Goal: Task Accomplishment & Management: Manage account settings

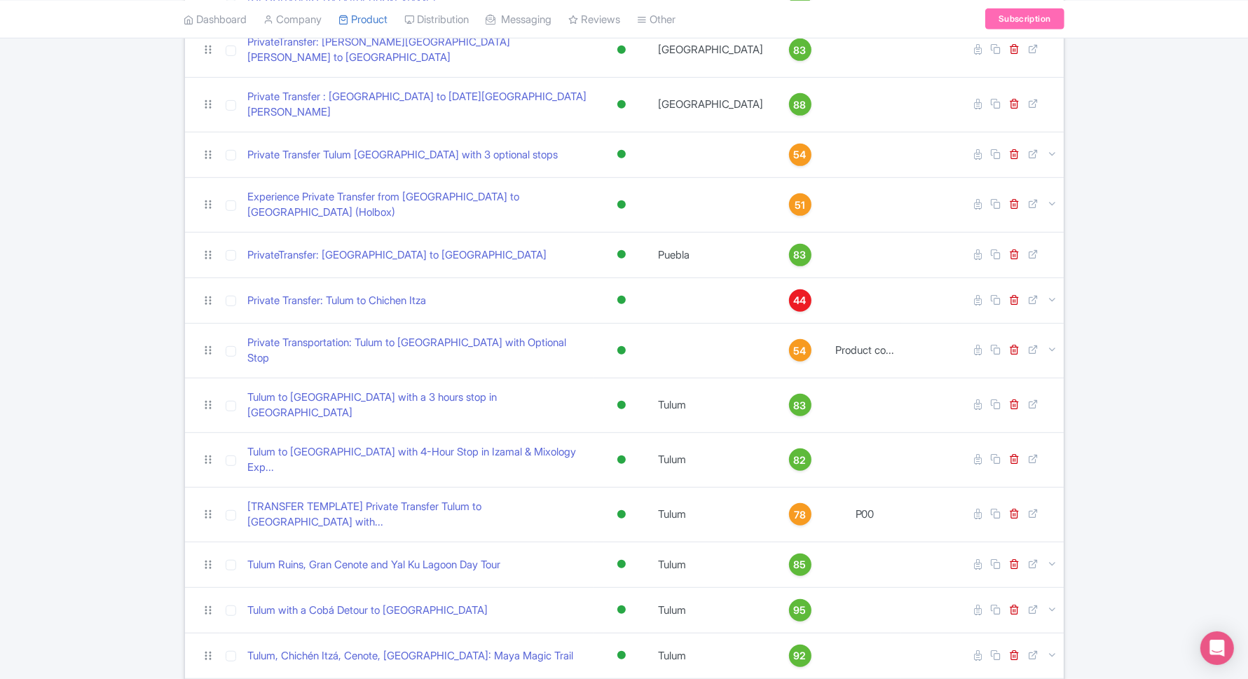
scroll to position [701, 0]
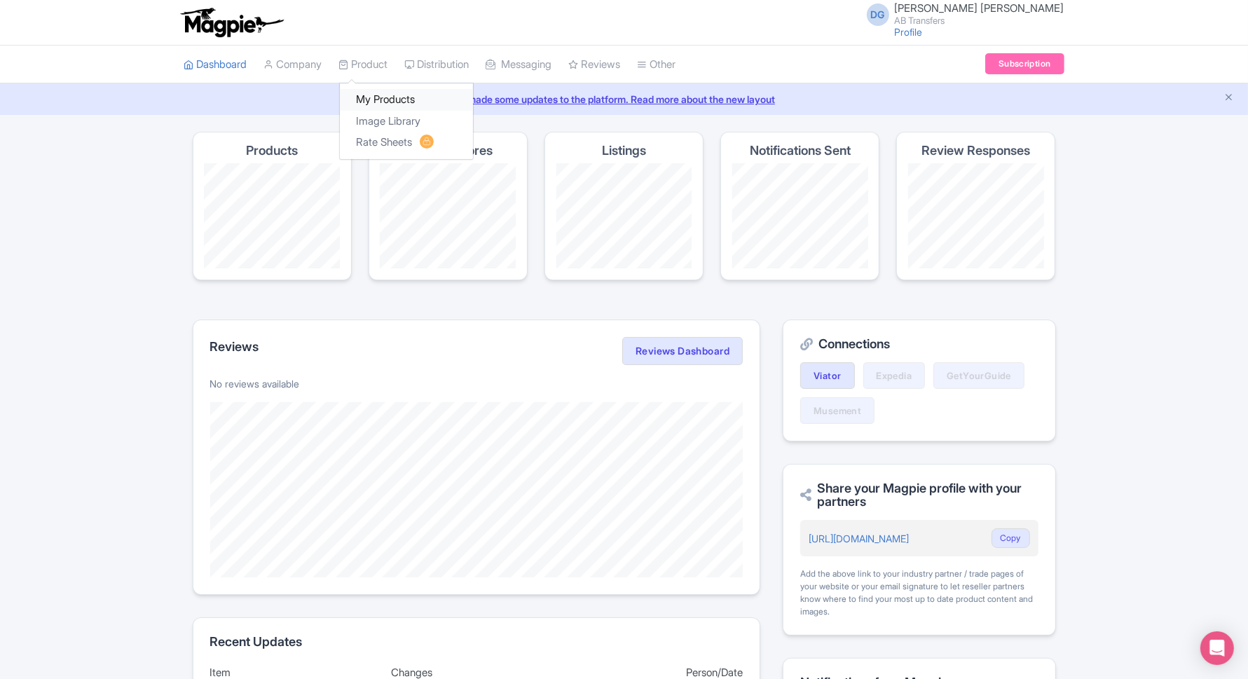
click at [386, 95] on link "My Products" at bounding box center [406, 100] width 133 height 22
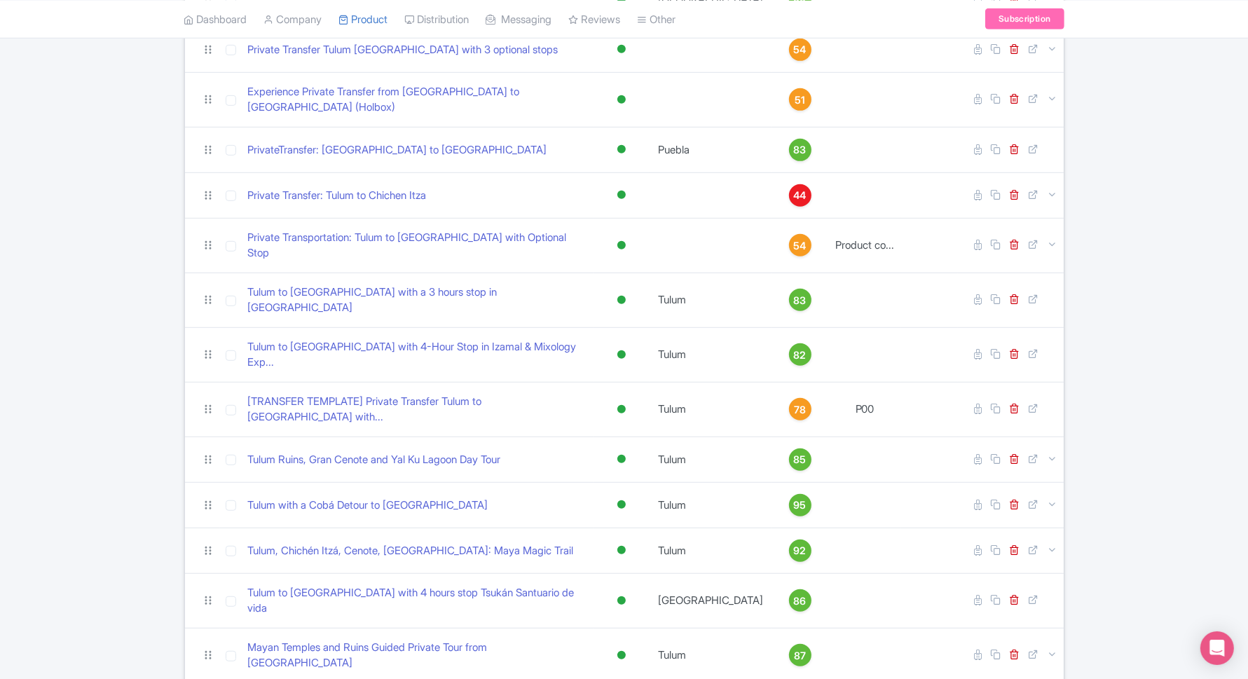
scroll to position [806, 0]
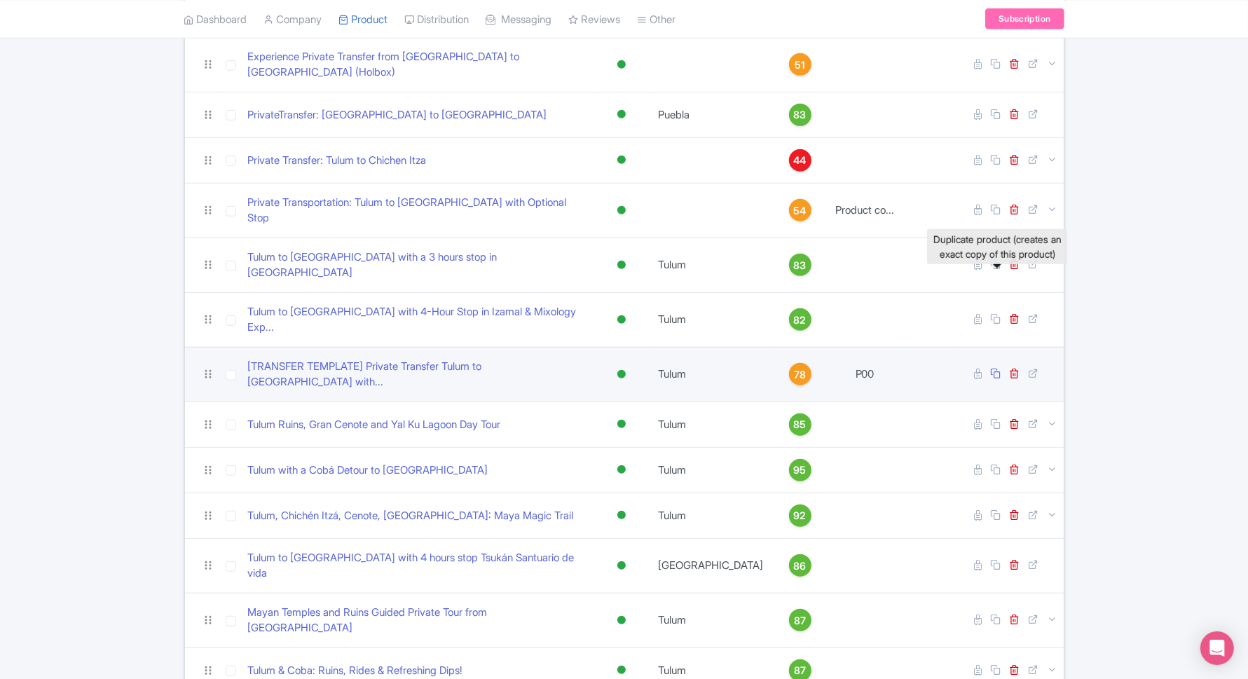
click at [998, 368] on icon at bounding box center [996, 373] width 11 height 11
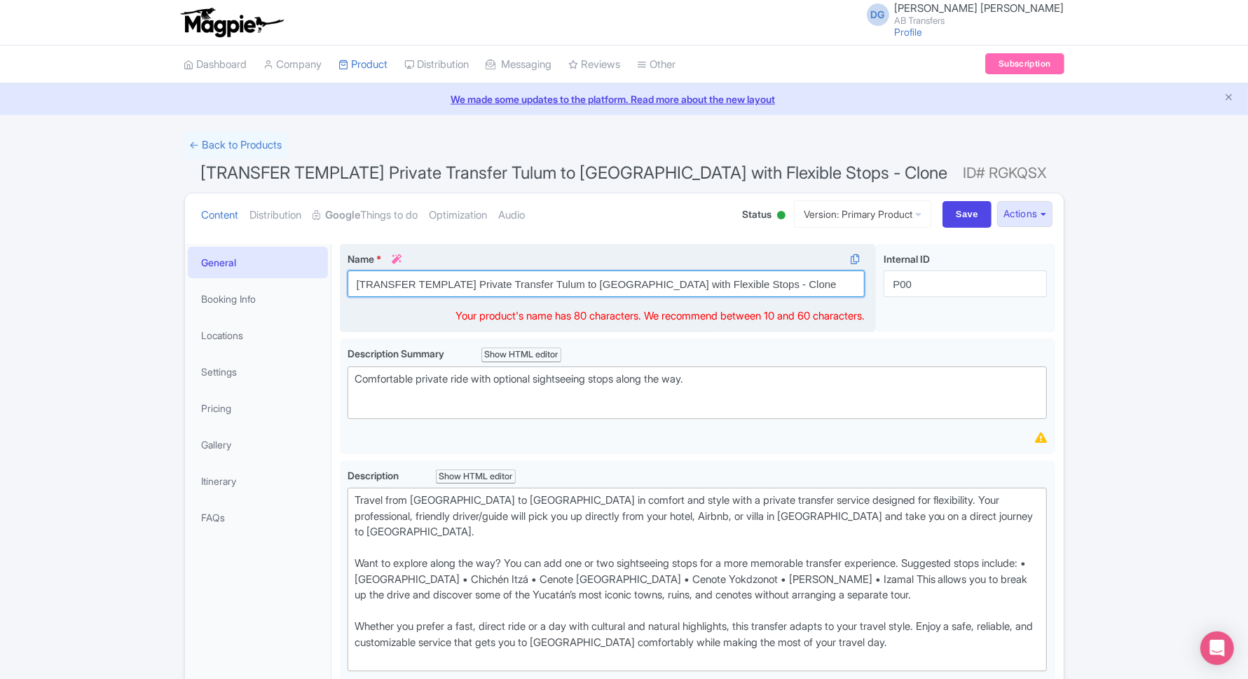
drag, startPoint x: 772, startPoint y: 287, endPoint x: 346, endPoint y: 286, distance: 425.9
click at [346, 286] on div "Name * i [TRANSFER TEMPLATE] Private Transfer Tulum to Merida with Flexible Sto…" at bounding box center [608, 288] width 537 height 89
paste input "Private Transfer Tulum to Playa with Flexible Stops"
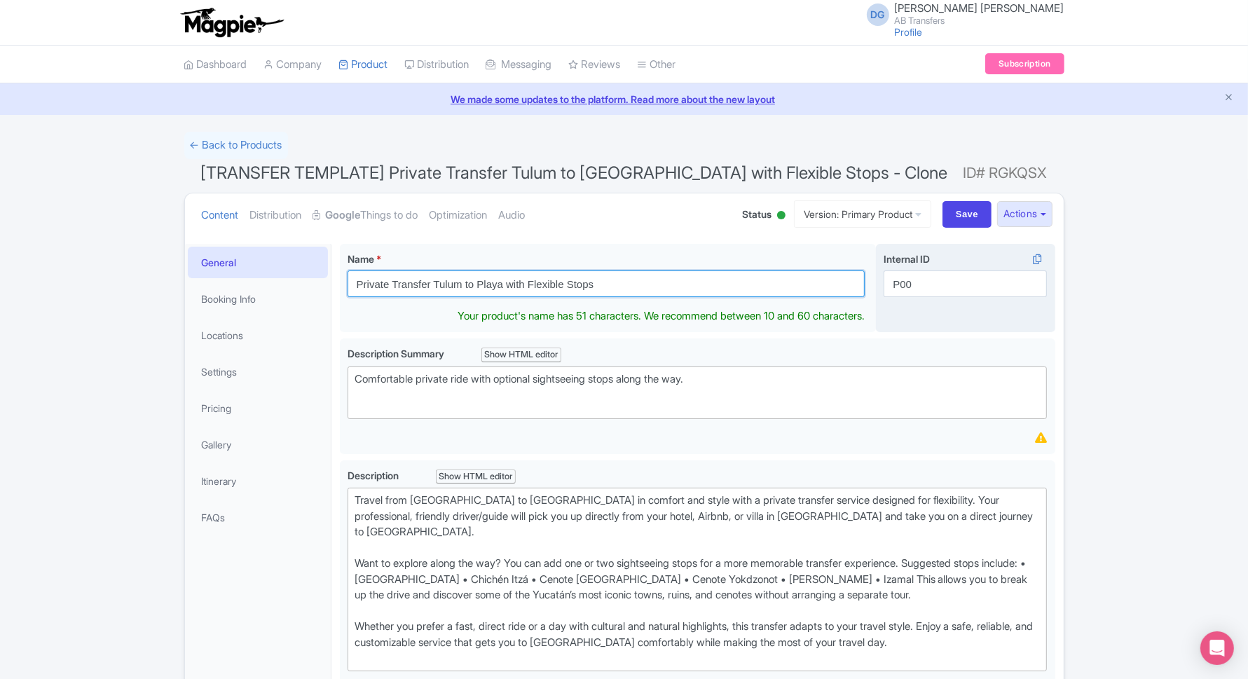
type input "Private Transfer Tulum to Playa with Flexible Stops"
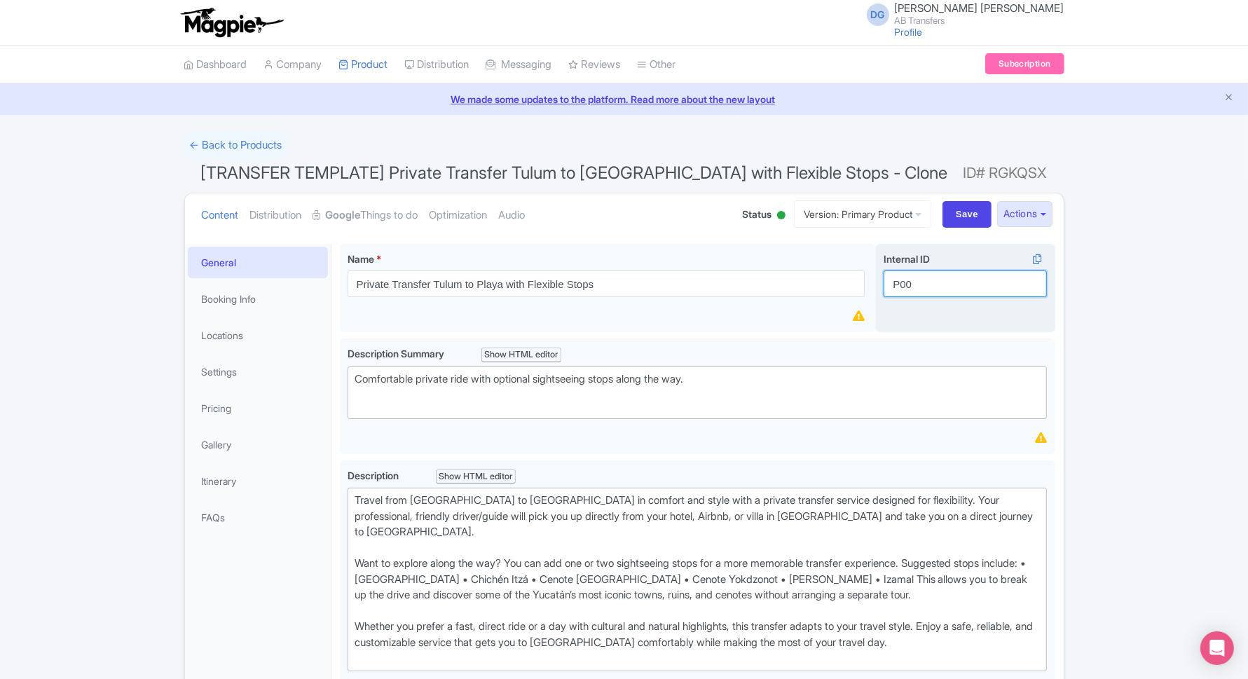
click at [928, 282] on input "P00" at bounding box center [964, 283] width 163 height 27
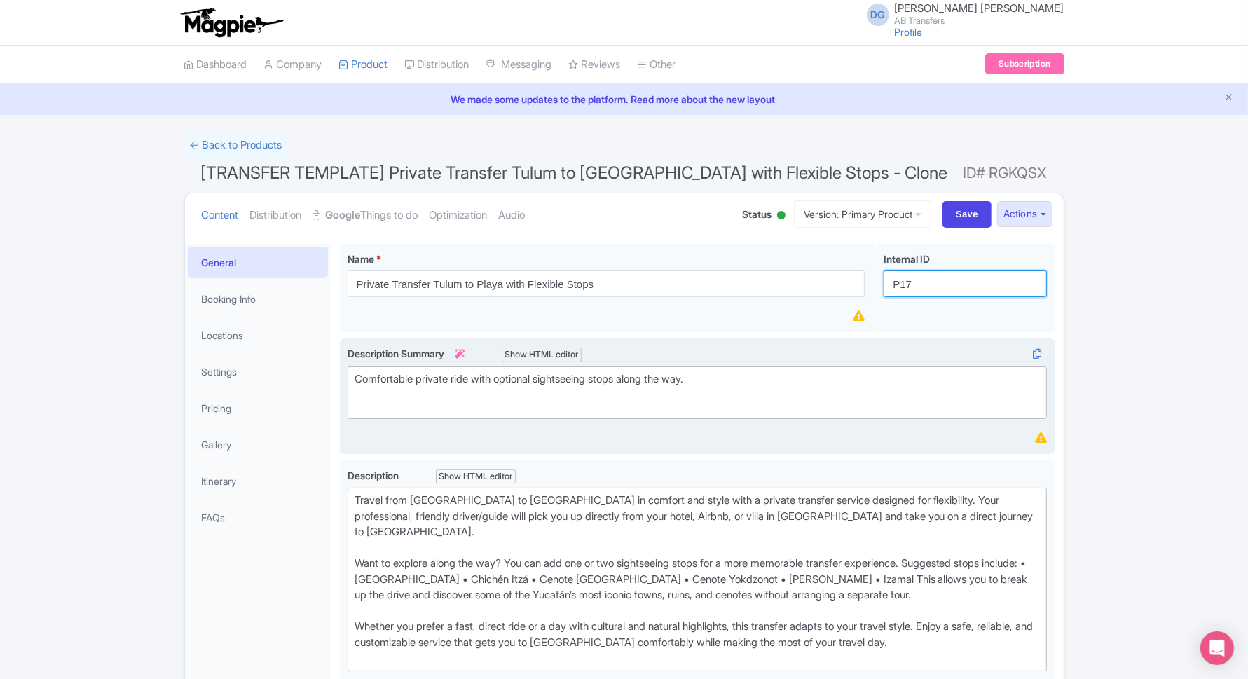
type input "P17"
click at [699, 437] on div "Description Summary i Show HTML editor Bold Italic Strikethrough Link Heading Q…" at bounding box center [697, 395] width 700 height 99
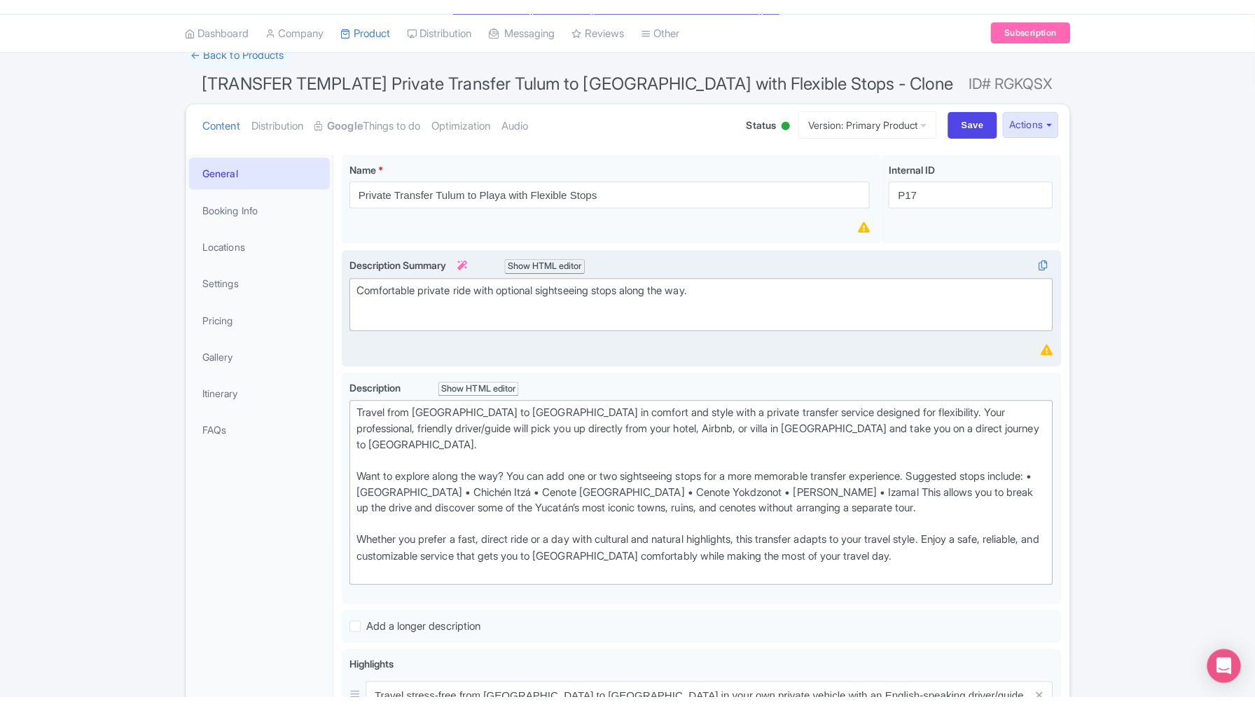
scroll to position [105, 0]
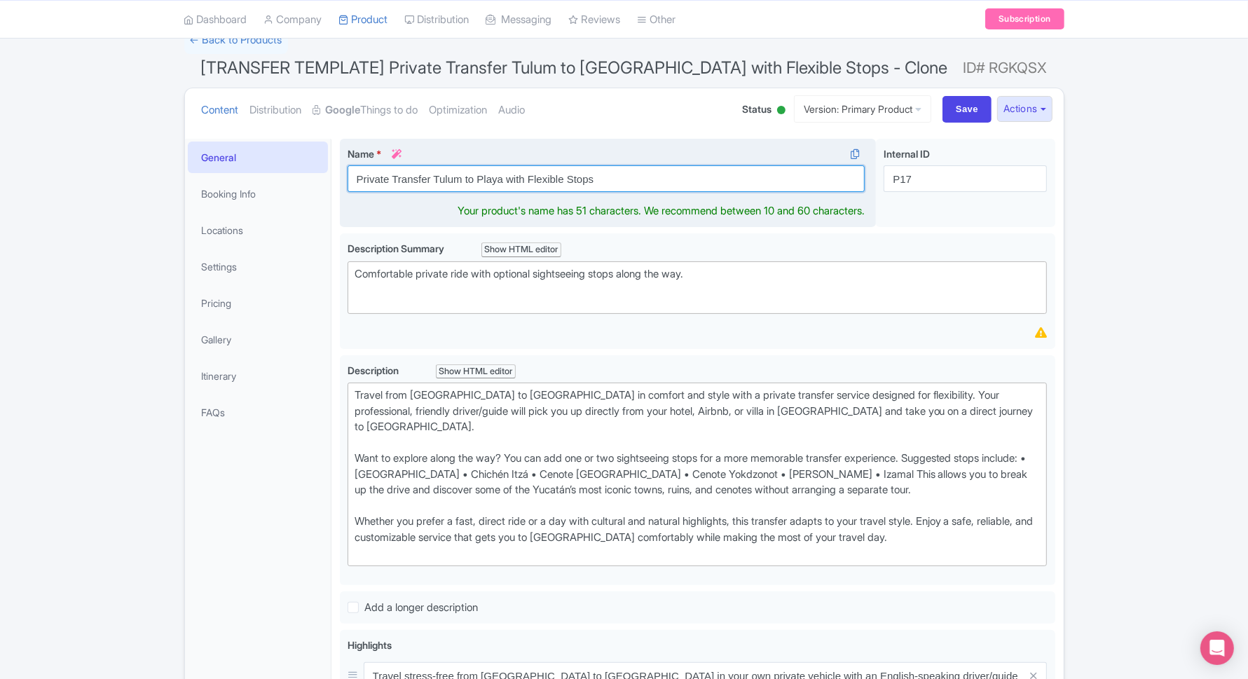
drag, startPoint x: 502, startPoint y: 176, endPoint x: 431, endPoint y: 174, distance: 70.8
click at [431, 174] on input "Private Transfer Tulum to Playa with Flexible Stops" at bounding box center [606, 178] width 518 height 27
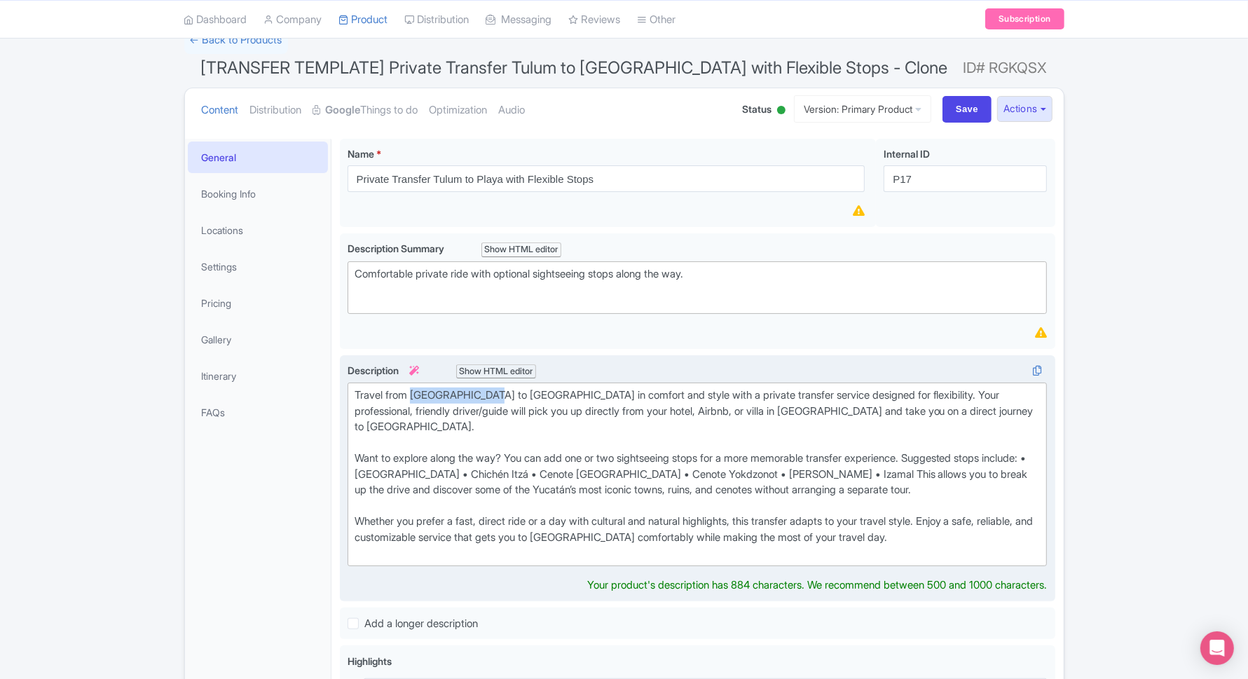
drag, startPoint x: 490, startPoint y: 392, endPoint x: 415, endPoint y: 387, distance: 75.1
click at [415, 387] on div "Travel from Tulum to Mérida in comfort and style with a private transfer servic…" at bounding box center [697, 474] width 686 height 174
paste trix-editor "&nbsp; Tulum to Play"
click at [929, 406] on div "Travel from Tulum to Playa in comfort and style with a private transfer service…" at bounding box center [697, 474] width 686 height 174
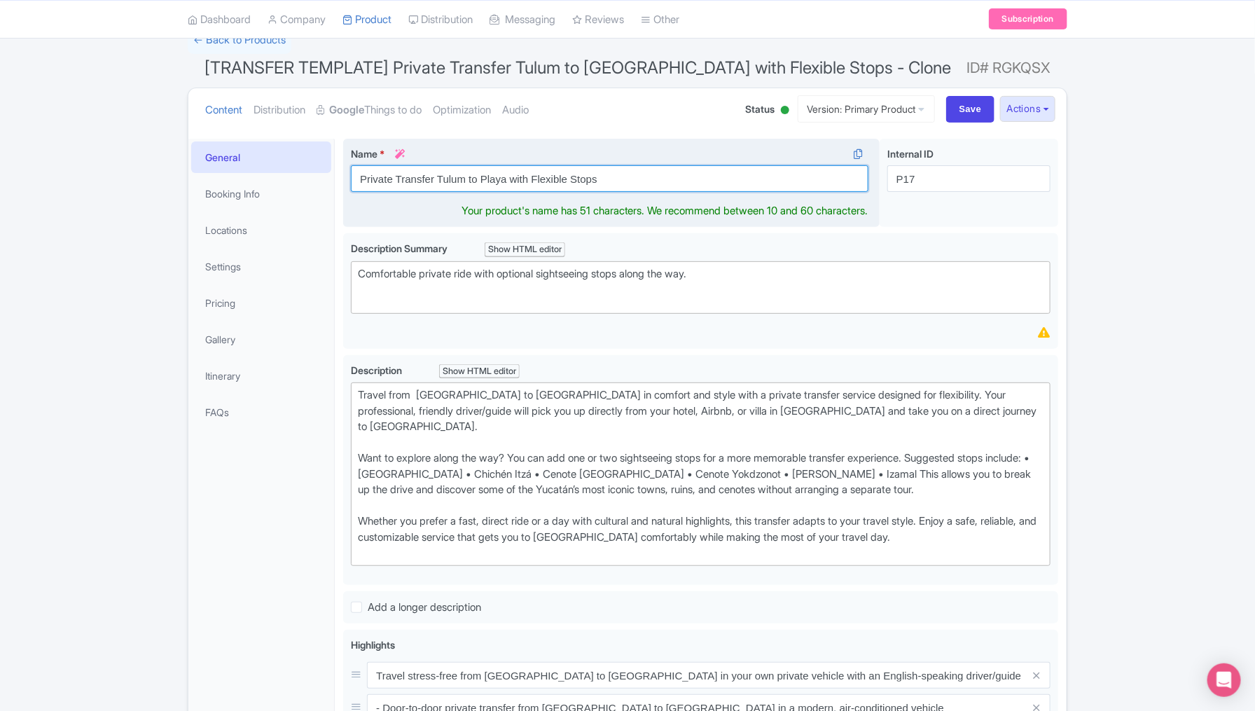
drag, startPoint x: 614, startPoint y: 172, endPoint x: 352, endPoint y: 172, distance: 261.3
click at [352, 172] on input "Private Transfer Tulum to Playa with Flexible Stops" at bounding box center [610, 178] width 518 height 27
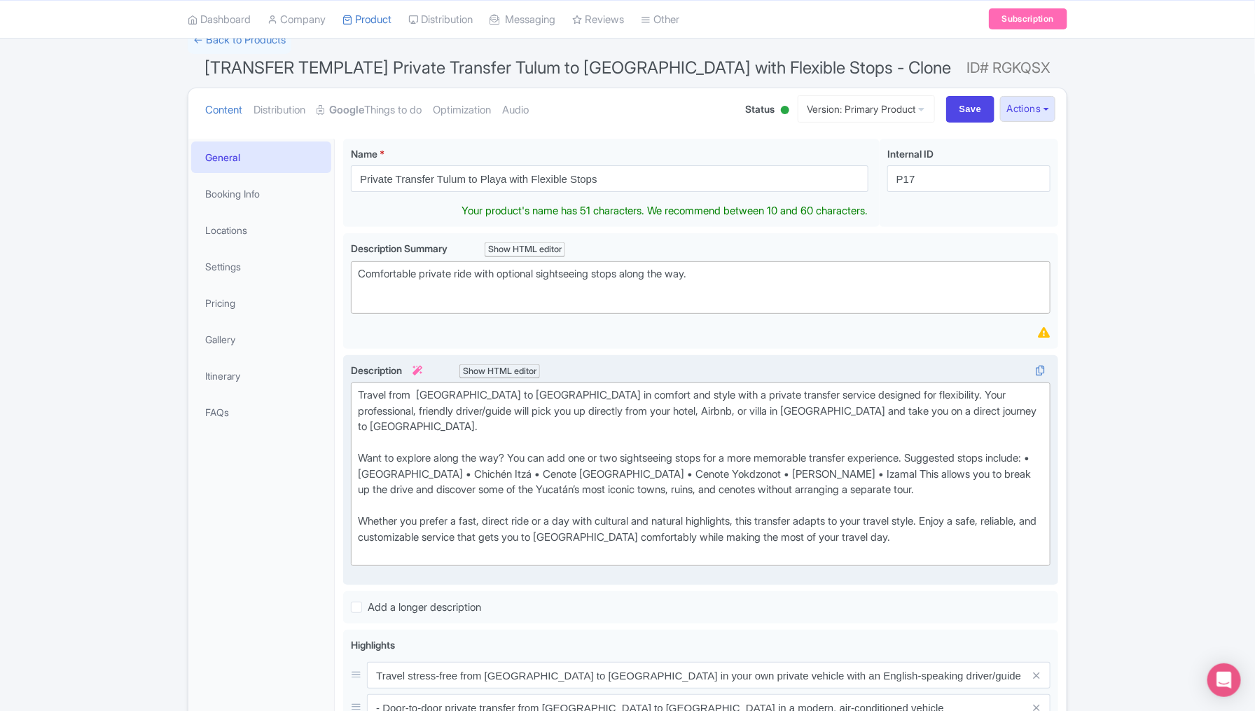
click at [703, 453] on div "Travel from Tulum to Playa in comfort and style with a private transfer service…" at bounding box center [701, 474] width 686 height 174
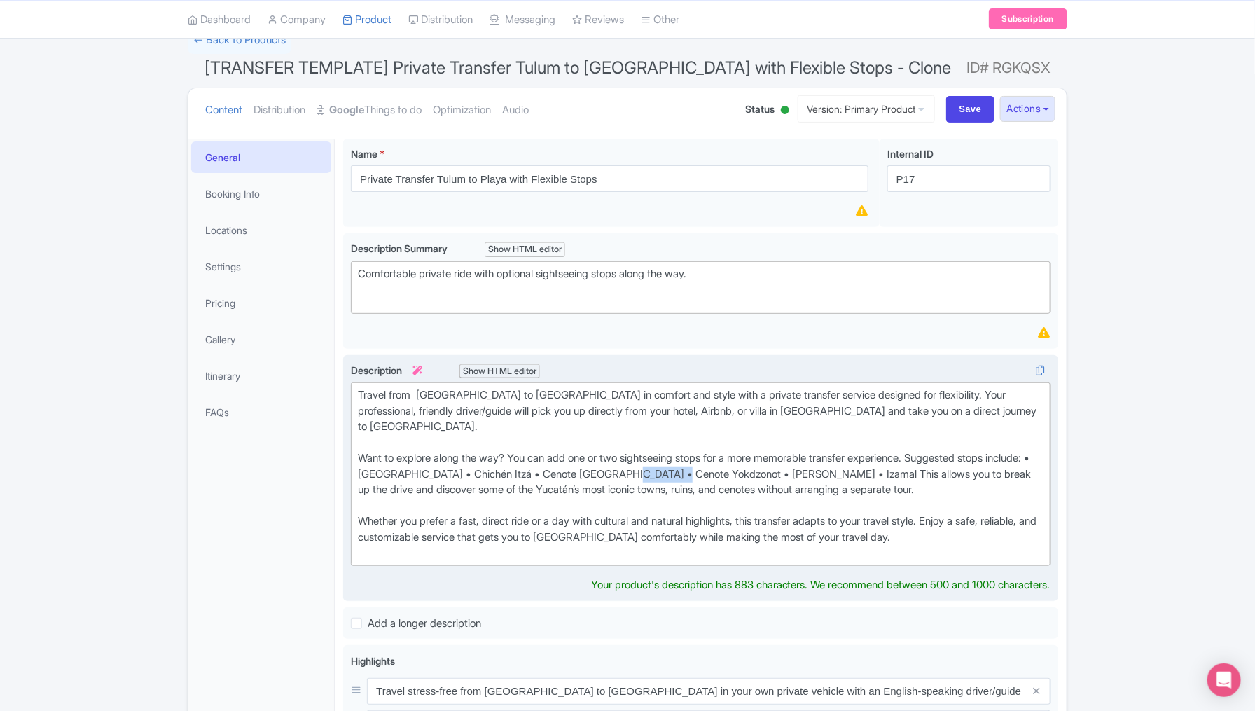
click at [703, 453] on div "Travel from Tulum to Playa in comfort and style with a private transfer service…" at bounding box center [701, 474] width 686 height 174
click at [726, 457] on div "Travel from Tulum to Playa in comfort and style with a private transfer service…" at bounding box center [701, 474] width 686 height 174
drag, startPoint x: 764, startPoint y: 451, endPoint x: 701, endPoint y: 453, distance: 63.8
click at [701, 453] on div "Travel from Tulum to Playa in comfort and style with a private transfer service…" at bounding box center [701, 474] width 686 height 174
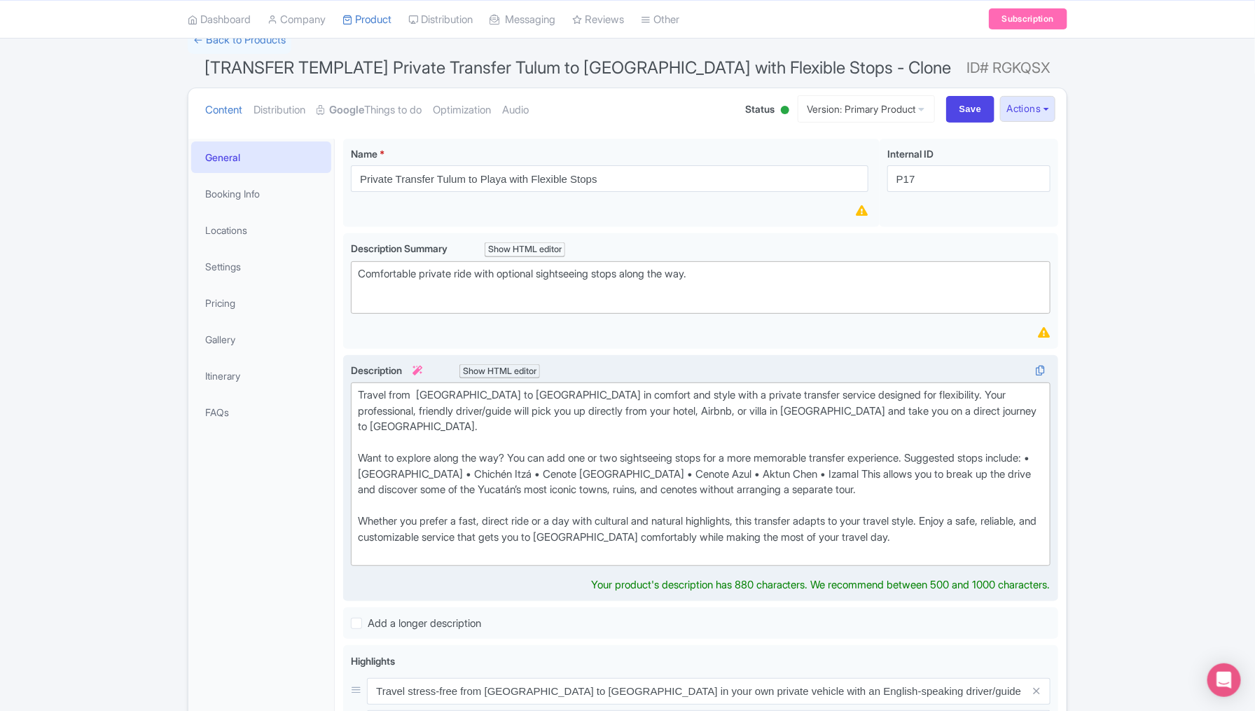
click at [592, 454] on div "Travel from Tulum to Playa in comfort and style with a private transfer service…" at bounding box center [701, 474] width 686 height 174
click at [518, 456] on div "Travel from Tulum to Playa in comfort and style with a private transfer service…" at bounding box center [701, 474] width 686 height 174
click at [431, 456] on div "Travel from Tulum to Playa in comfort and style with a private transfer service…" at bounding box center [701, 474] width 686 height 174
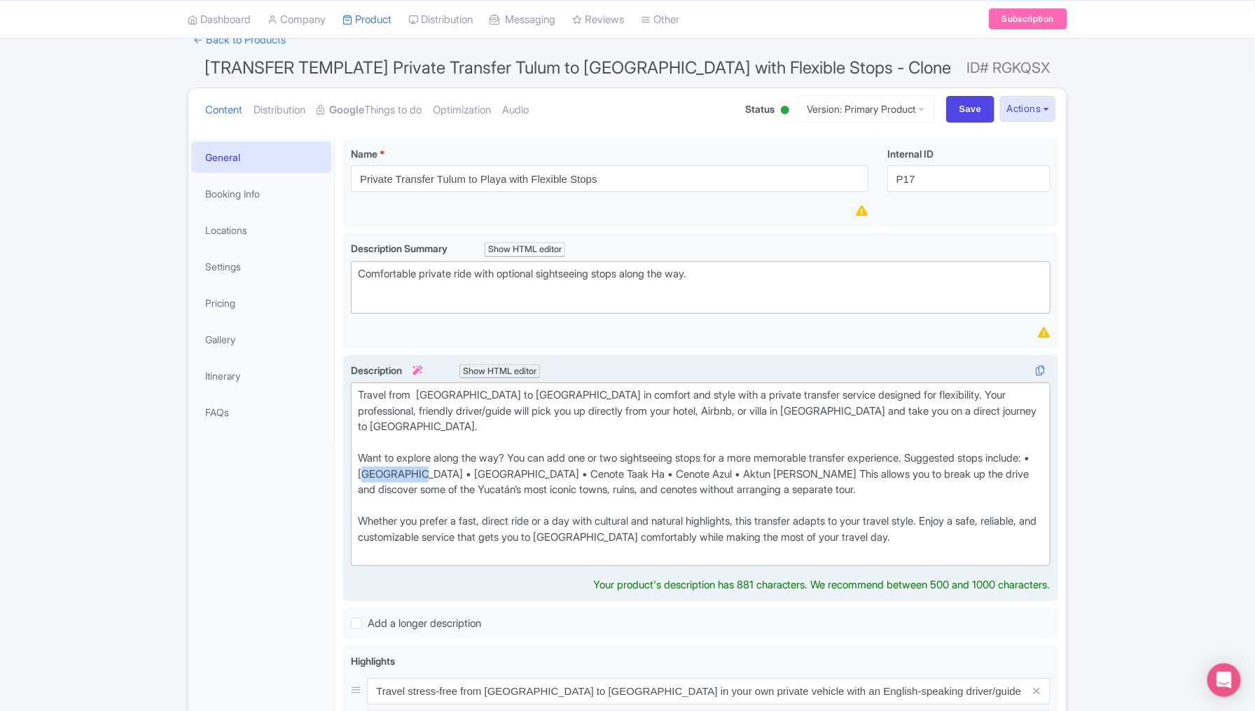
click at [431, 456] on div "Travel from Tulum to Playa in comfort and style with a private transfer service…" at bounding box center [701, 474] width 686 height 174
click at [833, 455] on div "Travel from Tulum to Playa in comfort and style with a private transfer service…" at bounding box center [701, 474] width 686 height 174
type trix-editor "<div>Travel from&nbsp; Tulum to Playa in comfort and style with a private trans…"
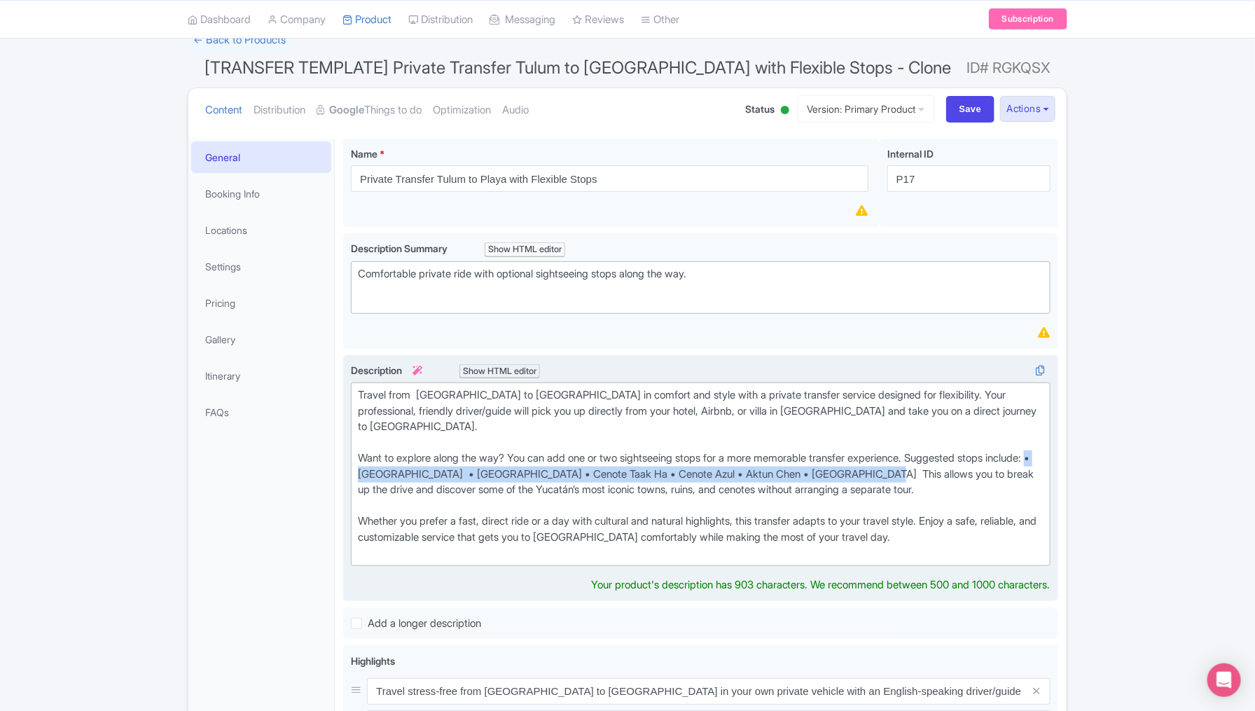
drag, startPoint x: 935, startPoint y: 455, endPoint x: 398, endPoint y: 459, distance: 536.6
click at [398, 459] on div "Travel from Tulum to Playa in comfort and style with a private transfer service…" at bounding box center [701, 474] width 686 height 174
copy div "• Xpu- Há beach • Akumal Beach • Cenote Taak Ha • Cenote Azul • Aktun Chen • Pu…"
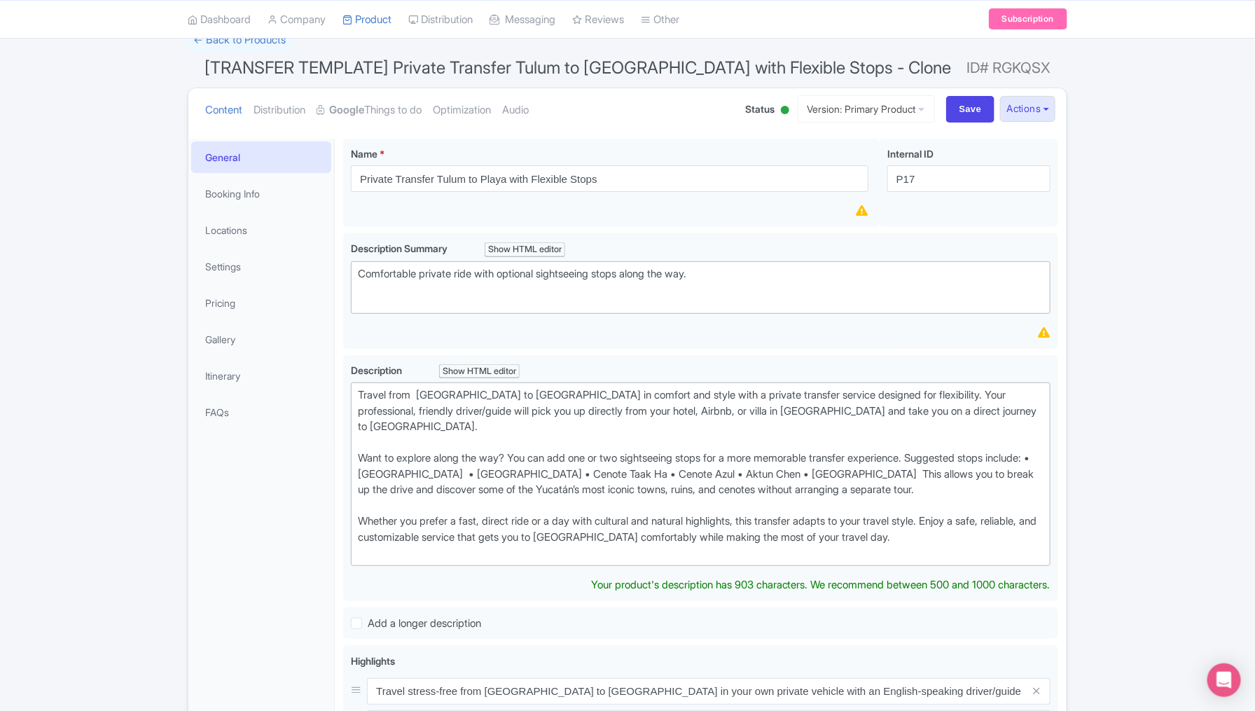
click at [251, 522] on div "General Booking Info Locations Settings Pricing Gallery Itinerary FAQs" at bounding box center [261, 663] width 146 height 1049
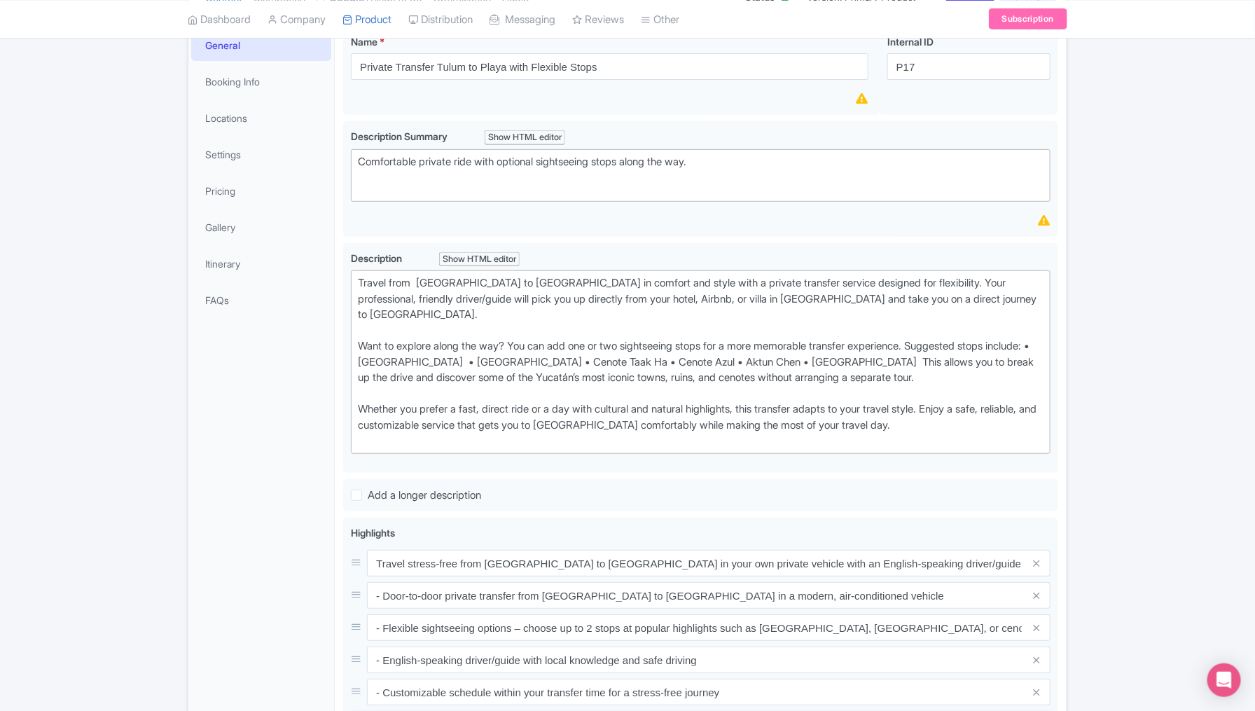
scroll to position [245, 0]
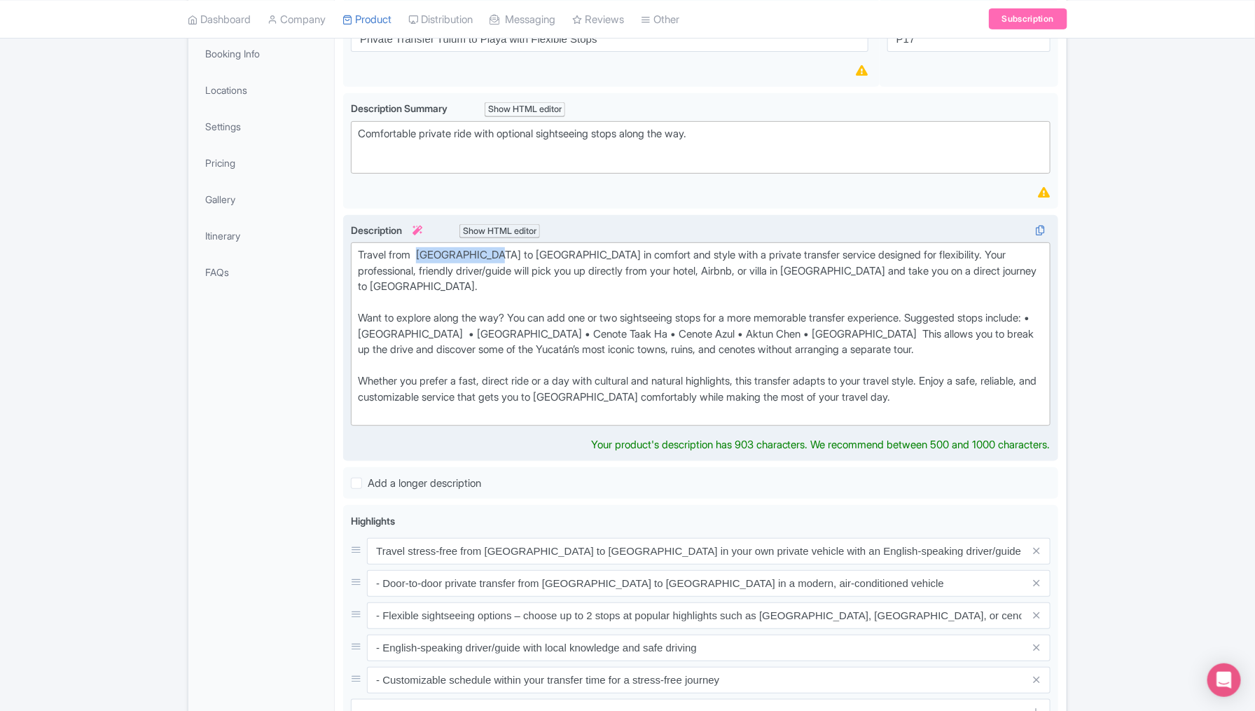
drag, startPoint x: 490, startPoint y: 251, endPoint x: 421, endPoint y: 249, distance: 68.7
click at [421, 249] on div "Travel from Tulum to Playa in comfort and style with a private transfer service…" at bounding box center [701, 334] width 686 height 174
copy div "Tulum to Playa"
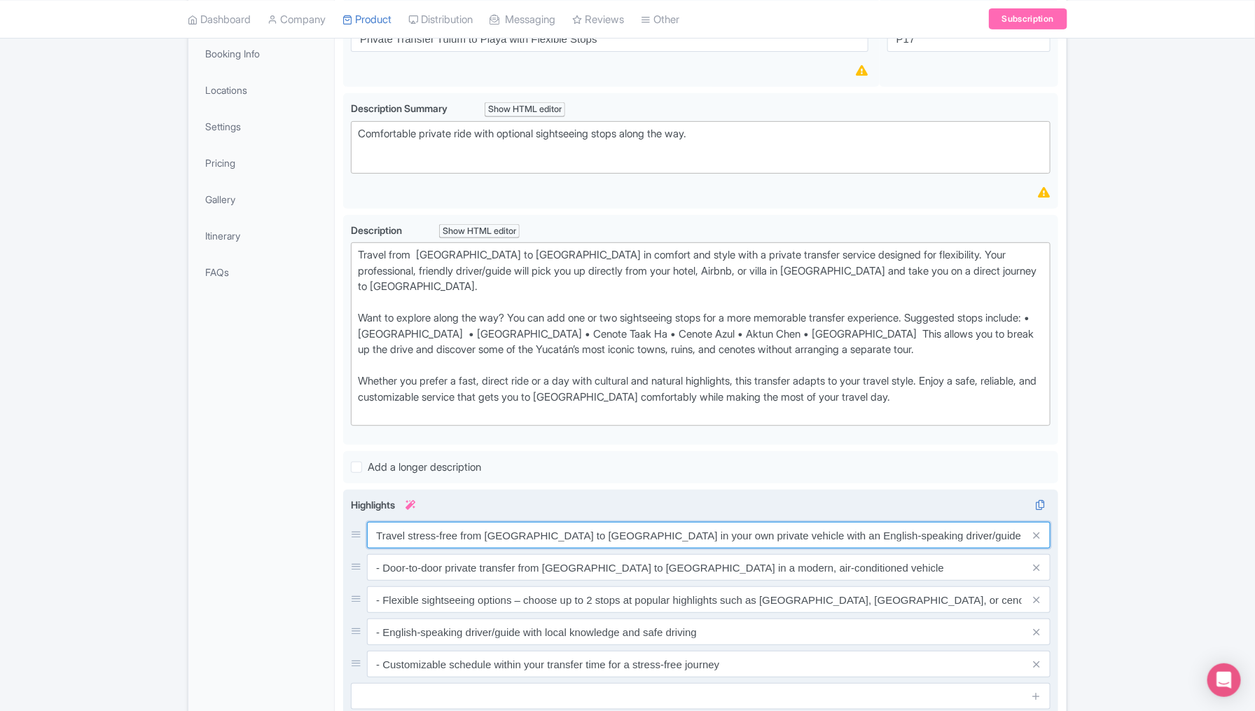
drag, startPoint x: 560, startPoint y: 528, endPoint x: 488, endPoint y: 511, distance: 74.9
click at [488, 522] on input "Travel stress-free from Tulum to Mérida in your own private vehicle with an Eng…" at bounding box center [709, 535] width 684 height 27
drag, startPoint x: 561, startPoint y: 514, endPoint x: 485, endPoint y: 514, distance: 75.7
click at [485, 522] on input "Travel stress-free from Tulum to Mérida in your own private vehicle with an Eng…" at bounding box center [709, 535] width 684 height 27
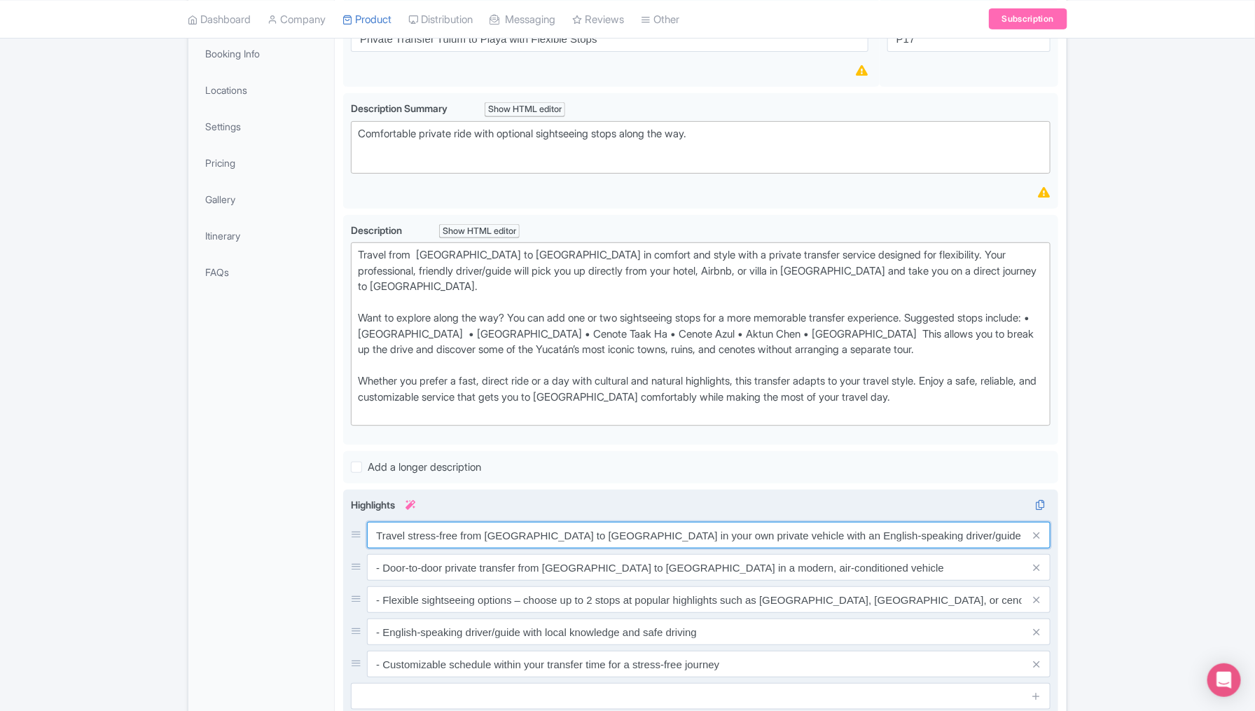
paste input "Play"
type input "Travel stress-free from [GEOGRAPHIC_DATA] to Playa in your own private vehicle …"
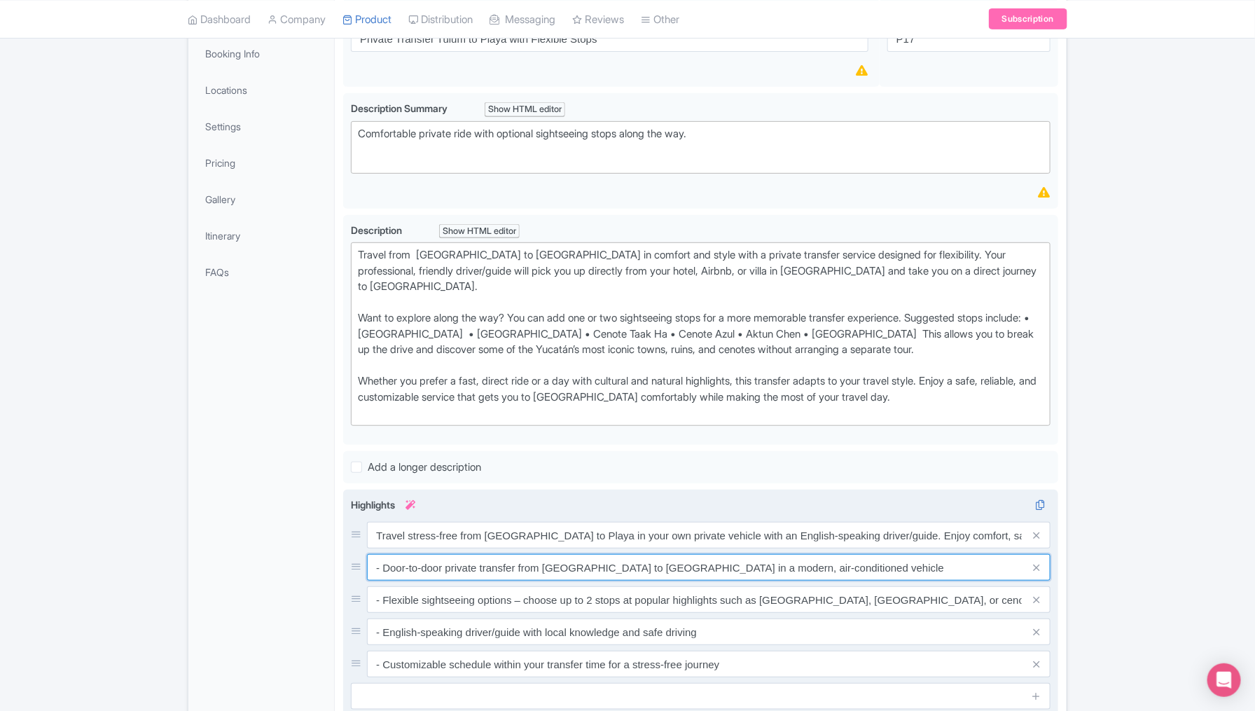
drag, startPoint x: 615, startPoint y: 549, endPoint x: 543, endPoint y: 545, distance: 72.3
click at [543, 554] on input "- Door-to-door private transfer from Tulum to Mérida in a modern, air-condition…" at bounding box center [709, 567] width 684 height 27
paste input "Play"
type input "- Door-to-door private transfer from [GEOGRAPHIC_DATA] to [GEOGRAPHIC_DATA] in …"
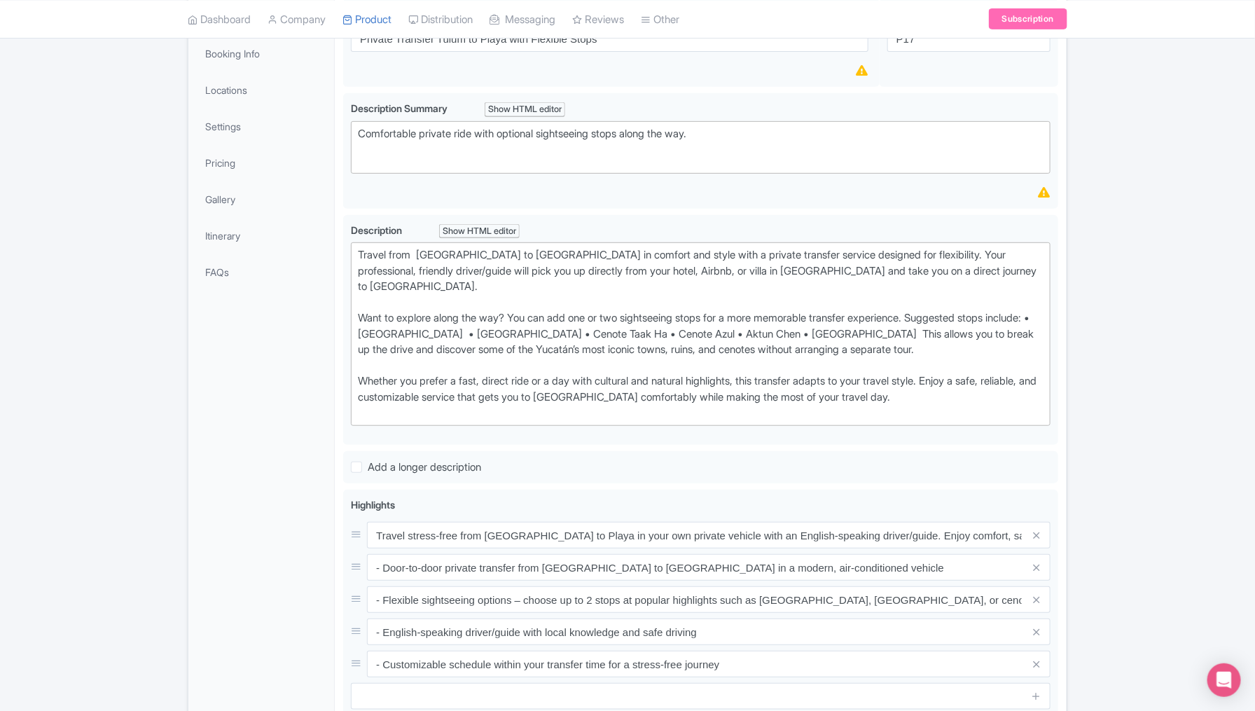
click at [1149, 565] on div "Success Data saved automatically ← Back to Products [TRANSFER TEMPLATE] Private…" at bounding box center [627, 460] width 1255 height 1147
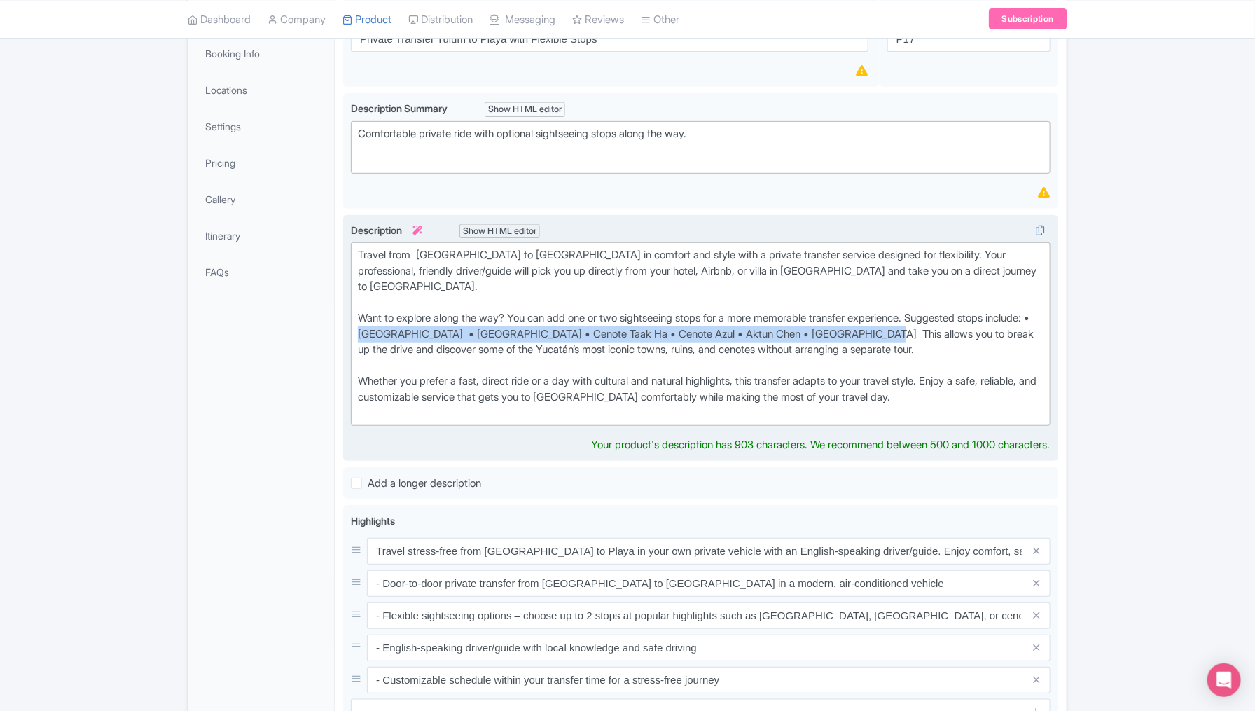
drag, startPoint x: 404, startPoint y: 315, endPoint x: 931, endPoint y: 315, distance: 526.8
click at [931, 315] on div "Travel from [GEOGRAPHIC_DATA] to [GEOGRAPHIC_DATA] in comfort and style with a …" at bounding box center [701, 334] width 686 height 174
copy div "Xpu- Há beach • Akumal Beach • Cenote Taak Ha • Cenote Azul • Aktun Chen • Puer…"
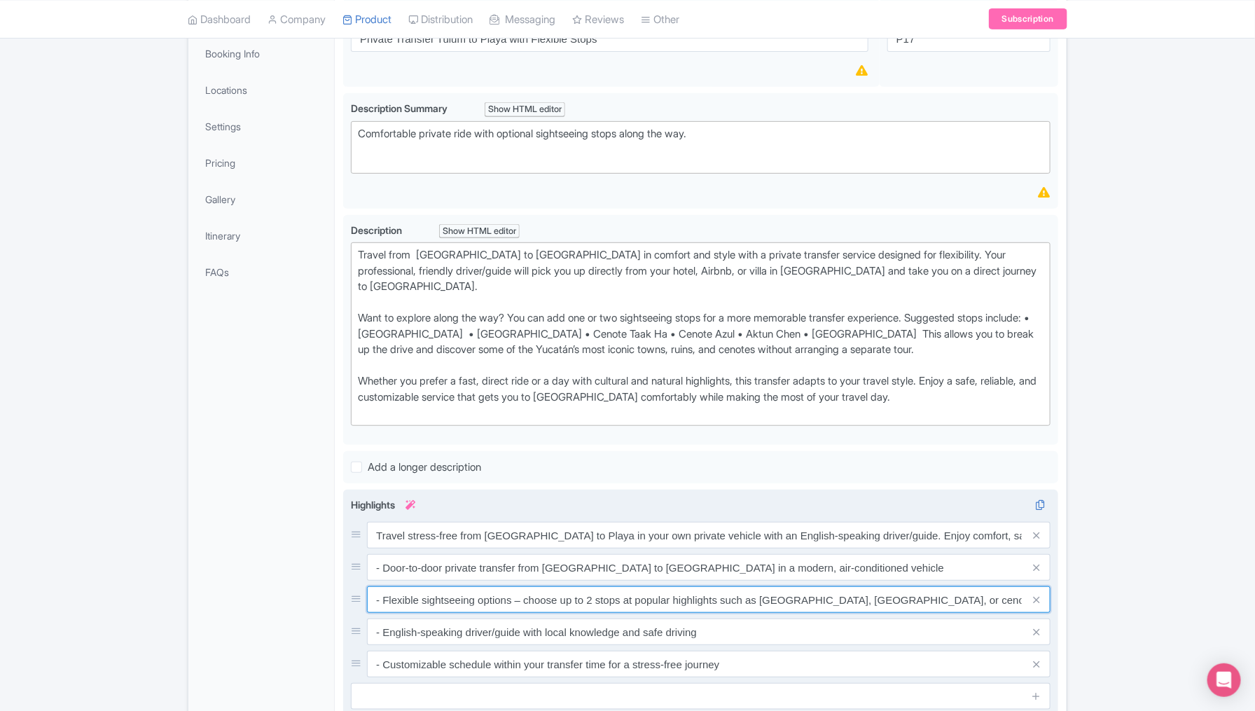
scroll to position [0, 27]
drag, startPoint x: 761, startPoint y: 592, endPoint x: 1038, endPoint y: 580, distance: 277.7
click at [1062, 577] on div "[TRANSFER TEMPLATE] Private Transfer Tulum to Merida with Flexible Stops - Clon…" at bounding box center [701, 511] width 732 height 1042
paste input "Xpu- Há beach • Akumal Beach • Cenote Taak Ha • Cenote Azul • Aktun Chen • Puer…"
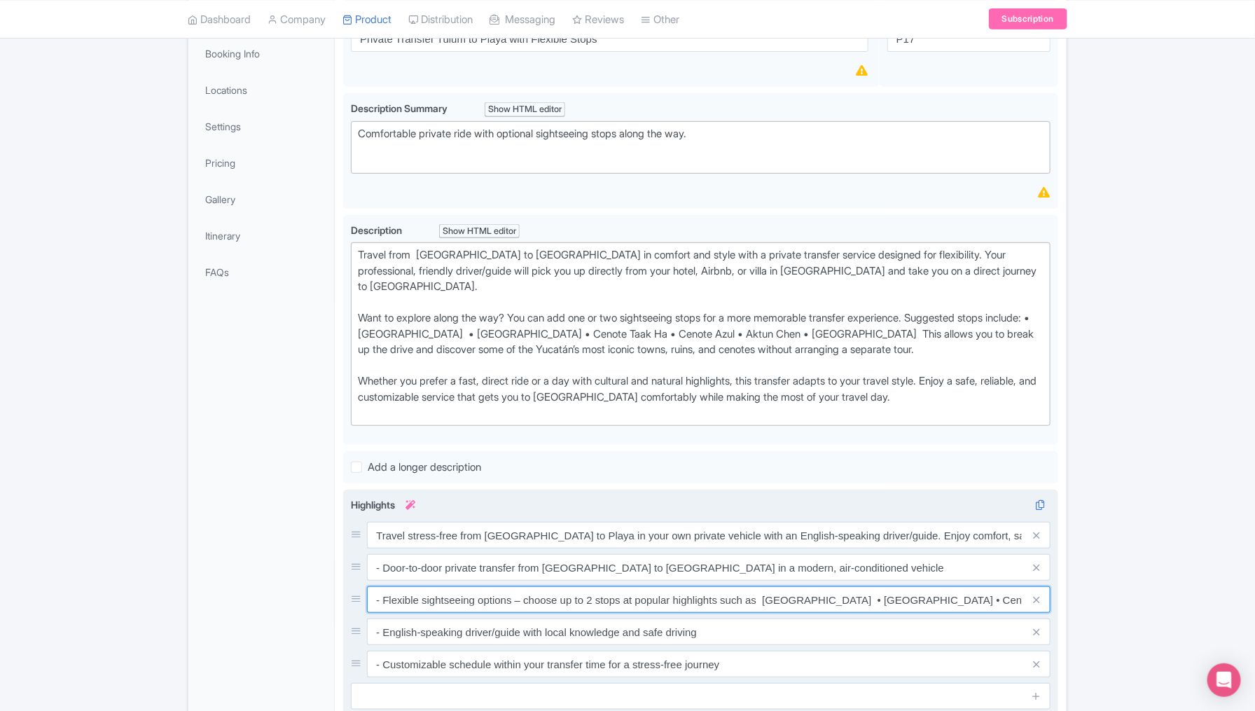
scroll to position [0, 228]
type input "- Flexible sightseeing options – choose up to 2 stops at popular highlights suc…"
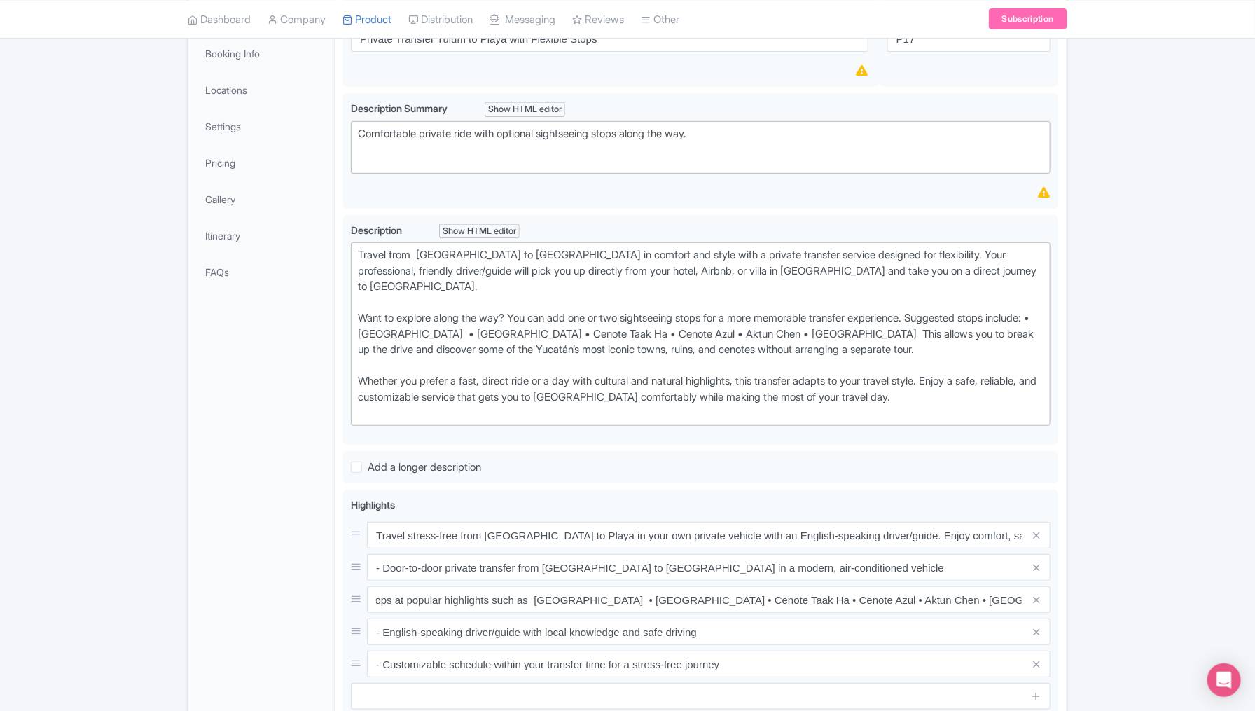
click at [1159, 550] on div "Success Data saved automatically ← Back to Products [TRANSFER TEMPLATE] Private…" at bounding box center [627, 460] width 1255 height 1147
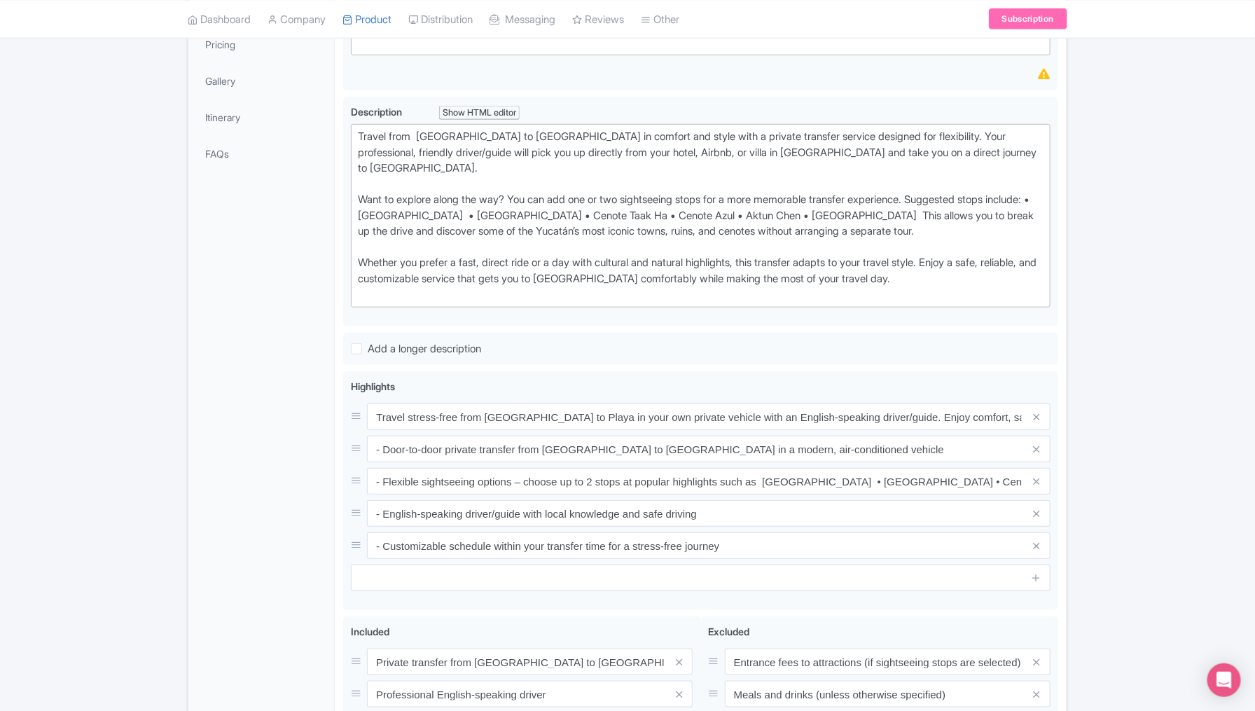
scroll to position [385, 0]
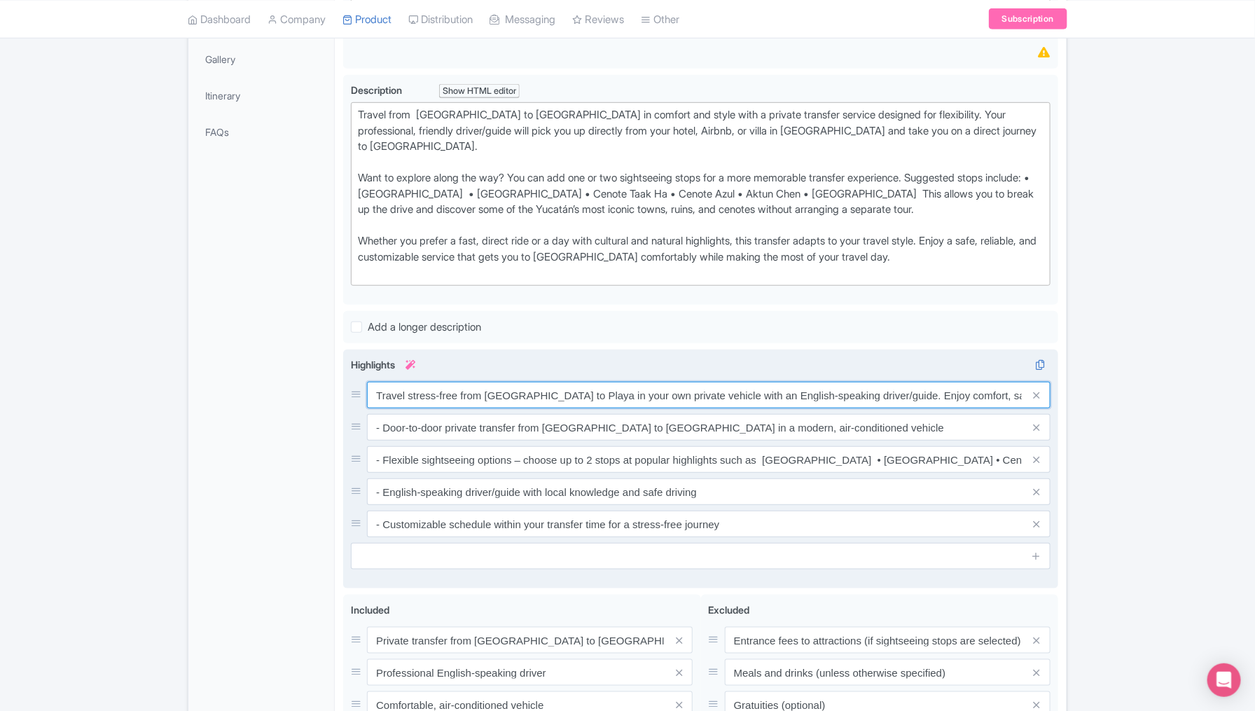
drag, startPoint x: 554, startPoint y: 375, endPoint x: 488, endPoint y: 374, distance: 66.6
click at [488, 382] on input "Travel stress-free from Tulum to Playa in your own private vehicle with an Engl…" at bounding box center [709, 395] width 684 height 27
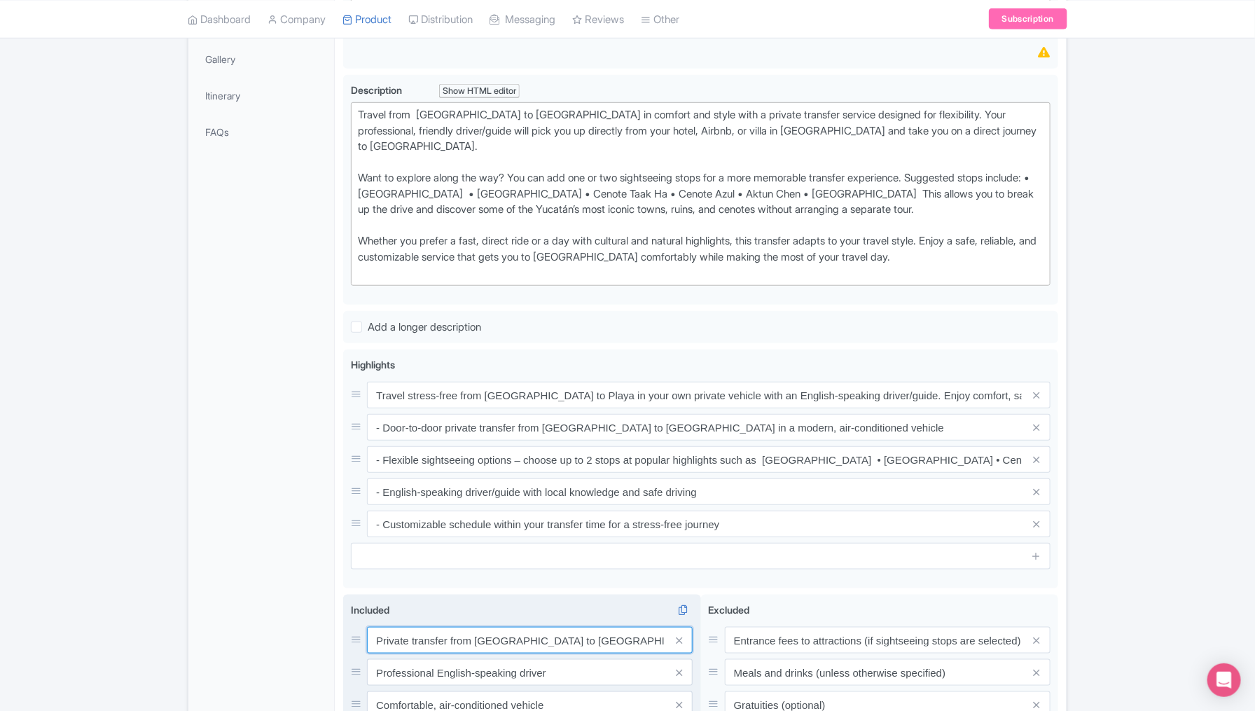
drag, startPoint x: 556, startPoint y: 624, endPoint x: 474, endPoint y: 619, distance: 82.8
click at [474, 627] on input "Private transfer from Tulum to Mérida" at bounding box center [530, 640] width 326 height 27
paste input "ulum to Play"
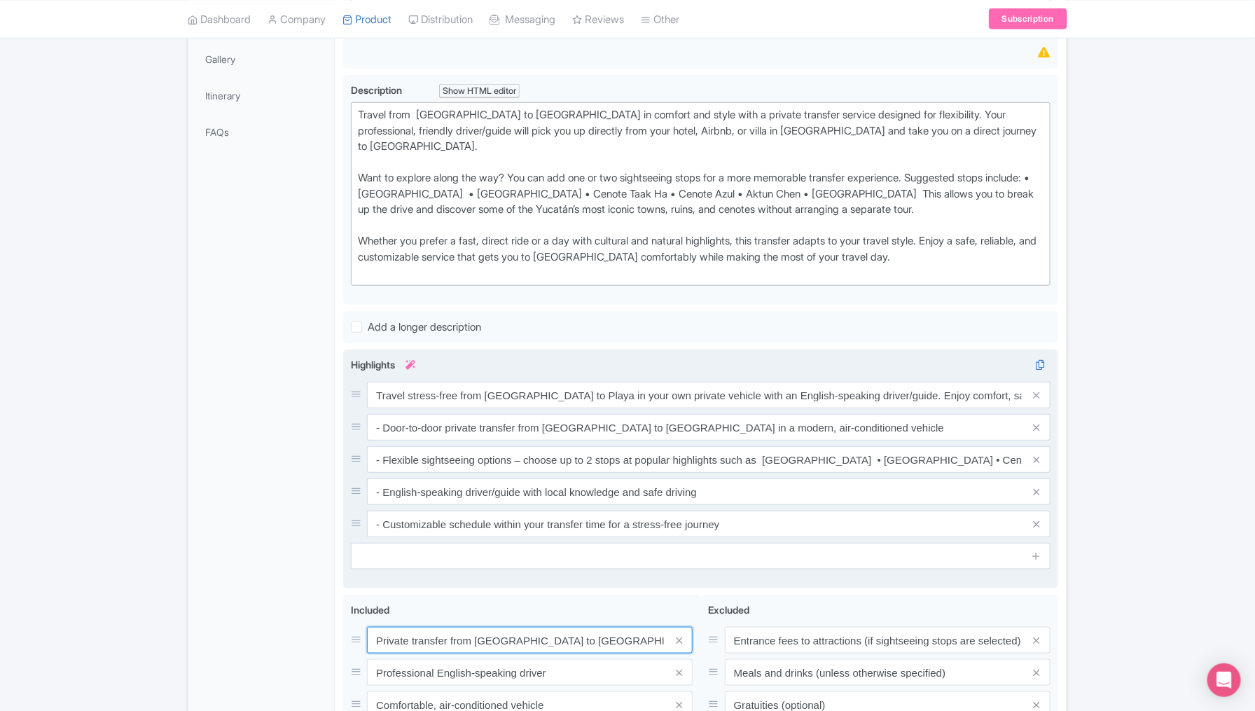
type input "Private transfer from [GEOGRAPHIC_DATA] to [GEOGRAPHIC_DATA]"
click at [729, 569] on div "Travel stress-free from Tulum to Mérida in your own private vehicle with an Eng…" at bounding box center [700, 470] width 715 height 240
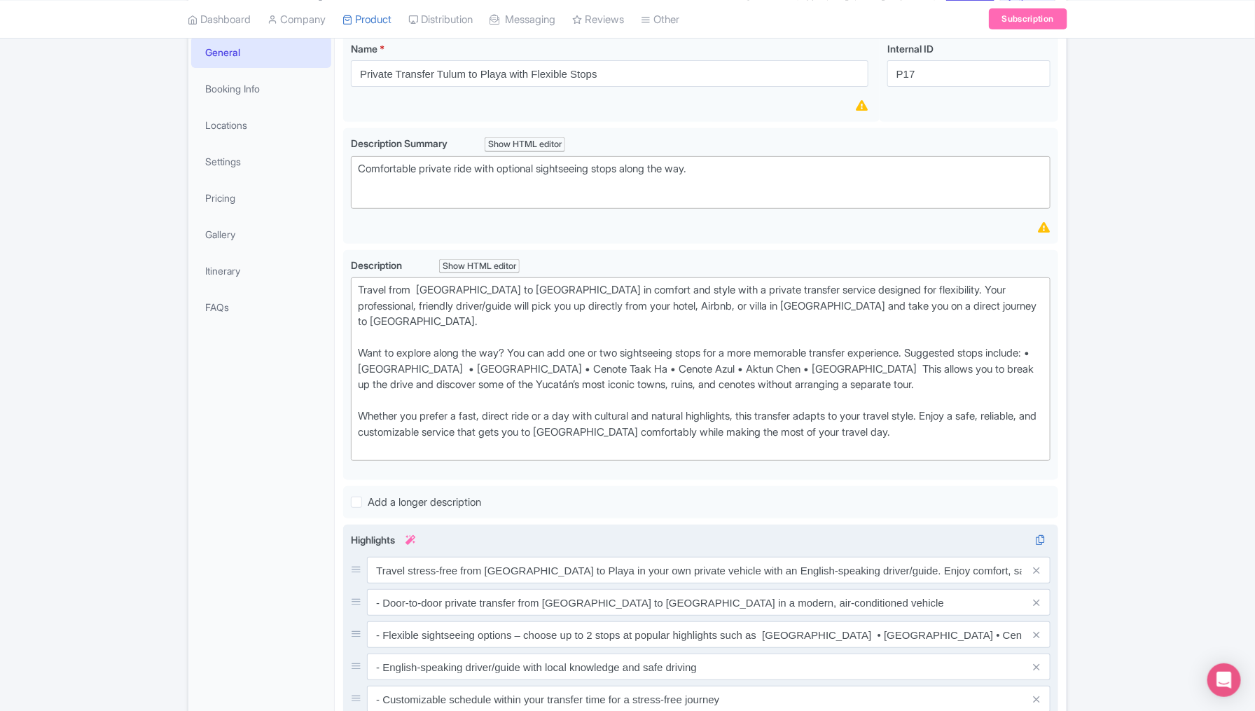
scroll to position [175, 0]
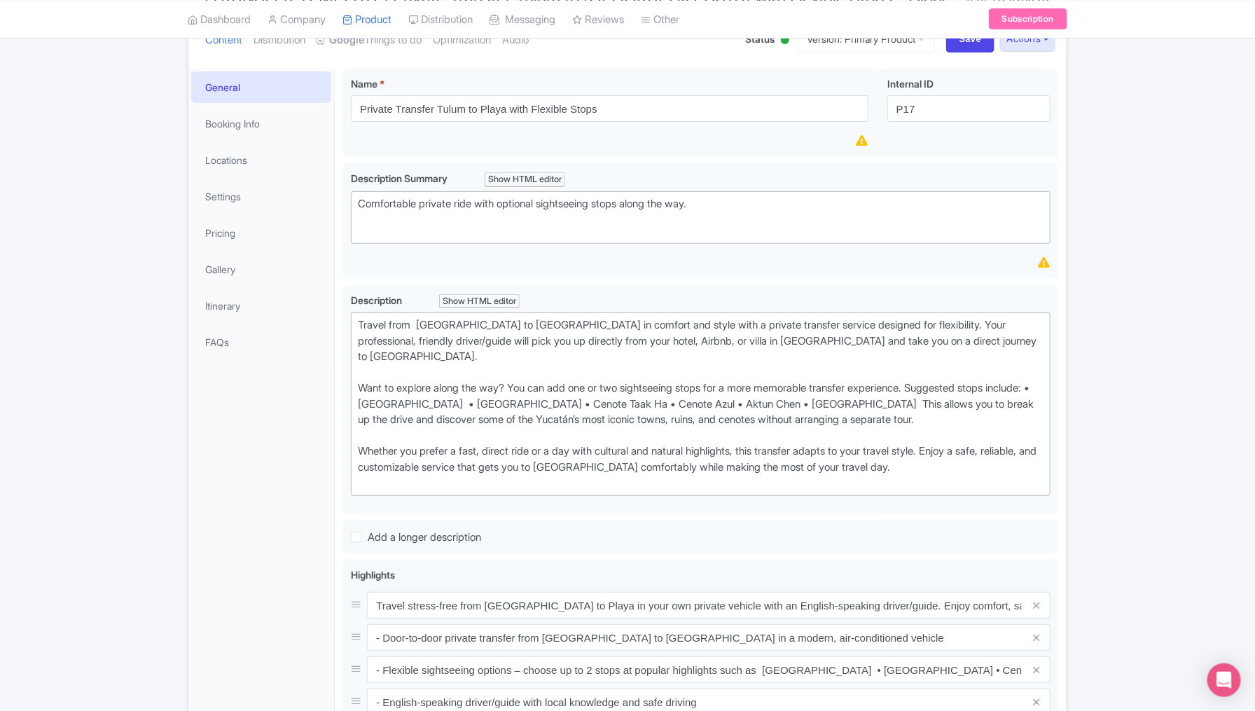
click at [266, 476] on div "General Booking Info Locations Settings Pricing Gallery Itinerary FAQs" at bounding box center [261, 586] width 146 height 1034
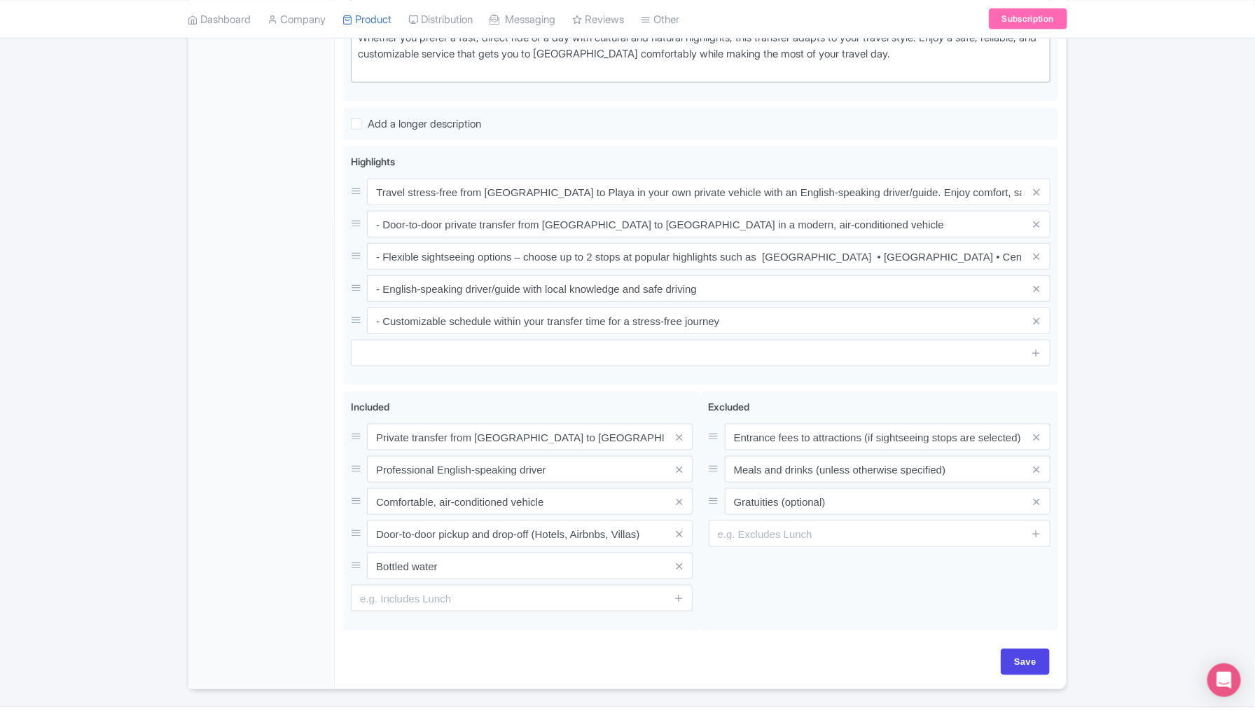
scroll to position [606, 0]
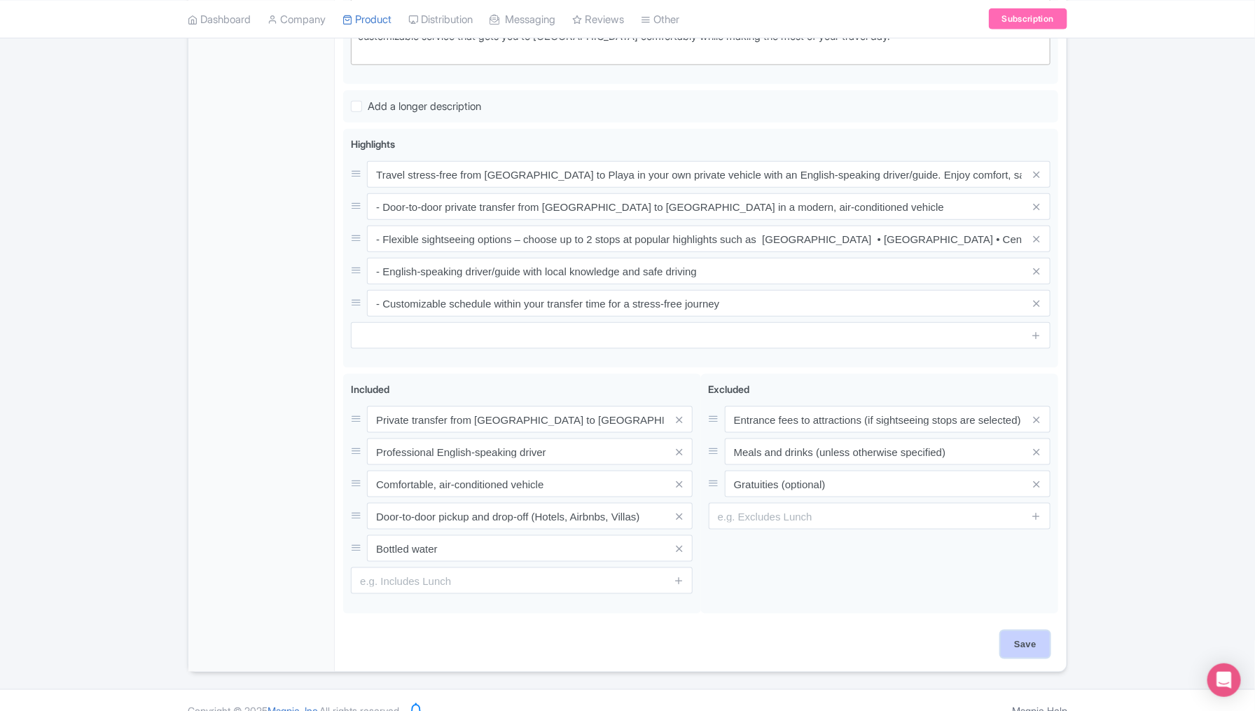
click at [1021, 631] on input "Save" at bounding box center [1025, 644] width 49 height 27
type input "Saving..."
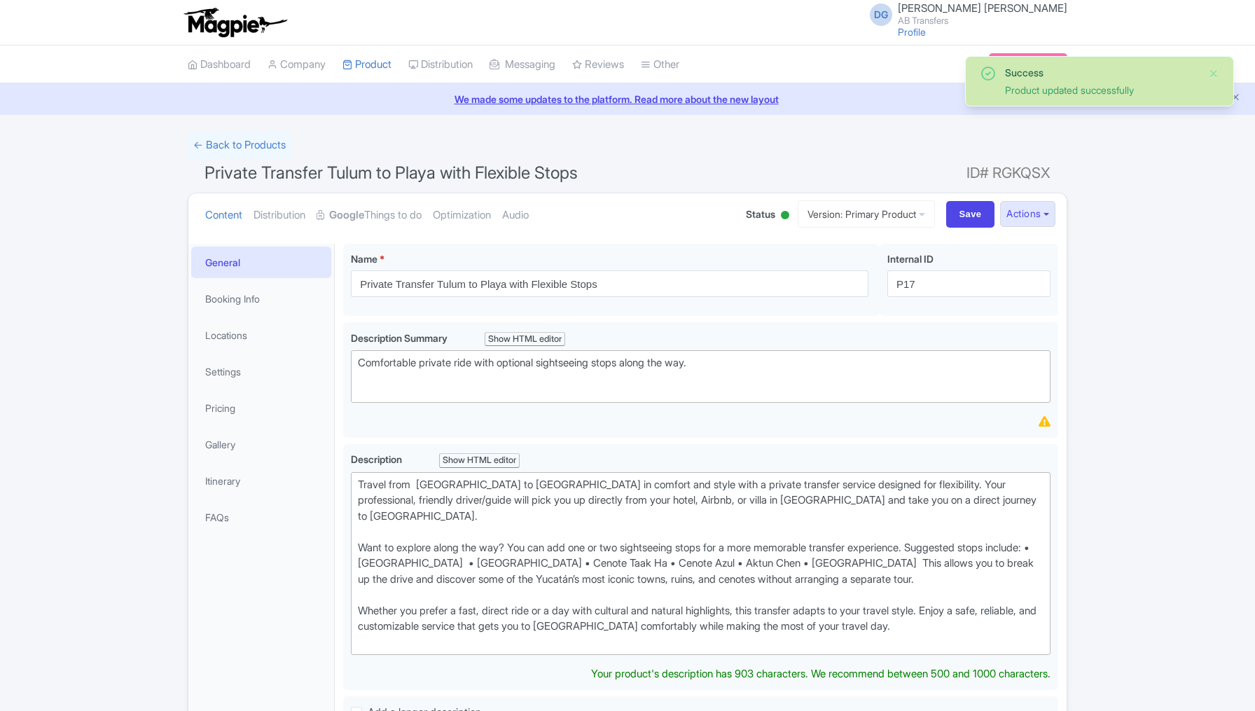
scroll to position [242, 0]
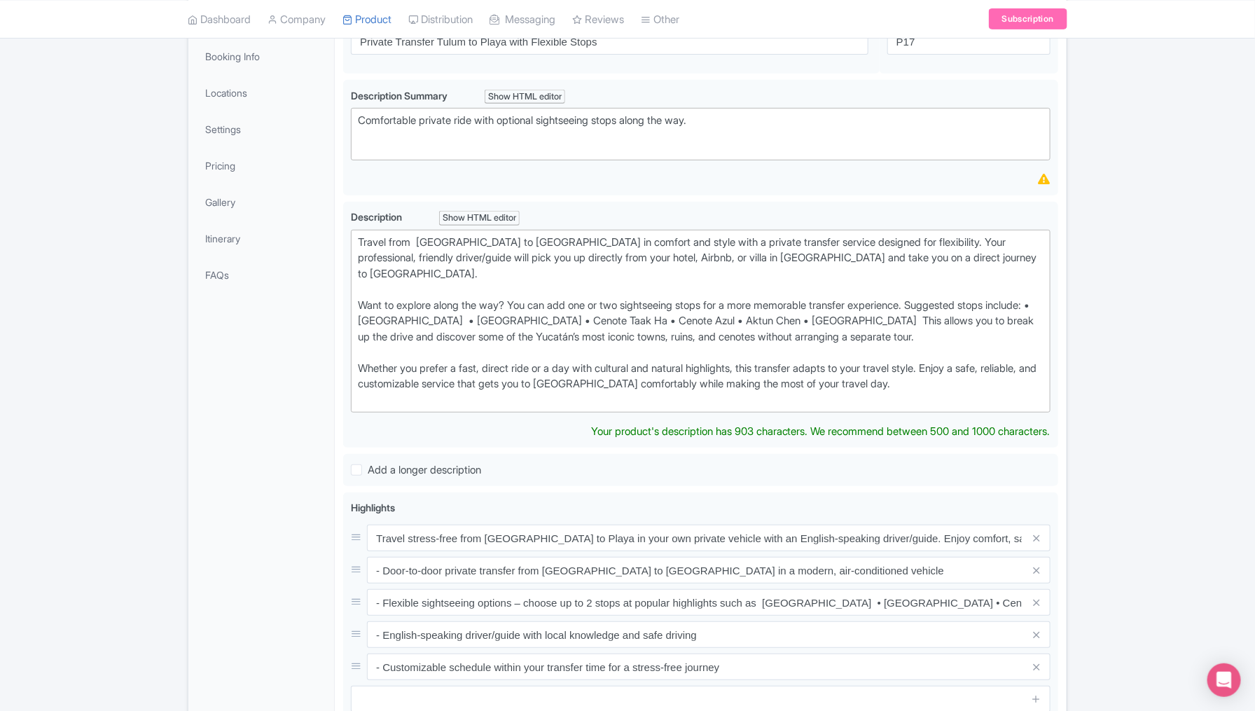
click at [1094, 454] on div "Success Product updated successfully ← Back to Products Private Transfer Tulum …" at bounding box center [627, 457] width 1255 height 1136
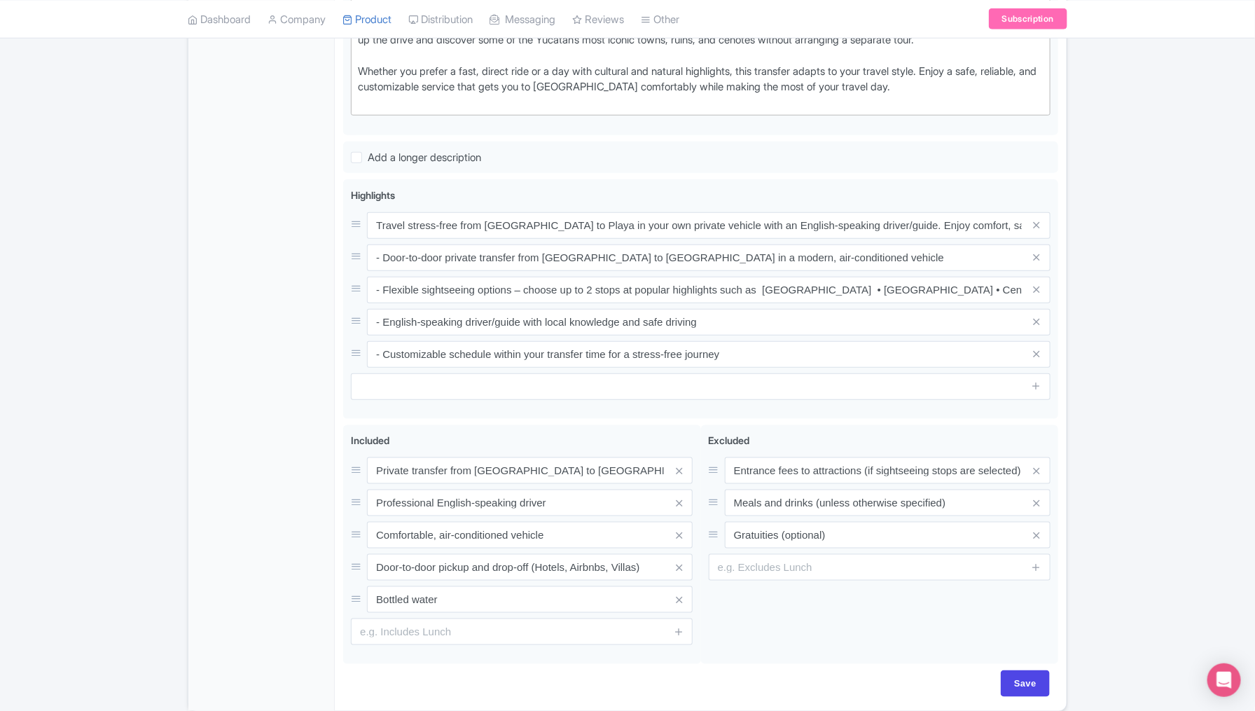
scroll to position [579, 0]
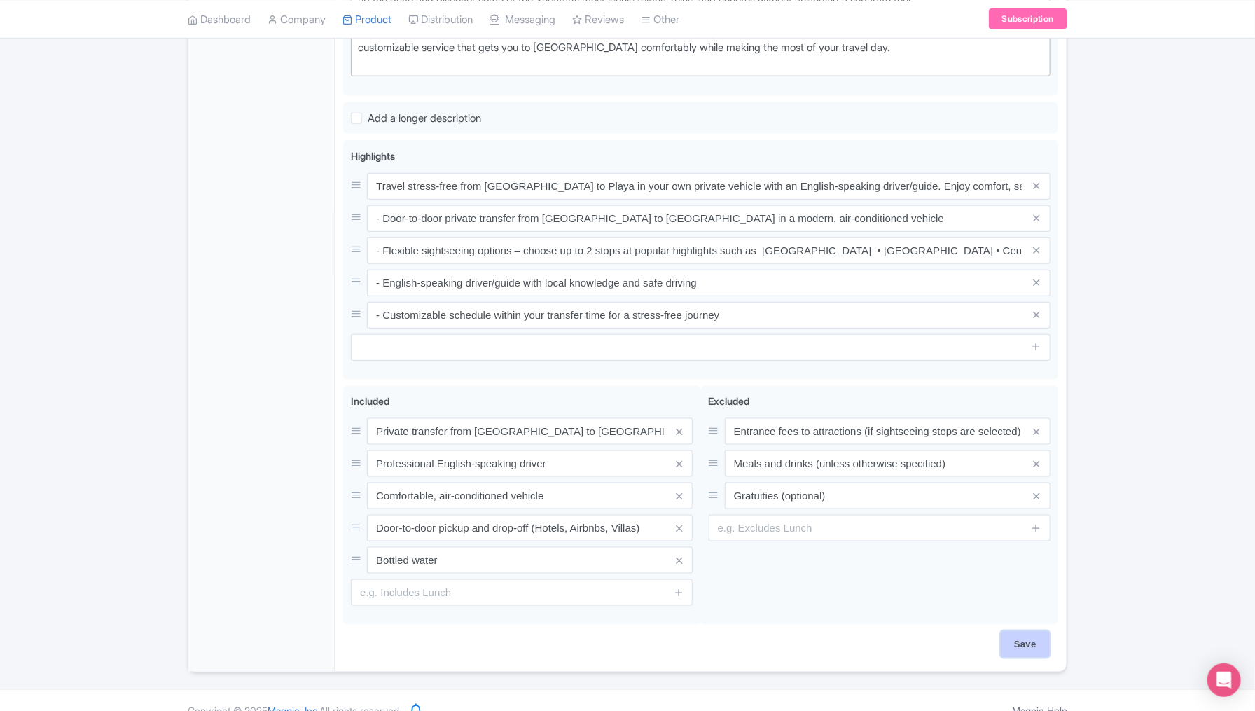
click at [1019, 631] on input "Save" at bounding box center [1025, 644] width 49 height 27
type input "Saving..."
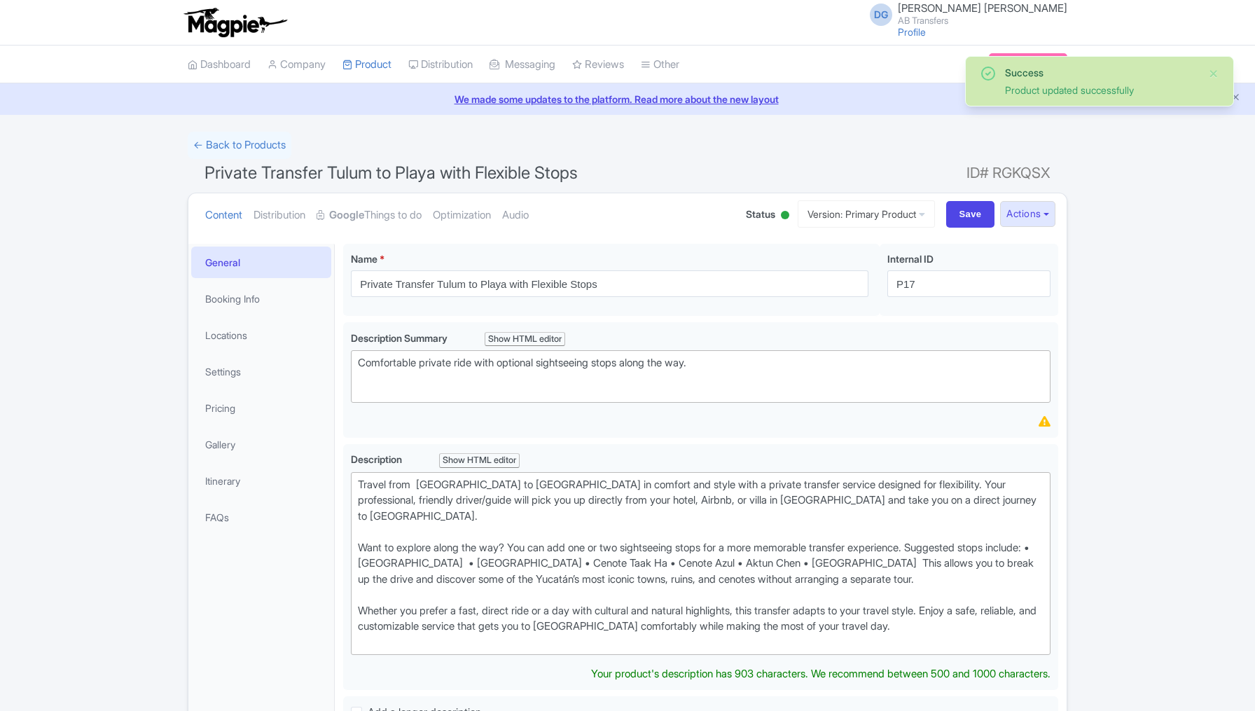
scroll to position [242, 0]
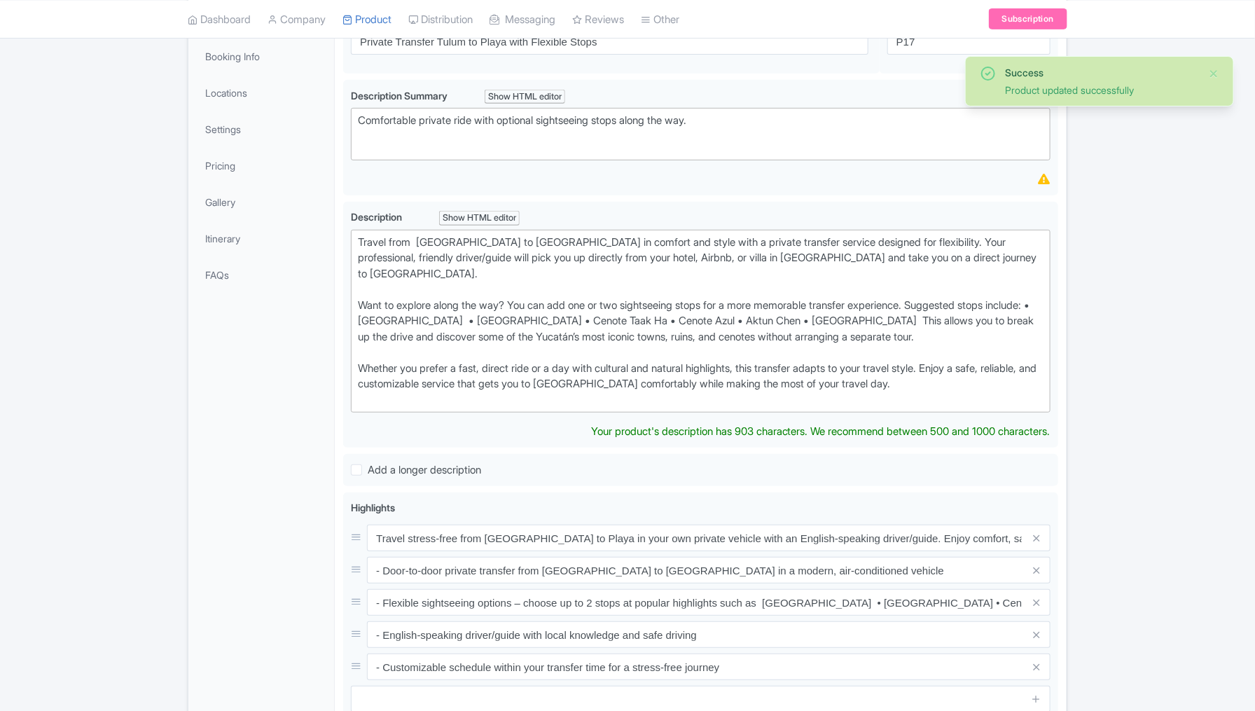
type trix-editor "<div>Travel from&nbsp; Tulum to Playa in comfort and style with a private trans…"
click at [103, 253] on div "Success Product updated successfully ← Back to Products Private Transfer Tulum …" at bounding box center [627, 457] width 1255 height 1136
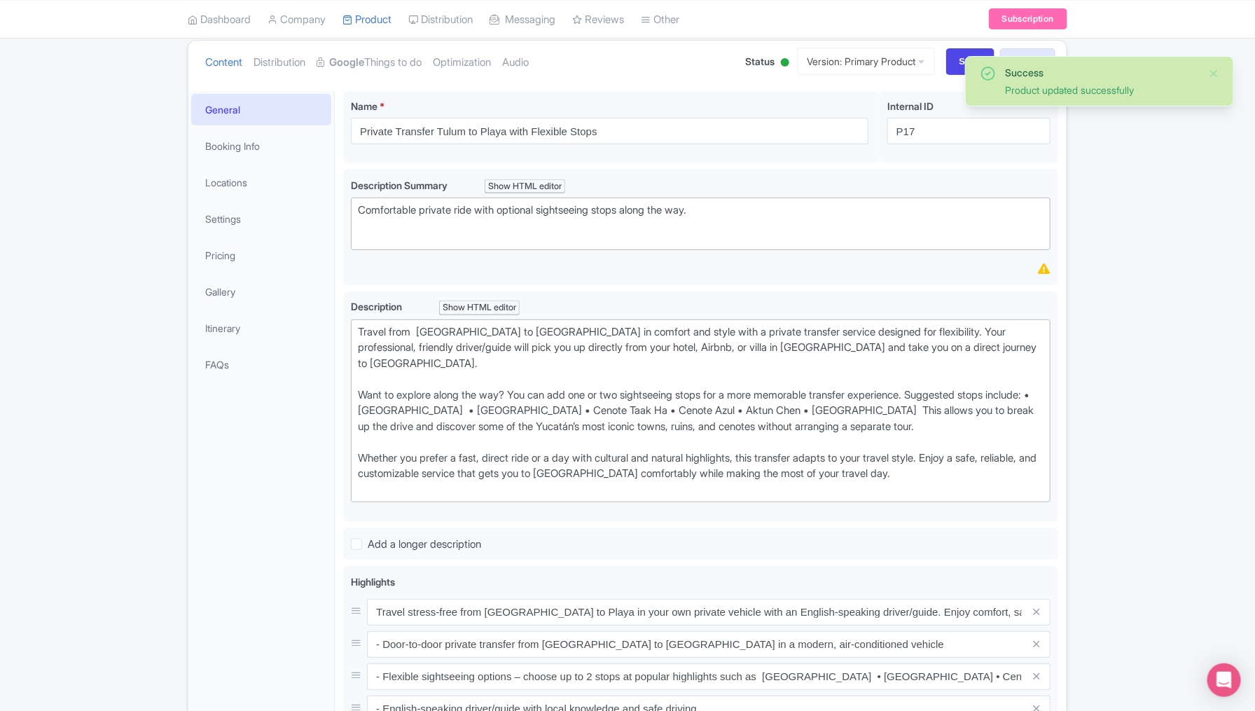
scroll to position [137, 0]
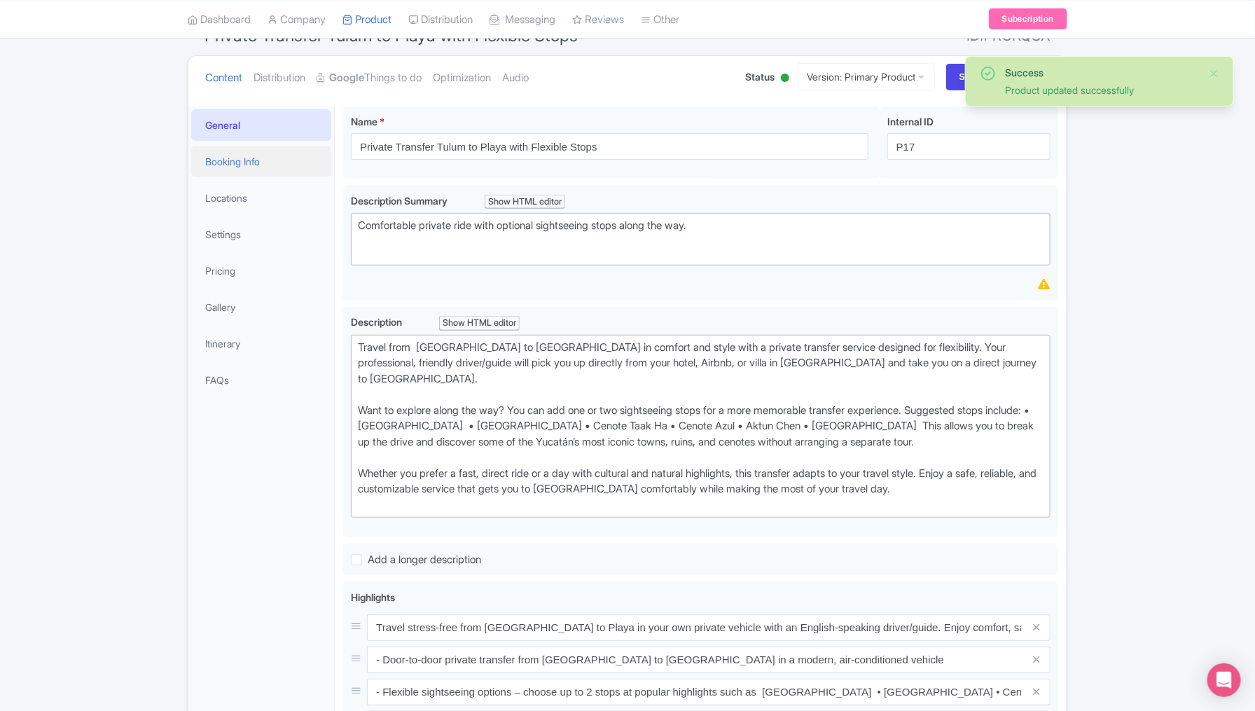
click at [226, 160] on link "Booking Info" at bounding box center [261, 162] width 140 height 32
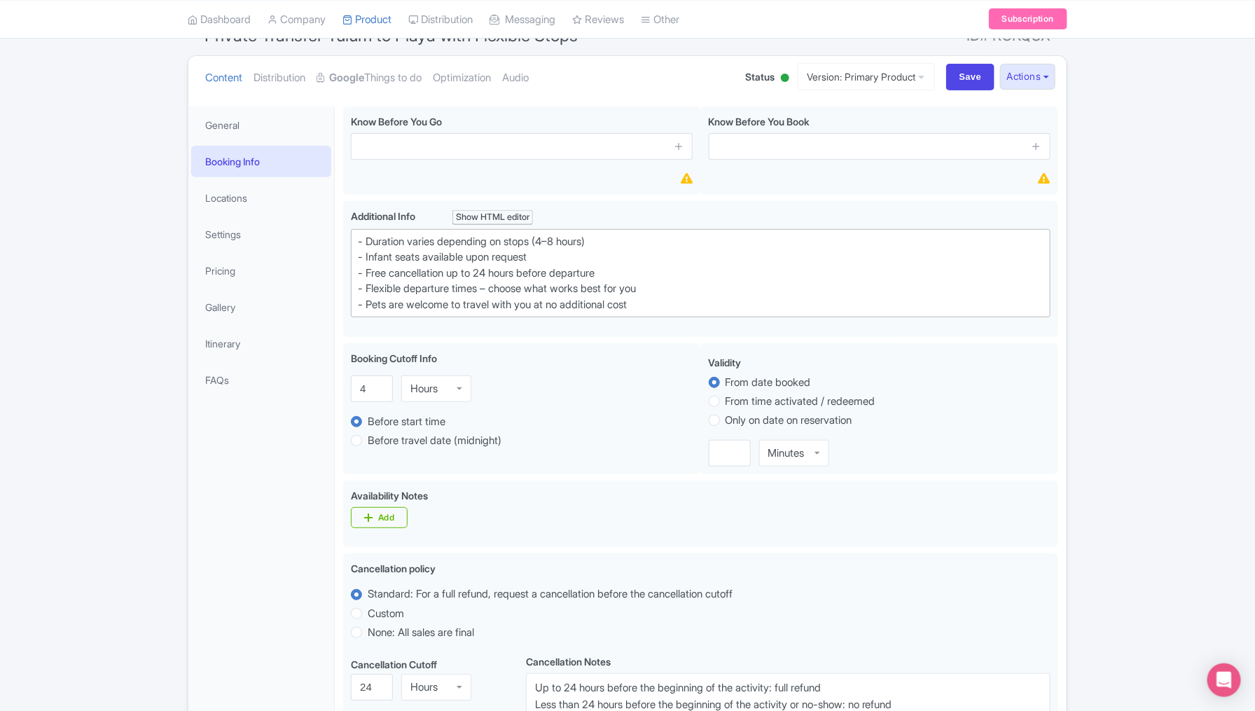
click at [258, 490] on div "General Booking Info Locations Settings Pricing Gallery Itinerary FAQs" at bounding box center [261, 593] width 146 height 975
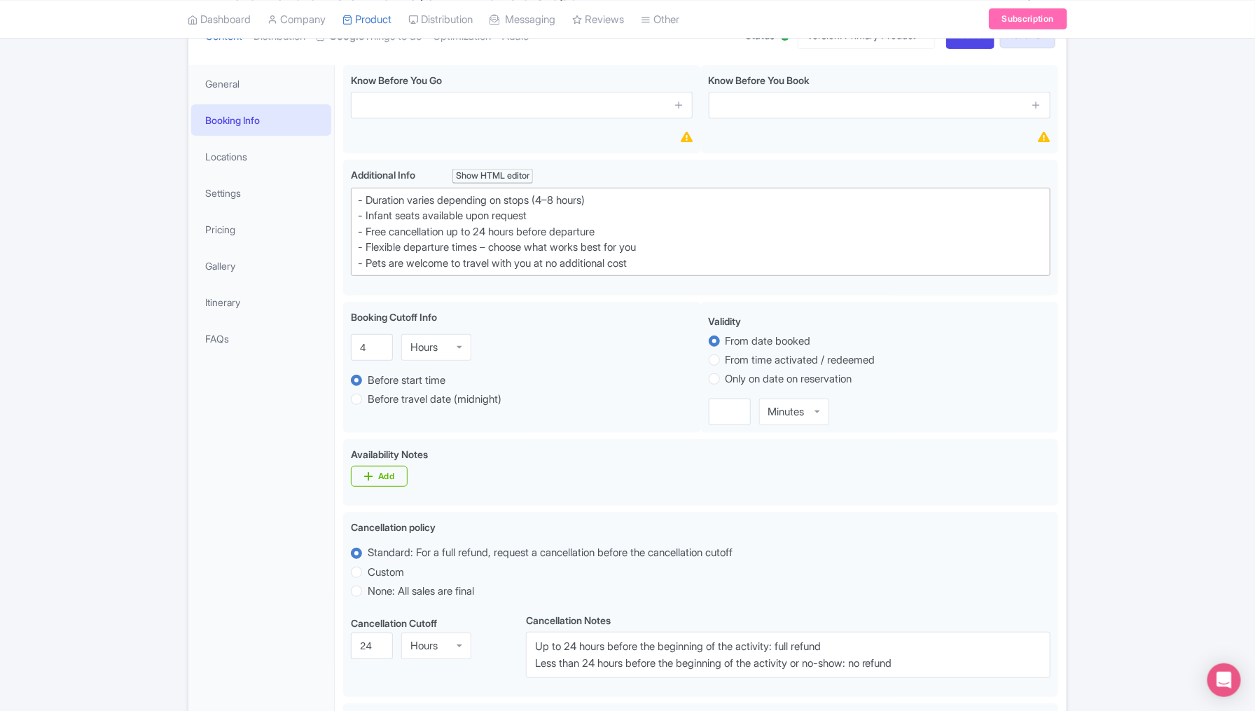
scroll to position [214, 0]
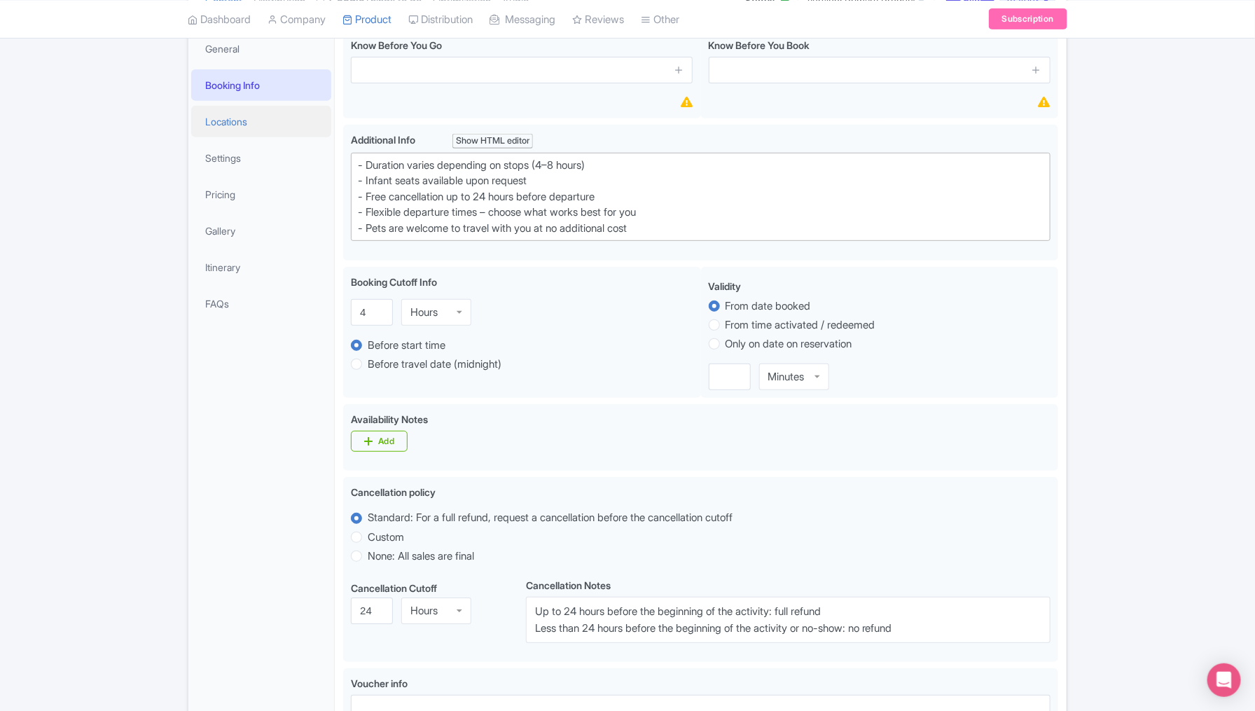
click at [240, 130] on link "Locations" at bounding box center [261, 122] width 140 height 32
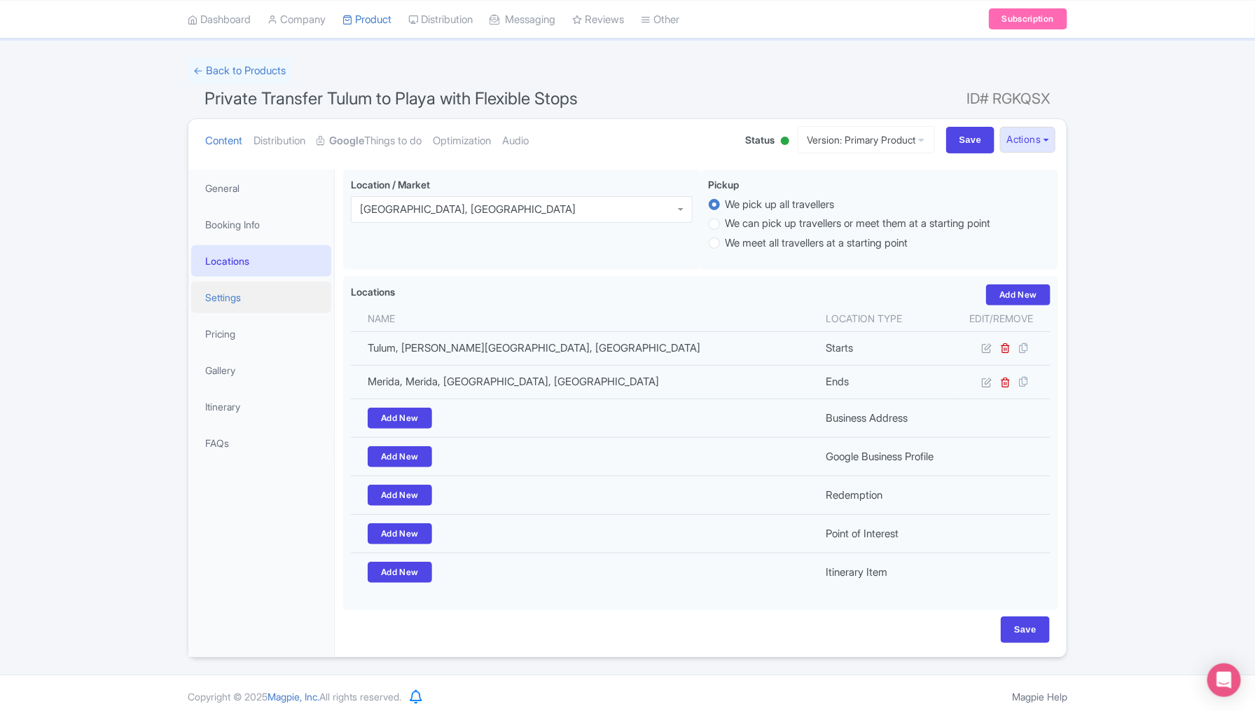
click at [233, 298] on link "Settings" at bounding box center [261, 298] width 140 height 32
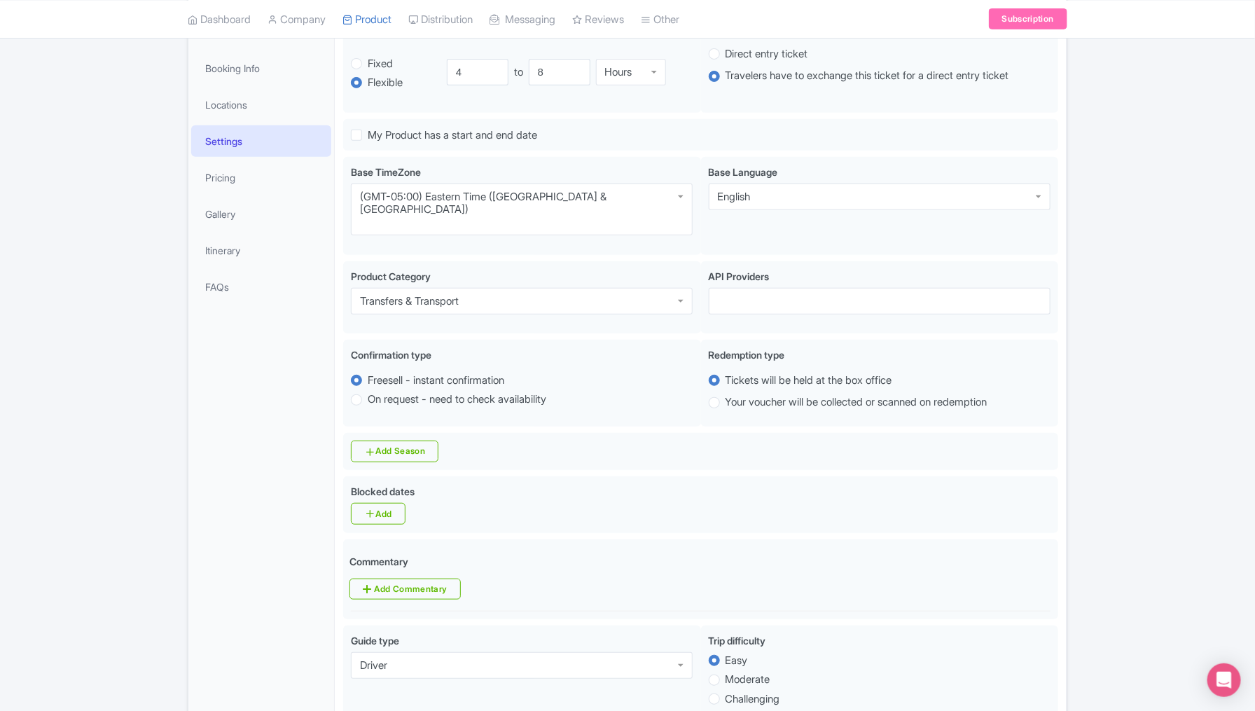
scroll to position [249, 0]
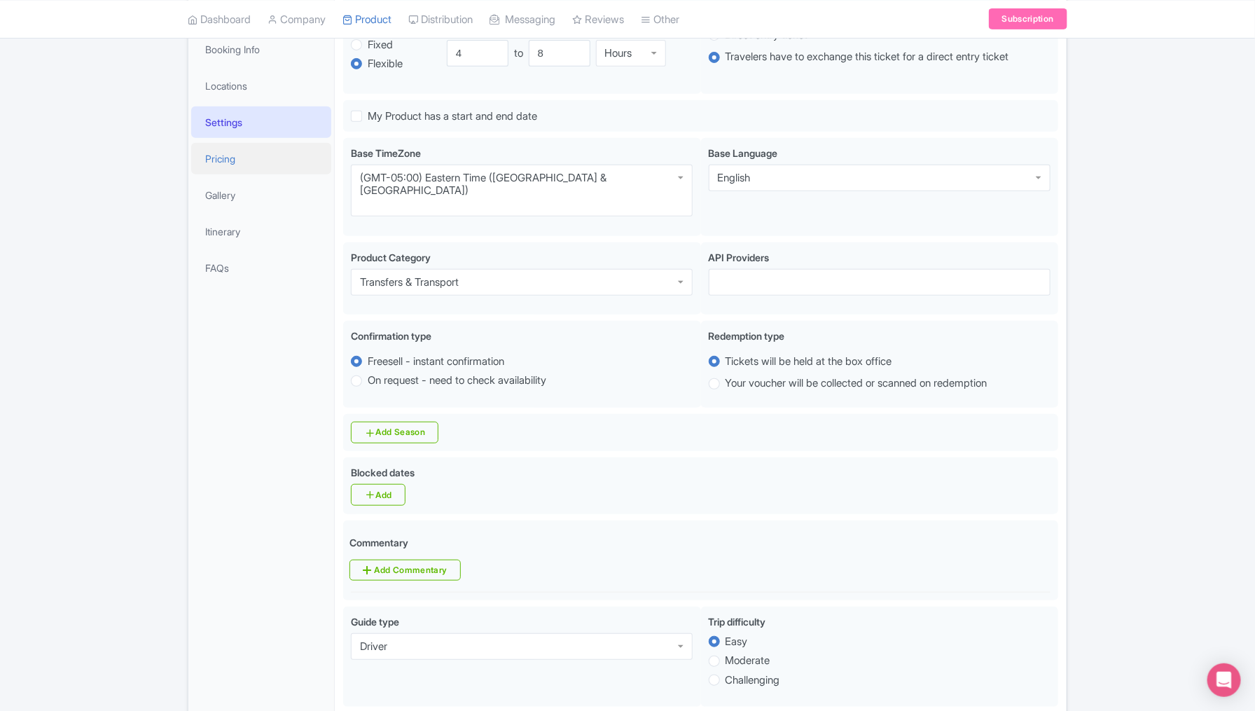
click at [245, 156] on link "Pricing" at bounding box center [261, 159] width 140 height 32
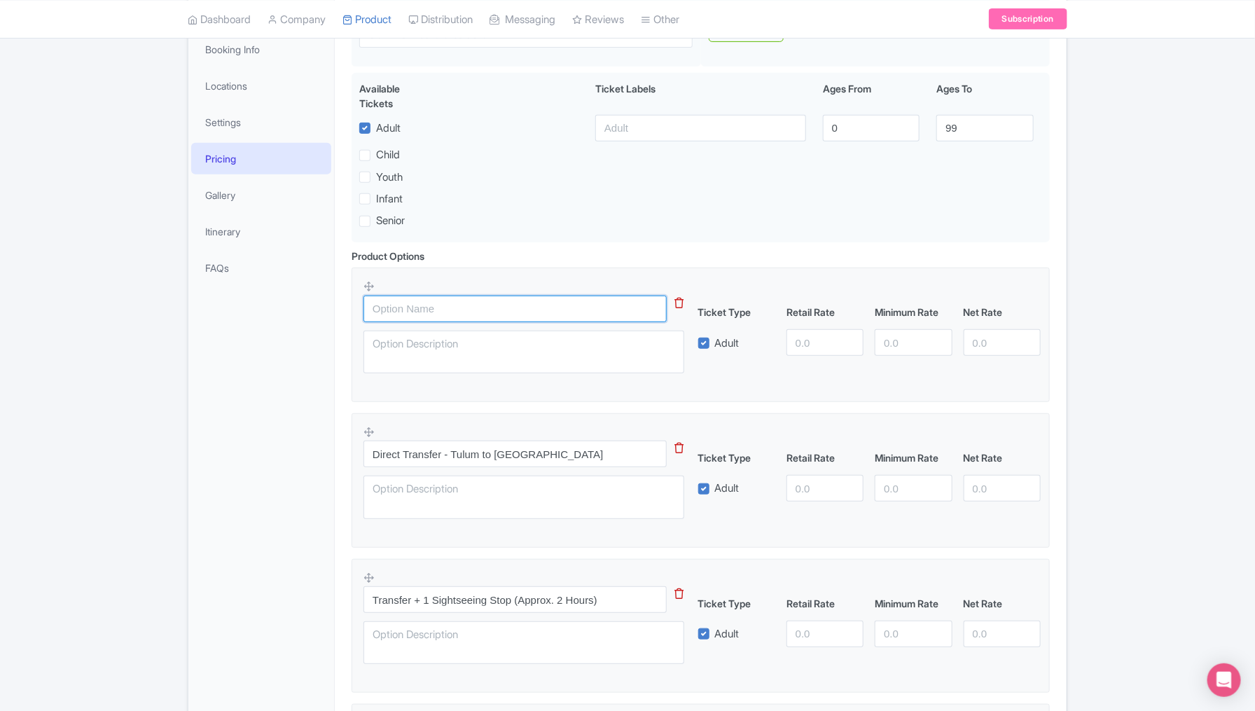
click at [467, 305] on input "text" at bounding box center [515, 309] width 303 height 27
type input "sedan 3 passengers"
click at [811, 352] on input "number" at bounding box center [825, 342] width 77 height 27
type input "60"
click at [722, 392] on fieldset "sedan 3 passengers This tip has not data. Code: tip_option_name Ticket Type Ret…" at bounding box center [701, 335] width 698 height 135
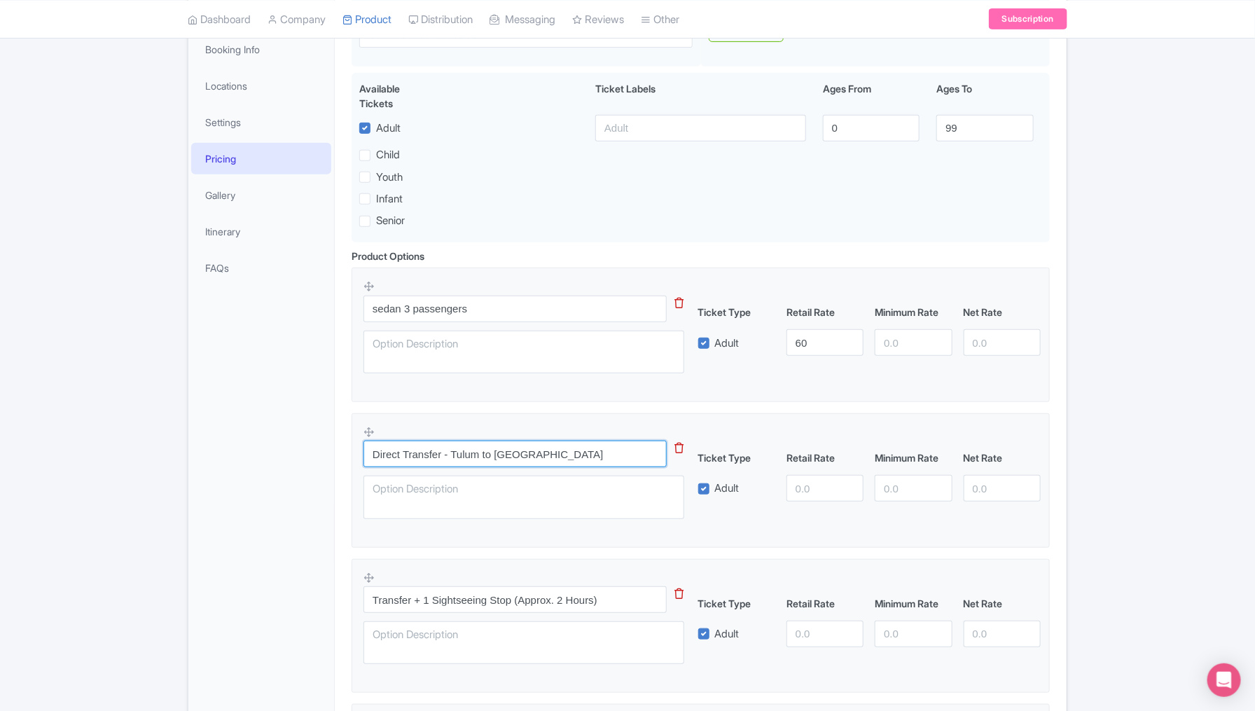
drag, startPoint x: 553, startPoint y: 450, endPoint x: 359, endPoint y: 451, distance: 194.8
click at [359, 451] on fieldset "Direct Transfer - Tulum to Merida This tip has not data. Code: tip_option_name …" at bounding box center [701, 480] width 698 height 135
click at [337, 450] on div "Private Transfer Tulum to Playa with Flexible Stops Name * i i Private Transfer…" at bounding box center [701, 460] width 732 height 948
click at [515, 453] on input "Direct Transfer - Tulum to [GEOGRAPHIC_DATA]" at bounding box center [515, 454] width 303 height 27
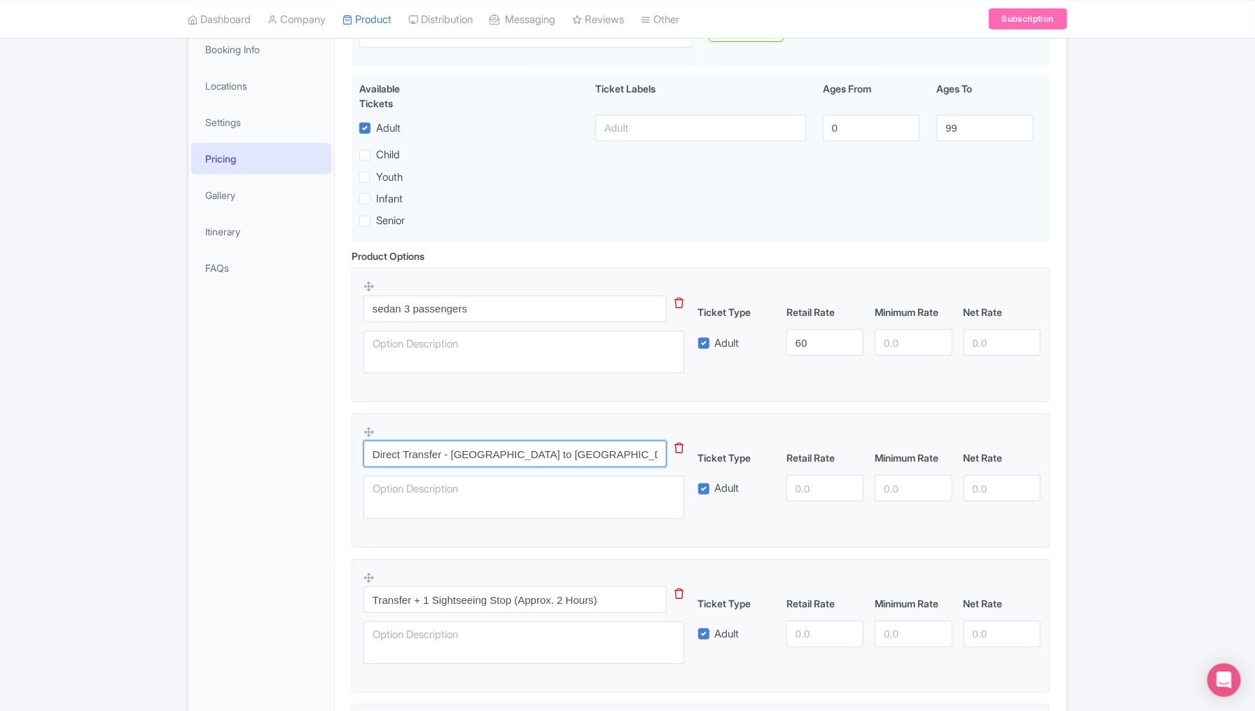
type input "Direct Transfer - Tulum to Playa"
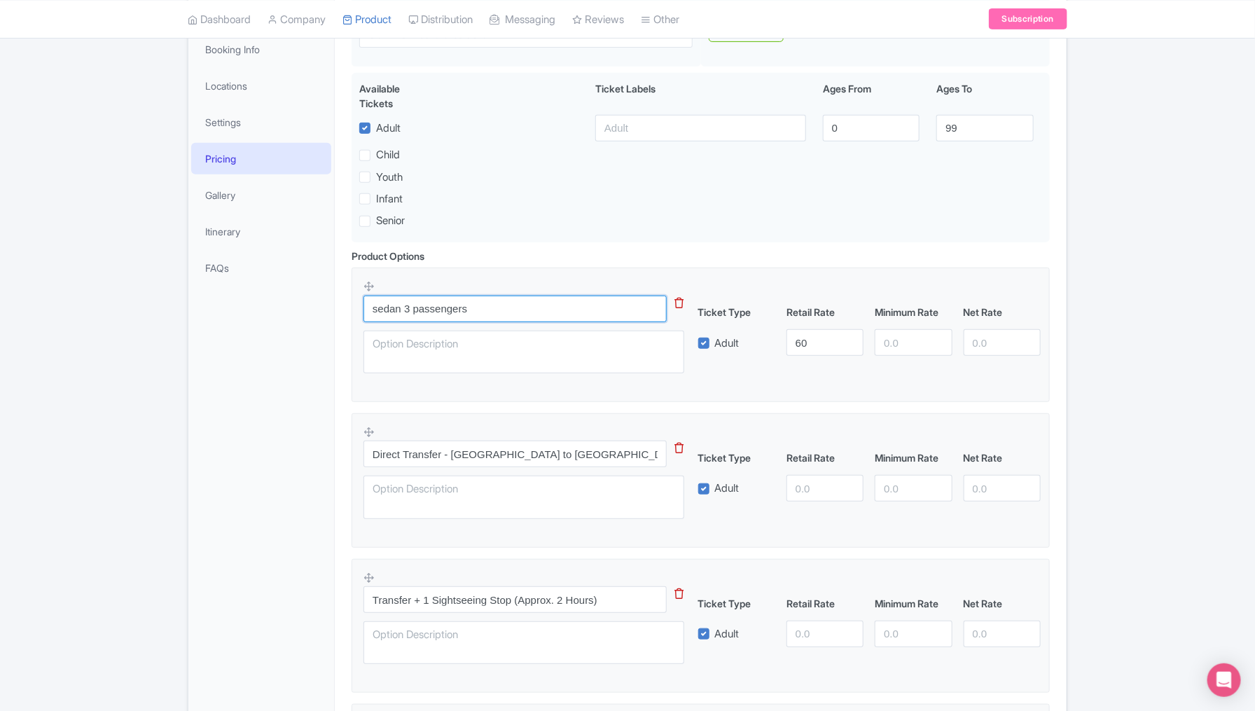
click at [606, 318] on input "sedan 3 passengers" at bounding box center [515, 309] width 303 height 27
drag, startPoint x: 818, startPoint y: 338, endPoint x: 792, endPoint y: 338, distance: 25.9
click at [792, 338] on input "60" at bounding box center [825, 342] width 77 height 27
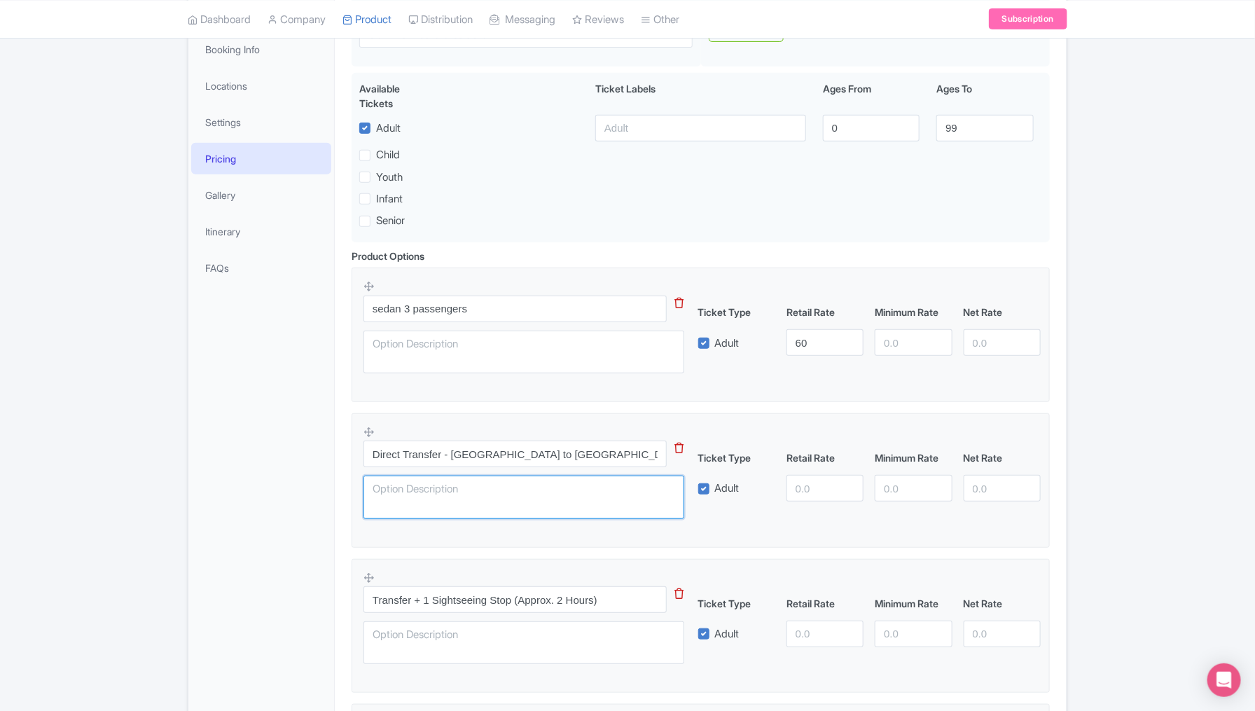
click at [525, 497] on textarea at bounding box center [524, 497] width 321 height 43
paste textarea "60"
type textarea "sedan $60 USD"
click at [817, 490] on input "number" at bounding box center [825, 488] width 77 height 27
type input "60"
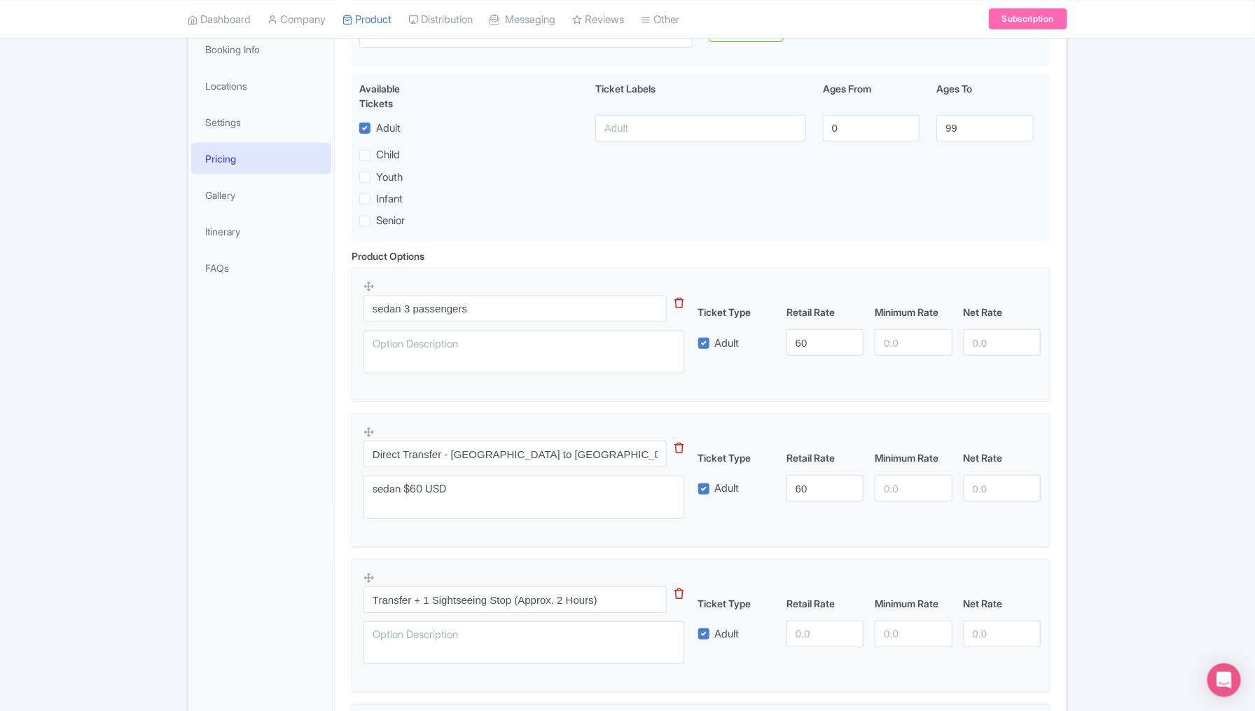
click at [534, 549] on div "sedan 3 passengers This tip has not data. Code: tip_option_name Ticket Type Ret…" at bounding box center [701, 553] width 698 height 571
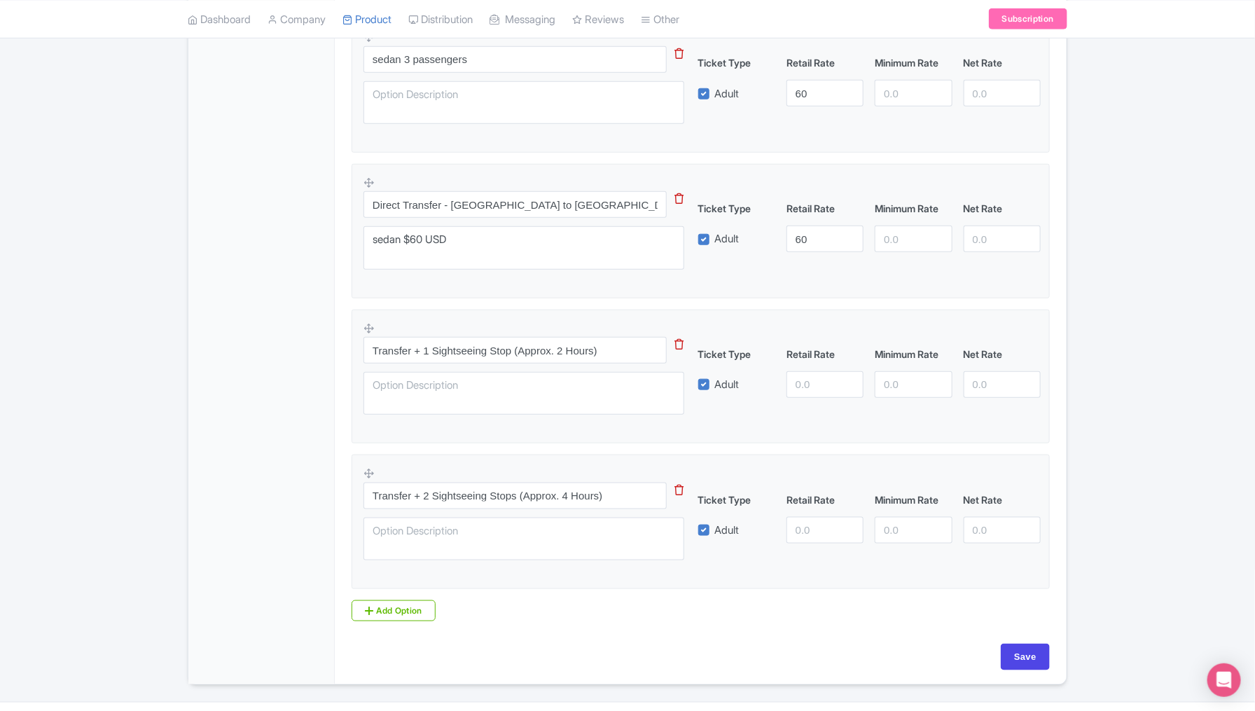
scroll to position [528, 0]
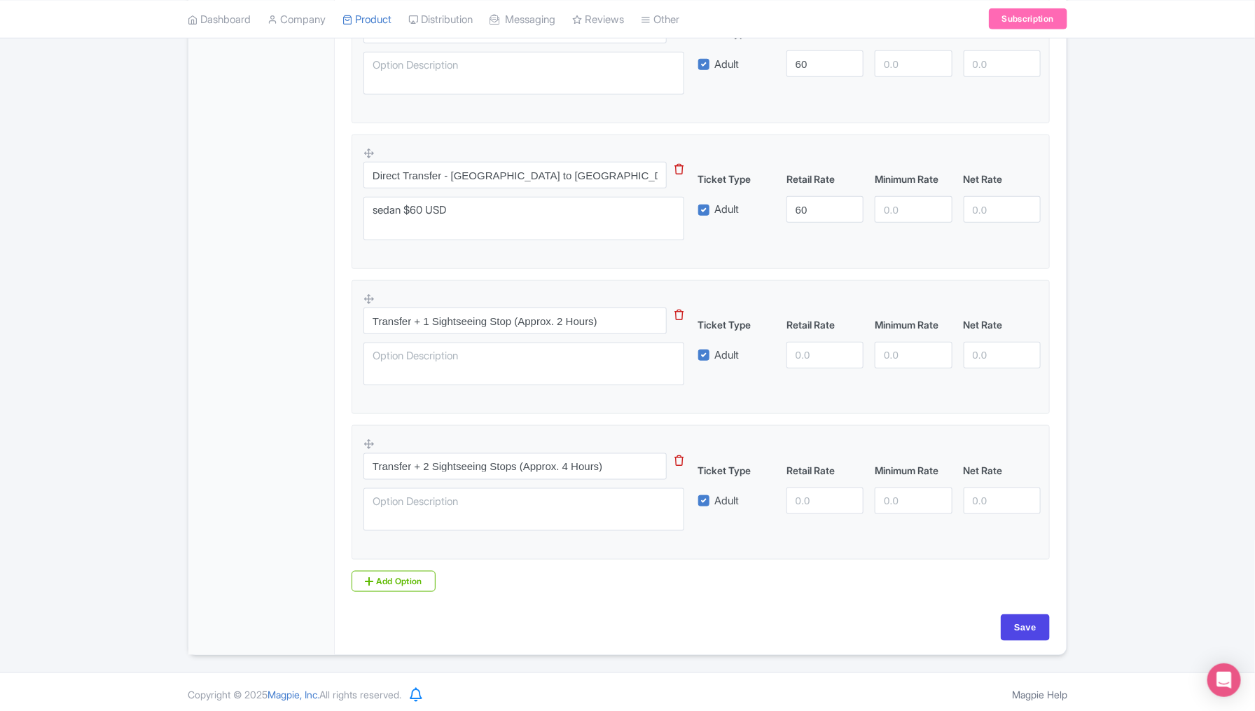
click at [1113, 354] on div "Success Data saved automatically ← Back to Products Private Transfer Tulum to P…" at bounding box center [627, 129] width 1255 height 1052
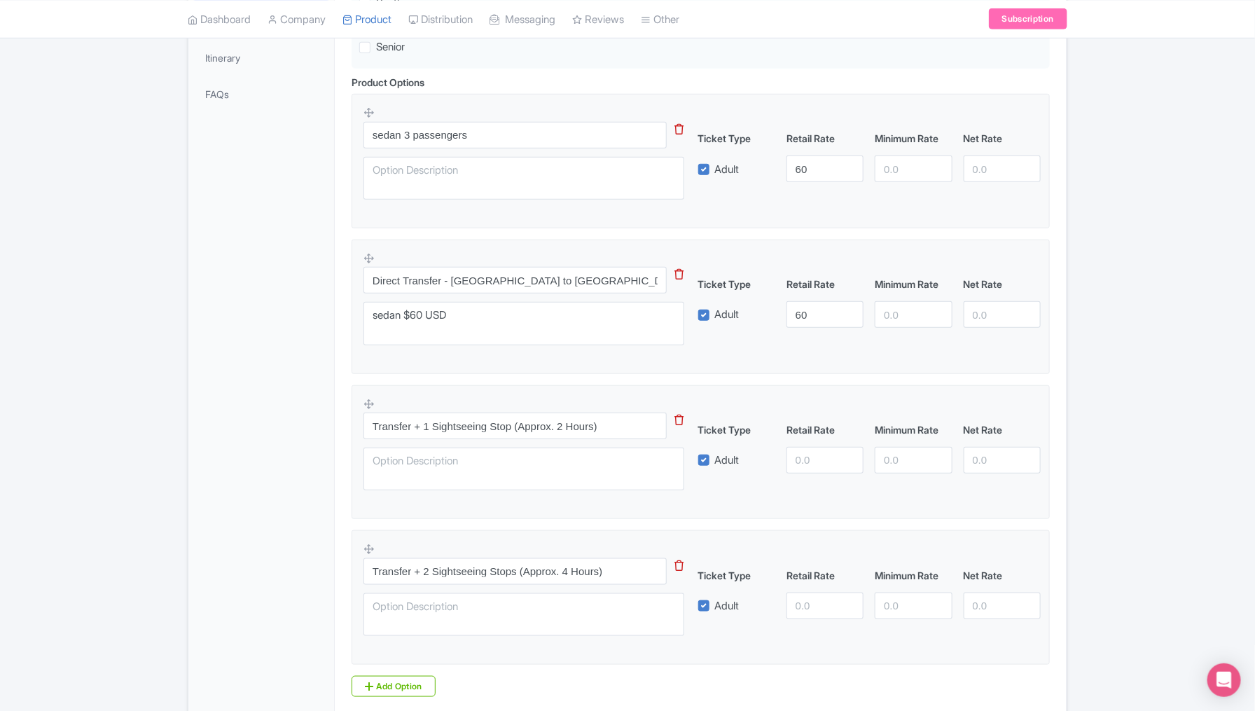
scroll to position [458, 0]
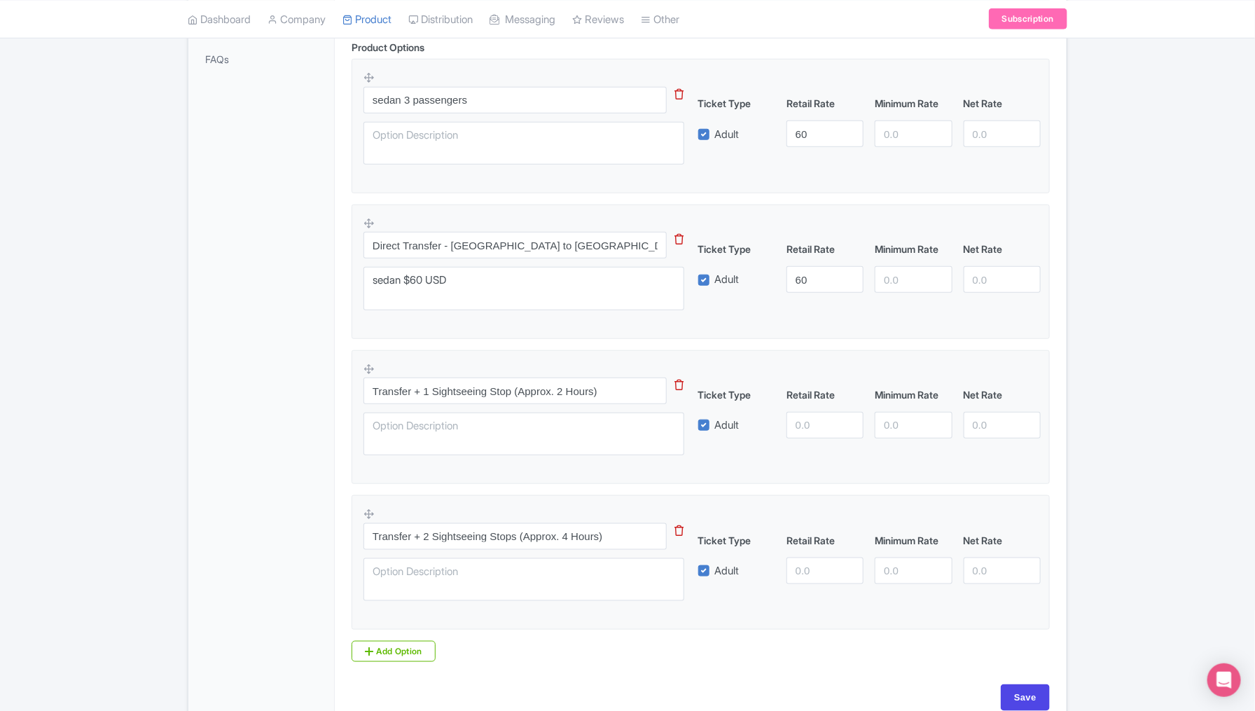
click at [1089, 387] on div "Success Data saved automatically ← Back to Products Private Transfer Tulum to P…" at bounding box center [627, 200] width 1255 height 1052
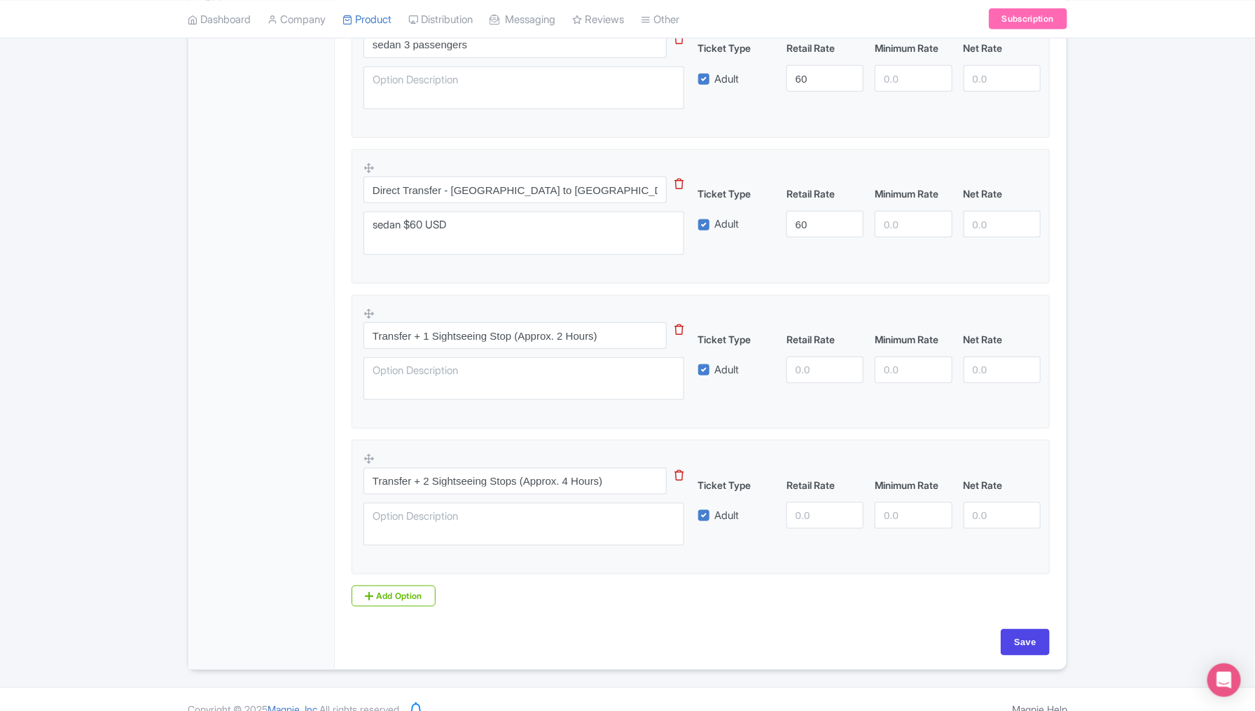
scroll to position [528, 0]
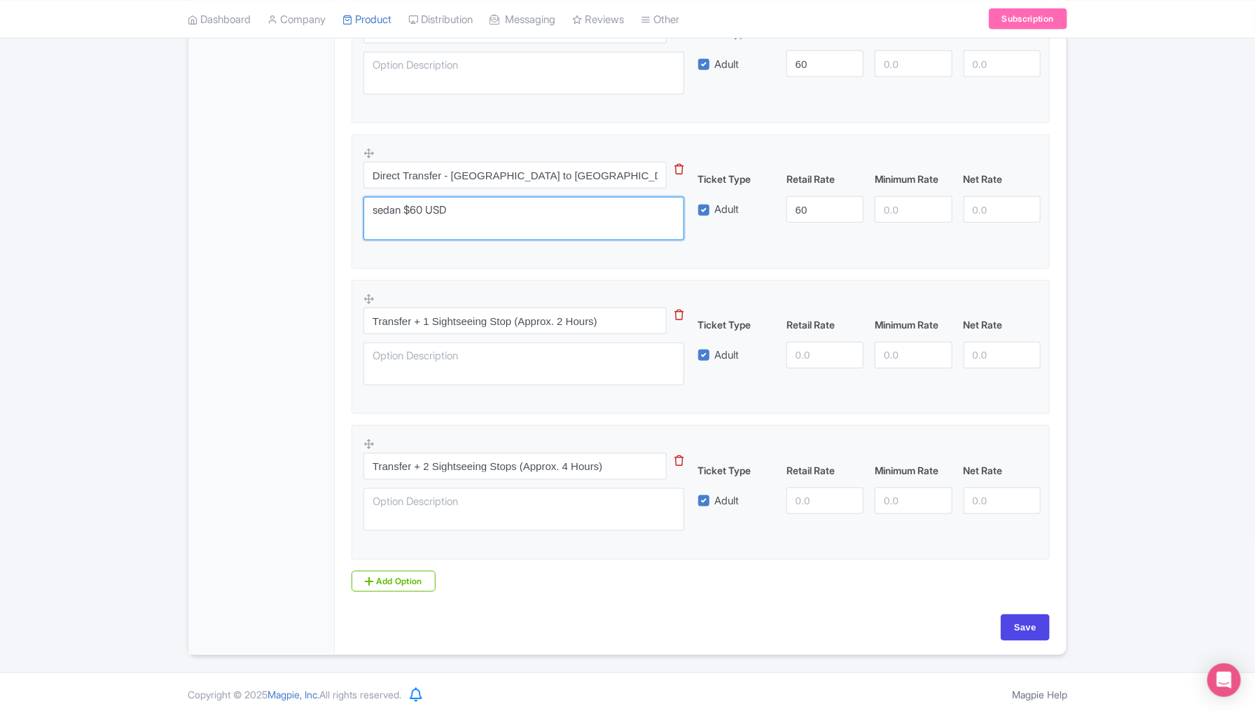
click at [487, 205] on textarea "sedan $60 USD" at bounding box center [524, 218] width 321 height 43
type textarea "sedan $60 USD Van $70 USD"
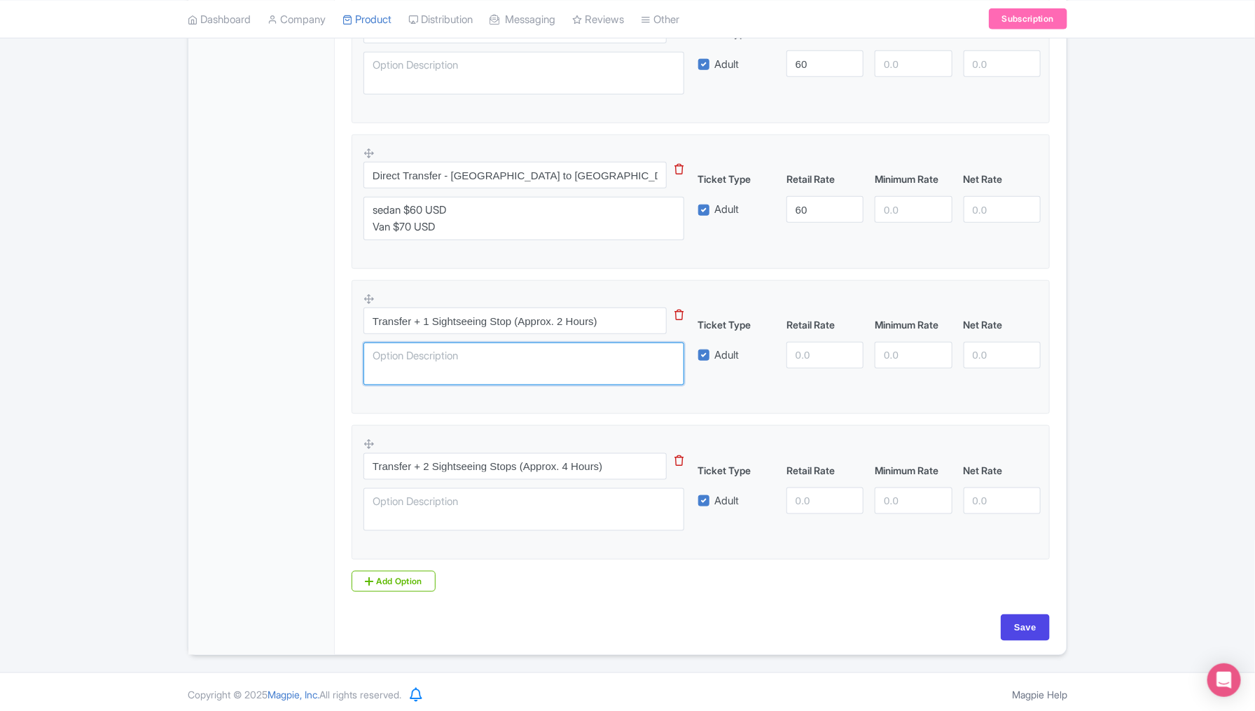
click at [534, 347] on textarea at bounding box center [524, 364] width 321 height 43
type textarea "S"
drag, startPoint x: 523, startPoint y: 359, endPoint x: 333, endPoint y: 357, distance: 189.2
click at [333, 357] on div "General Booking Info Locations Settings Pricing Gallery Itinerary FAQs Private …" at bounding box center [627, 181] width 878 height 948
type textarea "asked on how it works"
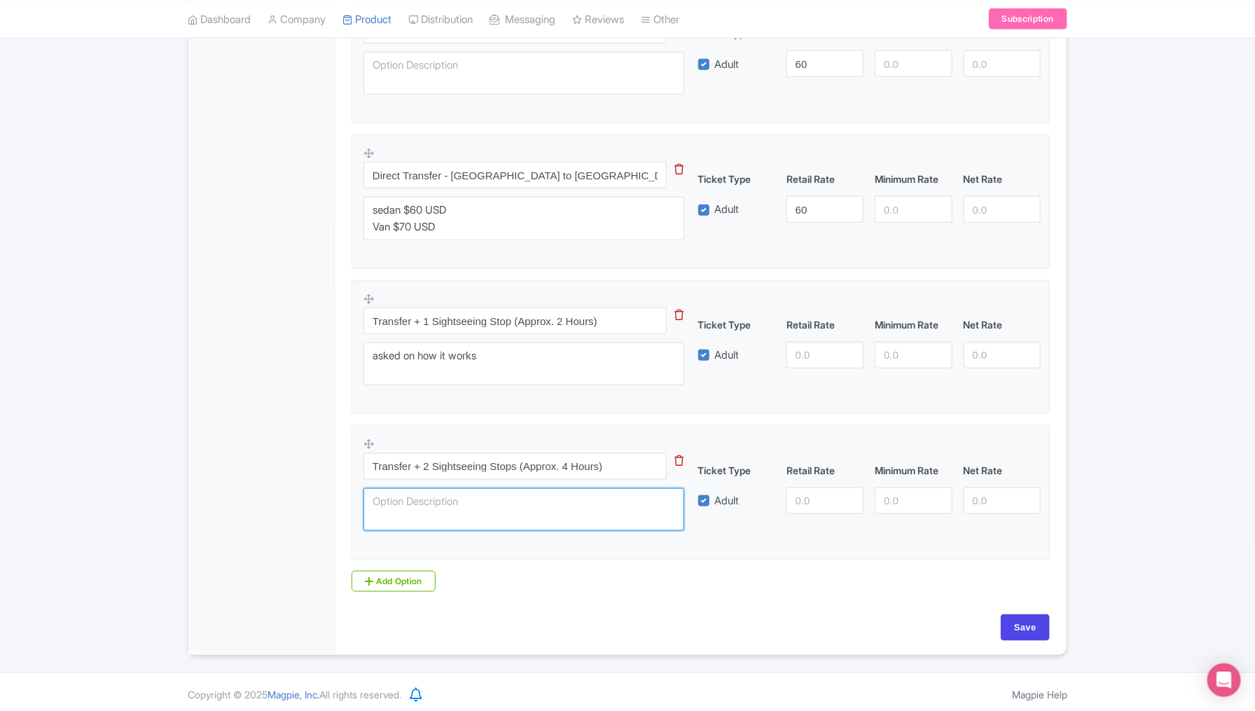
click at [382, 512] on textarea at bounding box center [524, 509] width 321 height 43
paste textarea "asked on how it works"
type textarea "asked on how it works"
click at [1028, 617] on input "Save" at bounding box center [1025, 627] width 49 height 27
type input "Saving..."
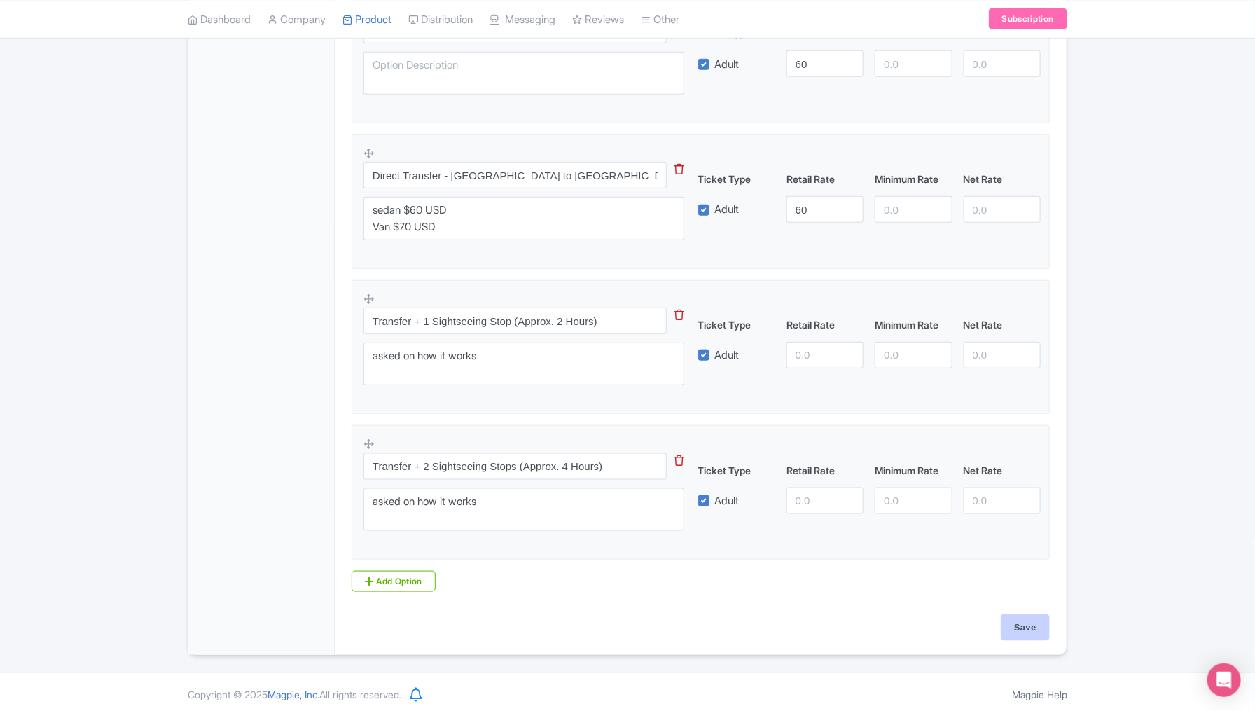
type input "Saving..."
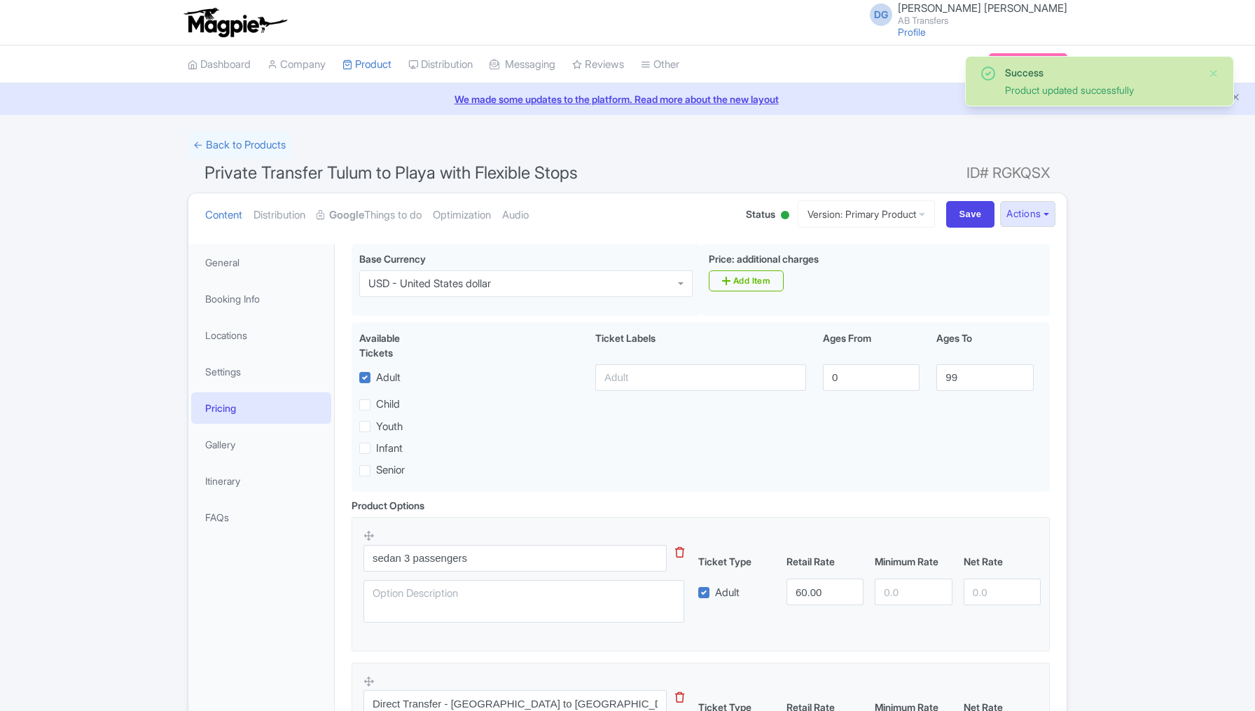
scroll to position [242, 0]
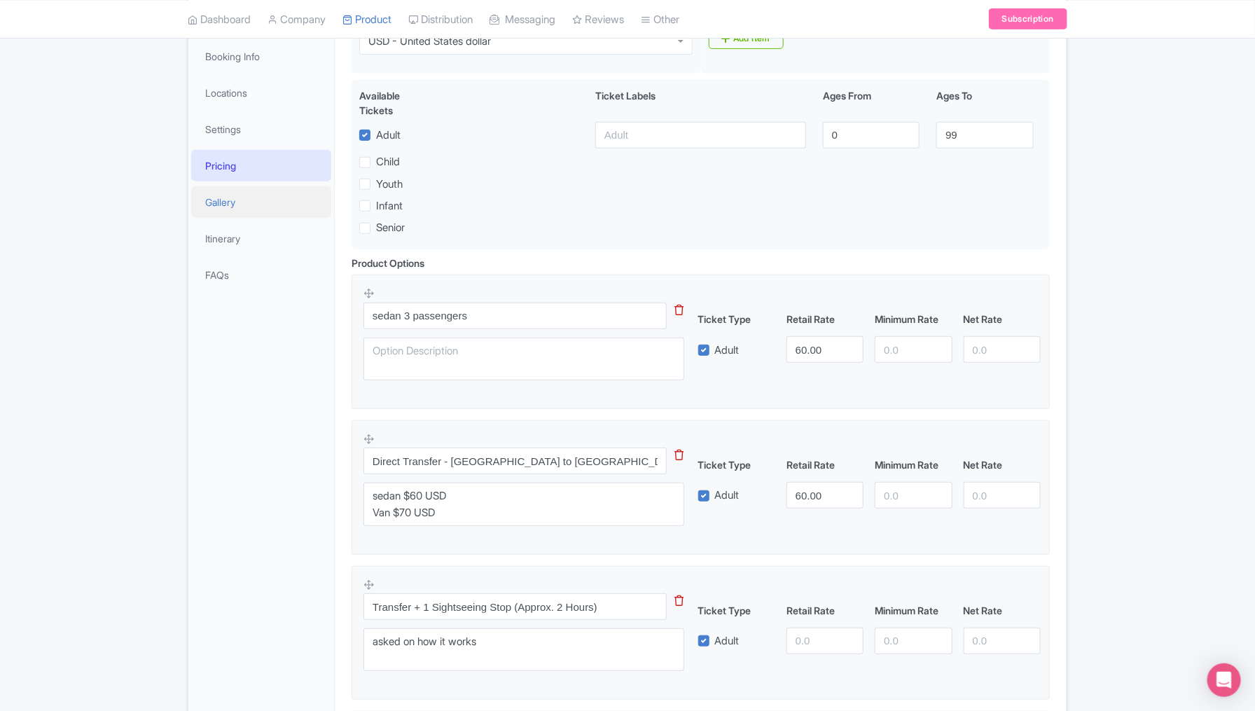
click at [247, 198] on link "Gallery" at bounding box center [261, 202] width 140 height 32
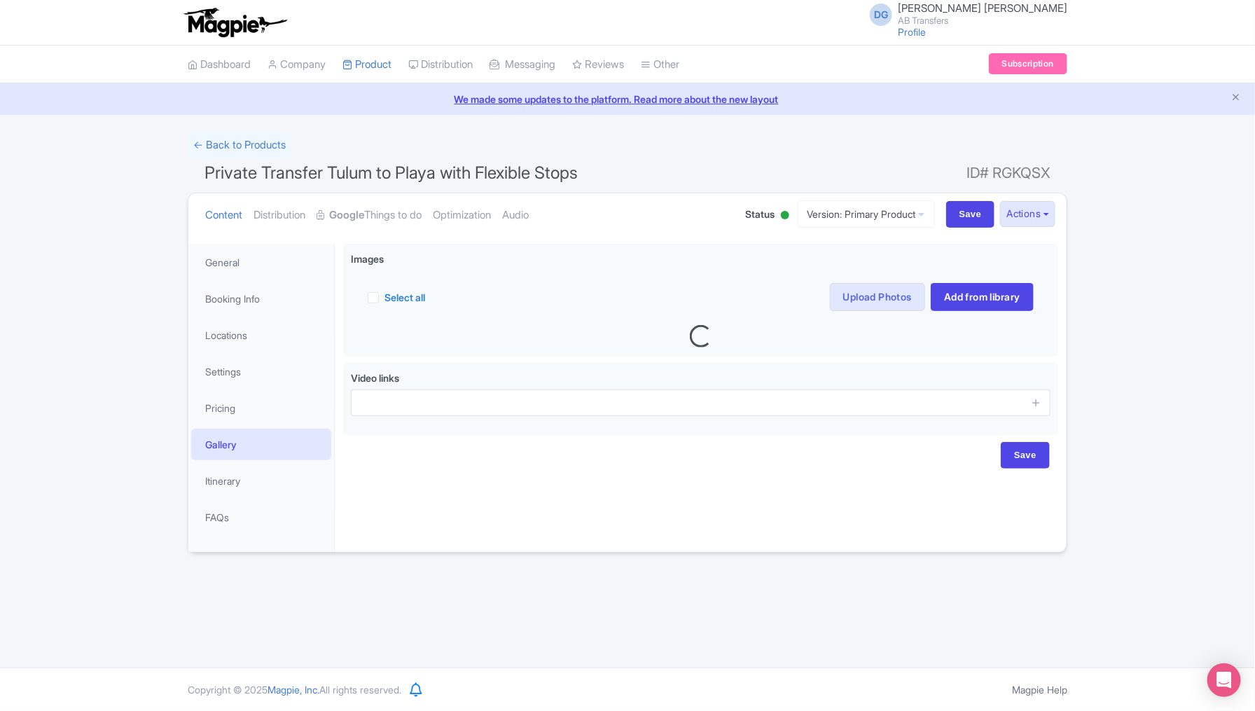
scroll to position [0, 0]
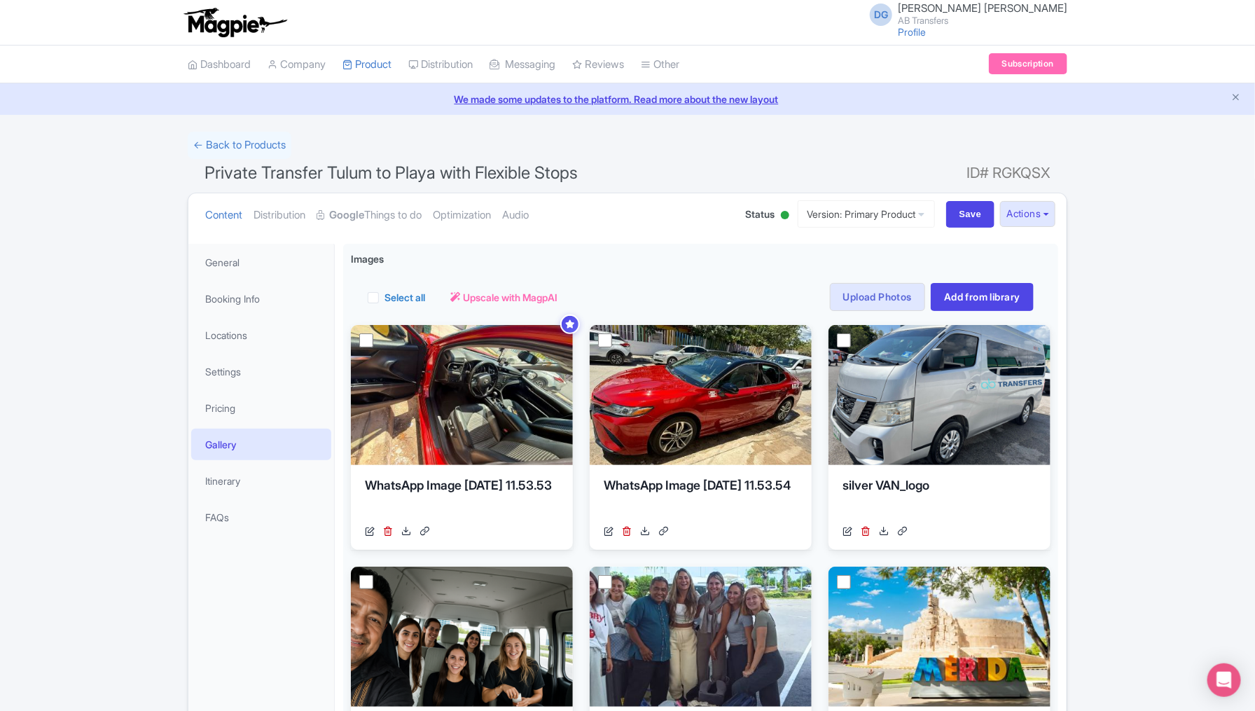
click at [1179, 509] on div "Success Product updated successfully ← Back to Products Private Transfer Tulum …" at bounding box center [627, 658] width 1255 height 1053
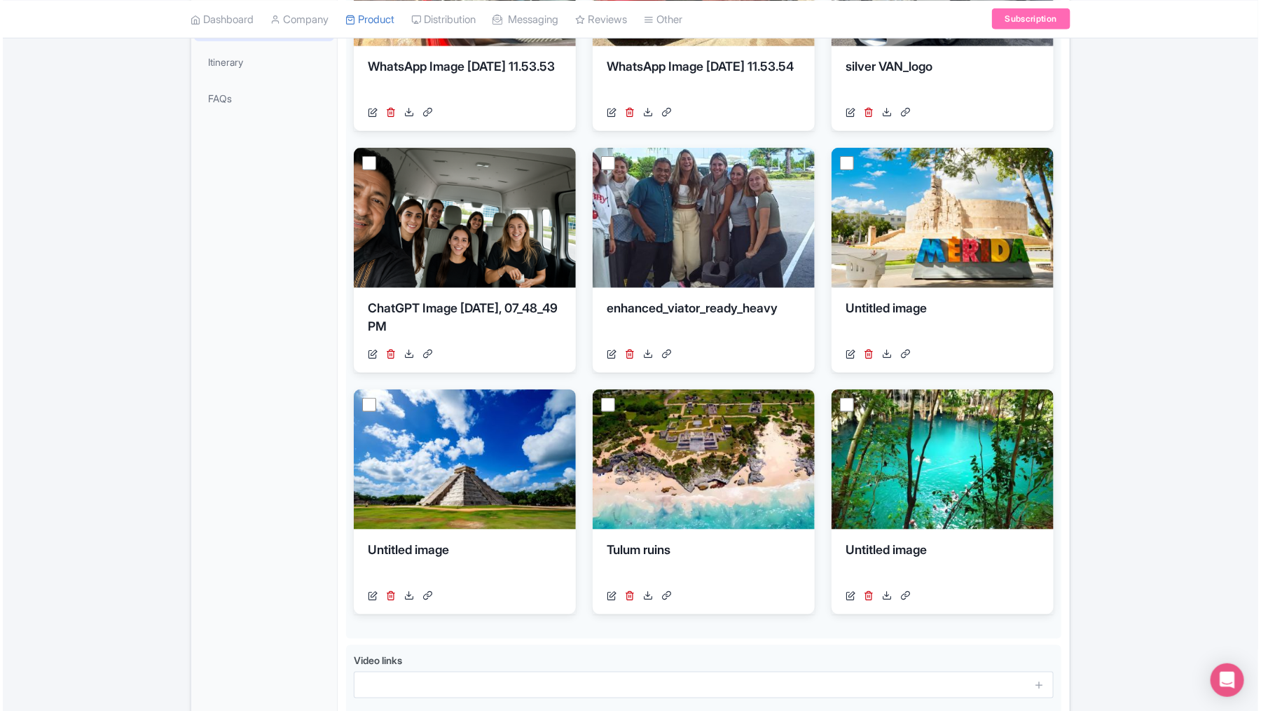
scroll to position [420, 0]
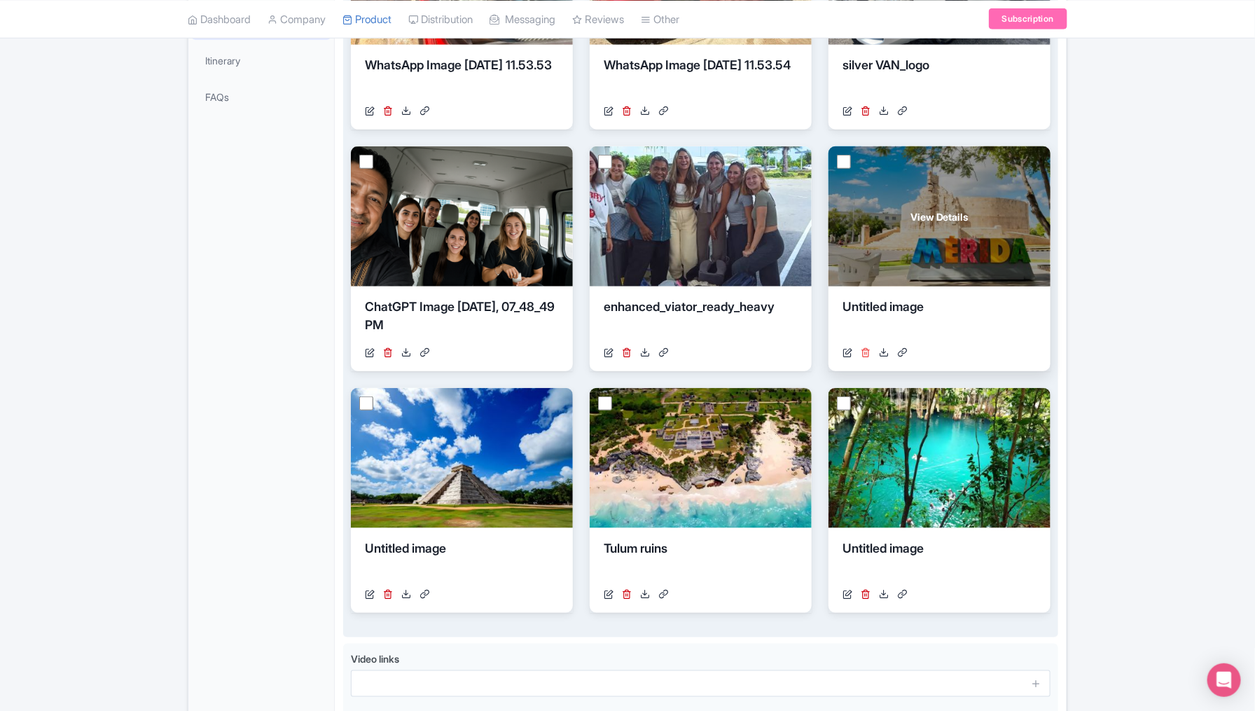
click at [866, 350] on icon at bounding box center [866, 352] width 10 height 10
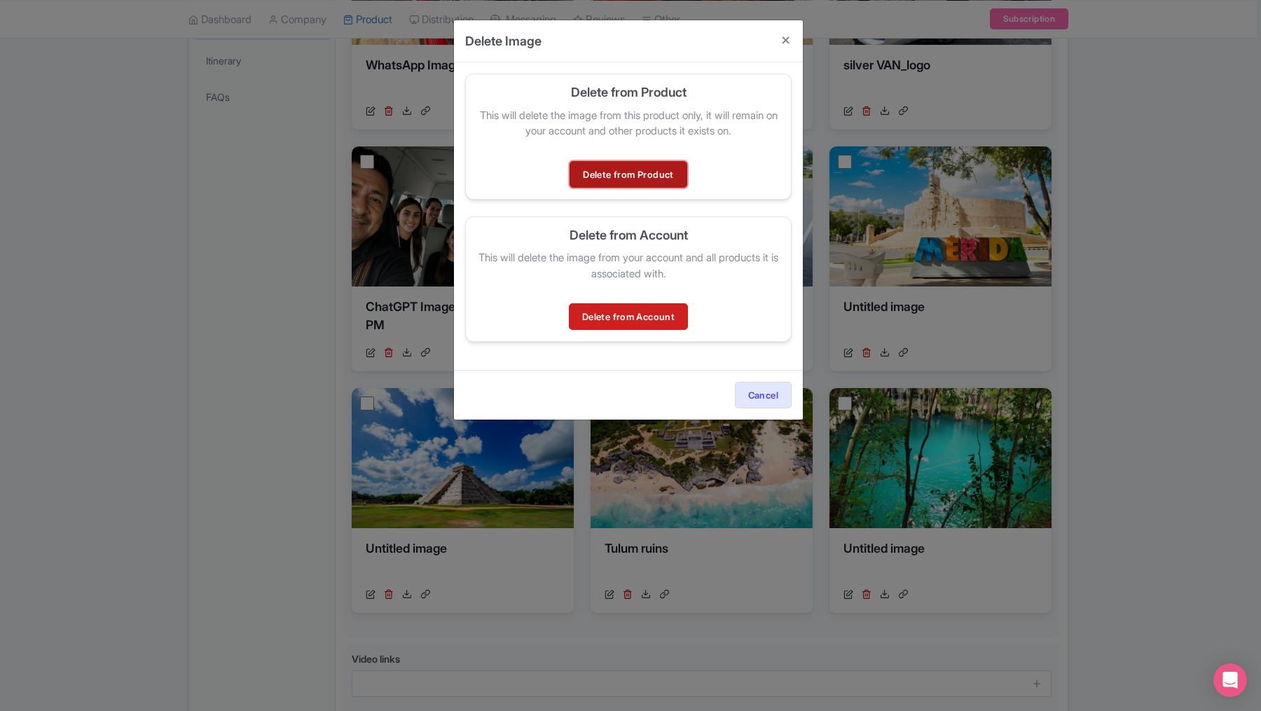
click at [625, 170] on link "Delete from Product" at bounding box center [628, 174] width 117 height 27
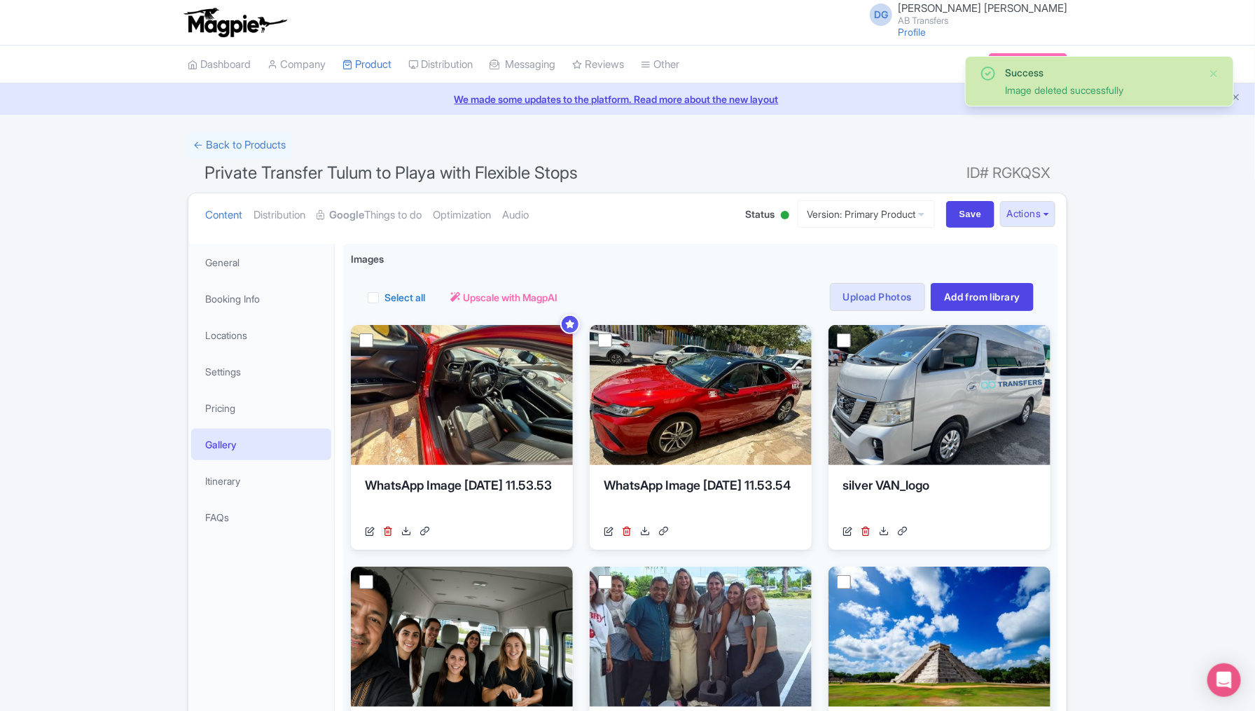
click at [1186, 448] on div "Success Image deleted successfully ← Back to Products Private Transfer Tulum to…" at bounding box center [627, 658] width 1255 height 1053
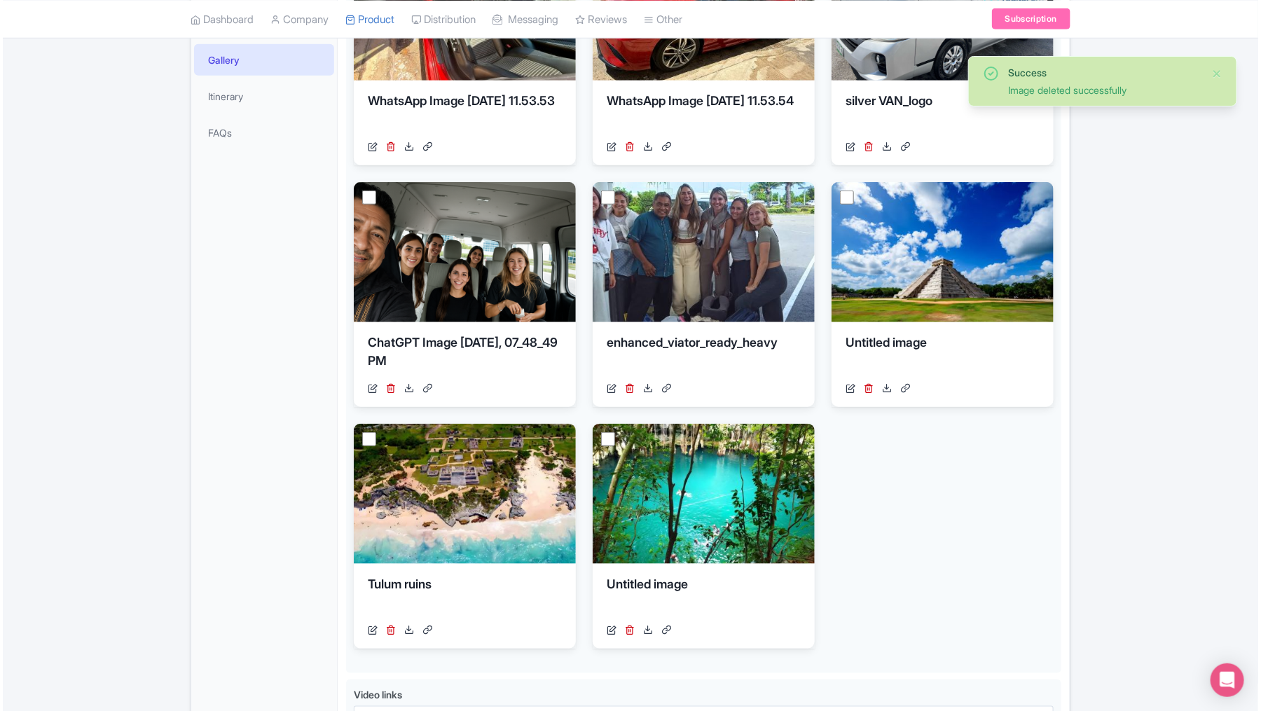
scroll to position [420, 0]
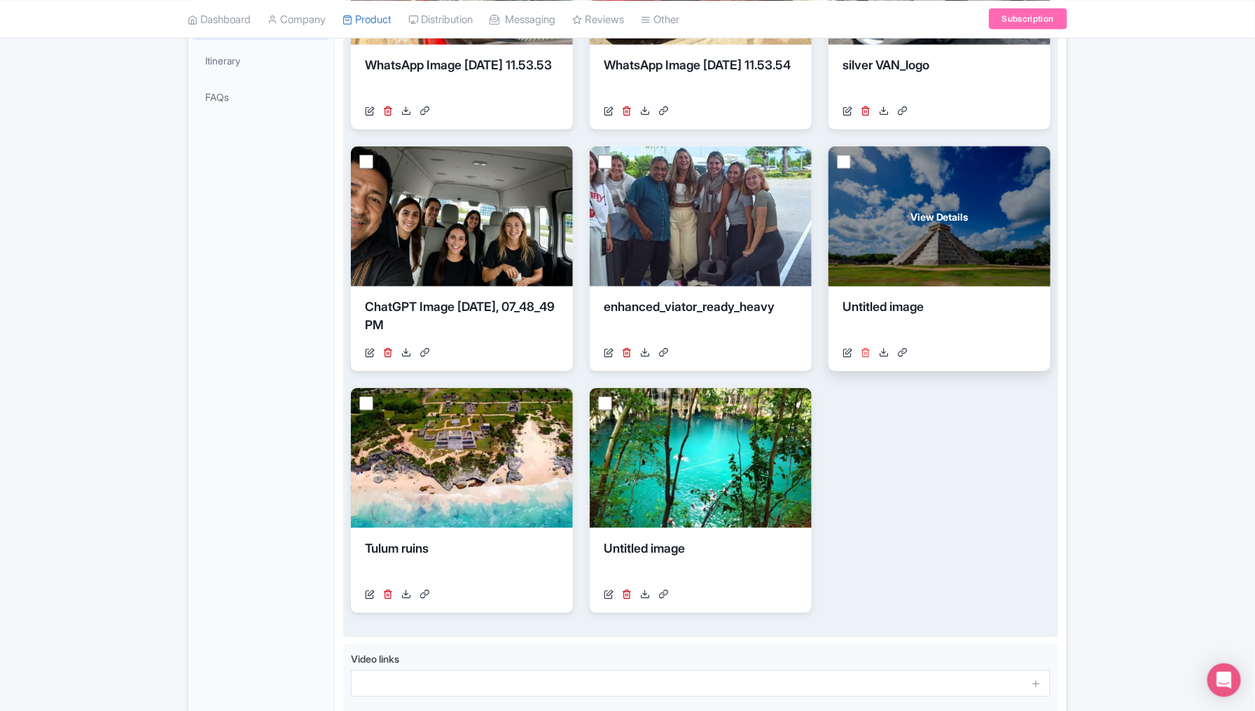
click at [867, 347] on icon at bounding box center [866, 352] width 10 height 10
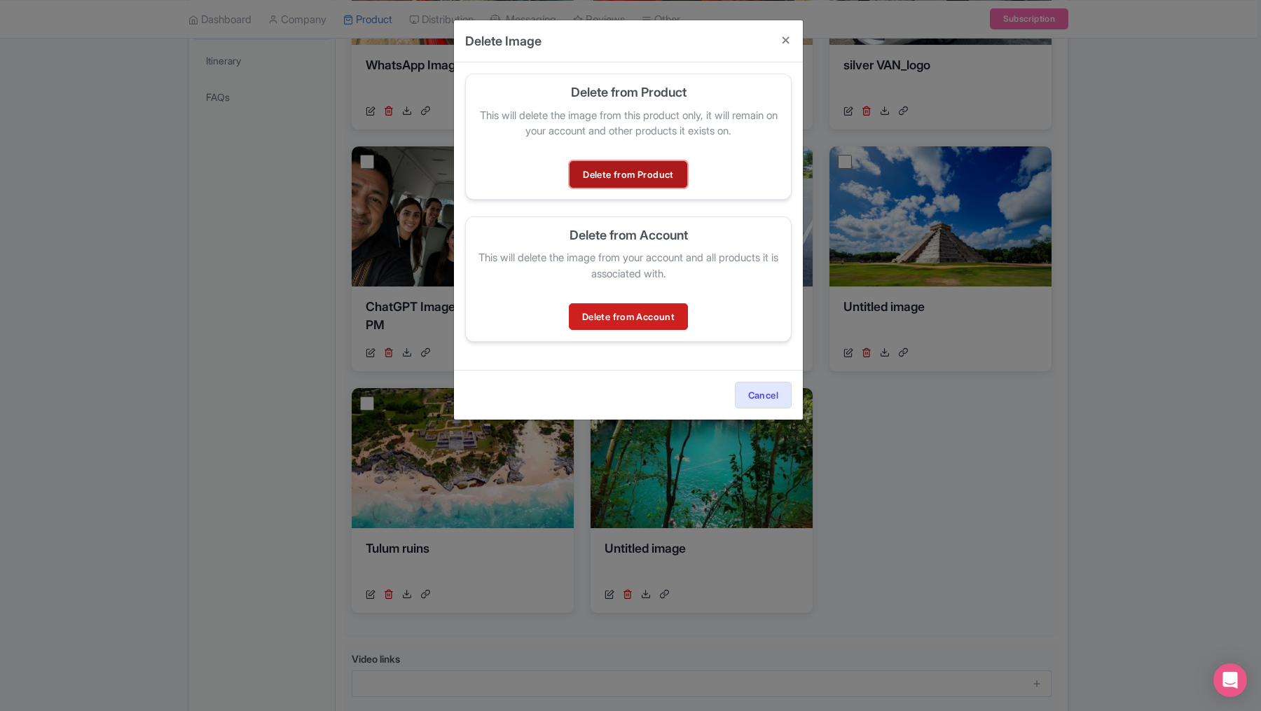
click at [645, 172] on link "Delete from Product" at bounding box center [628, 174] width 117 height 27
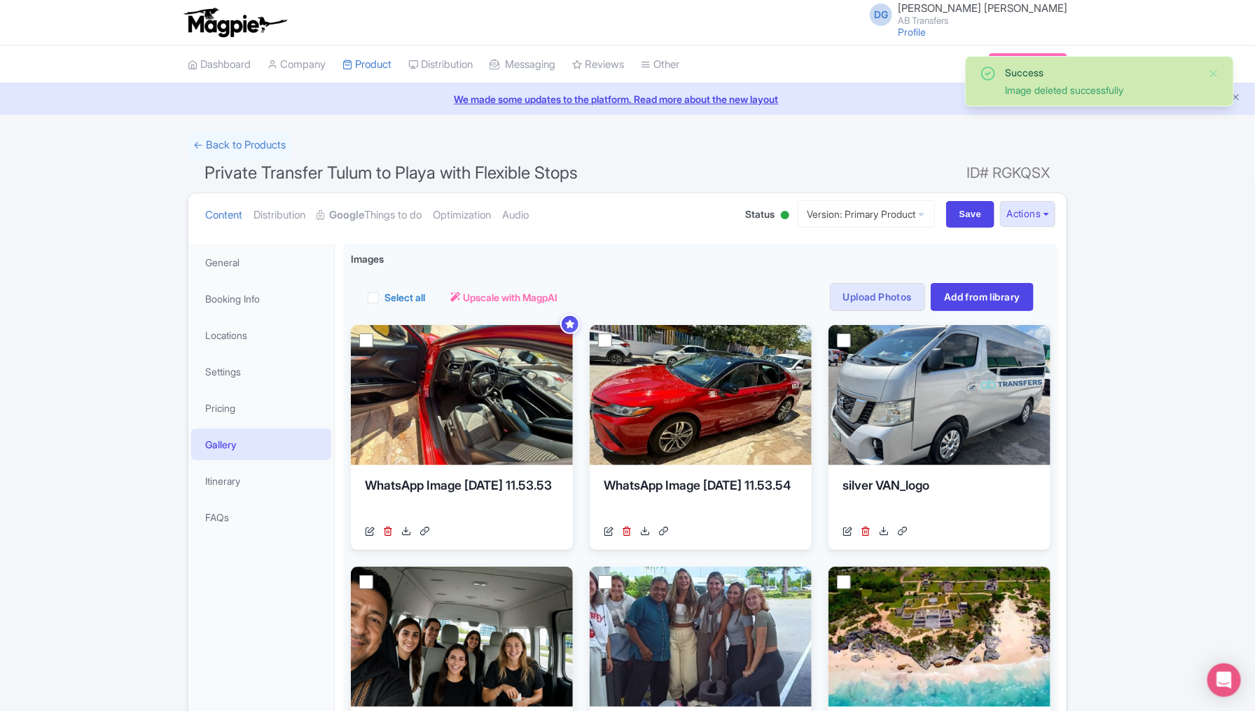
click at [1135, 406] on div "Success Image deleted successfully ← Back to Products Private Transfer Tulum to…" at bounding box center [627, 658] width 1255 height 1053
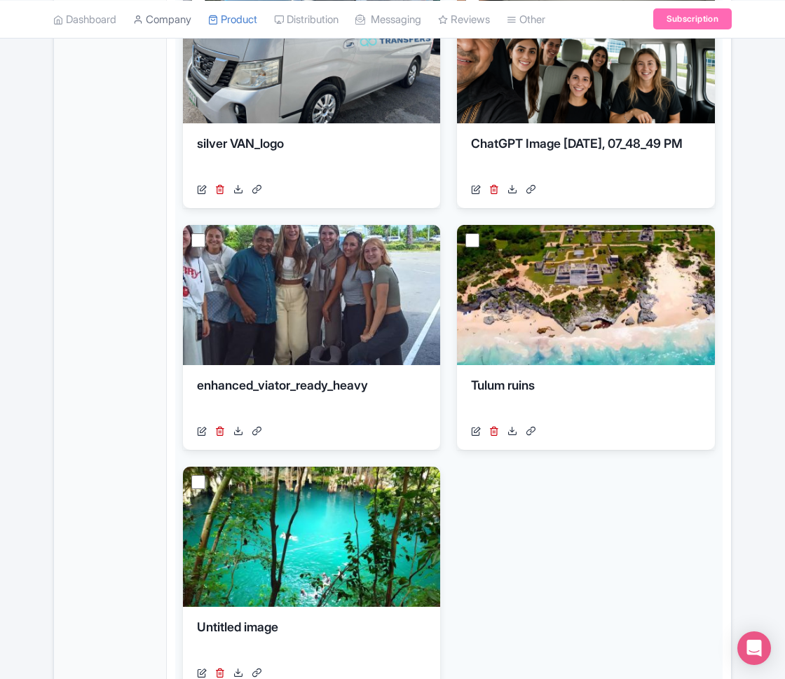
scroll to position [595, 0]
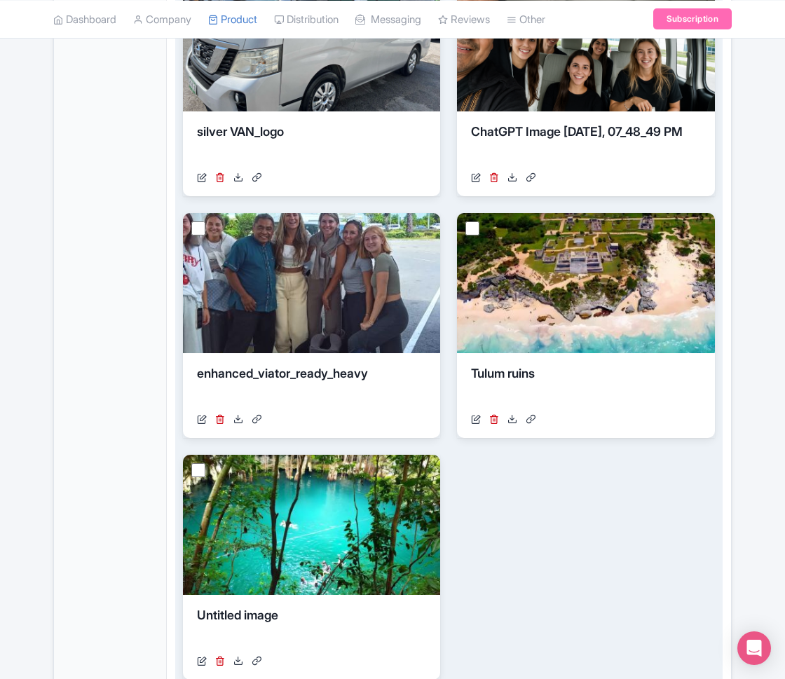
click at [686, 546] on div "View Details WhatsApp Image 2025-09-13 at 11.53.53 https://res.cloudinary.com/h…" at bounding box center [449, 205] width 532 height 950
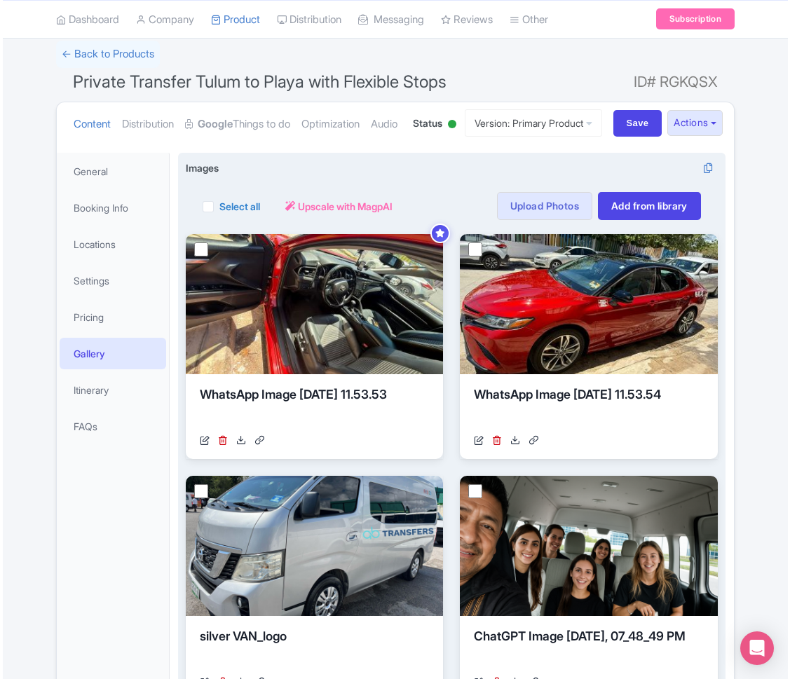
scroll to position [88, 0]
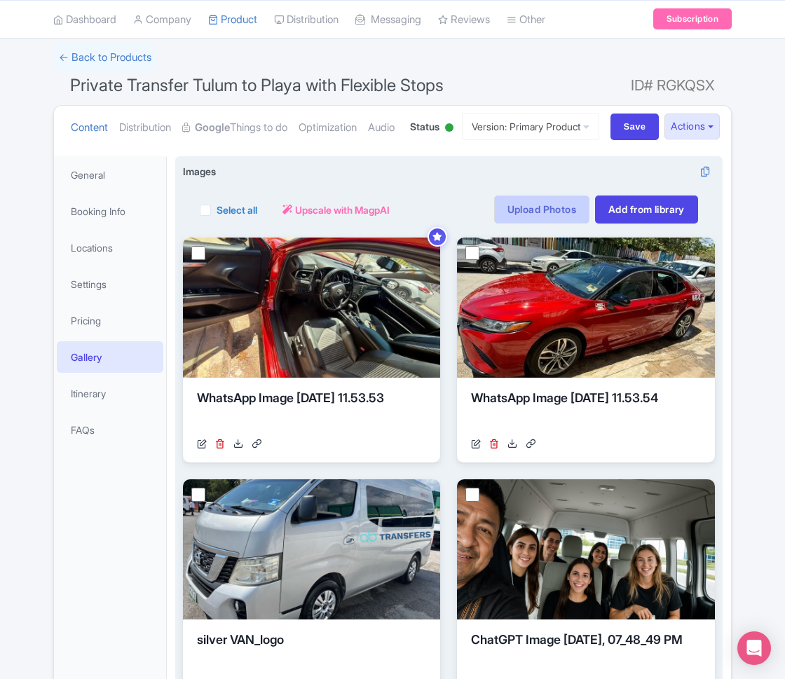
click at [548, 223] on link "Upload Photos" at bounding box center [541, 209] width 95 height 28
click at [517, 223] on link "Upload Photos" at bounding box center [541, 209] width 95 height 28
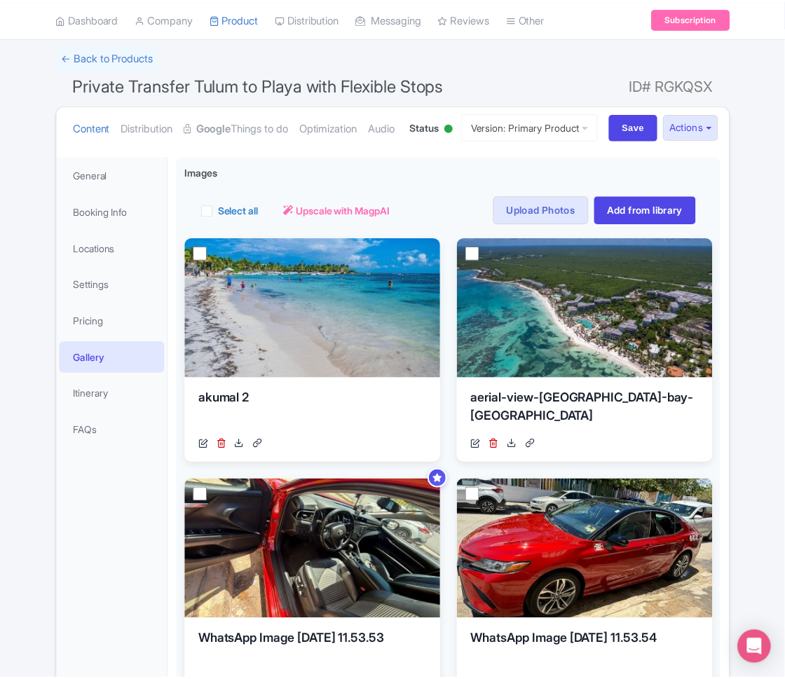
scroll to position [296, 0]
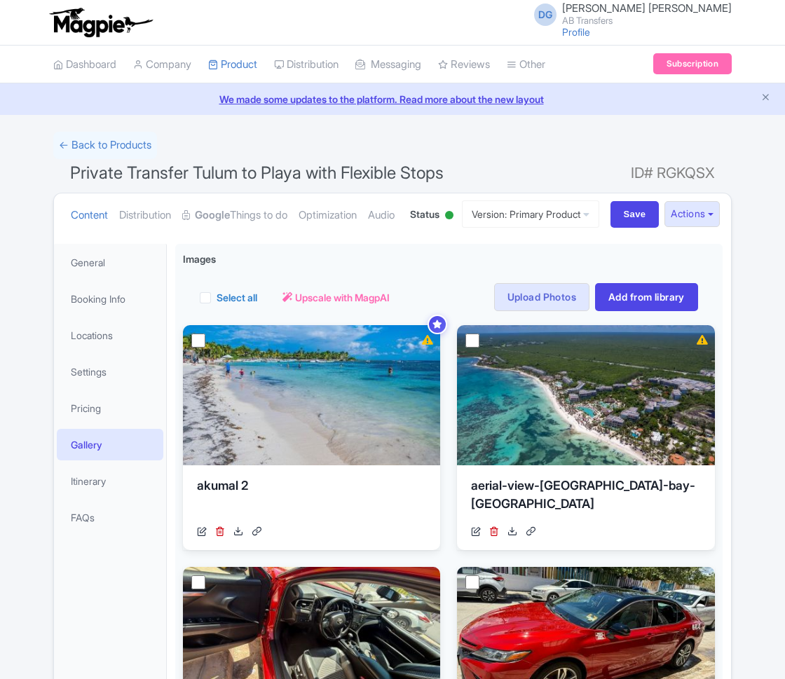
scroll to position [296, 0]
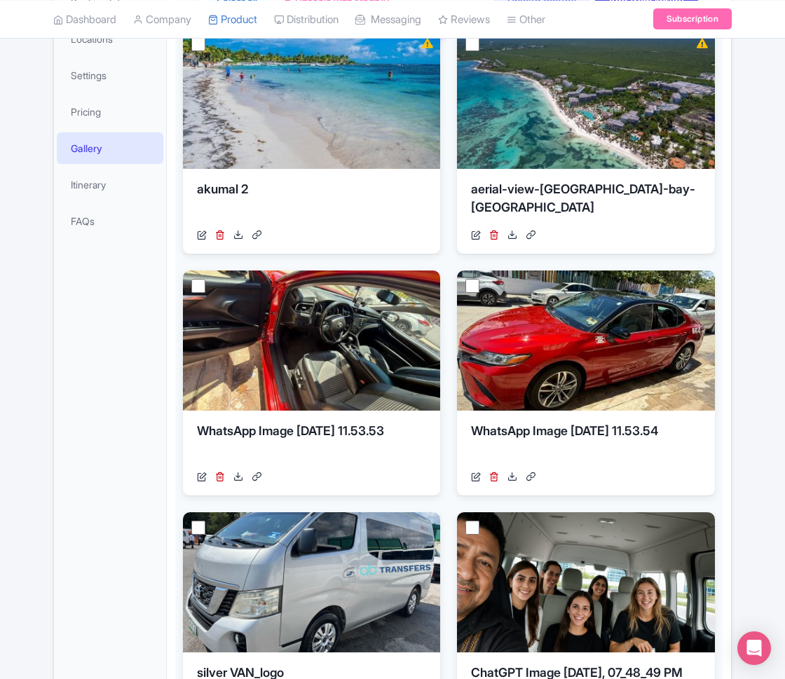
click at [745, 348] on div "← Back to Products Private Transfer Tulum to Playa with Flexible Stops ID# RGKQ…" at bounding box center [392, 603] width 785 height 1536
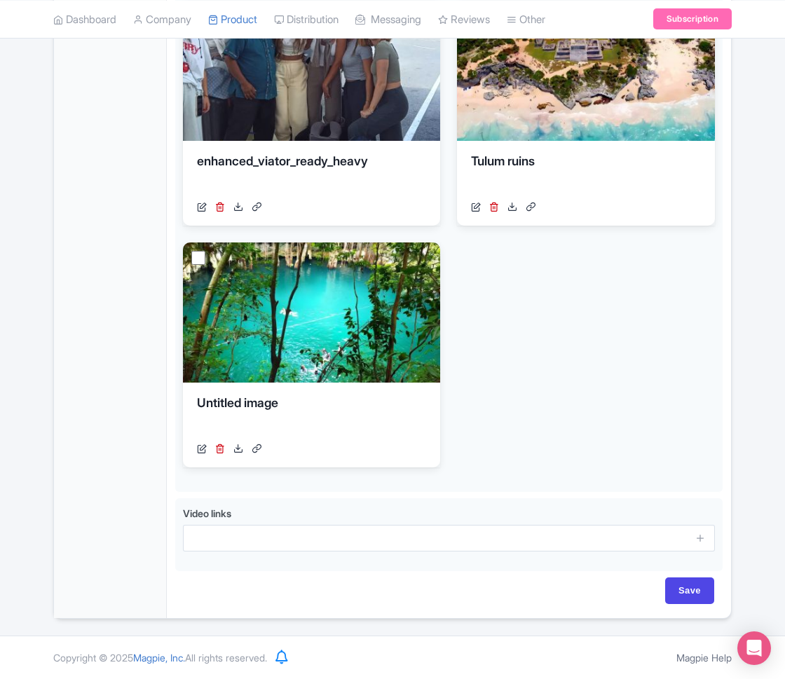
scroll to position [1100, 0]
click at [685, 595] on input "Save" at bounding box center [689, 590] width 49 height 27
type input "Saving..."
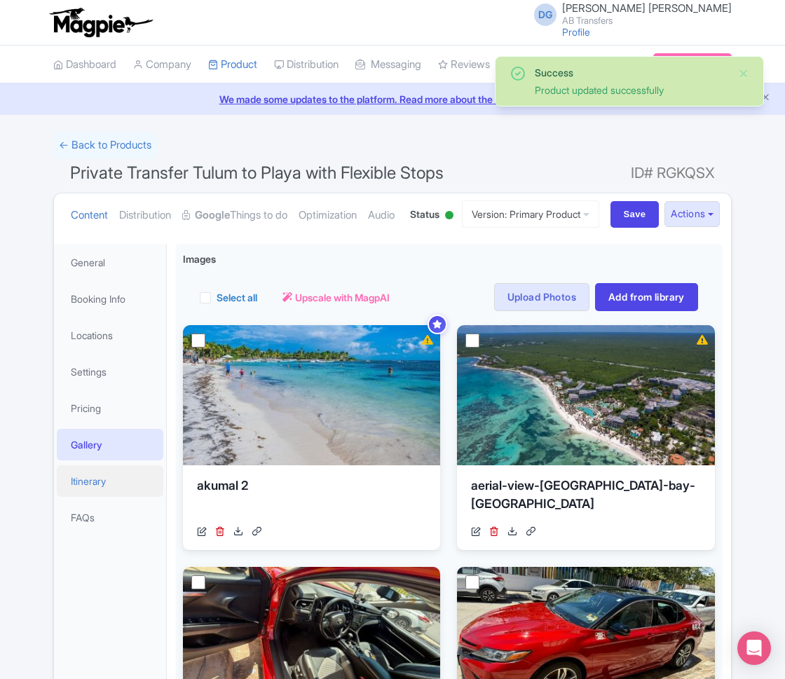
click at [84, 497] on link "Itinerary" at bounding box center [110, 481] width 106 height 32
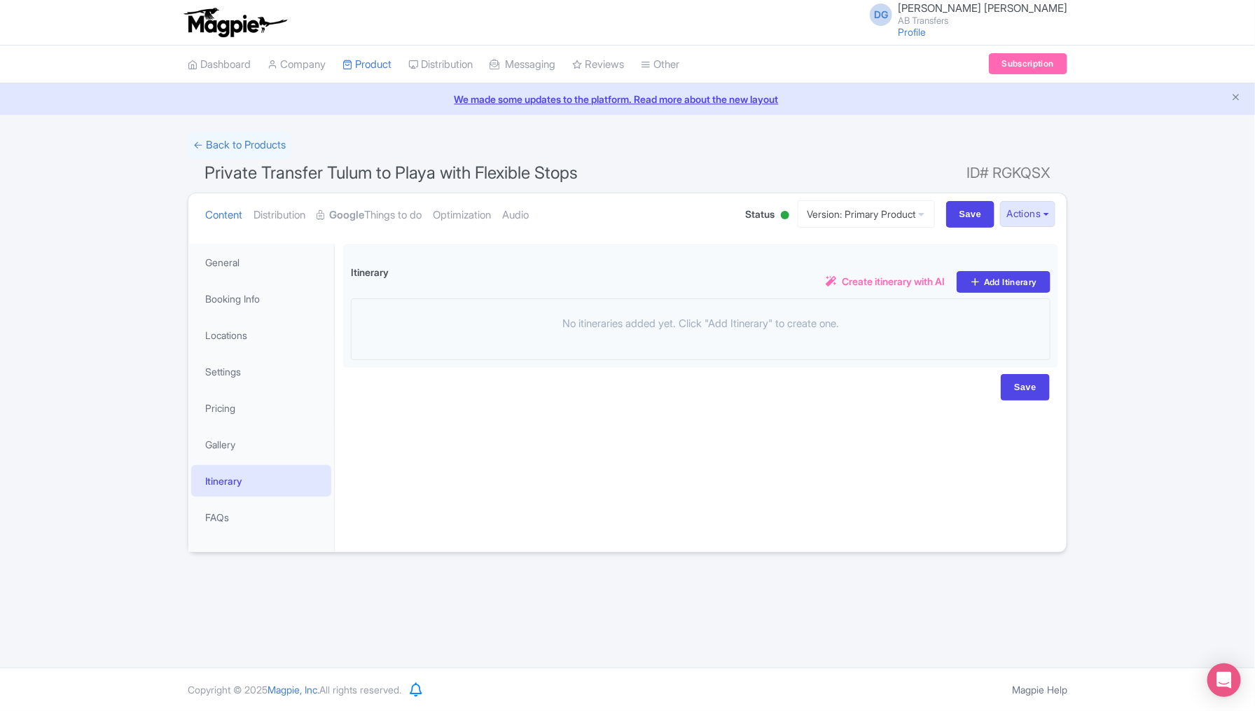
click at [784, 592] on div "DG Daniella Gabriela Munguia AB Transfers Profile Users Settings Sign out Dashb…" at bounding box center [627, 334] width 1255 height 668
click at [384, 93] on link "My Products" at bounding box center [409, 100] width 133 height 22
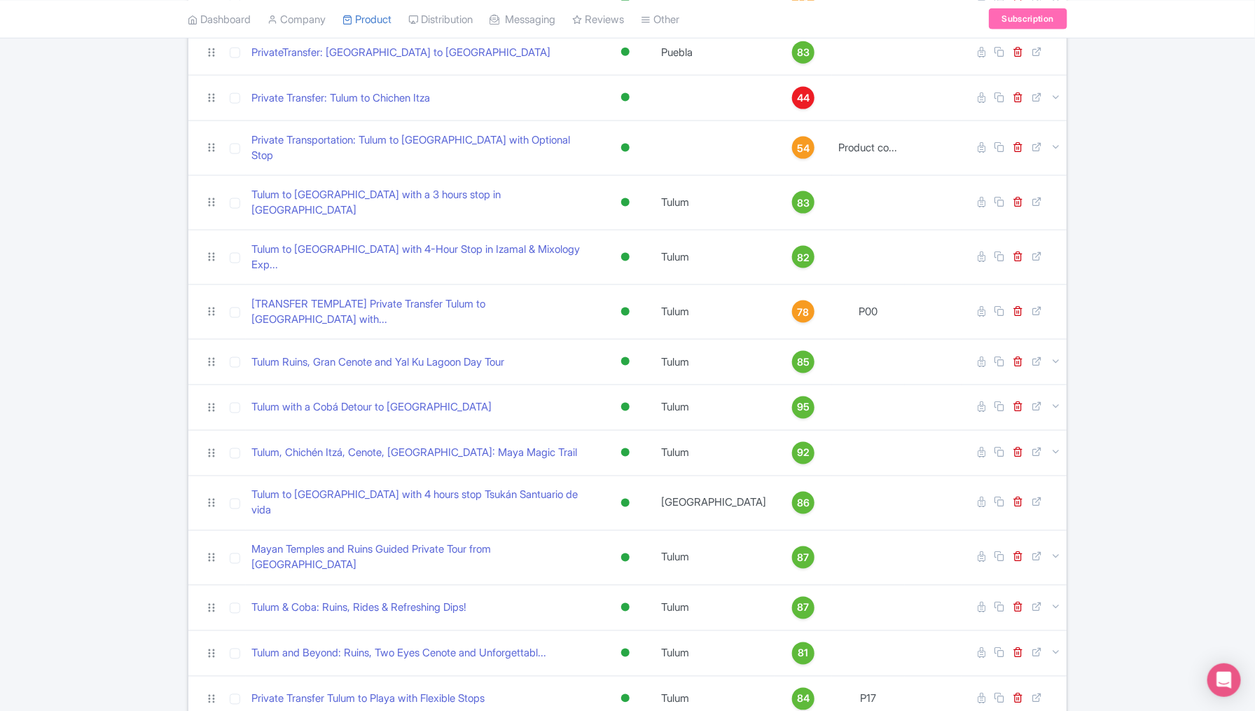
scroll to position [874, 0]
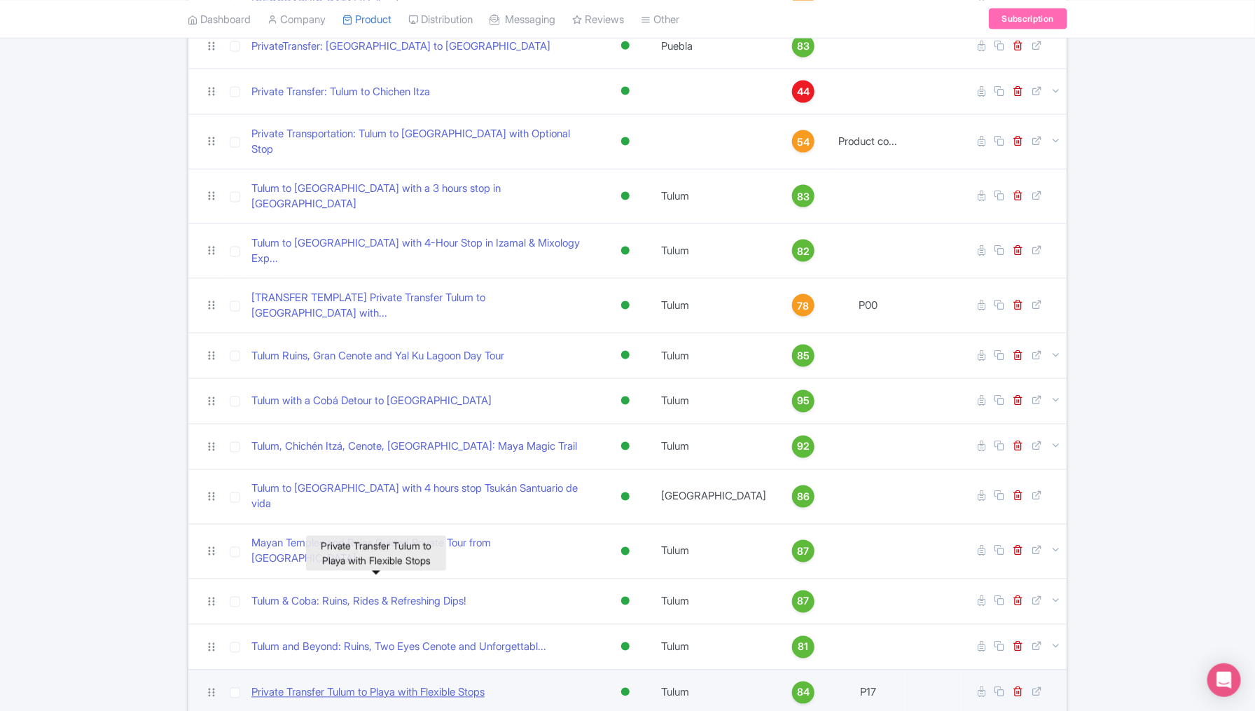
click at [382, 685] on link "Private Transfer Tulum to Playa with Flexible Stops" at bounding box center [367, 693] width 233 height 16
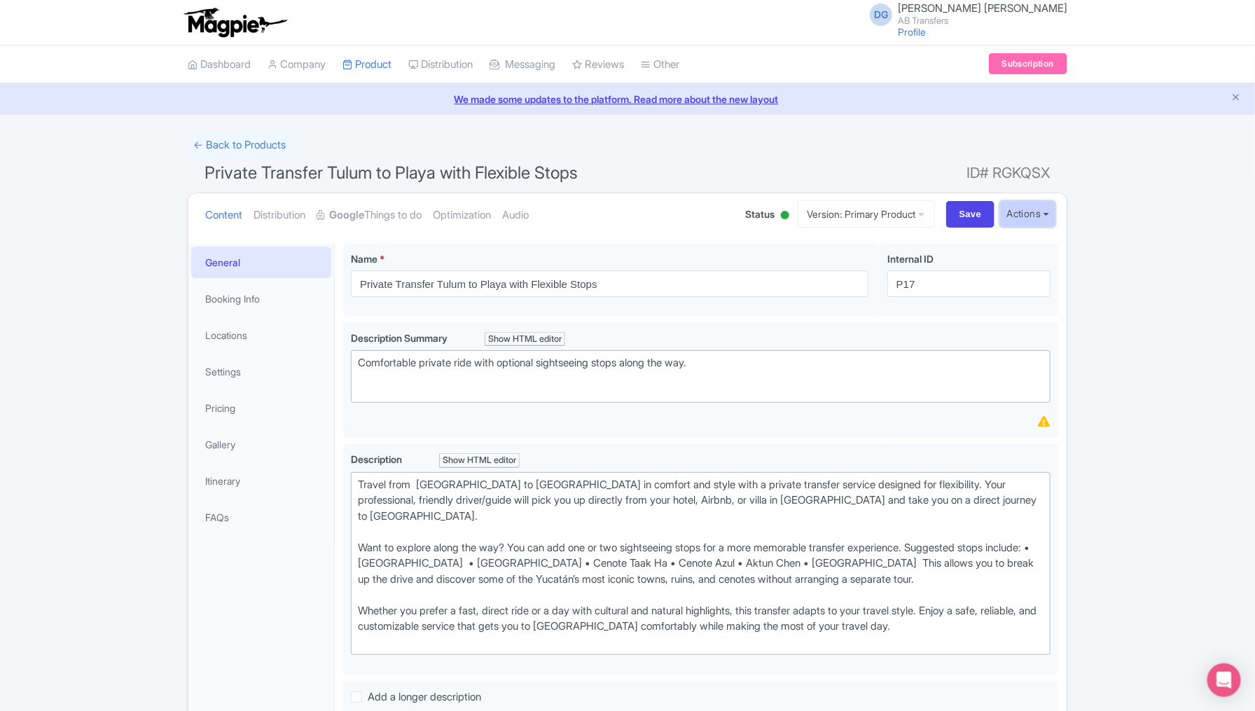
click at [1048, 216] on button "Actions" at bounding box center [1027, 214] width 55 height 26
click at [922, 213] on link "Version: Primary Product" at bounding box center [866, 213] width 137 height 27
click at [745, 228] on div "Content Distribution Google Things to do Optimization Audio Status Active Inact…" at bounding box center [627, 214] width 878 height 43
click at [1043, 218] on button "Actions" at bounding box center [1027, 214] width 55 height 26
click at [958, 325] on link "Create new version" at bounding box center [982, 330] width 144 height 22
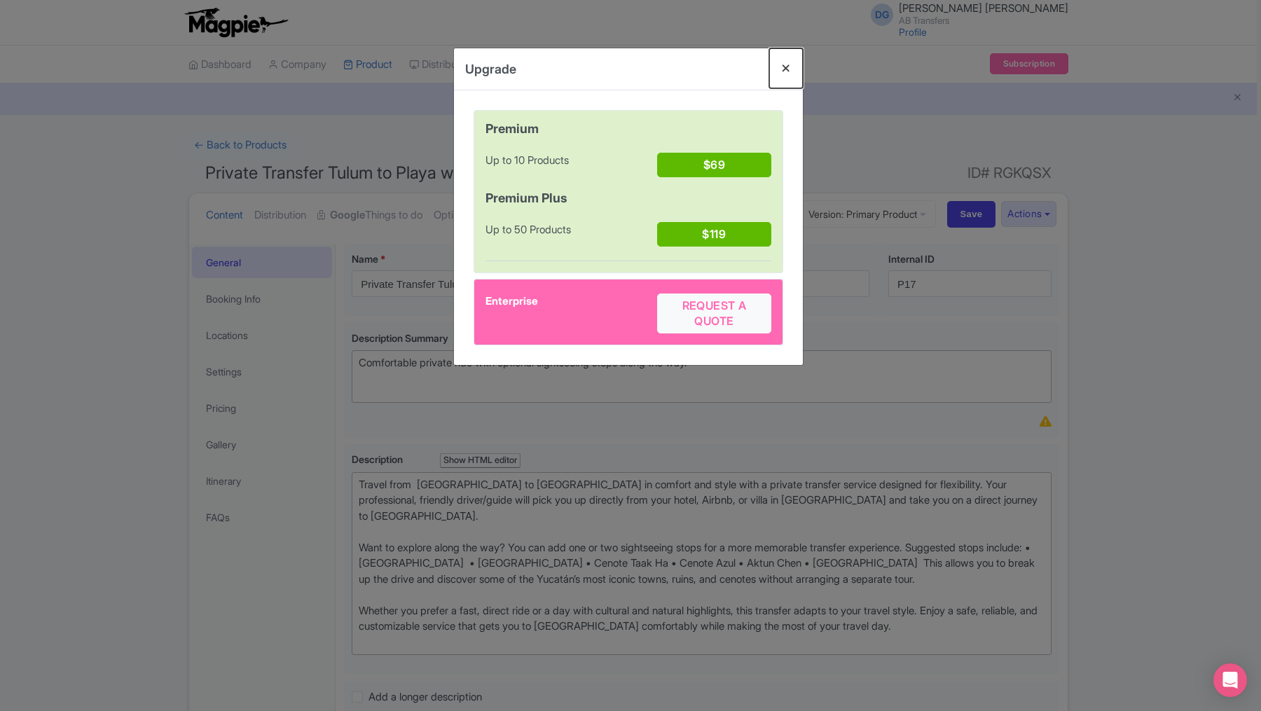
click at [789, 69] on button "Close" at bounding box center [786, 68] width 34 height 40
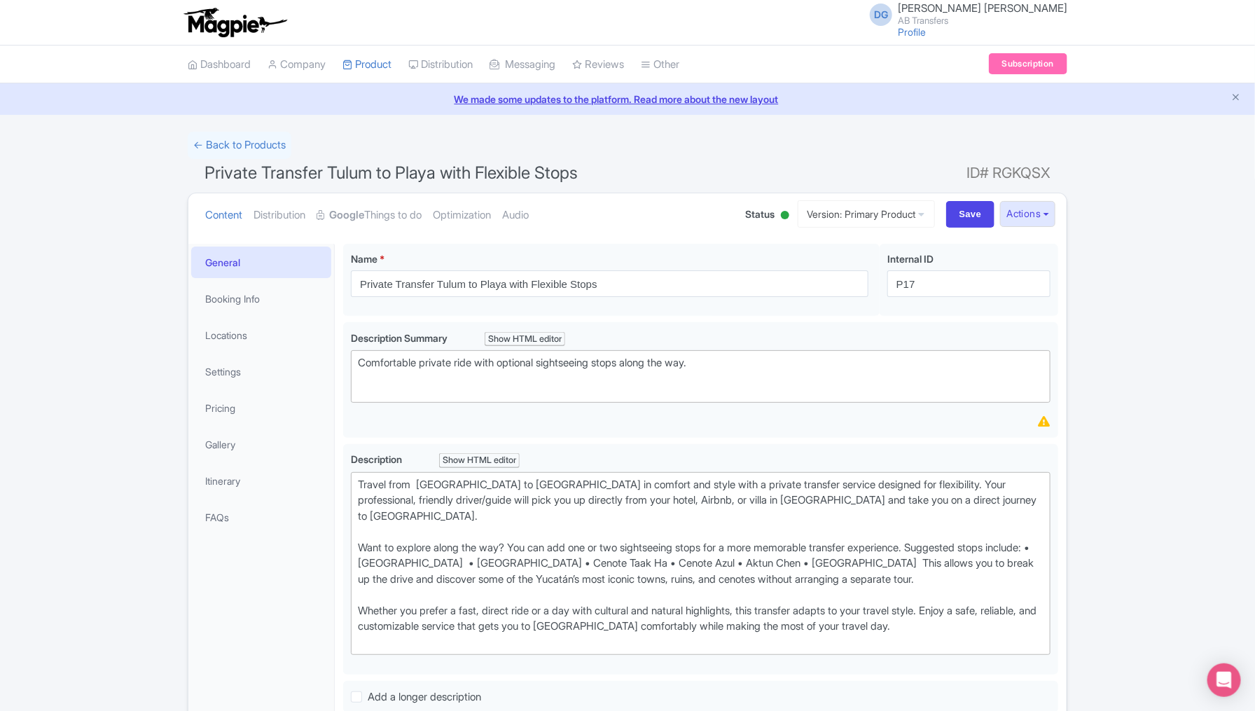
click at [666, 164] on h1 "Private Transfer Tulum to Playa with Flexible Stops ID# RGKQSX" at bounding box center [628, 176] width 880 height 34
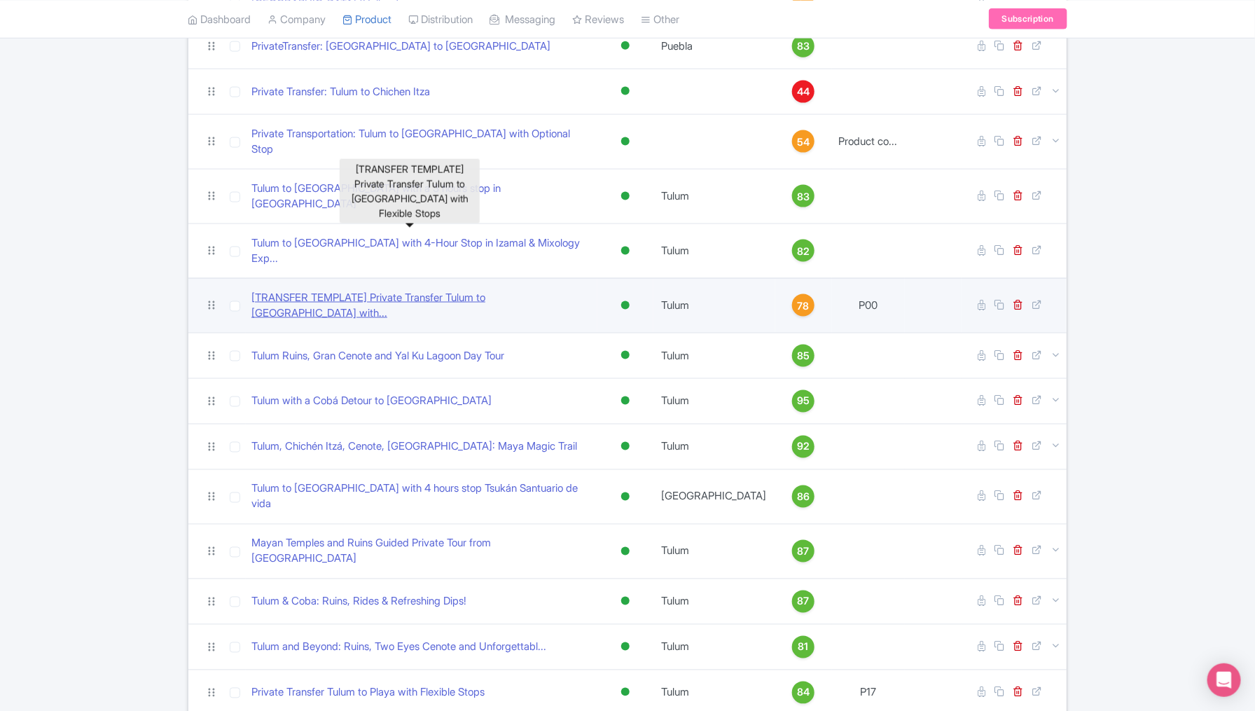
click at [476, 290] on link "[TRANSFER TEMPLATE] Private Transfer Tulum to [GEOGRAPHIC_DATA] with..." at bounding box center [421, 306] width 340 height 32
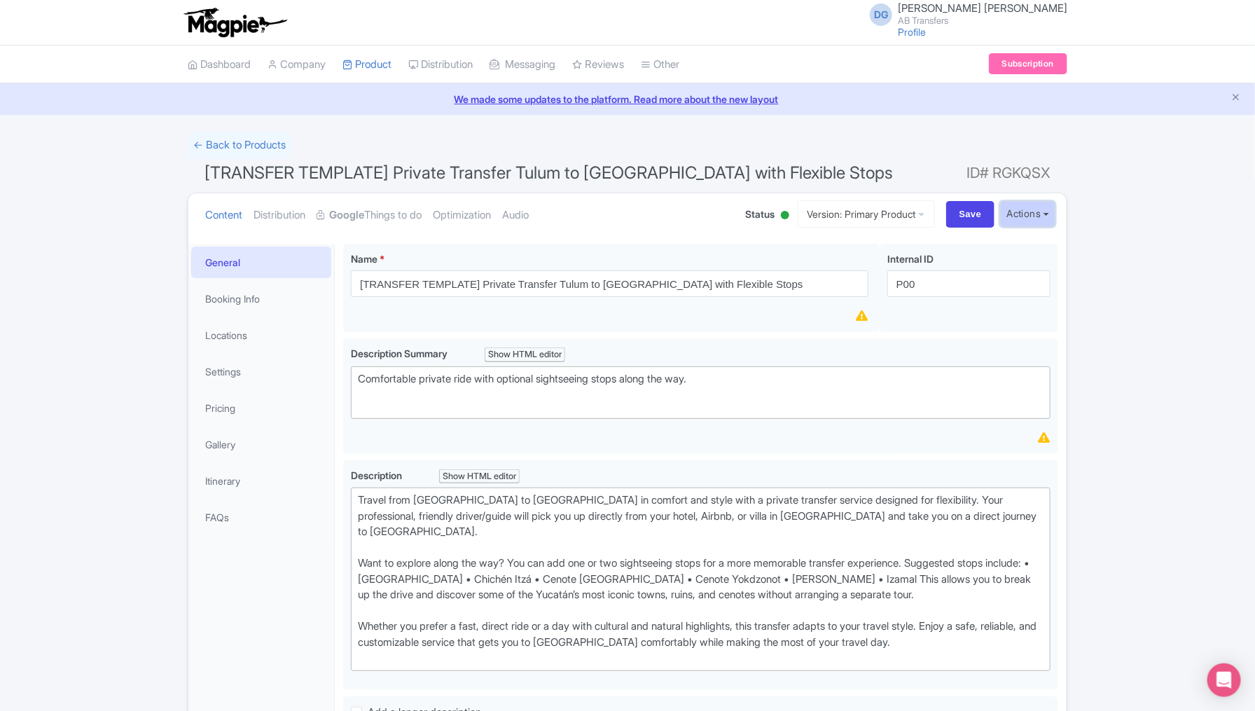
click at [1033, 219] on button "Actions" at bounding box center [1027, 214] width 55 height 26
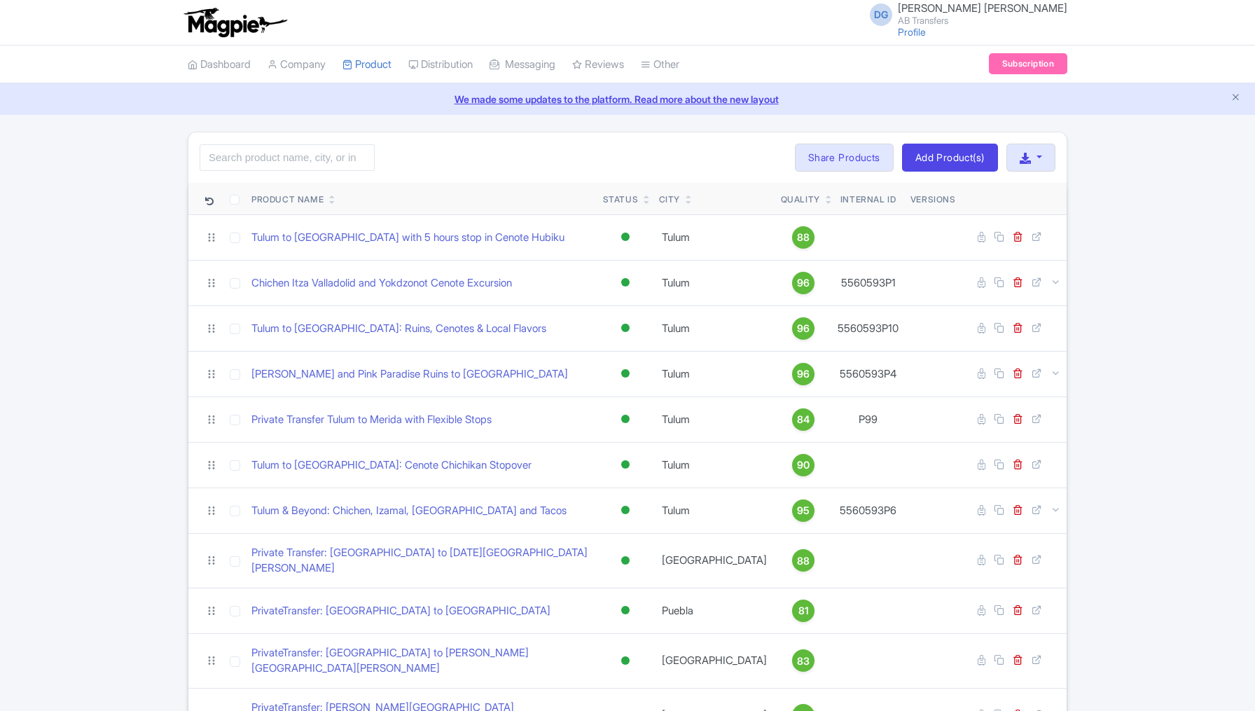
scroll to position [874, 0]
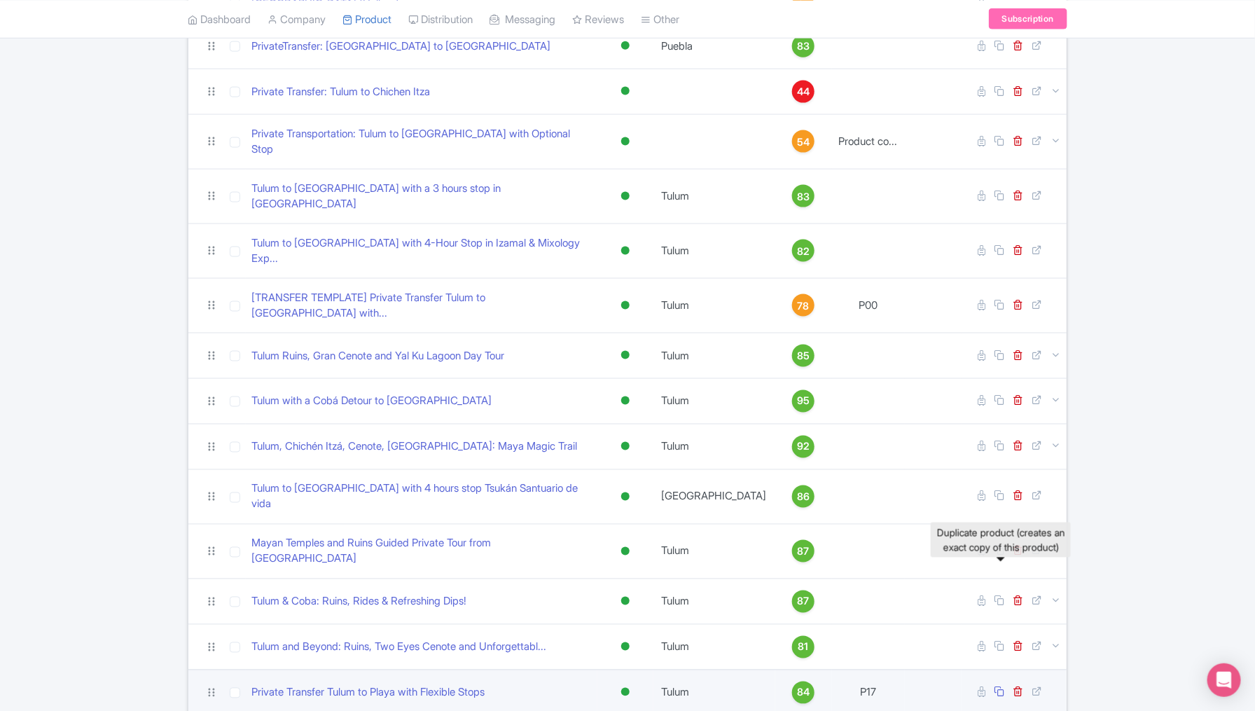
click at [1000, 687] on icon at bounding box center [999, 692] width 11 height 11
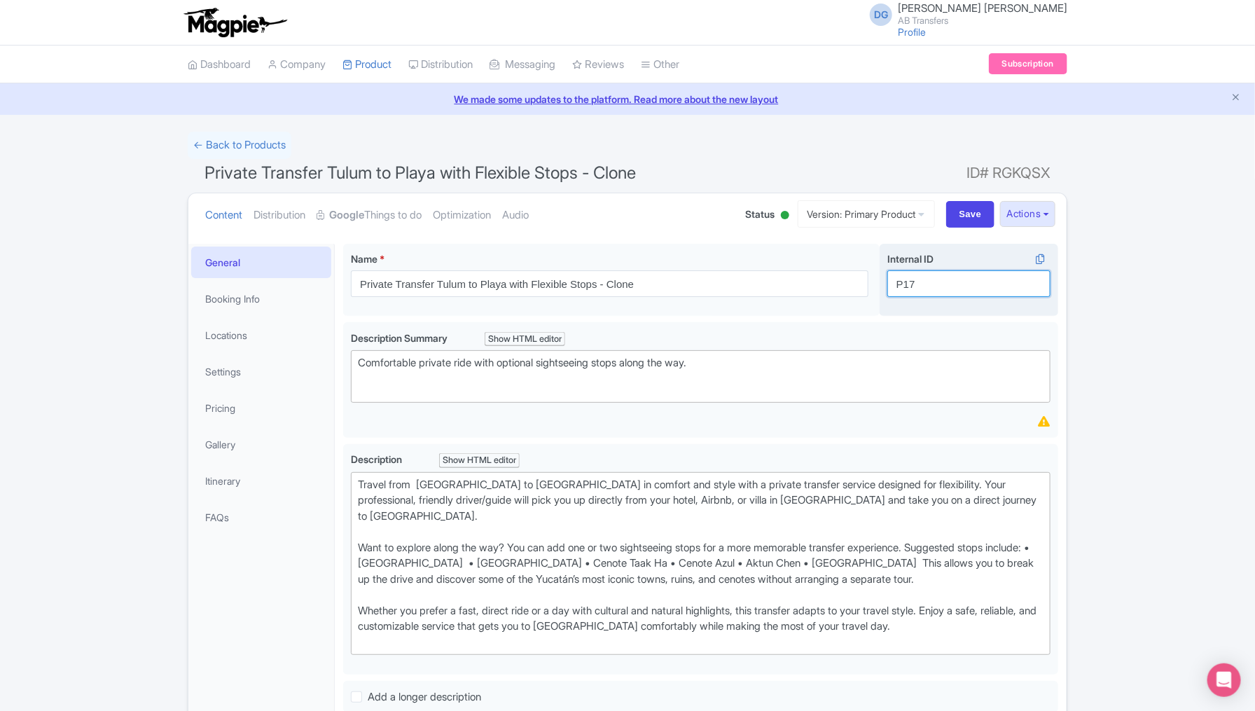
click at [926, 282] on input "P17" at bounding box center [969, 283] width 163 height 27
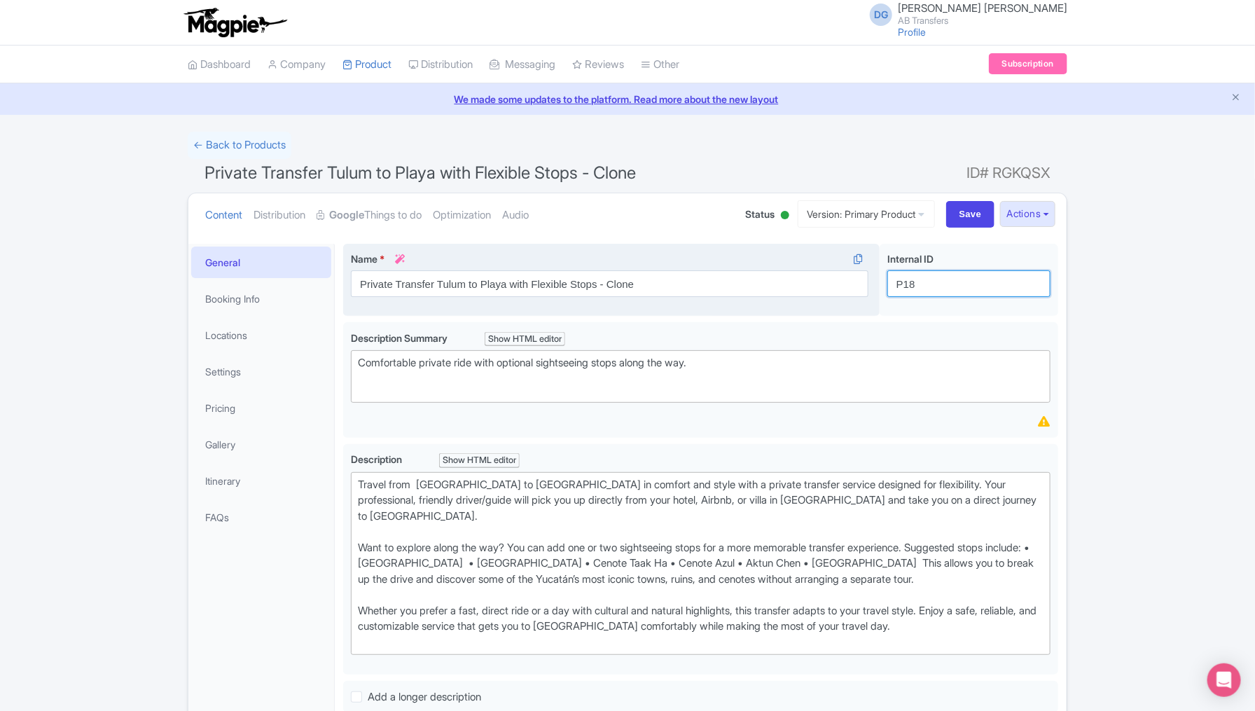
type input "P18"
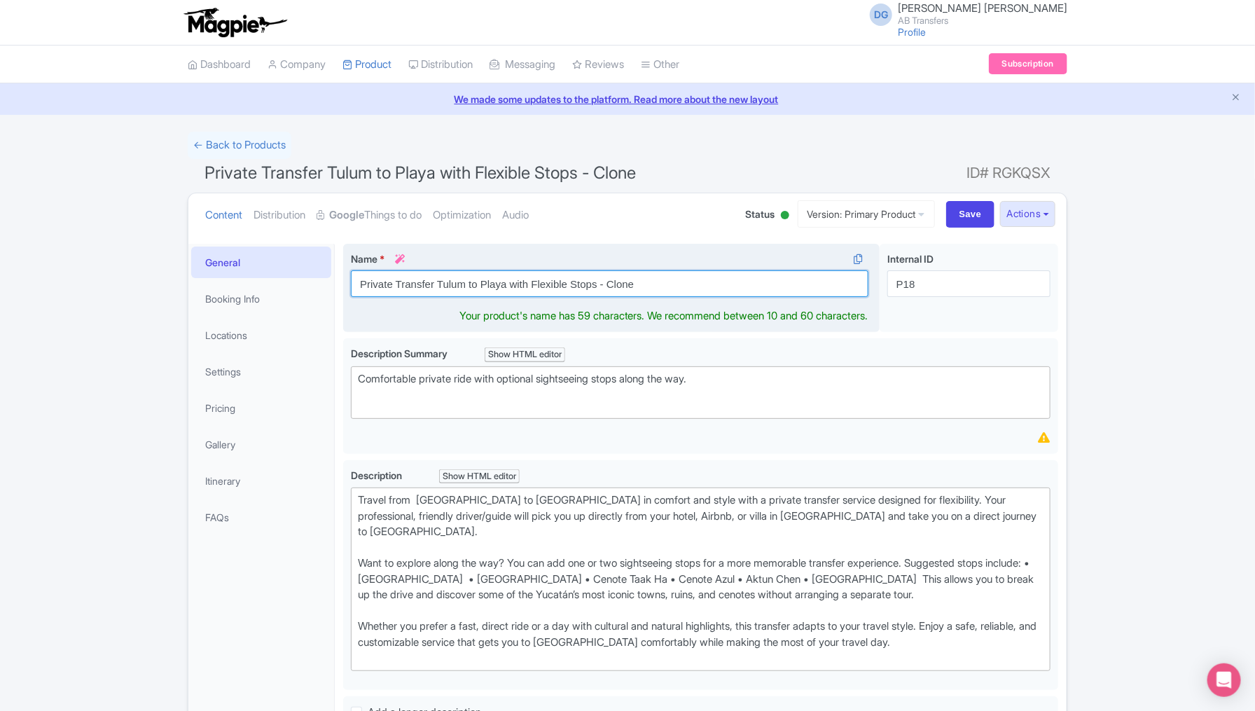
drag, startPoint x: 652, startPoint y: 287, endPoint x: 343, endPoint y: 283, distance: 309.7
click at [343, 283] on div "Name * i Private Transfer Tulum to Playa with Flexible Stops - Clone Your produ…" at bounding box center [611, 288] width 537 height 89
paste input "Cancun with Flexible Stops"
type input "Private Transfer Tulum to [GEOGRAPHIC_DATA] with Flexible Stops"
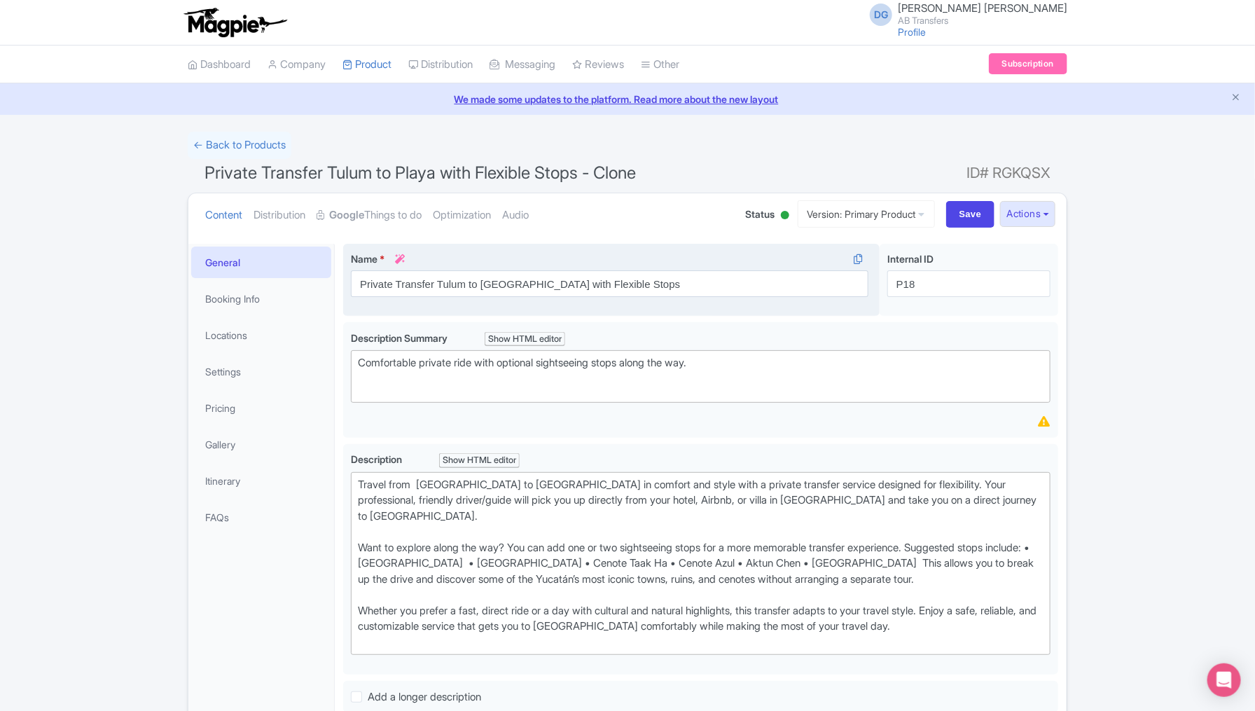
click at [592, 244] on div "Name * i Private Transfer Tulum to [GEOGRAPHIC_DATA] with Flexible Stops Your p…" at bounding box center [611, 280] width 537 height 73
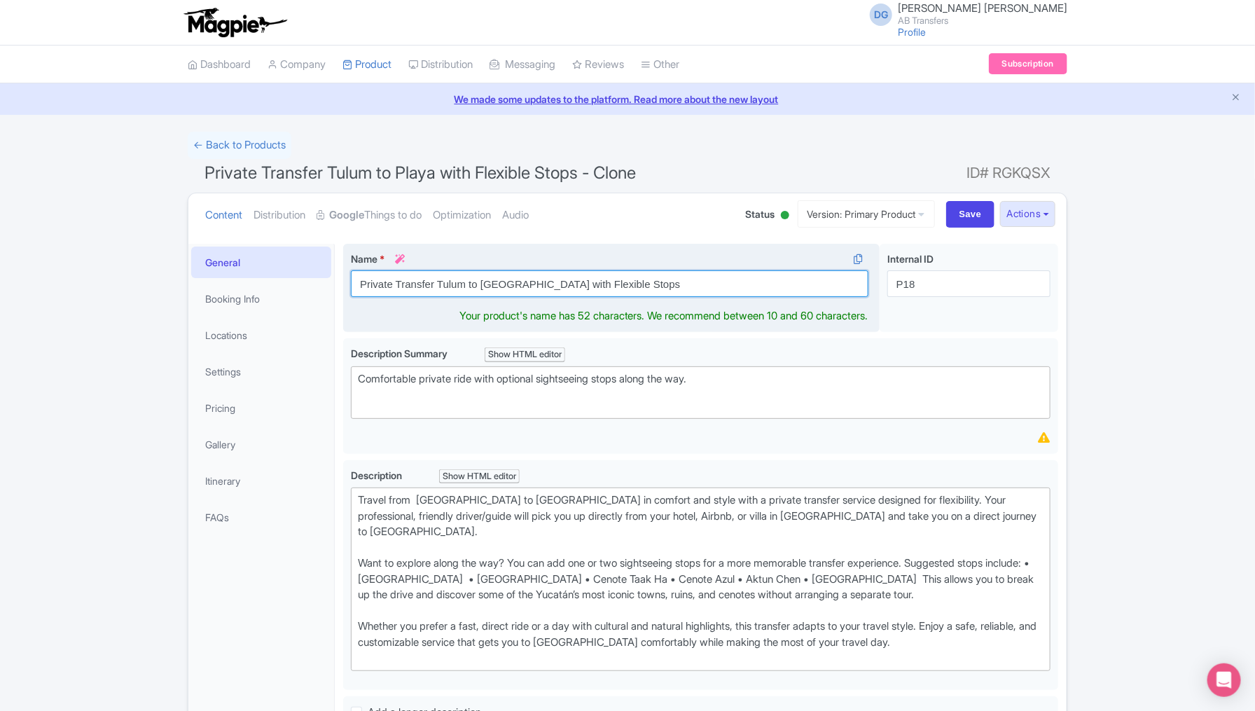
drag, startPoint x: 515, startPoint y: 280, endPoint x: 437, endPoint y: 280, distance: 77.8
click at [437, 280] on input "Private Transfer Tulum to [GEOGRAPHIC_DATA] with Flexible Stops" at bounding box center [610, 283] width 518 height 27
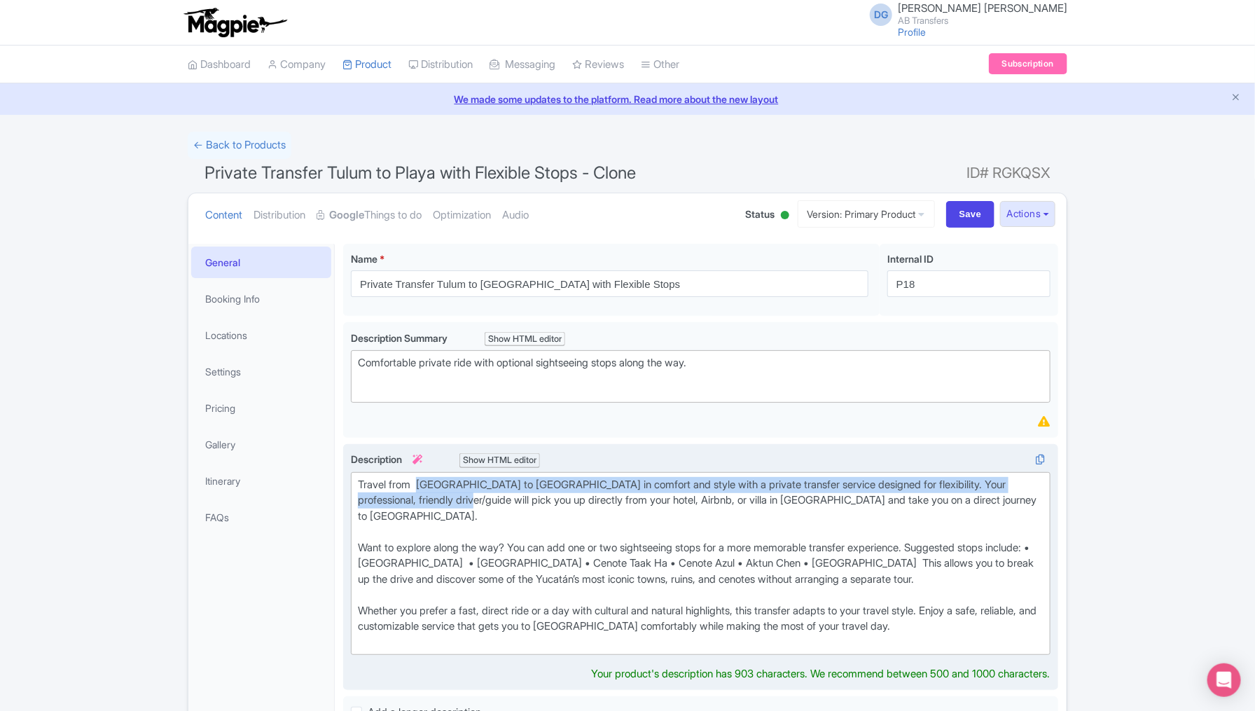
drag, startPoint x: 490, startPoint y: 497, endPoint x: 420, endPoint y: 478, distance: 71.9
click at [420, 478] on div "Travel from Tulum to Playa in comfort and style with a private transfer service…" at bounding box center [701, 564] width 686 height 174
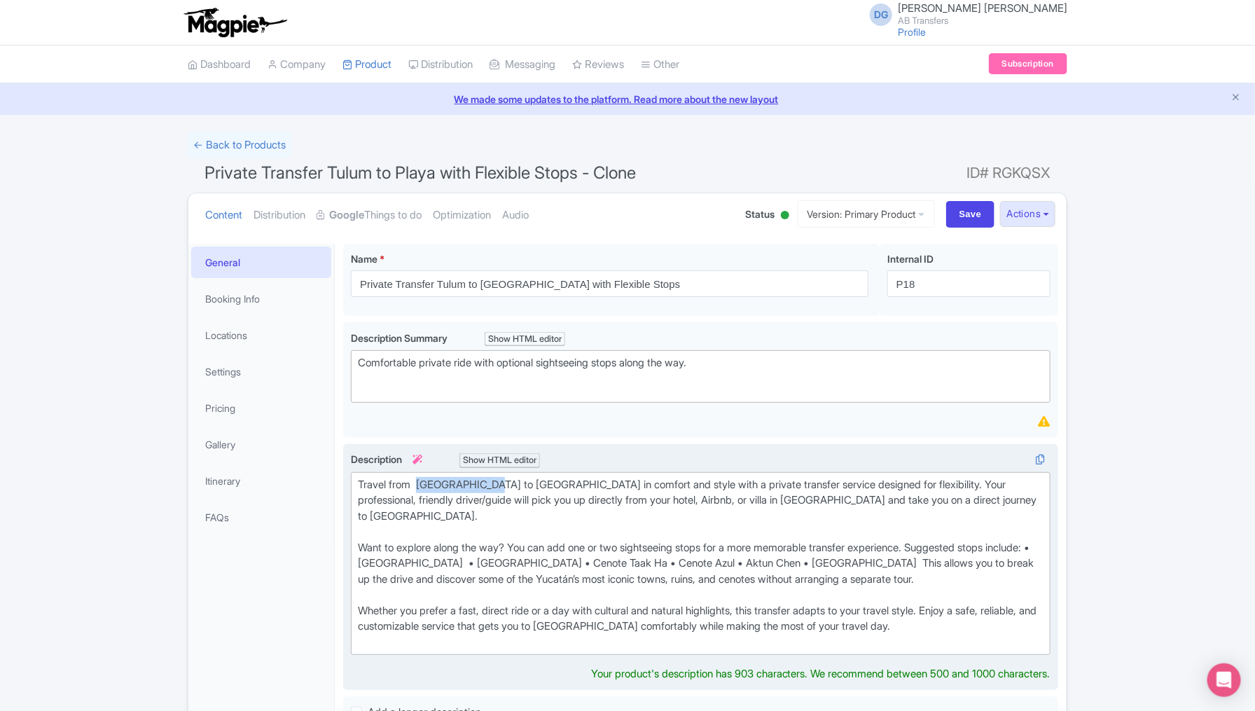
drag, startPoint x: 491, startPoint y: 479, endPoint x: 420, endPoint y: 478, distance: 71.5
click at [420, 478] on div "Travel from Tulum to Playa in comfort and style with a private transfer service…" at bounding box center [701, 564] width 686 height 174
paste trix-editor "Cancun"
drag, startPoint x: 938, startPoint y: 495, endPoint x: 918, endPoint y: 495, distance: 20.3
click at [918, 495] on div "Travel from Tulum to Cancun in comfort and style with a private transfer servic…" at bounding box center [701, 564] width 686 height 174
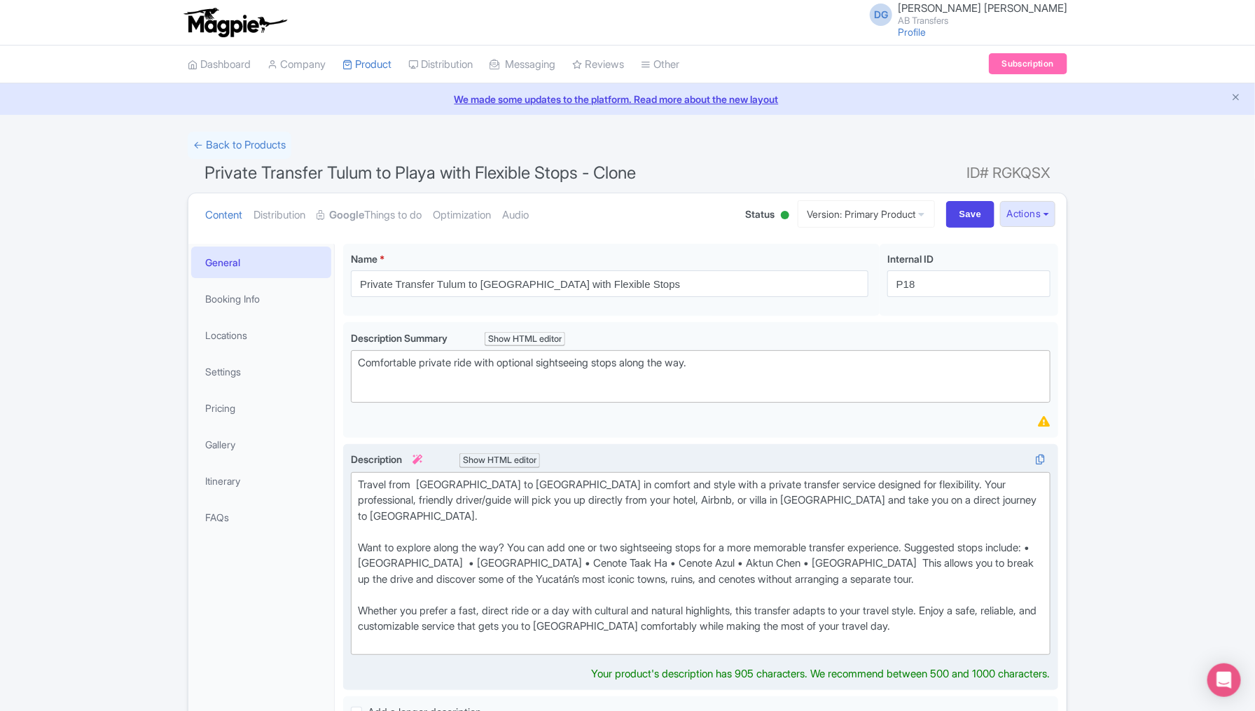
click at [450, 542] on div "Travel from Tulum to Cancun in comfort and style with a private transfer servic…" at bounding box center [701, 564] width 686 height 174
drag, startPoint x: 481, startPoint y: 544, endPoint x: 408, endPoint y: 544, distance: 73.6
click at [408, 544] on div "Travel from Tulum to Cancun in comfort and style with a private transfer servic…" at bounding box center [701, 564] width 686 height 174
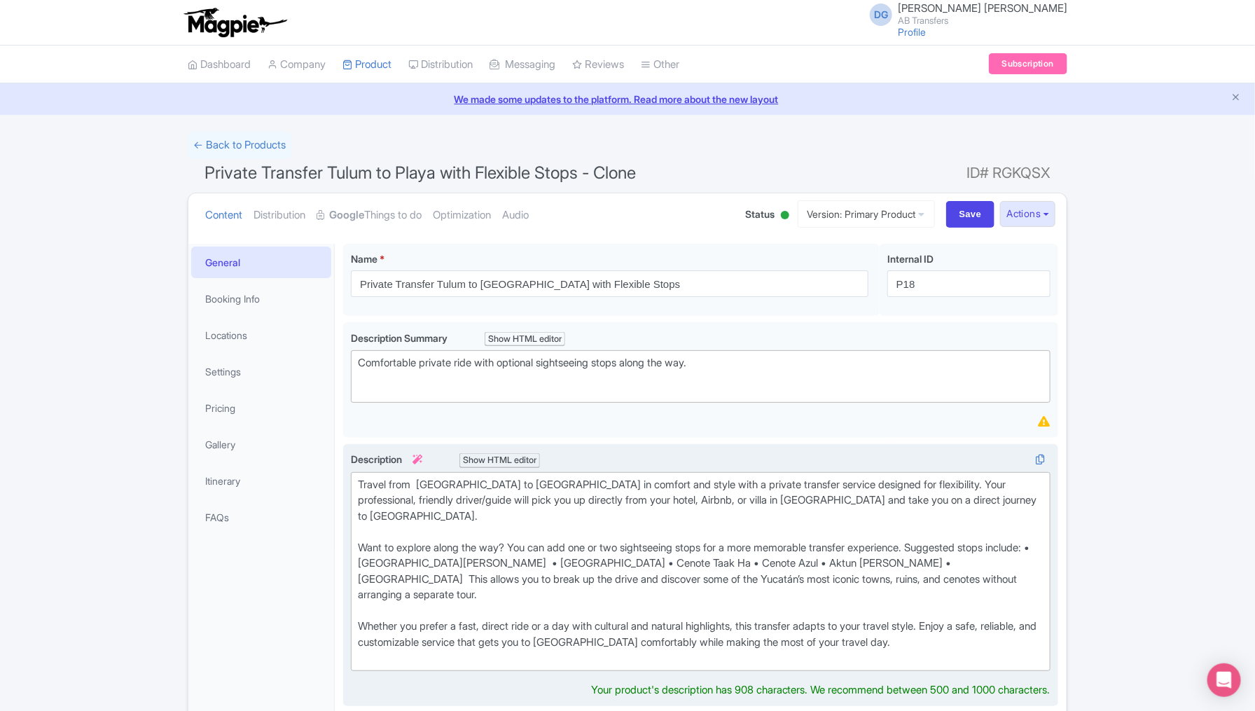
click at [577, 542] on div "Travel from Tulum to Cancun in comfort and style with a private transfer servic…" at bounding box center [701, 571] width 686 height 189
drag, startPoint x: 579, startPoint y: 542, endPoint x: 511, endPoint y: 542, distance: 68.0
click at [511, 542] on div "Travel from Tulum to Cancun in comfort and style with a private transfer servic…" at bounding box center [701, 571] width 686 height 189
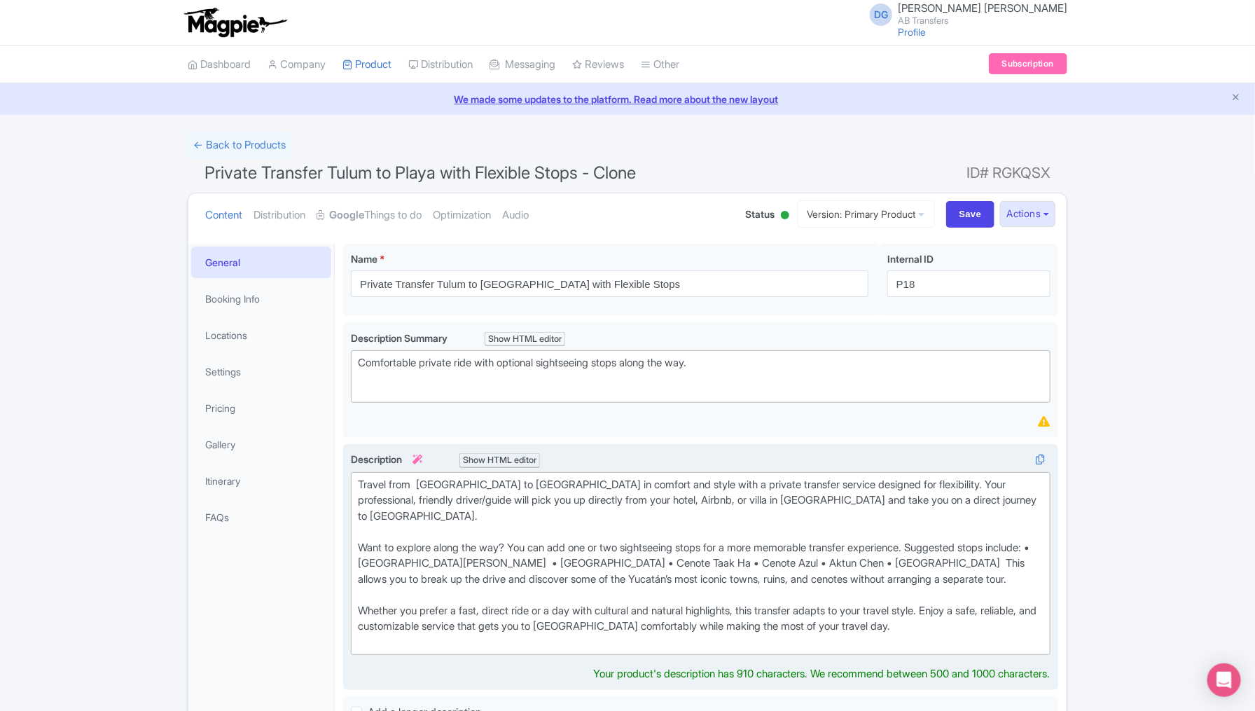
click at [677, 543] on div "Travel from Tulum to Cancun in comfort and style with a private transfer servic…" at bounding box center [701, 564] width 686 height 174
drag, startPoint x: 677, startPoint y: 543, endPoint x: 633, endPoint y: 546, distance: 43.5
click at [633, 546] on div "Travel from Tulum to Cancun in comfort and style with a private transfer servic…" at bounding box center [701, 564] width 686 height 174
click at [747, 544] on div "Travel from Tulum to Cancun in comfort and style with a private transfer servic…" at bounding box center [701, 564] width 686 height 174
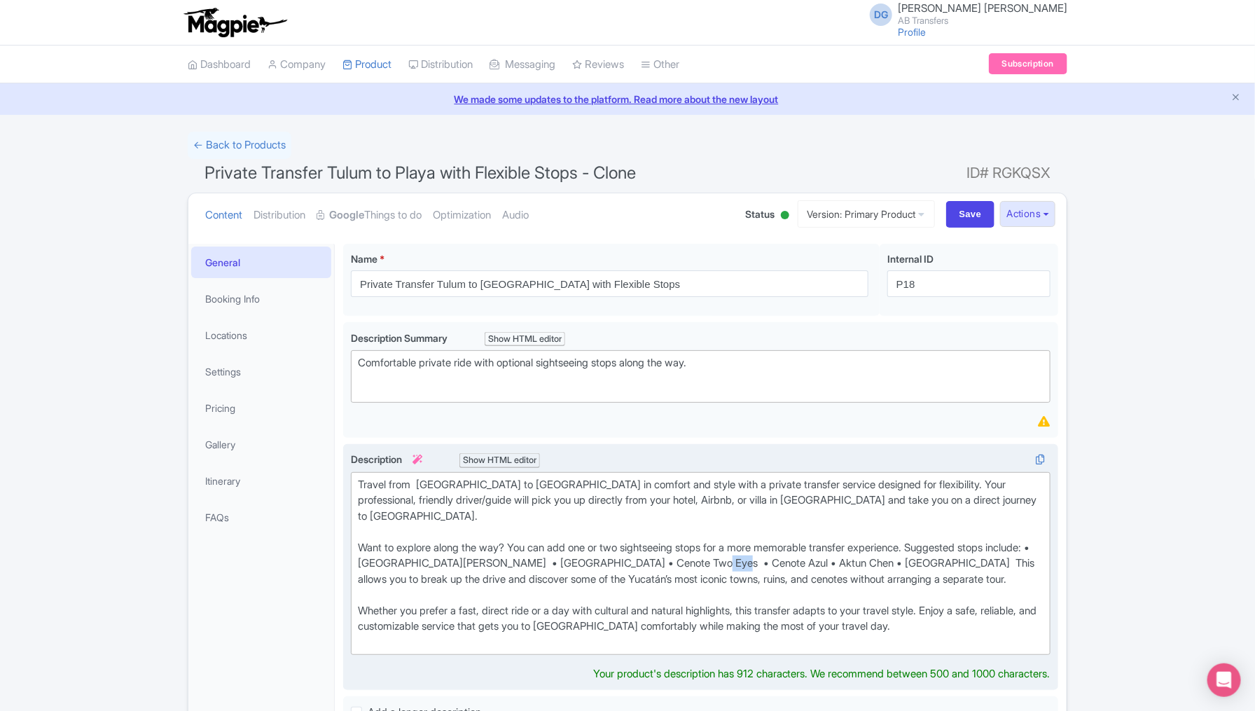
click at [757, 544] on div "Travel from Tulum to Cancun in comfort and style with a private transfer servic…" at bounding box center [701, 564] width 686 height 174
drag, startPoint x: 759, startPoint y: 544, endPoint x: 699, endPoint y: 545, distance: 59.6
click at [699, 545] on div "Travel from Tulum to Cancun in comfort and style with a private transfer servic…" at bounding box center [701, 564] width 686 height 174
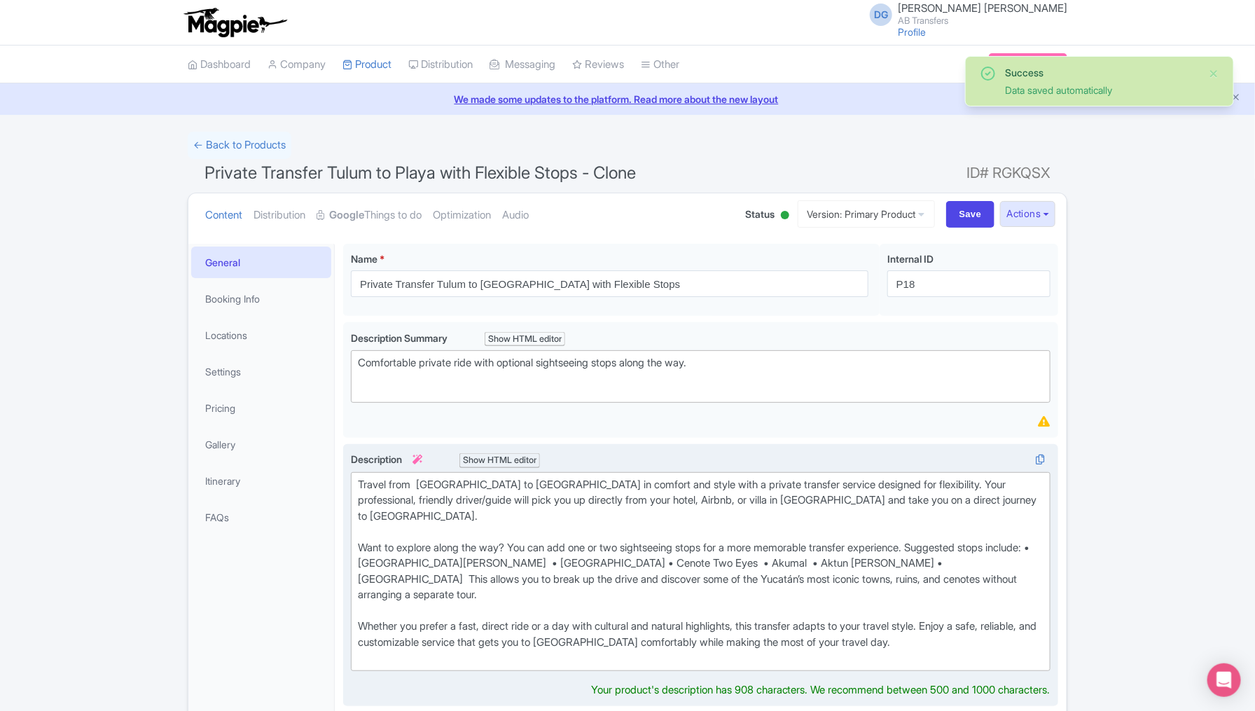
click at [804, 541] on div "Travel from Tulum to Cancun in comfort and style with a private transfer servic…" at bounding box center [701, 571] width 686 height 189
drag, startPoint x: 804, startPoint y: 541, endPoint x: 756, endPoint y: 541, distance: 48.3
click at [756, 541] on div "Travel from Tulum to Cancun in comfort and style with a private transfer servic…" at bounding box center [701, 571] width 686 height 189
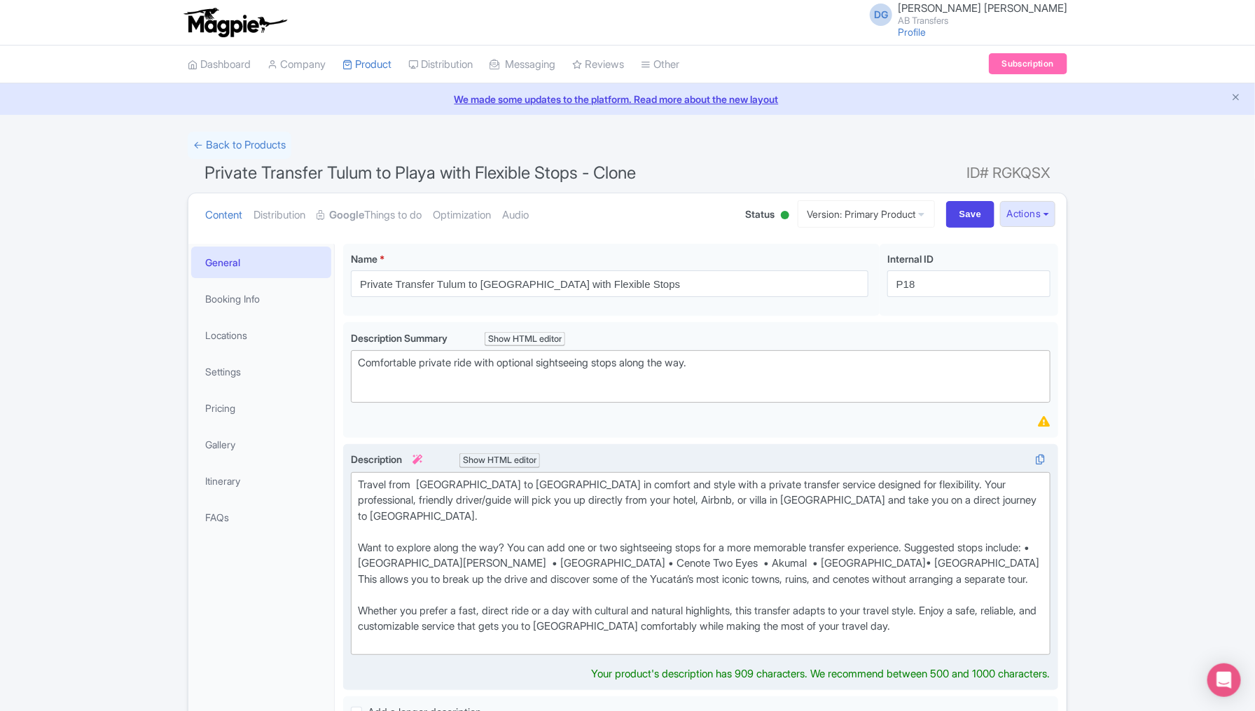
click at [943, 544] on div "Travel from Tulum to Cancun in comfort and style with a private transfer servic…" at bounding box center [701, 564] width 686 height 174
drag, startPoint x: 949, startPoint y: 544, endPoint x: 829, endPoint y: 544, distance: 119.8
click at [829, 544] on div "Travel from Tulum to Cancun in comfort and style with a private transfer servic…" at bounding box center [701, 564] width 686 height 174
click at [856, 544] on div "Travel from Tulum to Cancun in comfort and style with a private transfer servic…" at bounding box center [701, 564] width 686 height 174
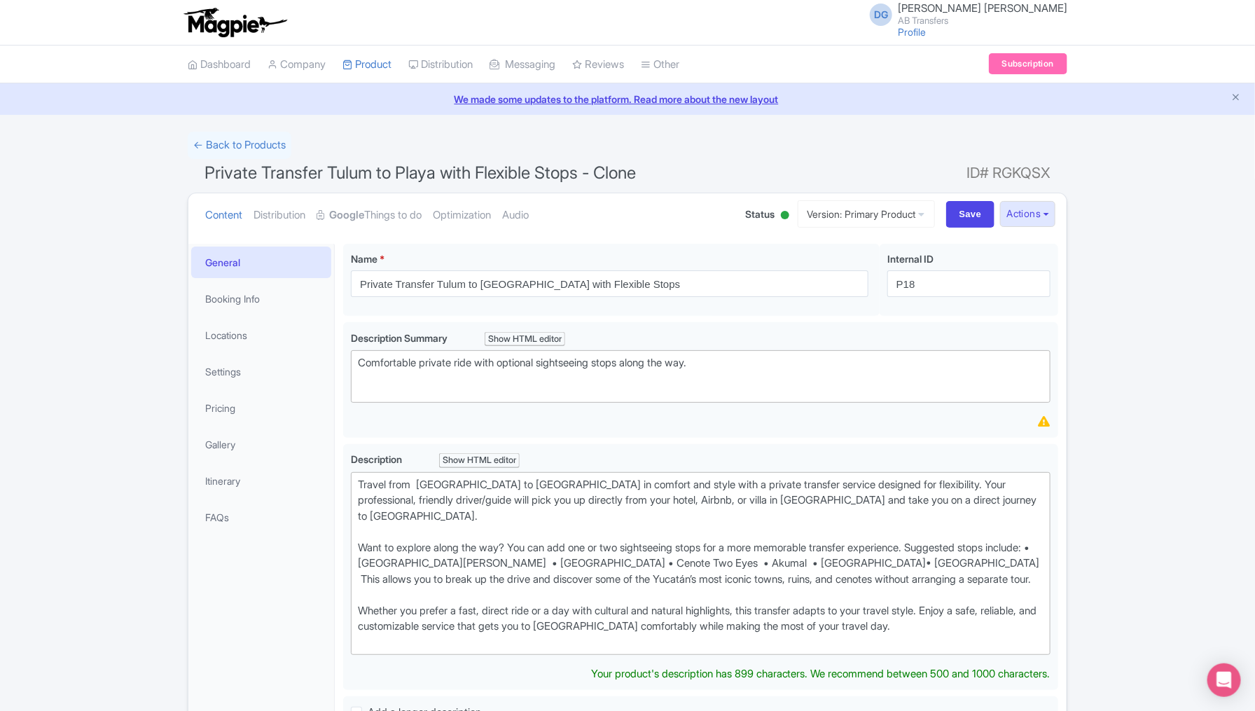
click at [1110, 541] on div "Success Data saved automatically ← Back to Products Private Transfer Tulum to P…" at bounding box center [627, 705] width 1255 height 1147
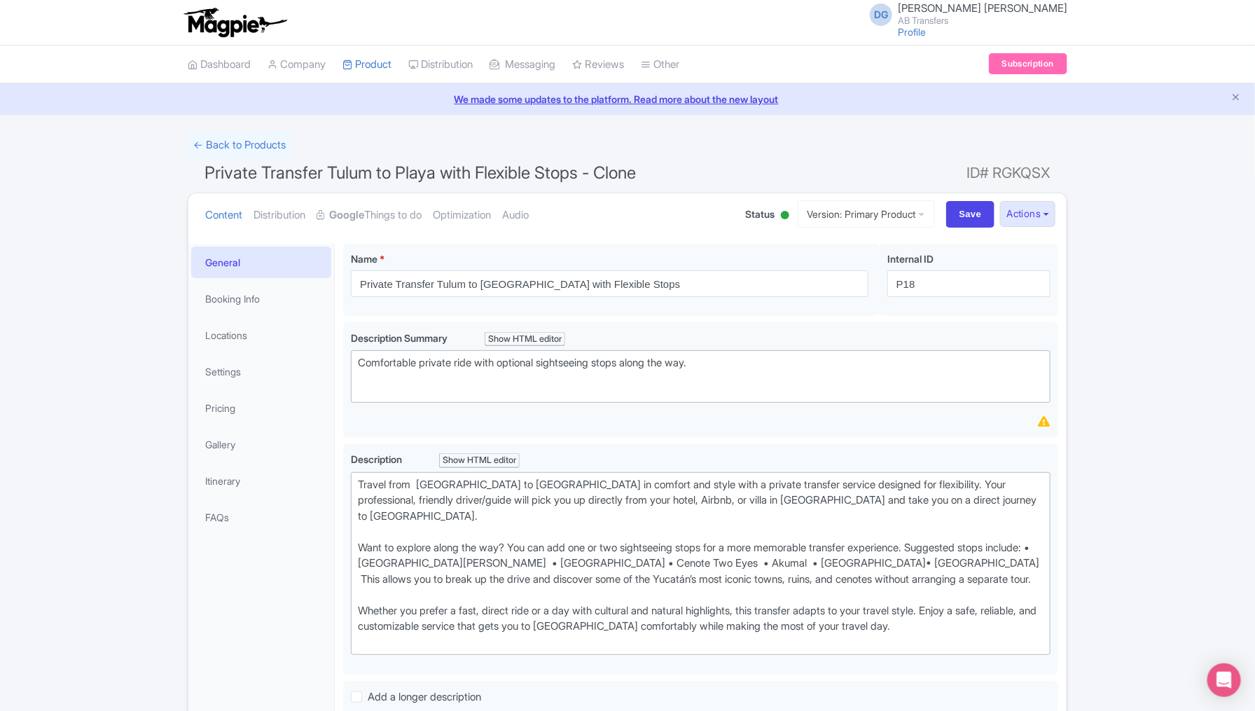
click at [1135, 518] on div "Success Data saved automatically ← Back to Products Private Transfer Tulum to P…" at bounding box center [627, 697] width 1255 height 1131
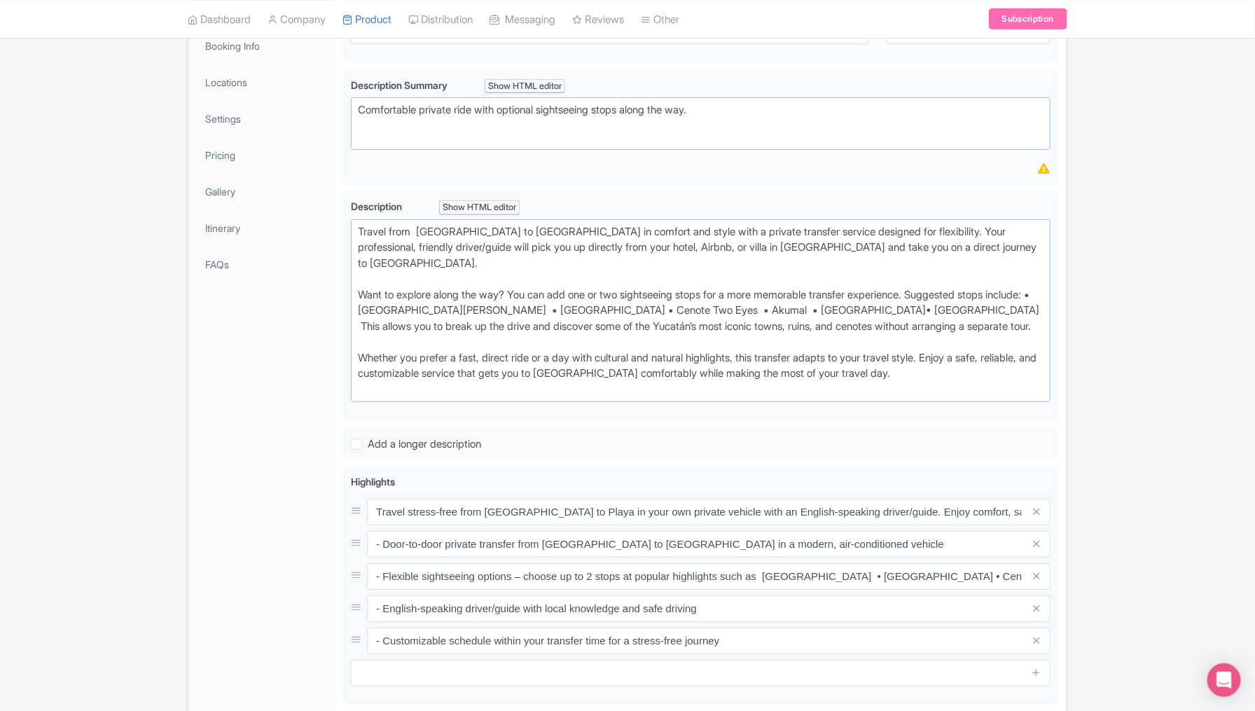
scroll to position [280, 0]
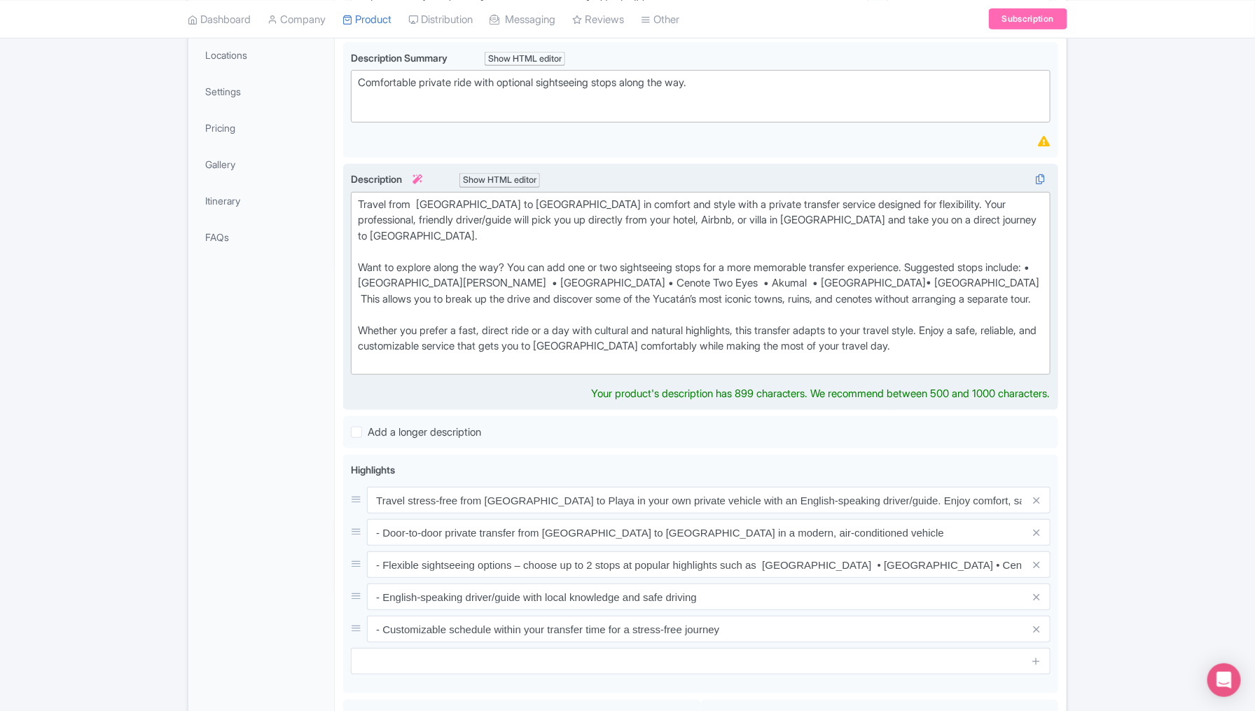
click at [628, 328] on div "Travel from Tulum to Cancun in comfort and style with a private transfer servic…" at bounding box center [701, 284] width 686 height 174
type trix-editor "<div>Travel from&nbsp; Tulum to Cancun in comfort and style with a private tran…"
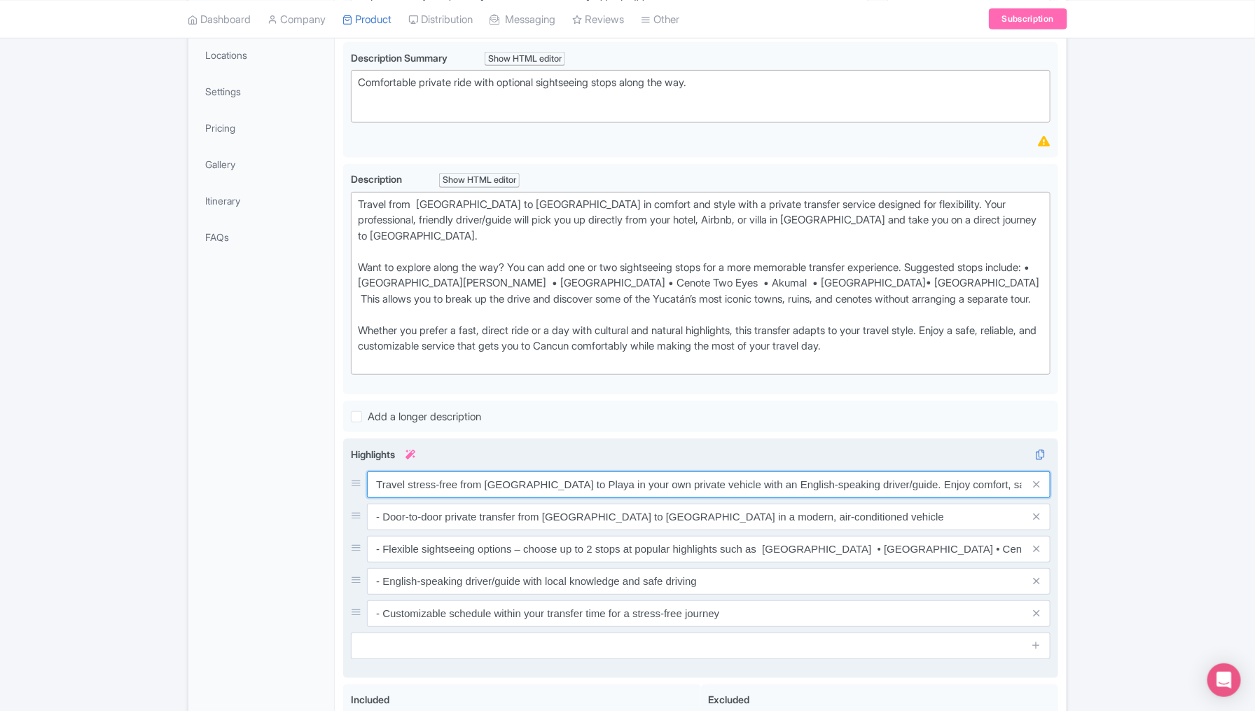
drag, startPoint x: 554, startPoint y: 481, endPoint x: 529, endPoint y: 465, distance: 29.9
click at [529, 471] on input "Travel stress-free from Tulum to Playa in your own private vehicle with an Engl…" at bounding box center [709, 484] width 684 height 27
click at [551, 471] on input "Travel stress-free from Tulum to Playa in your own private vehicle with an Engl…" at bounding box center [709, 484] width 684 height 27
drag, startPoint x: 554, startPoint y: 465, endPoint x: 528, endPoint y: 464, distance: 26.0
click at [528, 471] on input "Travel stress-free from Tulum to Playa in your own private vehicle with an Engl…" at bounding box center [709, 484] width 684 height 27
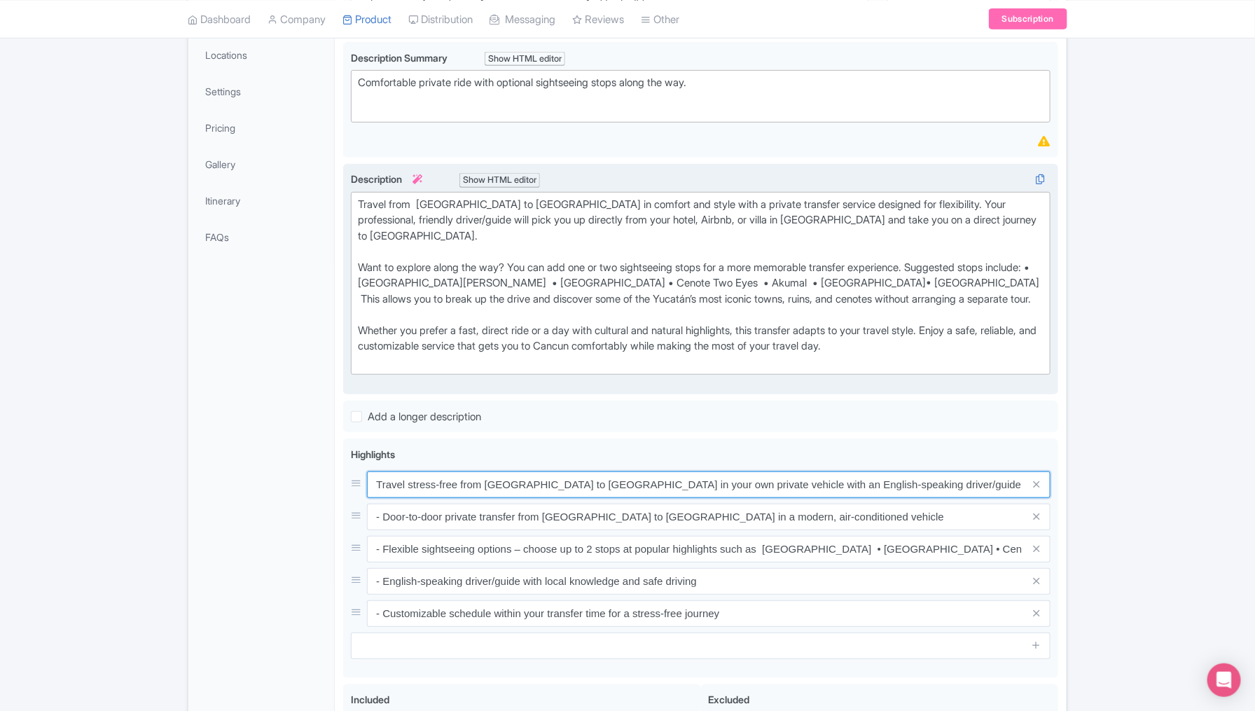
type input "Travel stress-free from Tulum to Cancun in your own private vehicle with an Eng…"
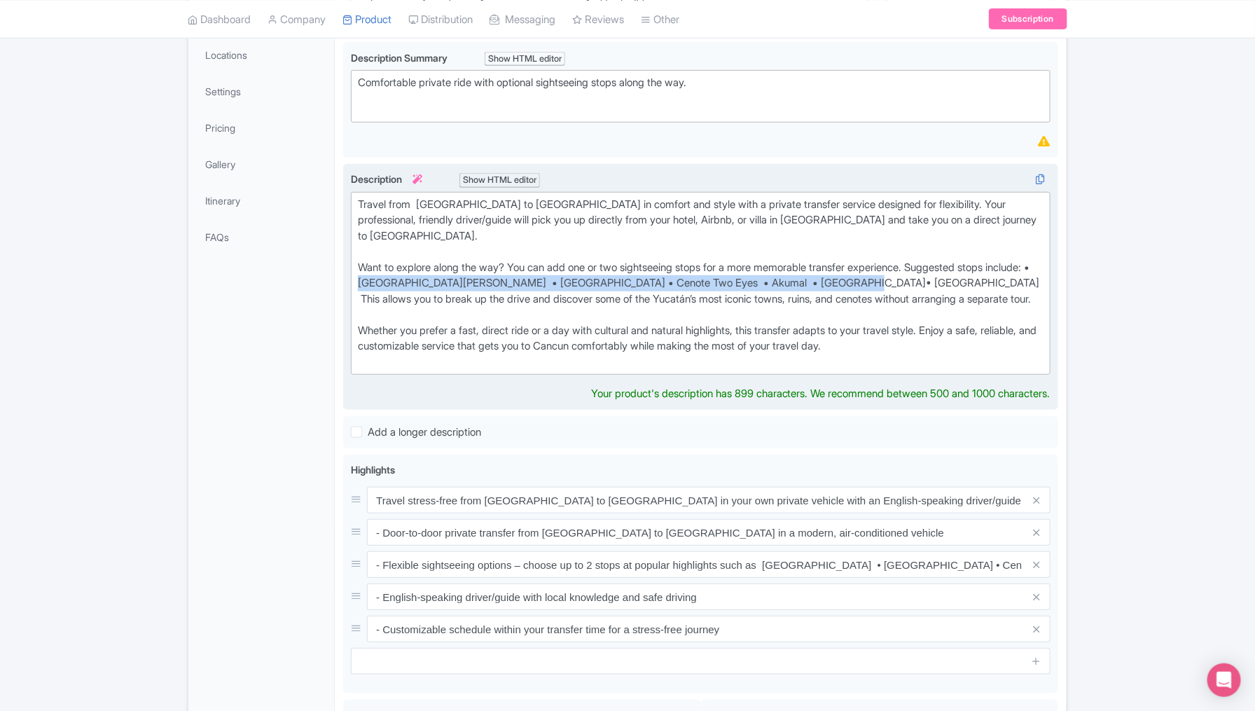
drag, startPoint x: 399, startPoint y: 265, endPoint x: 890, endPoint y: 261, distance: 491.1
click at [890, 261] on div "Travel from Tulum to Cancun in comfort and style with a private transfer servic…" at bounding box center [701, 284] width 686 height 174
copy div "• Playa del Carmen • Puerto Morelos • Cenote Two Eyes • Akumal • Playa Maroma• …"
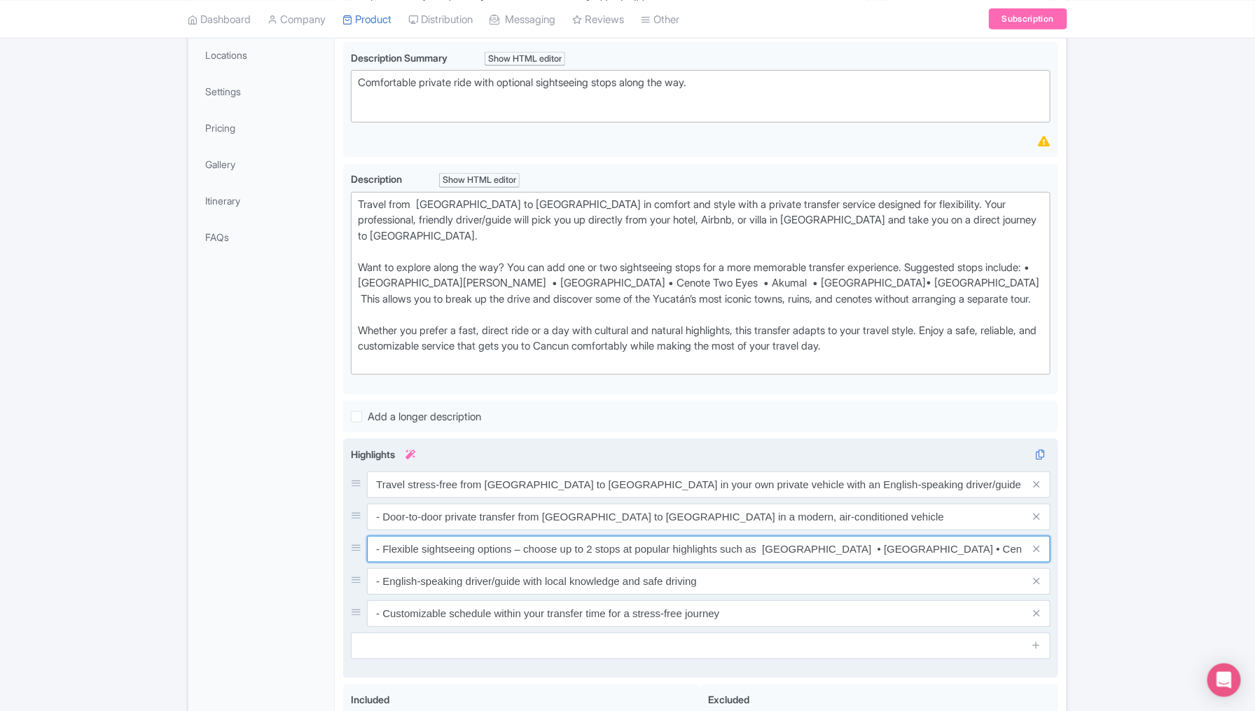
drag, startPoint x: 764, startPoint y: 549, endPoint x: 999, endPoint y: 551, distance: 235.4
click at [999, 551] on div "Travel stress-free from Tulum to Cancun in your own private vehicle with an Eng…" at bounding box center [701, 549] width 700 height 156
drag, startPoint x: 763, startPoint y: 528, endPoint x: 1068, endPoint y: 539, distance: 305.0
click at [1068, 539] on div "Content Distribution Google Things to do Optimization Audio Status Active Inact…" at bounding box center [628, 447] width 880 height 1070
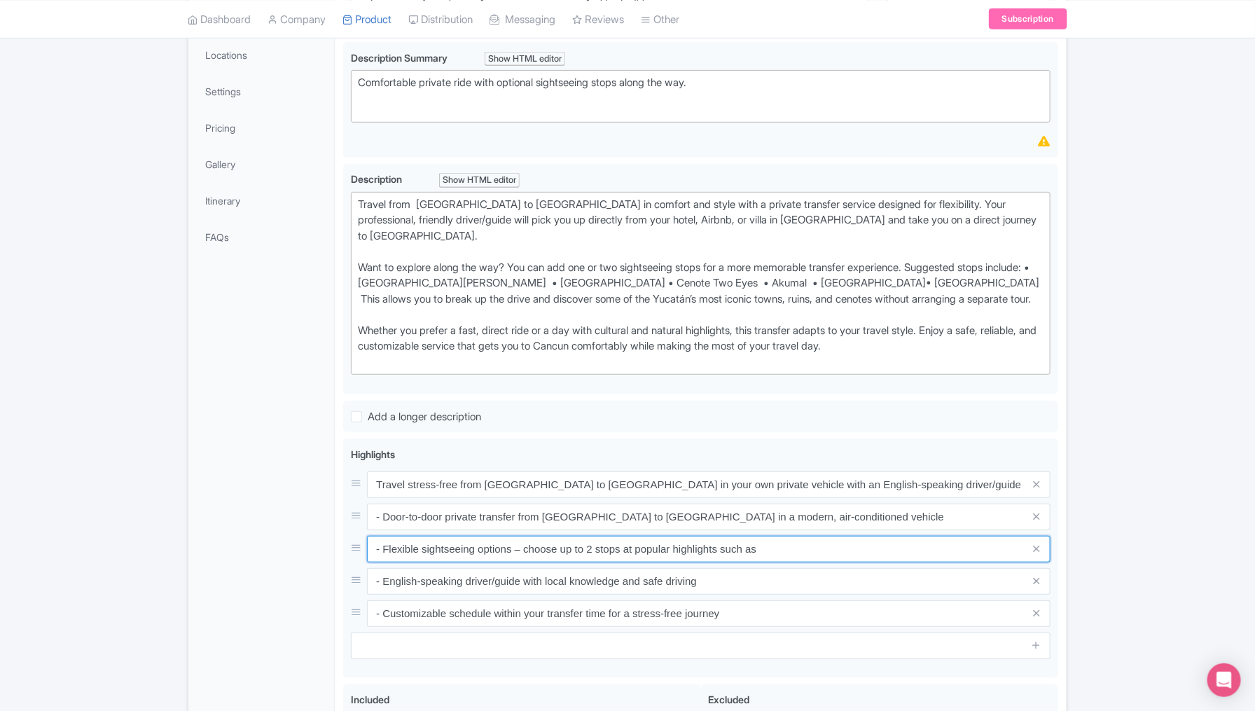
scroll to position [0, 0]
paste input "• Playa del Carmen • Puerto Morelos • Cenote Two Eyes • Akumal • Playa Maroma• …"
type input "- Flexible sightseeing options – choose up to 2 stops at popular highlights suc…"
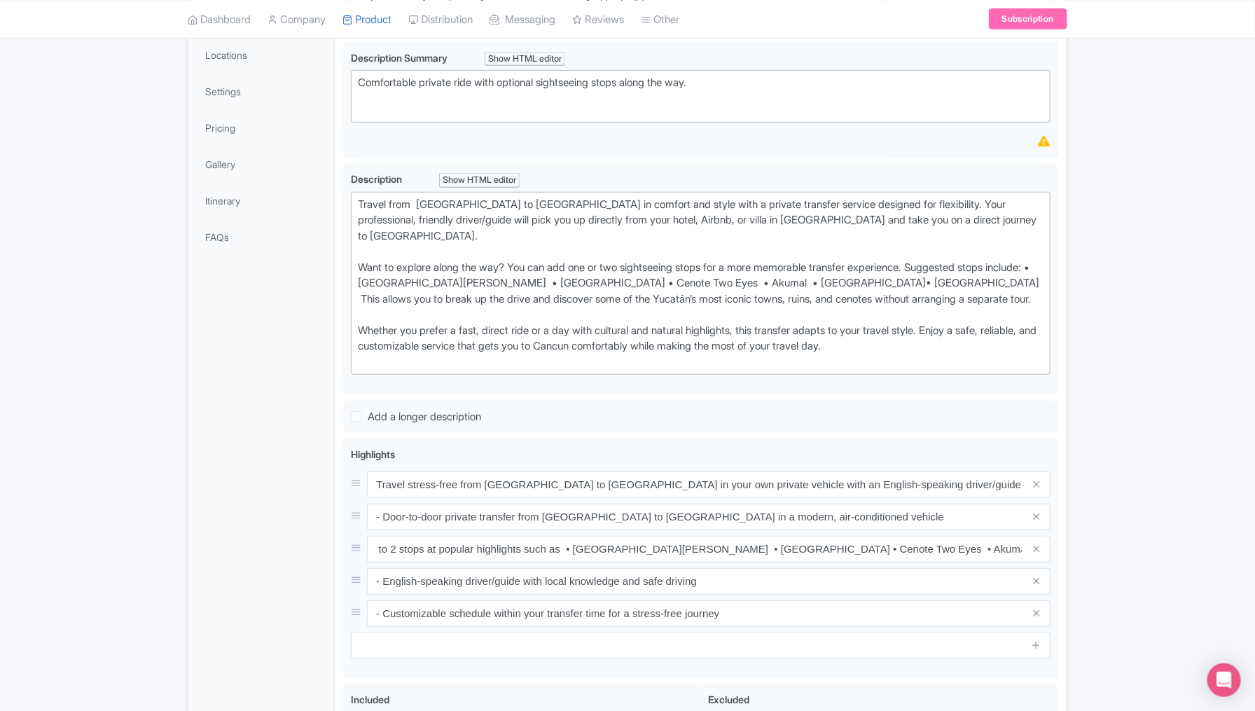
click at [1109, 582] on div "Success Data saved automatically ← Back to Products Private Transfer Tulum to P…" at bounding box center [627, 416] width 1255 height 1131
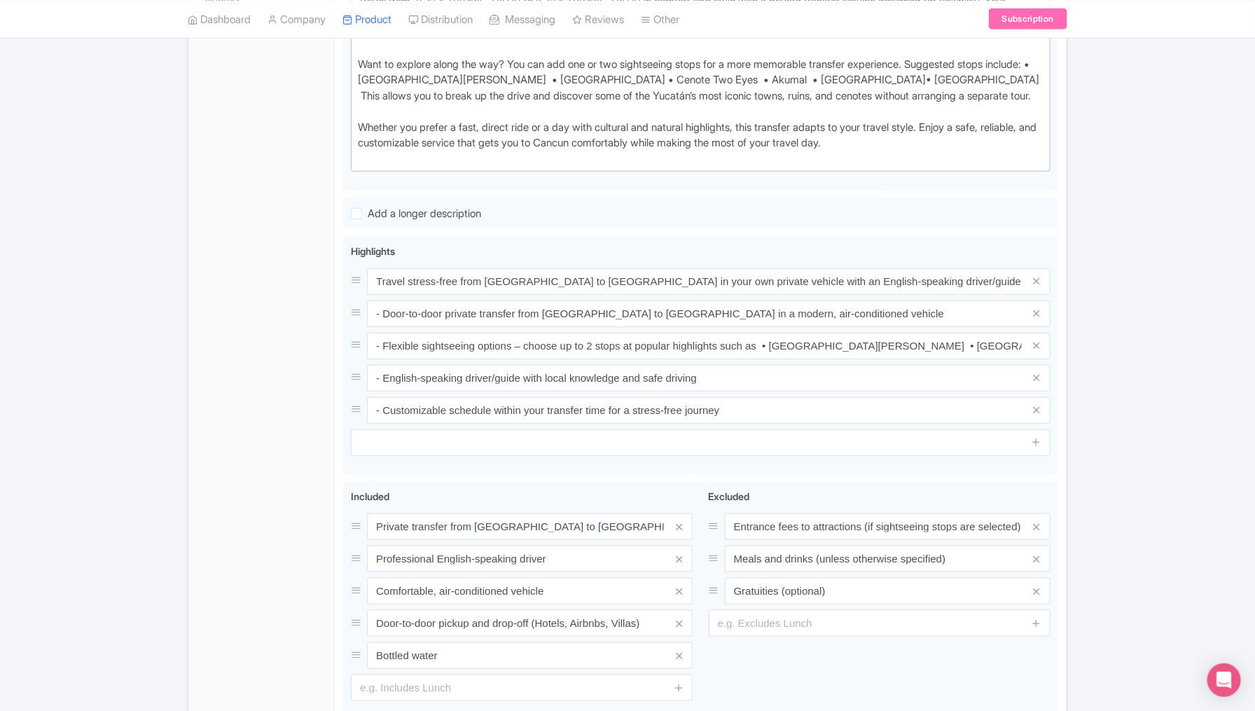
scroll to position [490, 0]
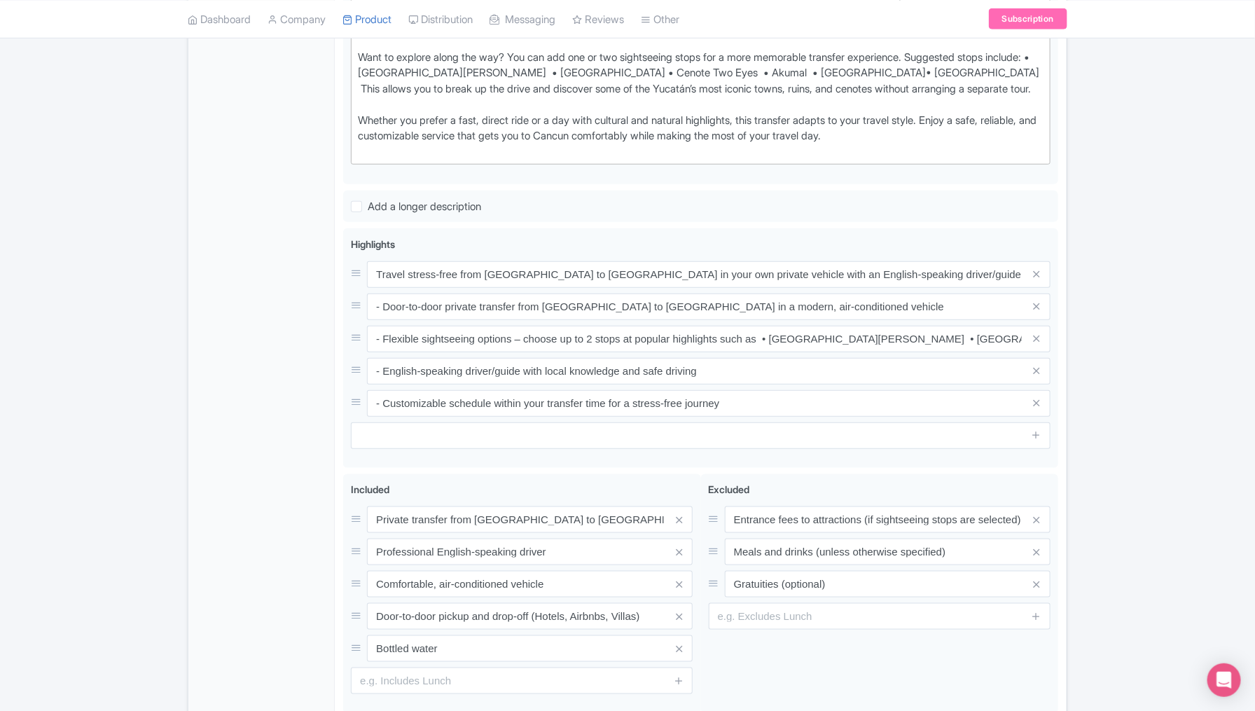
click at [285, 476] on div "General Booking Info Locations Settings Pricing Gallery Itinerary FAQs" at bounding box center [261, 262] width 146 height 1018
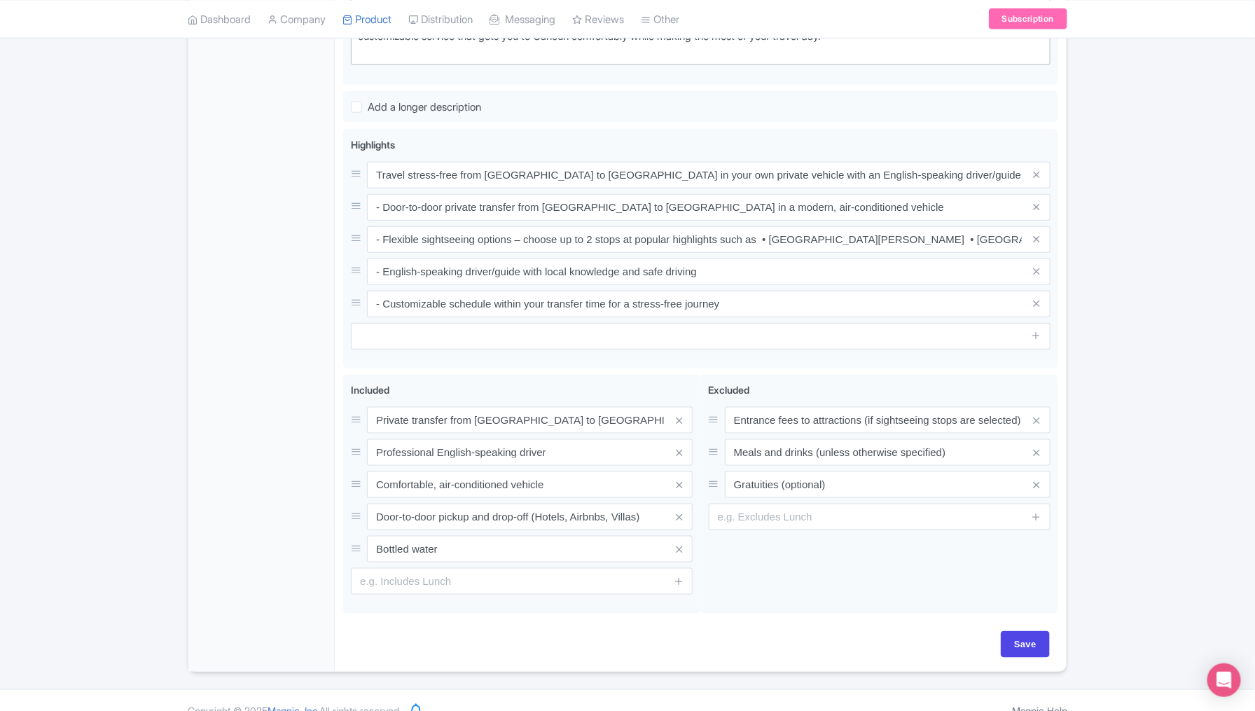
scroll to position [591, 0]
click at [1037, 630] on input "Save" at bounding box center [1025, 643] width 49 height 27
type input "Saving..."
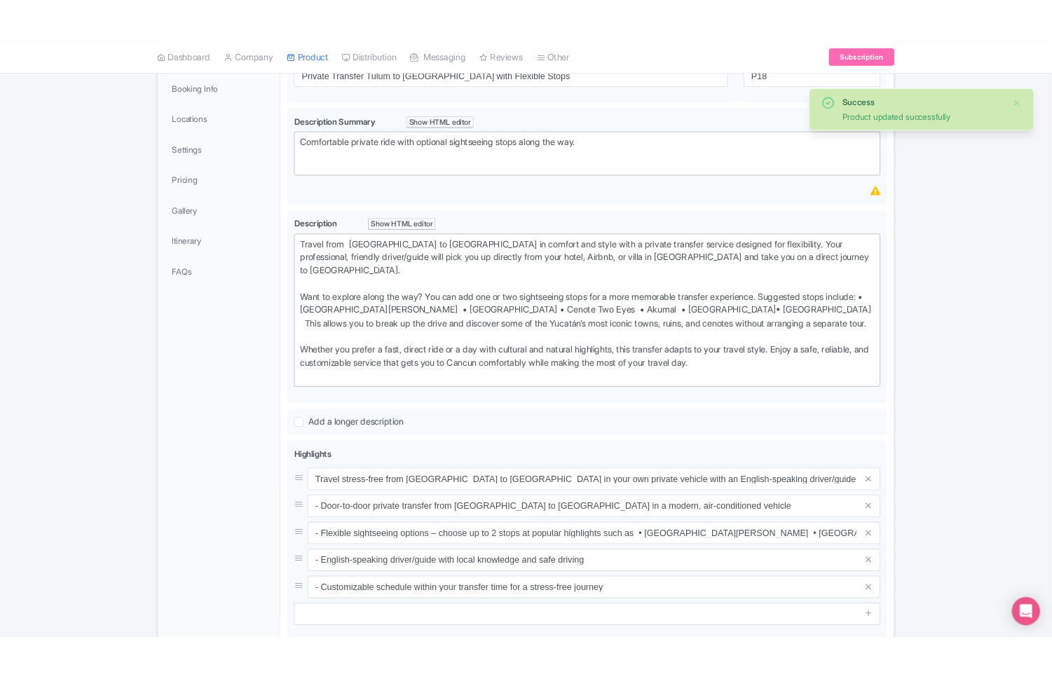
scroll to position [242, 0]
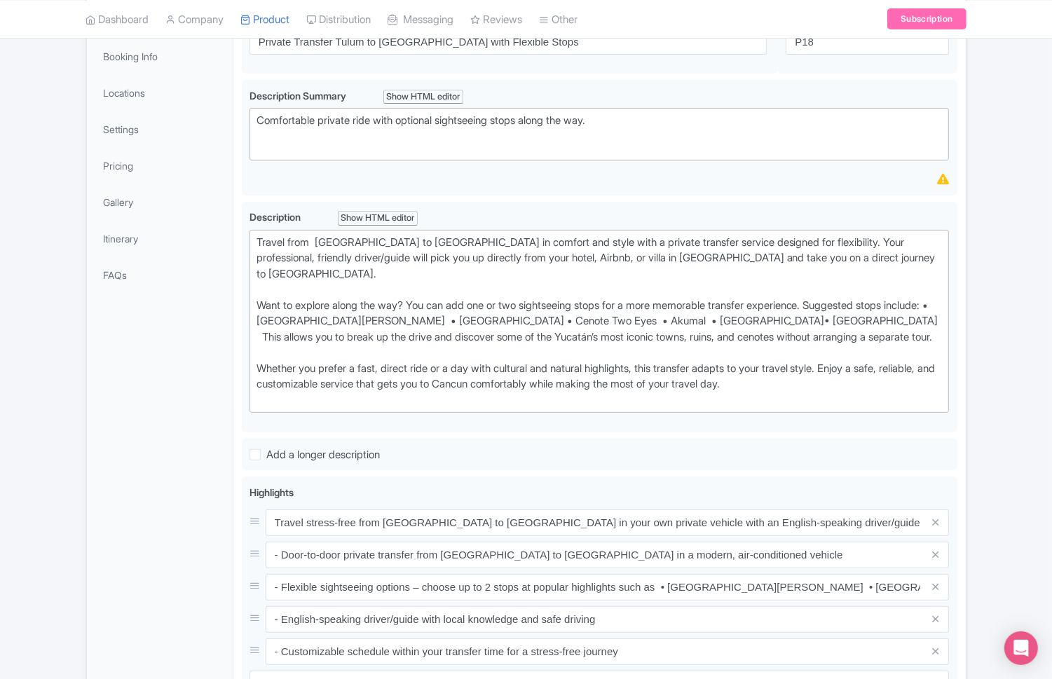
click at [109, 415] on div "General Booking Info Locations Settings Pricing Gallery Itinerary FAQs" at bounding box center [160, 504] width 146 height 1007
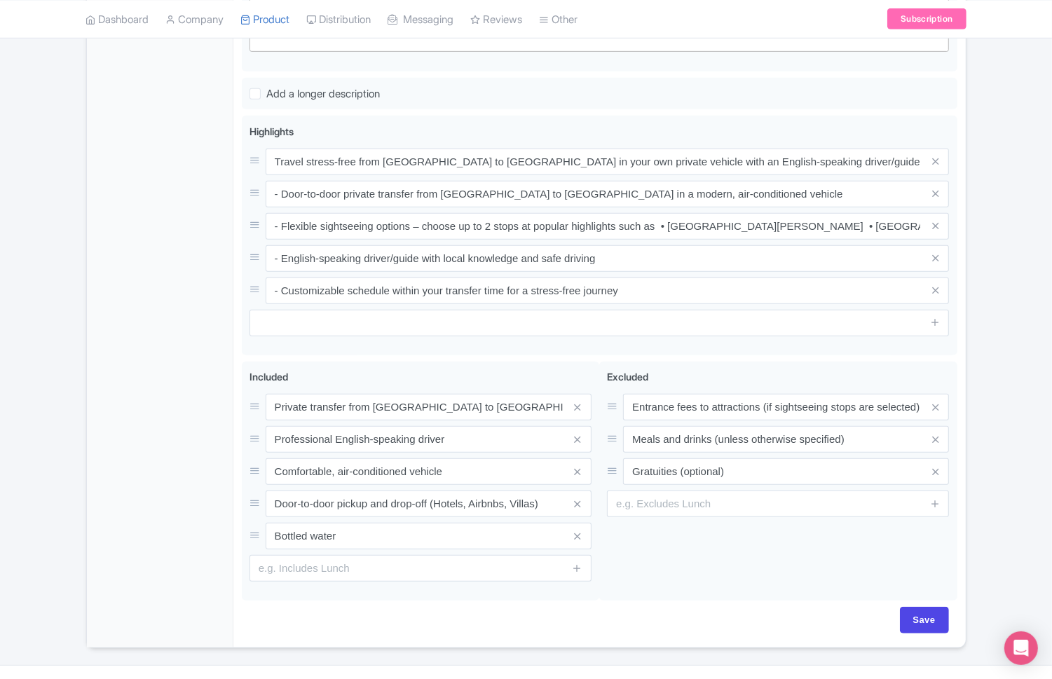
scroll to position [612, 0]
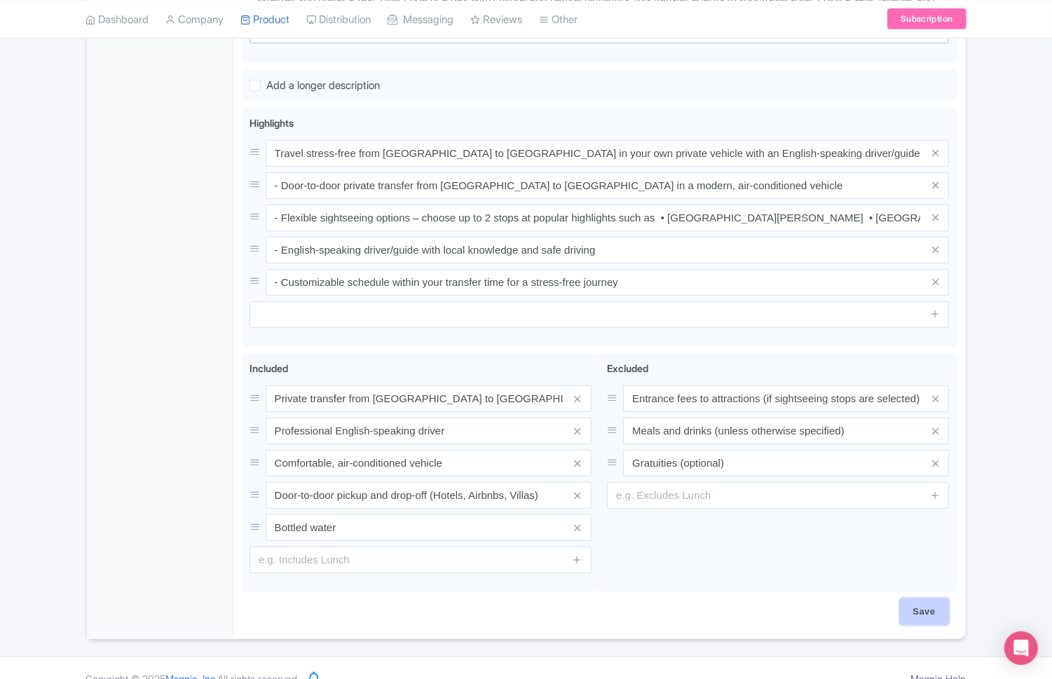
click at [914, 598] on input "Save" at bounding box center [924, 611] width 49 height 27
type input "Saving..."
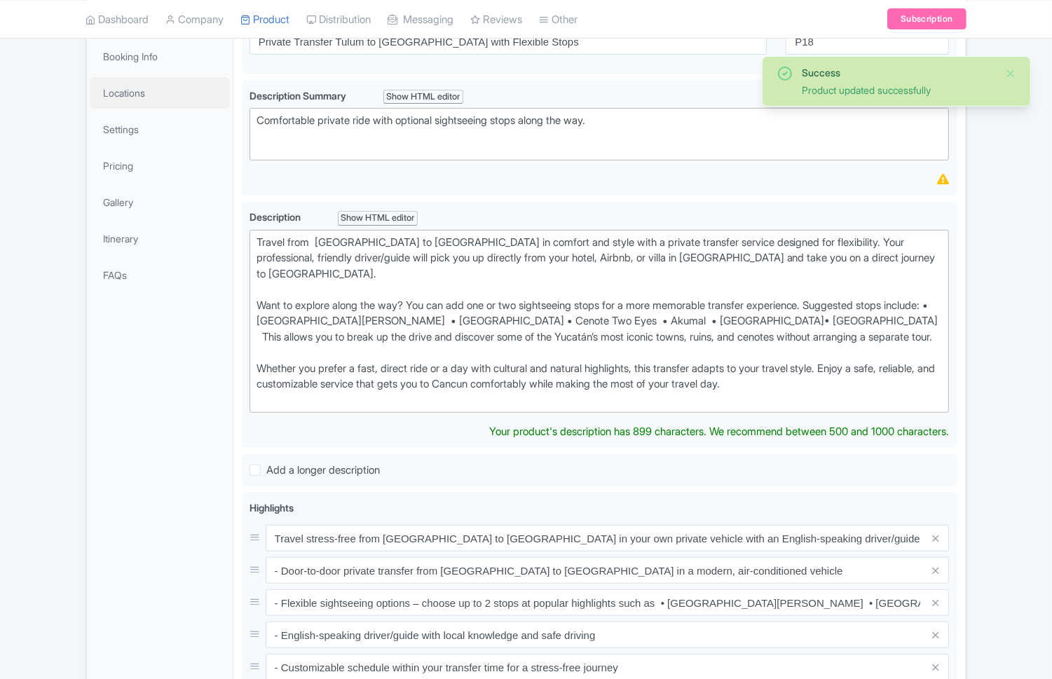
click at [149, 91] on link "Locations" at bounding box center [160, 93] width 140 height 32
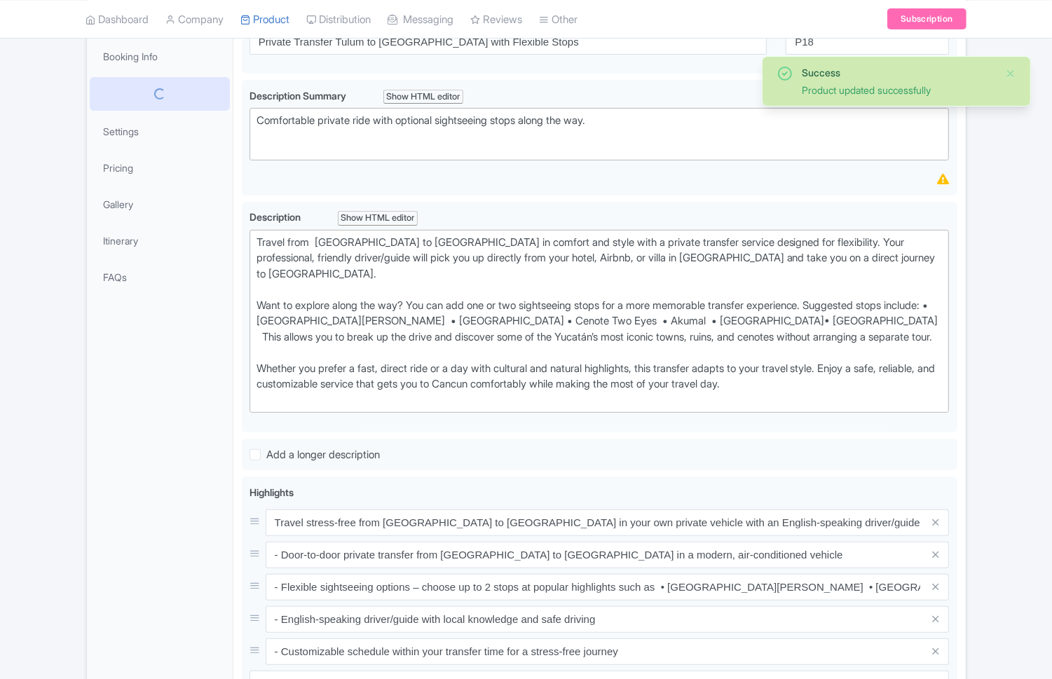
scroll to position [107, 0]
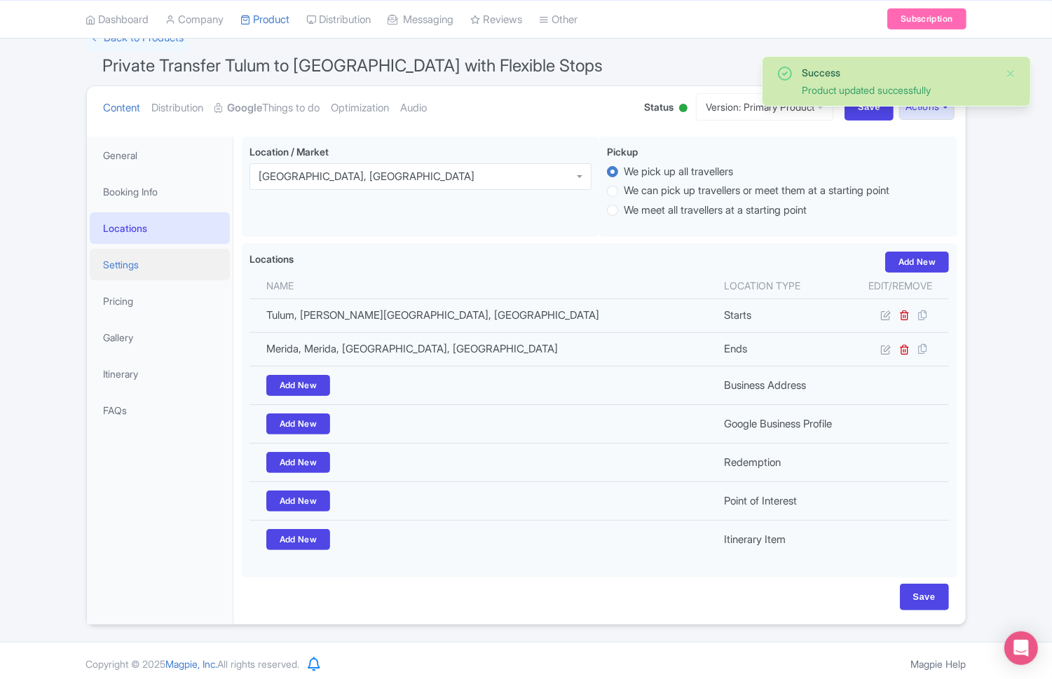
click at [133, 269] on link "Settings" at bounding box center [160, 265] width 140 height 32
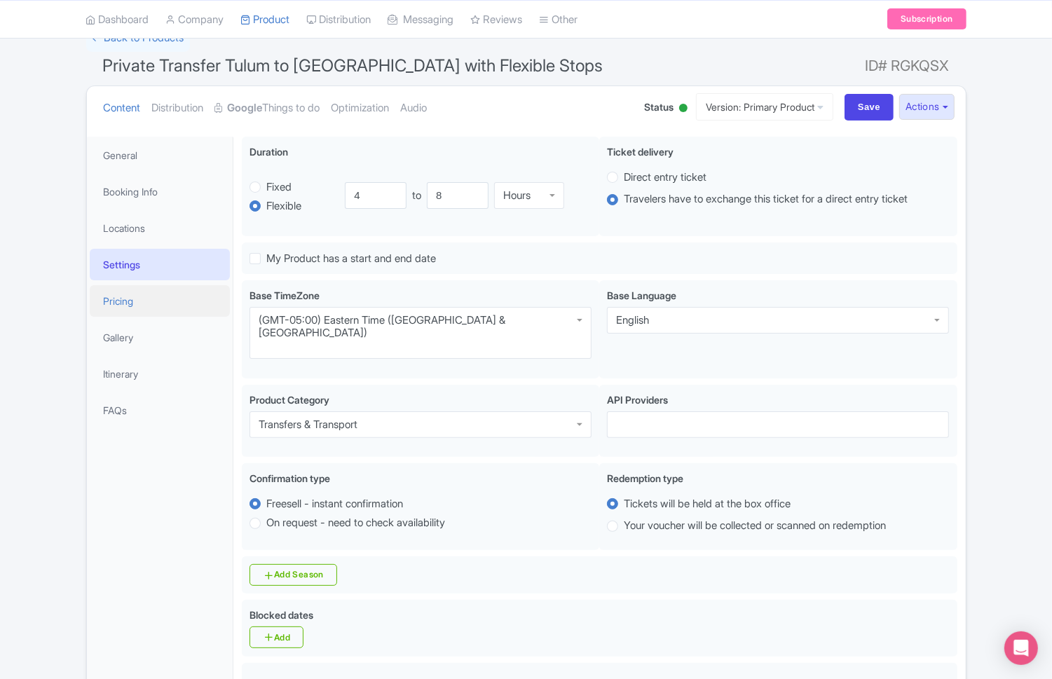
click at [128, 304] on link "Pricing" at bounding box center [160, 301] width 140 height 32
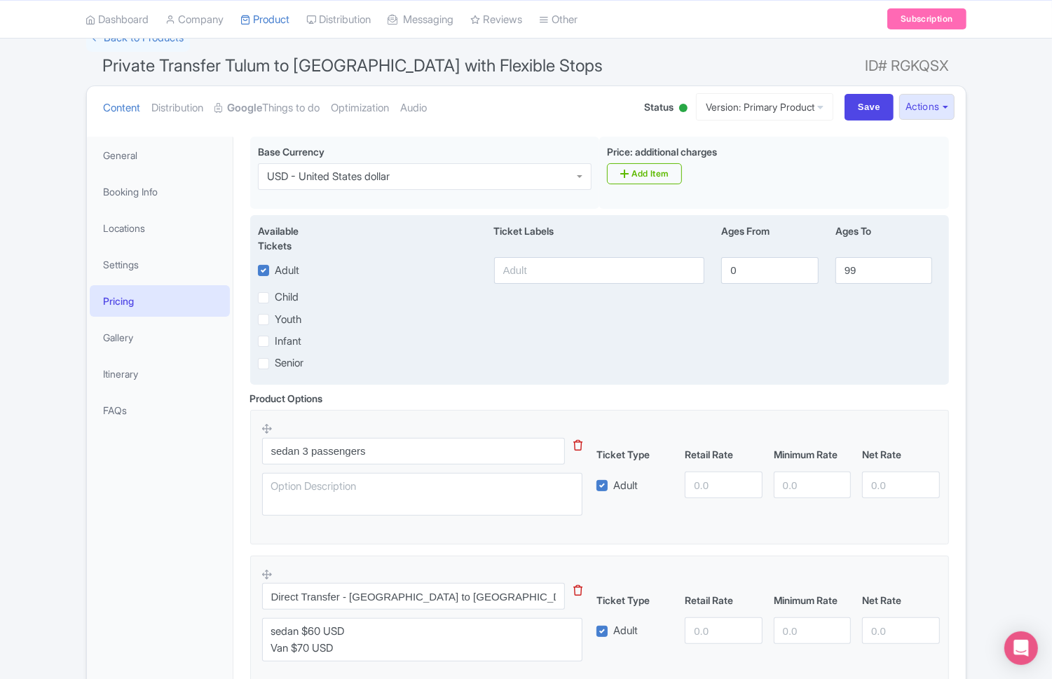
click at [489, 341] on div "Infant" at bounding box center [599, 341] width 700 height 16
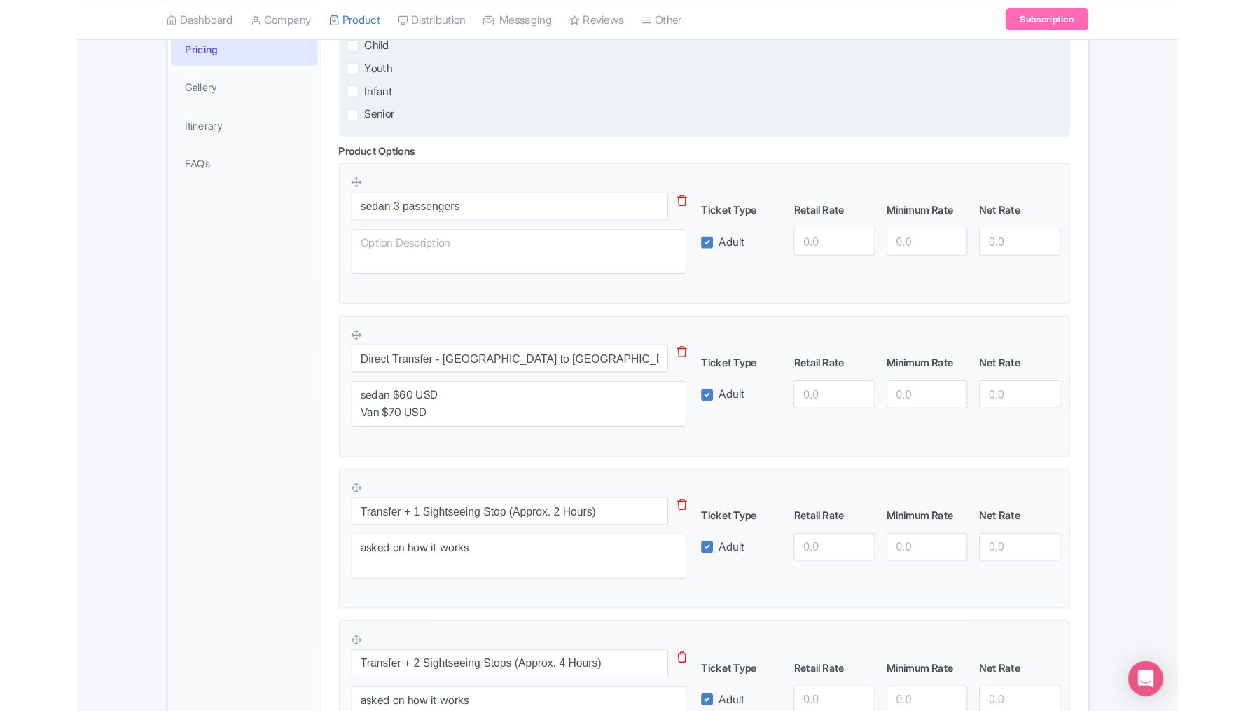
scroll to position [387, 0]
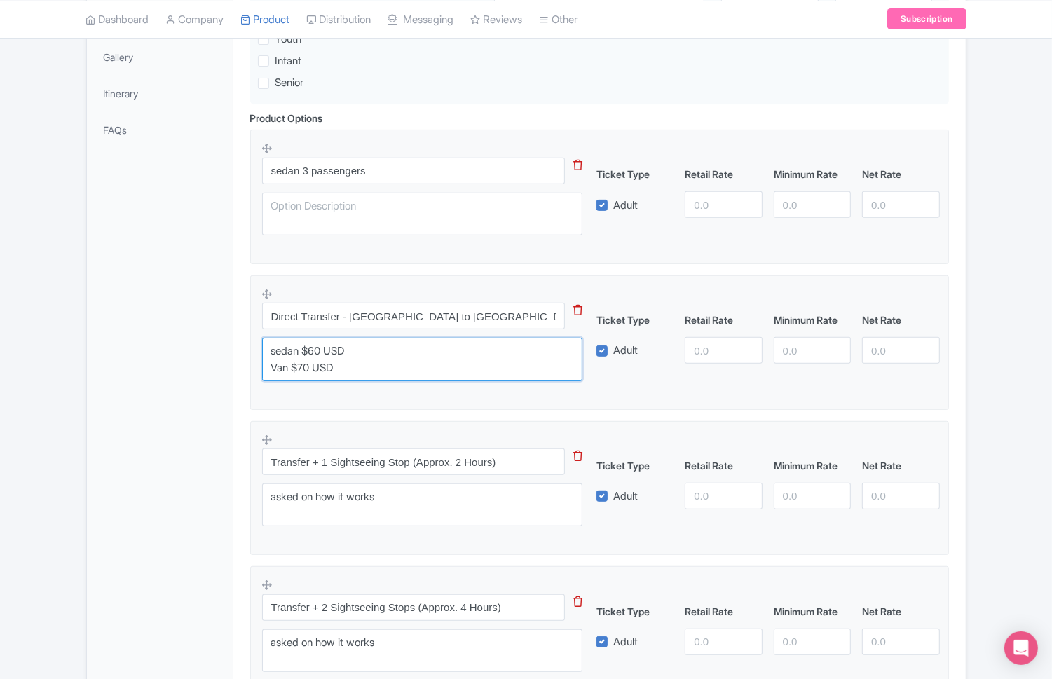
click at [314, 350] on textarea "sedan $60 USD Van $70 USD" at bounding box center [422, 359] width 321 height 43
click at [301, 368] on textarea "sedan $60 USD Van $70 USD" at bounding box center [422, 359] width 321 height 43
type textarea "sedan $100 USD Van $110 USD"
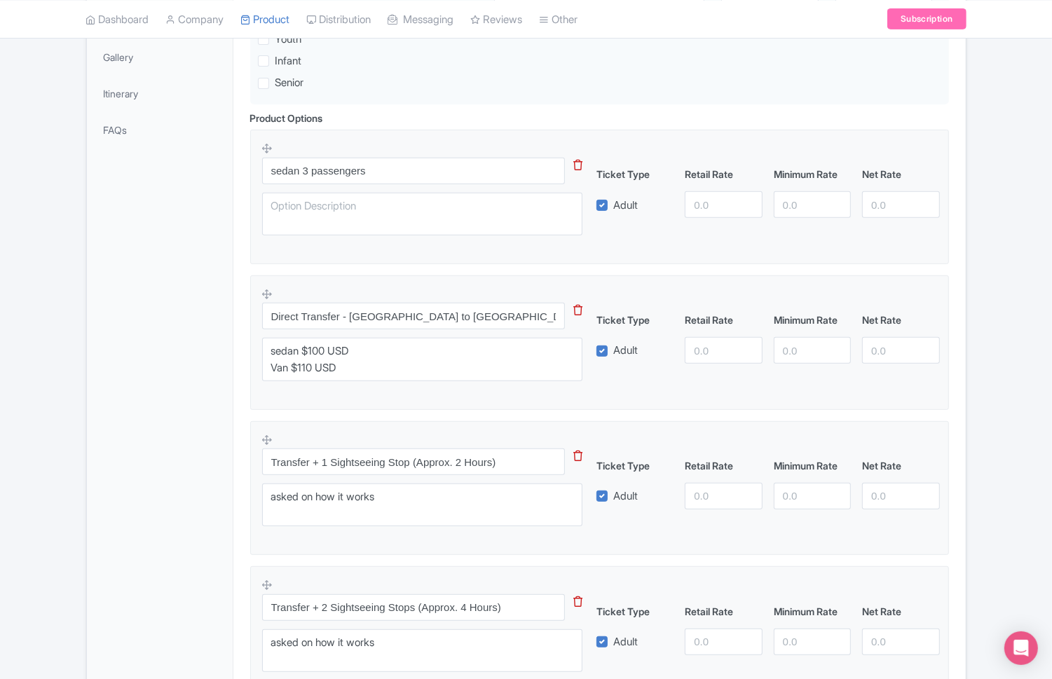
click at [480, 414] on div "sedan 3 passengers This tip has not data. Code: tip_option_name Ticket Type Ret…" at bounding box center [599, 415] width 698 height 571
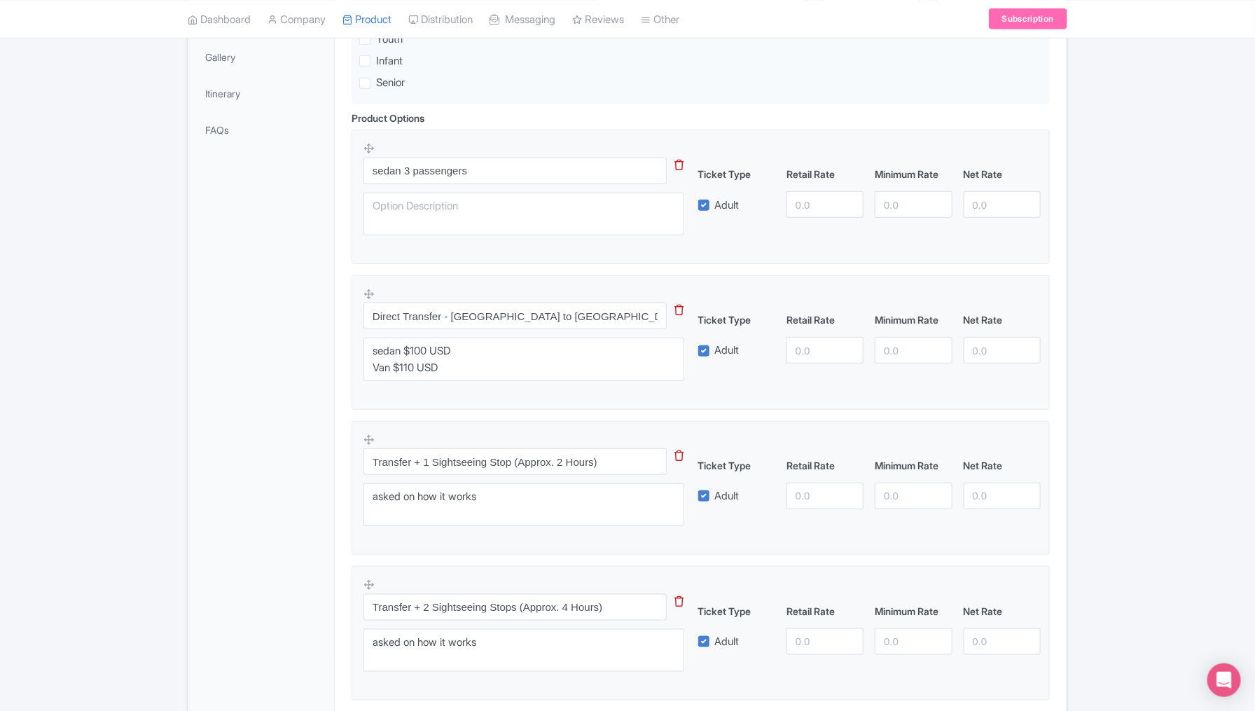
click at [1051, 625] on div "Success Product updated successfully ← Back to Products Private Transfer Tulum …" at bounding box center [627, 270] width 1255 height 1052
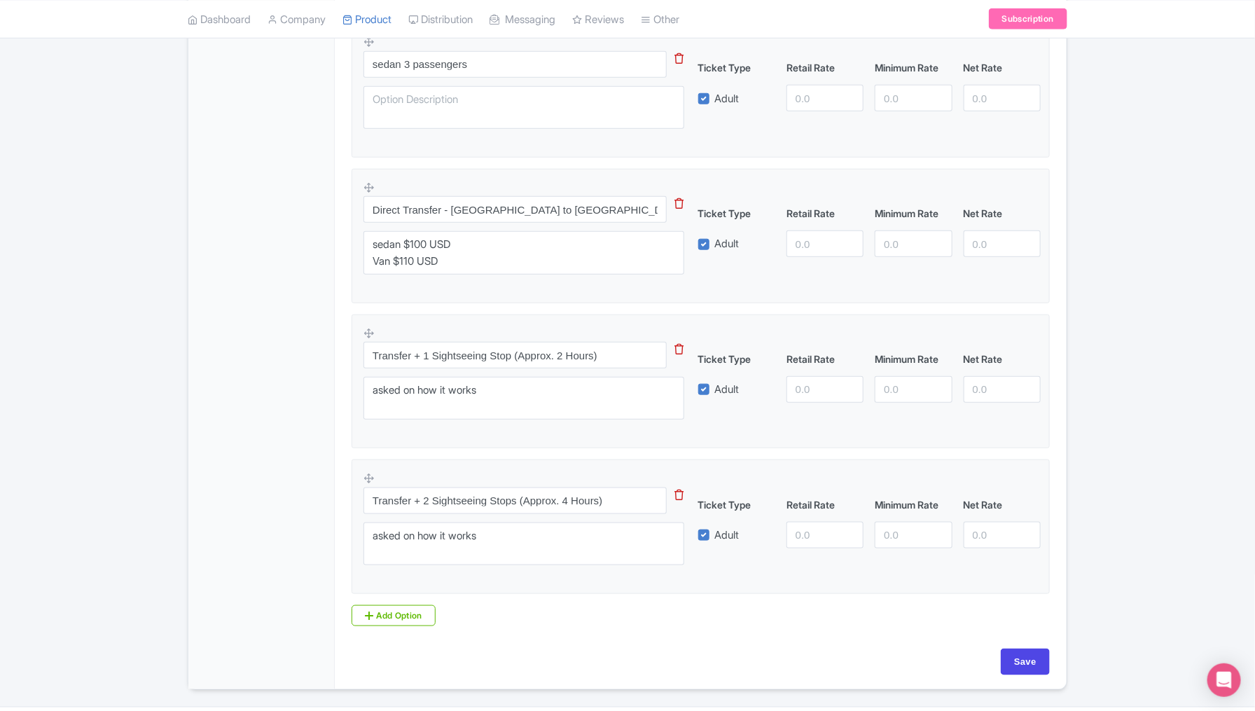
scroll to position [528, 0]
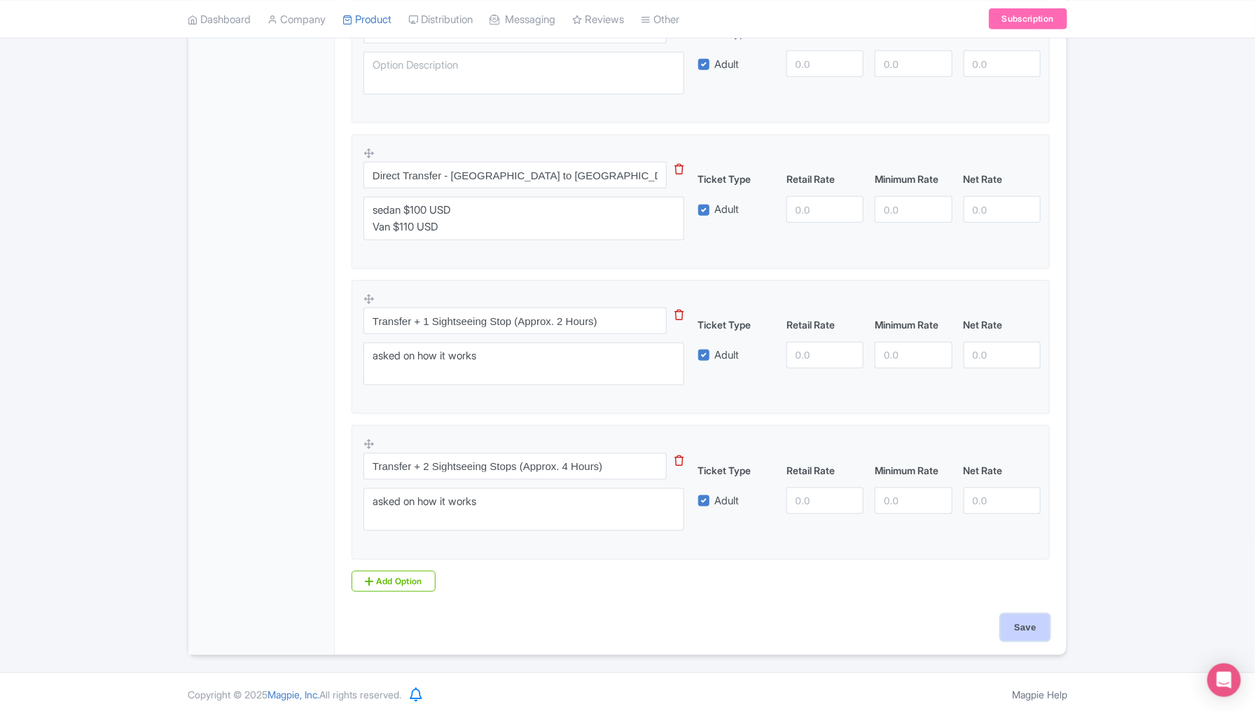
click at [1031, 623] on input "Save" at bounding box center [1025, 627] width 49 height 27
type input "Saving..."
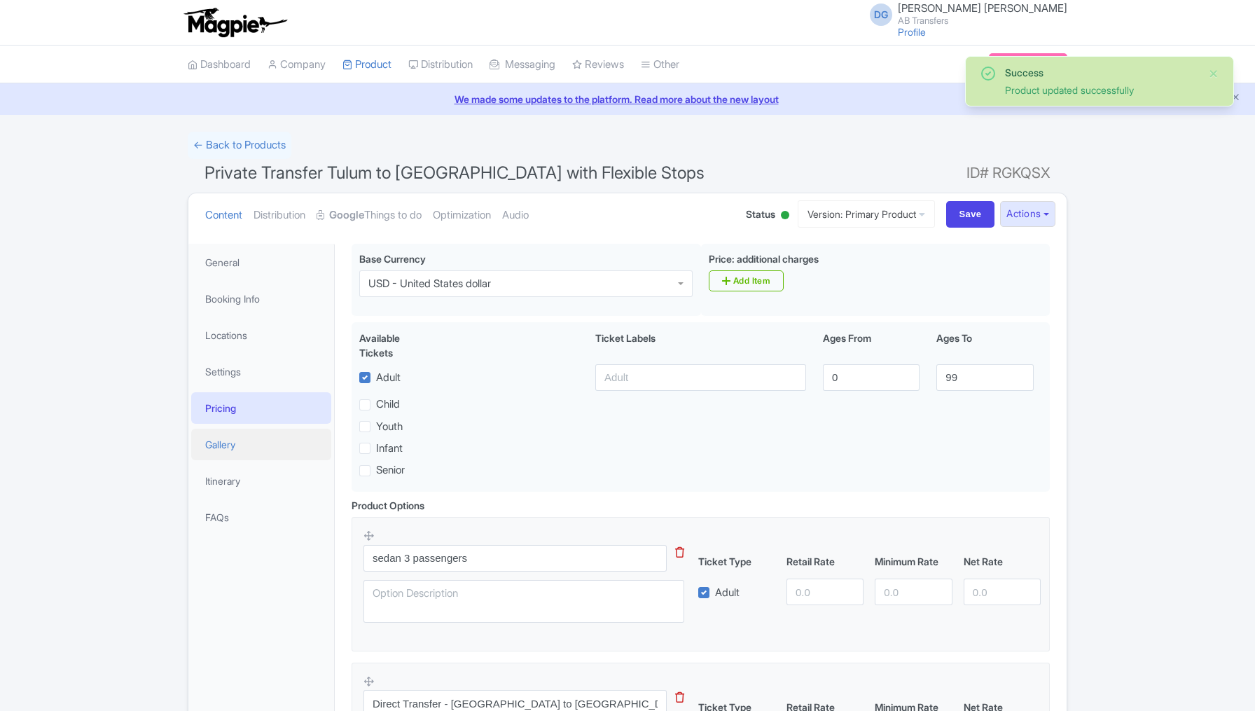
scroll to position [242, 0]
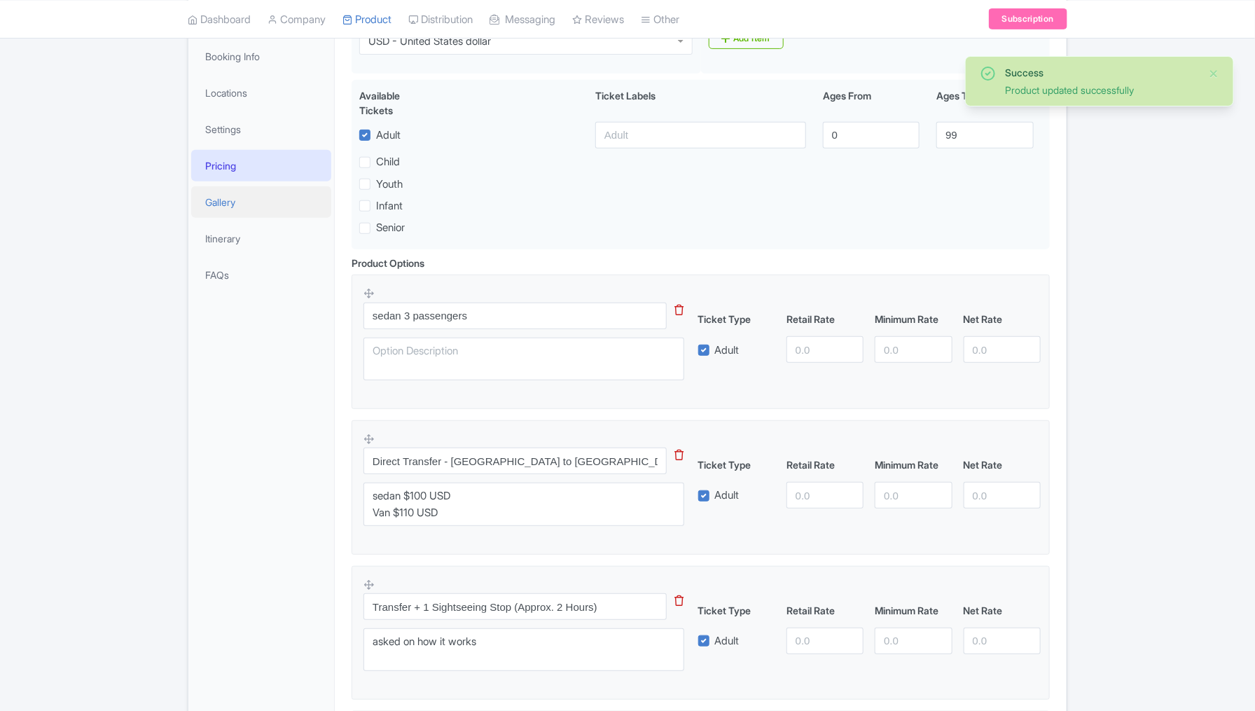
click at [227, 205] on link "Gallery" at bounding box center [261, 202] width 140 height 32
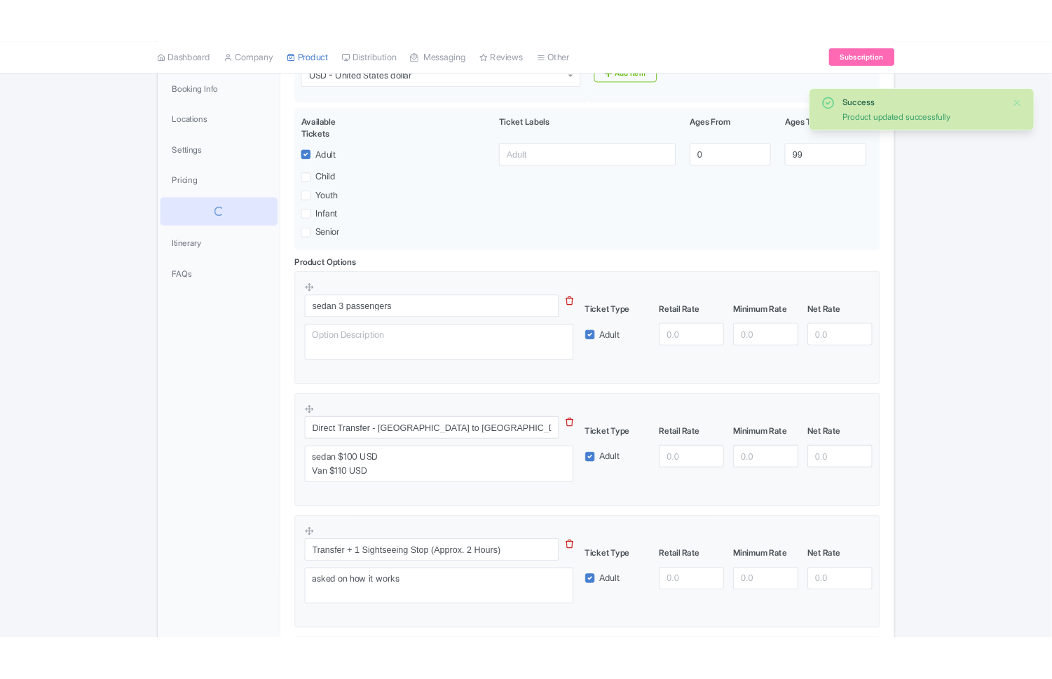
scroll to position [0, 0]
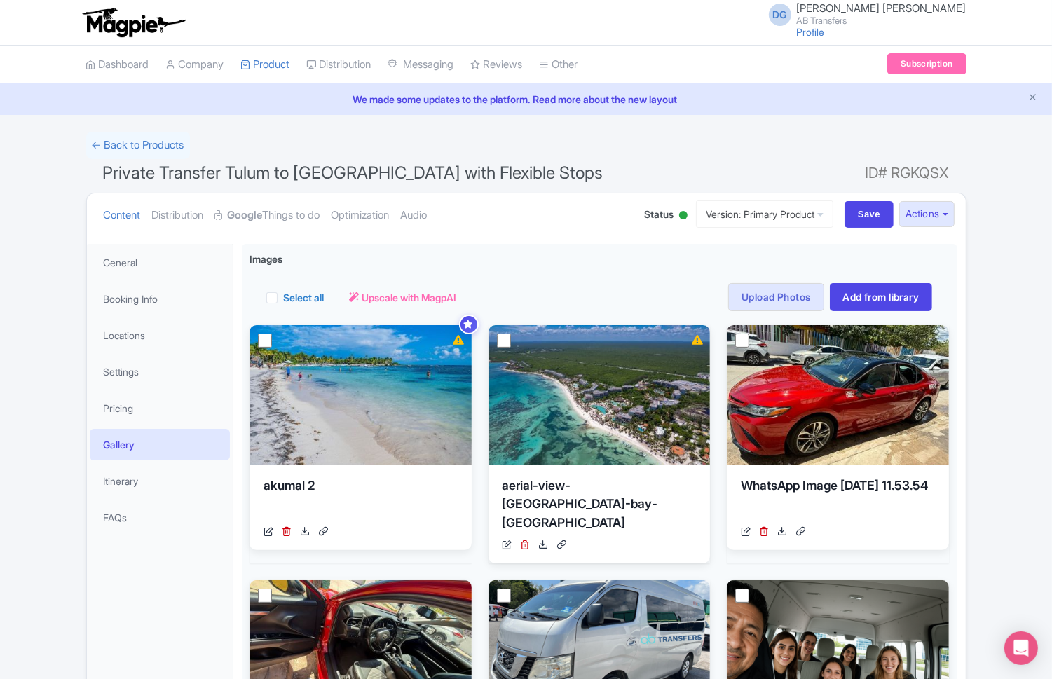
click at [1008, 428] on div "Success Product updated successfully ← Back to Products Private Transfer Tulum …" at bounding box center [526, 665] width 1052 height 1066
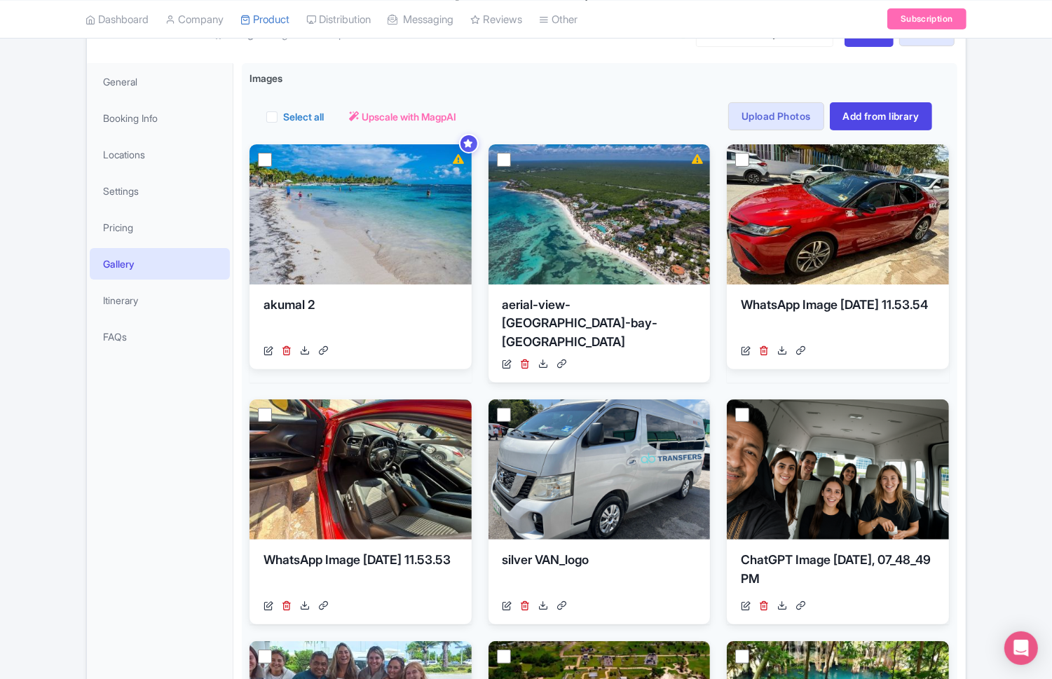
scroll to position [105, 0]
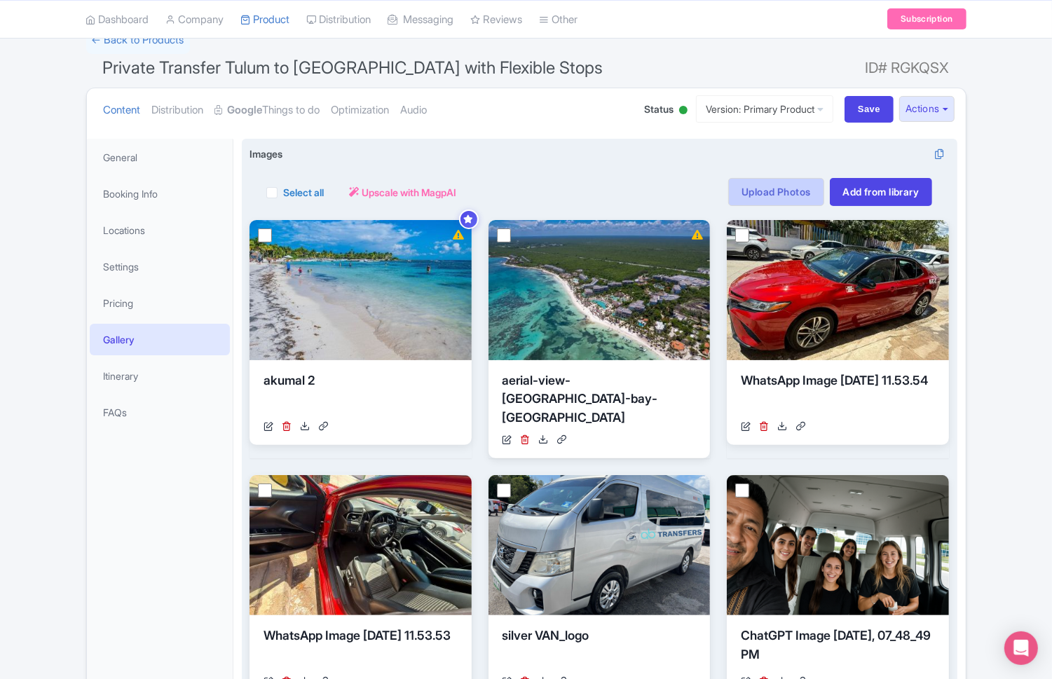
click at [777, 193] on link "Upload Photos" at bounding box center [775, 192] width 95 height 28
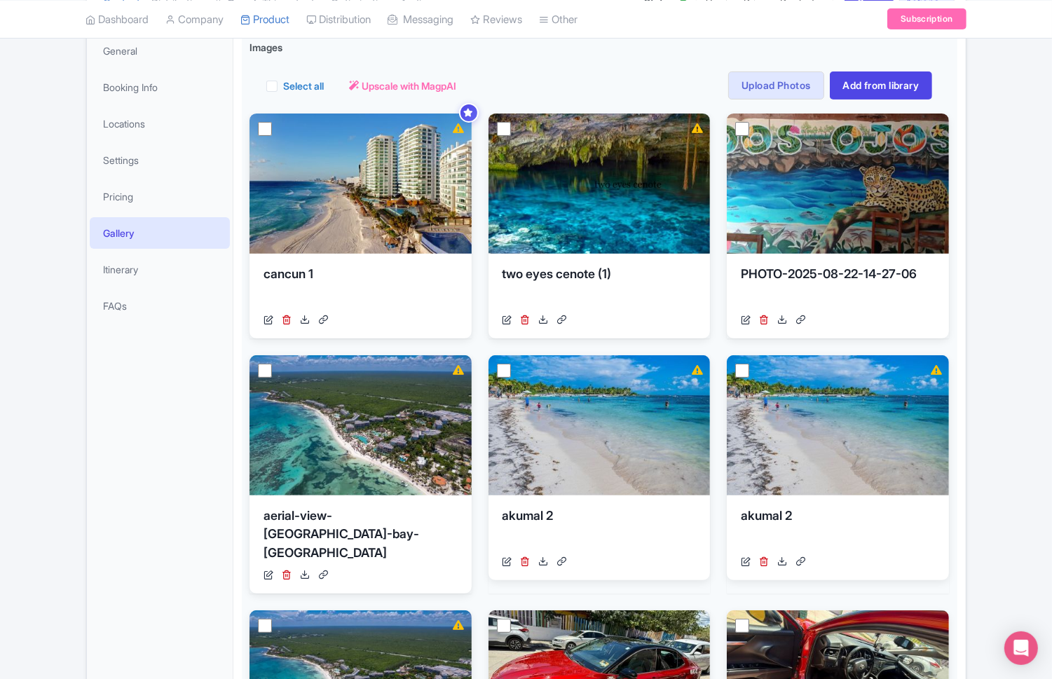
scroll to position [209, 0]
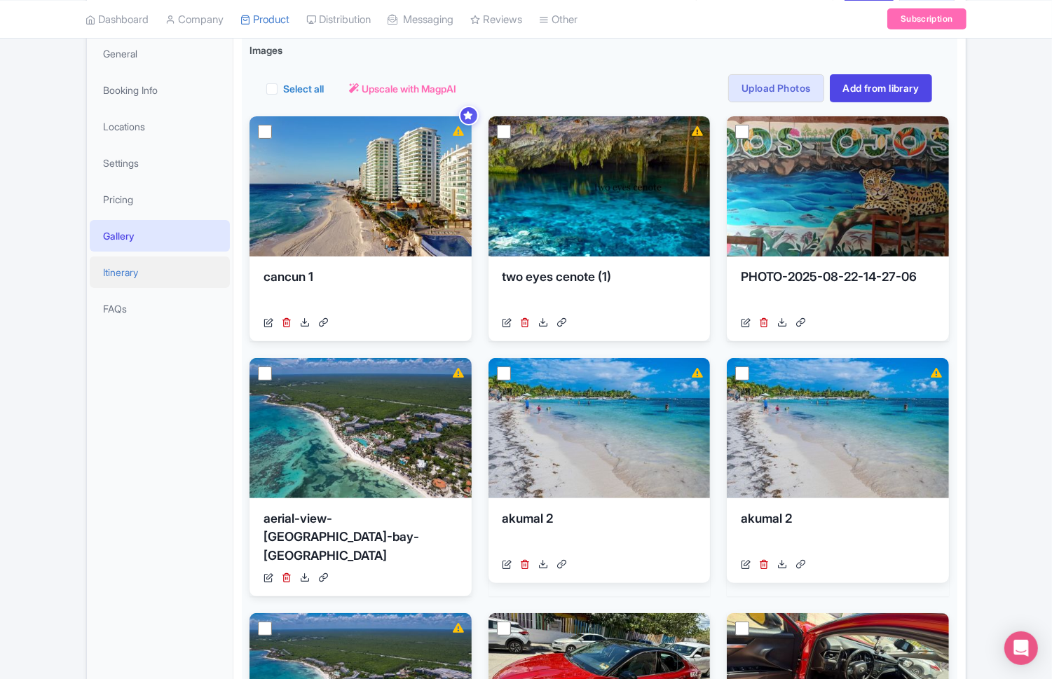
click at [151, 271] on link "Itinerary" at bounding box center [160, 272] width 140 height 32
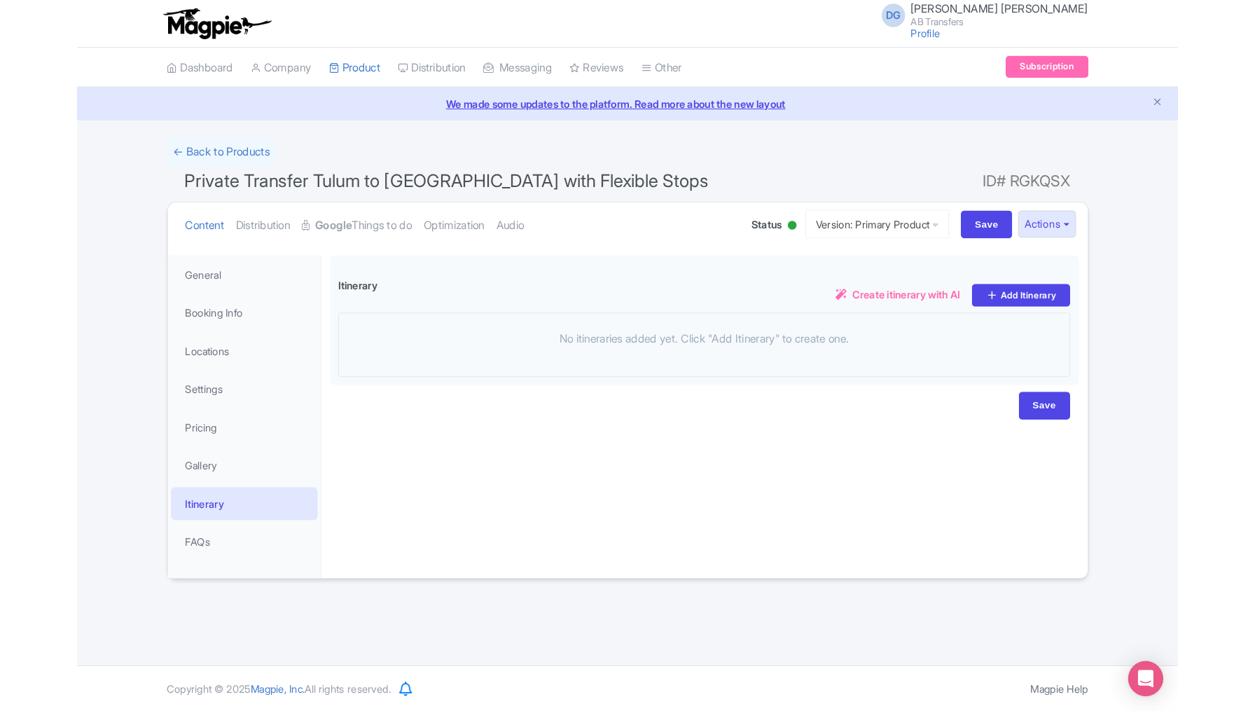
scroll to position [0, 0]
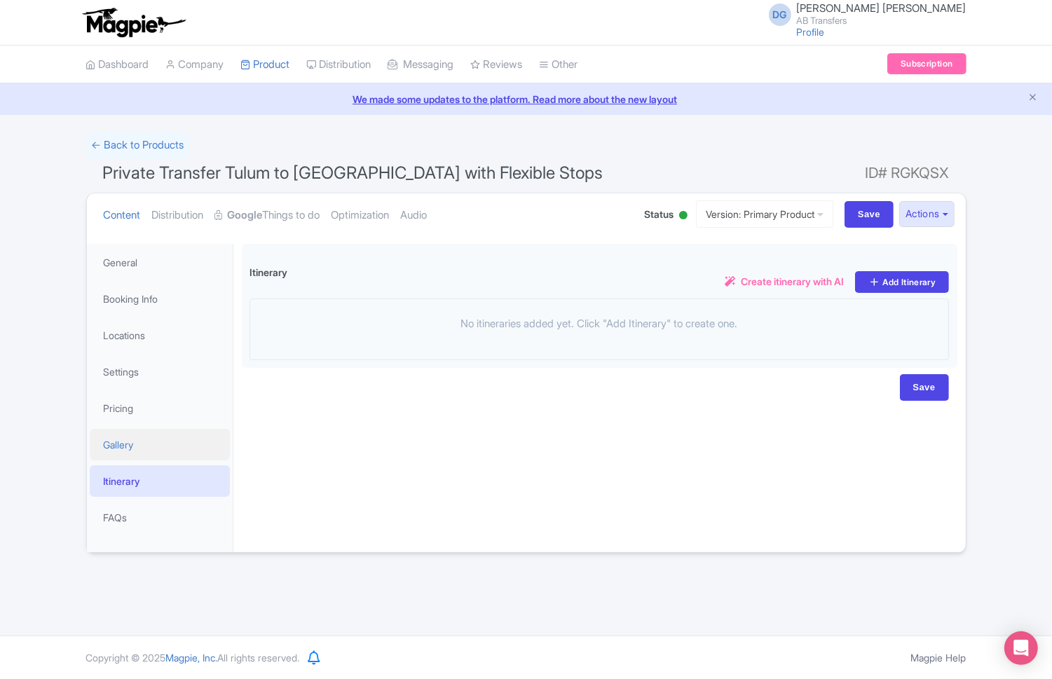
click at [153, 459] on link "Gallery" at bounding box center [160, 445] width 140 height 32
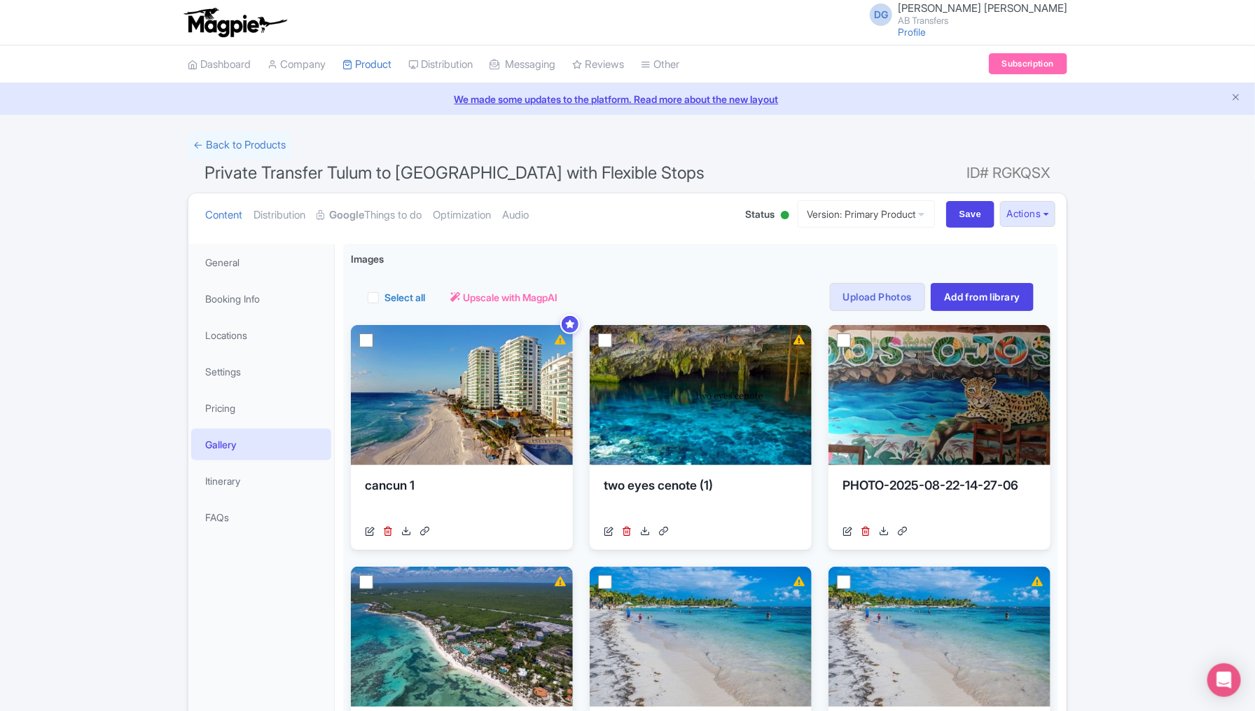
click at [385, 103] on link "My Products" at bounding box center [409, 100] width 133 height 22
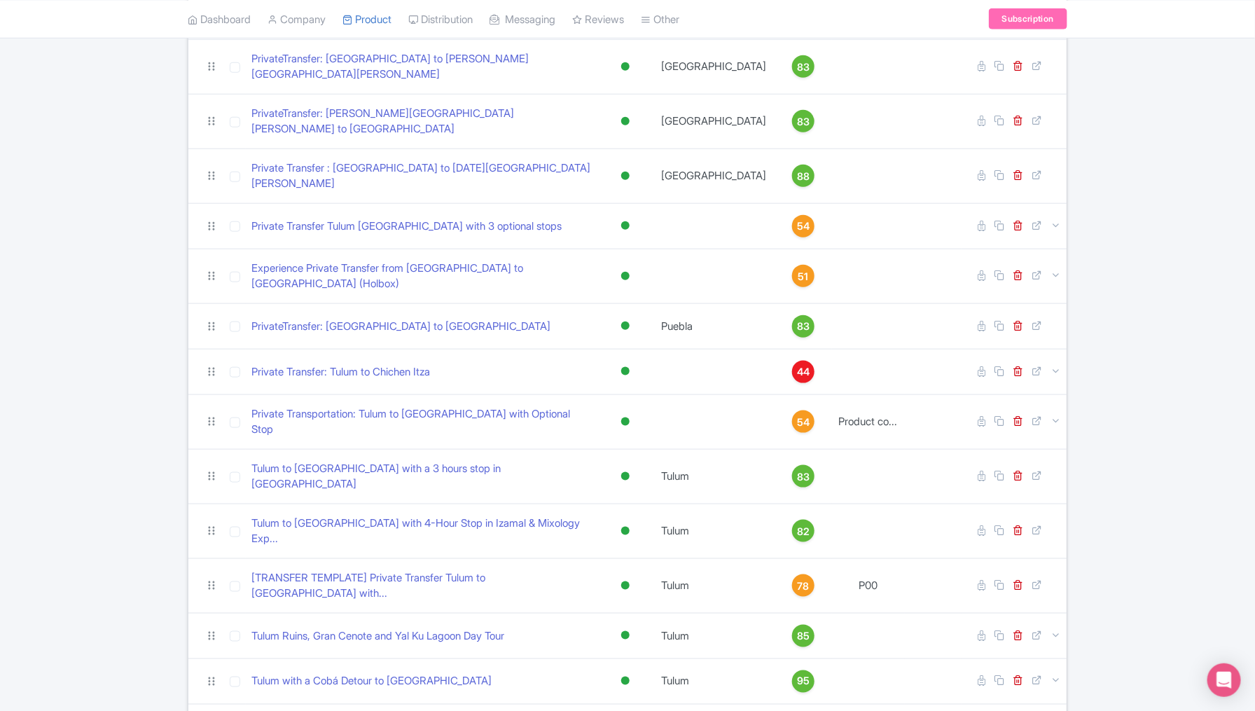
scroll to position [570, 0]
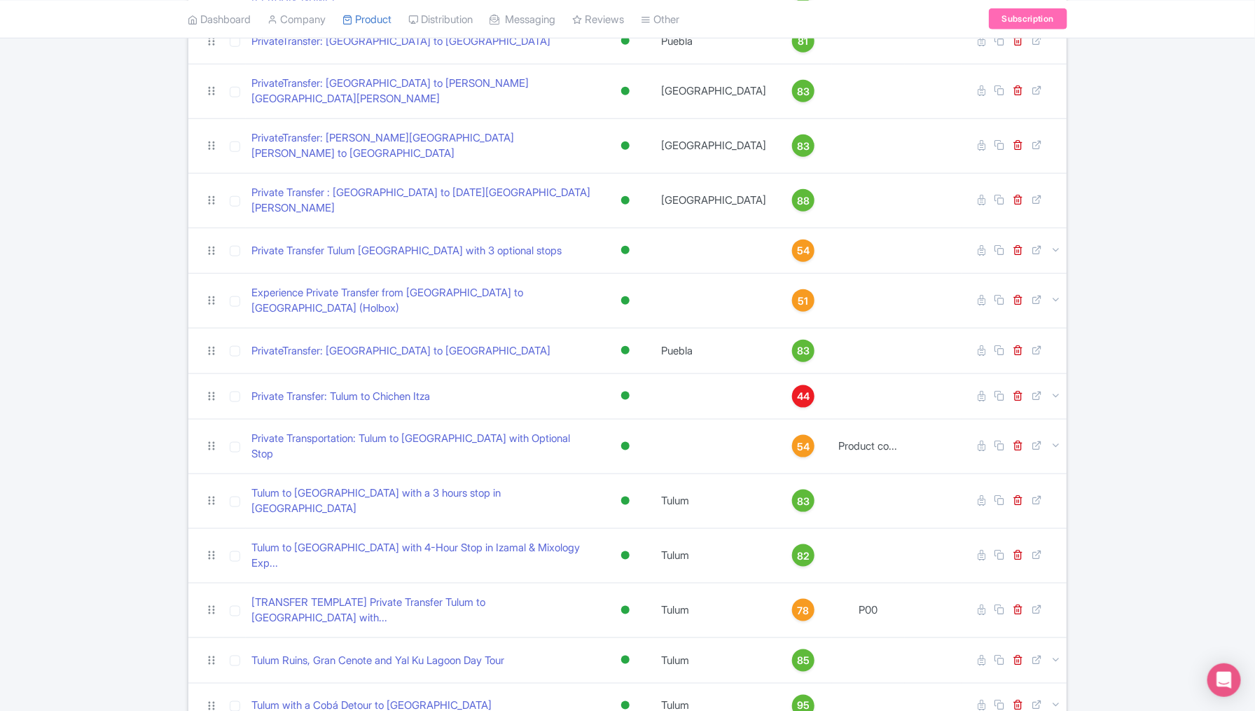
click at [140, 432] on div "Search Bulk Actions [GEOGRAPHIC_DATA] Add to Collection Share Products Add to C…" at bounding box center [627, 337] width 1255 height 1550
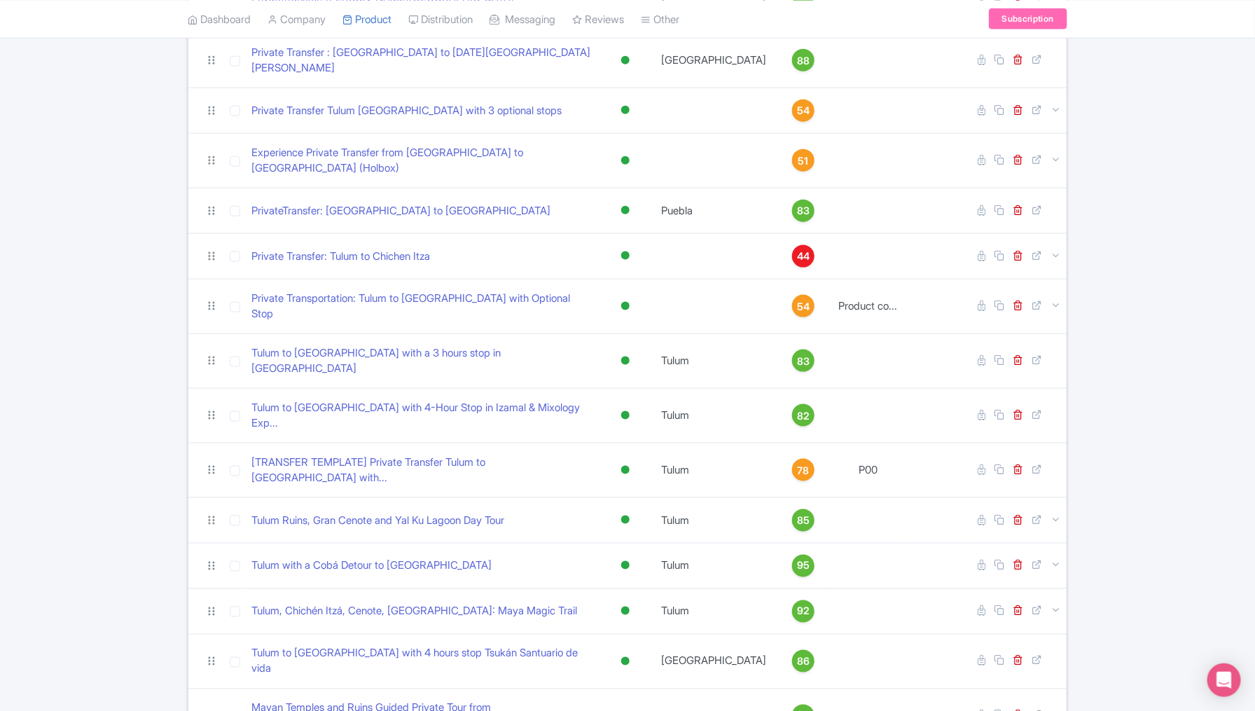
scroll to position [675, 0]
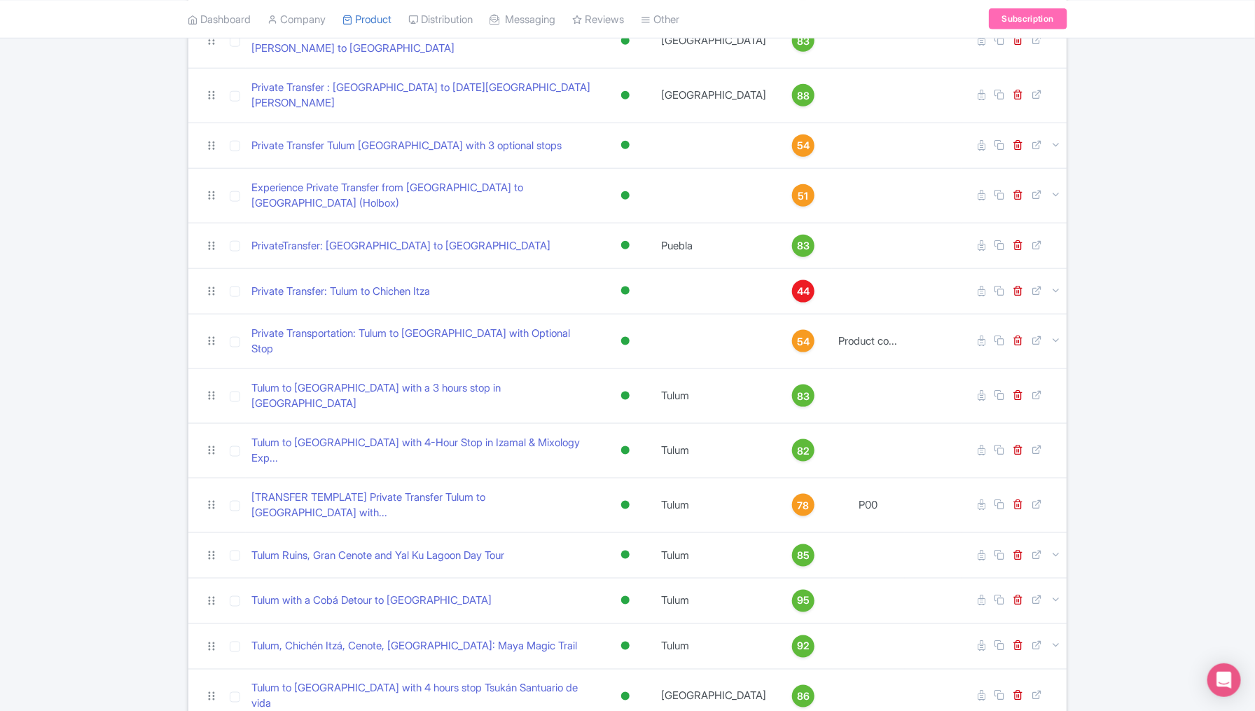
click at [111, 436] on div "Search Bulk Actions [GEOGRAPHIC_DATA] Add to Collection Share Products Add to C…" at bounding box center [627, 232] width 1255 height 1550
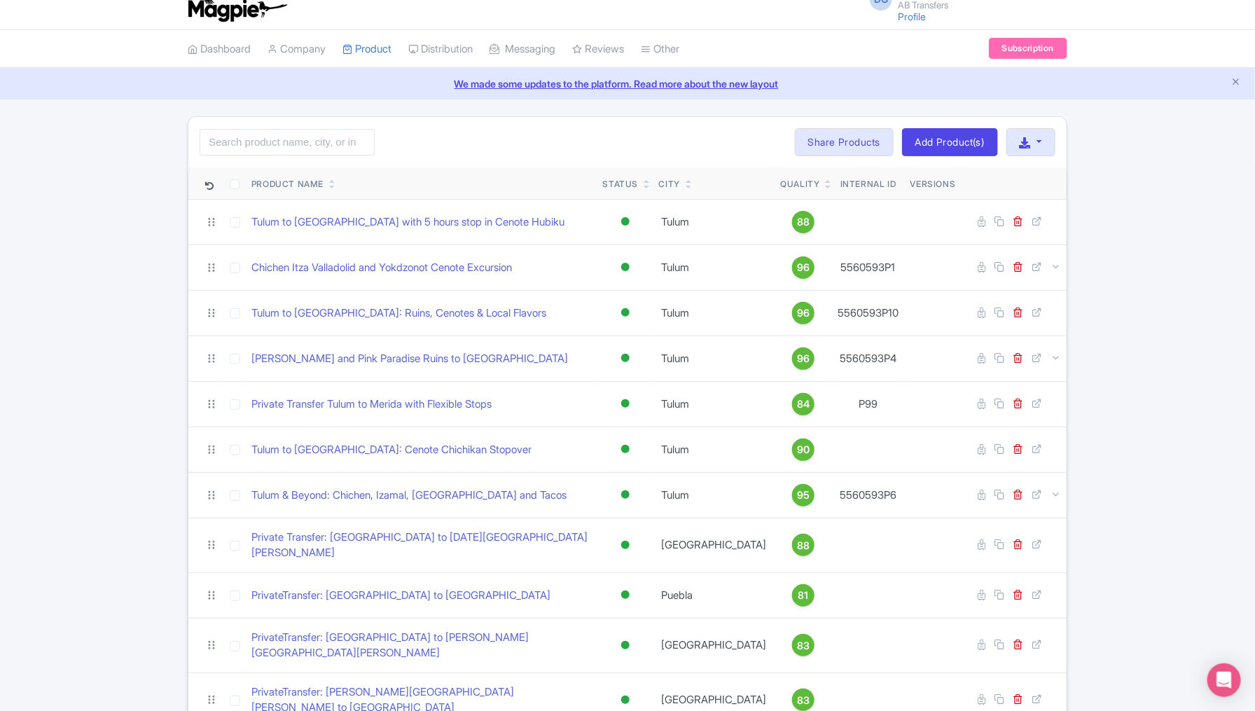
scroll to position [9, 0]
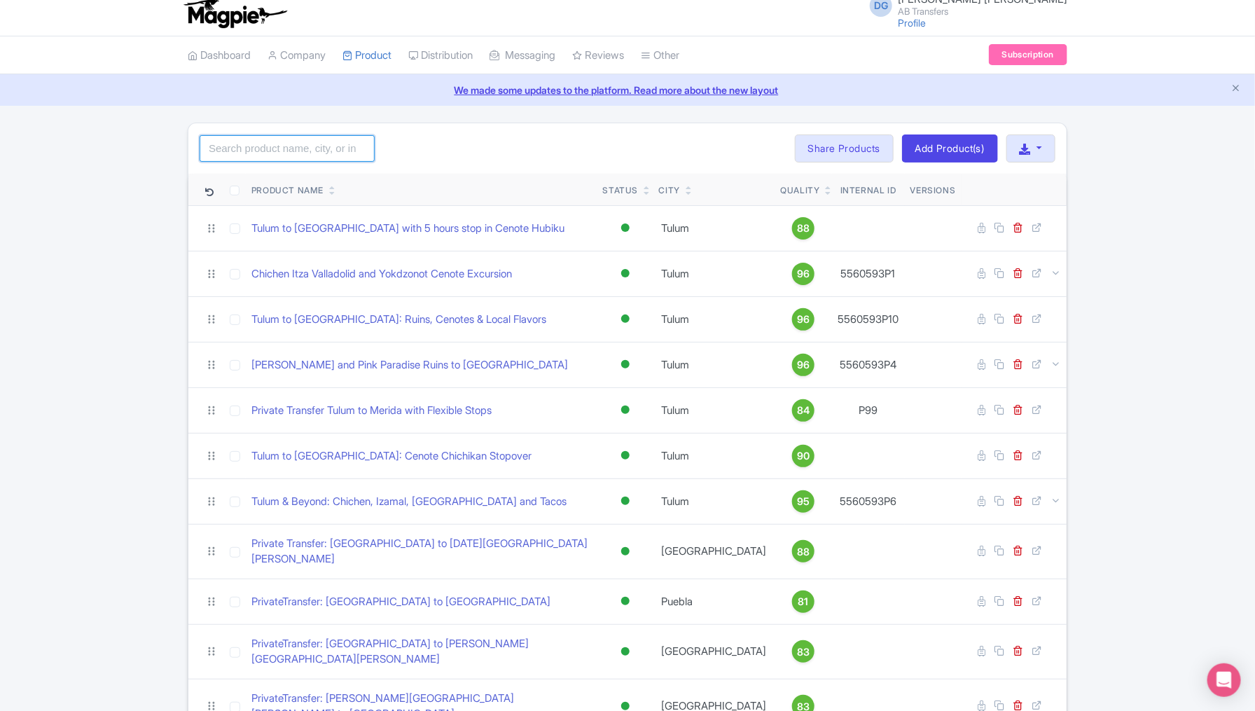
click at [267, 145] on input "search" at bounding box center [287, 148] width 175 height 27
type input "bacalar"
click button "Search" at bounding box center [0, 0] width 0 height 0
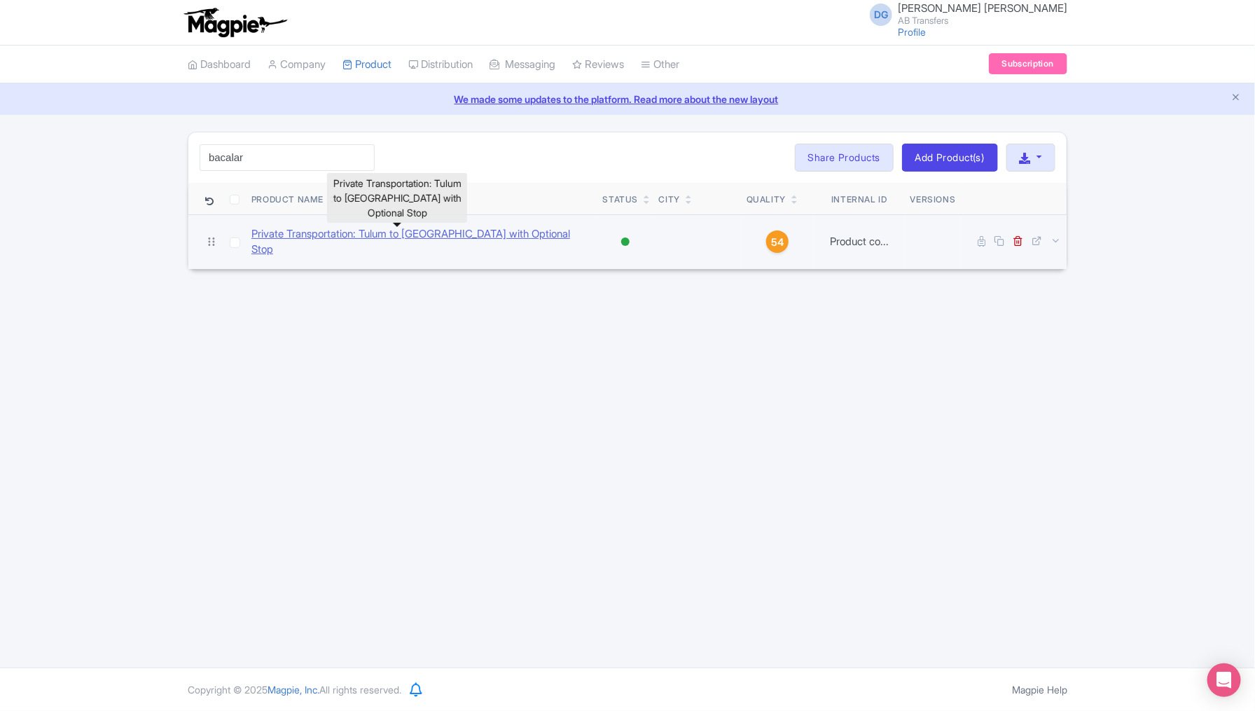
click at [399, 237] on link "Private Transportation: Tulum to [GEOGRAPHIC_DATA] with Optional Stop" at bounding box center [421, 242] width 340 height 32
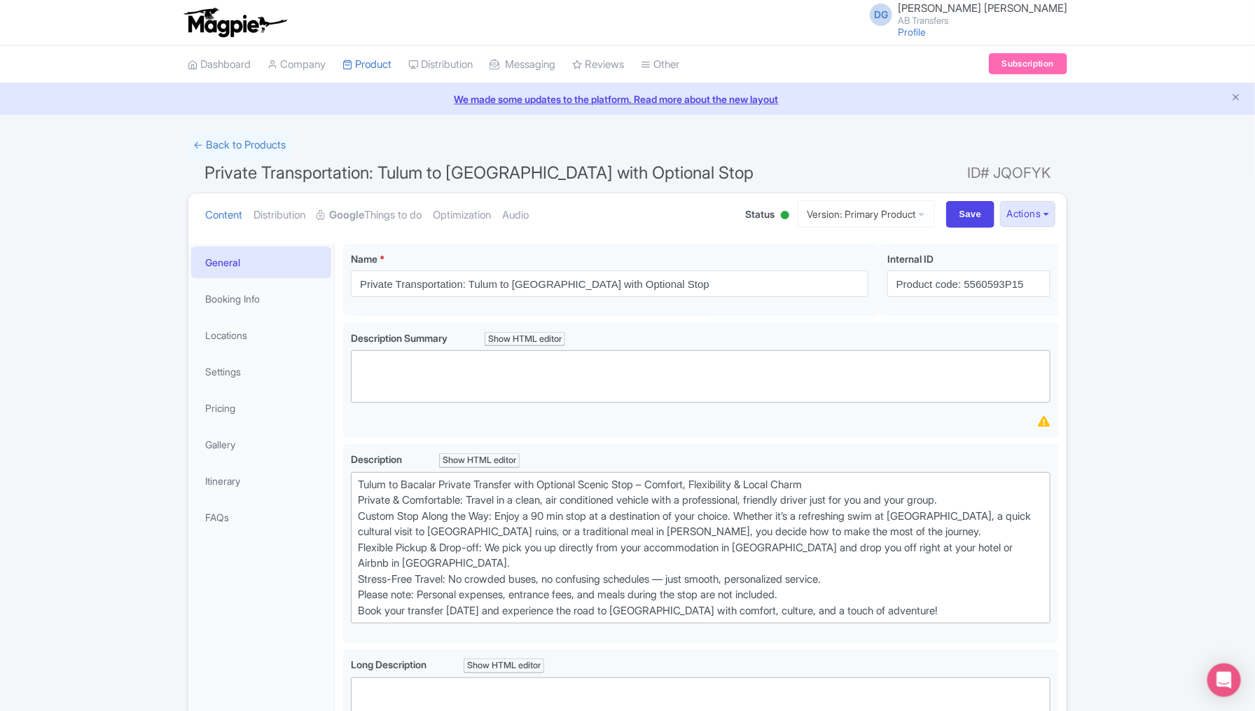
click at [85, 436] on div "← Back to Products Private Transportation: Tulum to [GEOGRAPHIC_DATA] with Opti…" at bounding box center [627, 632] width 1255 height 1001
click at [388, 97] on link "My Products" at bounding box center [409, 100] width 133 height 22
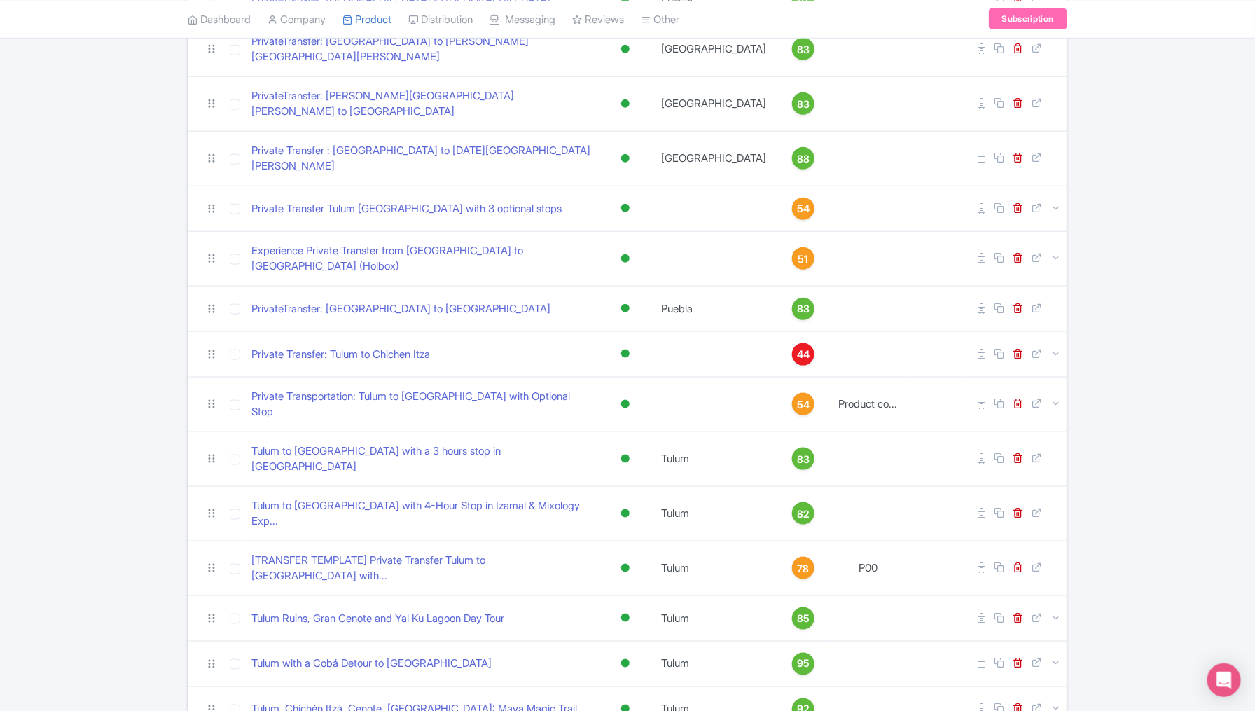
scroll to position [630, 0]
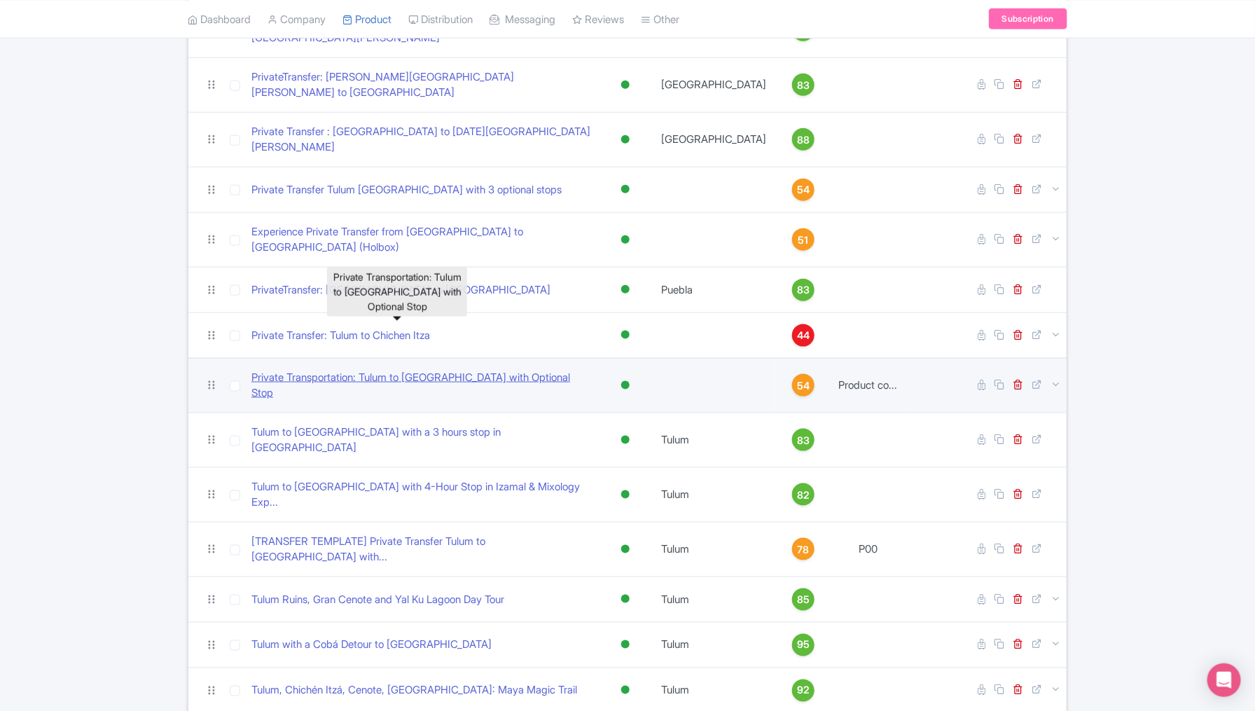
click at [326, 370] on link "Private Transportation: Tulum to Bacalar with Optional Stop" at bounding box center [421, 386] width 340 height 32
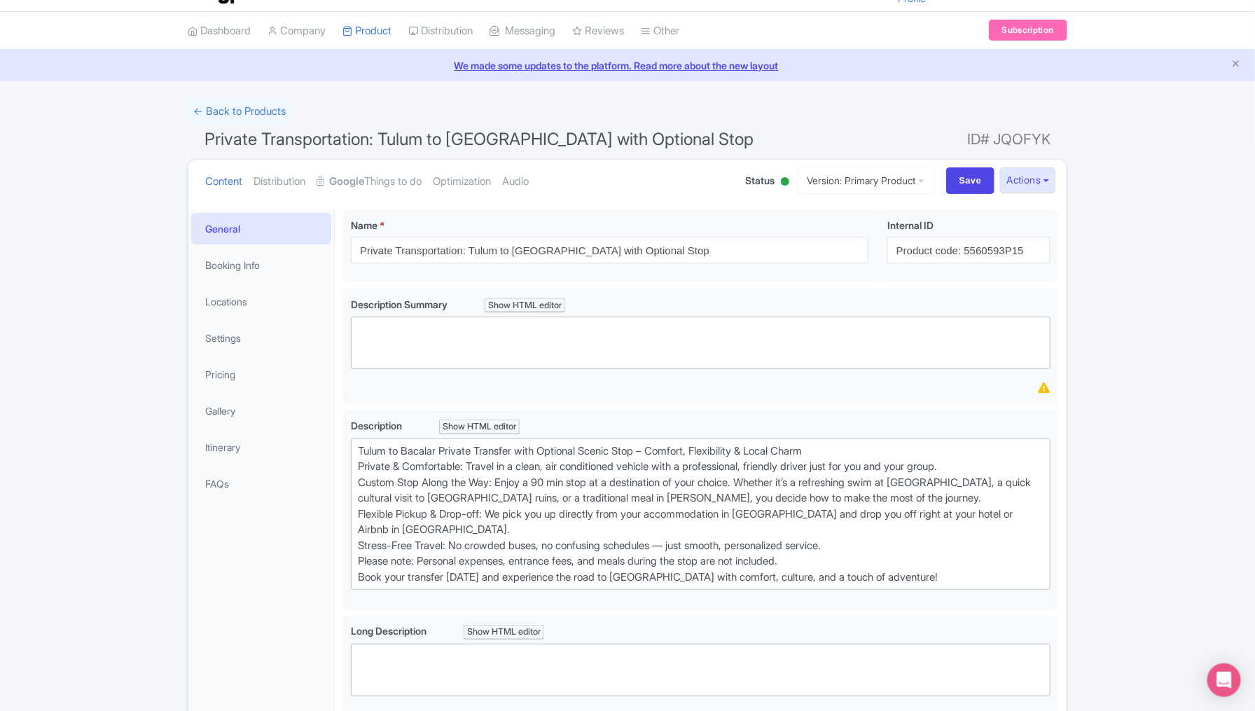
scroll to position [35, 0]
click at [235, 258] on link "Booking Info" at bounding box center [261, 264] width 140 height 32
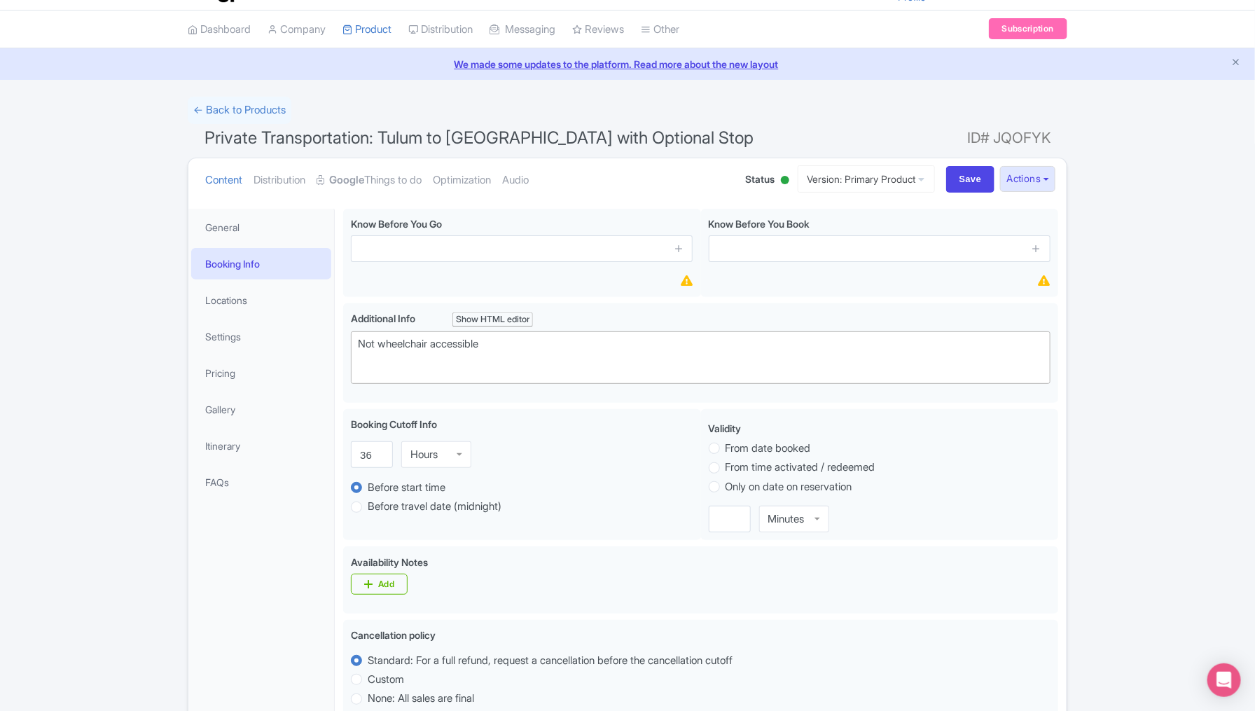
click at [69, 385] on div "← Back to Products Private Transportation: Tulum to [GEOGRAPHIC_DATA] with Opti…" at bounding box center [627, 623] width 1255 height 1052
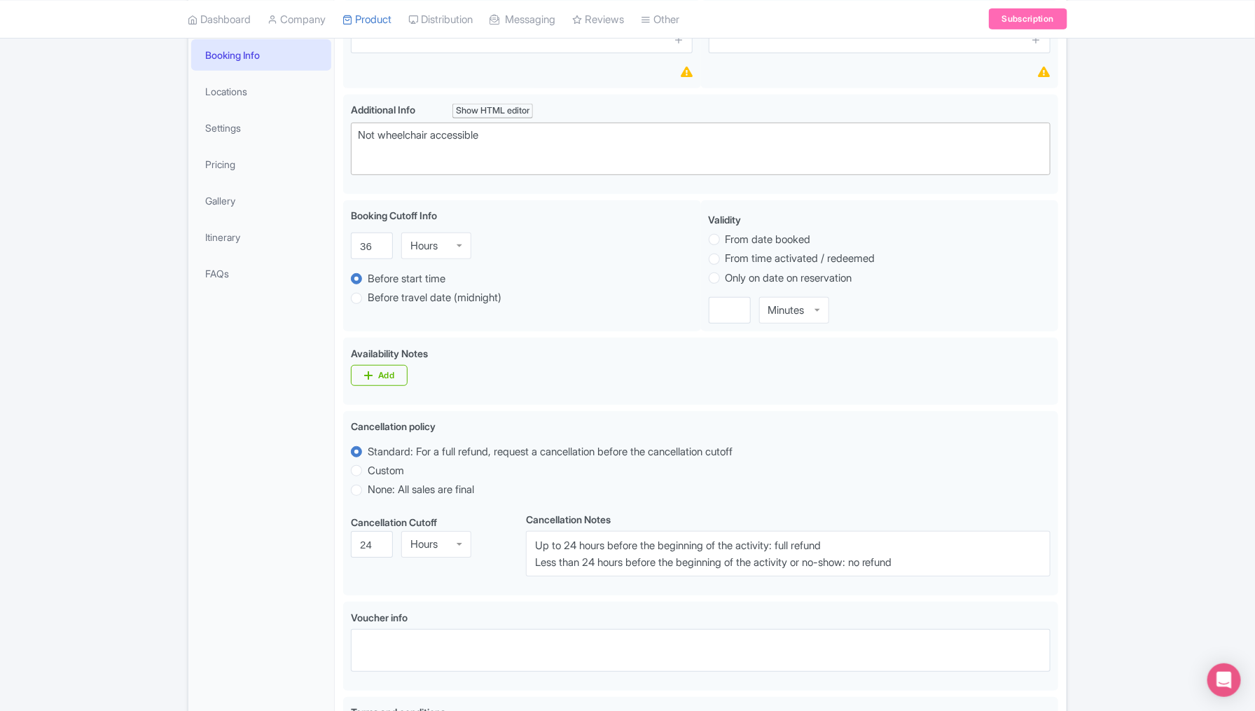
scroll to position [245, 0]
click at [224, 128] on link "Settings" at bounding box center [261, 127] width 140 height 32
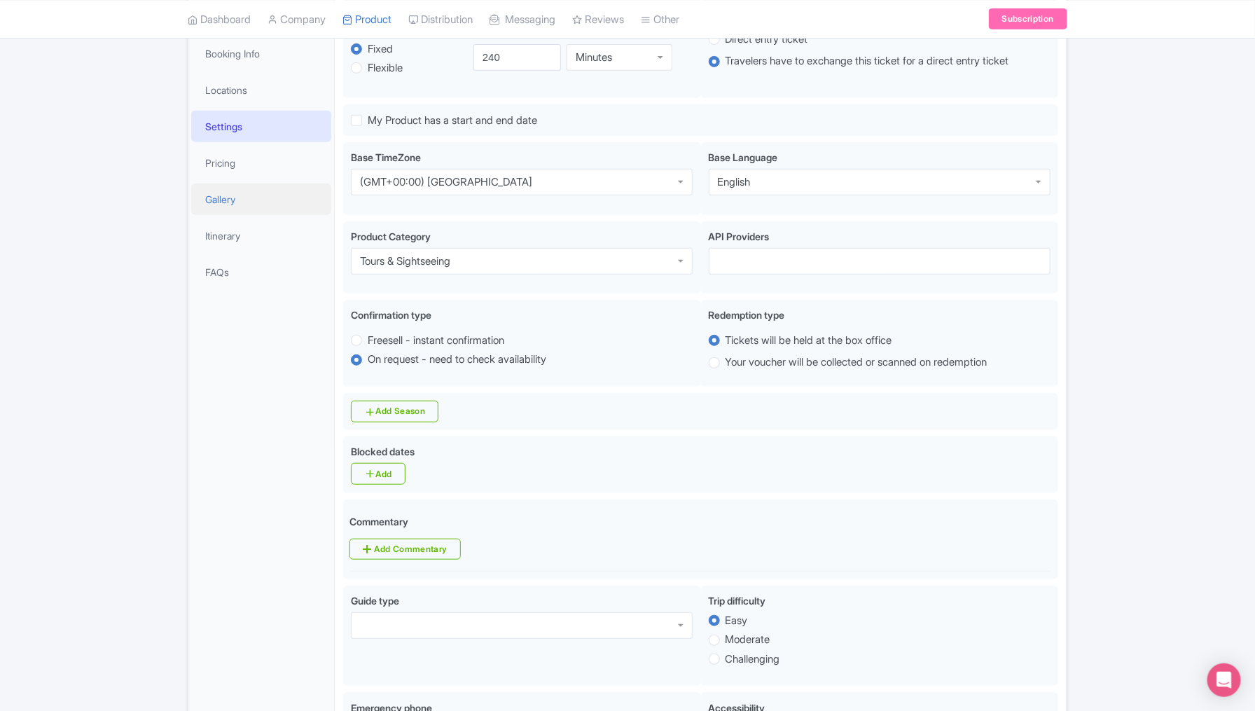
click at [226, 198] on link "Gallery" at bounding box center [261, 200] width 140 height 32
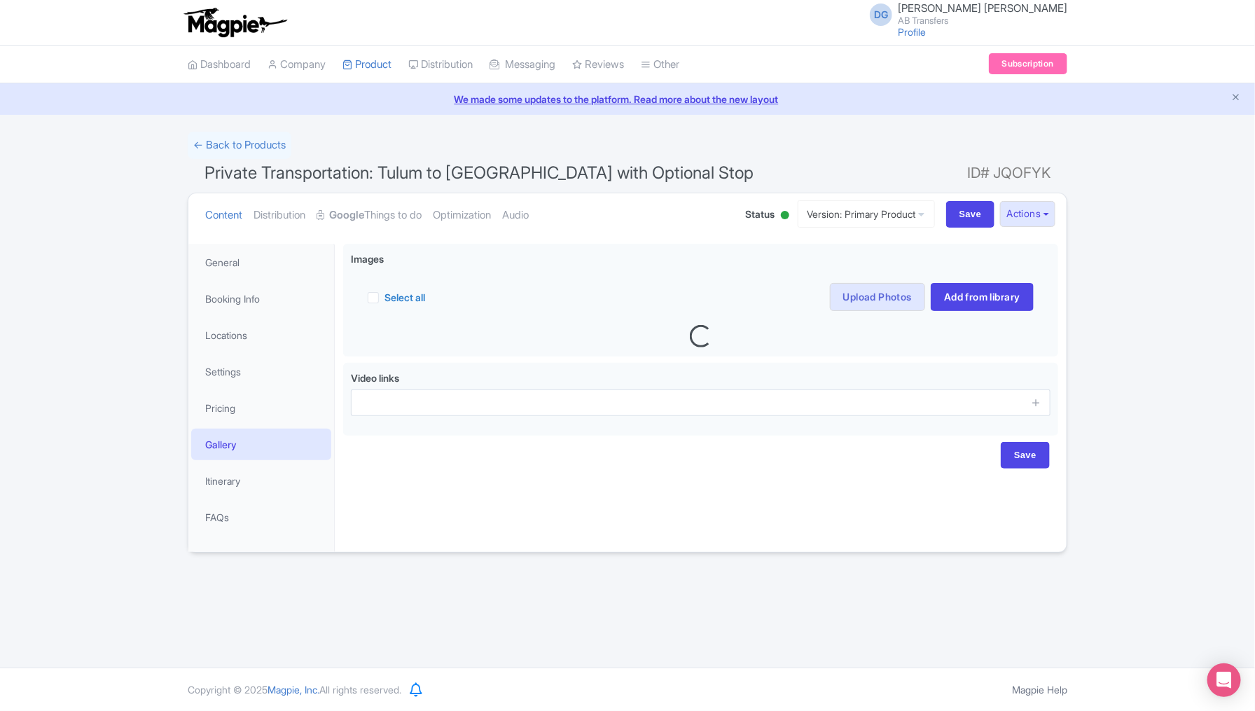
scroll to position [0, 0]
click at [85, 373] on div "← Back to Products Private Transportation: Tulum to Bacalar with Optional Stop …" at bounding box center [627, 342] width 1255 height 421
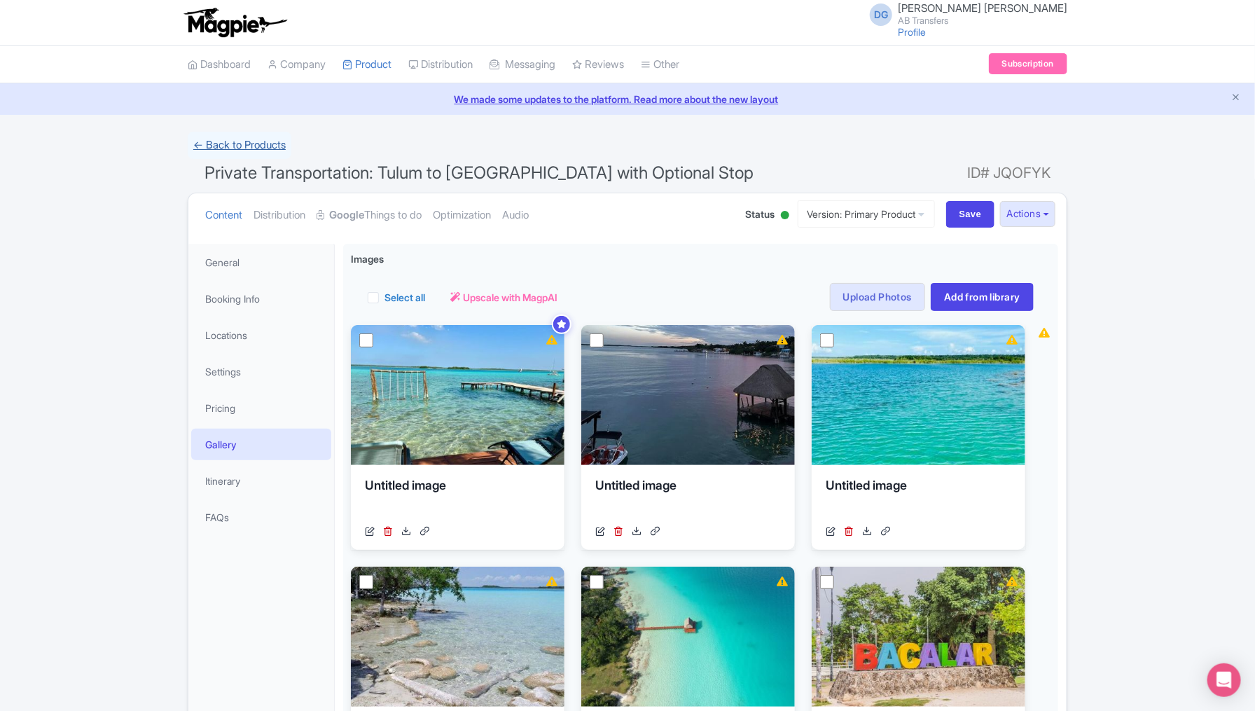
click at [225, 144] on link "← Back to Products" at bounding box center [240, 145] width 104 height 27
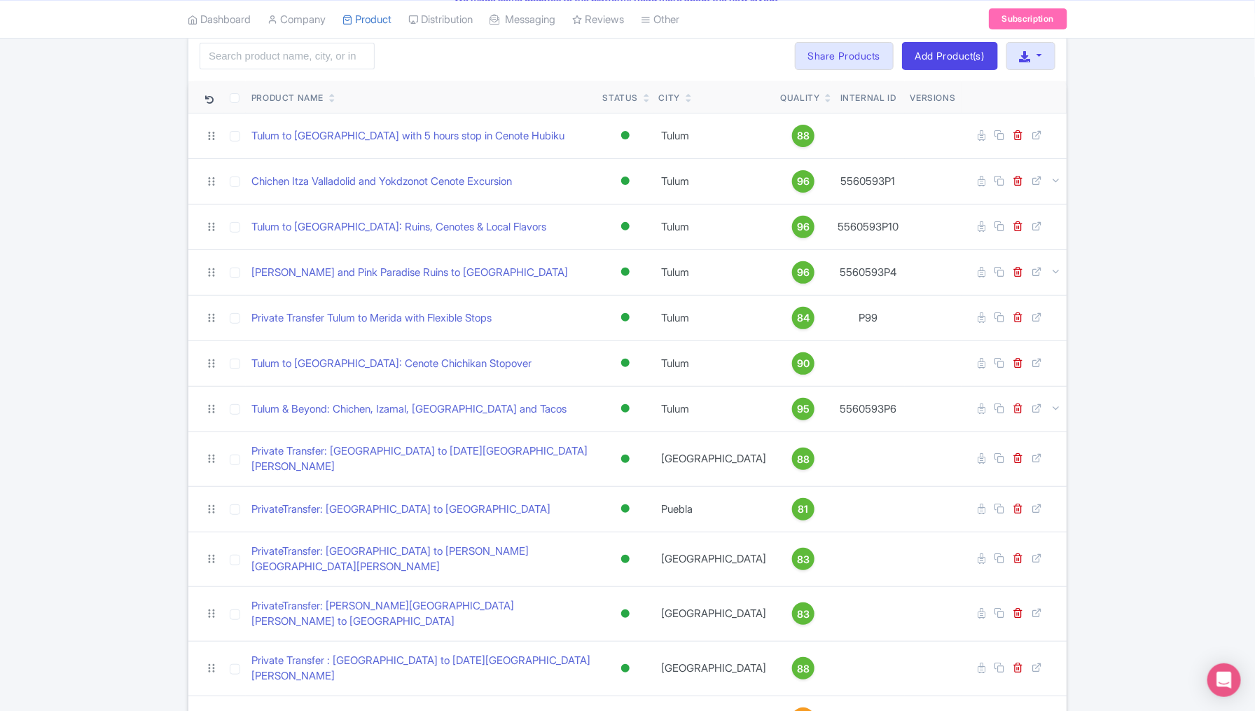
scroll to position [105, 0]
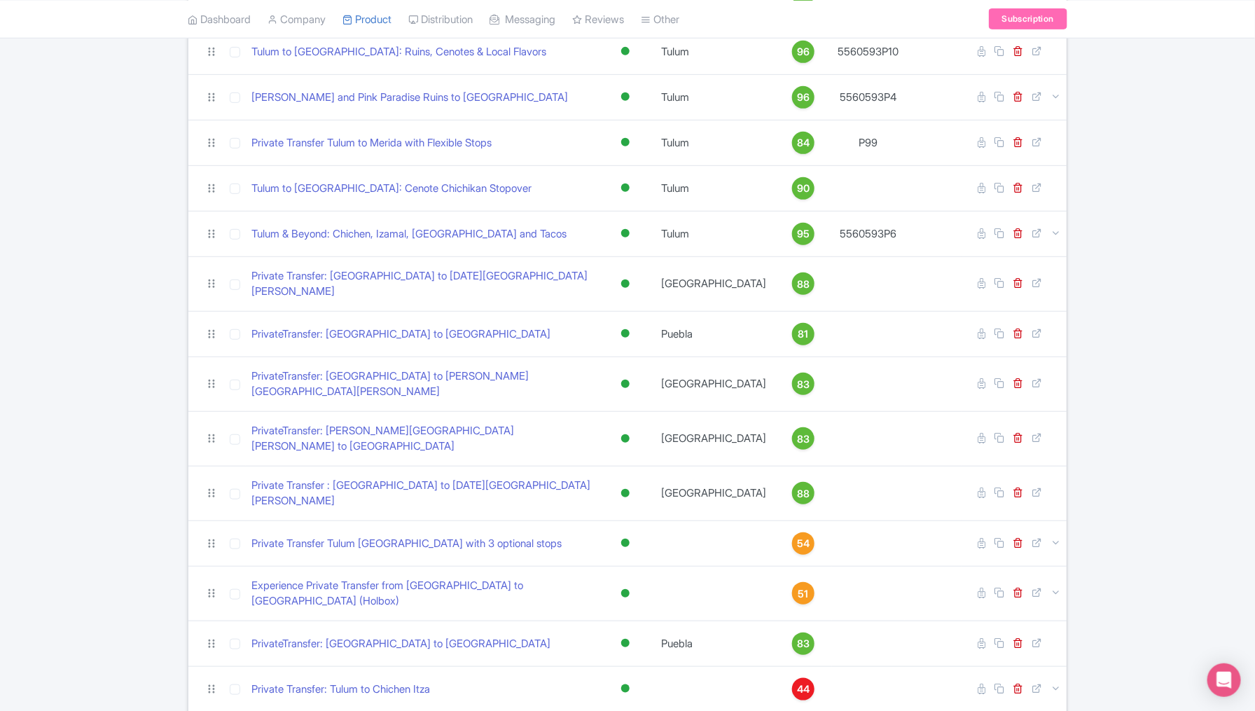
scroll to position [280, 0]
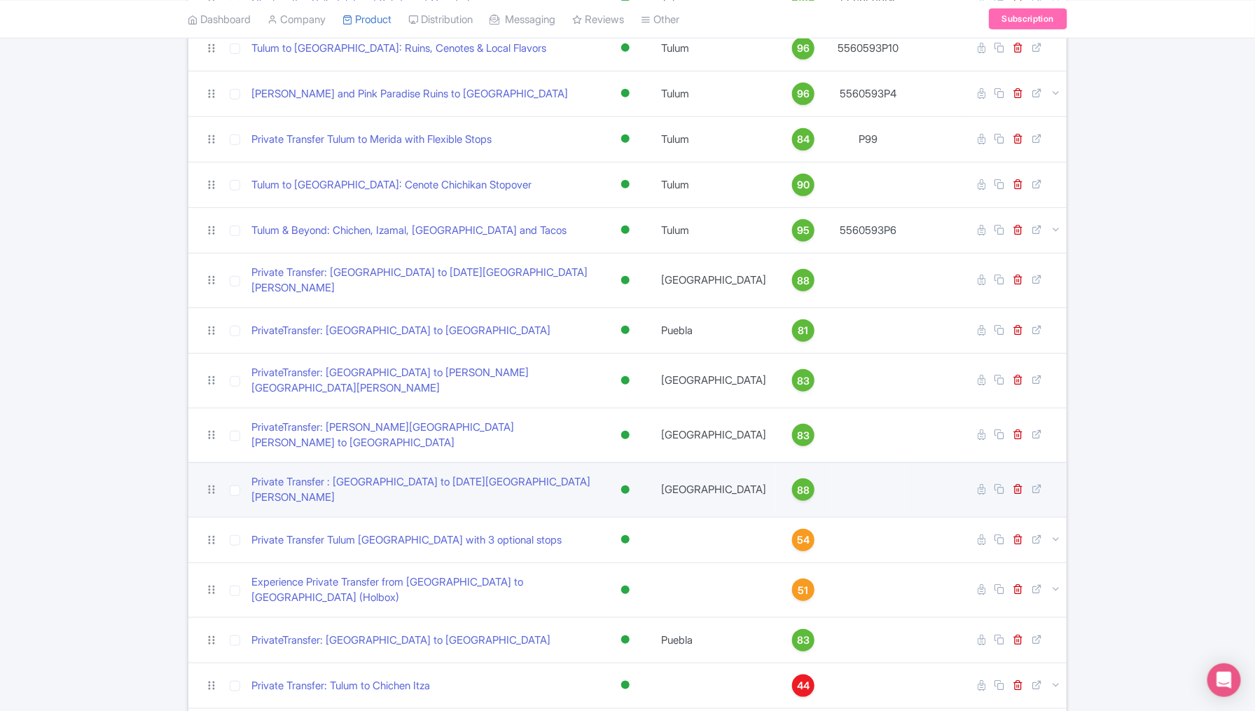
click at [882, 462] on td at bounding box center [868, 489] width 73 height 55
click at [864, 462] on td at bounding box center [868, 489] width 73 height 55
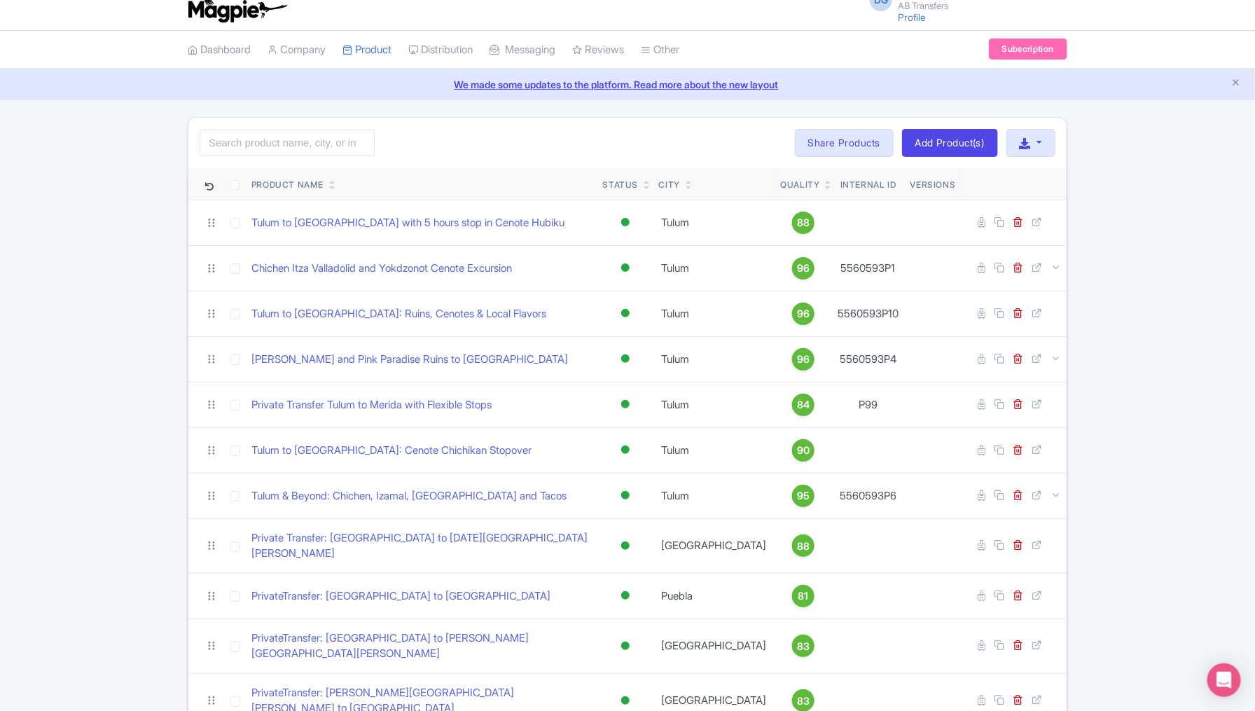
scroll to position [0, 0]
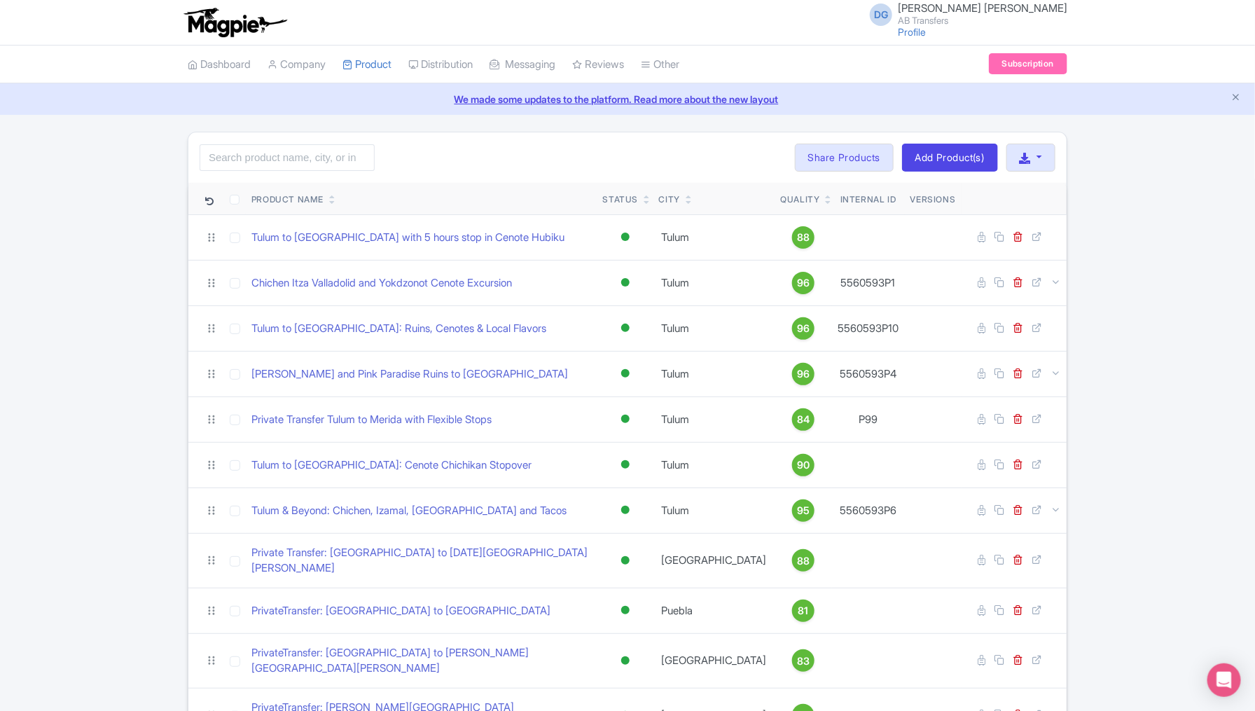
click at [860, 195] on th "Internal ID" at bounding box center [868, 199] width 73 height 32
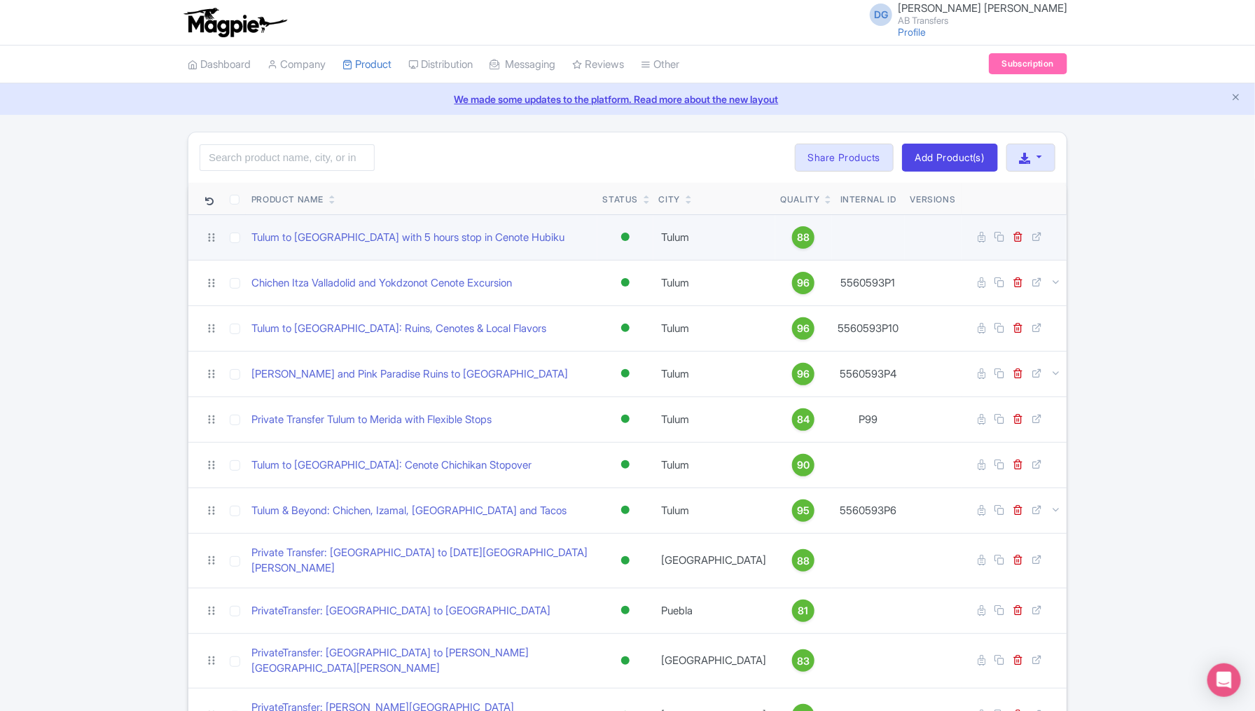
click at [846, 234] on td at bounding box center [868, 237] width 73 height 46
click at [854, 235] on td at bounding box center [868, 237] width 73 height 46
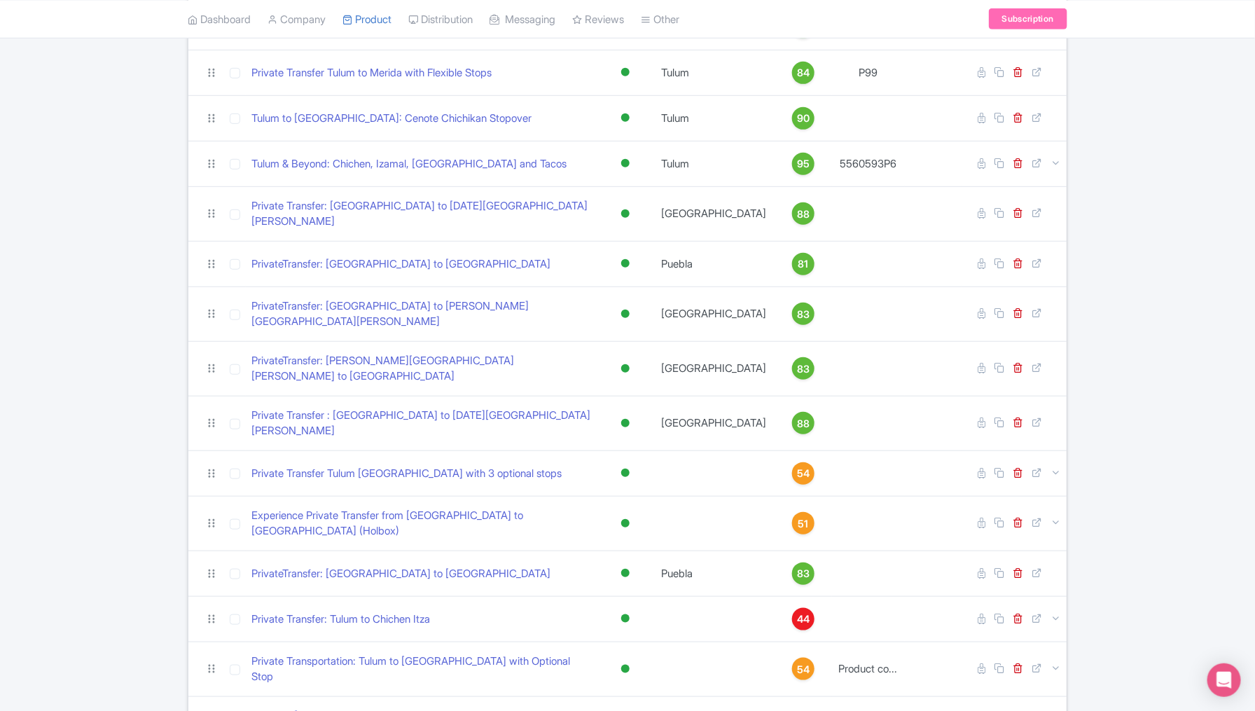
scroll to position [350, 0]
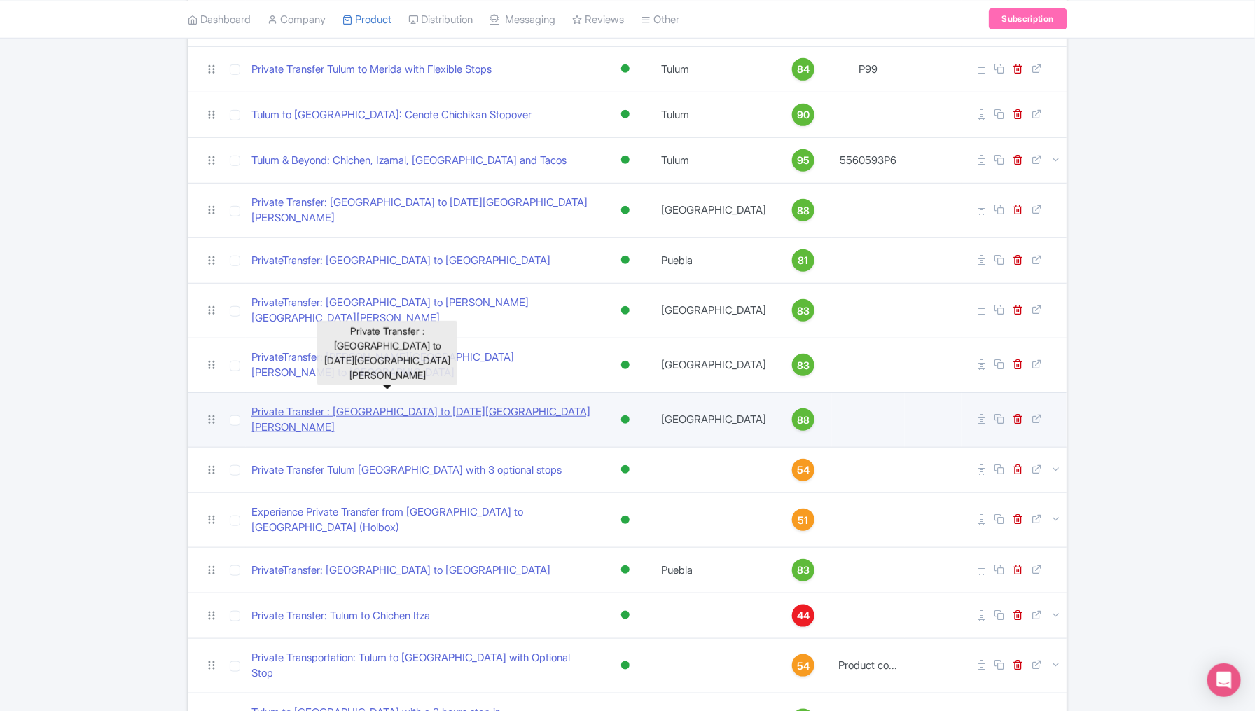
click at [474, 404] on link "Private Transfer : [GEOGRAPHIC_DATA] to [DATE][GEOGRAPHIC_DATA][PERSON_NAME]" at bounding box center [421, 420] width 340 height 32
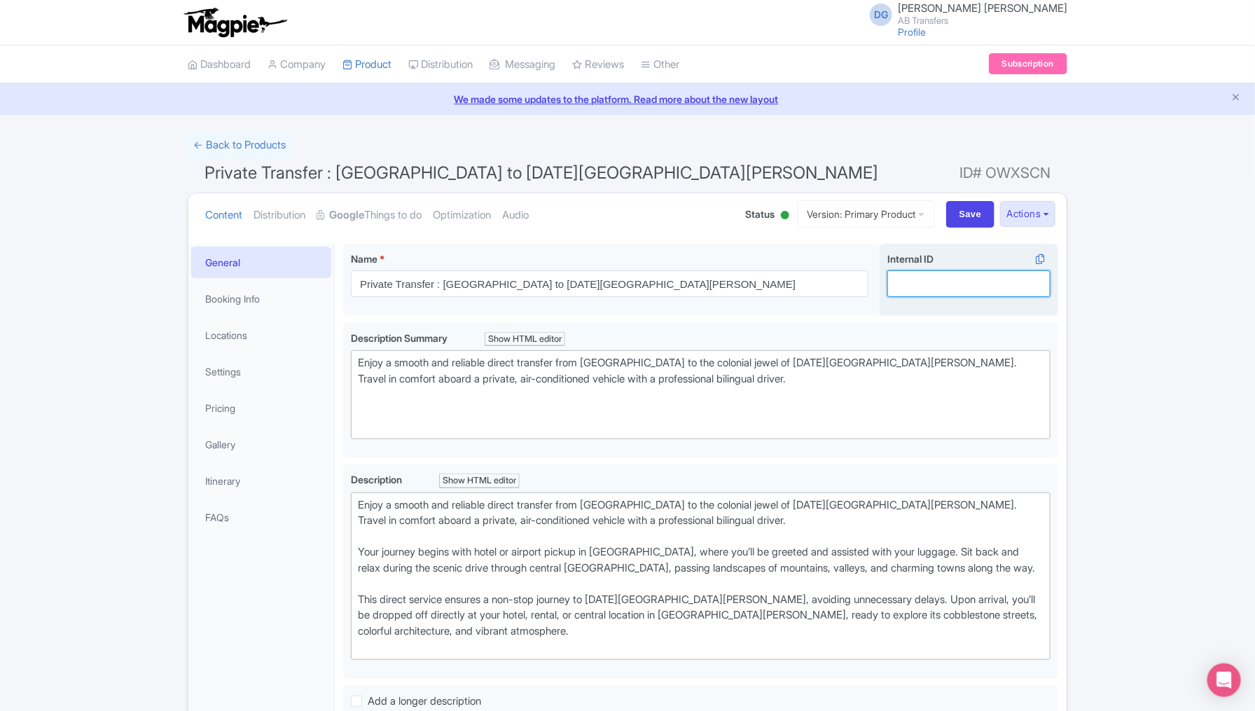
click at [909, 282] on input "Internal ID i" at bounding box center [969, 283] width 163 height 27
paste input "P24"
click at [1110, 290] on div "← Back to Products Private Transfer : [GEOGRAPHIC_DATA] to [DATE][GEOGRAPHIC_DA…" at bounding box center [627, 667] width 1255 height 1071
click at [924, 278] on input "P24" at bounding box center [969, 283] width 163 height 27
type input "P"
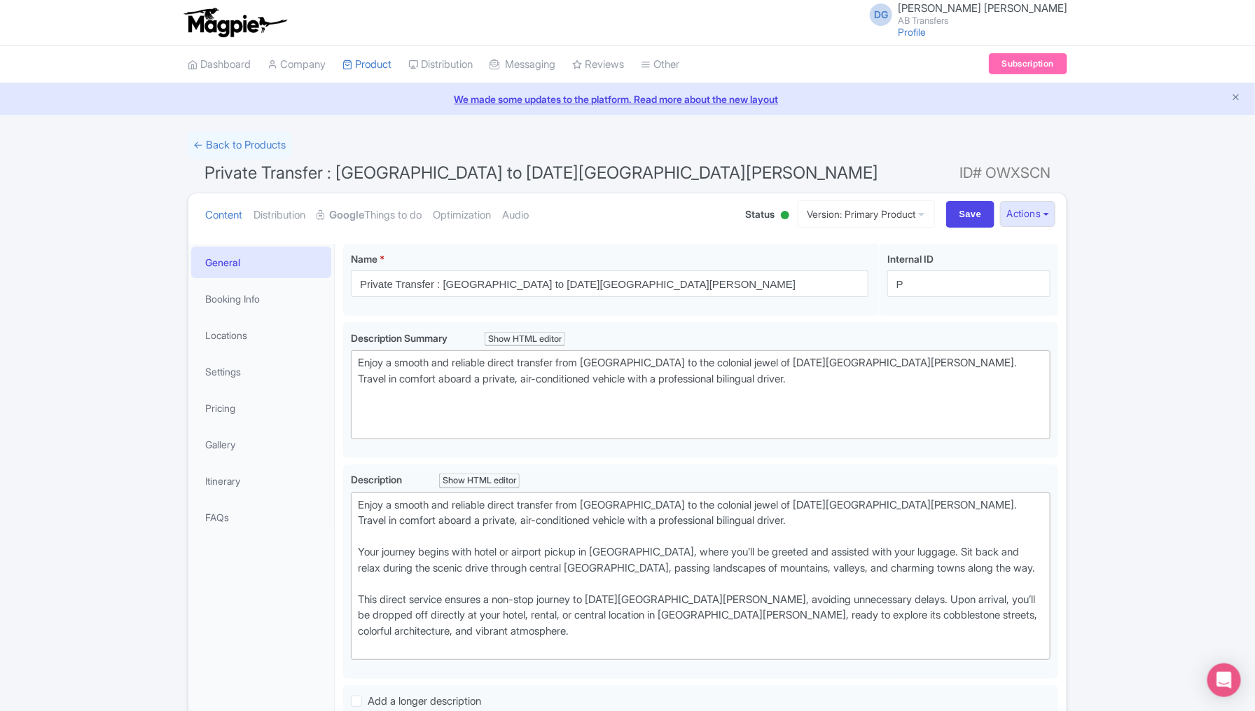
click at [1122, 282] on div "Success Data saved automatically ← Back to Products Private Transfer : México C…" at bounding box center [627, 667] width 1255 height 1071
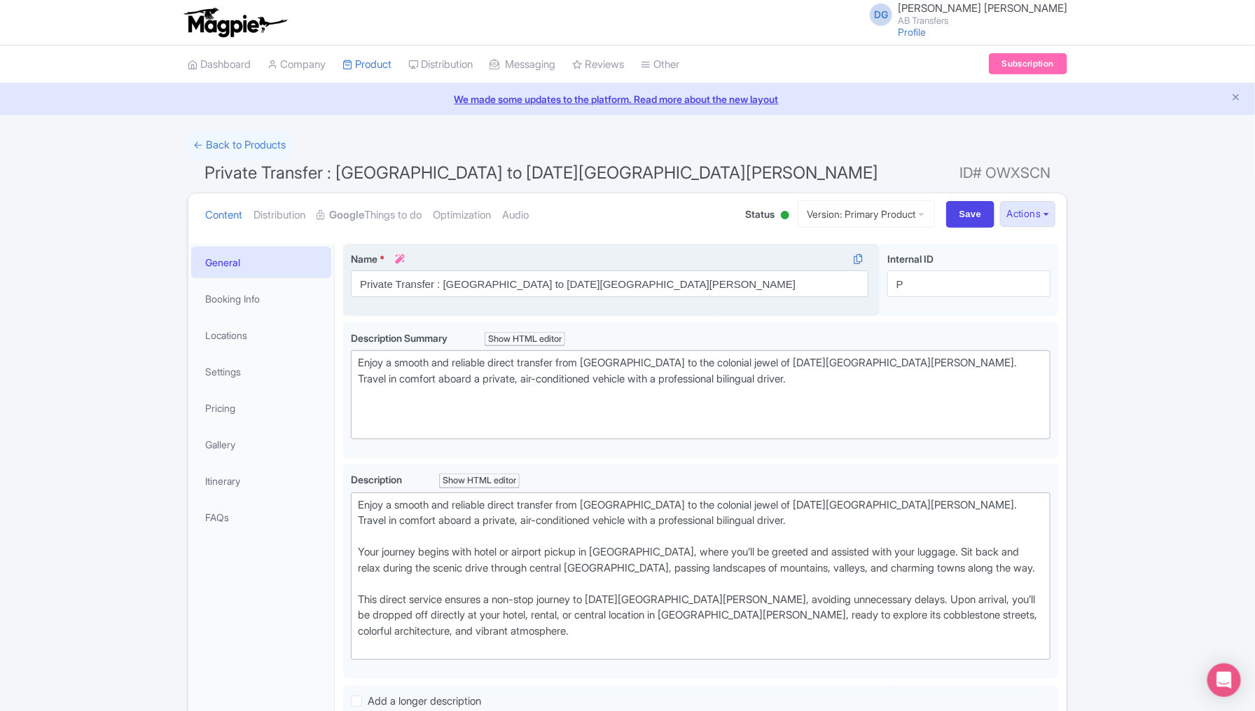
click at [876, 244] on div "Name * i Private Transfer : México City to San Miguel de Allende Your product's…" at bounding box center [611, 280] width 537 height 73
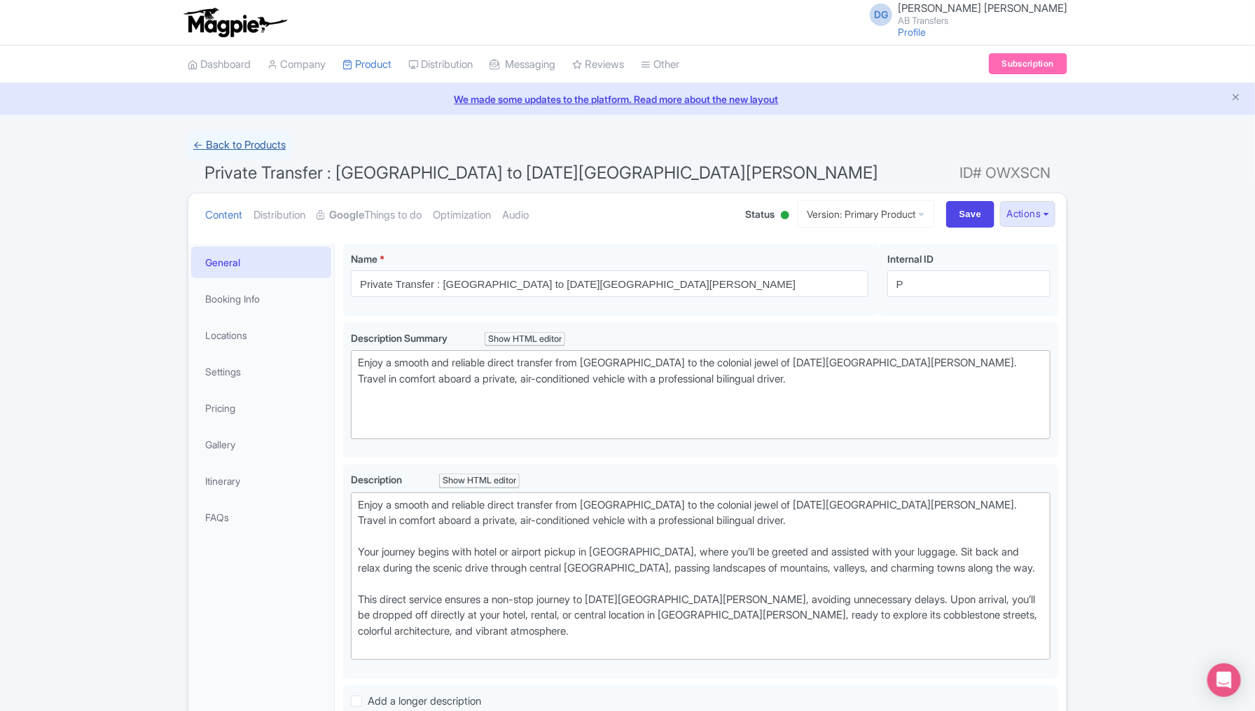
click at [237, 141] on link "← Back to Products" at bounding box center [240, 145] width 104 height 27
click at [965, 216] on input "Save" at bounding box center [970, 214] width 49 height 27
type input "Saving..."
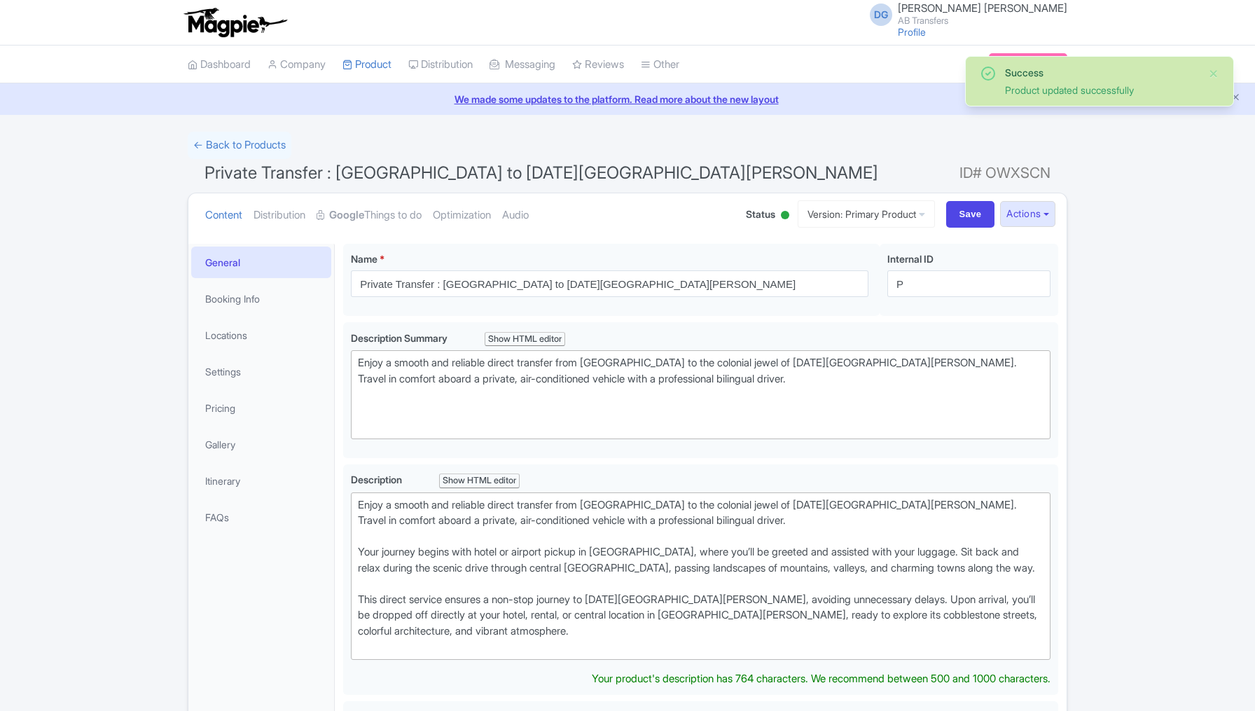
scroll to position [242, 0]
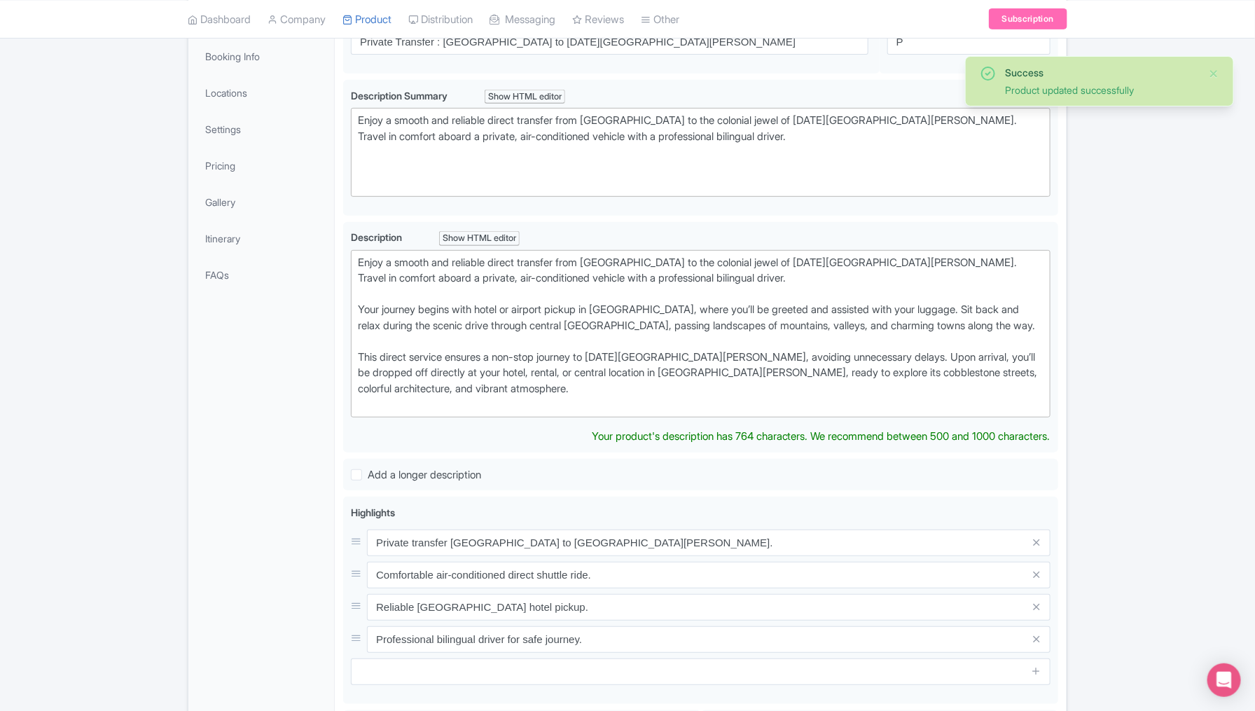
click at [1105, 396] on div "Success Product updated successfully ← Back to Products Private Transfer : Méxi…" at bounding box center [627, 426] width 1255 height 1075
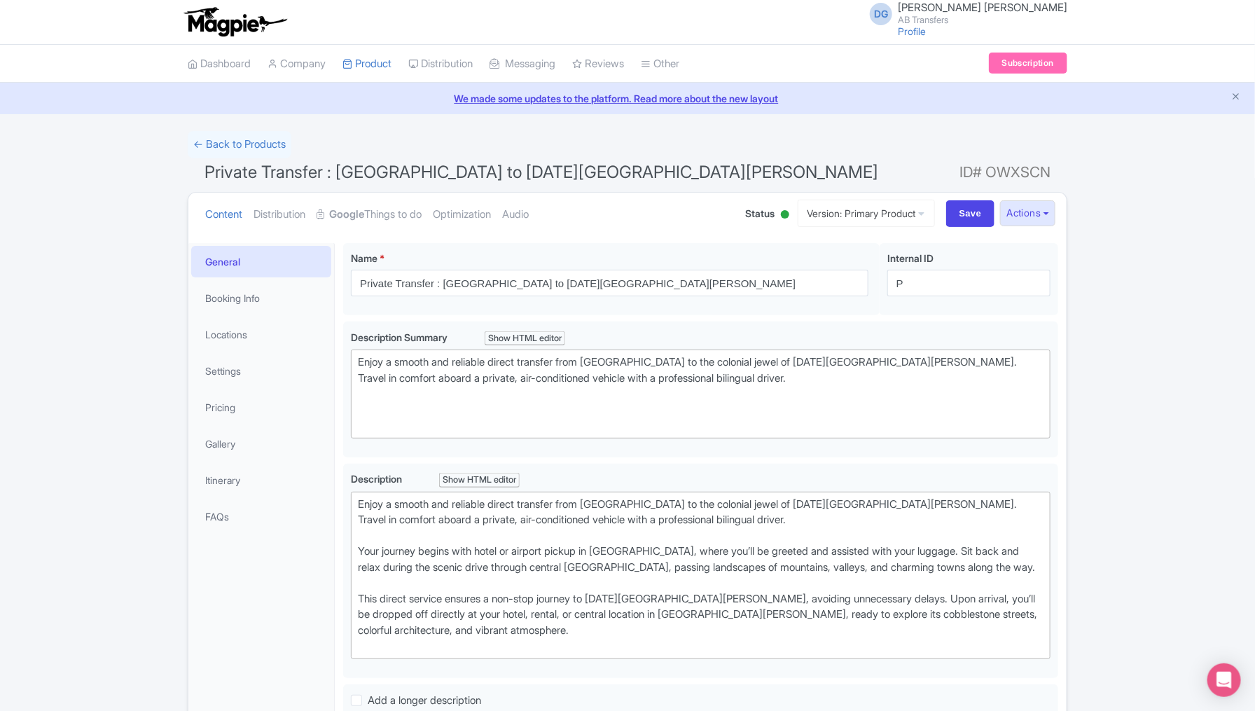
scroll to position [0, 0]
click at [266, 146] on link "← Back to Products" at bounding box center [240, 145] width 104 height 27
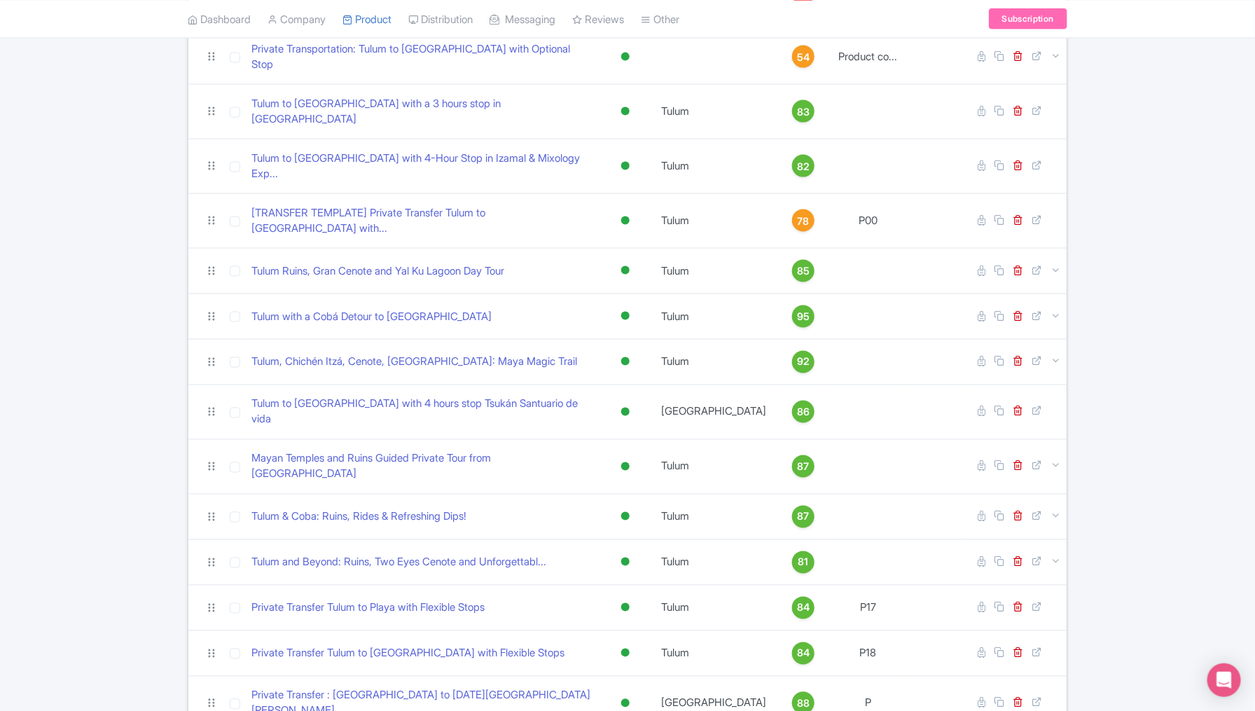
scroll to position [920, 0]
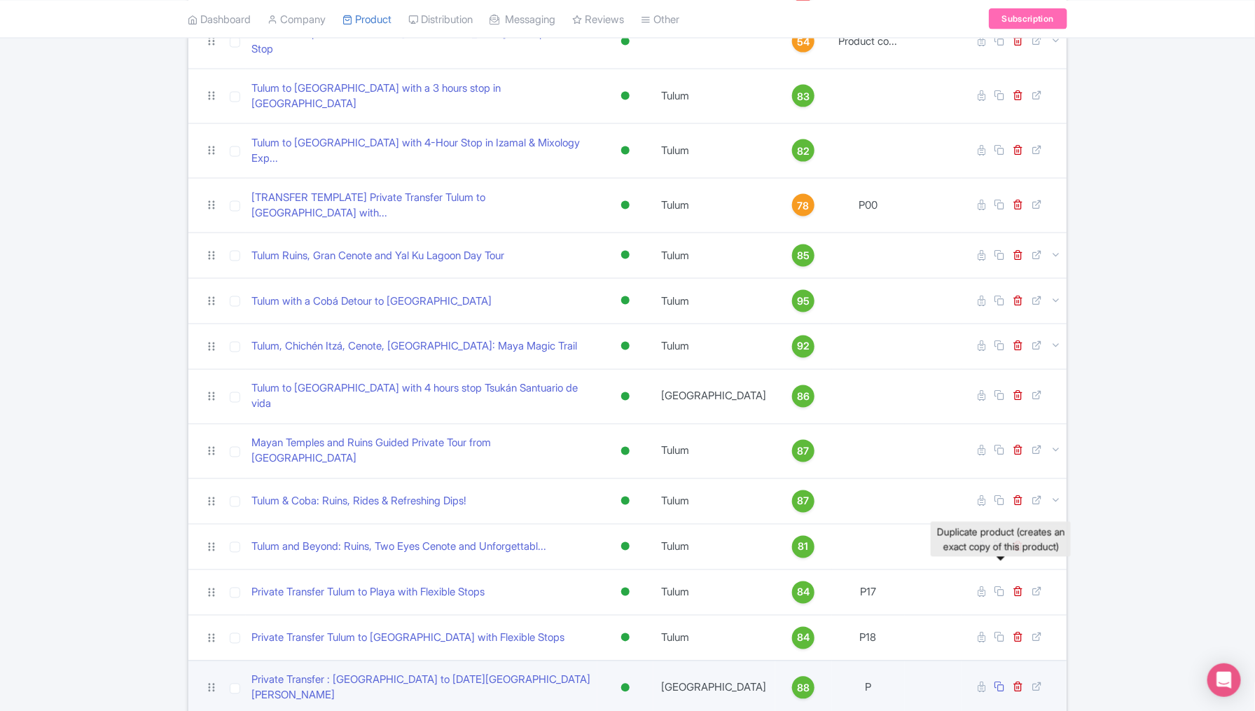
click at [1000, 682] on icon at bounding box center [999, 687] width 11 height 11
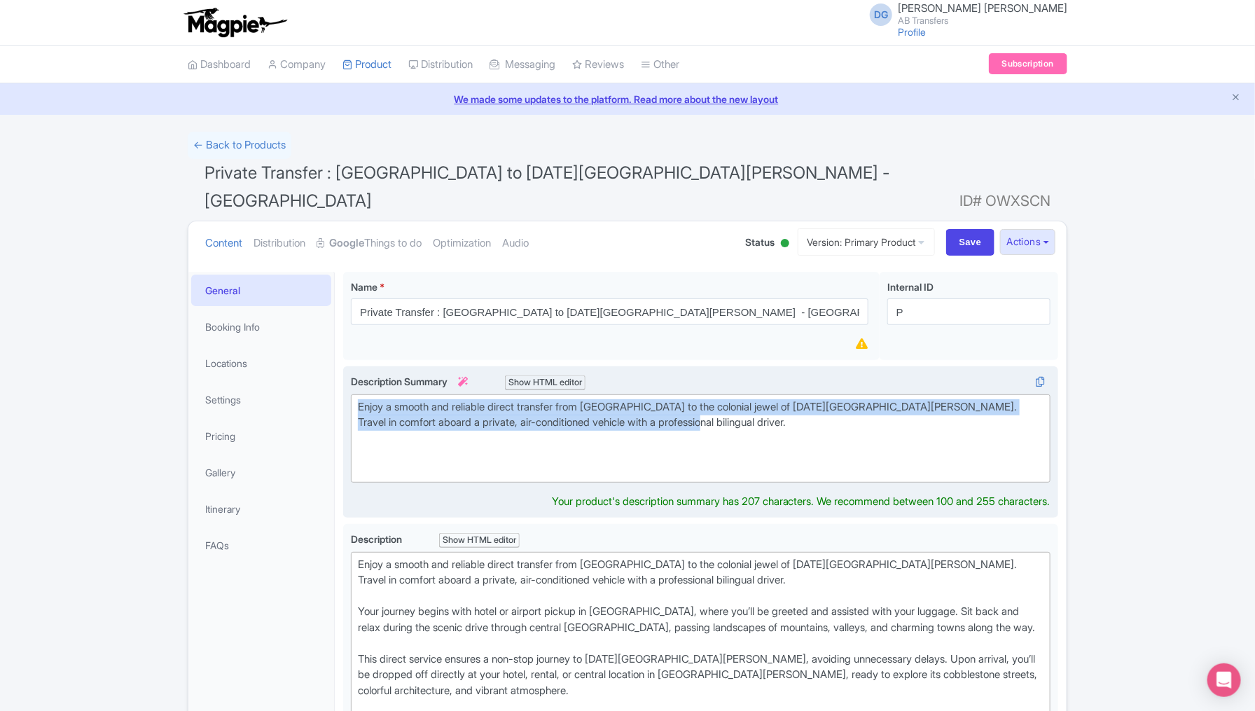
drag, startPoint x: 700, startPoint y: 399, endPoint x: 350, endPoint y: 374, distance: 350.5
click at [351, 394] on trix-editor "Enjoy a smooth and reliable direct transfer from Mexico City to the colonial je…" at bounding box center [701, 438] width 700 height 89
paste trix-editor "Comfortable private ride with optional sightseeing stops along the way"
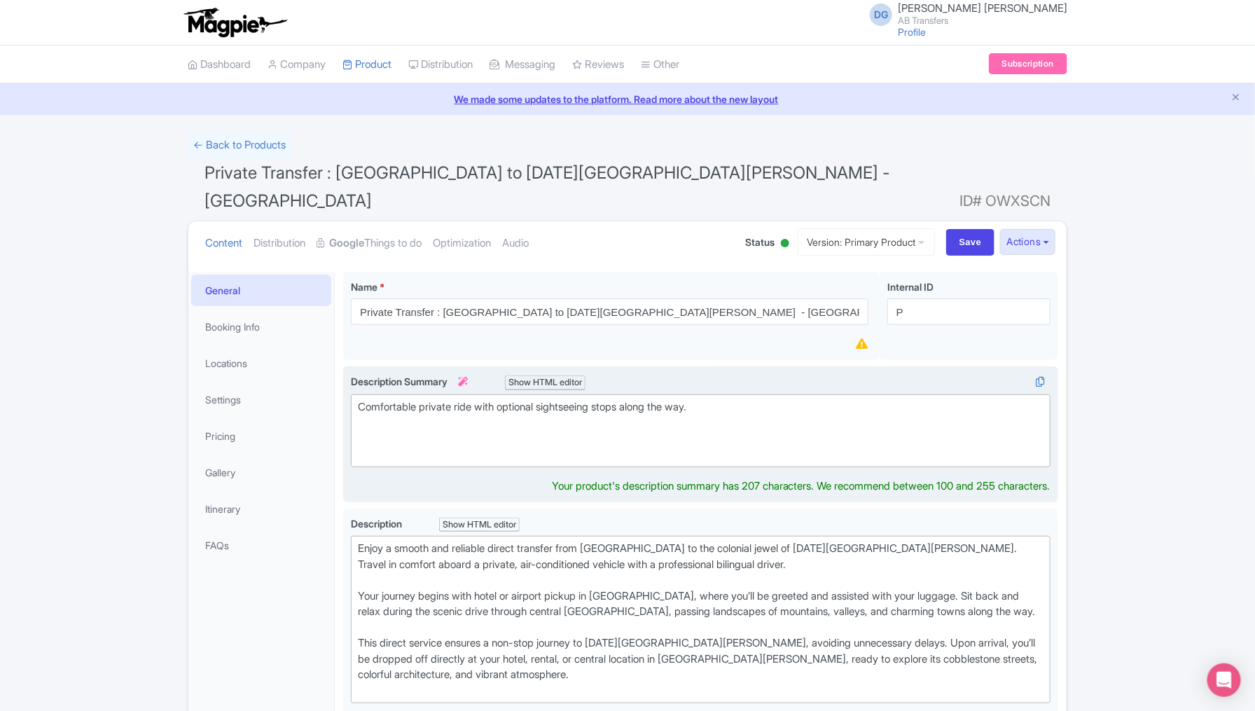
type trix-editor "<div>Comfortable private ride with optional sightseeing stops along the way.<br…"
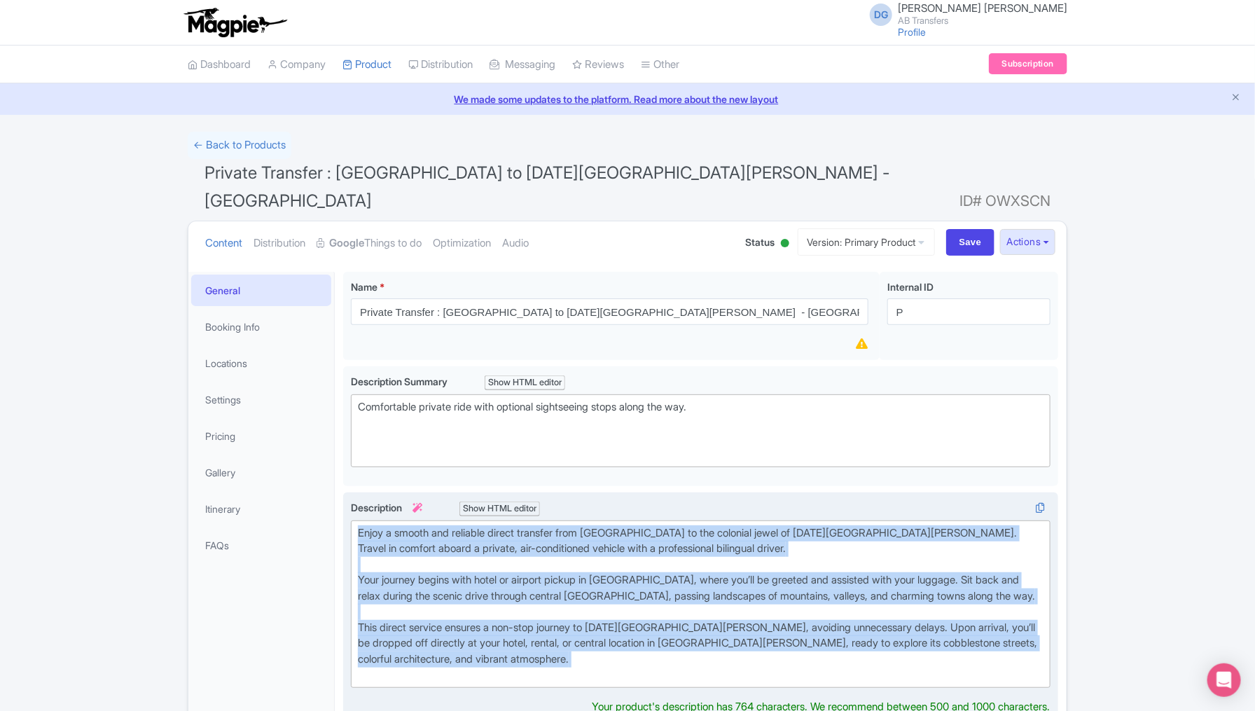
drag, startPoint x: 446, startPoint y: 652, endPoint x: 352, endPoint y: 496, distance: 182.3
click at [352, 521] on trix-editor "Enjoy a smooth and reliable direct transfer from Mexico City to the colonial je…" at bounding box center [701, 604] width 700 height 167
paste trix-editor "Travel from Tulum to Mérida in comfort and style with a private transfer servic…"
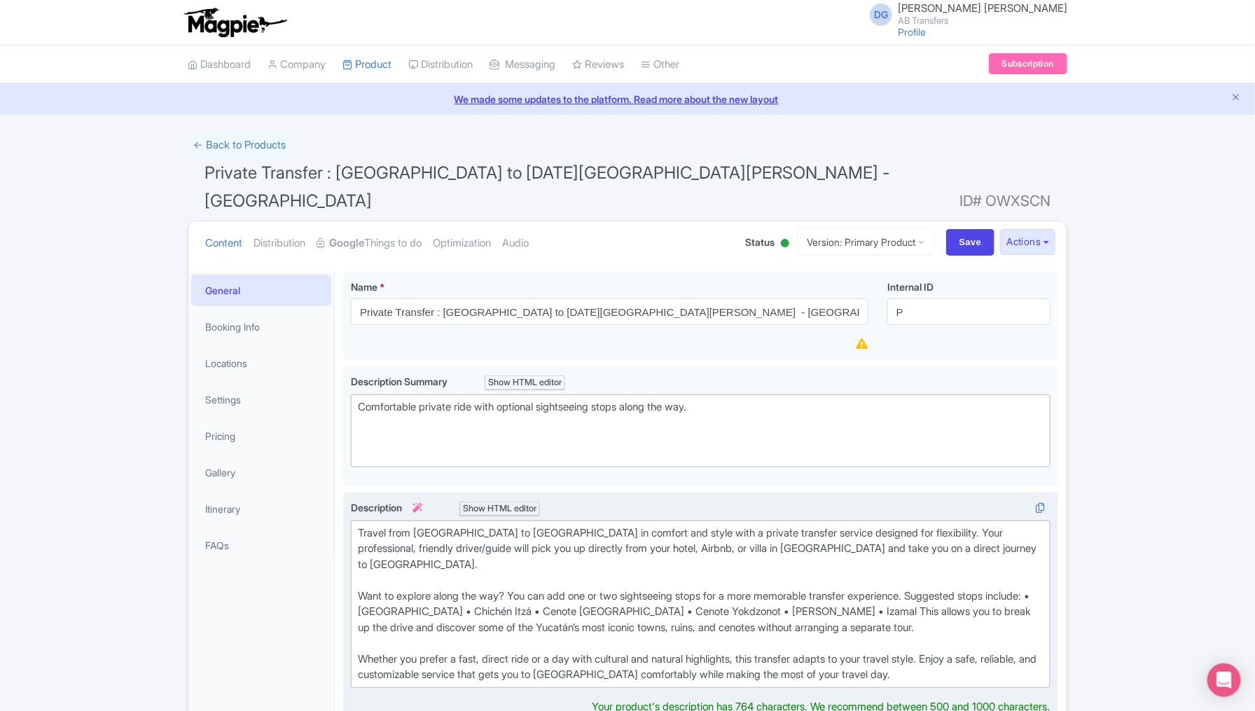
click at [439, 525] on div "Travel from Tulum to Mérida in comfort and style with a private transfer servic…" at bounding box center [701, 604] width 686 height 158
click at [514, 525] on div "Travel from México city to Mérida in comfort and style with a private transfer …" at bounding box center [701, 604] width 686 height 158
drag, startPoint x: 601, startPoint y: 501, endPoint x: 495, endPoint y: 499, distance: 105.8
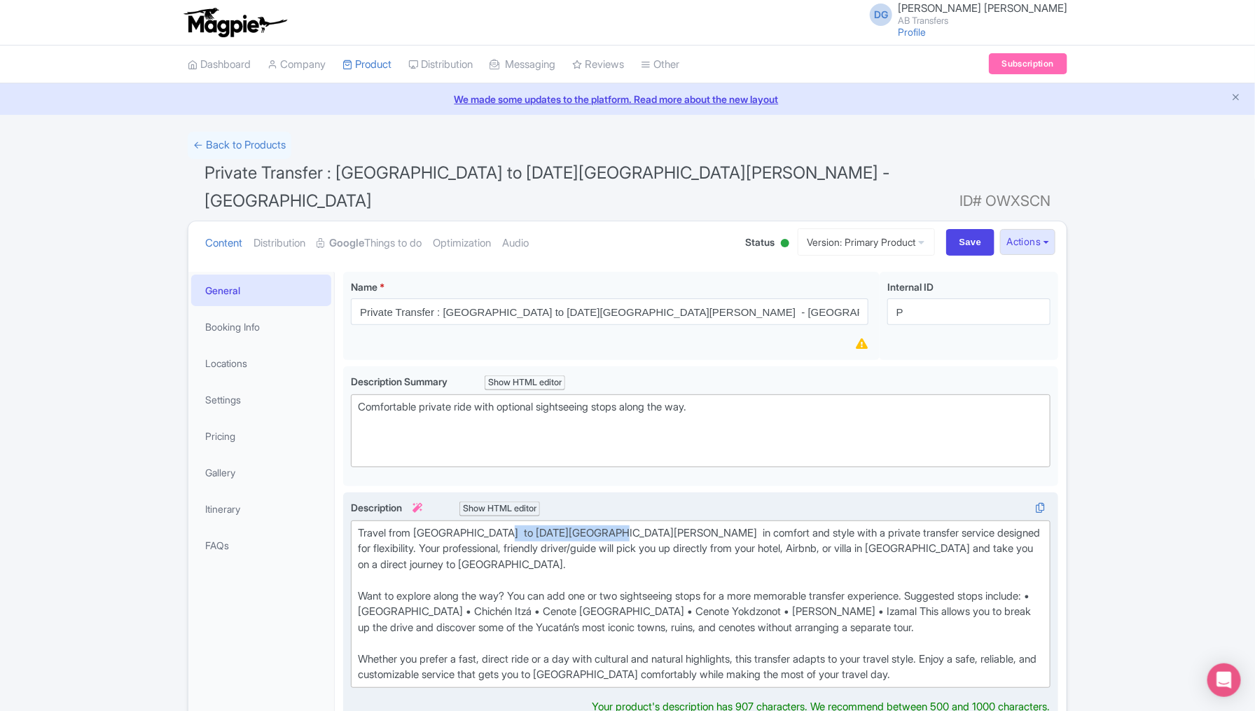
click at [495, 525] on div "Travel from México city to San Miguel de Allende in comfort and style with a pr…" at bounding box center [701, 604] width 686 height 158
copy div "San Miguel de Allende"
click at [630, 646] on div "Travel from México city to San Miguel de Allende in comfort and style with a pr…" at bounding box center [701, 604] width 686 height 158
paste trix-editor "San Miguel de Allende"
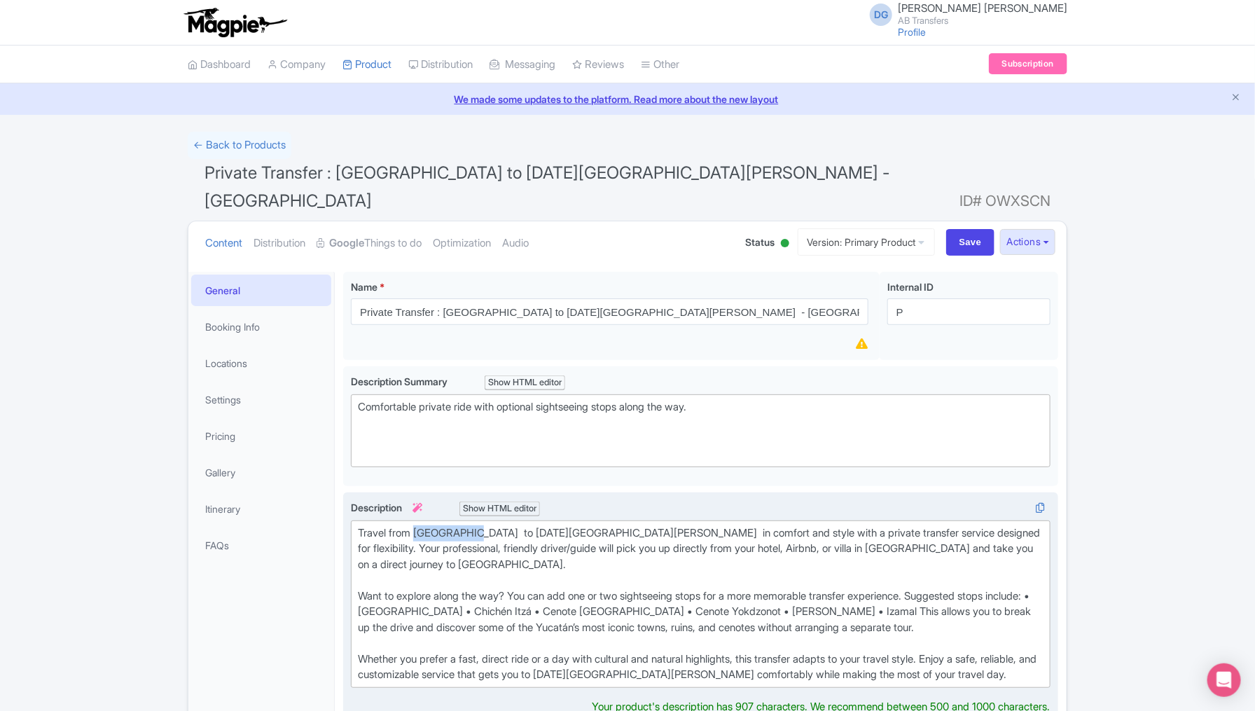
drag, startPoint x: 471, startPoint y: 501, endPoint x: 417, endPoint y: 498, distance: 54.7
click at [417, 525] on div "Travel from México city to San Miguel de Allende in comfort and style with a pr…" at bounding box center [701, 604] width 686 height 158
copy div "México city"
click at [824, 525] on div "Travel from México city to San Miguel de Allende in comfort and style with a pr…" at bounding box center [701, 604] width 686 height 158
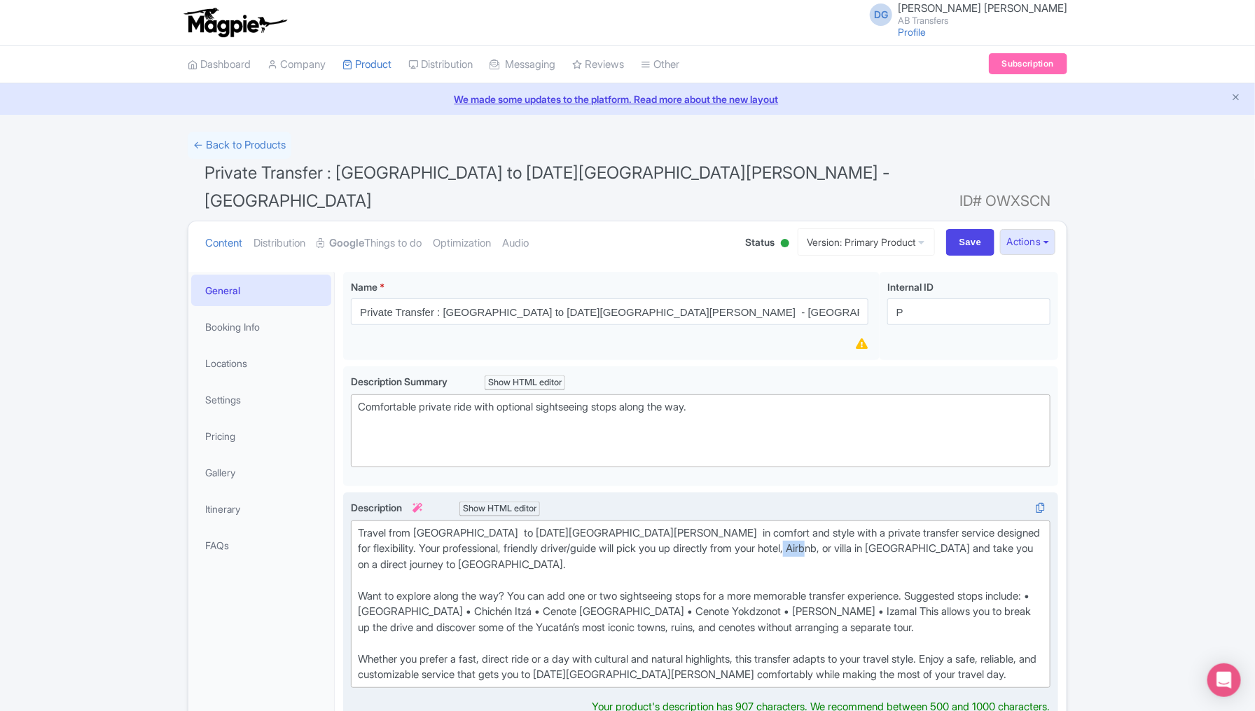
paste trix-editor "México city"
drag, startPoint x: 595, startPoint y: 500, endPoint x: 489, endPoint y: 500, distance: 106.5
click at [489, 525] on div "Travel from México city to San Miguel de Allende in comfort and style with a pr…" at bounding box center [701, 604] width 686 height 158
copy div "San Miguel de Allende"
click at [361, 535] on div "Travel from México city to San Miguel de Allende in comfort and style with a pr…" at bounding box center [701, 604] width 686 height 158
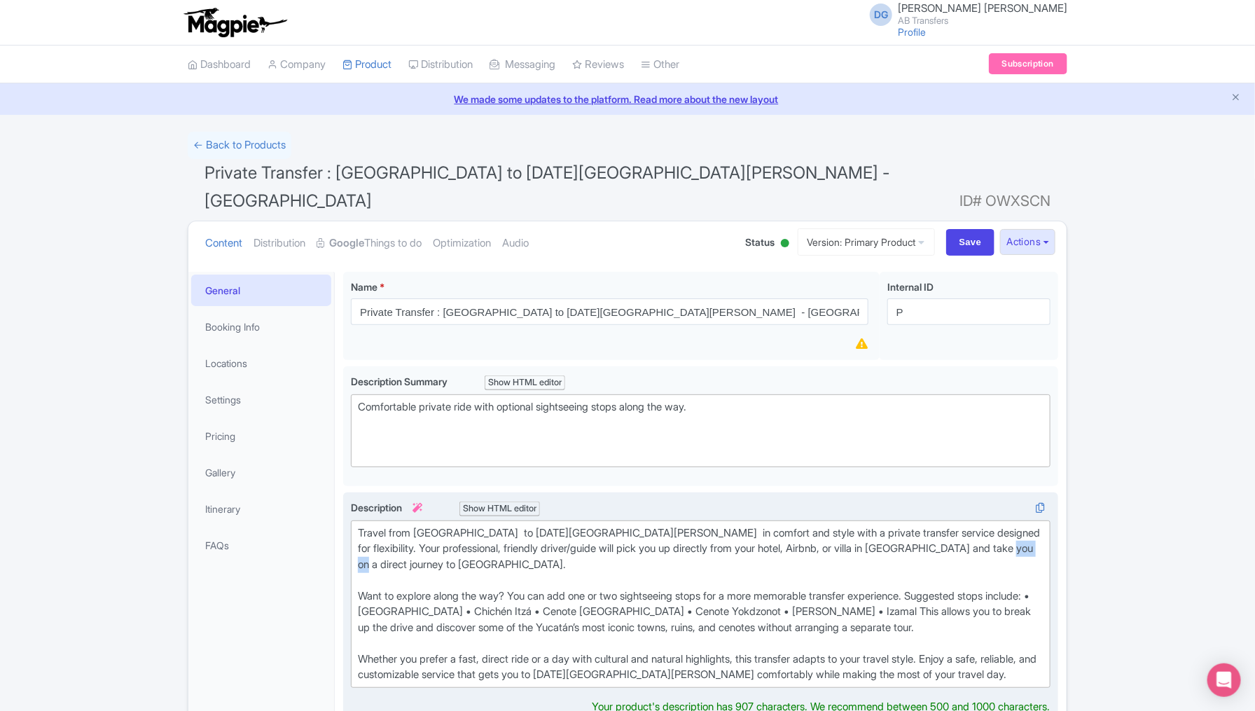
click at [361, 535] on div "Travel from México city to San Miguel de Allende in comfort and style with a pr…" at bounding box center [701, 604] width 686 height 158
paste trix-editor "&nbsp; San Miguel de Allende"
click at [432, 581] on div "Travel from México city to San Miguel de Allende in comfort and style with a pr…" at bounding box center [701, 604] width 686 height 158
paste trix-editor "<div>Travel from México city&nbsp; to San Miguel de Allende&nbsp; in comfort an…"
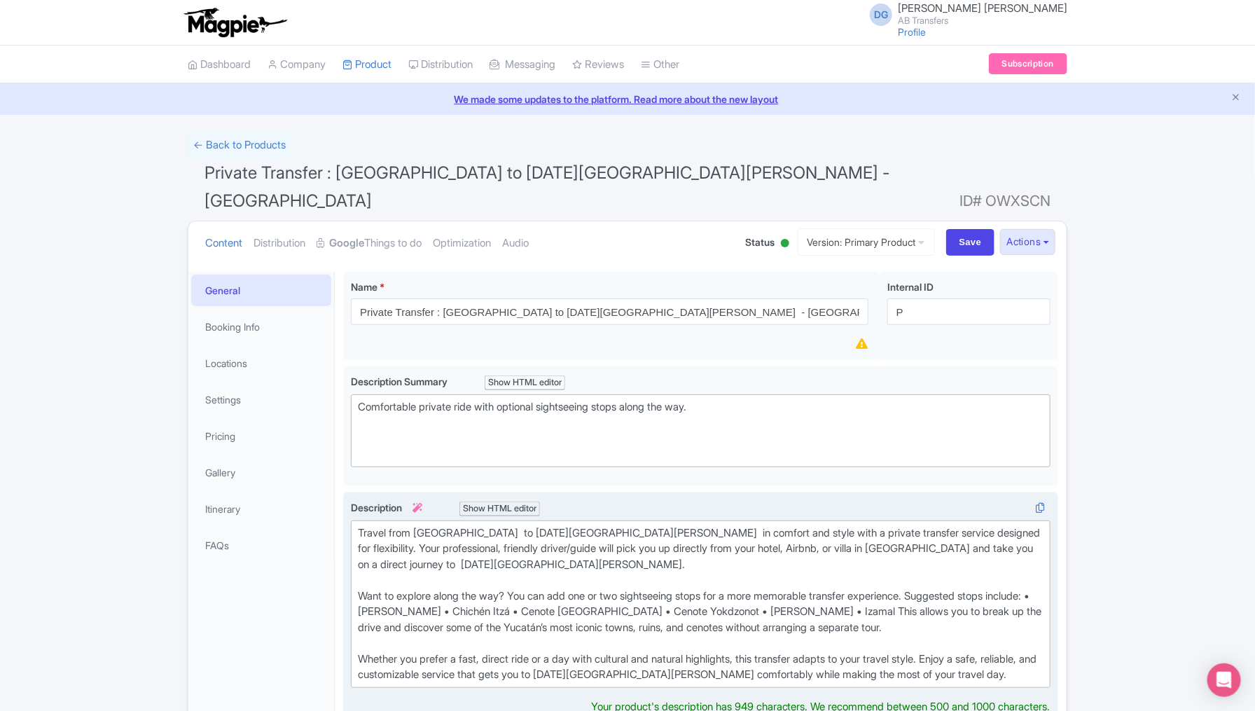
click at [548, 579] on div "Travel from México city to San Miguel de Allende in comfort and style with a pr…" at bounding box center [701, 604] width 686 height 158
paste trix-editor "Tepeji del Río"
click at [637, 580] on div "Travel from México city to San Miguel de Allende in comfort and style with a pr…" at bounding box center [701, 604] width 686 height 158
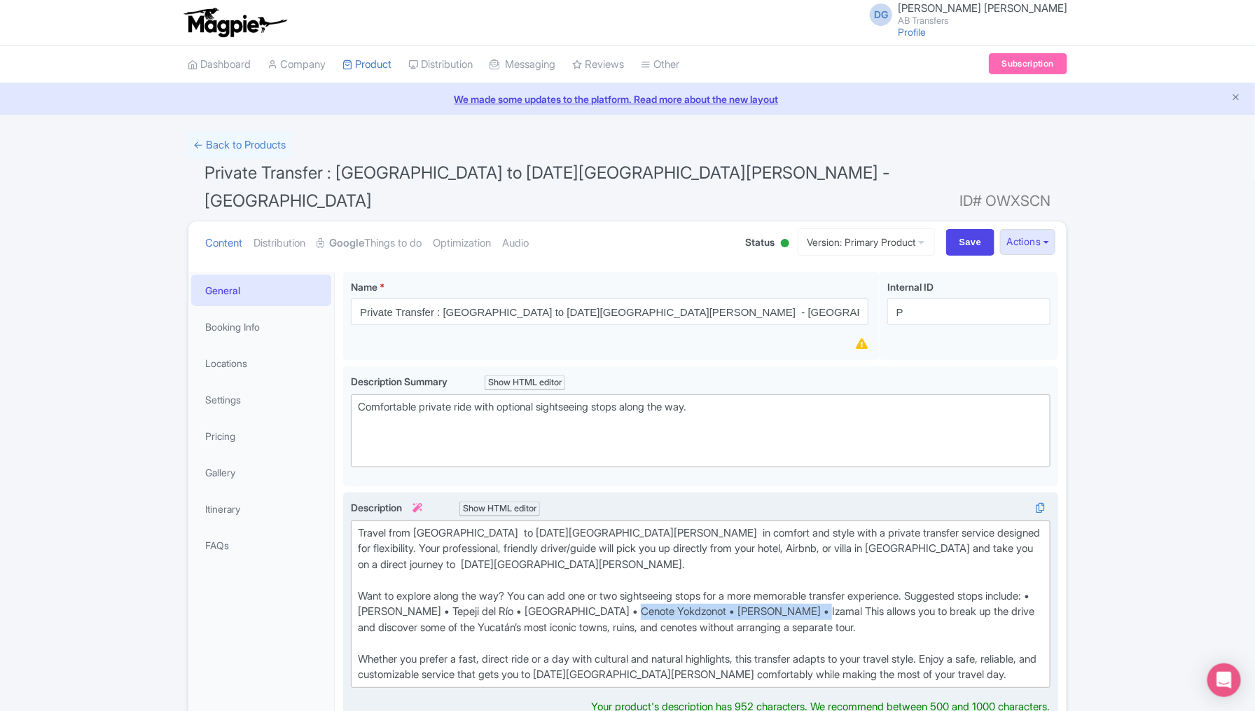
drag, startPoint x: 850, startPoint y: 579, endPoint x: 661, endPoint y: 573, distance: 189.3
click at [661, 573] on div "Travel from México city to San Miguel de Allende in comfort and style with a pr…" at bounding box center [701, 604] width 686 height 158
paste trix-editor "<div>Travel from México city&nbsp; to San Miguel de Allende&nbsp; in comfort an…"
type trix-editor "<div>Travel from México city&nbsp; to San Miguel de Allende&nbsp; in comfort an…"
click at [819, 598] on div "Travel from México city to San Miguel de Allende in comfort and style with a pr…" at bounding box center [701, 604] width 686 height 158
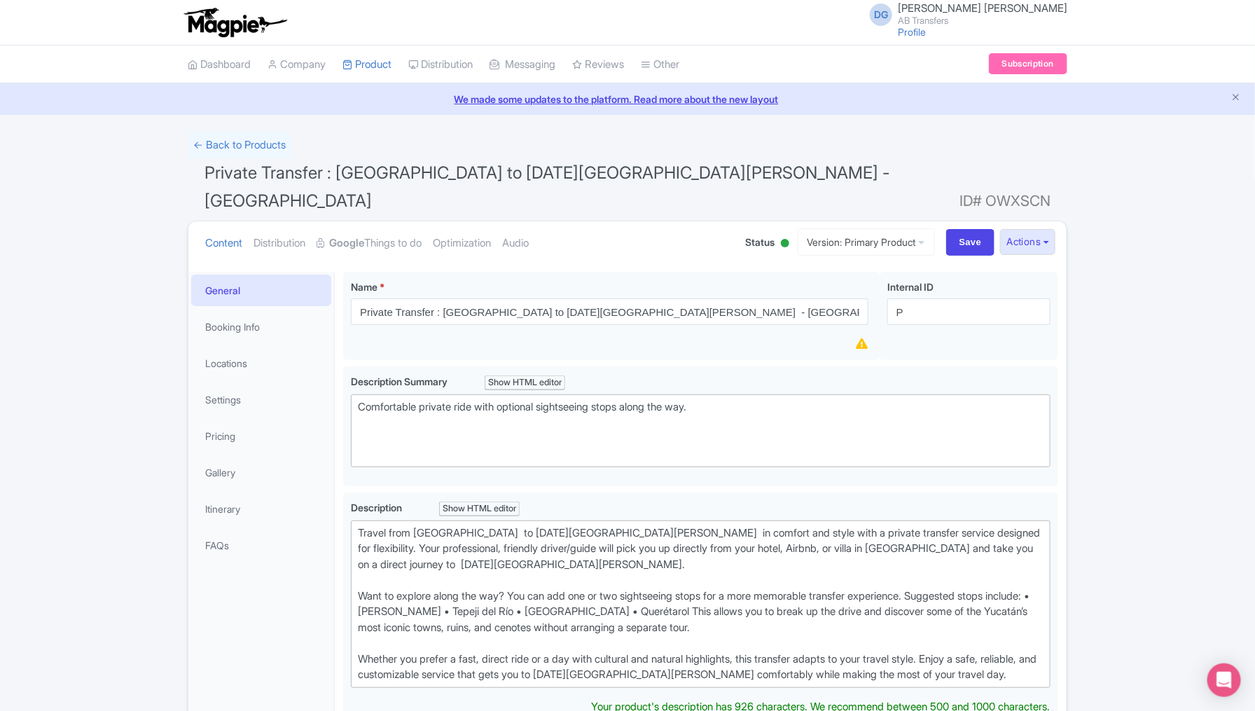
click at [1192, 551] on div "Success Data saved automatically ← Back to Products Private Transfer : México C…" at bounding box center [627, 689] width 1255 height 1115
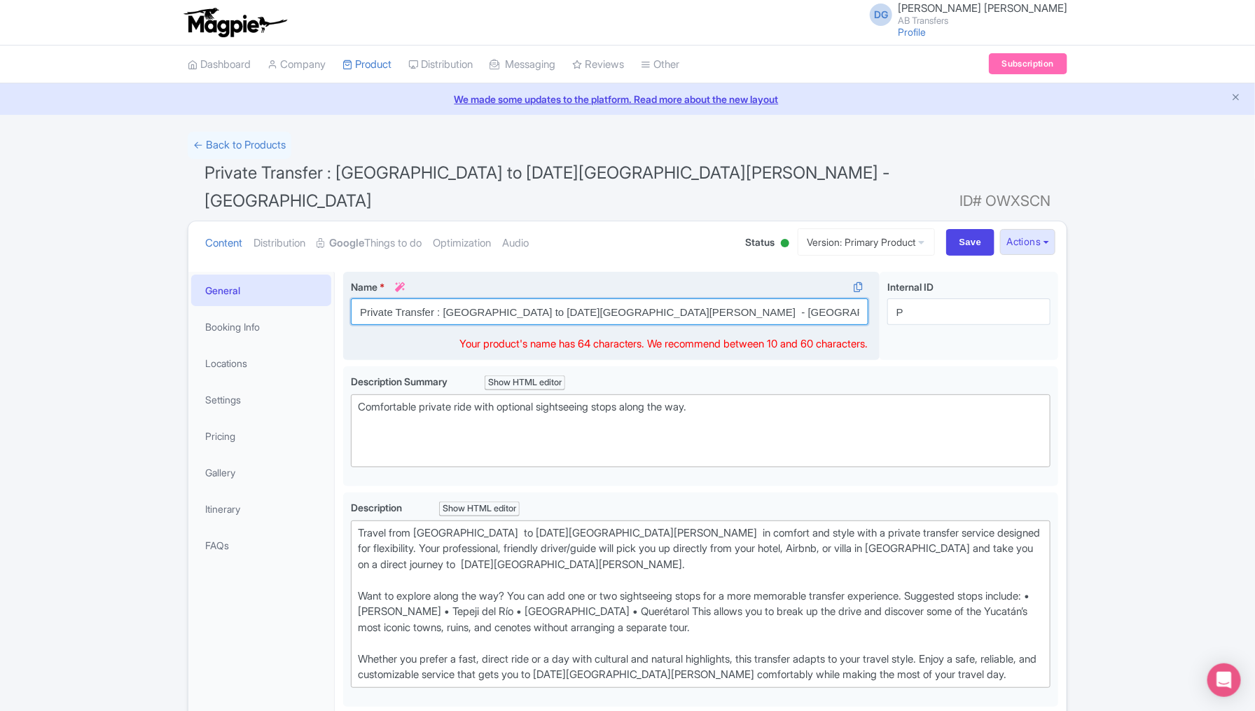
click at [674, 298] on input "Private Transfer : México City to San Miguel de Allende - Clone" at bounding box center [610, 311] width 518 height 27
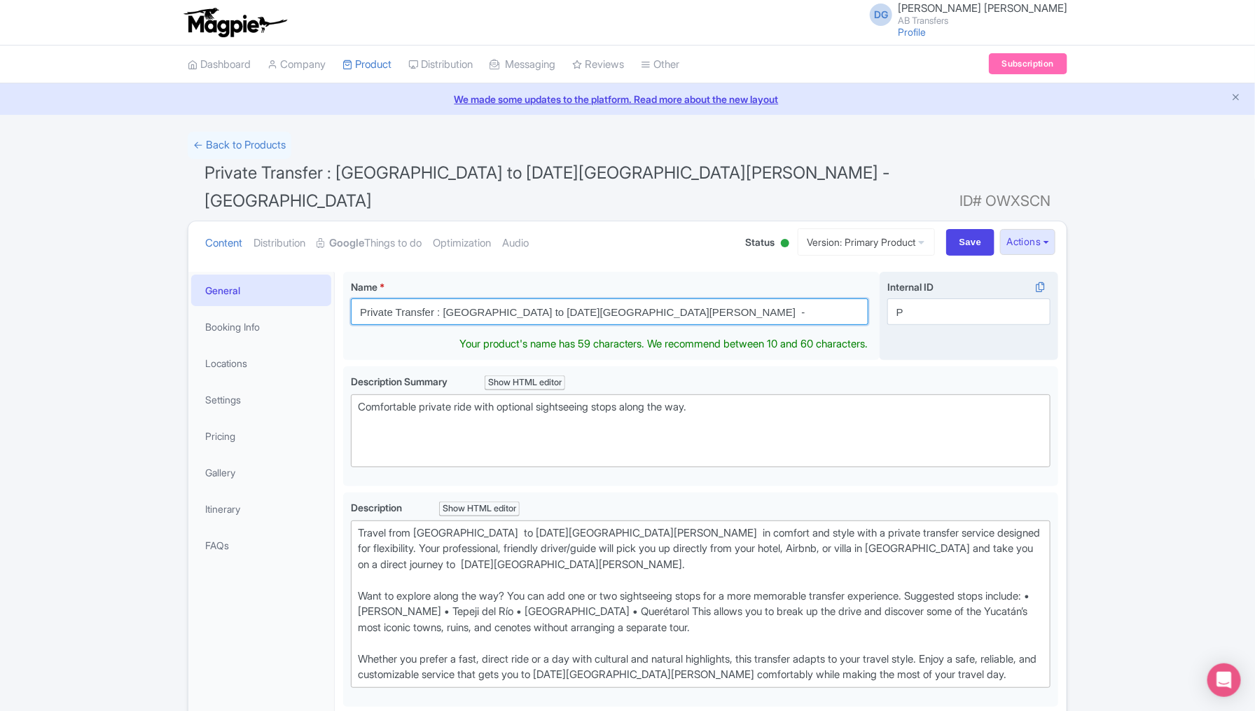
type input "Private Transfer : [GEOGRAPHIC_DATA] to [DATE][GEOGRAPHIC_DATA][PERSON_NAME] -"
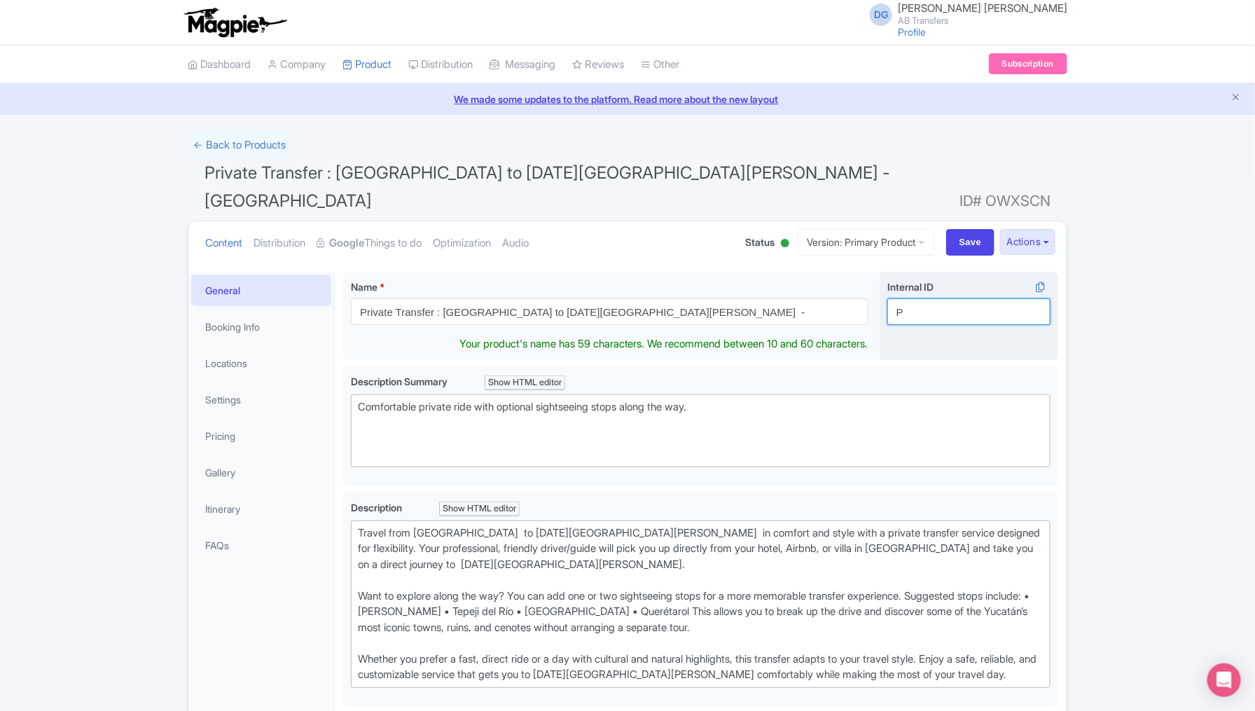
click at [937, 298] on input "P" at bounding box center [969, 311] width 163 height 27
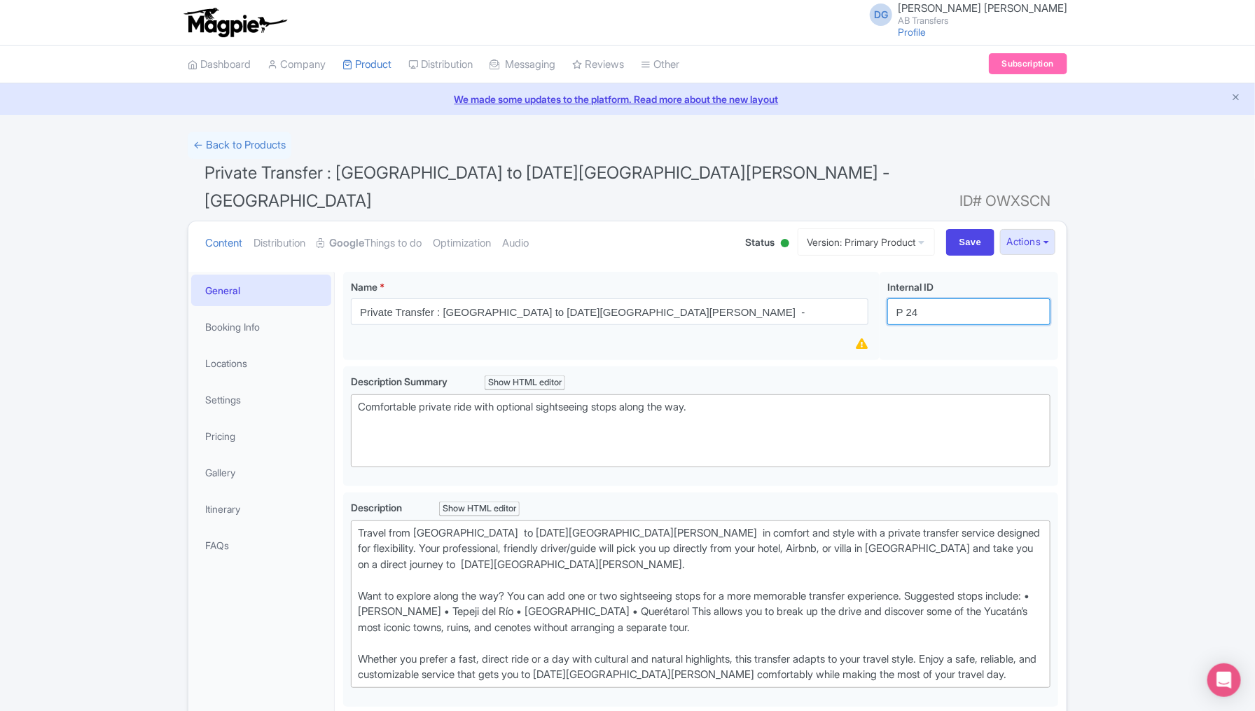
type input "P 24"
click at [1157, 441] on div "Success Data saved automatically ← Back to Products Private Transfer : México C…" at bounding box center [627, 681] width 1255 height 1099
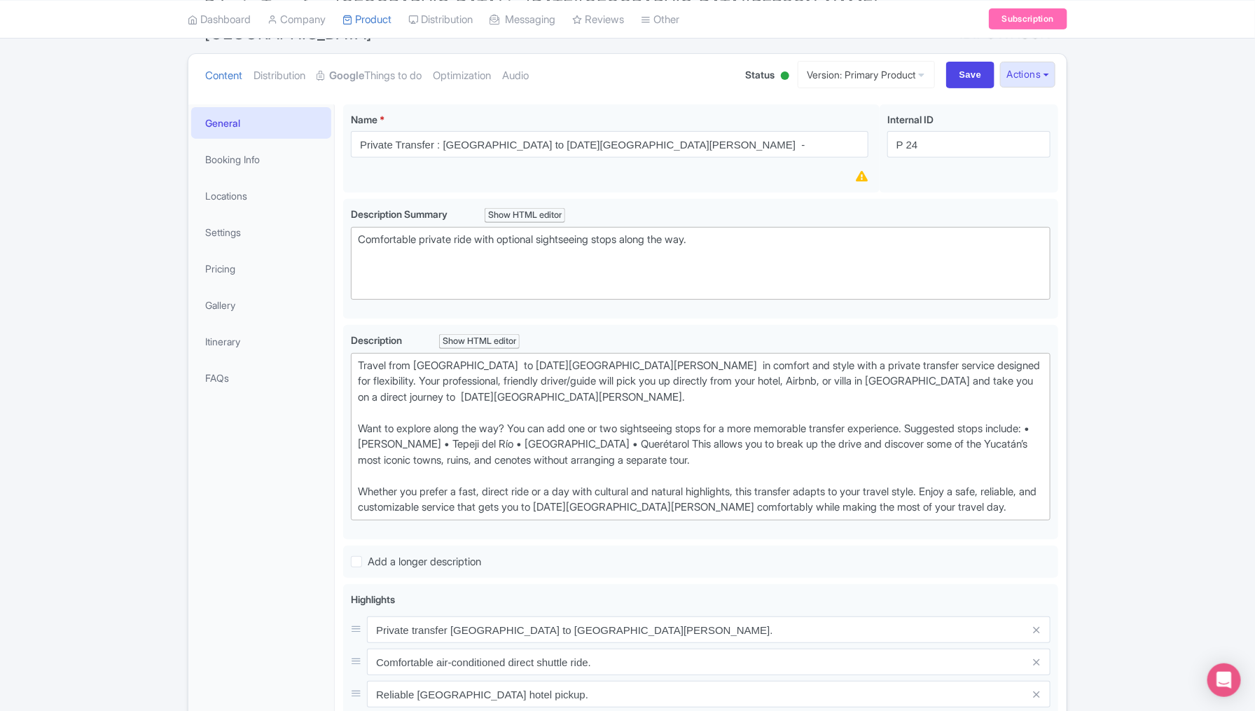
scroll to position [175, 0]
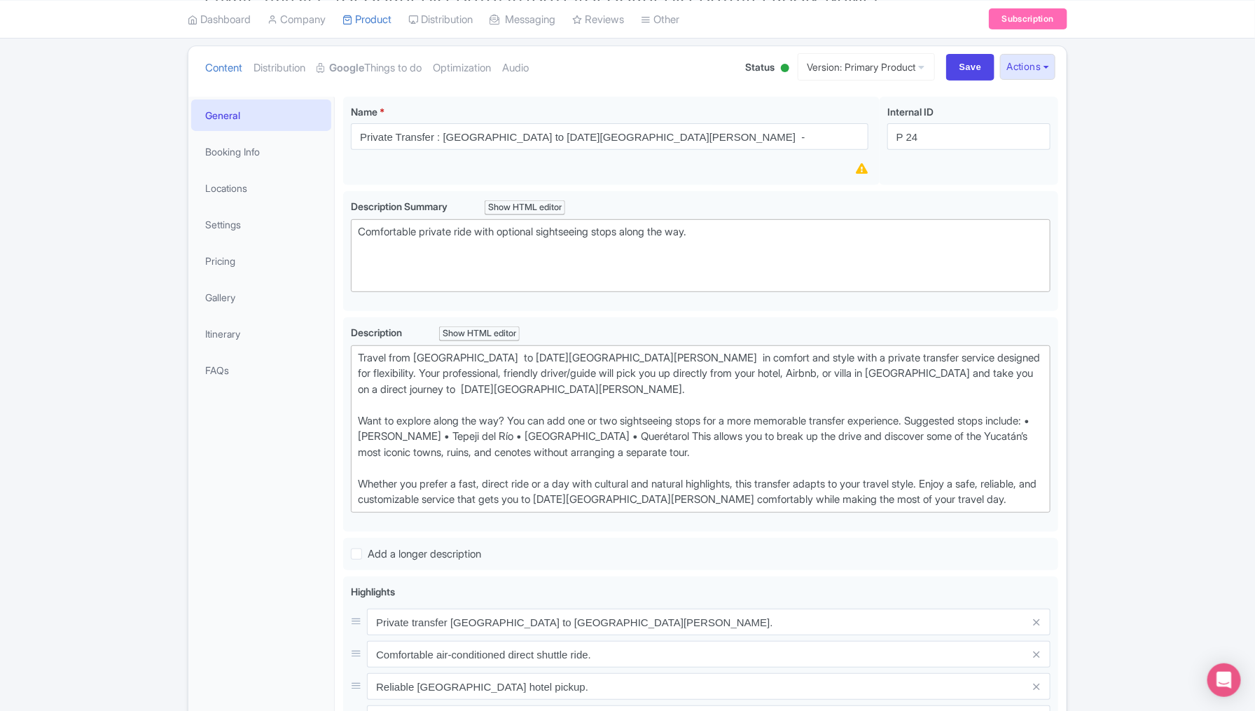
click at [1101, 502] on div "Success Data saved automatically ← Back to Products Private Transfer : México C…" at bounding box center [627, 506] width 1255 height 1099
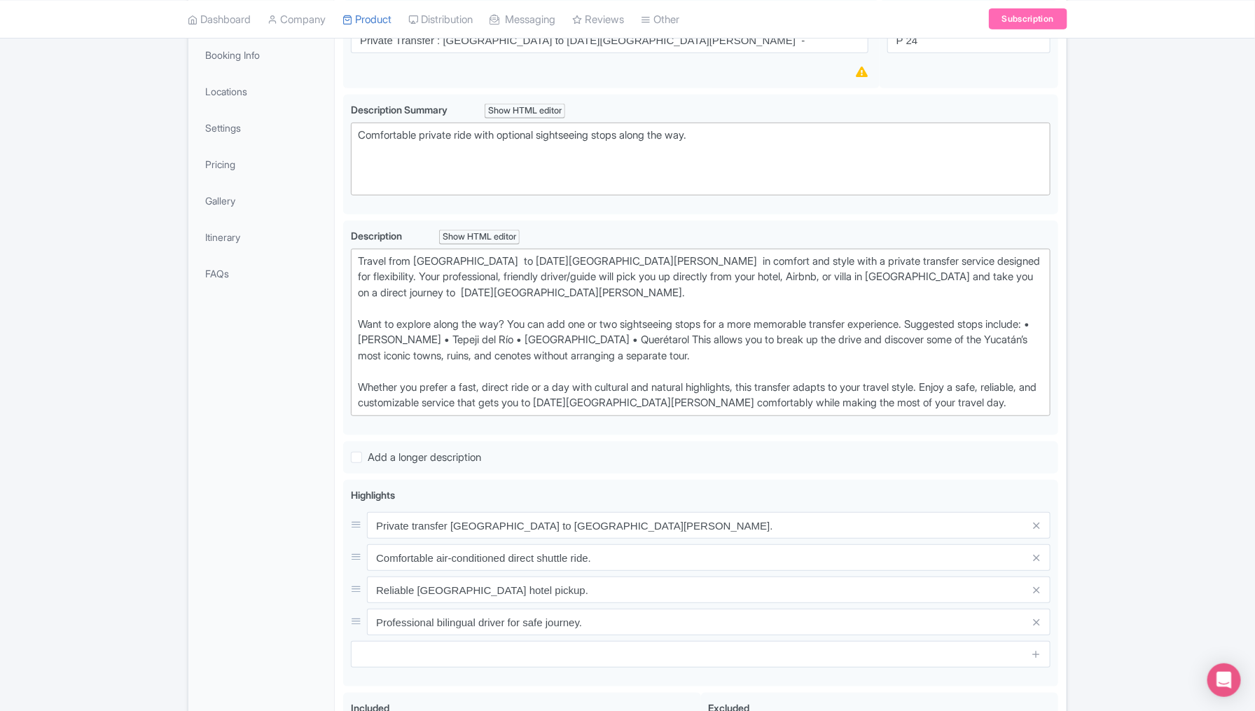
scroll to position [280, 0]
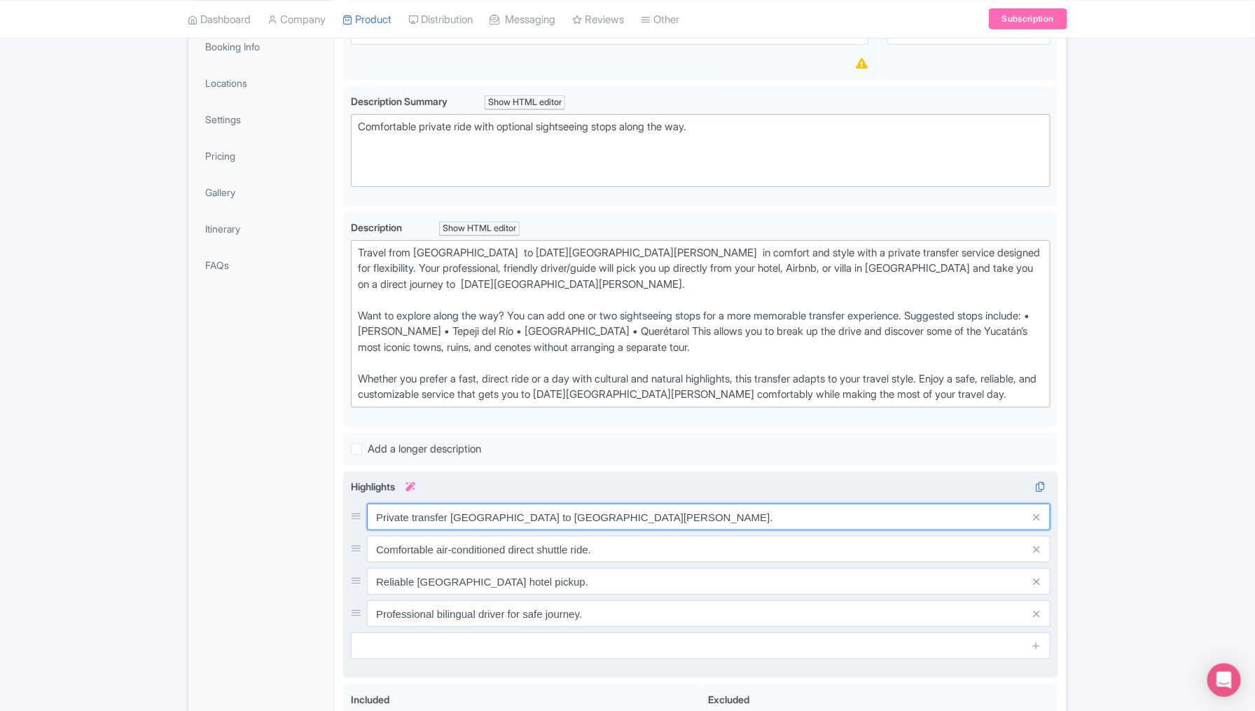
drag, startPoint x: 591, startPoint y: 487, endPoint x: 351, endPoint y: 488, distance: 240.3
click at [351, 504] on div "Private transfer Mexico City to San Miguel." at bounding box center [701, 517] width 700 height 27
paste input "Travel stress-free from Tulum to Mérida in your own private vehicle with an Eng…"
drag, startPoint x: 425, startPoint y: 486, endPoint x: 485, endPoint y: 484, distance: 61.0
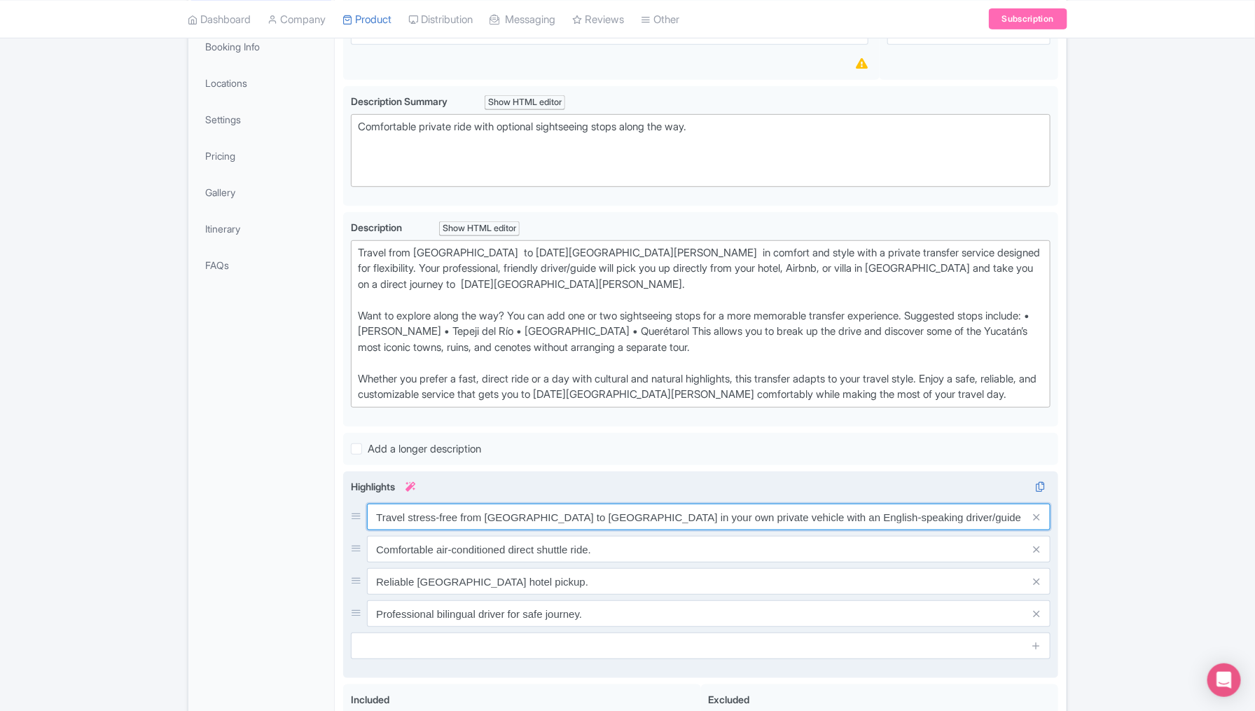
click at [485, 504] on input "Travel stress-free from Tulum to Mérida in your own private vehicle with an Eng…" at bounding box center [709, 517] width 684 height 27
type input "Travel stress-free from [GEOGRAPHIC_DATA] to [DATE][GEOGRAPHIC_DATA][PERSON_NAM…"
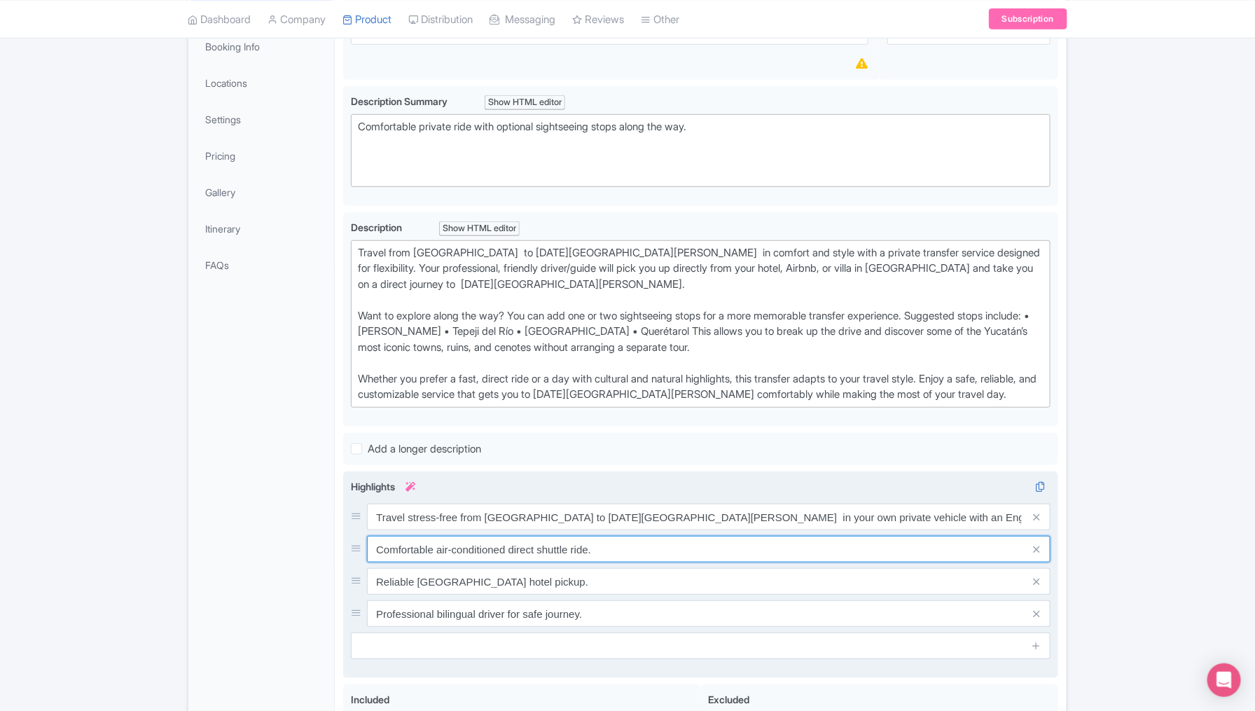
drag, startPoint x: 598, startPoint y: 518, endPoint x: 363, endPoint y: 518, distance: 234.7
click at [363, 536] on div "Comfortable air-conditioned direct shuttle ride." at bounding box center [701, 549] width 700 height 27
paste input "- Door-to-door private transfer from Tulum to Mérida in a modern, air-condition…"
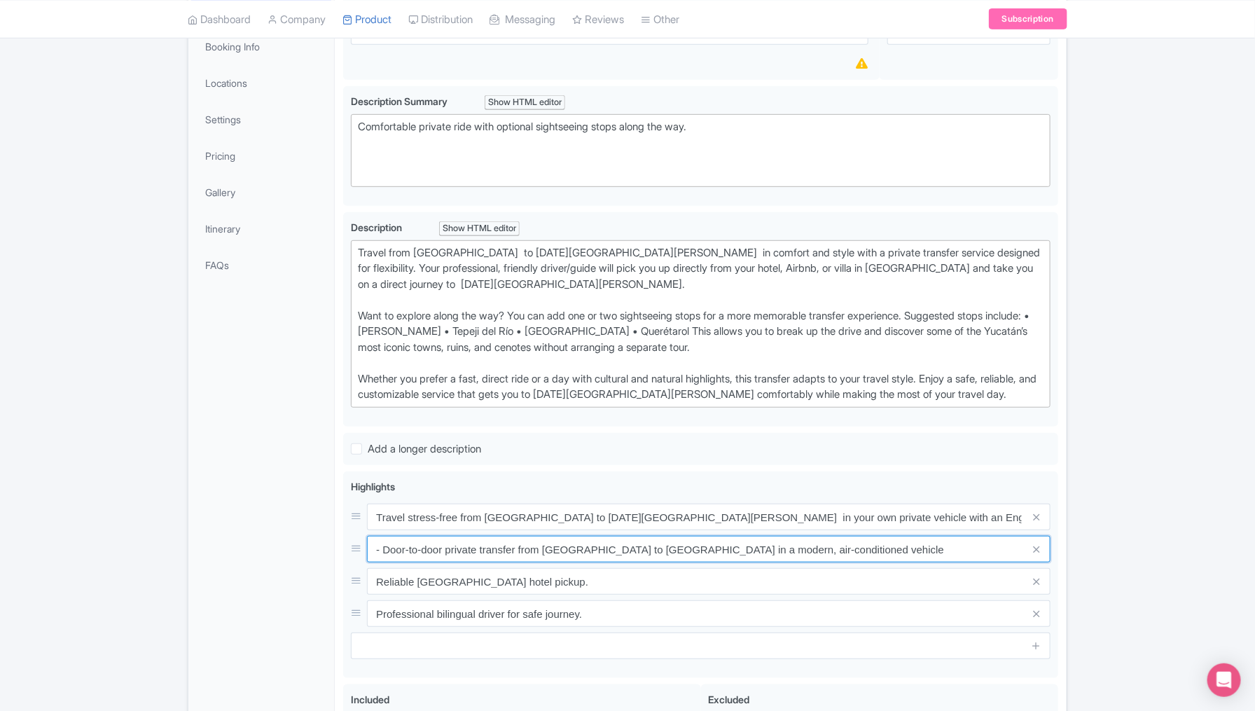
type input "- Door-to-door private transfer from Tulum to Mérida in a modern, air-condition…"
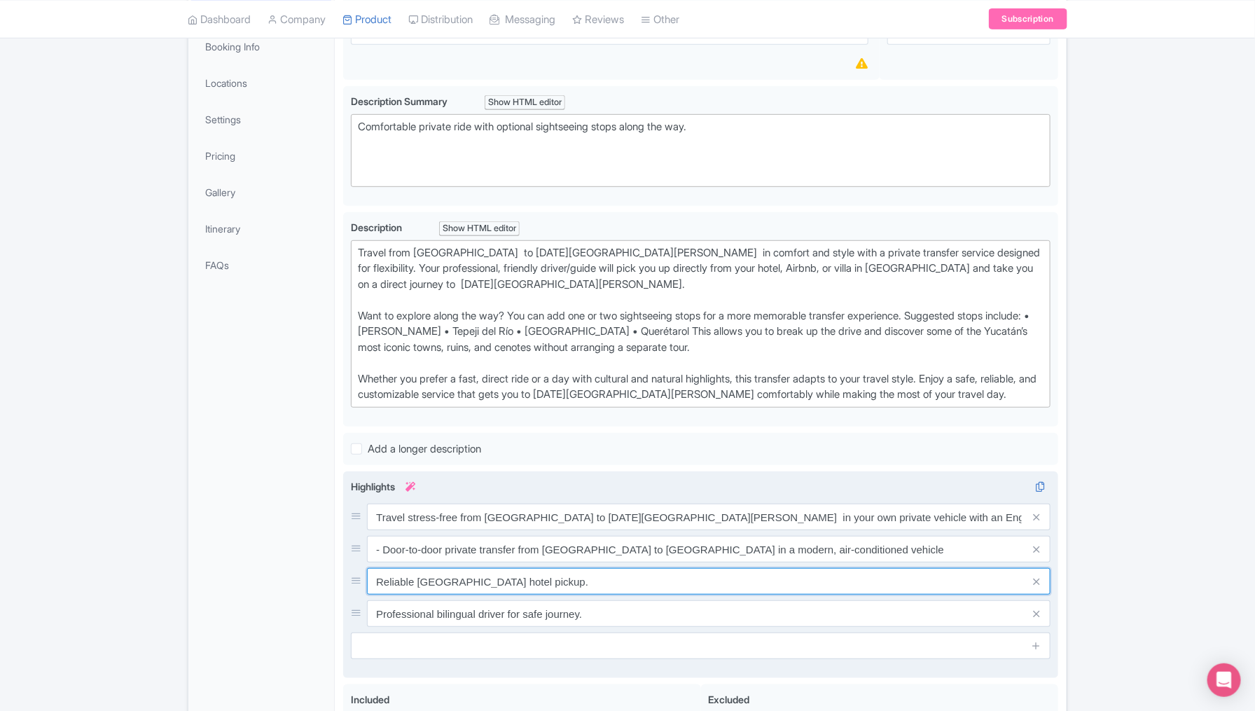
click at [574, 568] on input "Reliable Mexico City airport hotel pickup." at bounding box center [709, 581] width 684 height 27
drag, startPoint x: 574, startPoint y: 553, endPoint x: 378, endPoint y: 548, distance: 196.2
click at [378, 568] on input "Reliable Mexico City airport hotel pickup." at bounding box center [709, 581] width 684 height 27
paste input "- Flexible sightseeing options – choose up to 2 stops at popular highlights suc…"
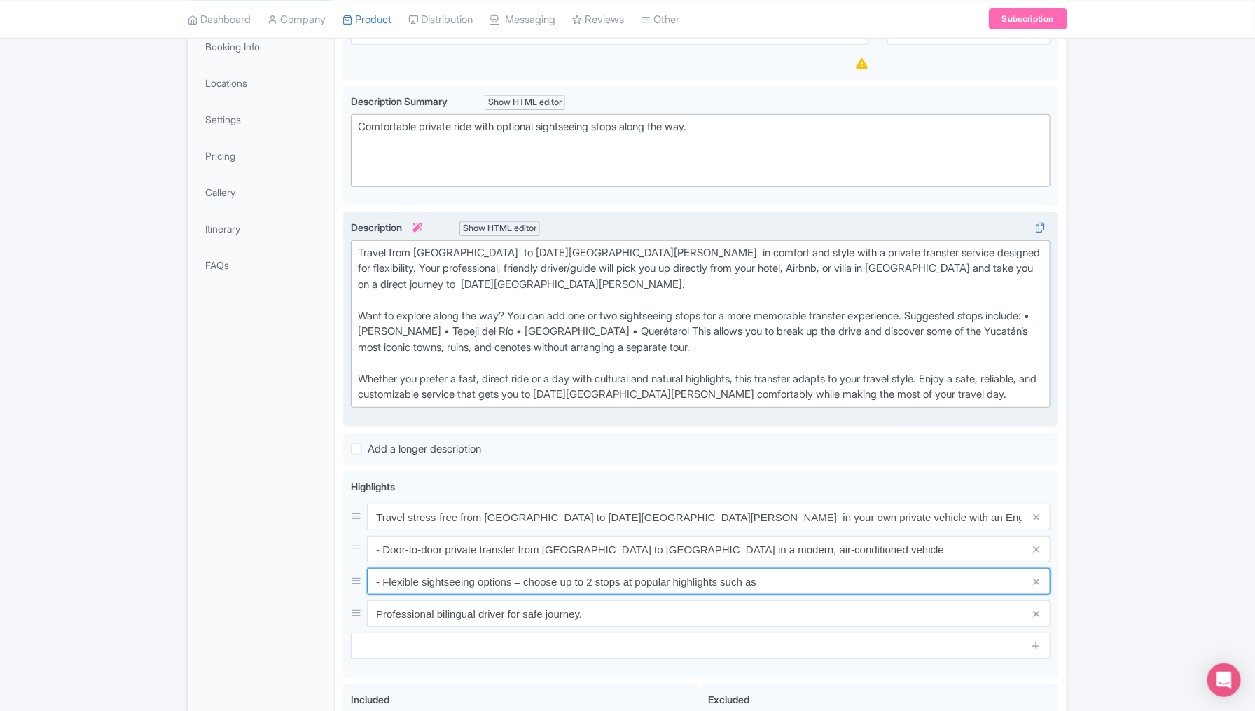
type input "- Flexible sightseeing options – choose up to 2 stops at popular highlights suc…"
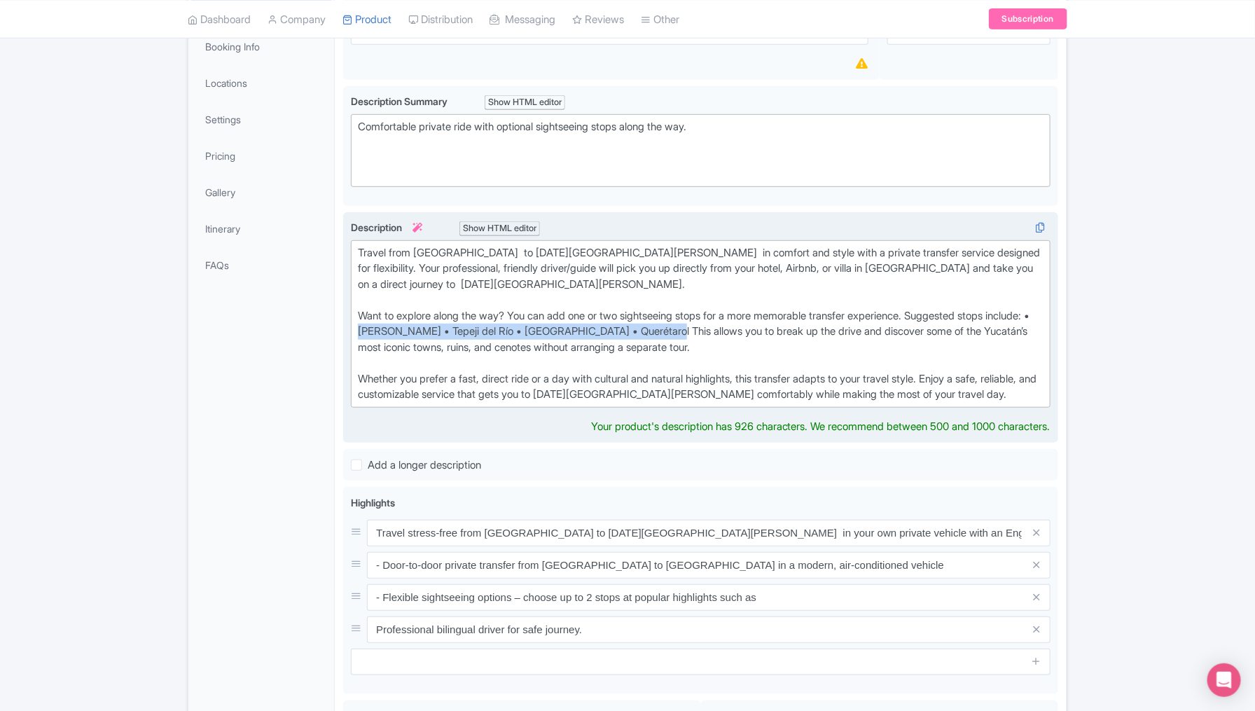
drag, startPoint x: 404, startPoint y: 297, endPoint x: 710, endPoint y: 294, distance: 306.2
click at [710, 294] on div "Travel from México city to San Miguel de Allende in comfort and style with a pr…" at bounding box center [701, 324] width 686 height 158
copy div "Tula de Allende • Tepeji del Río • Peña de Bernal • Querétaro"
click at [715, 302] on div "Travel from México city to San Miguel de Allende in comfort and style with a pr…" at bounding box center [701, 324] width 686 height 158
type trix-editor "<div>Travel from México city&nbsp; to San Miguel de Allende&nbsp; in comfort an…"
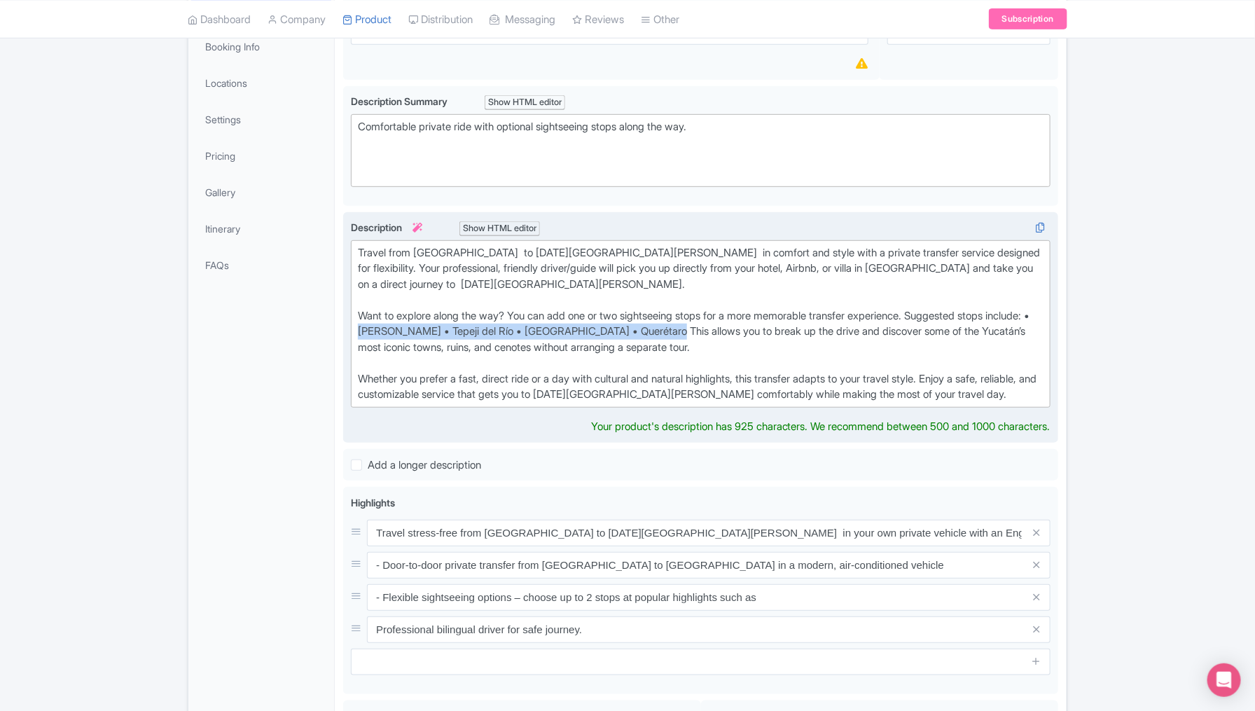
drag, startPoint x: 406, startPoint y: 298, endPoint x: 710, endPoint y: 296, distance: 304.0
click at [710, 296] on div "Travel from México city to San Miguel de Allende in comfort and style with a pr…" at bounding box center [701, 324] width 686 height 158
copy div "Tula de Allende • Tepeji del Río • Peña de Bernal • Querétaro"
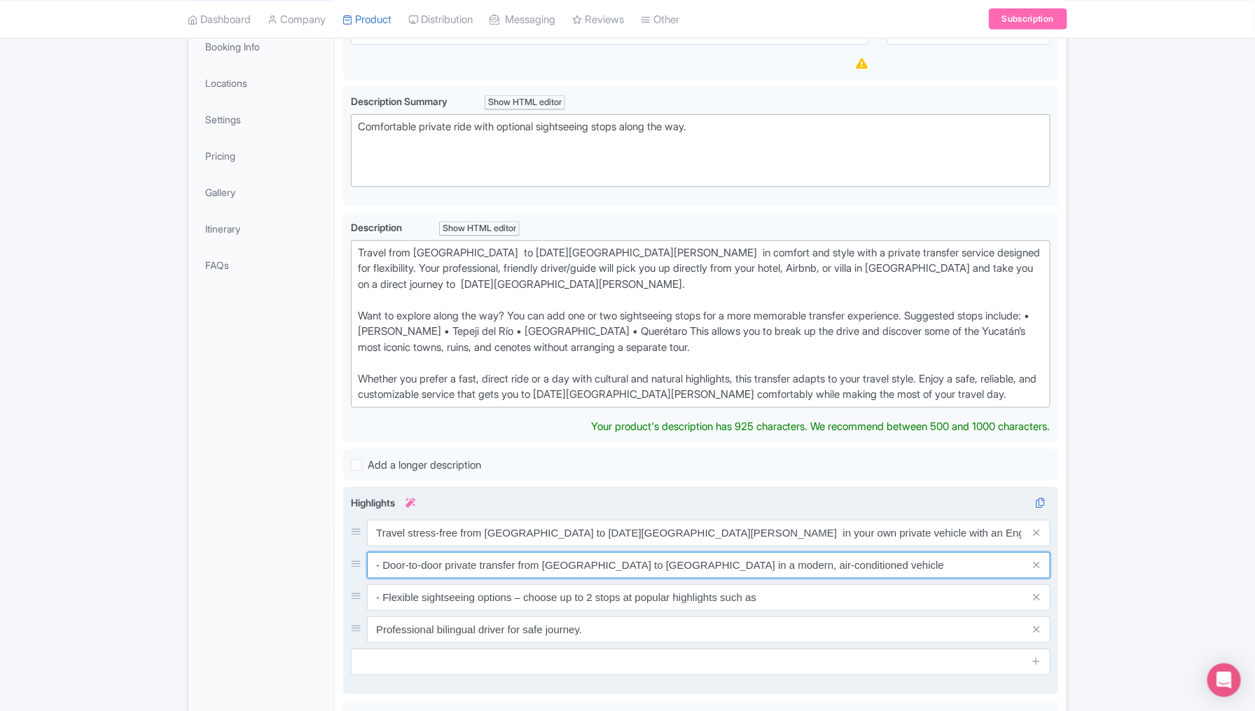
click at [819, 531] on div "Travel stress-free from México City to San Miguel de Allende in your own privat…" at bounding box center [701, 581] width 700 height 123
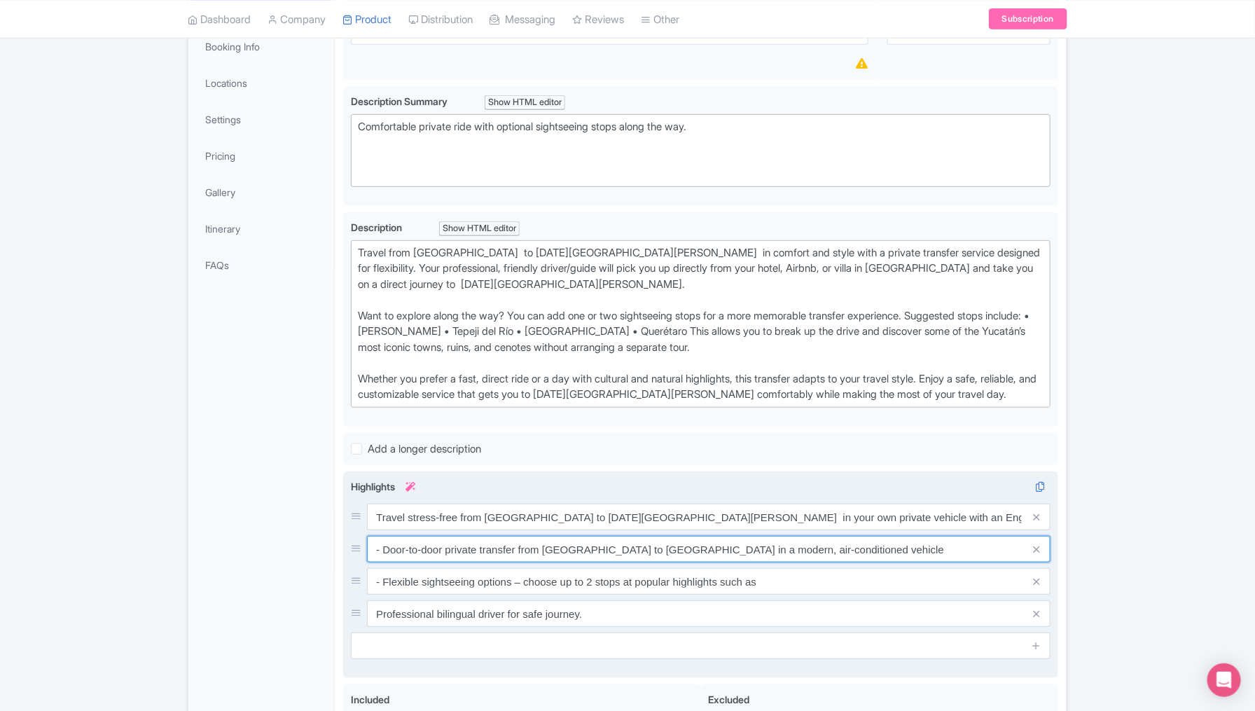
type input "- Door-to-door private transfer from Tulum to Mérida in a modern, air-condition…"
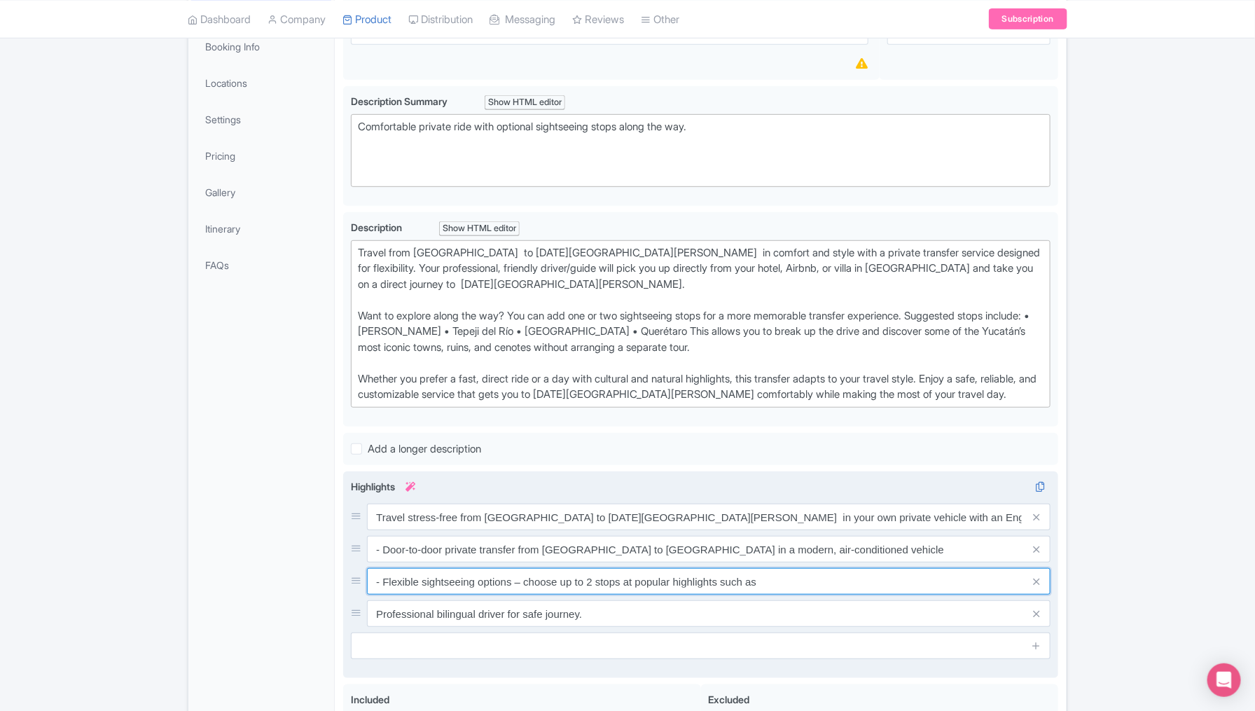
click at [802, 568] on input "- Flexible sightseeing options – choose up to 2 stops at popular highlights suc…" at bounding box center [709, 581] width 684 height 27
paste input "Tula de Allende • Tepeji del Río • Peña de Bernal • Querétaro"
type input "- Flexible sightseeing options – choose up to 2 stops at popular highlights suc…"
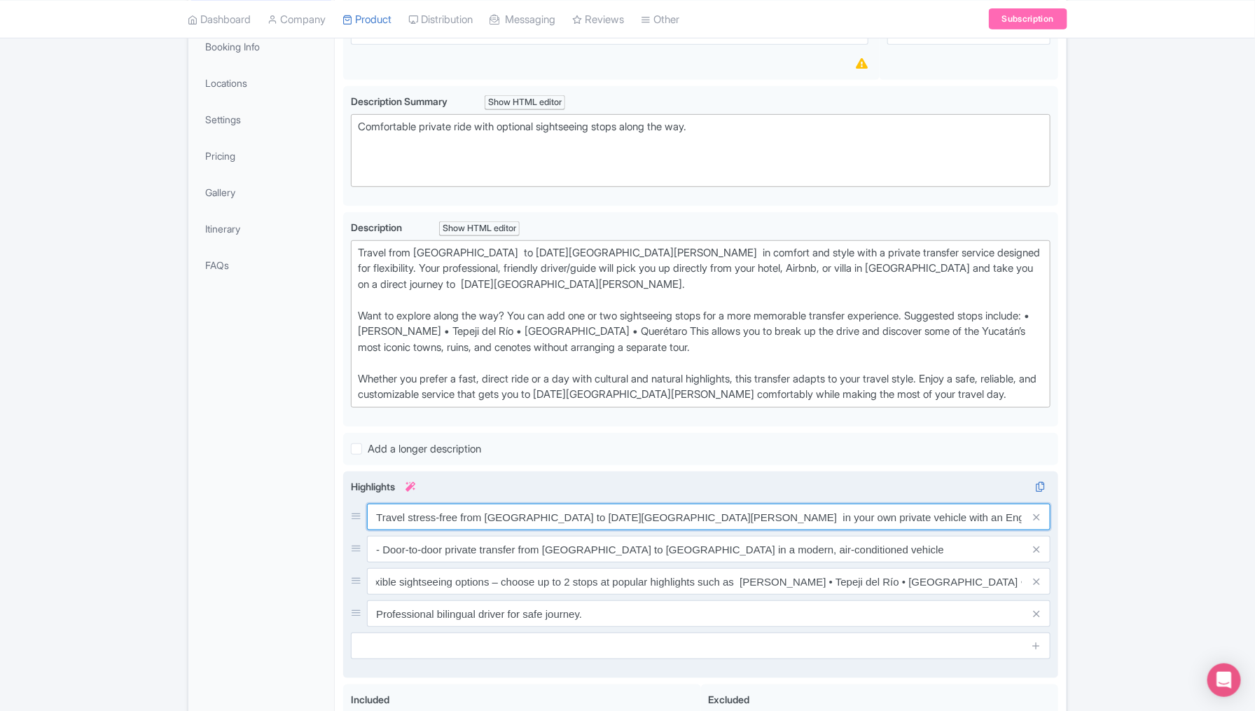
scroll to position [0, 0]
drag, startPoint x: 658, startPoint y: 483, endPoint x: 485, endPoint y: 480, distance: 172.4
click at [485, 504] on input "Travel stress-free from México City to San Miguel de Allende in your own privat…" at bounding box center [709, 517] width 684 height 27
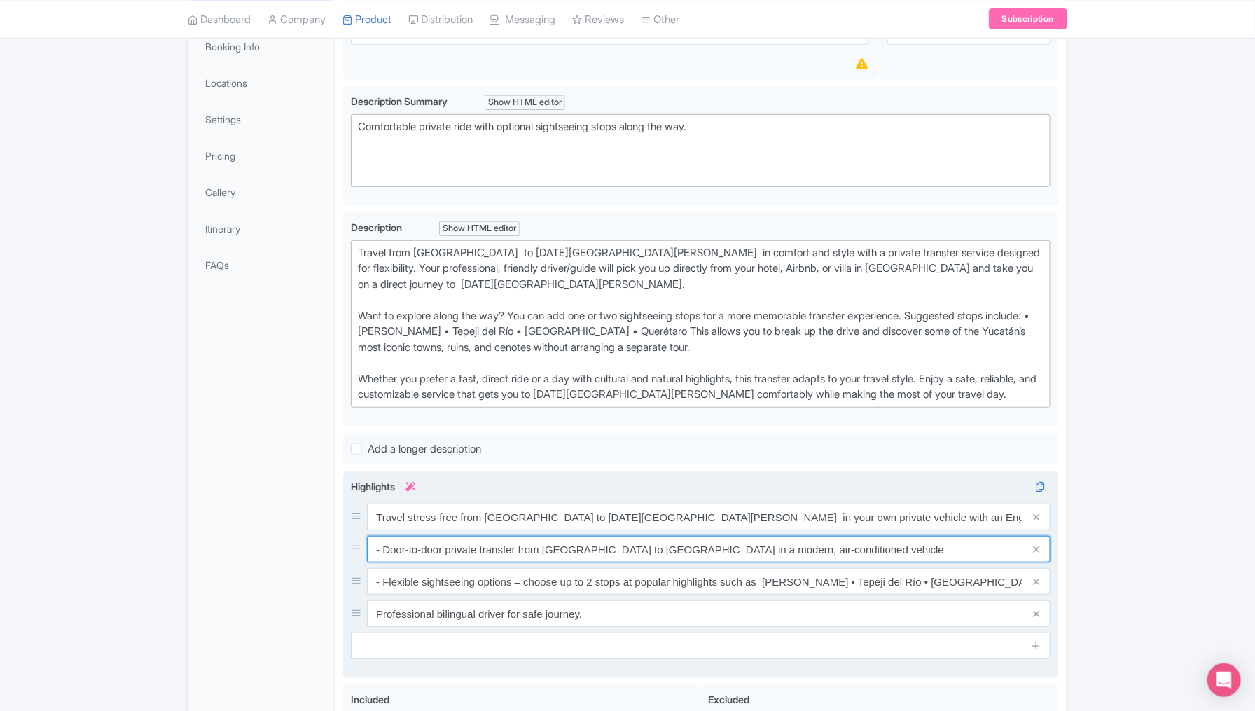
drag, startPoint x: 615, startPoint y: 517, endPoint x: 541, endPoint y: 516, distance: 74.3
click at [541, 536] on input "- Door-to-door private transfer from Tulum to Mérida in a modern, air-condition…" at bounding box center [709, 549] width 684 height 27
paste input "México City to San Miguel de Allende"
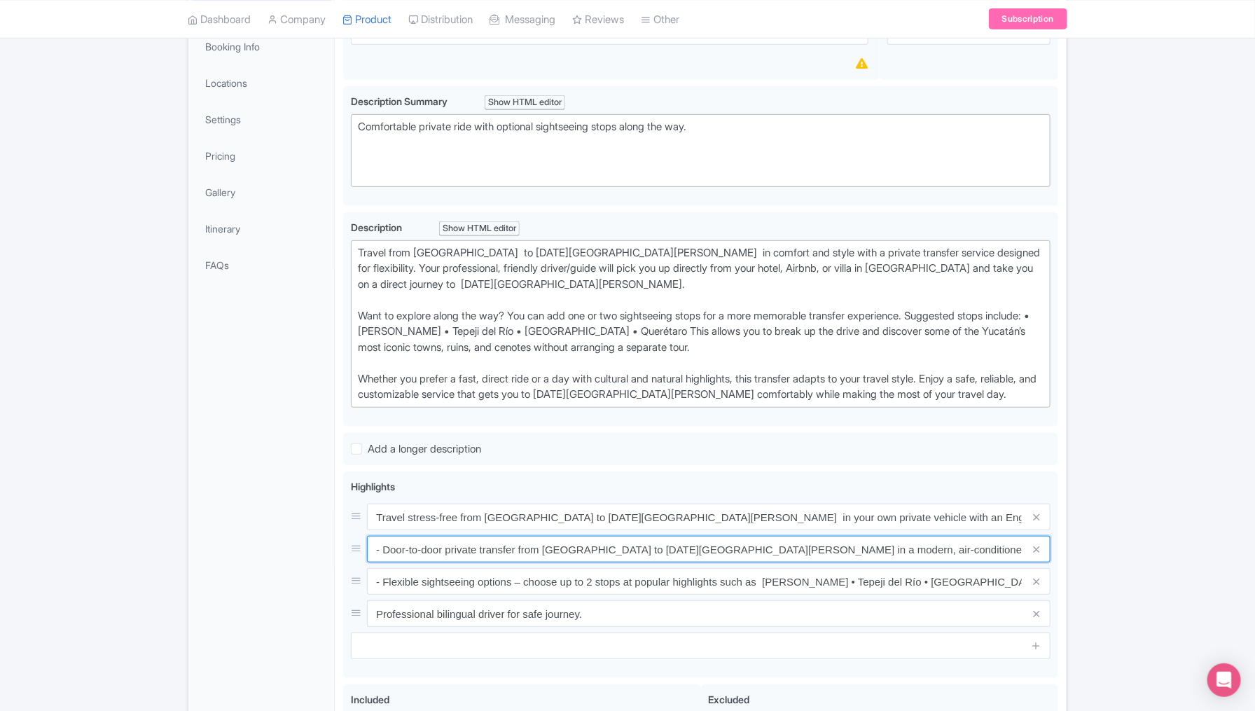
type input "- Door-to-door private transfer from México City to San Miguel de Allende in a …"
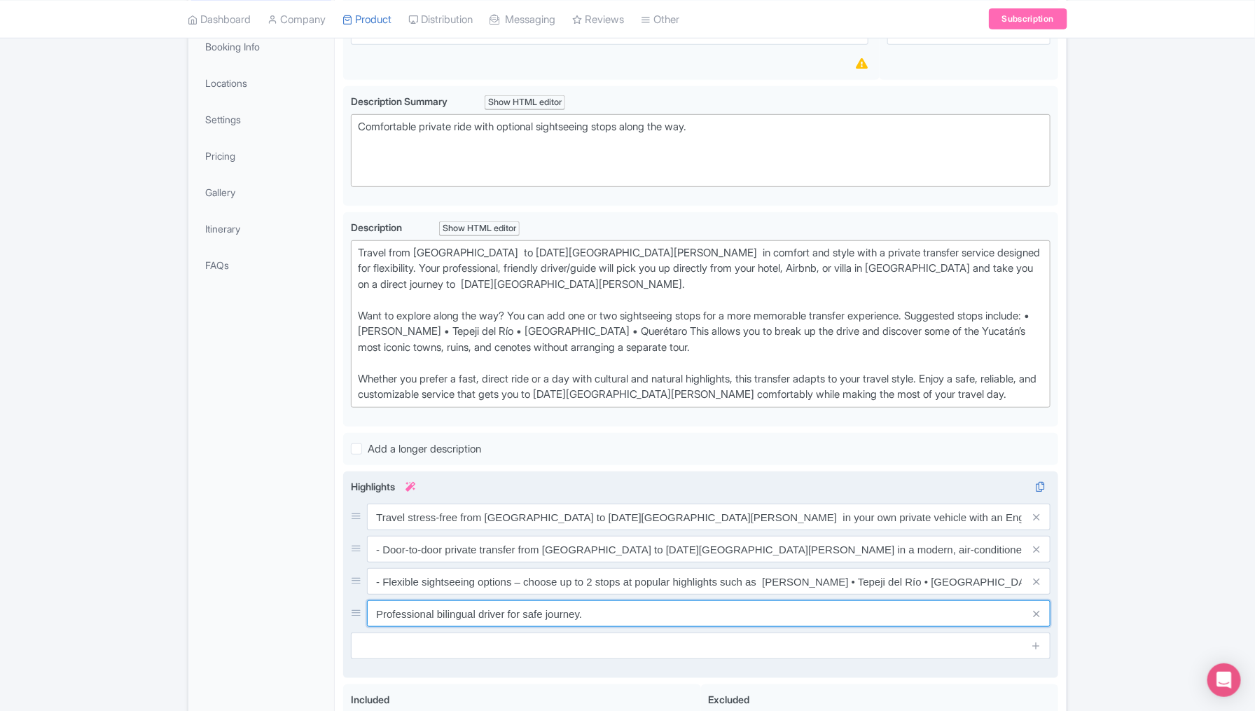
drag, startPoint x: 606, startPoint y: 584, endPoint x: 374, endPoint y: 573, distance: 232.2
click at [374, 600] on input "Professional bilingual driver for safe journey." at bounding box center [709, 613] width 684 height 27
paste input "English-speaking driver/guide with local knowledge and safe driving"
type input "English-speaking driver/guide with local knowledge and safe driving"
click at [425, 633] on input "text" at bounding box center [701, 646] width 700 height 27
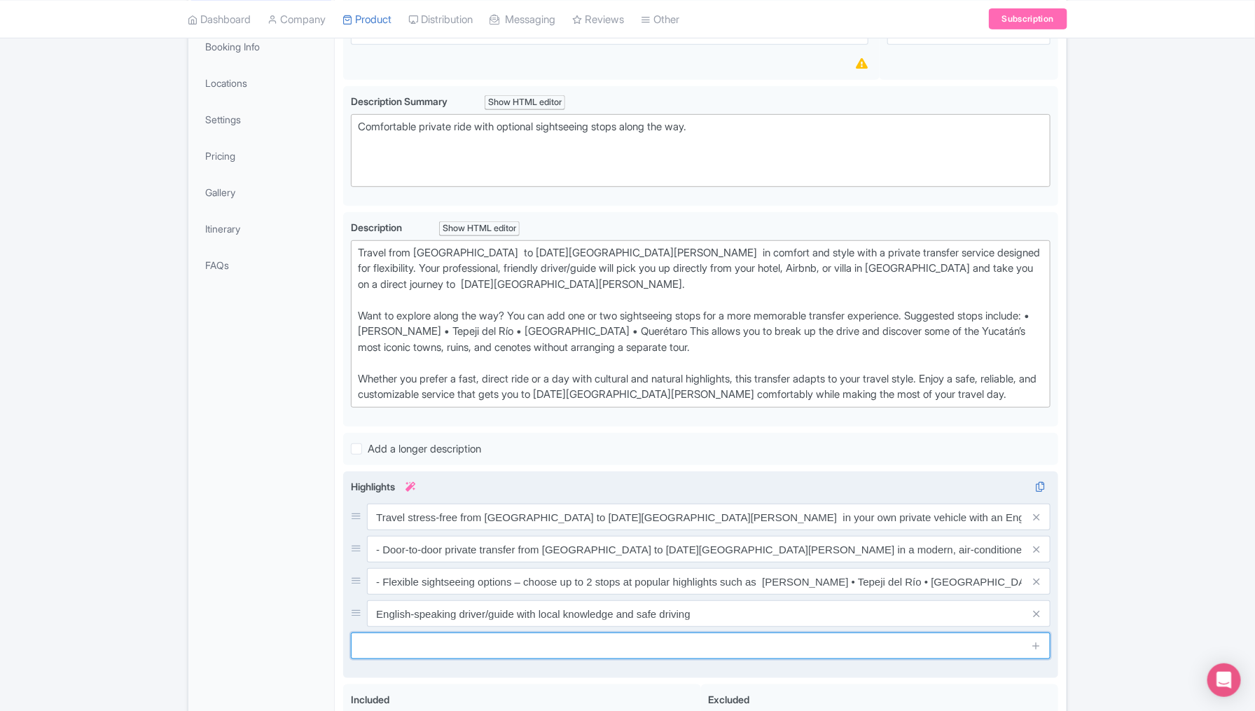
click at [415, 633] on input "text" at bounding box center [701, 646] width 700 height 27
paste input "- Customizable schedule within your transfer time for a stress-free journey"
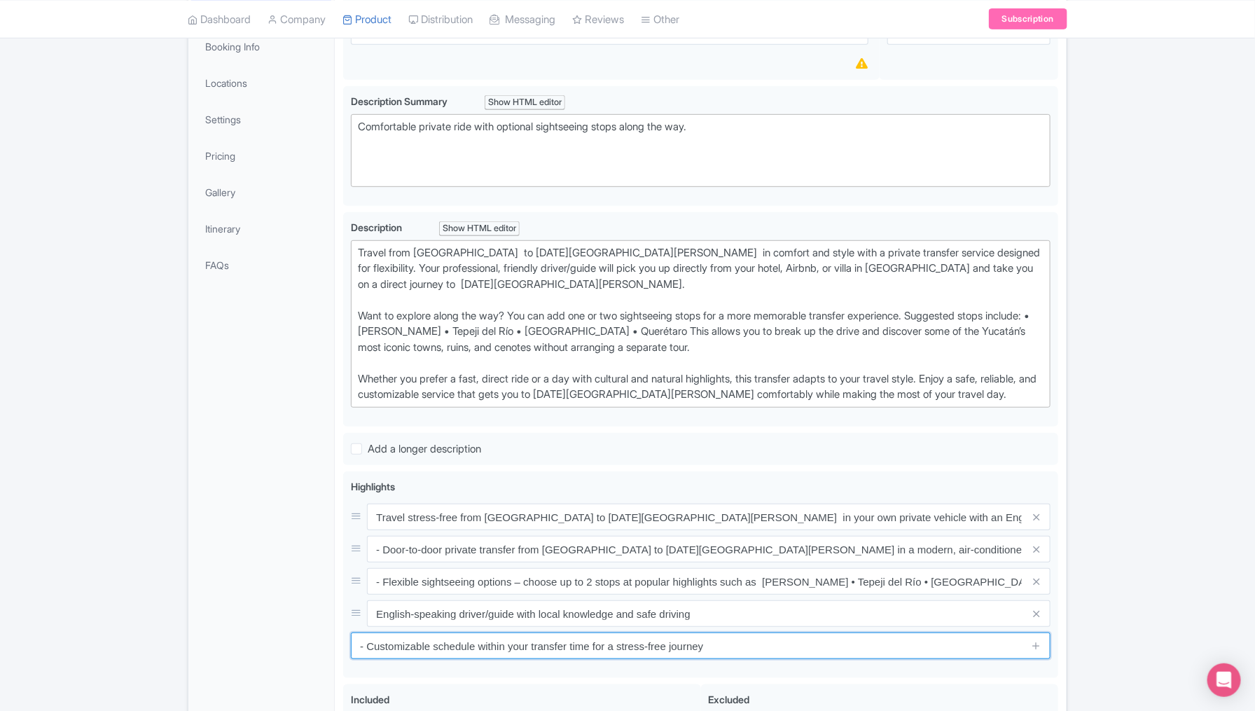
type input "- Customizable schedule within your transfer time for a stress-free journey"
click at [1119, 549] on div "Success Data saved automatically ← Back to Products Private Transfer : México C…" at bounding box center [627, 400] width 1255 height 1099
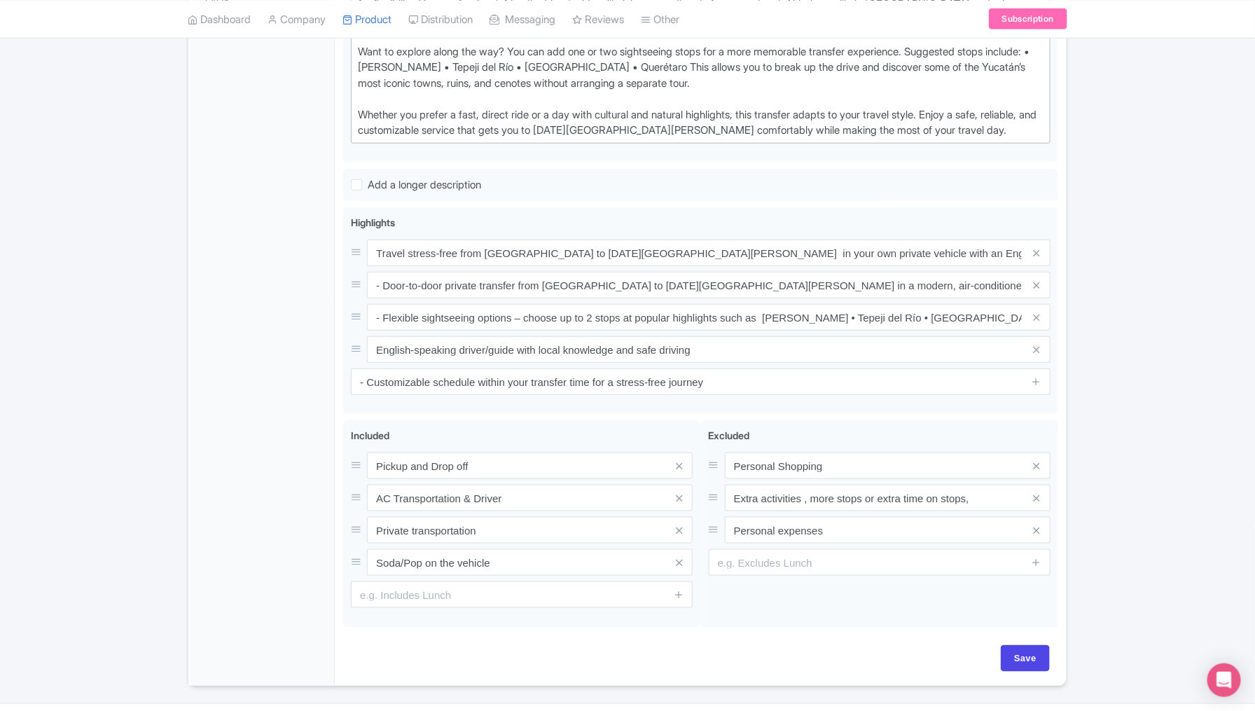
scroll to position [546, 0]
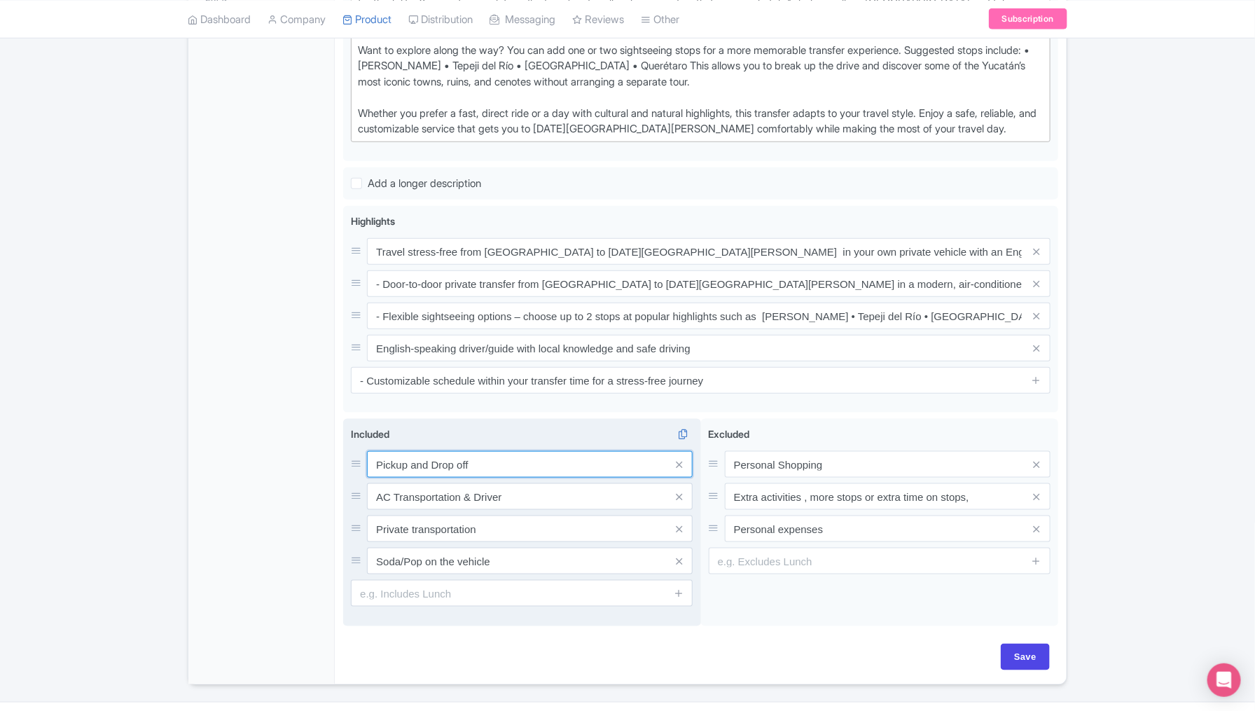
drag, startPoint x: 496, startPoint y: 434, endPoint x: 364, endPoint y: 429, distance: 132.5
click at [364, 451] on div "Pickup and Drop off" at bounding box center [522, 464] width 342 height 27
paste input "rivate transfer from Tulum to Mérida"
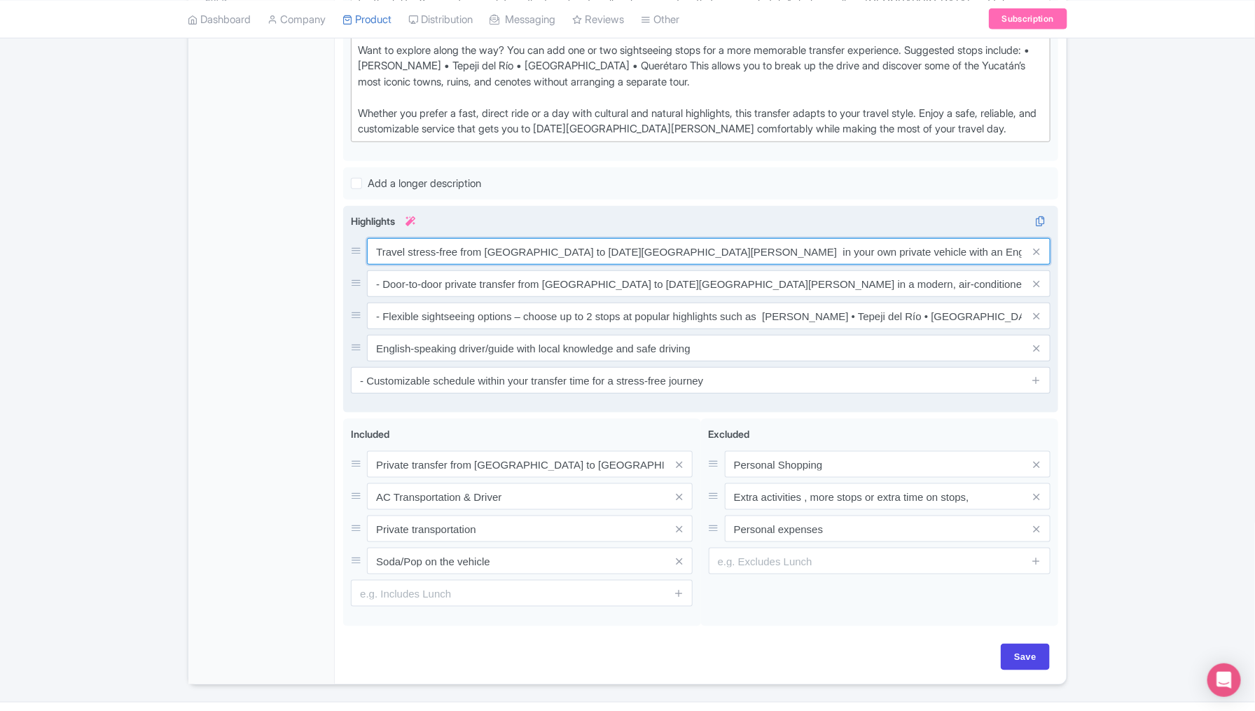
drag, startPoint x: 657, startPoint y: 215, endPoint x: 482, endPoint y: 214, distance: 175.1
click at [482, 238] on input "Travel stress-free from [GEOGRAPHIC_DATA] to [DATE][GEOGRAPHIC_DATA][PERSON_NAM…" at bounding box center [709, 251] width 684 height 27
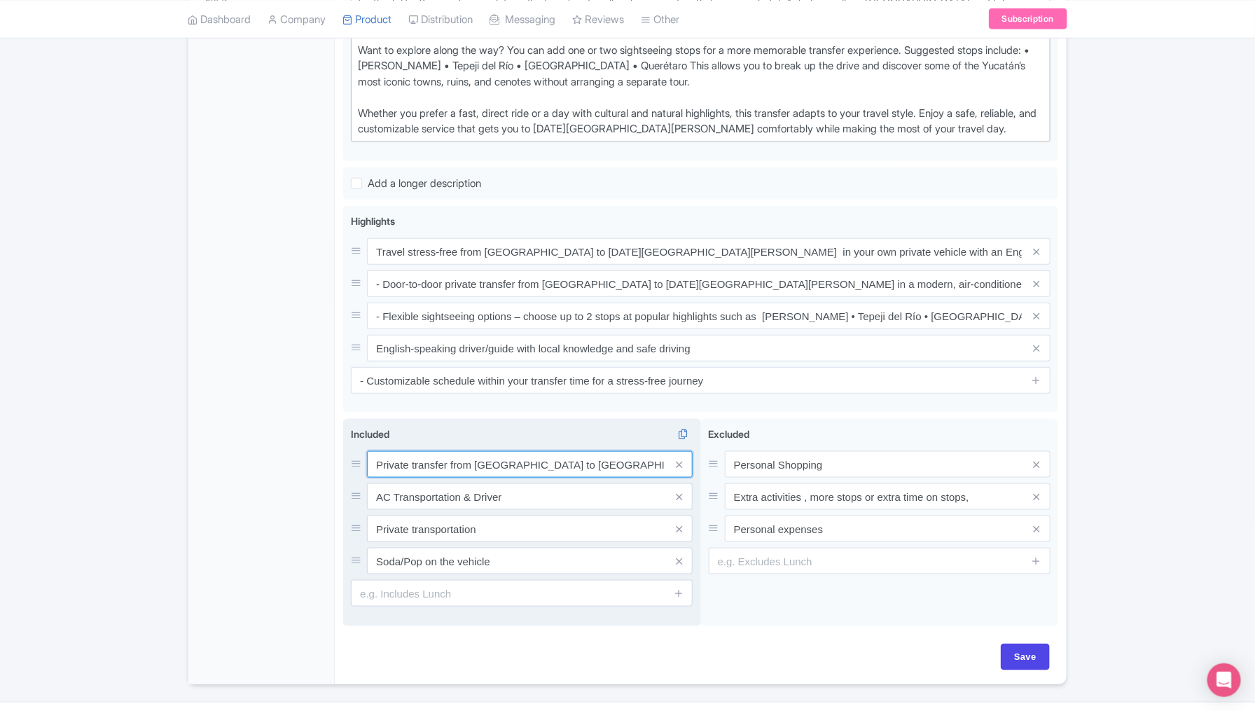
drag, startPoint x: 563, startPoint y: 433, endPoint x: 471, endPoint y: 428, distance: 91.9
click at [471, 451] on input "Private transfer from Tulum to Mérida" at bounding box center [530, 464] width 326 height 27
paste input "México City to San Miguel de Allende"
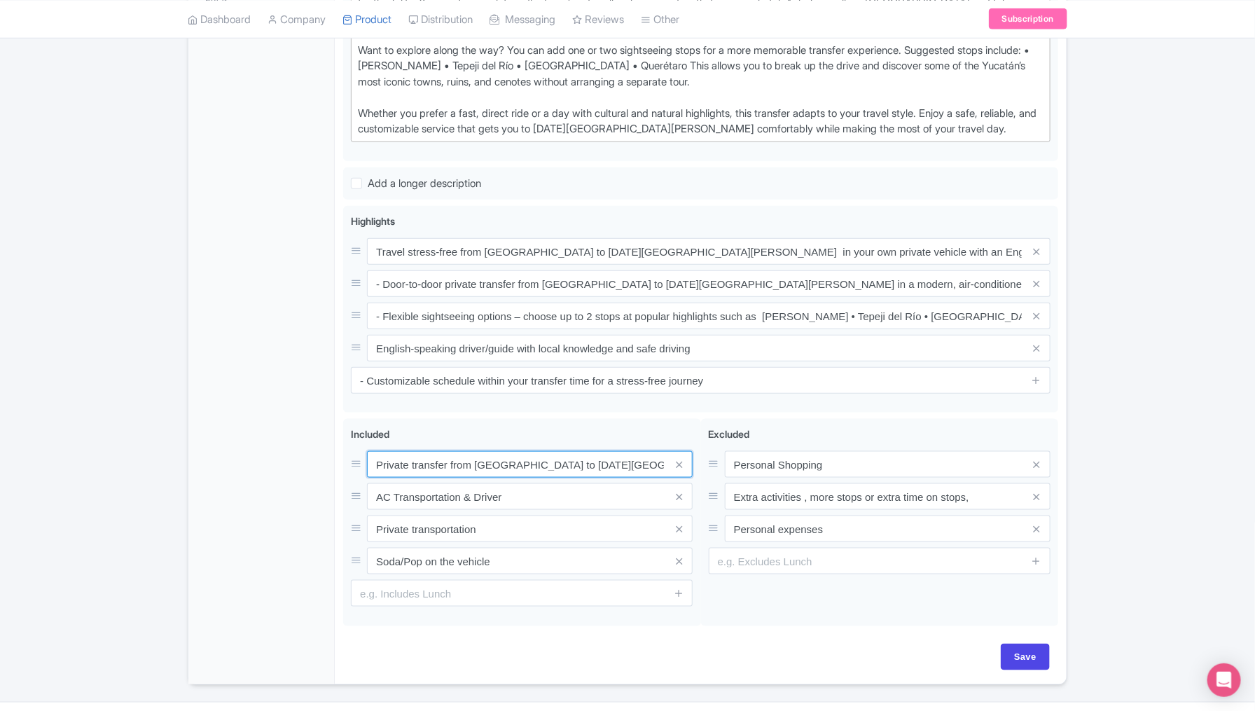
type input "Private transfer from [GEOGRAPHIC_DATA] to [DATE][GEOGRAPHIC_DATA][PERSON_NAME]"
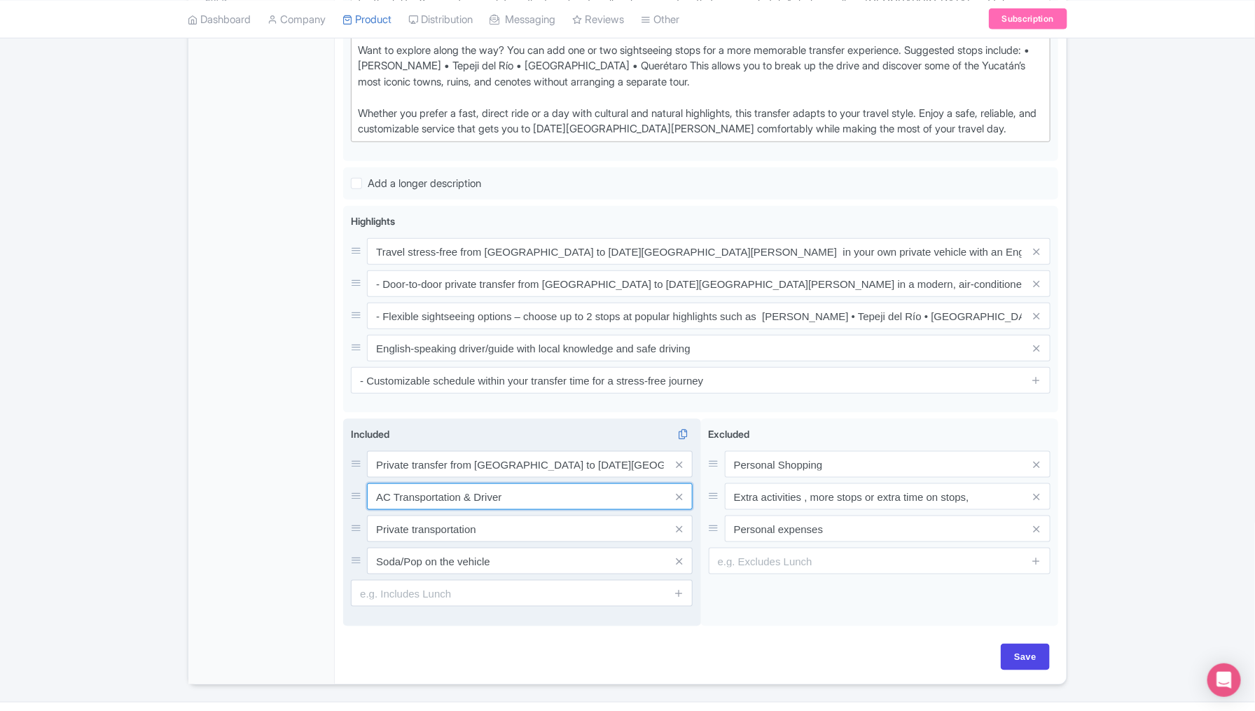
drag, startPoint x: 521, startPoint y: 461, endPoint x: 375, endPoint y: 464, distance: 145.7
click at [375, 483] on input "AC Transportation & Driver" at bounding box center [530, 496] width 326 height 27
paste input "Professional English-speaking d"
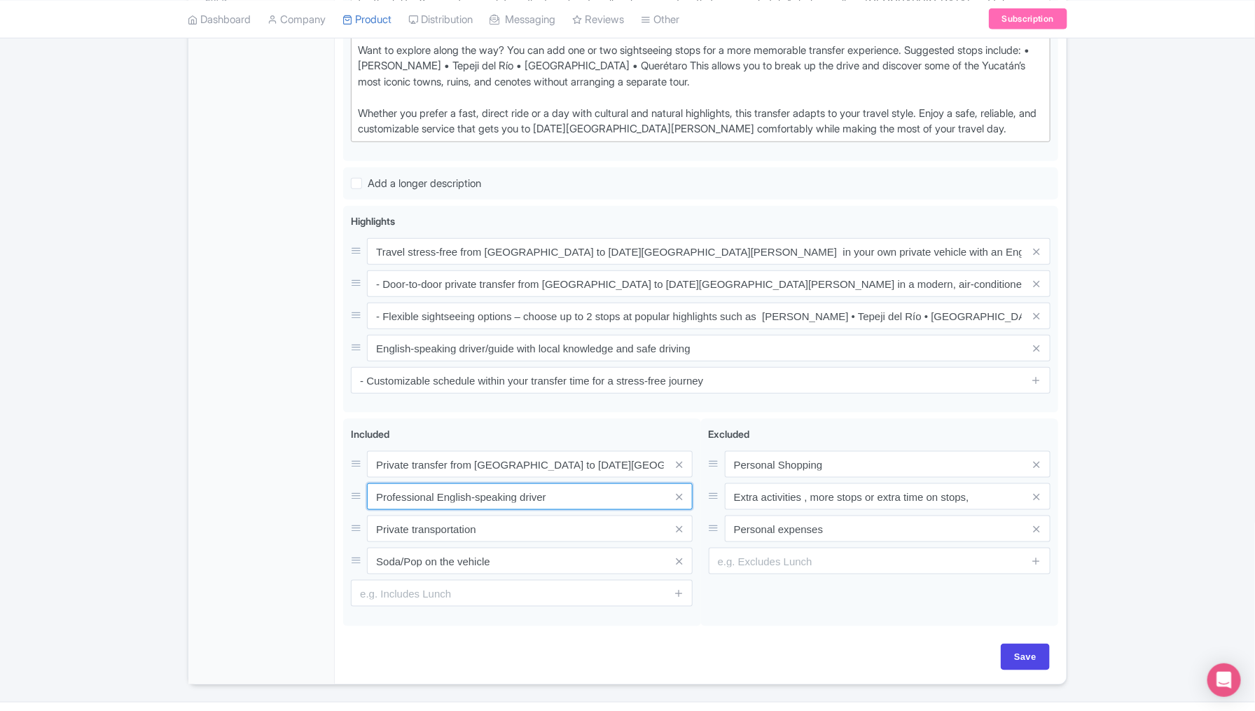
type input "Professional English-speaking driver"
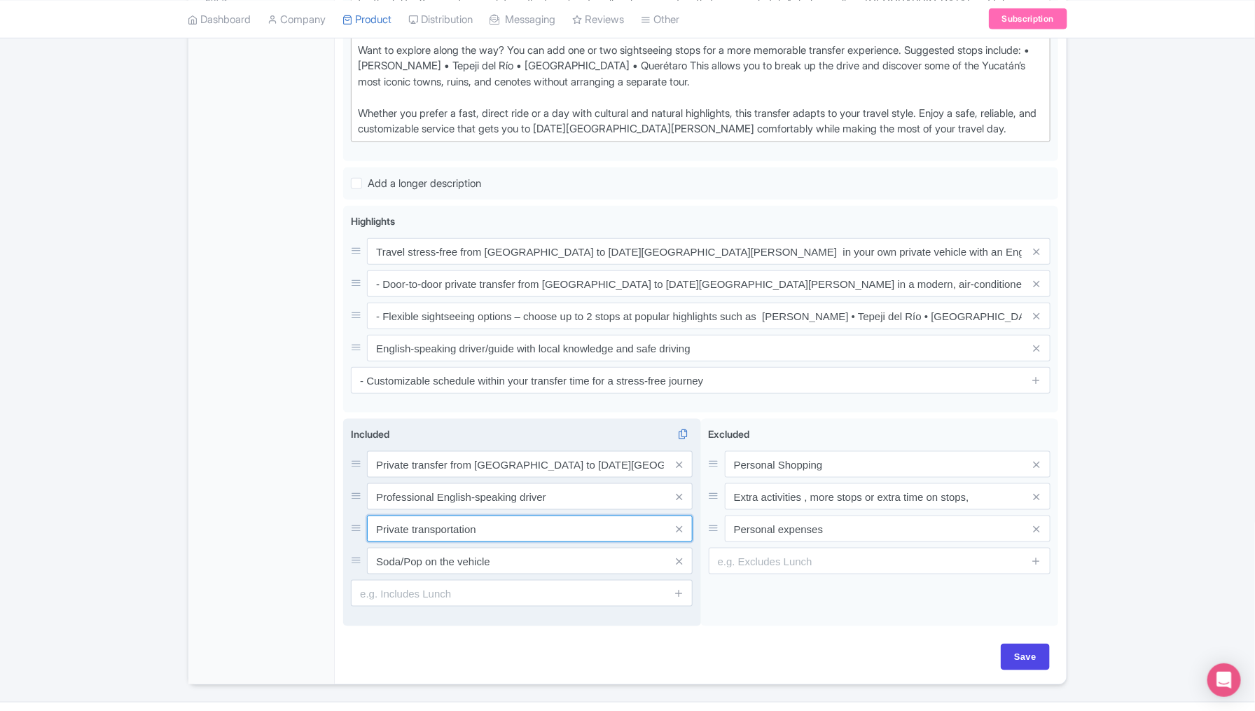
click at [506, 516] on input "Private transportation" at bounding box center [530, 529] width 326 height 27
drag, startPoint x: 506, startPoint y: 500, endPoint x: 380, endPoint y: 499, distance: 125.4
click at [380, 516] on input "Private transportation" at bounding box center [530, 529] width 326 height 27
paste input "Comfortable, air-conditioned vehicle"
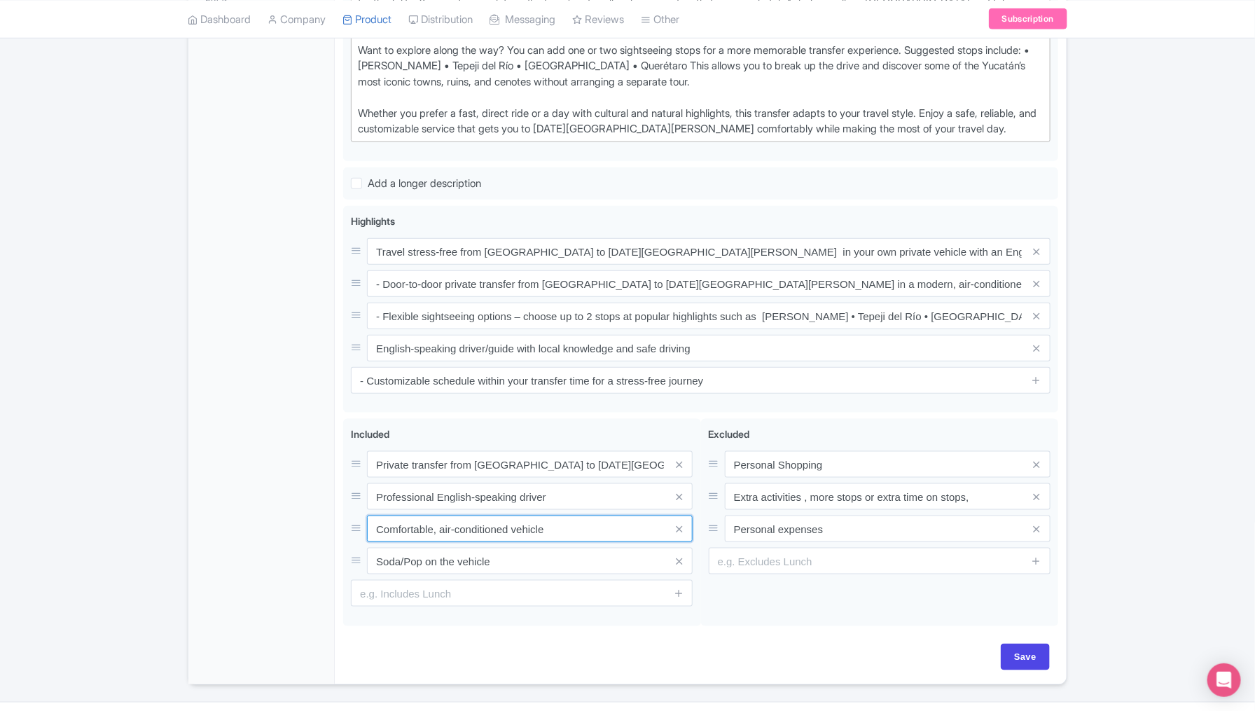
type input "Comfortable, air-conditioned vehicle"
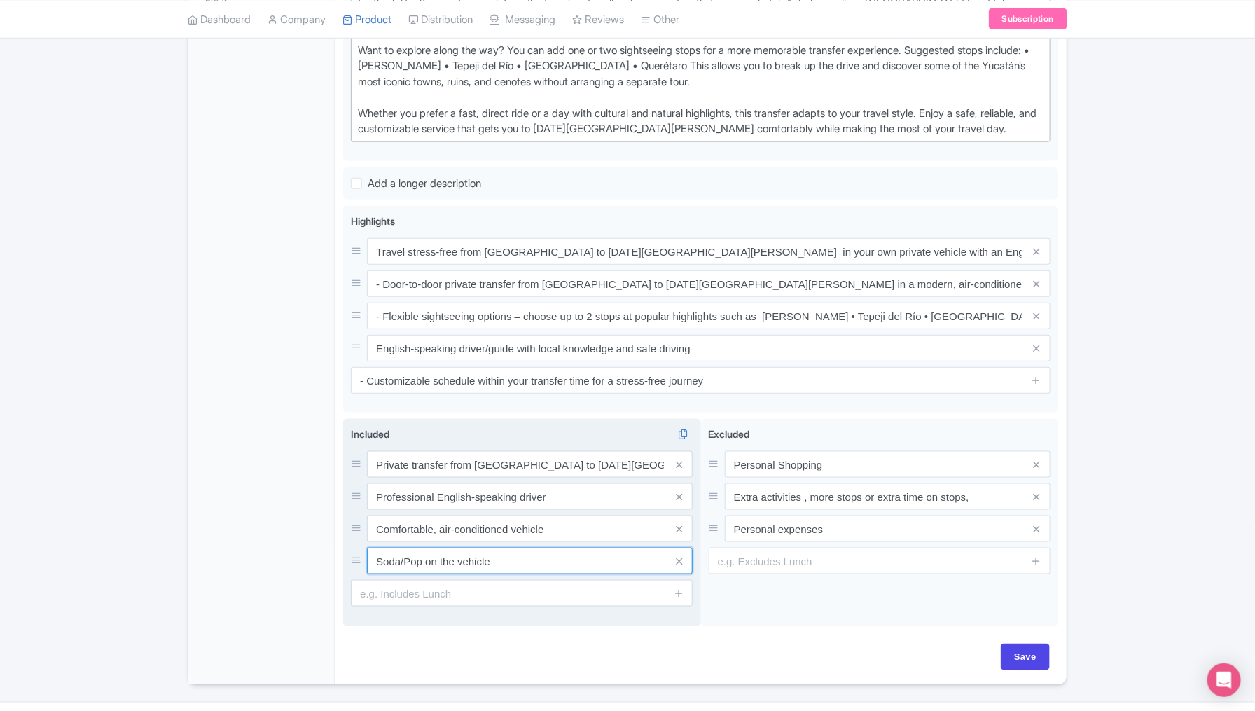
click at [521, 548] on input "Soda/Pop on the vehicle" at bounding box center [530, 561] width 326 height 27
drag, startPoint x: 521, startPoint y: 530, endPoint x: 380, endPoint y: 530, distance: 140.1
click at [380, 548] on input "Soda/Pop on the vehicle" at bounding box center [530, 561] width 326 height 27
paste input "Door-to-door pickup and drop-off (Hotels, Airbnbs, Villas)"
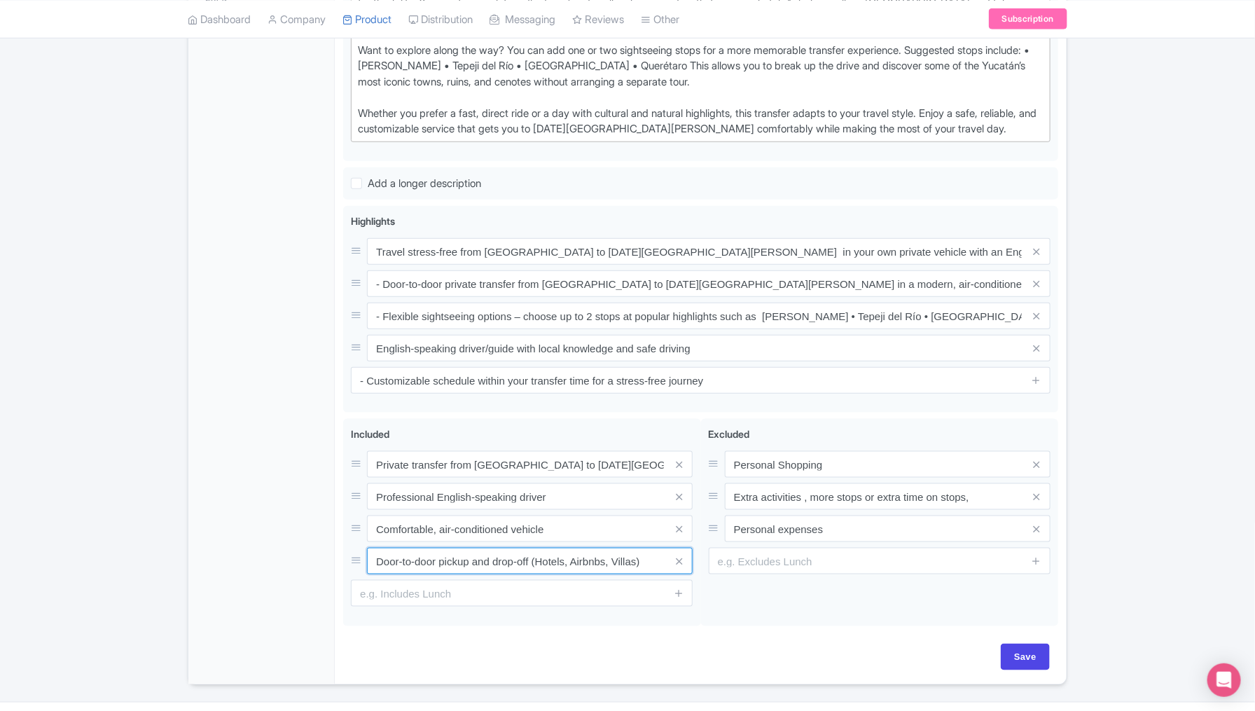
type input "Door-to-door pickup and drop-off (Hotels, Airbnbs, Villas)"
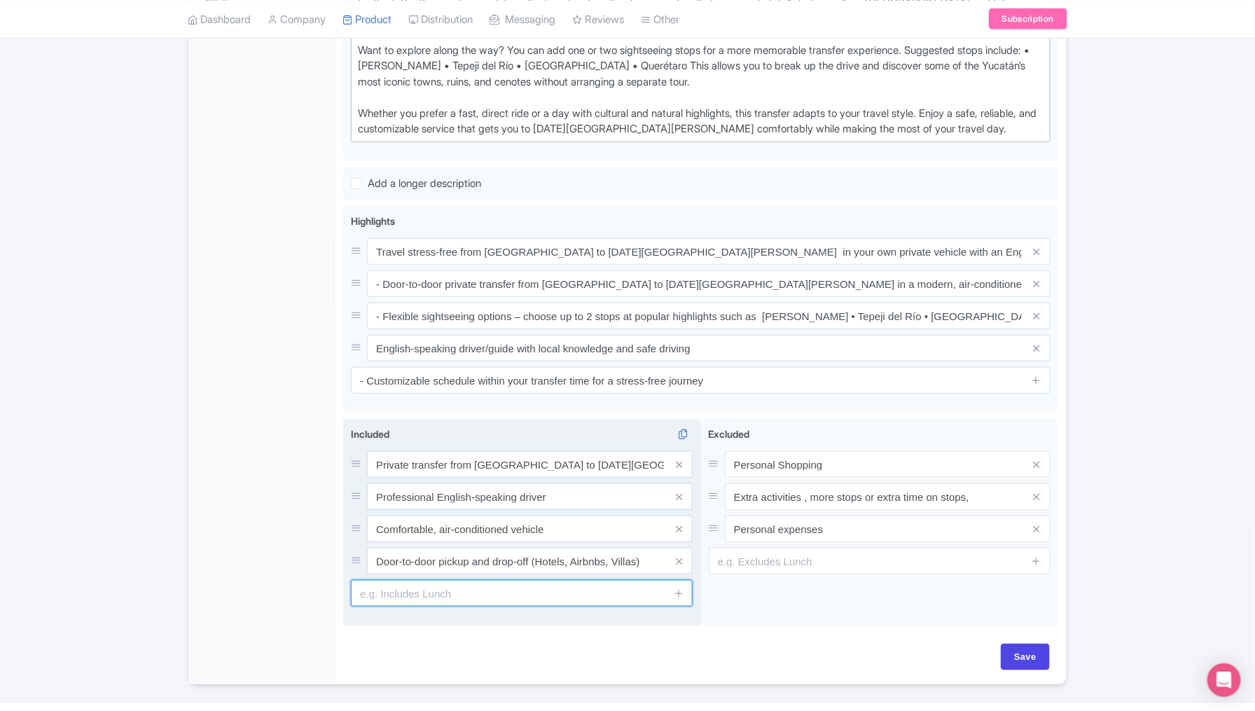
click at [451, 580] on input "text" at bounding box center [522, 593] width 342 height 27
paste input "Bottled water"
type input "Bottled water"
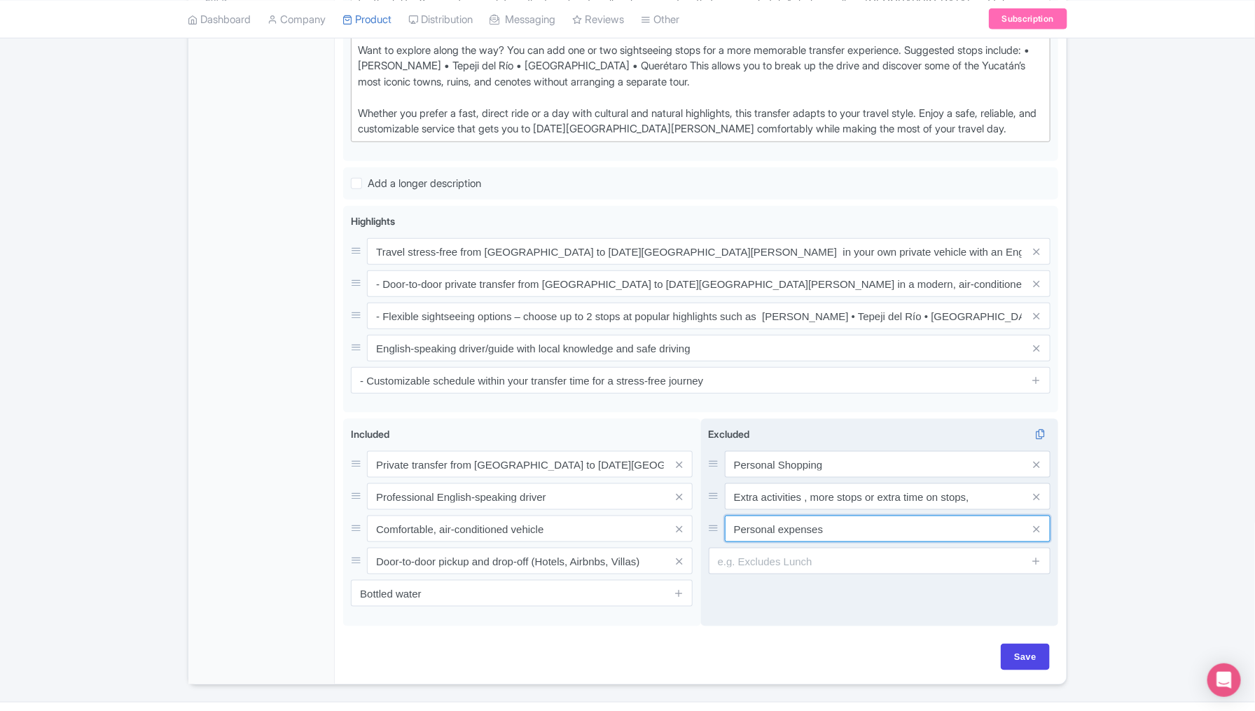
drag, startPoint x: 857, startPoint y: 495, endPoint x: 723, endPoint y: 492, distance: 133.8
click at [723, 516] on div "Personal expenses" at bounding box center [880, 529] width 342 height 27
paste input "Gratuities (optional)"
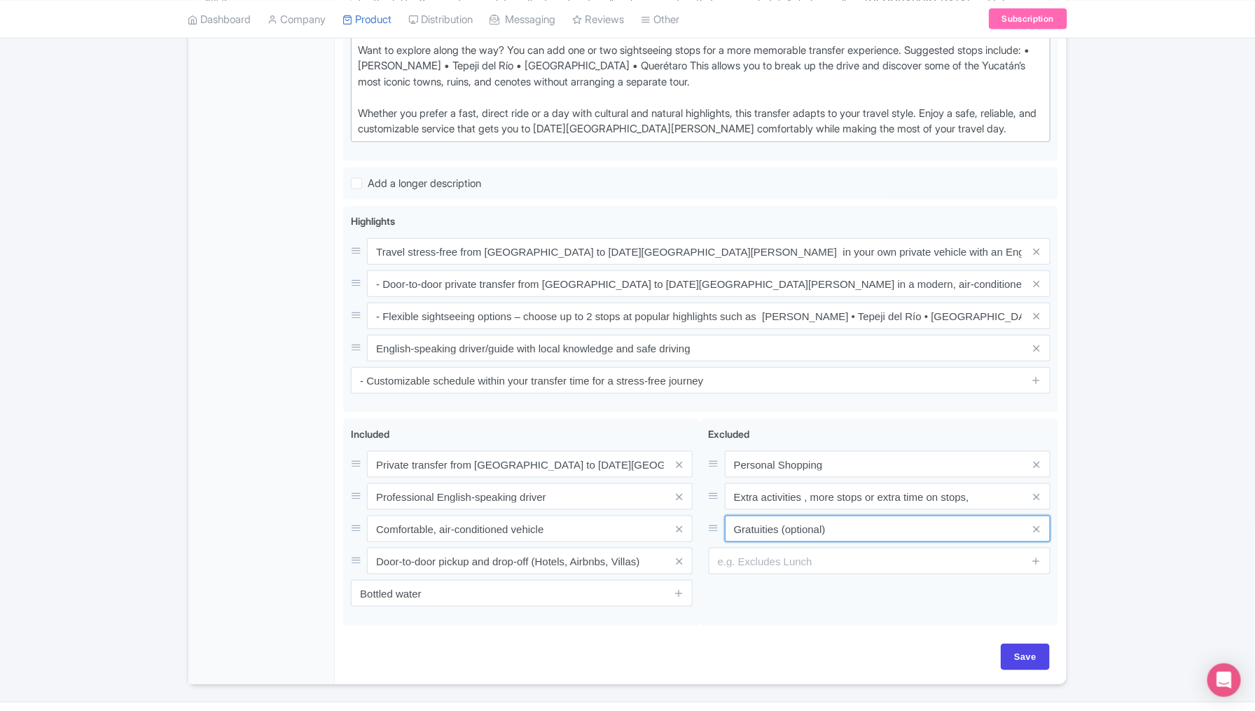
type input "Gratuities (optional)"
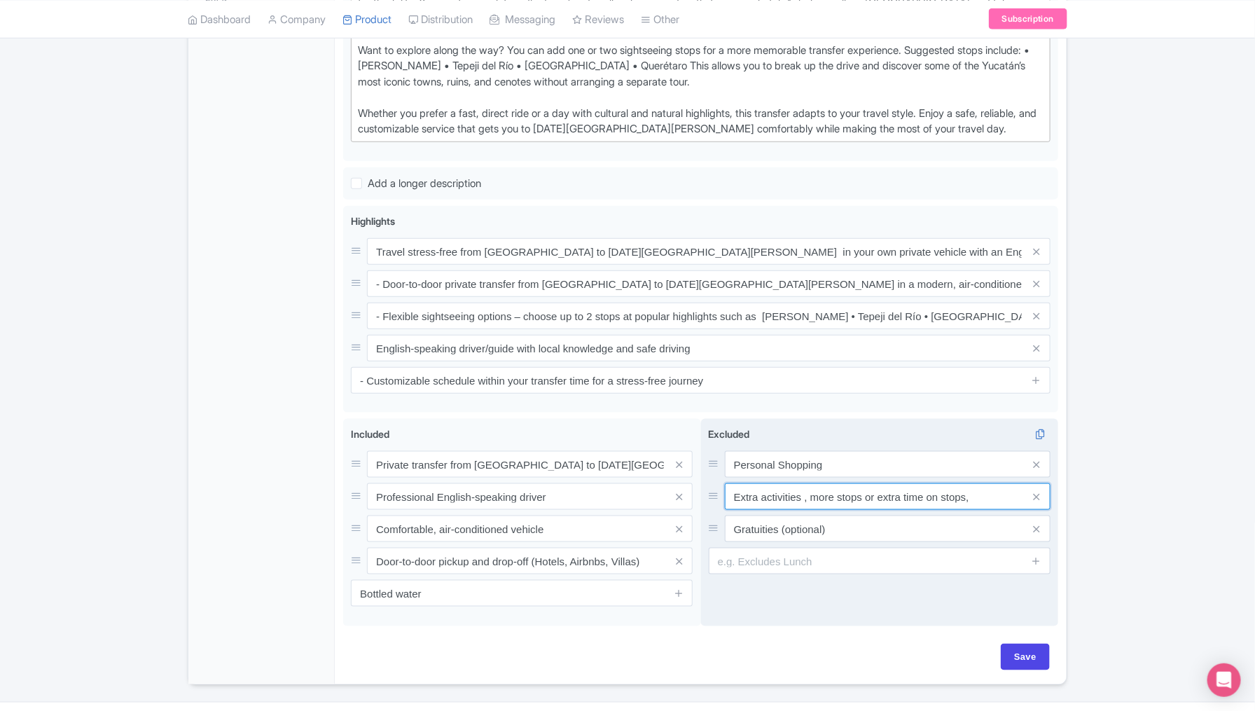
drag, startPoint x: 984, startPoint y: 467, endPoint x: 732, endPoint y: 459, distance: 251.6
click at [732, 483] on input "Extra activities , more stops or extra time on stops," at bounding box center [888, 496] width 326 height 27
paste input "Meals and drinks (unless otherwise specified)"
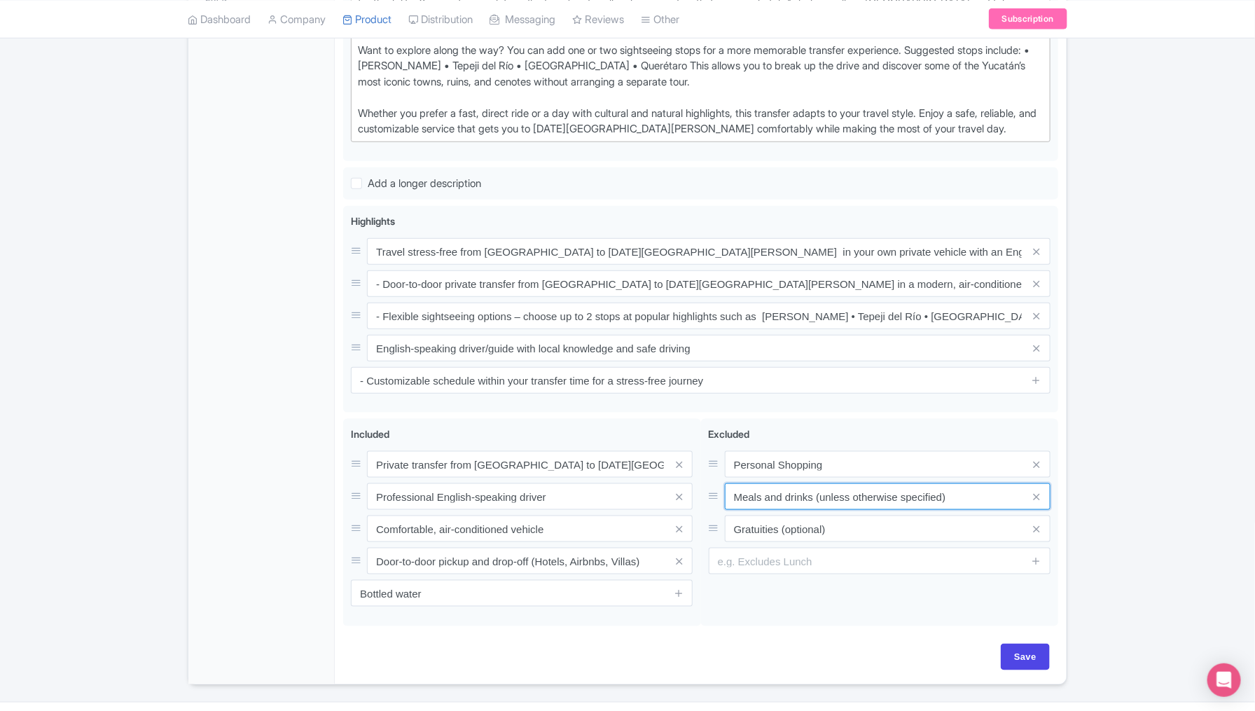
type input "Meals and drinks (unless otherwise specified)"
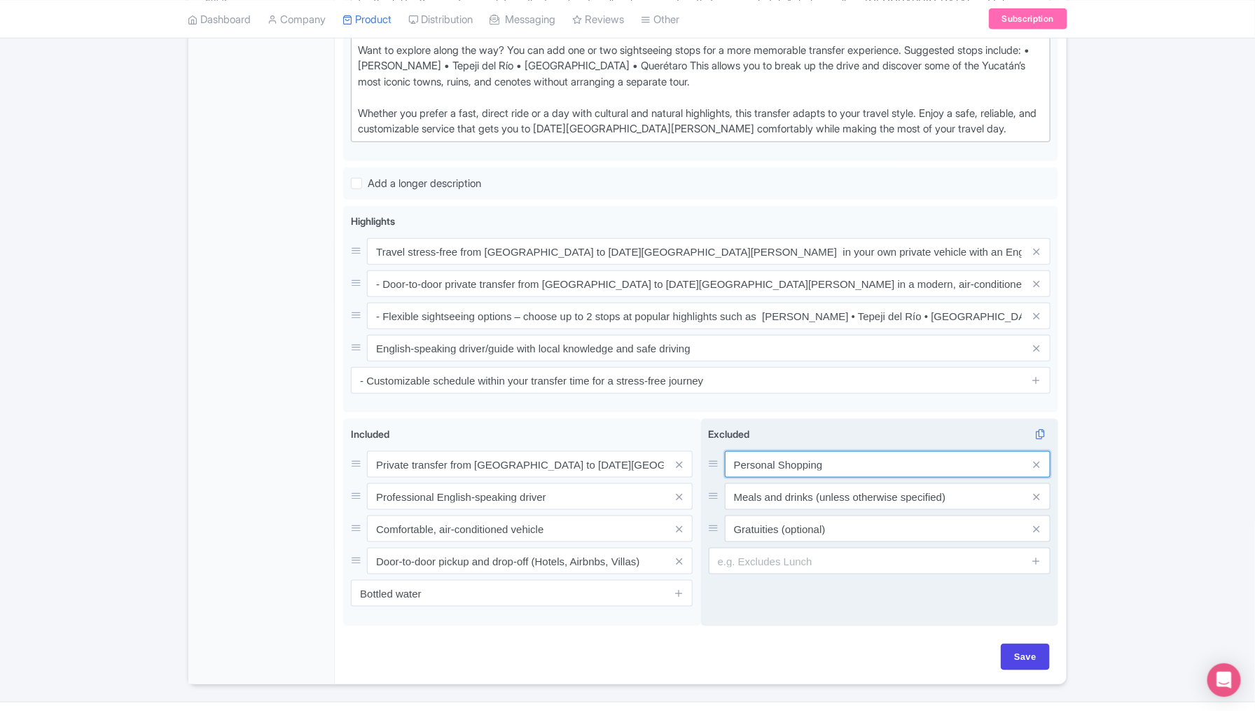
click at [842, 451] on input "Personal Shopping" at bounding box center [888, 464] width 326 height 27
drag, startPoint x: 842, startPoint y: 429, endPoint x: 749, endPoint y: 429, distance: 93.2
click at [749, 451] on input "Personal Shopping" at bounding box center [888, 464] width 326 height 27
paste input "Entrance fees to attractions (if sightseeing stops are selected)"
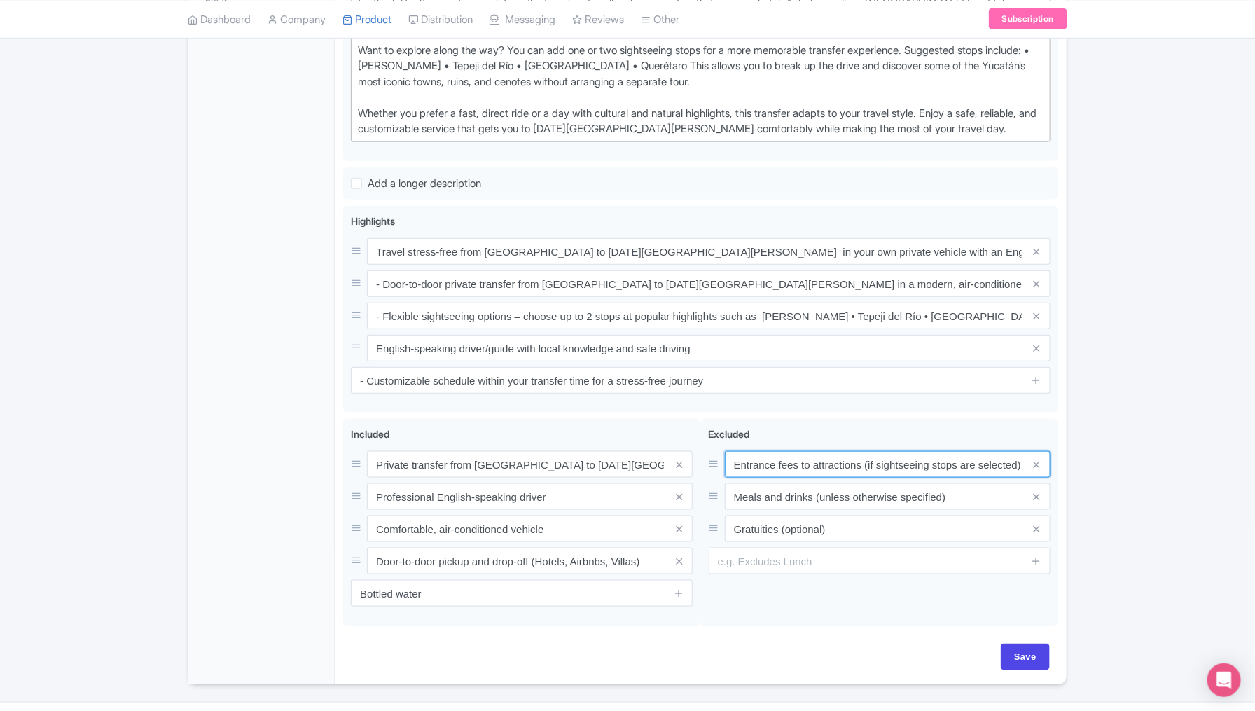
type input "Entrance fees to attractions (if sightseeing stops are selected)"
click at [801, 644] on div "Save" at bounding box center [701, 657] width 698 height 27
click at [1017, 644] on input "Save" at bounding box center [1025, 657] width 49 height 27
type input "Saving..."
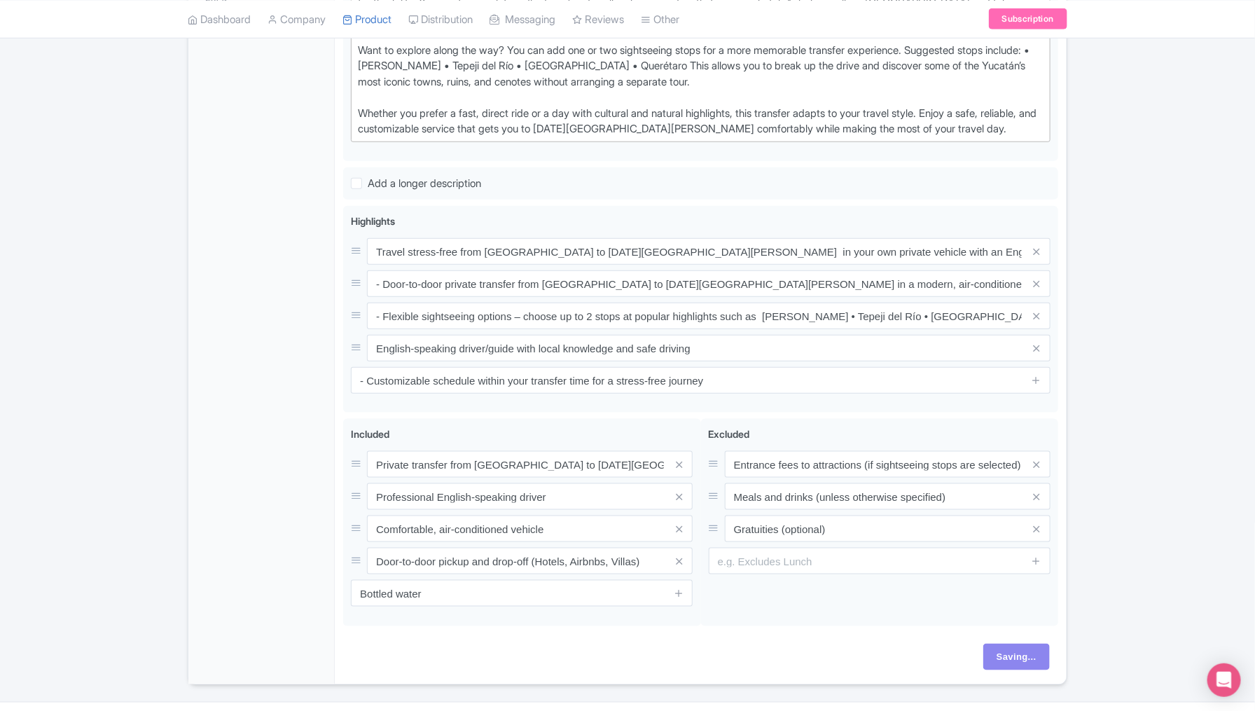
click at [1151, 464] on div "Success Data saved automatically ← Back to Products Private Transfer : México C…" at bounding box center [627, 135] width 1255 height 1099
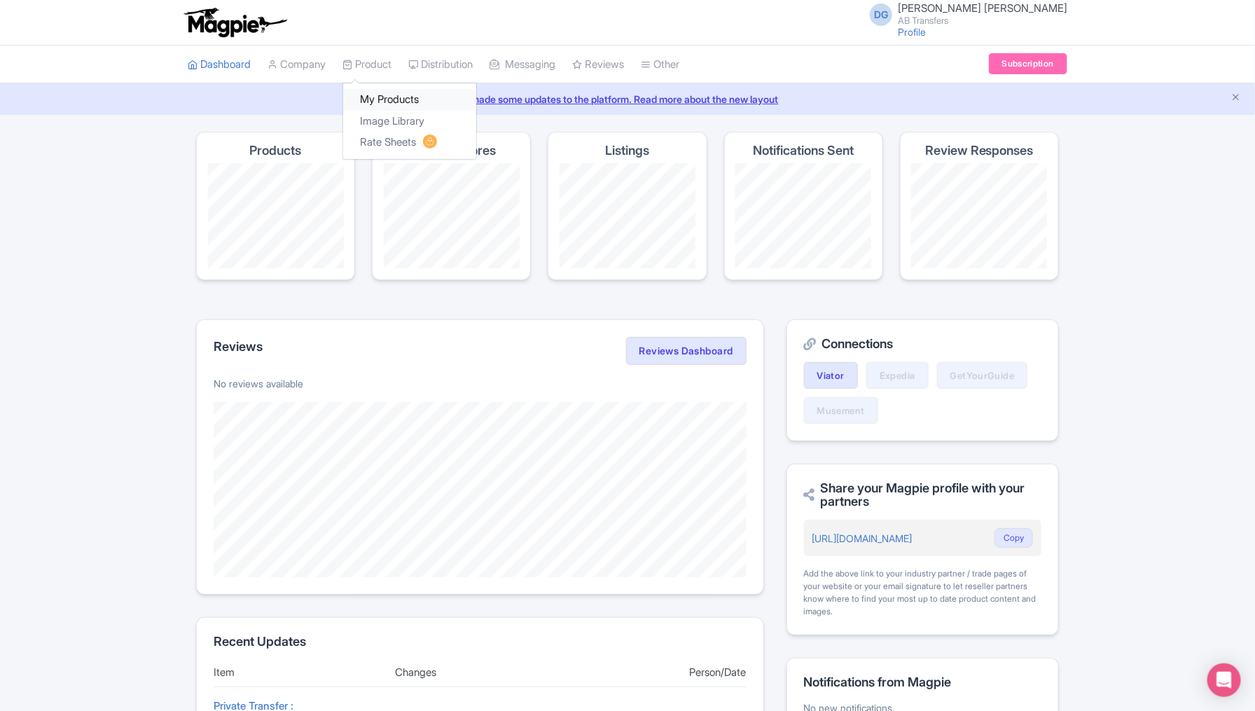
click at [380, 97] on link "My Products" at bounding box center [409, 100] width 133 height 22
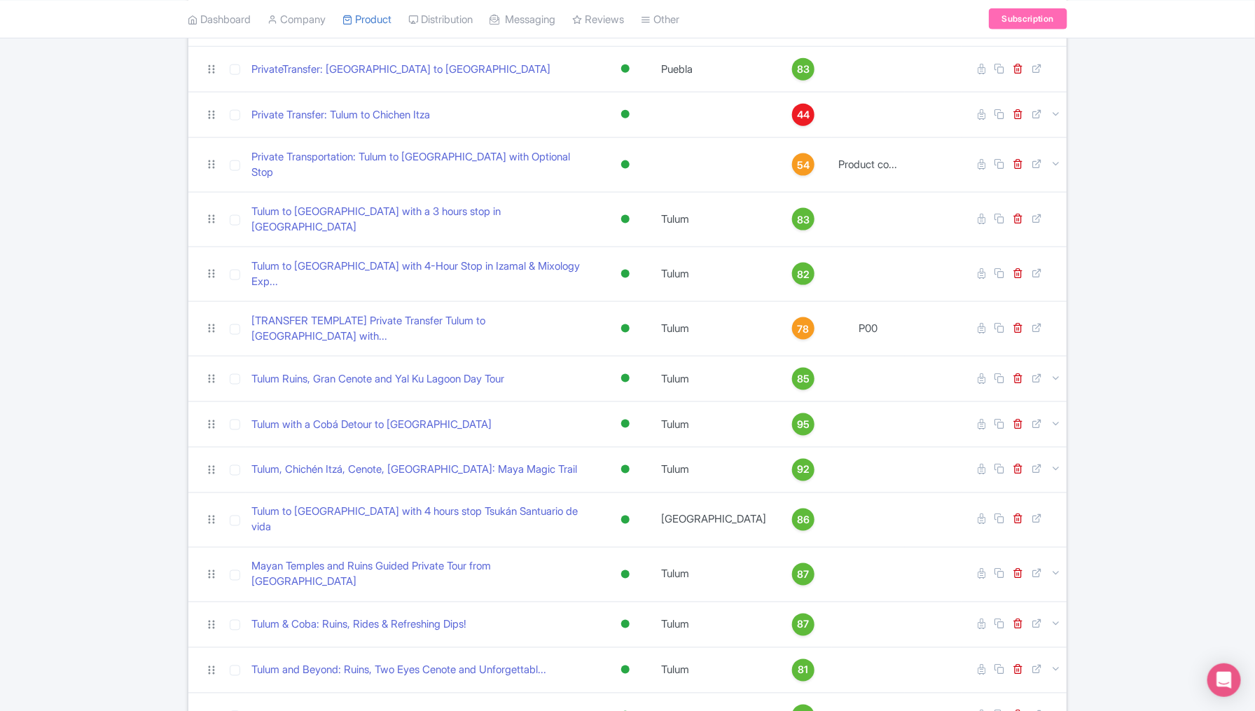
scroll to position [790, 0]
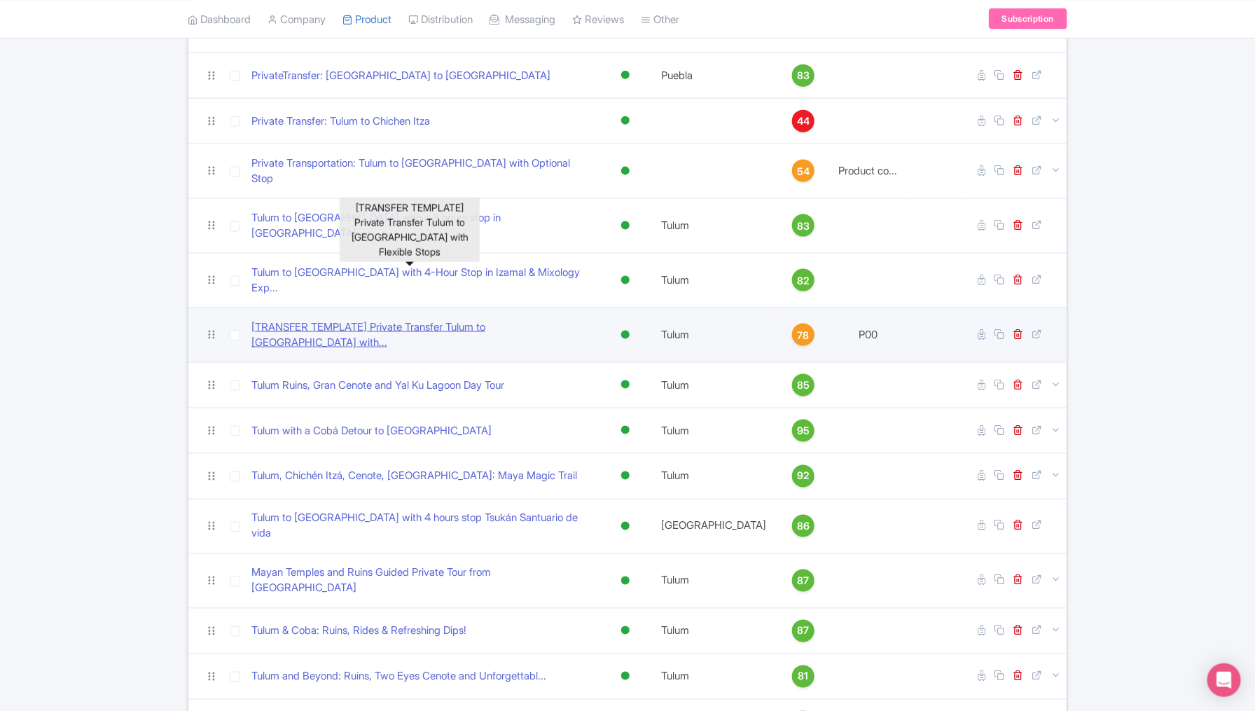
click at [326, 319] on link "[TRANSFER TEMPLATE] Private Transfer Tulum to Merida with..." at bounding box center [421, 335] width 340 height 32
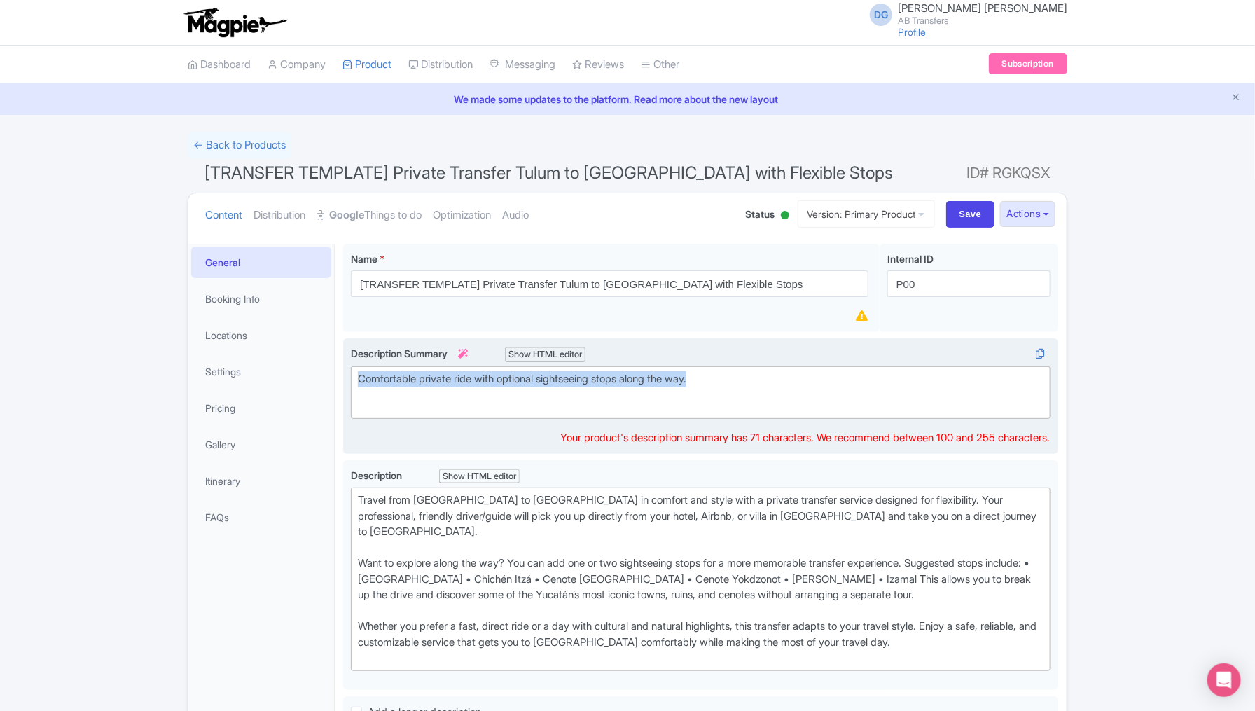
drag, startPoint x: 720, startPoint y: 378, endPoint x: 358, endPoint y: 379, distance: 362.2
click at [358, 379] on div "Comfortable private ride with optional sightseeing stops along the way." at bounding box center [701, 387] width 686 height 32
type trix-editor "<div>Comfortable private ride with optional sightseeing stops along the way.<br…"
copy div "Comfortable private ride with optional sightseeing stops along the way."
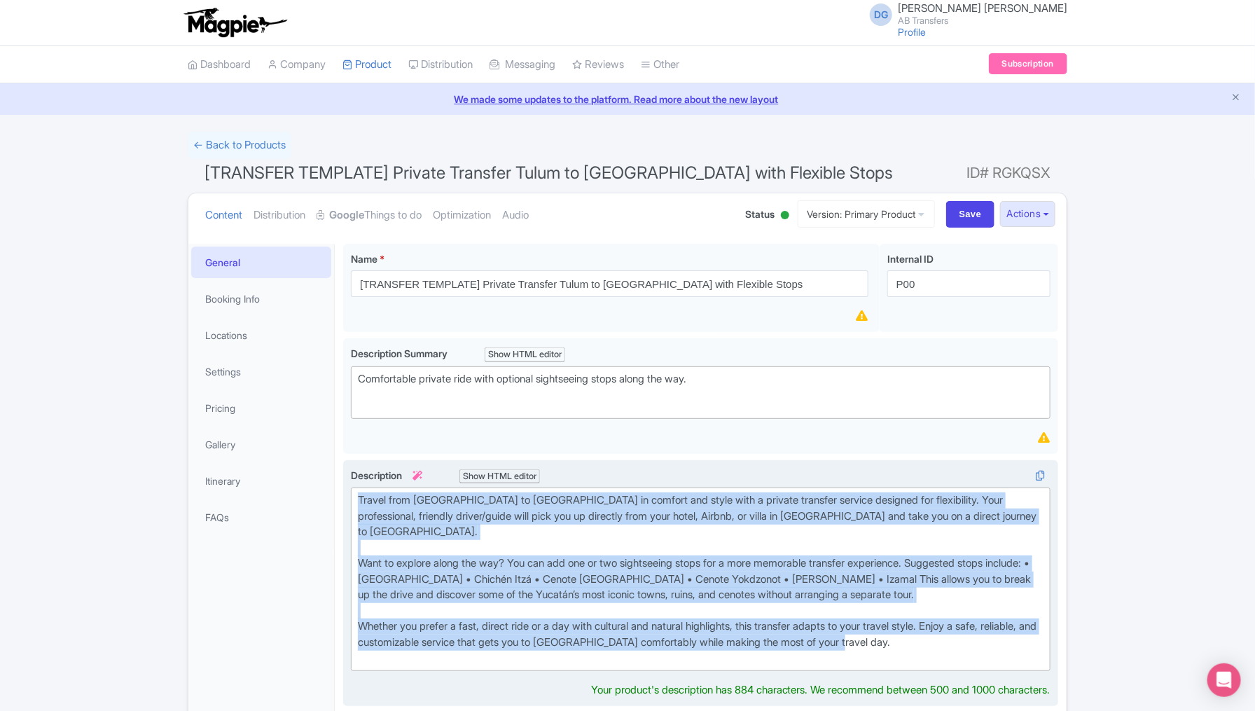
type trix-editor "<div>Travel from Tulum to Mérida in comfort and style with a private transfer s…"
drag, startPoint x: 924, startPoint y: 621, endPoint x: 354, endPoint y: 502, distance: 582.7
click at [353, 502] on trix-editor "Travel from Tulum to Mérida in comfort and style with a private transfer servic…" at bounding box center [701, 580] width 700 height 184
copy div "Travel from Tulum to Mérida in comfort and style with a private transfer servic…"
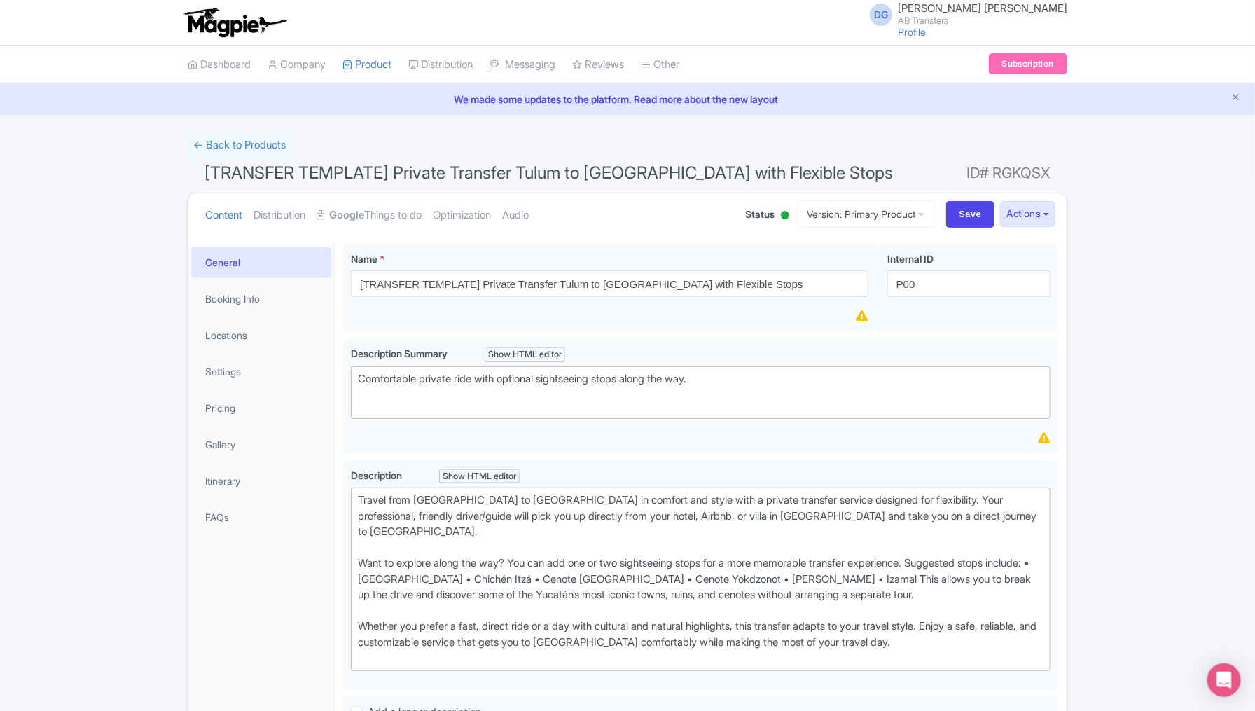
click at [1129, 474] on div "← Back to Products [TRANSFER TEMPLATE] Private Transfer Tulum to Merida with Fl…" at bounding box center [627, 705] width 1255 height 1147
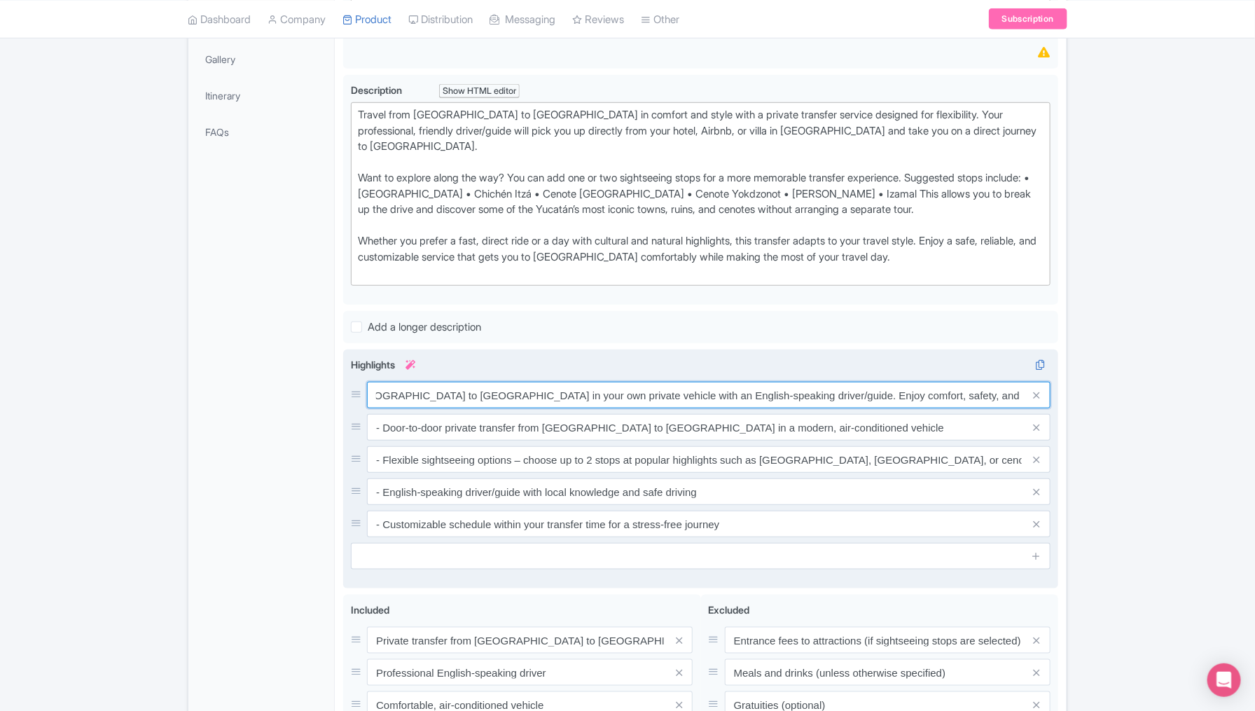
scroll to position [0, 135]
drag, startPoint x: 376, startPoint y: 377, endPoint x: 1026, endPoint y: 384, distance: 650.1
click at [1026, 384] on div "Travel stress-free from Tulum to Mérida in your own private vehicle with an Eng…" at bounding box center [709, 395] width 684 height 27
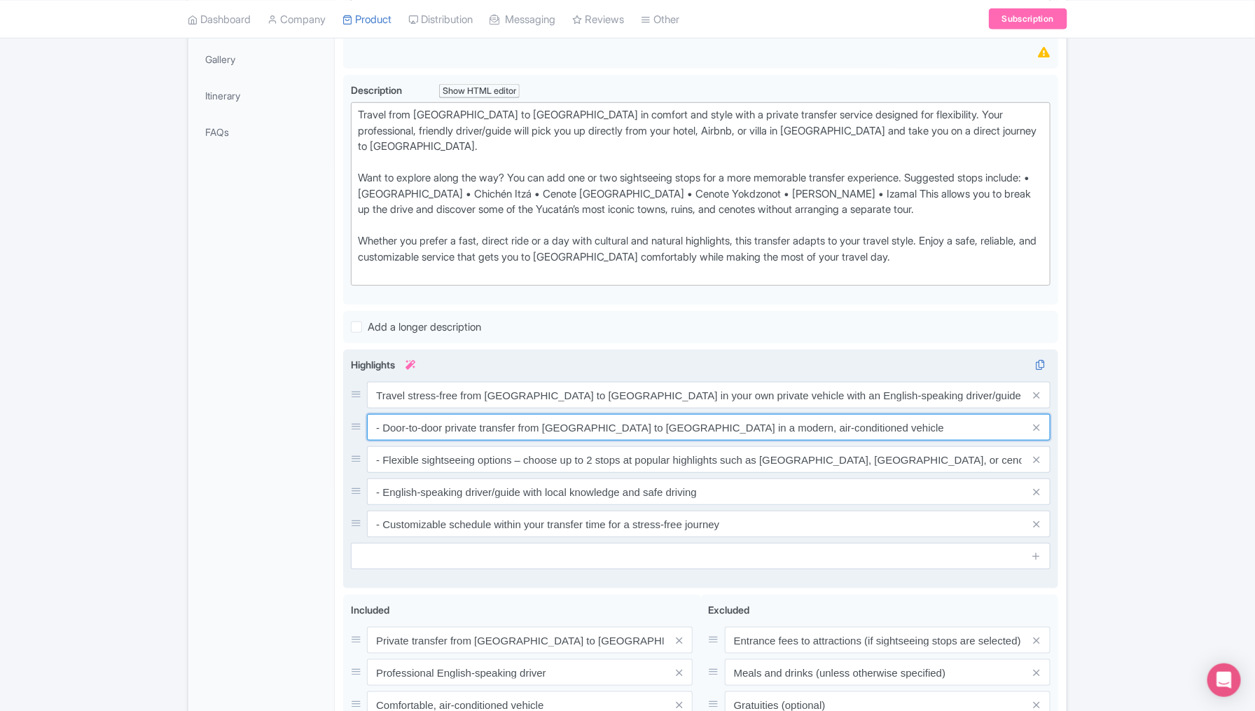
drag, startPoint x: 786, startPoint y: 411, endPoint x: 411, endPoint y: 397, distance: 375.1
click at [411, 414] on input "- Door-to-door private transfer from Tulum to Mérida in a modern, air-condition…" at bounding box center [709, 427] width 684 height 27
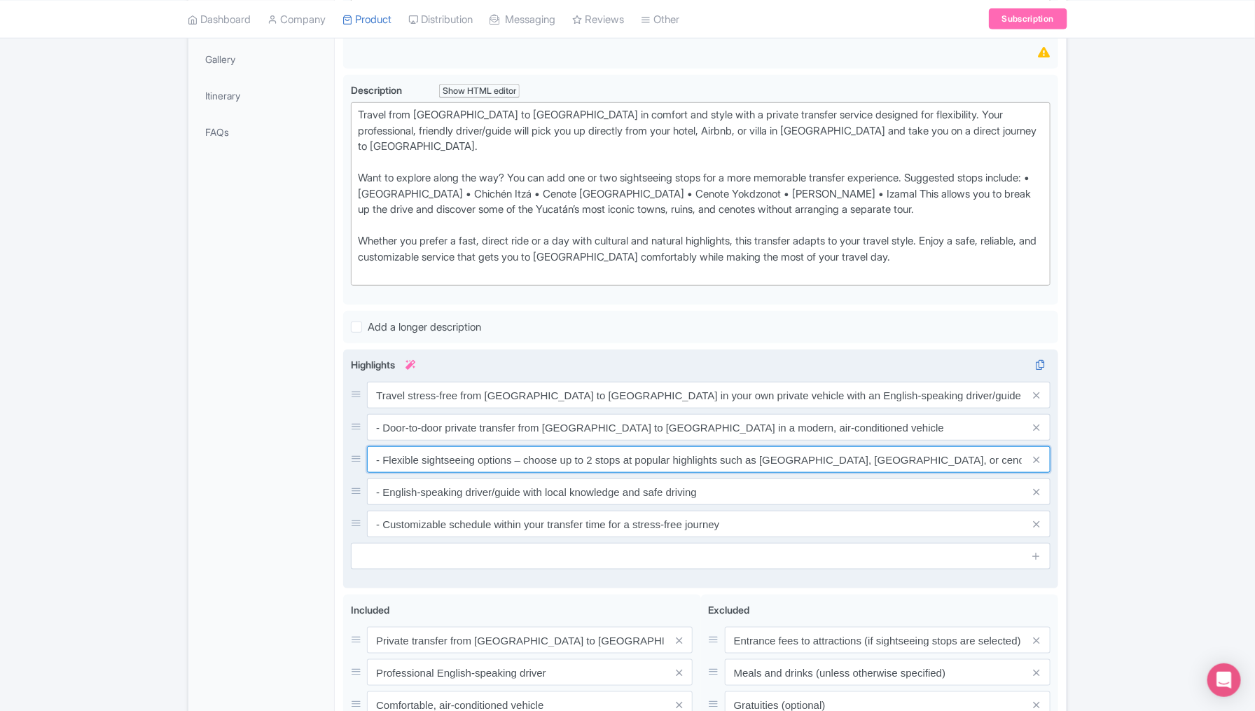
drag, startPoint x: 373, startPoint y: 440, endPoint x: 760, endPoint y: 435, distance: 386.7
click at [760, 446] on input "- Flexible sightseeing options – choose up to 2 stops at popular highlights suc…" at bounding box center [709, 459] width 684 height 27
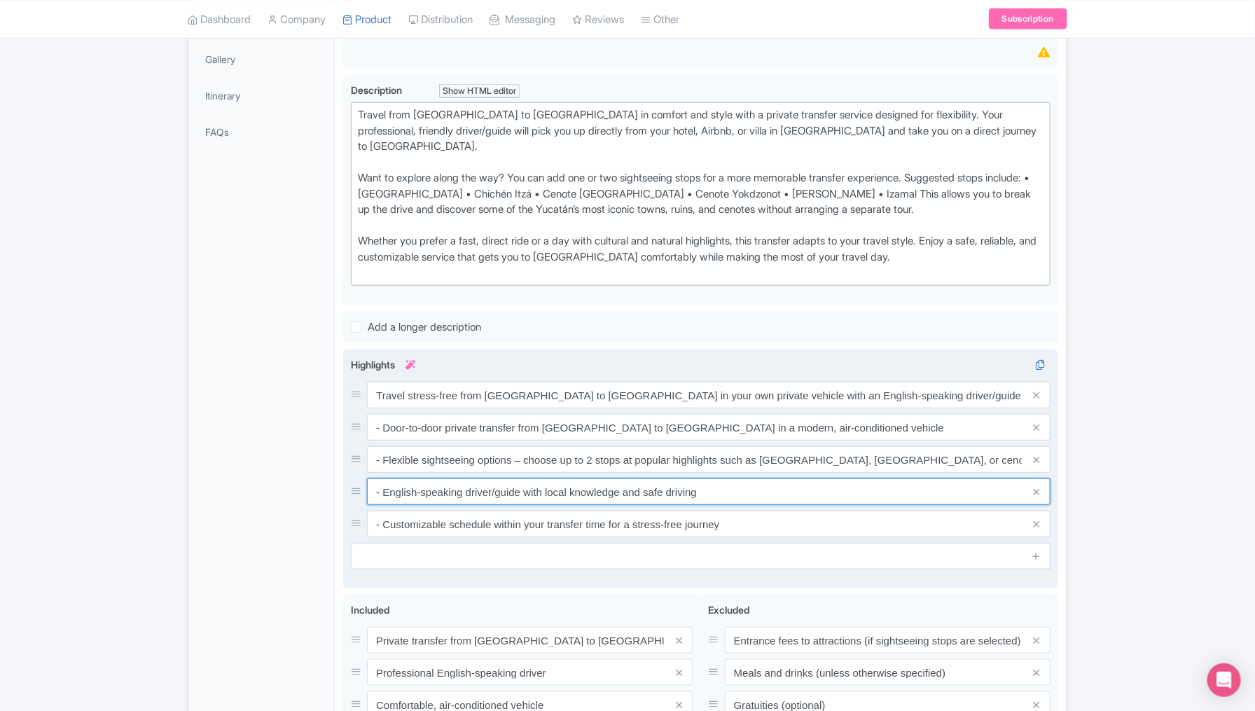
drag, startPoint x: 707, startPoint y: 469, endPoint x: 378, endPoint y: 468, distance: 329.3
click at [378, 478] on input "- English-speaking driver/guide with local knowledge and safe driving" at bounding box center [709, 491] width 684 height 27
drag, startPoint x: 724, startPoint y: 504, endPoint x: 371, endPoint y: 501, distance: 352.4
click at [371, 511] on input "- Customizable schedule within your transfer time for a stress-free journey" at bounding box center [709, 524] width 684 height 27
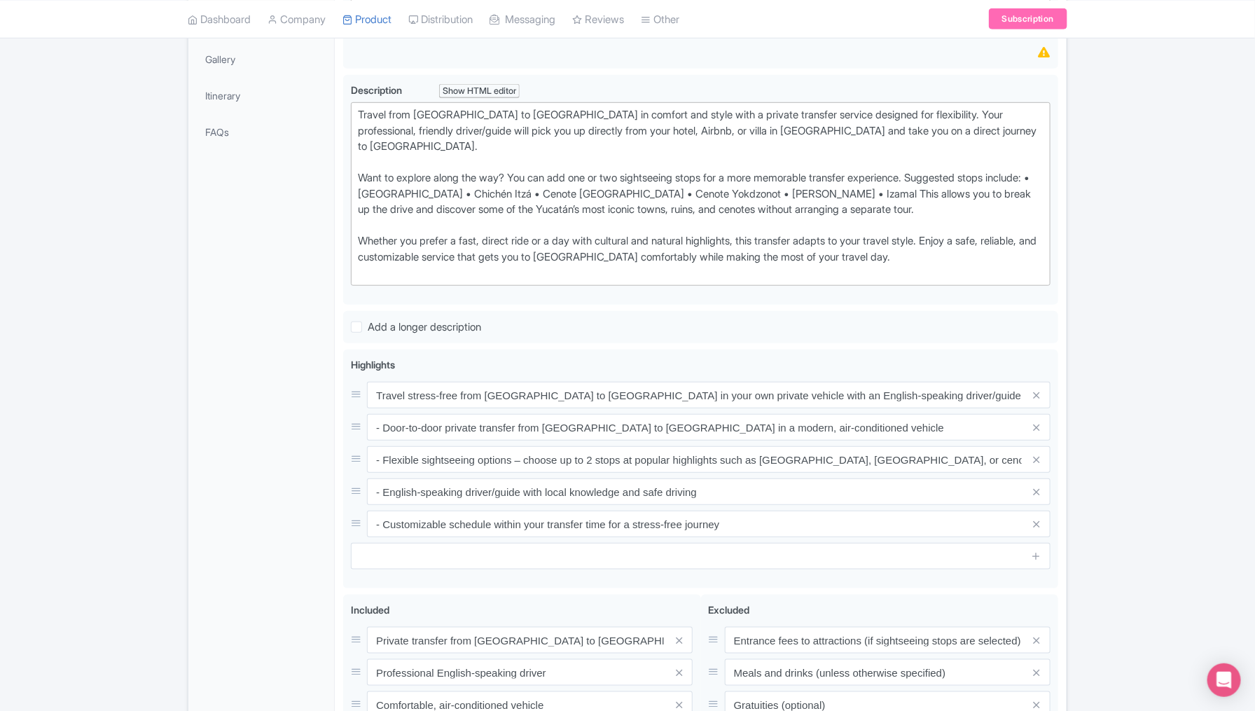
click at [1119, 421] on div "← Back to Products [TRANSFER TEMPLATE] Private Transfer Tulum to Merida with Fl…" at bounding box center [627, 319] width 1255 height 1147
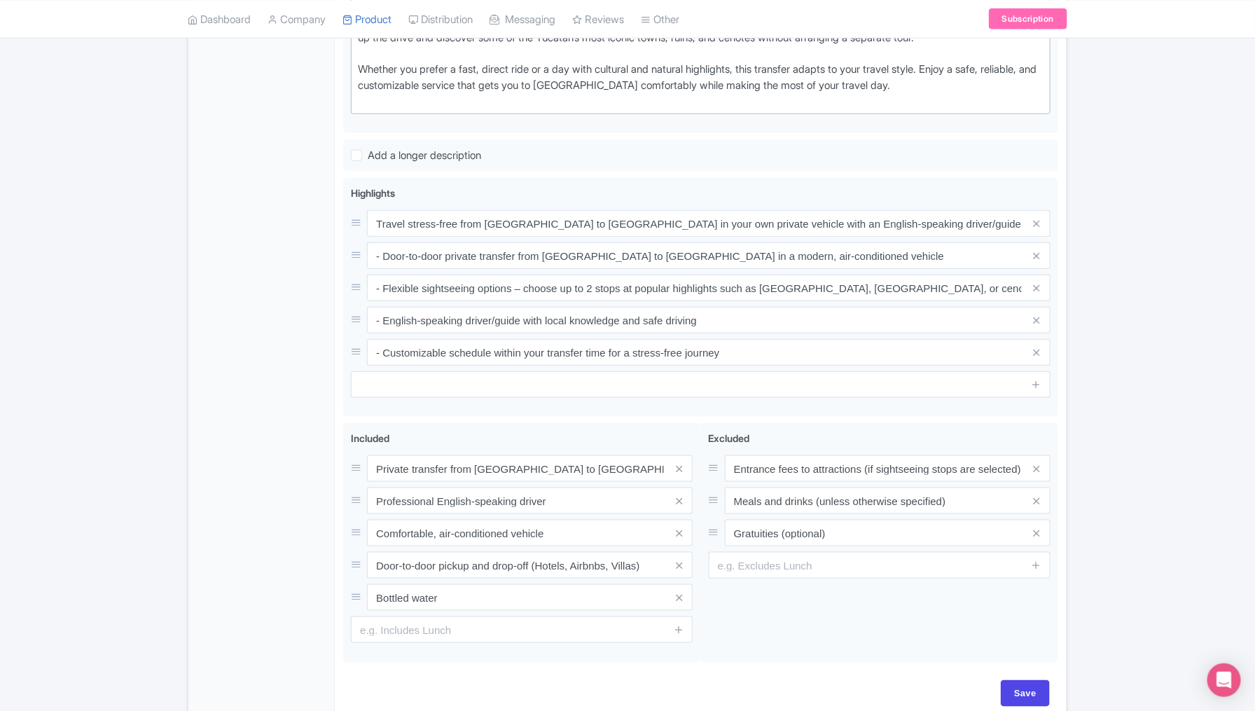
scroll to position [560, 0]
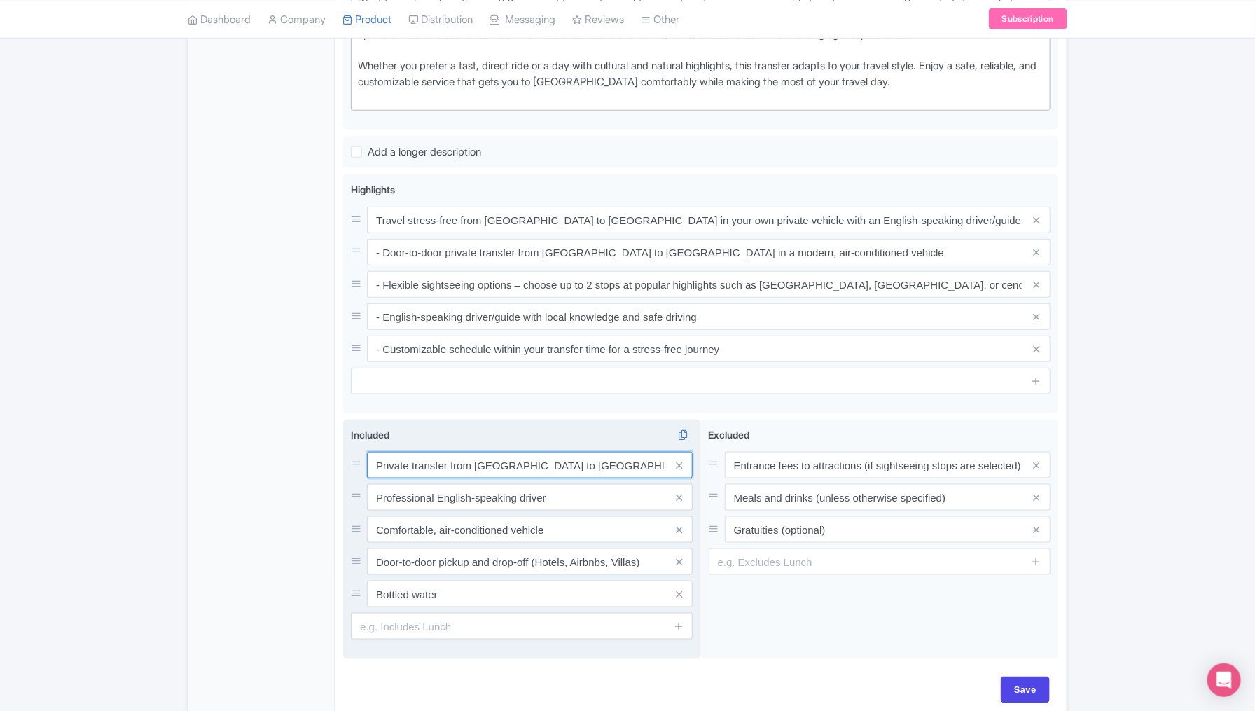
drag, startPoint x: 558, startPoint y: 444, endPoint x: 367, endPoint y: 442, distance: 190.6
click at [367, 452] on input "Private transfer from Tulum to Mérida" at bounding box center [530, 465] width 326 height 27
drag, startPoint x: 562, startPoint y: 481, endPoint x: 370, endPoint y: 476, distance: 192.0
click at [370, 484] on input "Professional English-speaking driver" at bounding box center [530, 497] width 326 height 27
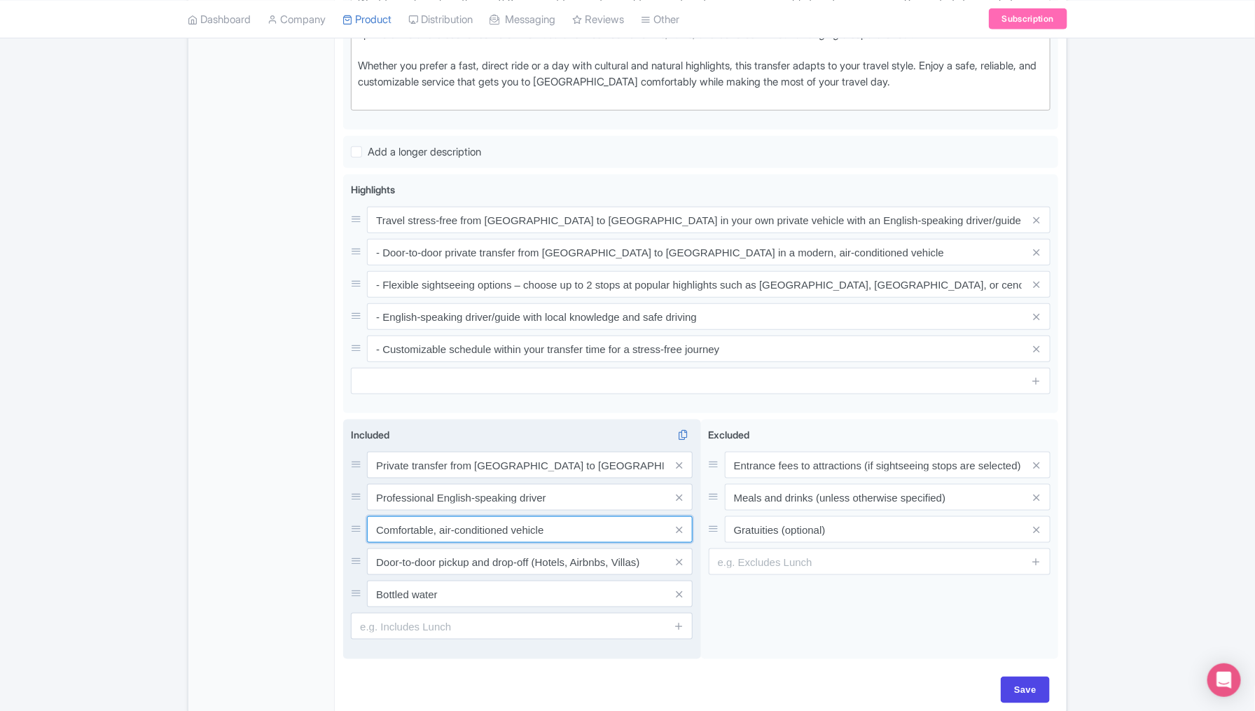
drag, startPoint x: 556, startPoint y: 516, endPoint x: 369, endPoint y: 512, distance: 187.1
click at [369, 516] on input "Comfortable, air-conditioned vehicle" at bounding box center [530, 529] width 326 height 27
drag, startPoint x: 649, startPoint y: 539, endPoint x: 375, endPoint y: 539, distance: 273.2
click at [375, 549] on input "Door-to-door pickup and drop-off (Hotels, Airbnbs, Villas)" at bounding box center [530, 562] width 326 height 27
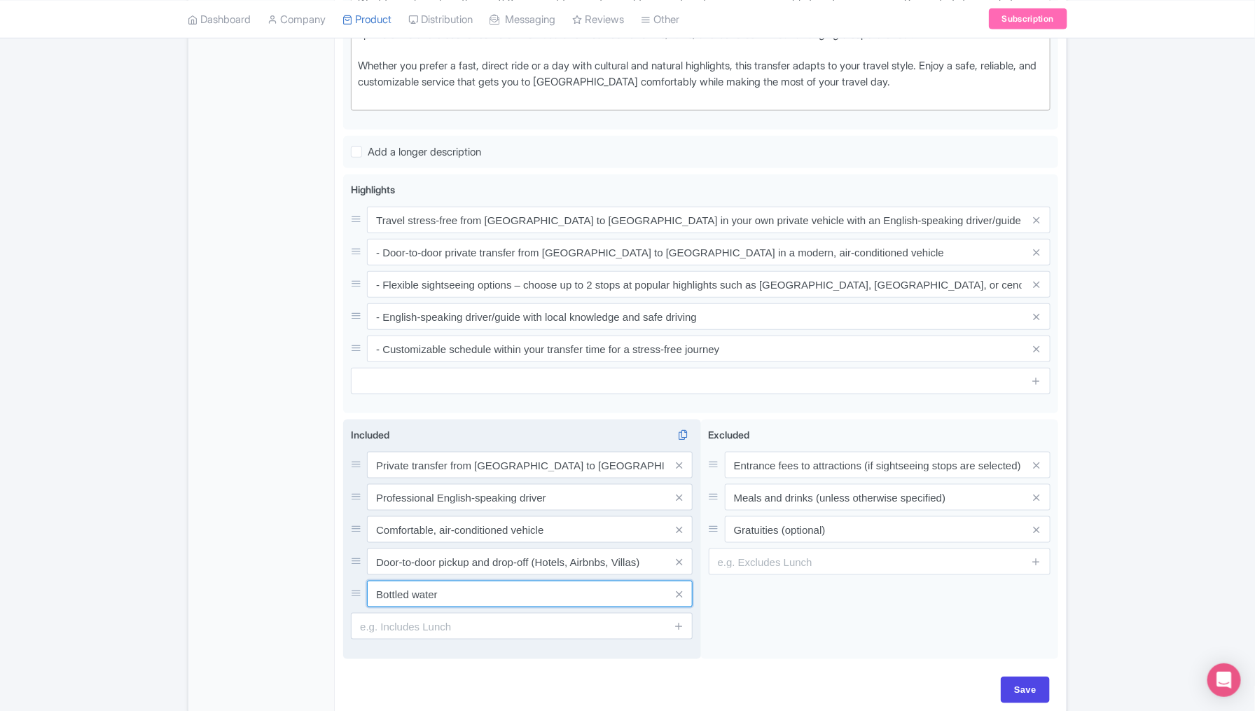
drag, startPoint x: 483, startPoint y: 576, endPoint x: 369, endPoint y: 574, distance: 114.2
click at [369, 581] on input "Bottled water" at bounding box center [530, 594] width 326 height 27
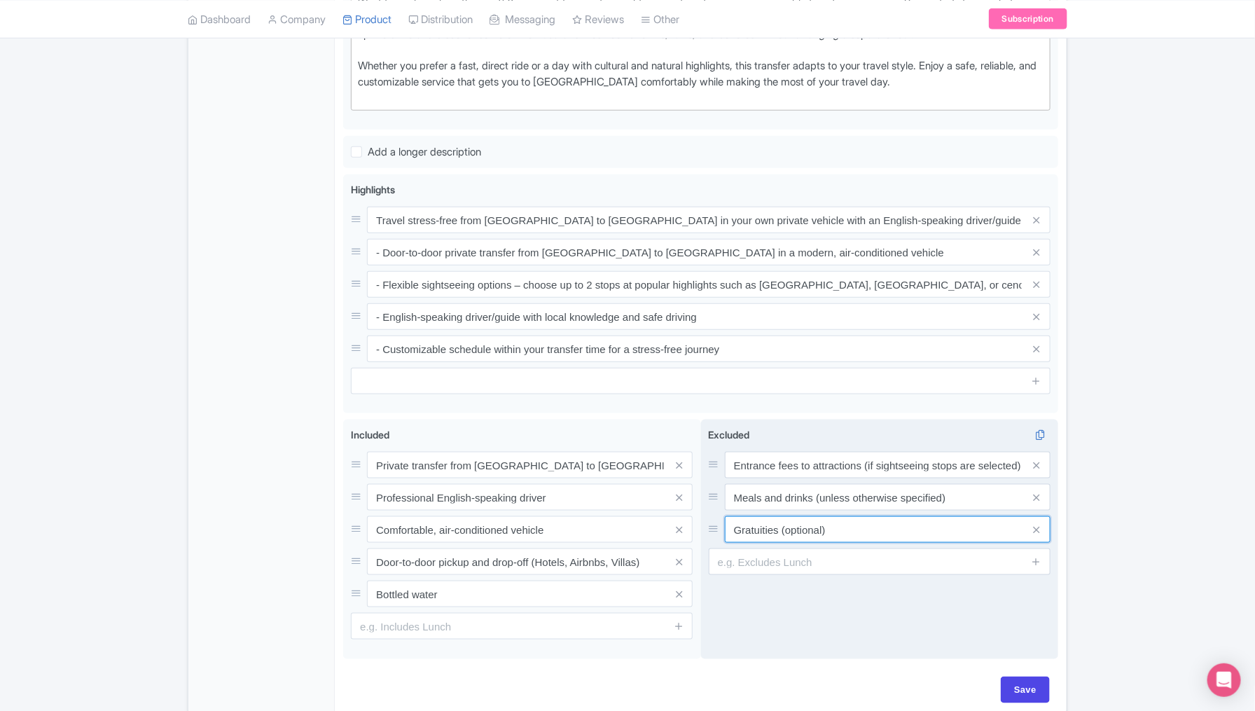
drag, startPoint x: 846, startPoint y: 515, endPoint x: 729, endPoint y: 514, distance: 117.0
click at [729, 516] on input "Gratuities (optional)" at bounding box center [888, 529] width 326 height 27
drag, startPoint x: 964, startPoint y: 473, endPoint x: 732, endPoint y: 472, distance: 231.9
click at [732, 484] on input "Meals and drinks (unless otherwise specified)" at bounding box center [888, 497] width 326 height 27
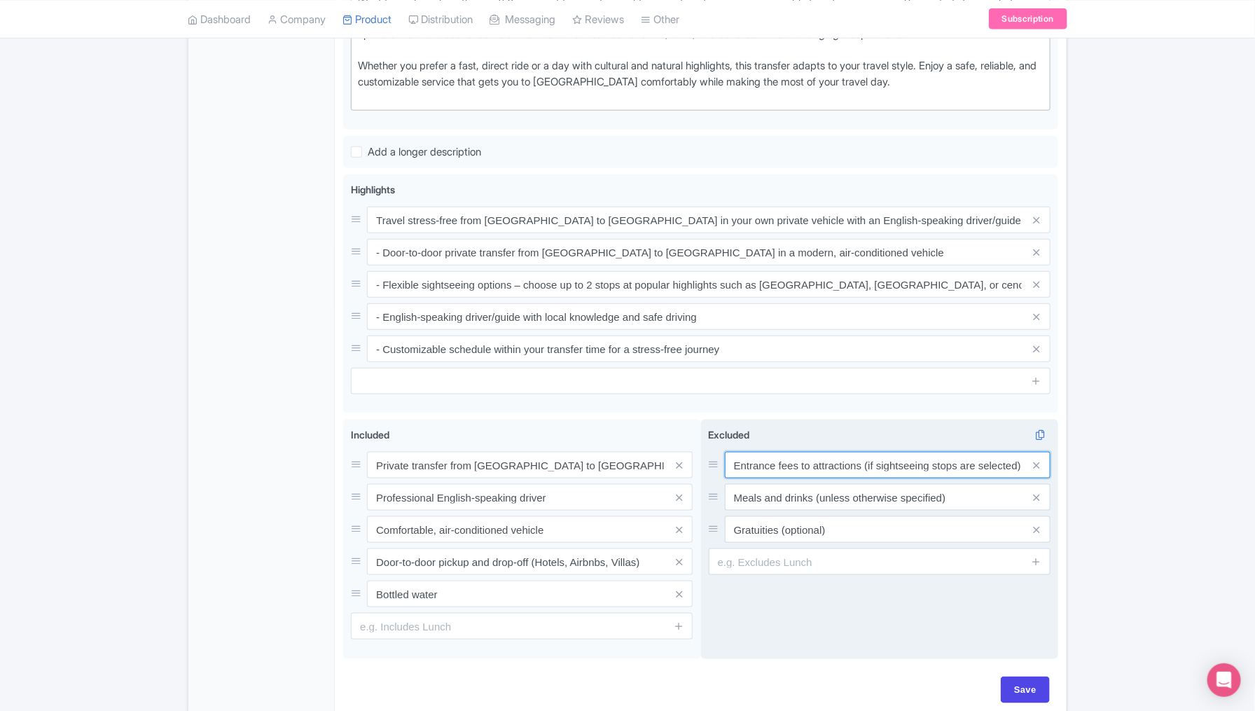
drag, startPoint x: 731, startPoint y: 444, endPoint x: 1051, endPoint y: 450, distance: 319.5
click at [1051, 452] on div "Entrance fees to attractions (if sightseeing stops are selected)" at bounding box center [888, 465] width 326 height 27
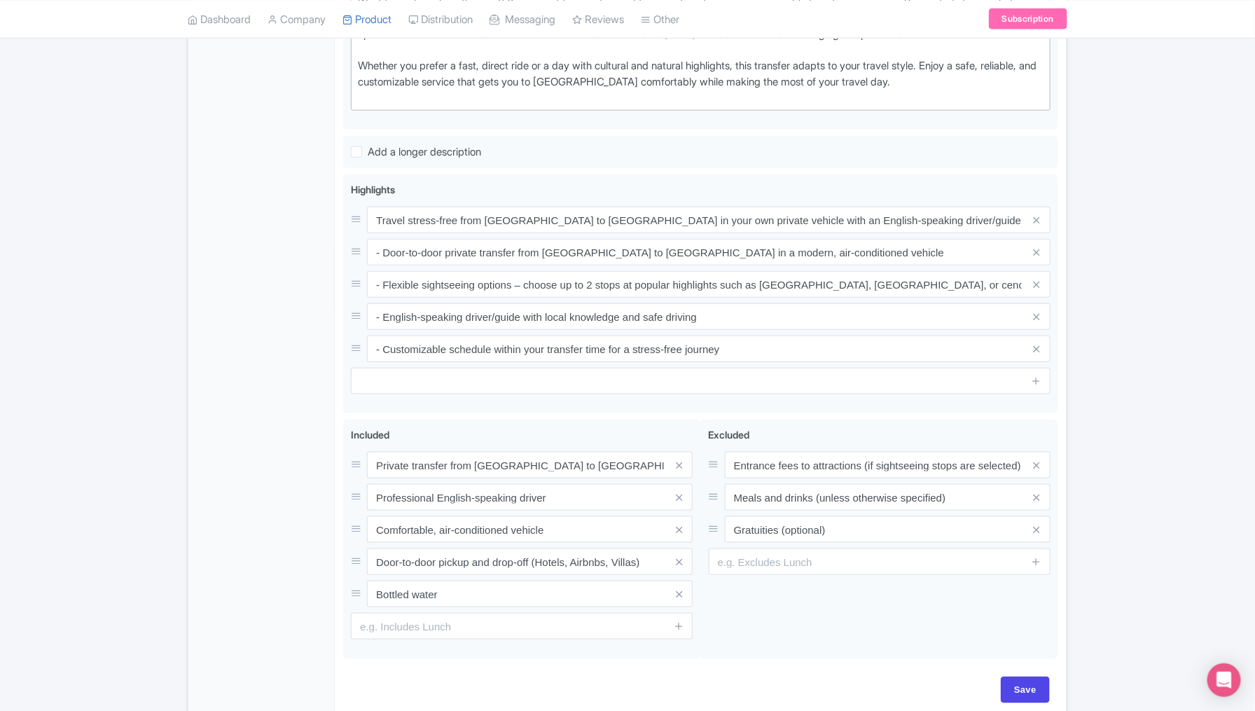
click at [1160, 513] on div "← Back to Products [TRANSFER TEMPLATE] Private Transfer Tulum to Merida with Fl…" at bounding box center [627, 144] width 1255 height 1147
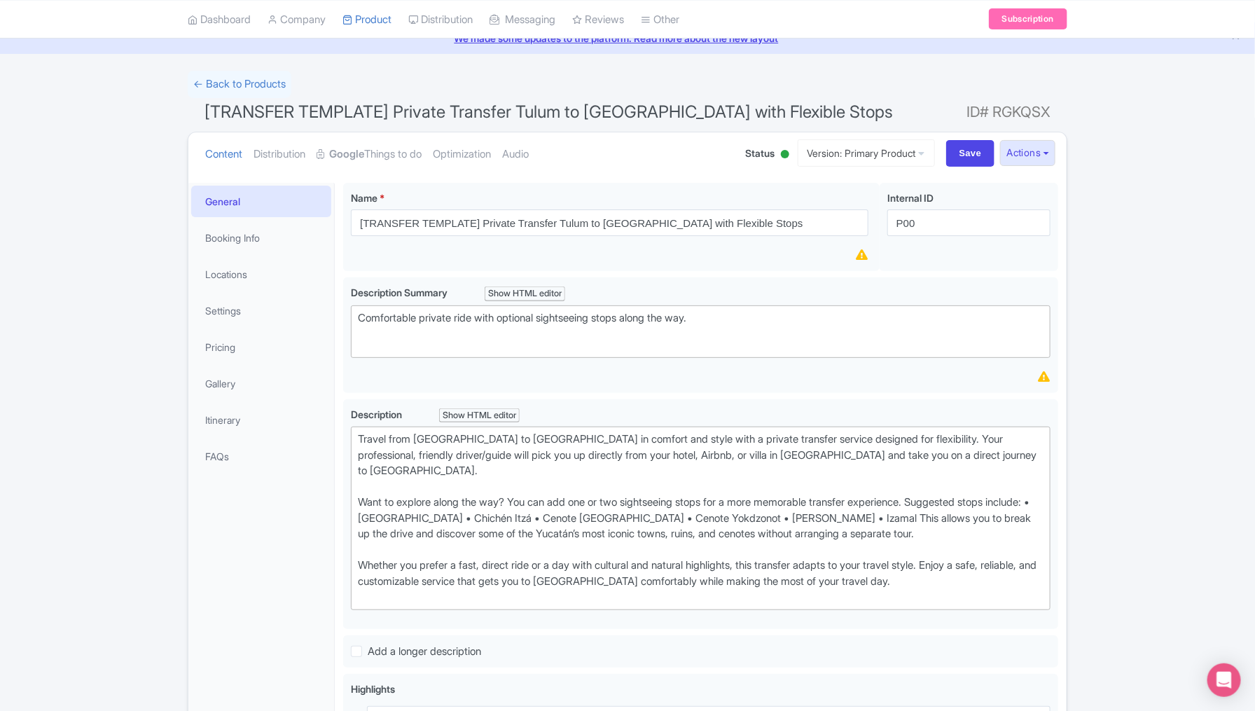
scroll to position [35, 0]
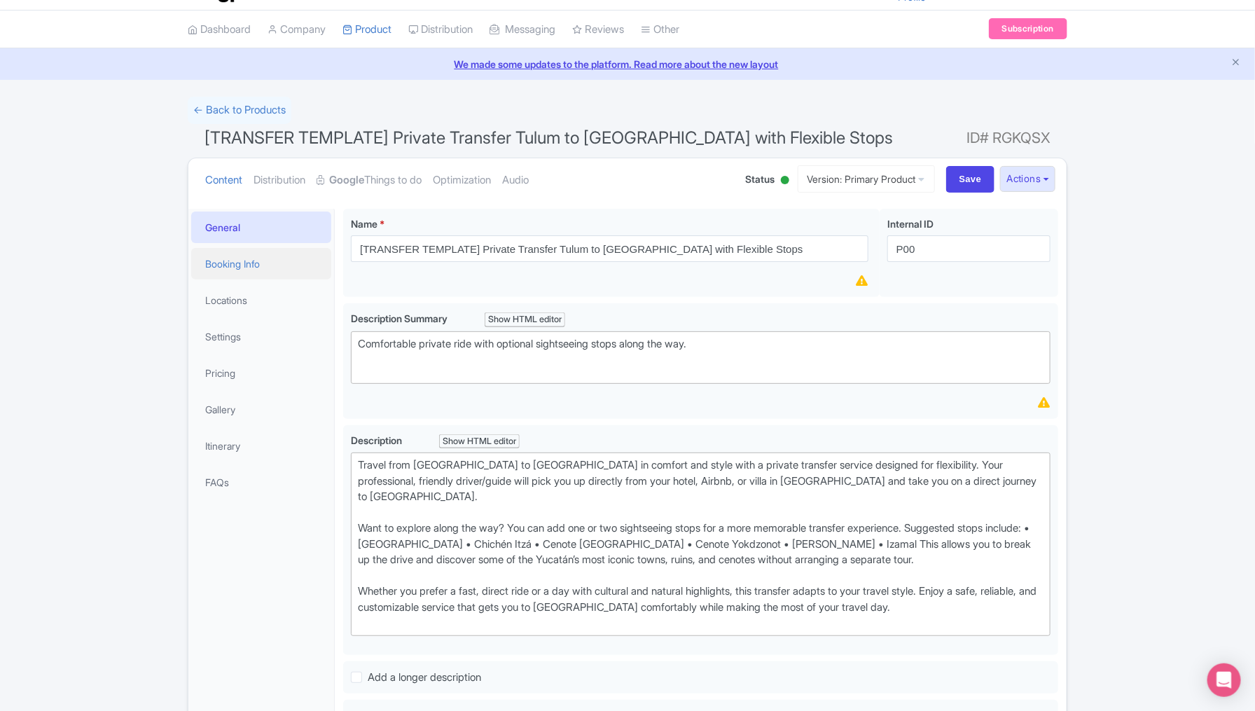
click at [228, 263] on link "Booking Info" at bounding box center [261, 264] width 140 height 32
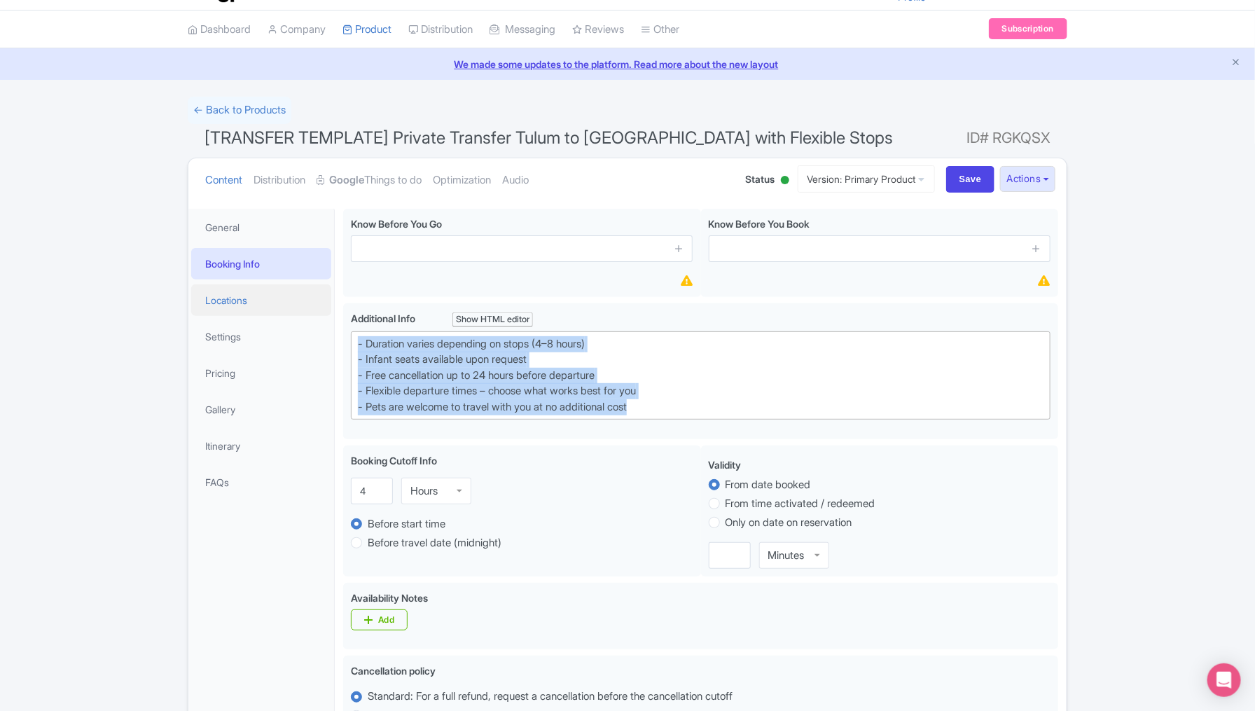
type trix-editor "<div>- Duration varies depending on stops (4–8 hours)<br>- Infant seats availab…"
drag, startPoint x: 671, startPoint y: 408, endPoint x: 328, endPoint y: 308, distance: 357.4
click at [328, 308] on div "General Booking Info Locations Settings Pricing Gallery Itinerary FAQs [TRANSFE…" at bounding box center [627, 692] width 878 height 984
copy div "- Duration varies depending on stops (4–8 hours) - Infant seats available upon …"
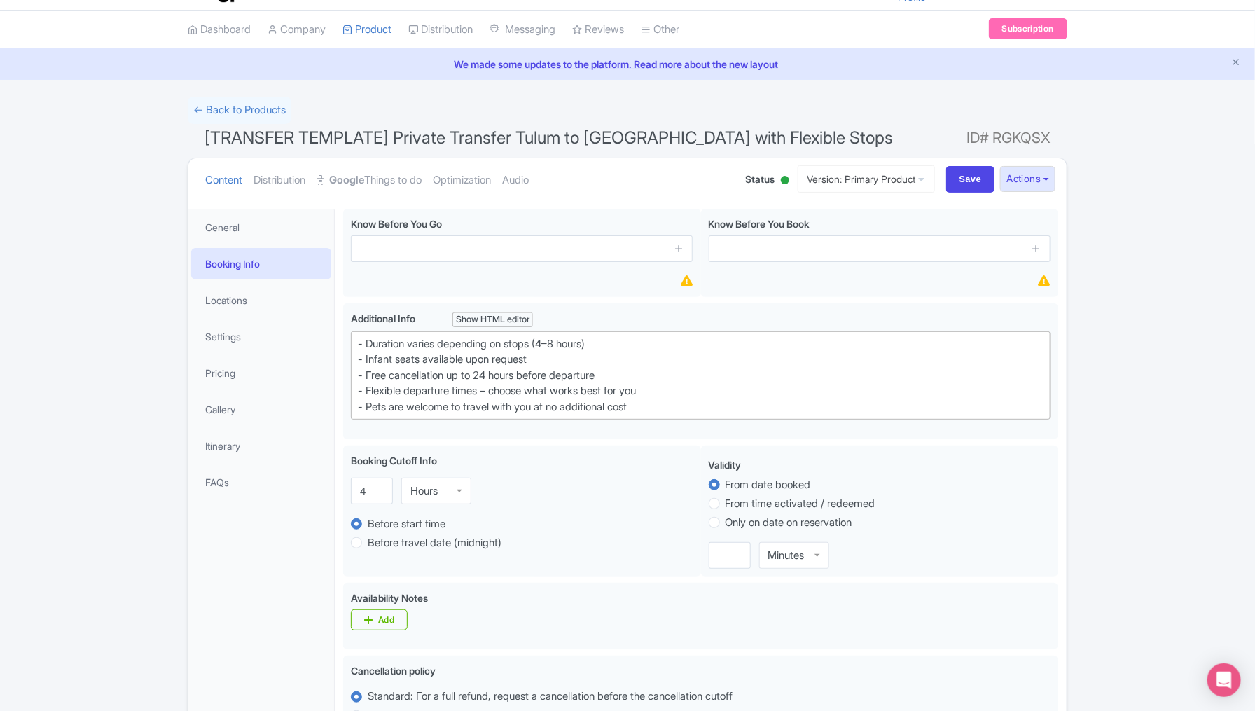
click at [1201, 623] on div "← Back to Products [TRANSFER TEMPLATE] Private Transfer Tulum to Merida with Fl…" at bounding box center [627, 641] width 1255 height 1088
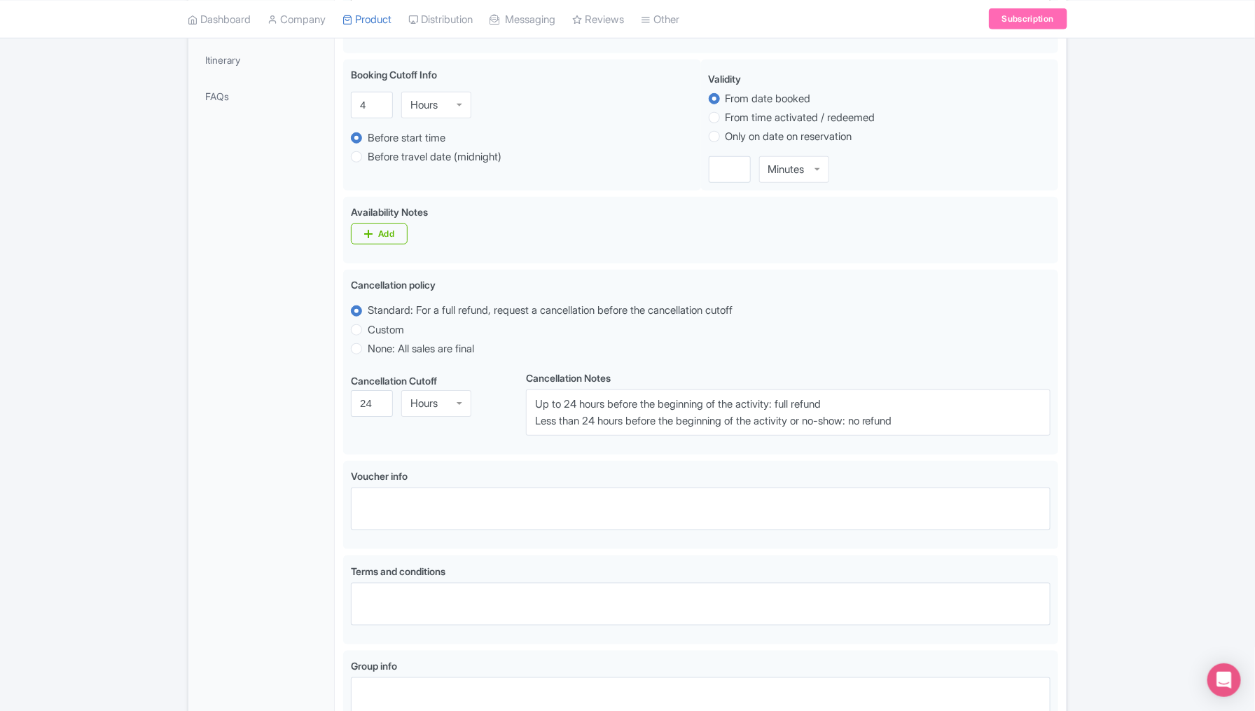
scroll to position [455, 0]
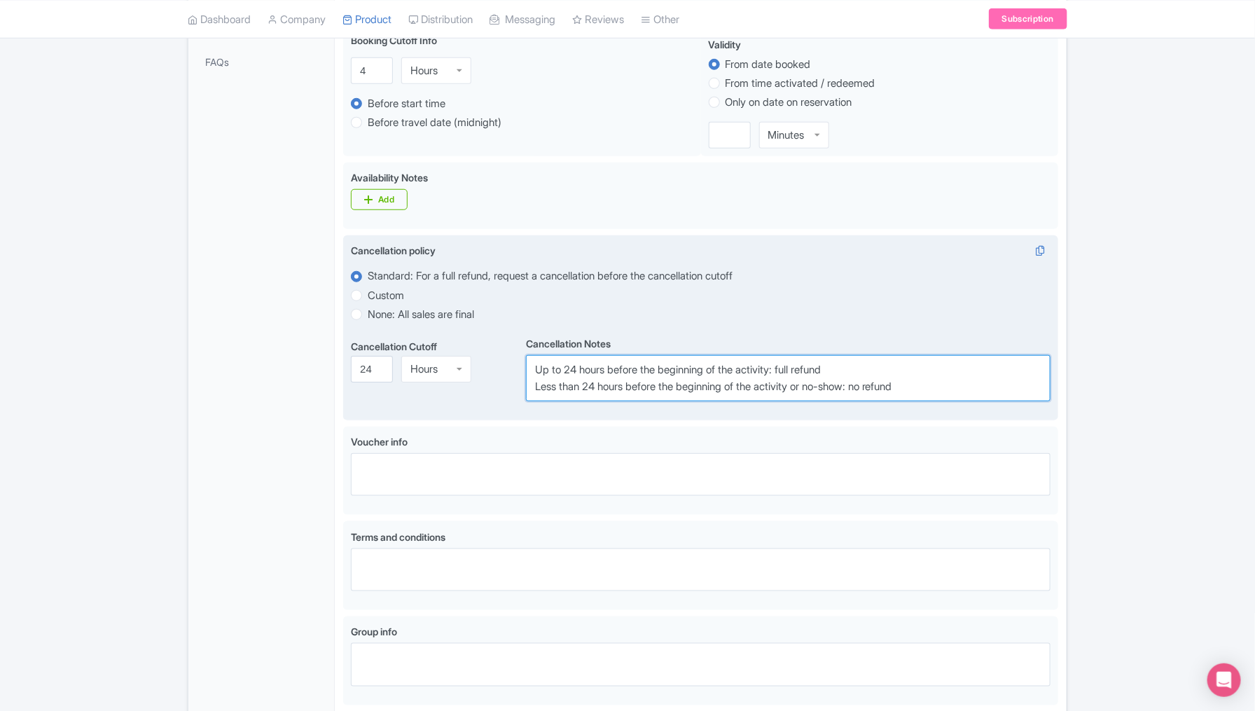
drag, startPoint x: 940, startPoint y: 385, endPoint x: 532, endPoint y: 365, distance: 408.9
click at [532, 365] on textarea "Up to 24 hours before the beginning of the activity: full refund Less than 24 h…" at bounding box center [788, 378] width 525 height 46
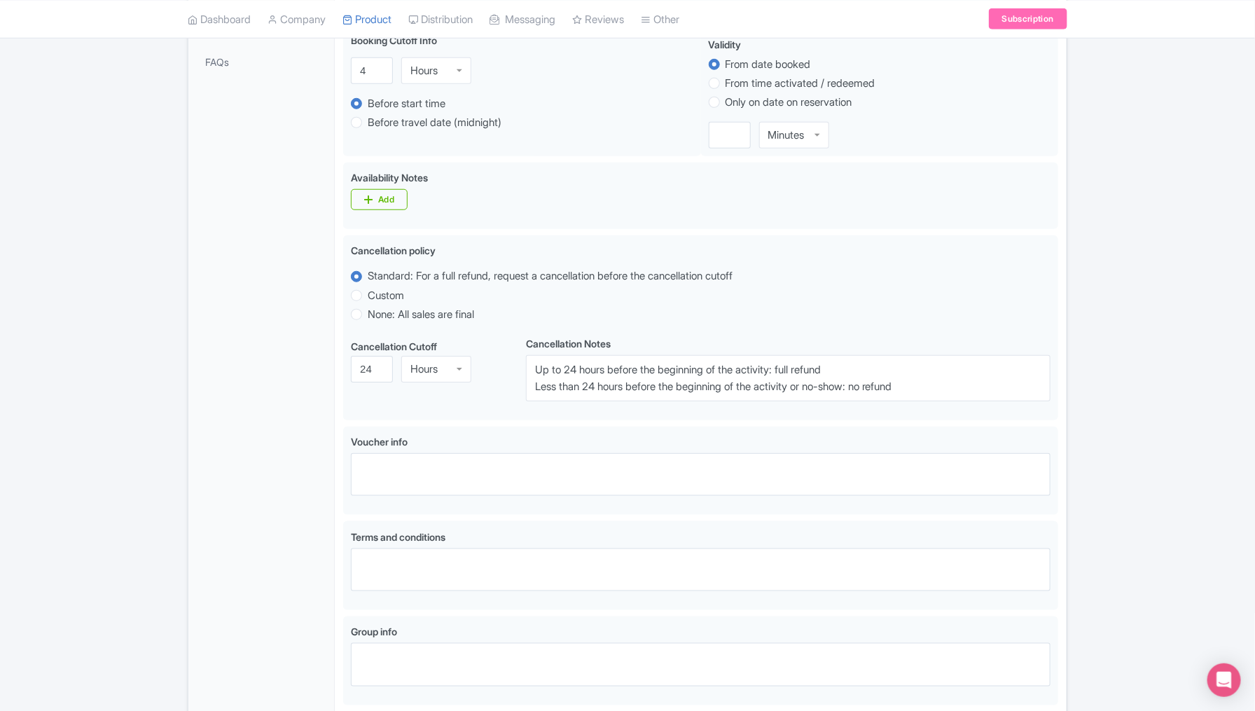
click at [1126, 333] on div "← Back to Products [TRANSFER TEMPLATE] Private Transfer Tulum to Merida with Fl…" at bounding box center [627, 220] width 1255 height 1088
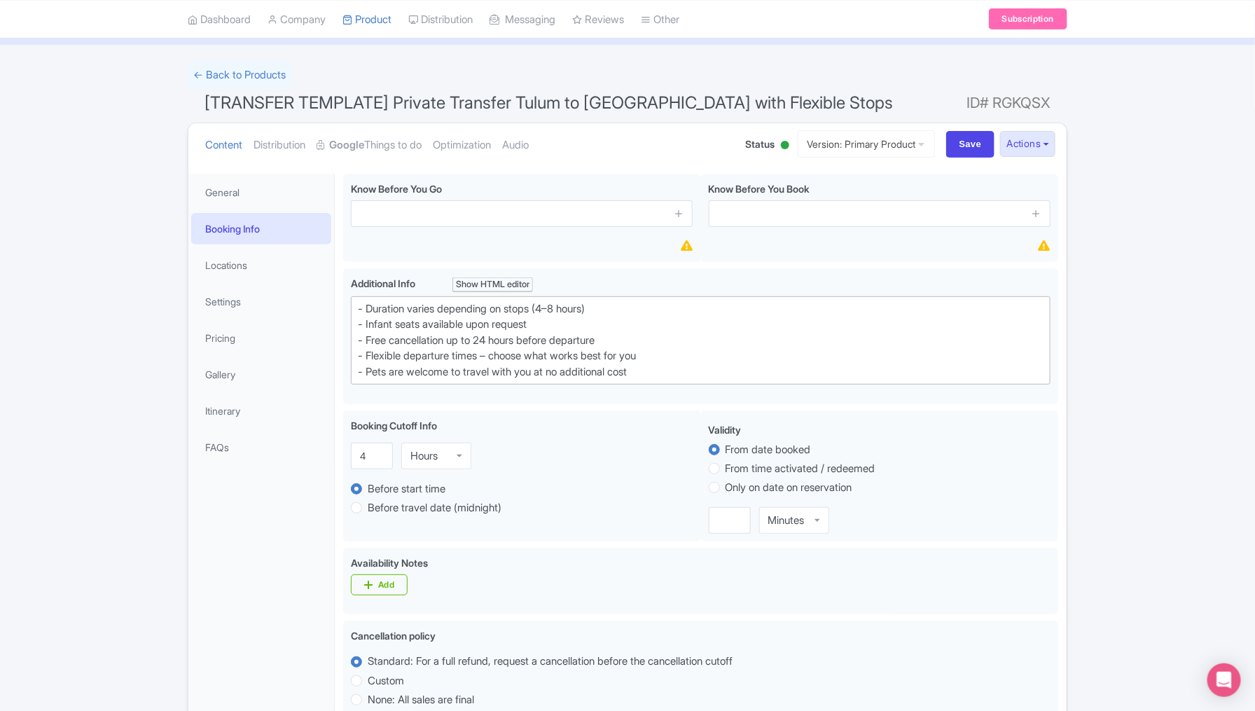
scroll to position [39, 0]
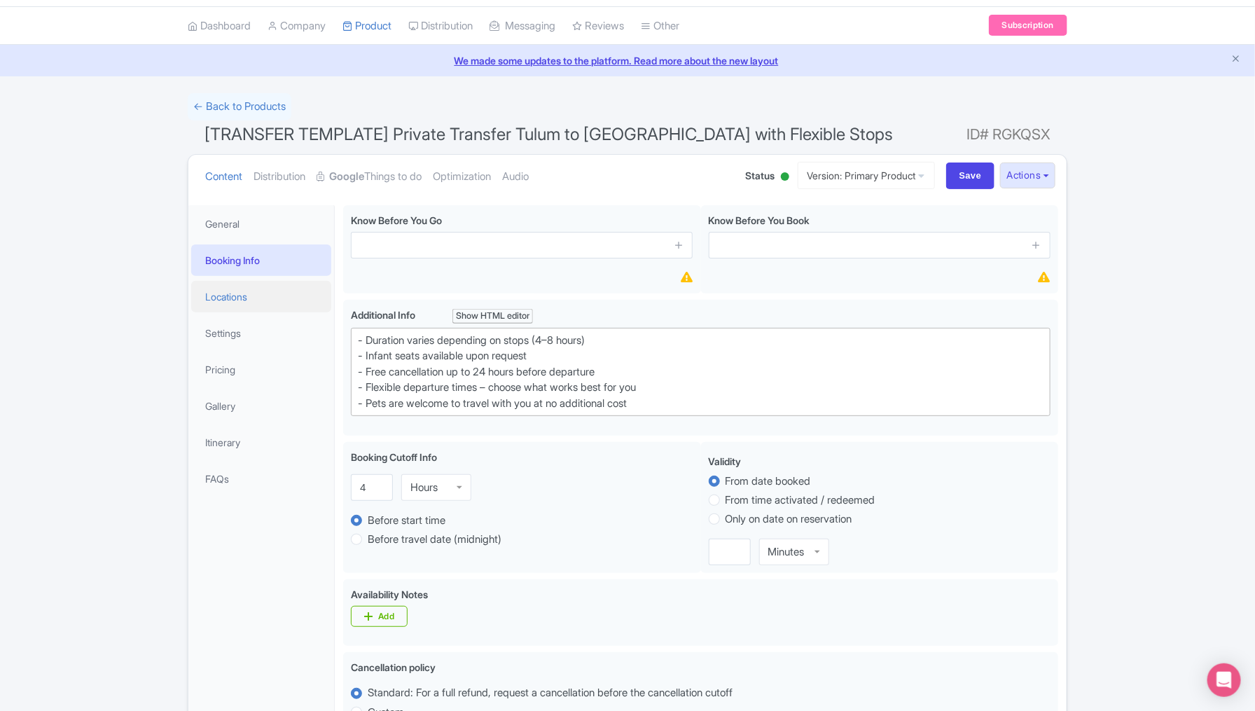
click at [237, 296] on link "Locations" at bounding box center [261, 297] width 140 height 32
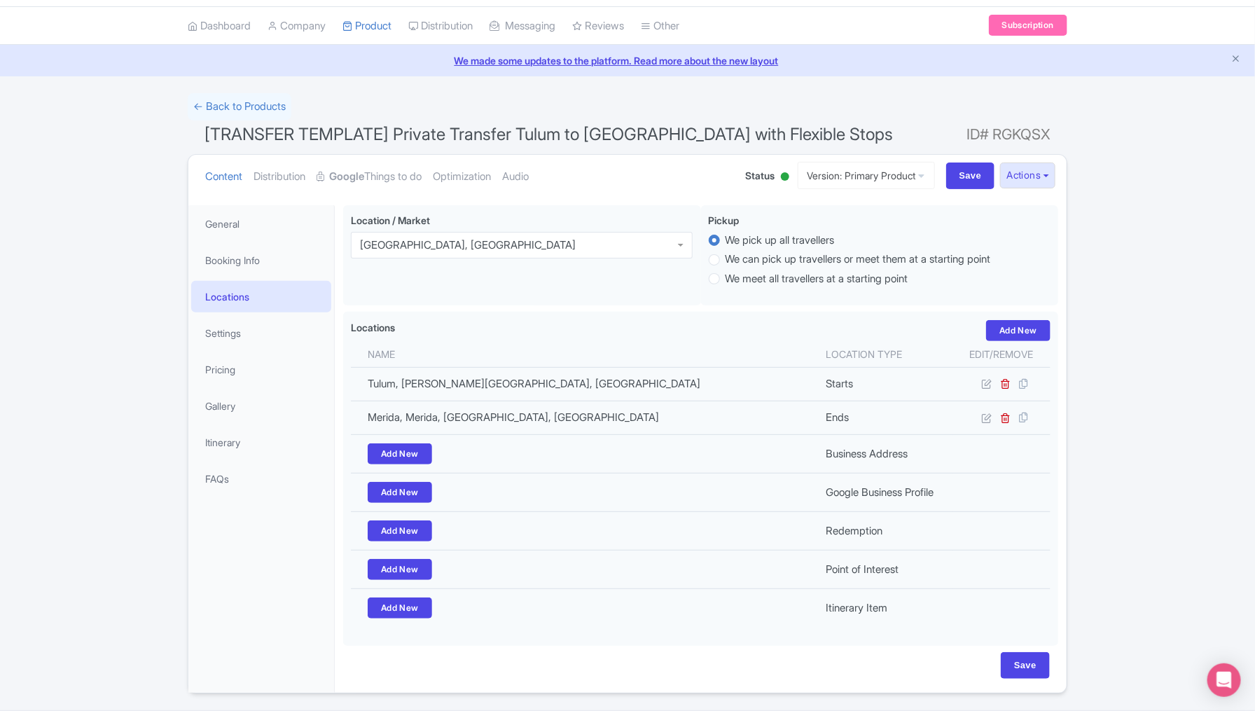
click at [1178, 425] on div "← Back to Products [TRANSFER TEMPLATE] Private Transfer Tulum to Merida with Fl…" at bounding box center [627, 393] width 1255 height 600
click at [251, 375] on link "Pricing" at bounding box center [261, 370] width 140 height 32
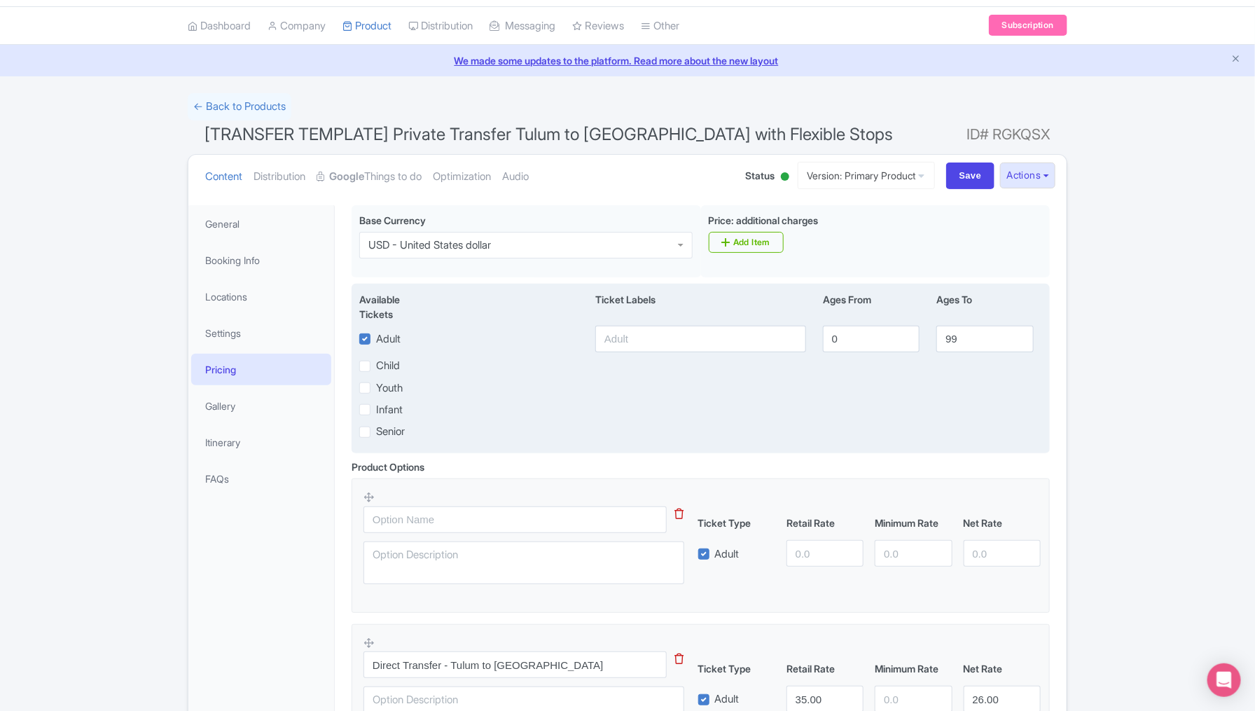
click at [556, 429] on div "Senior" at bounding box center [473, 432] width 228 height 16
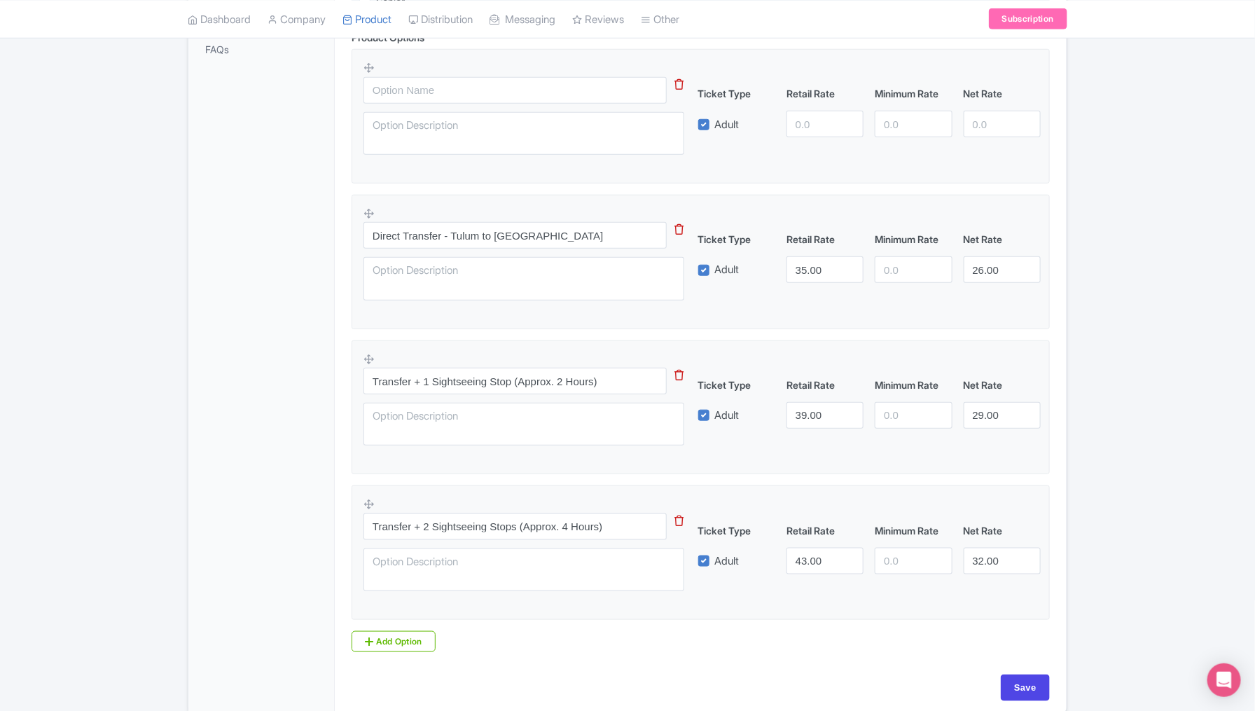
scroll to position [494, 0]
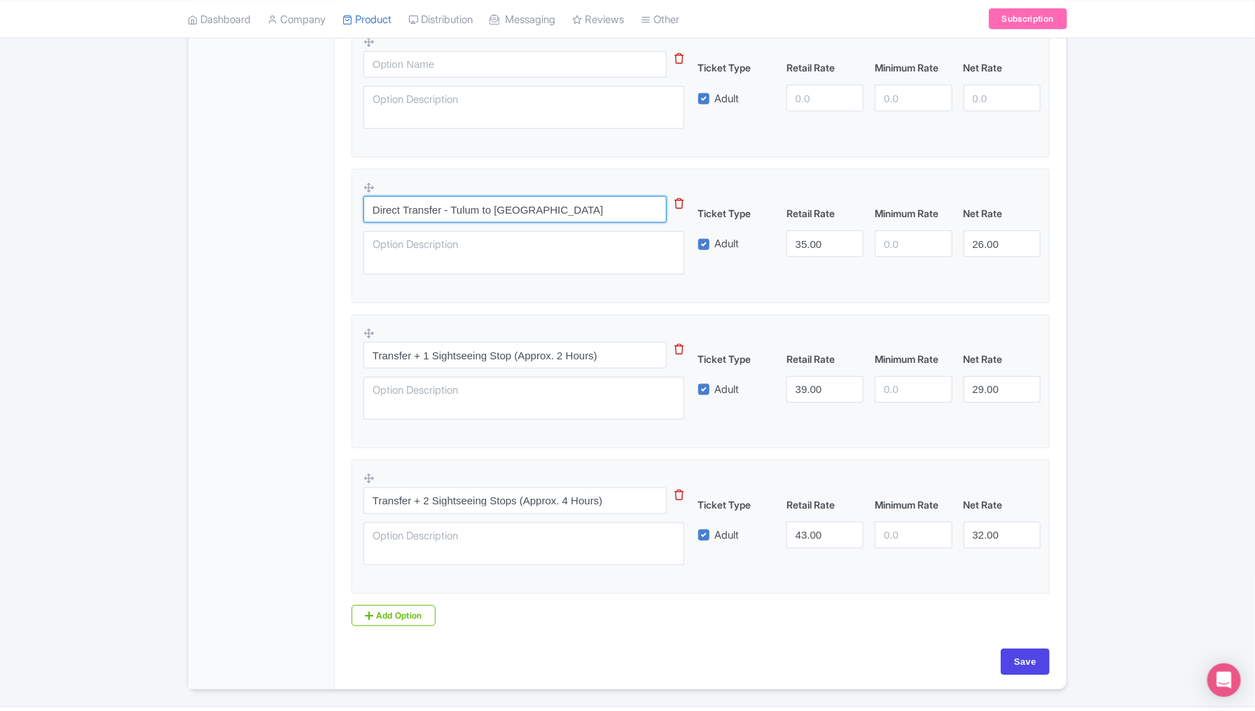
drag, startPoint x: 537, startPoint y: 204, endPoint x: 371, endPoint y: 202, distance: 166.7
click at [371, 202] on input "Direct Transfer - Tulum to [GEOGRAPHIC_DATA]" at bounding box center [515, 209] width 303 height 27
drag, startPoint x: 609, startPoint y: 357, endPoint x: 359, endPoint y: 355, distance: 250.1
click at [359, 355] on fieldset "Transfer + 1 Sightseeing Stop (Approx. 2 Hours) This tip has not data. Code: ti…" at bounding box center [701, 382] width 698 height 135
drag, startPoint x: 628, startPoint y: 497, endPoint x: 371, endPoint y: 494, distance: 256.4
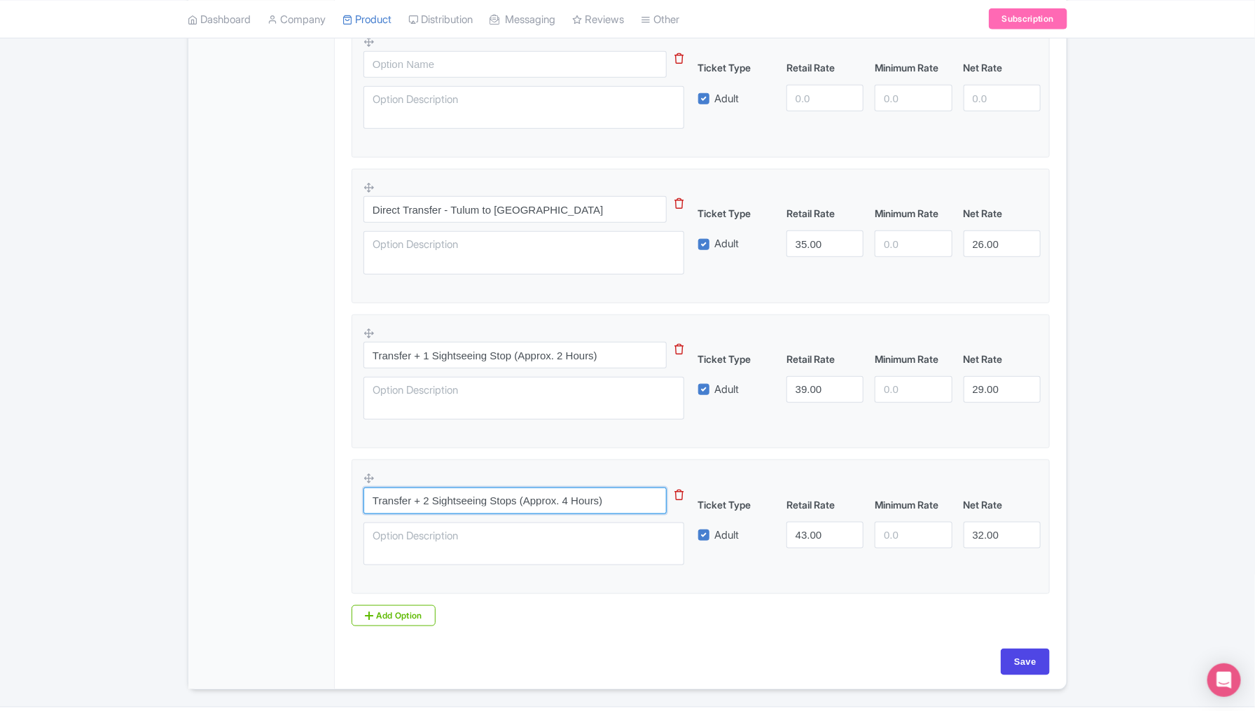
click at [371, 494] on input "Transfer + 2 Sightseeing Stops (Approx. 4 Hours)" at bounding box center [515, 501] width 303 height 27
click at [1142, 331] on div "← Back to Products [TRANSFER TEMPLATE] Private Transfer Tulum to Merida with Fl…" at bounding box center [627, 164] width 1255 height 1052
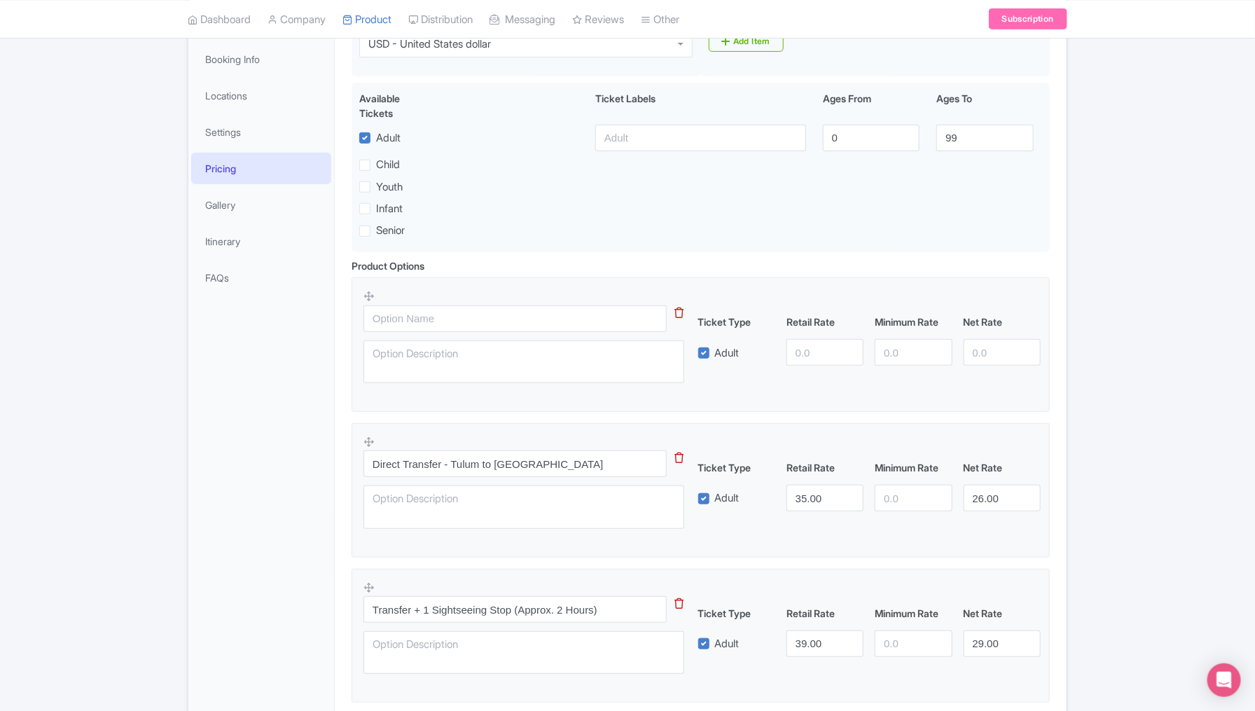
scroll to position [179, 0]
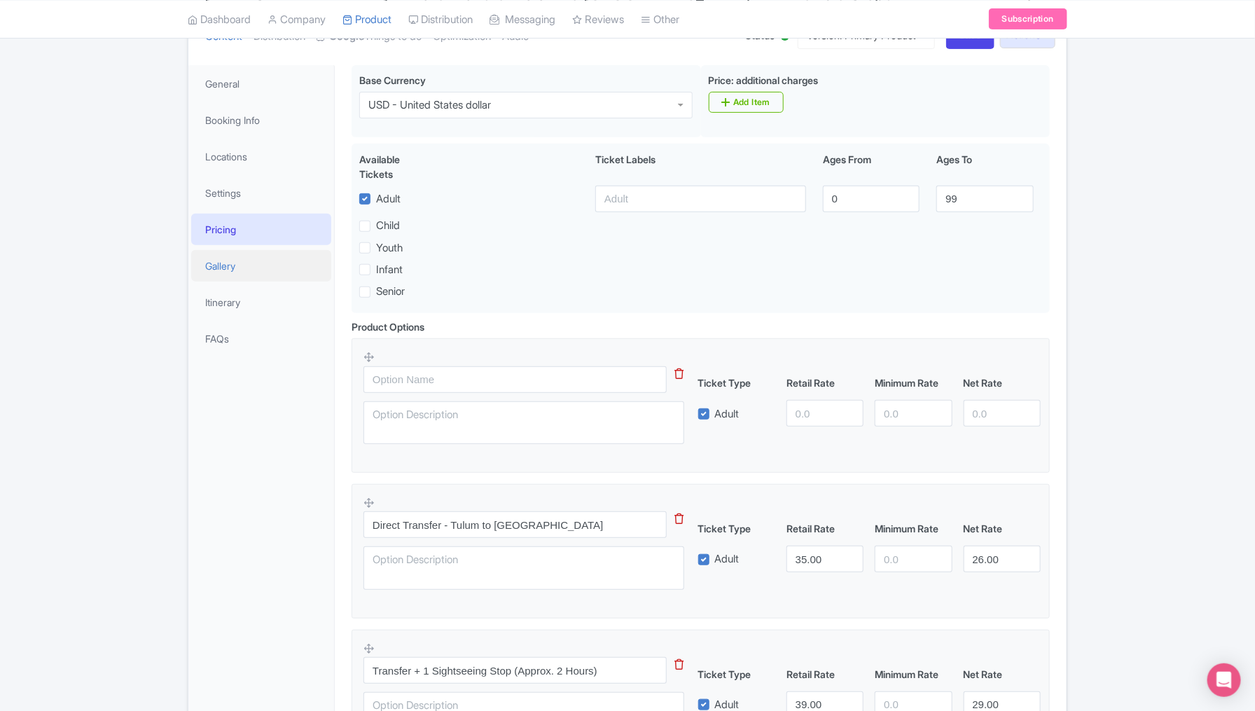
click at [254, 264] on link "Gallery" at bounding box center [261, 266] width 140 height 32
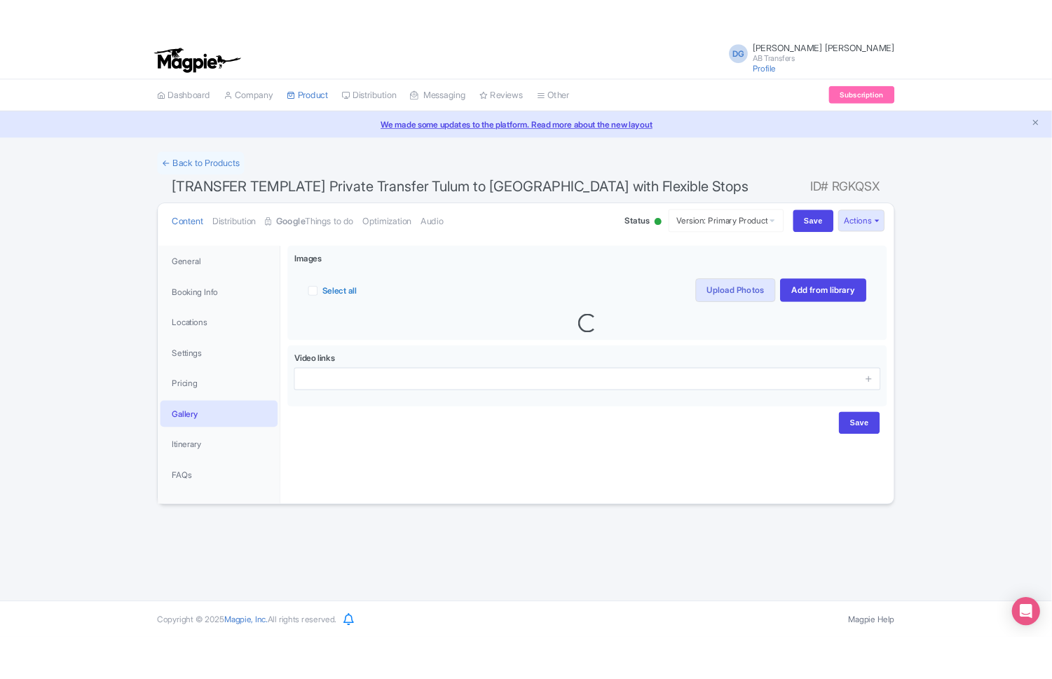
scroll to position [0, 0]
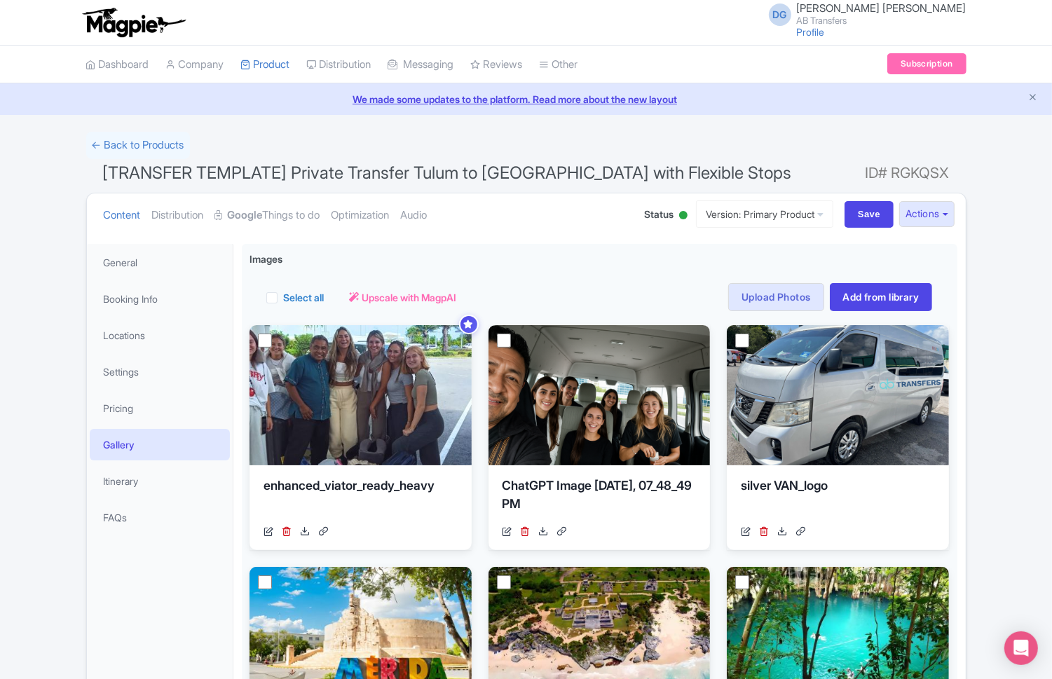
click at [1016, 440] on div "← Back to Products [TRANSFER TEMPLATE] Private Transfer Tulum to Merida with Fl…" at bounding box center [526, 658] width 1052 height 1053
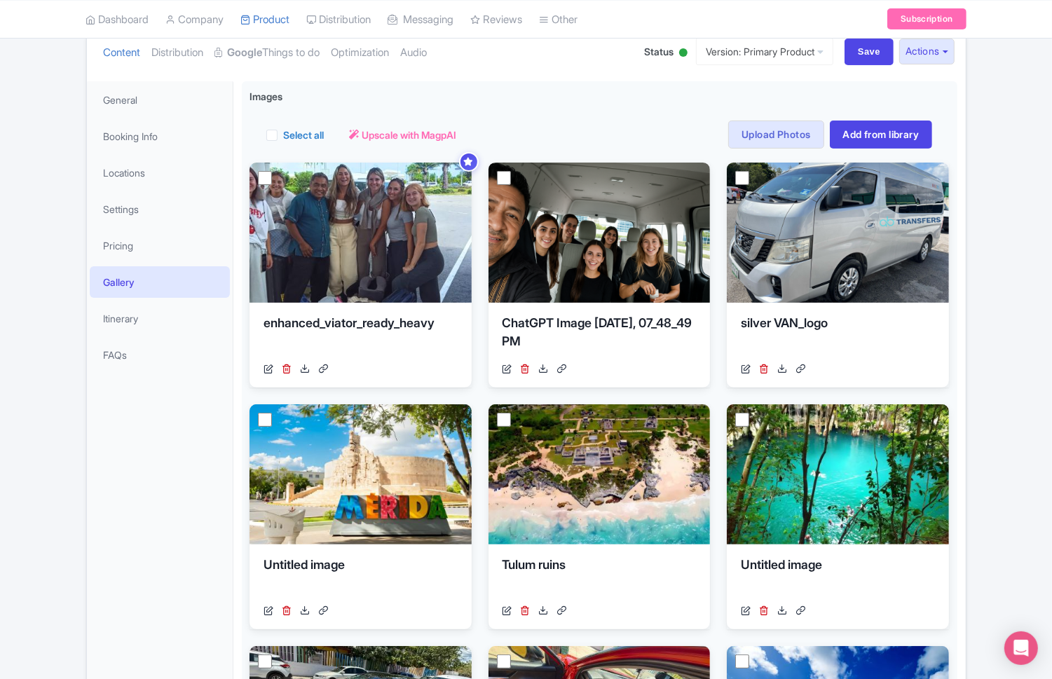
scroll to position [175, 0]
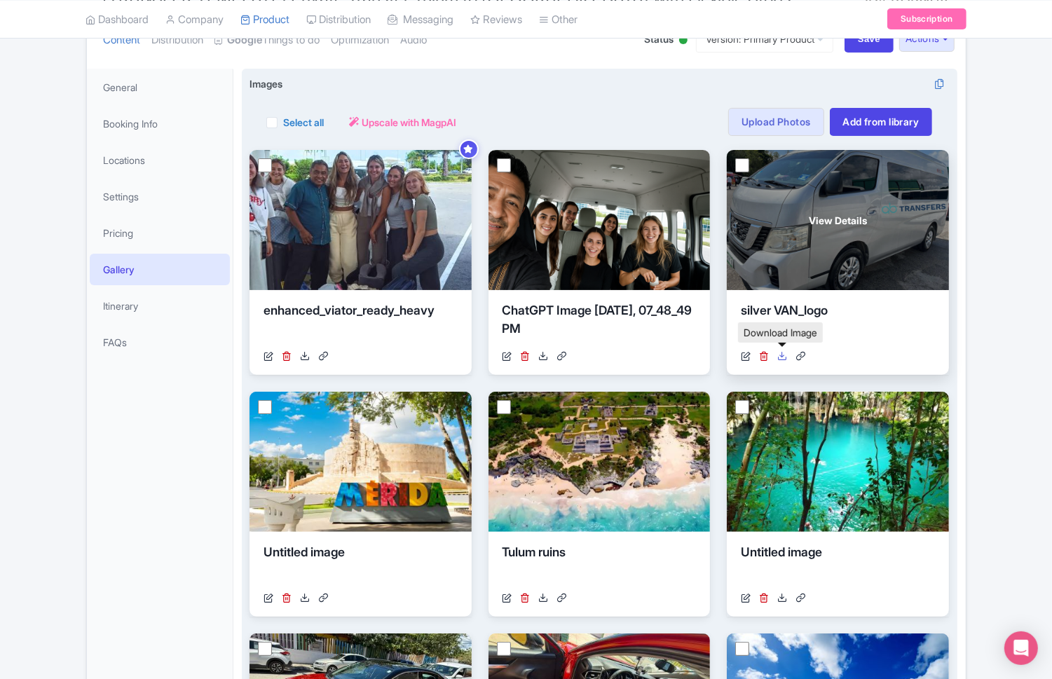
click at [781, 354] on icon at bounding box center [782, 356] width 10 height 10
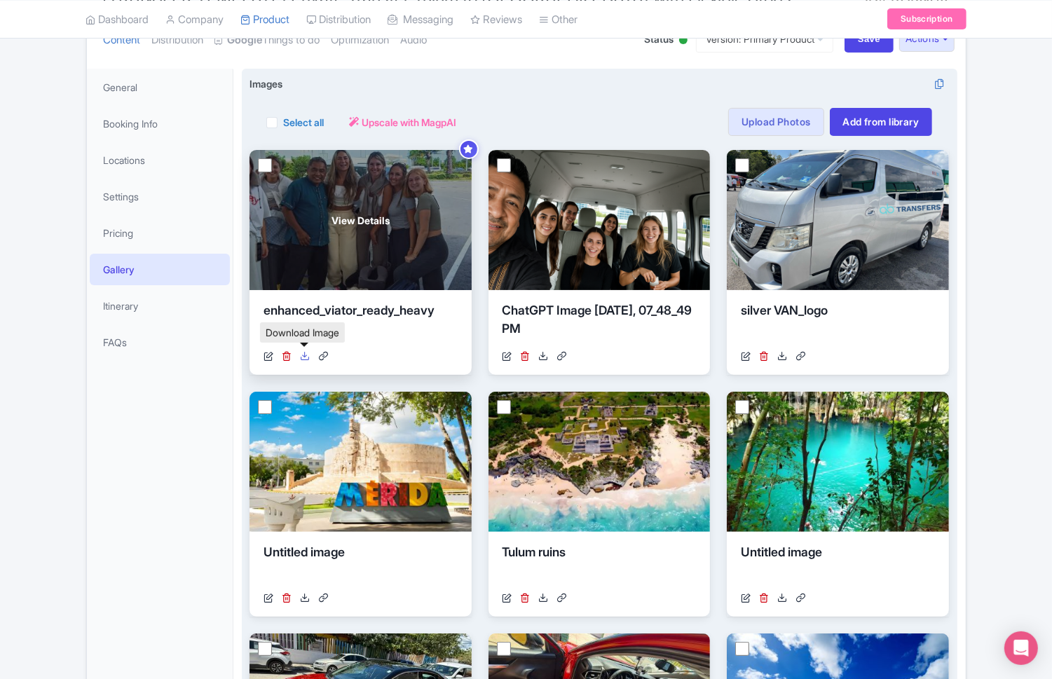
click at [305, 357] on icon at bounding box center [305, 356] width 10 height 10
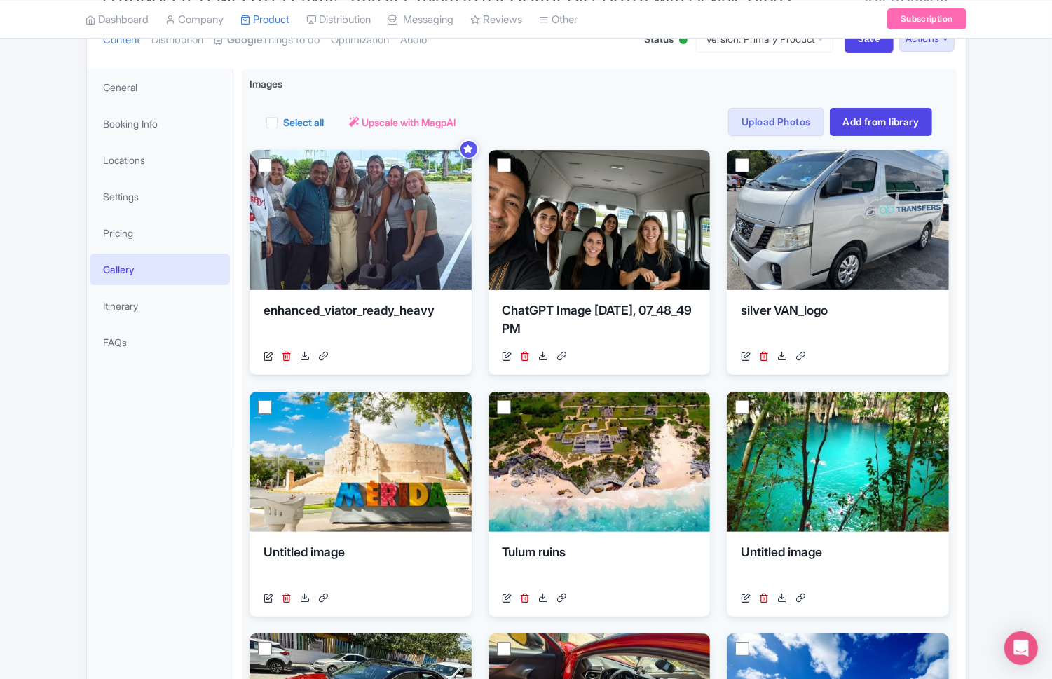
click at [1023, 404] on div "← Back to Products [TRANSFER TEMPLATE] Private Transfer Tulum to Merida with Fl…" at bounding box center [526, 483] width 1052 height 1053
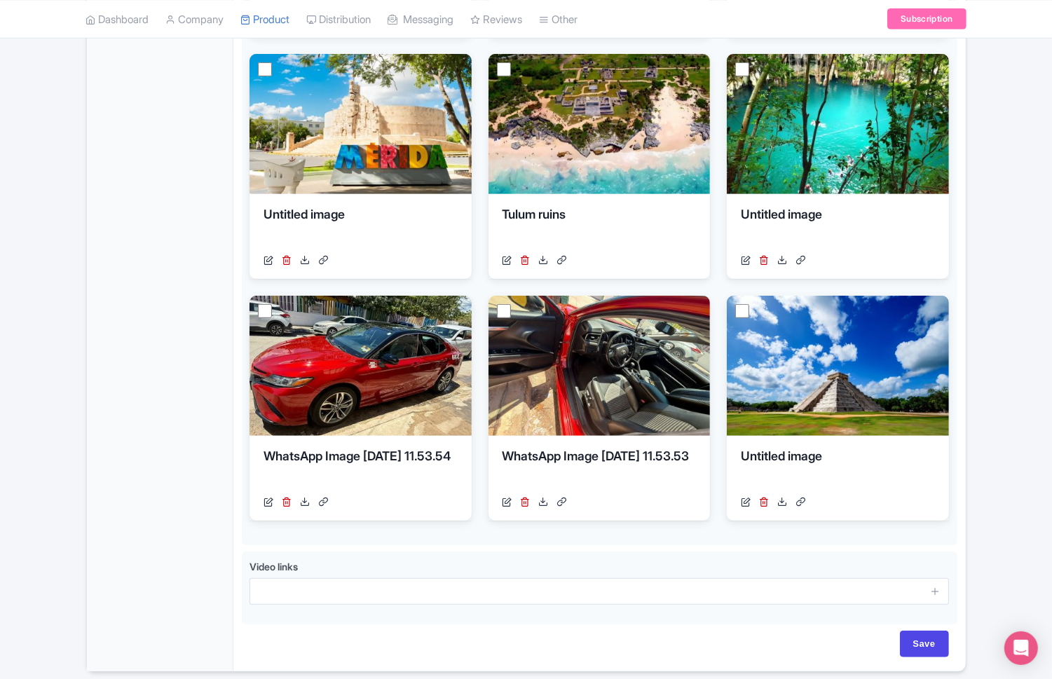
scroll to position [525, 0]
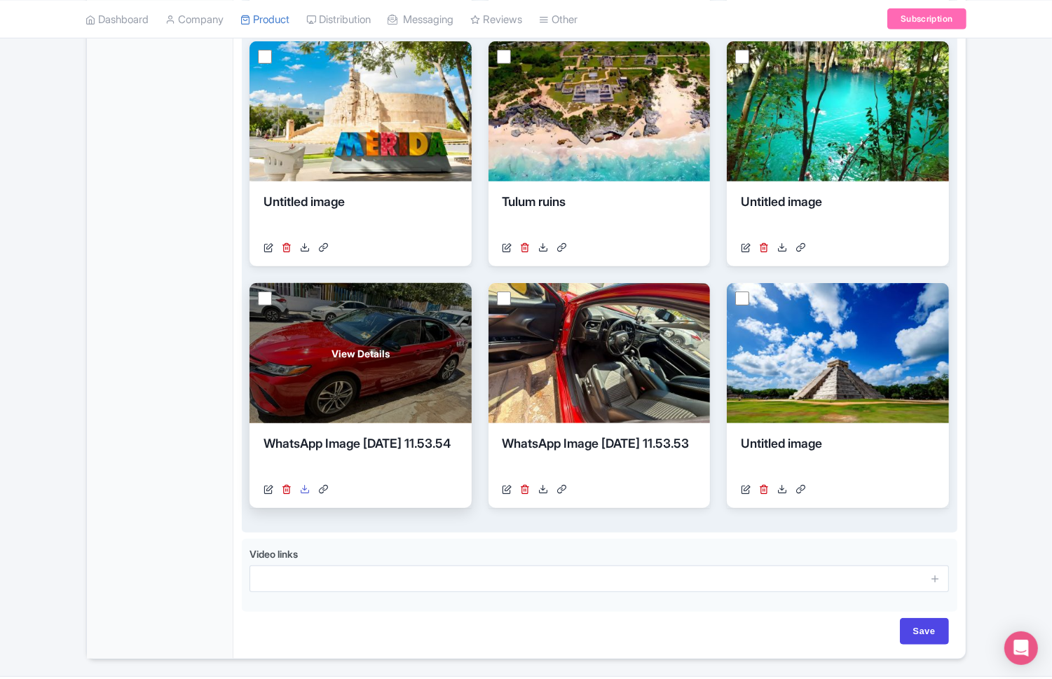
click at [303, 485] on icon at bounding box center [305, 489] width 10 height 10
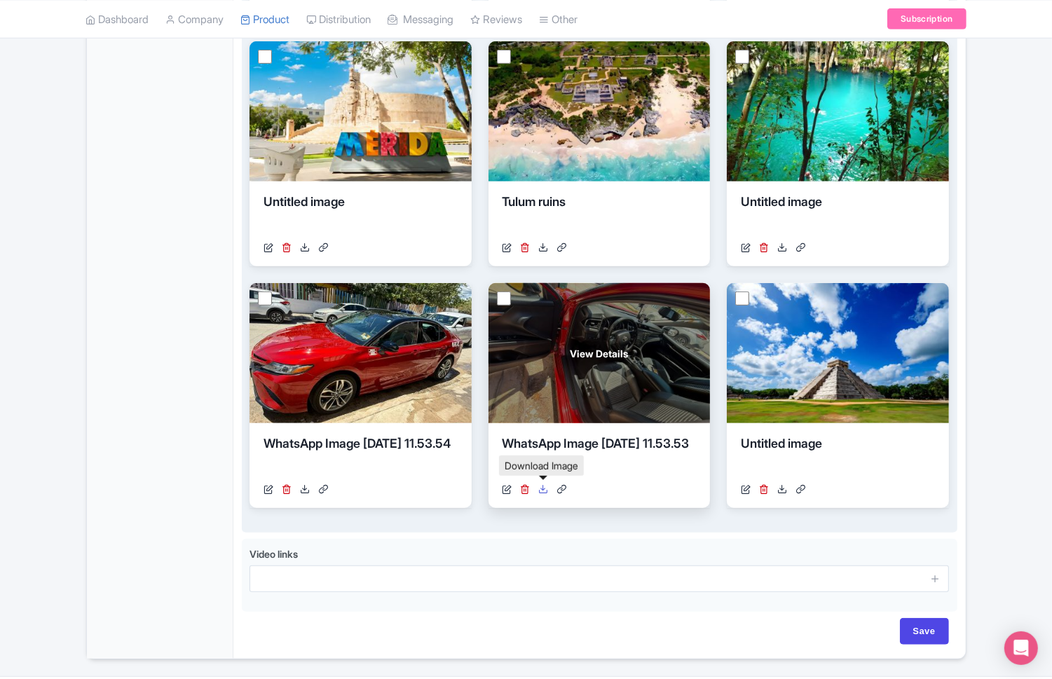
click at [539, 491] on icon at bounding box center [544, 489] width 10 height 10
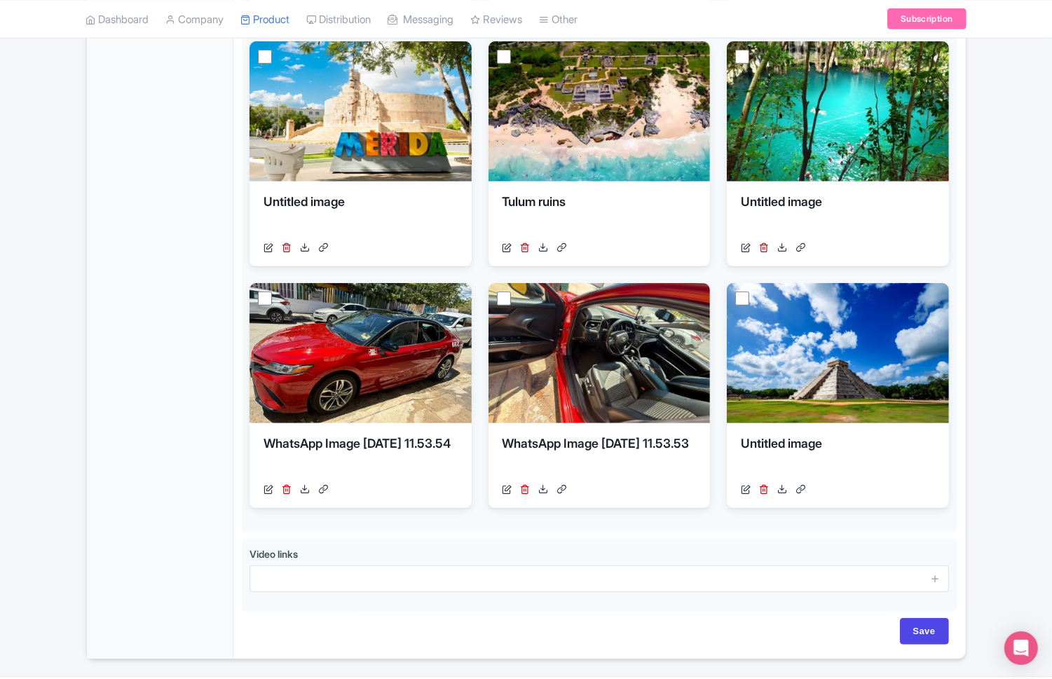
click at [1003, 199] on div "← Back to Products [TRANSFER TEMPLATE] Private Transfer Tulum to Merida with Fl…" at bounding box center [526, 132] width 1052 height 1053
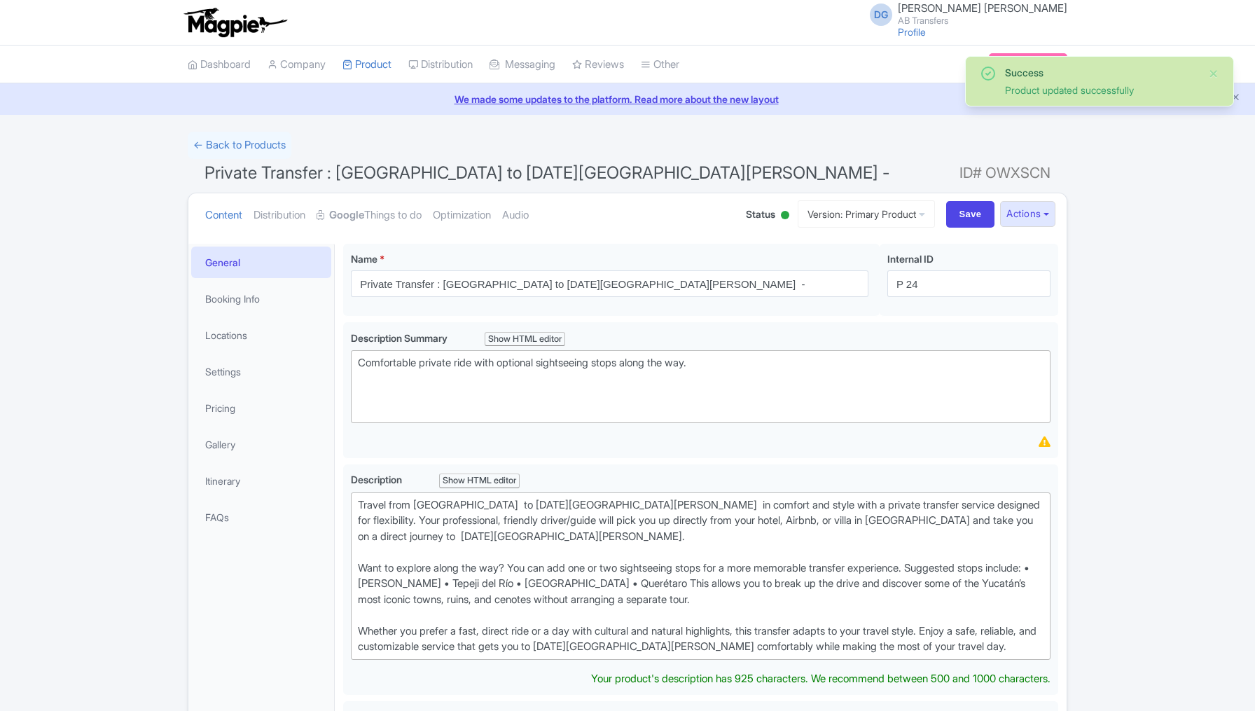
scroll to position [242, 0]
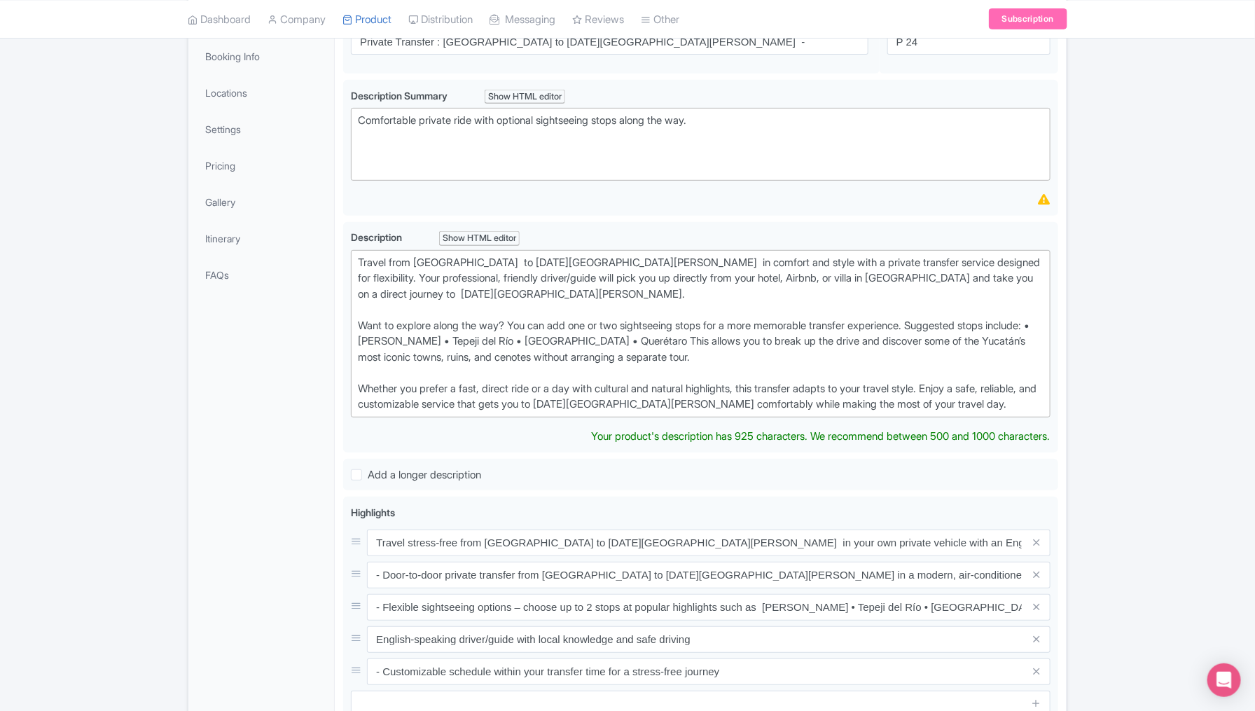
type trix-editor "<div>Travel from [GEOGRAPHIC_DATA]; to [DATE][GEOGRAPHIC_DATA][PERSON_NAME]; in…"
click at [1133, 419] on div "Success Product updated successfully ← Back to Products Private Transfer : [GEO…" at bounding box center [627, 459] width 1255 height 1140
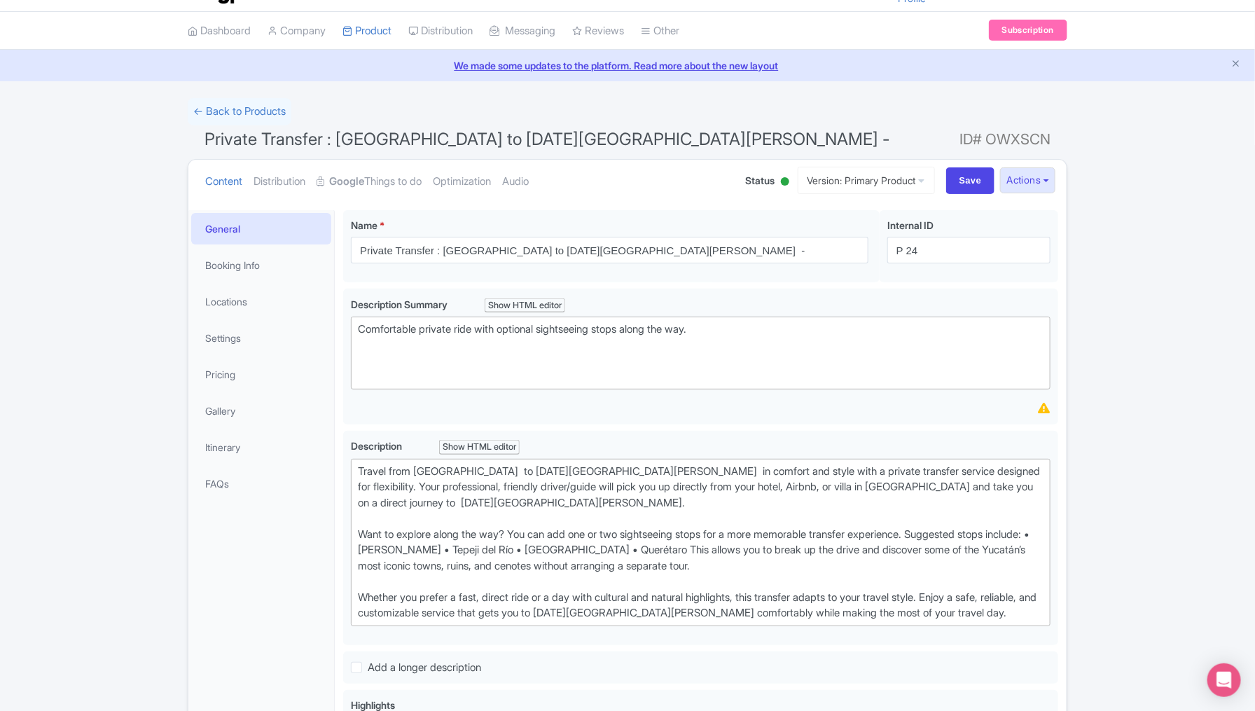
scroll to position [35, 0]
click at [249, 265] on link "Booking Info" at bounding box center [261, 264] width 140 height 32
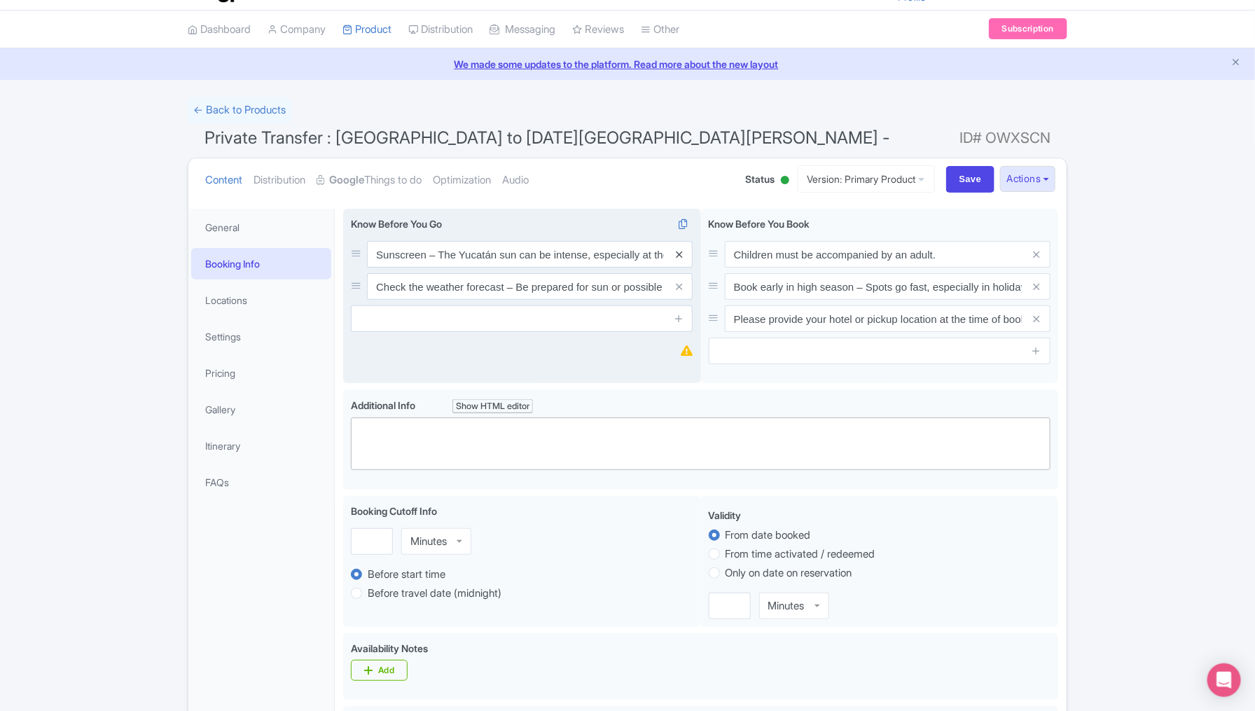
click at [680, 255] on icon at bounding box center [679, 254] width 6 height 11
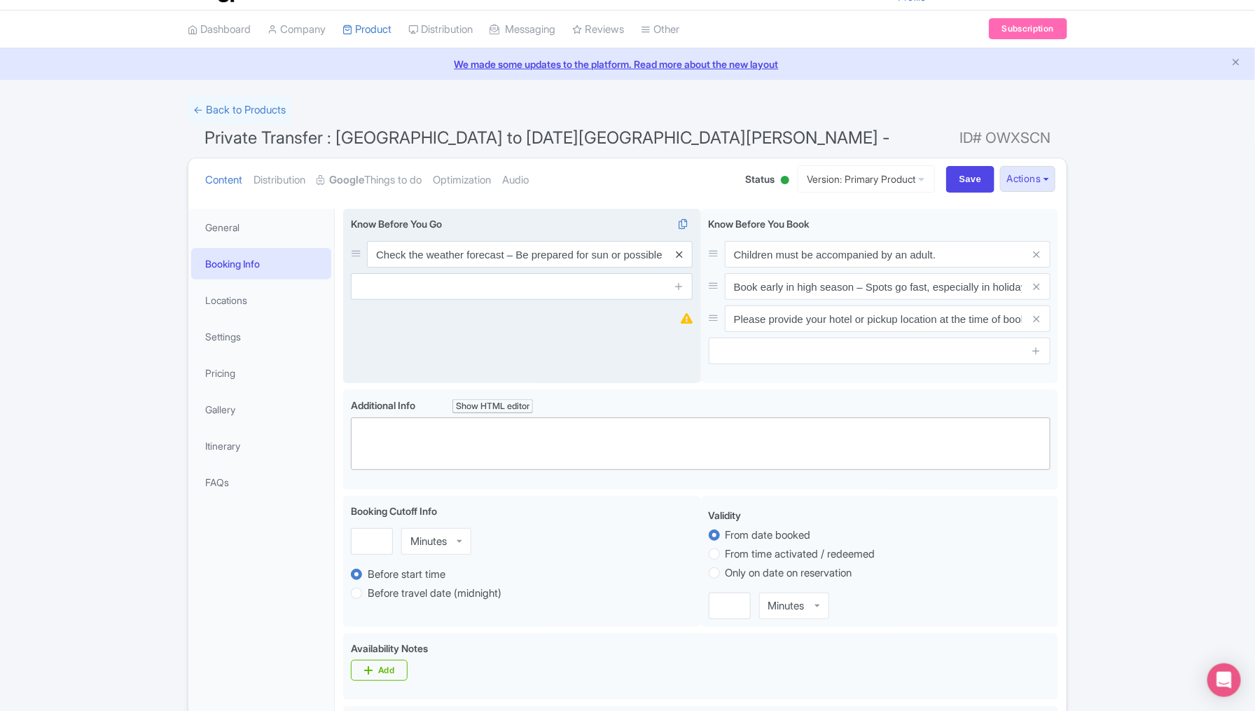
click at [679, 256] on icon at bounding box center [679, 254] width 6 height 11
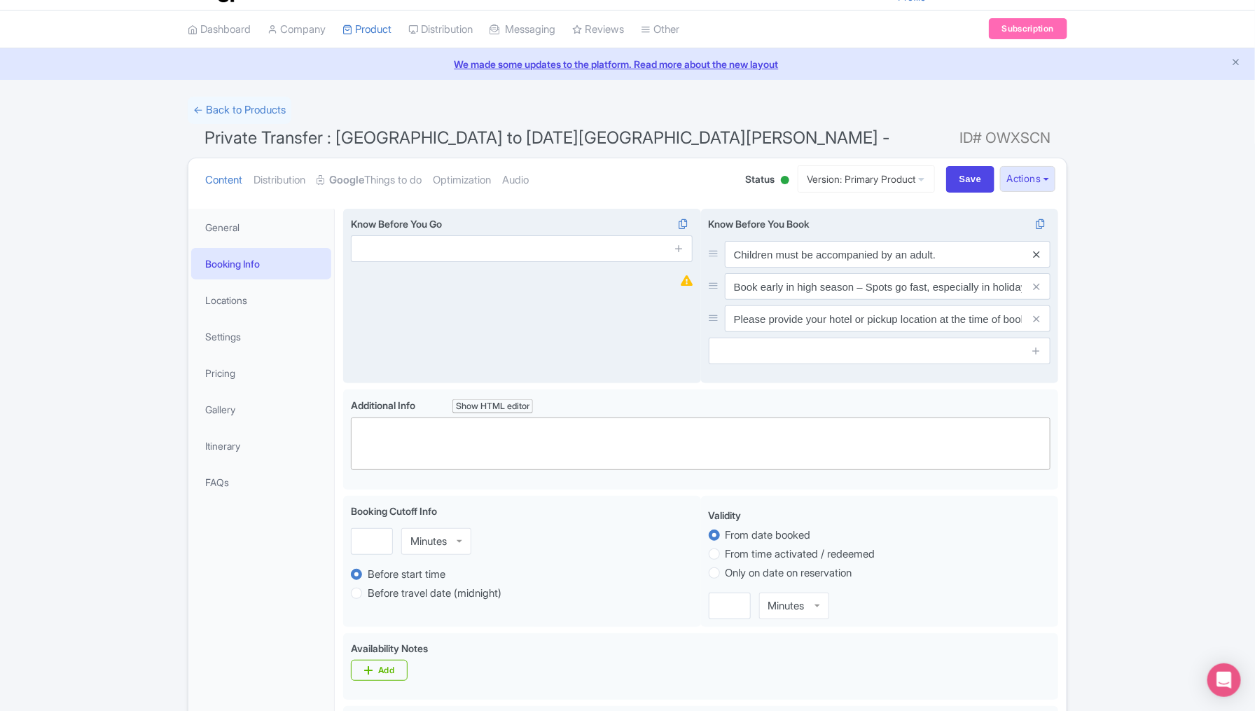
click at [1037, 256] on icon at bounding box center [1036, 254] width 6 height 11
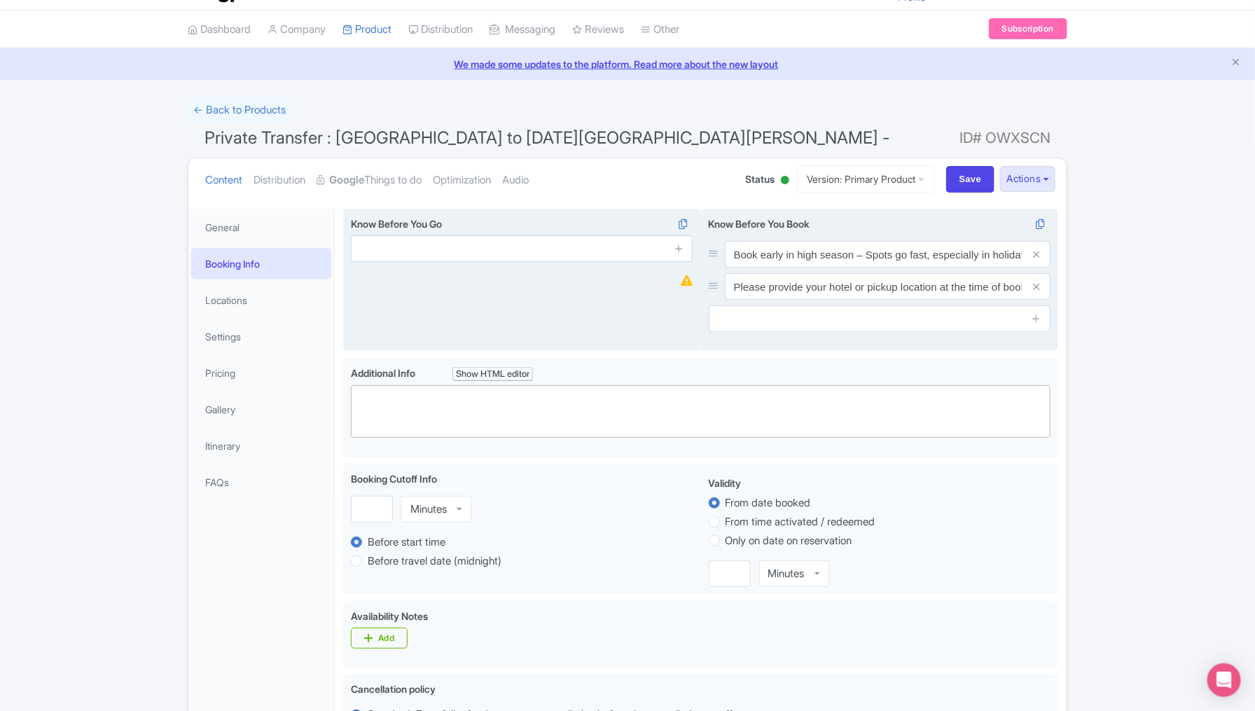
click at [1037, 256] on icon at bounding box center [1036, 254] width 6 height 11
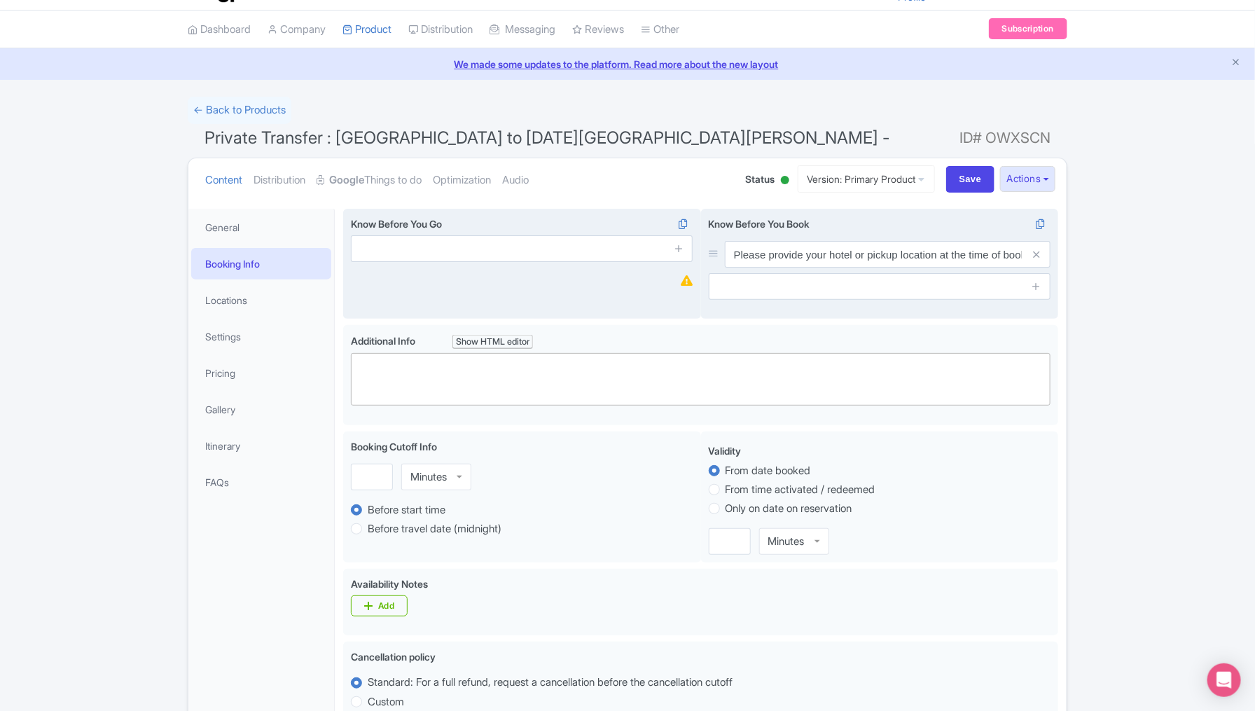
click at [1037, 256] on icon at bounding box center [1036, 254] width 6 height 11
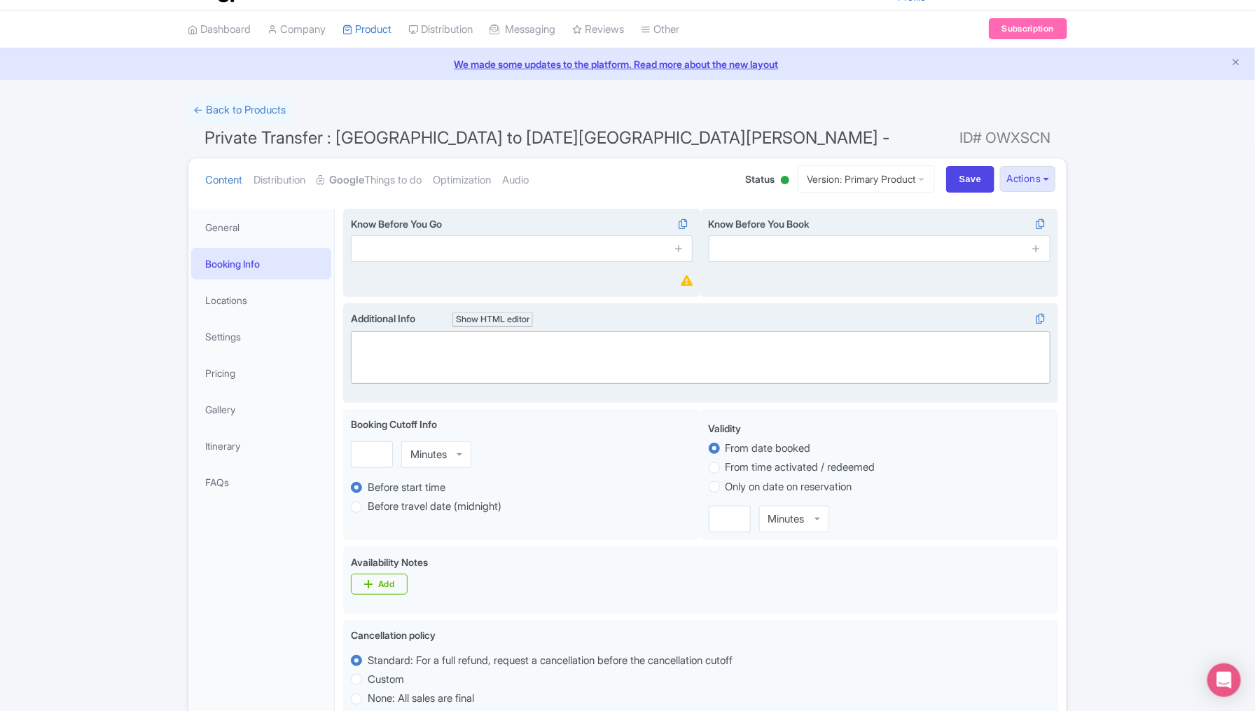
click at [525, 350] on trix-editor at bounding box center [701, 357] width 700 height 53
paste trix-editor "<div>- Duration varies depending on stops (4–8 hours)<br>- Infant seats availab…"
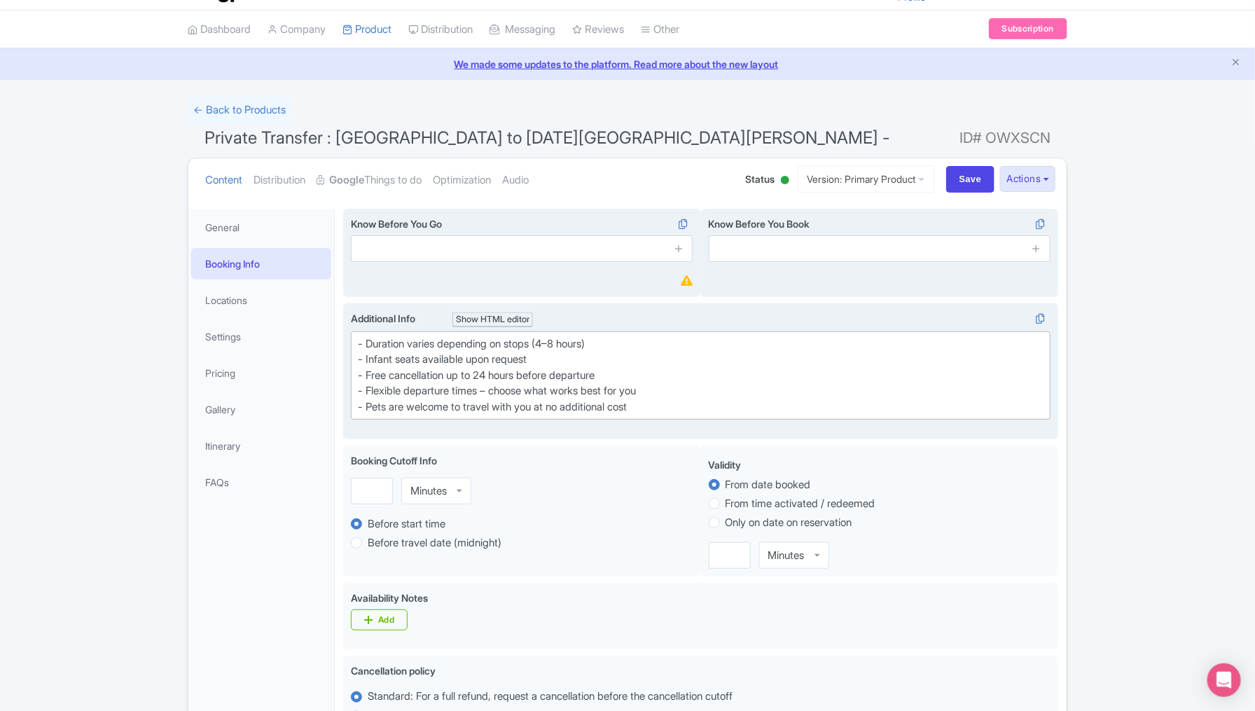
type trix-editor "<div>- Duration varies depending on stops (4–8 hours)<br>- Infant seats availab…"
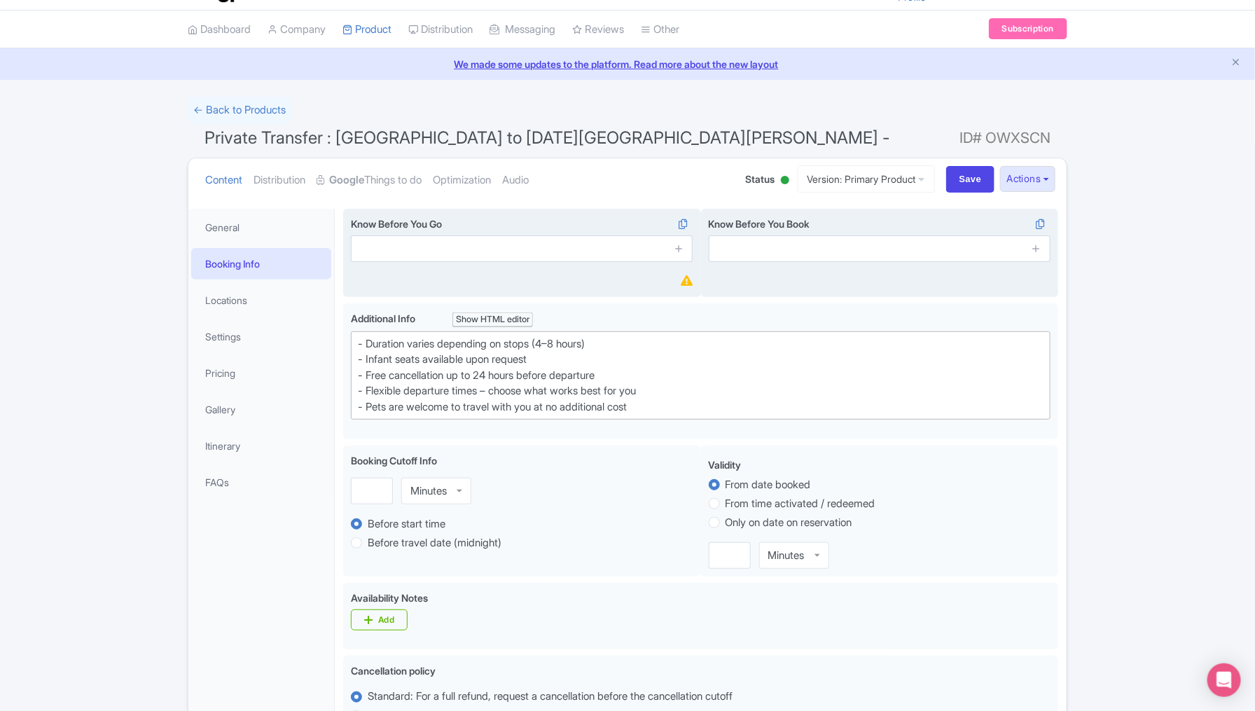
click at [1180, 600] on div "Success Product updated successfully ← Back to Products Private Transfer : [GEO…" at bounding box center [627, 641] width 1255 height 1088
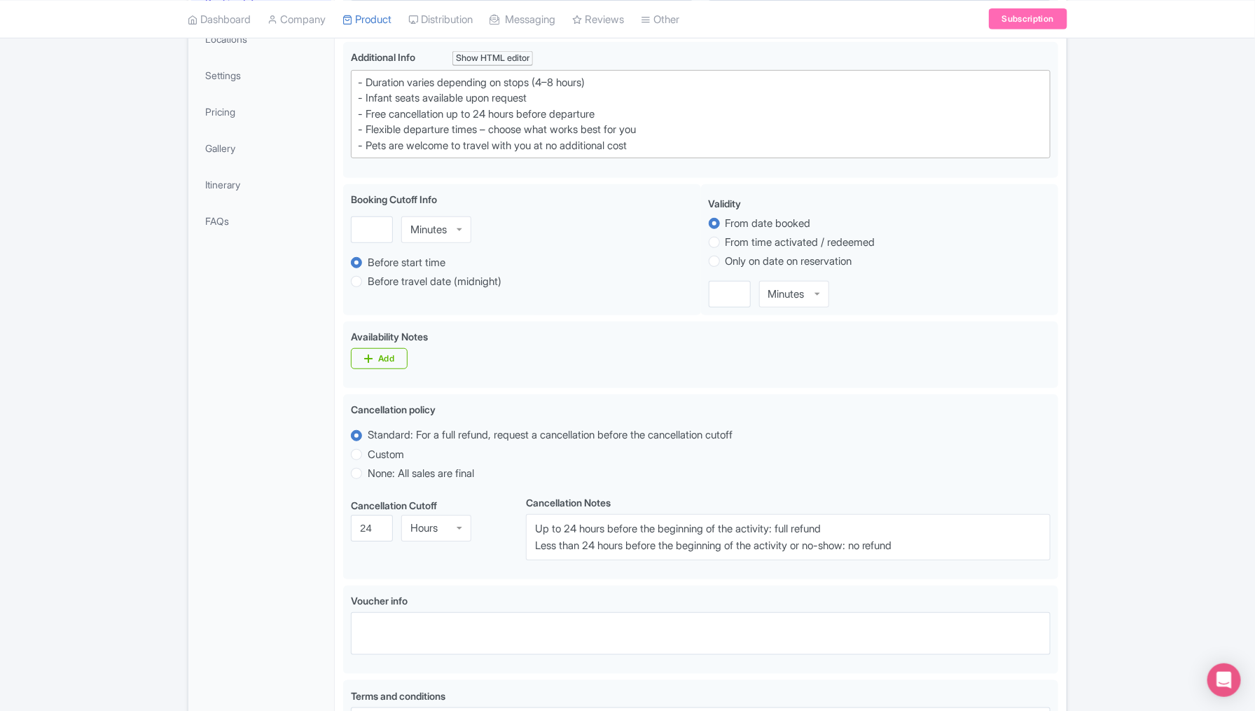
scroll to position [315, 0]
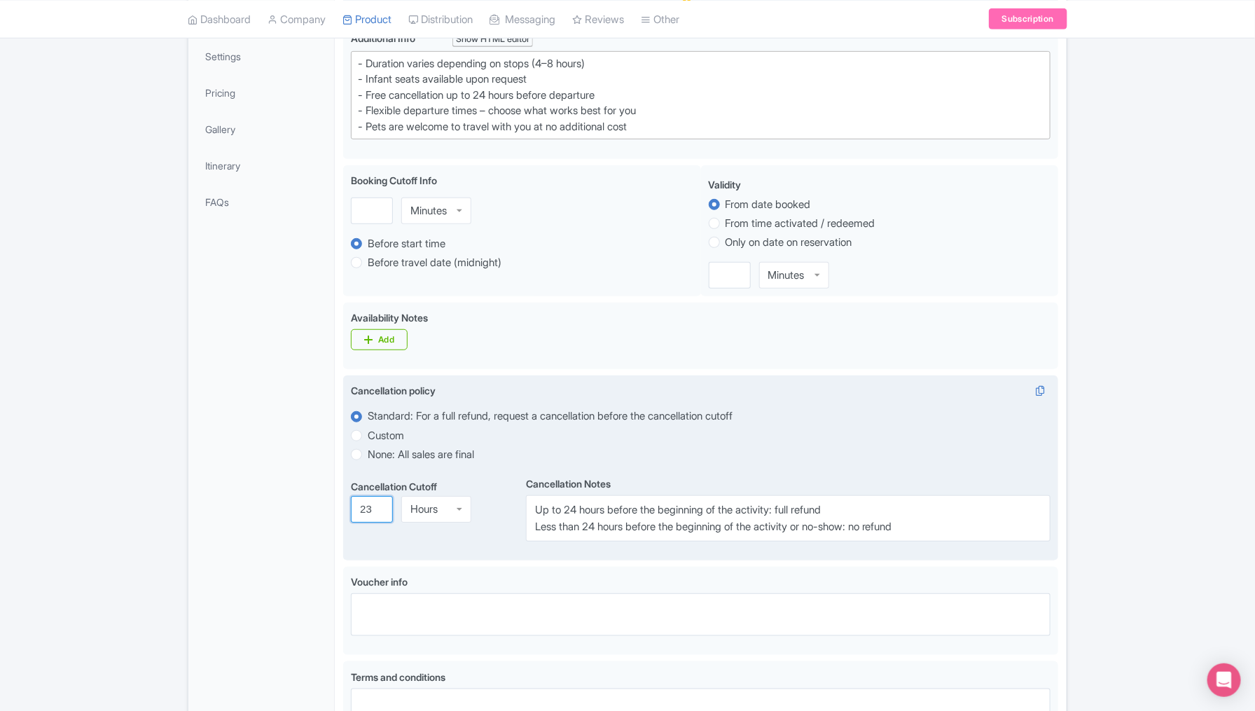
click at [374, 511] on input "23" at bounding box center [372, 509] width 42 height 27
type input "24"
click at [378, 506] on input "24" at bounding box center [372, 509] width 42 height 27
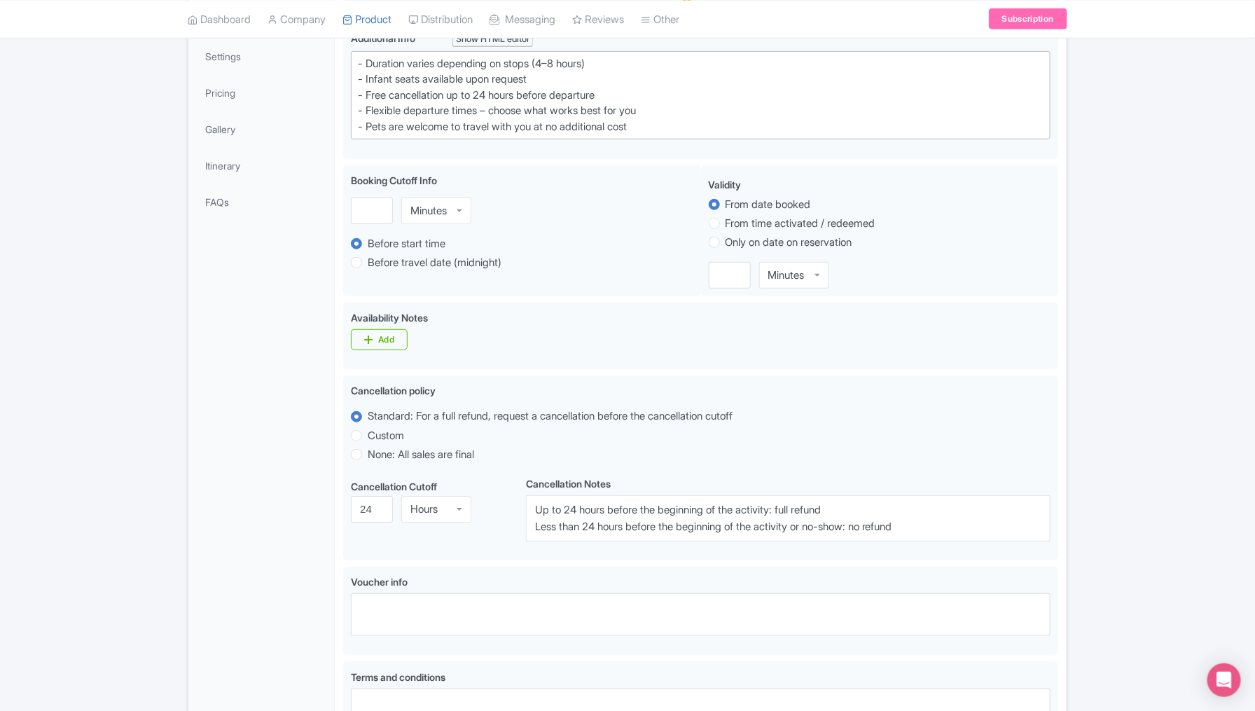
click at [1094, 523] on div "Success Product updated successfully ← Back to Products Private Transfer : [GEO…" at bounding box center [627, 360] width 1255 height 1088
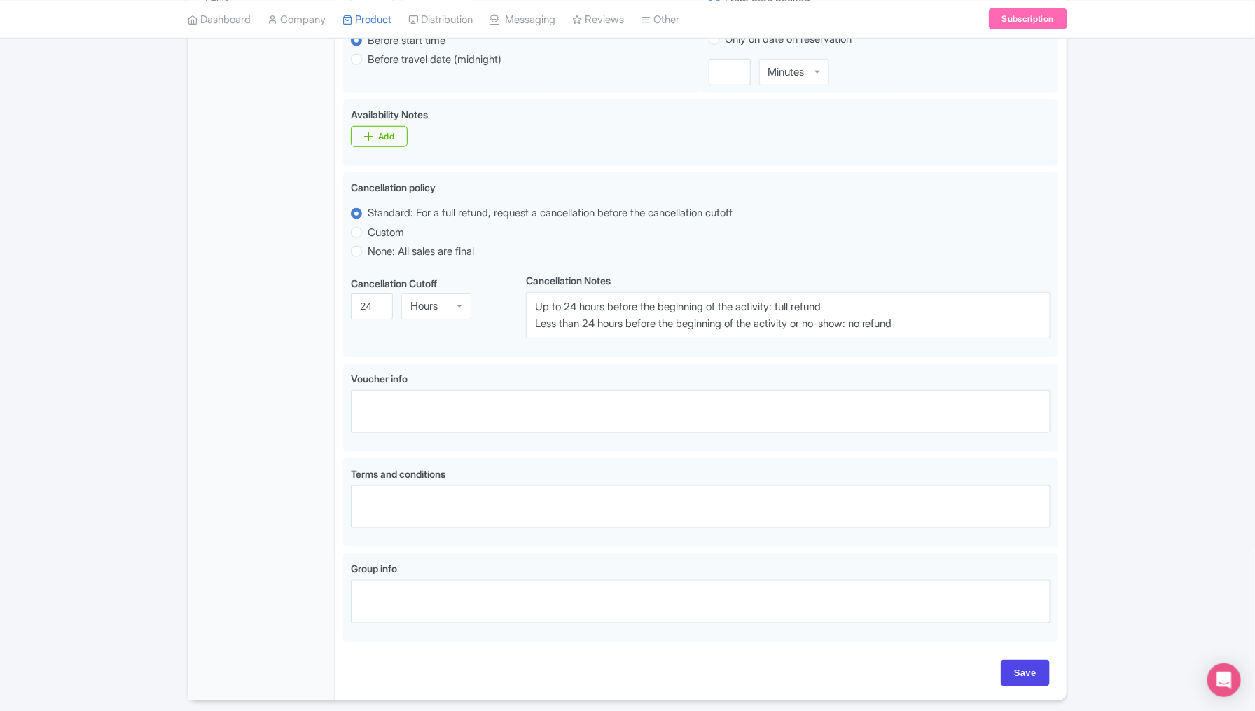
scroll to position [525, 0]
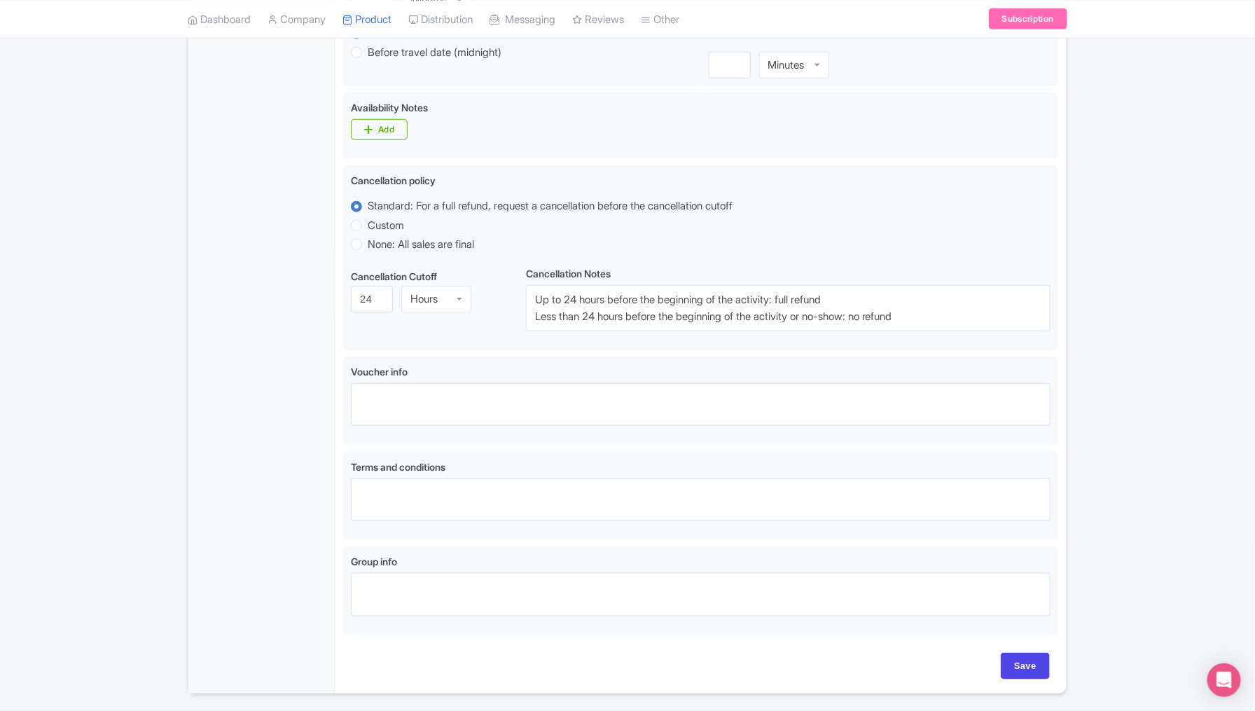
click at [244, 299] on div "General Booking Info Locations Settings Pricing Gallery Itinerary FAQs" at bounding box center [261, 205] width 146 height 975
click at [1021, 661] on input "Save" at bounding box center [1025, 666] width 49 height 27
type input "Saving..."
click at [1109, 422] on div "Success Product updated successfully ← Back to Products Private Transfer : [GEO…" at bounding box center [627, 150] width 1255 height 1088
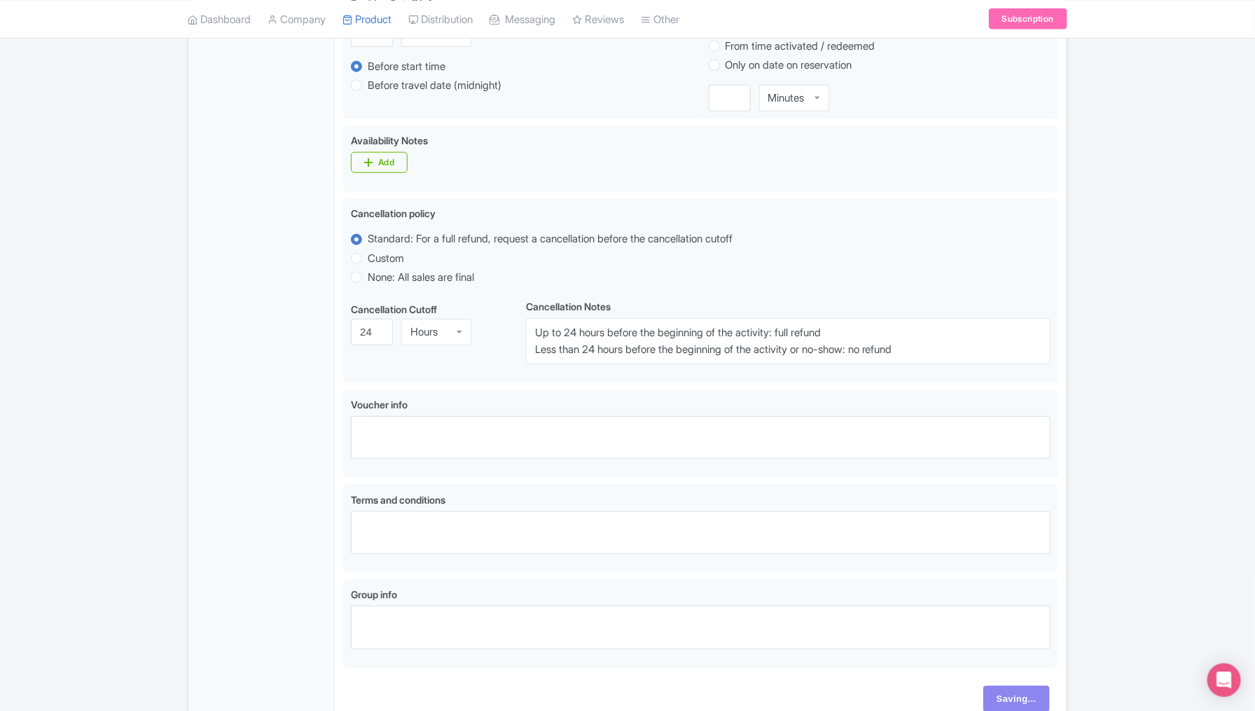
scroll to position [490, 0]
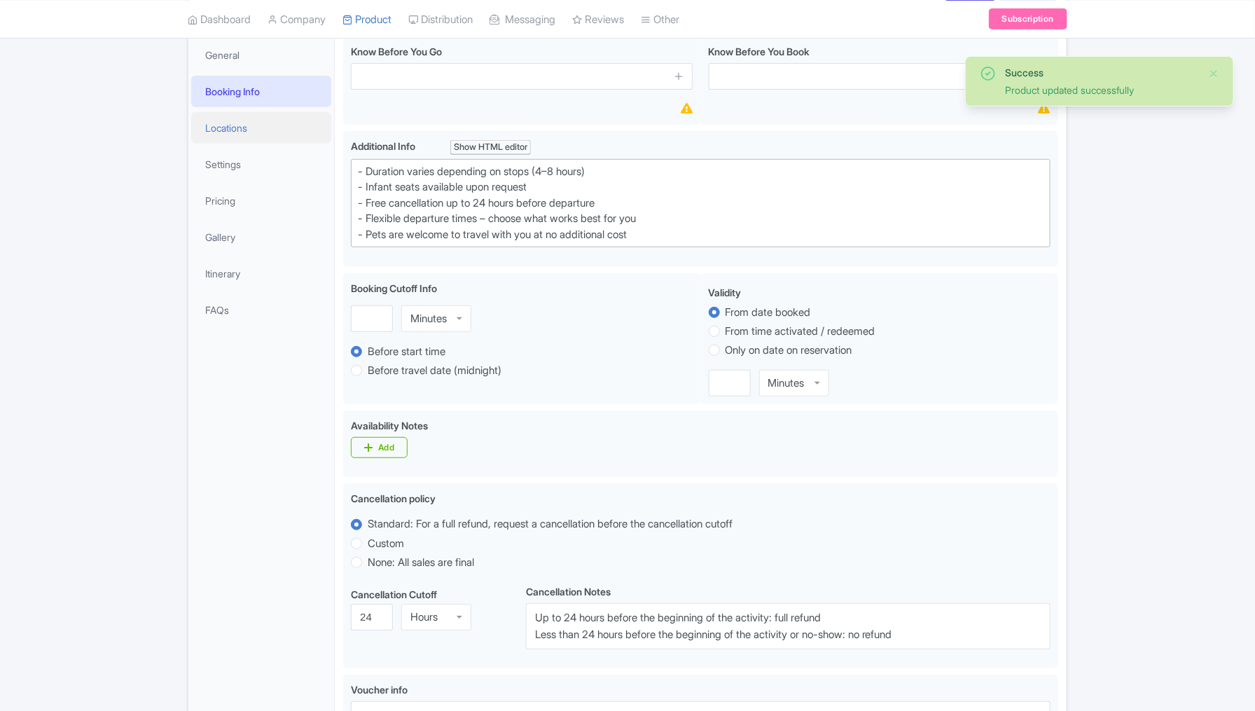
click at [224, 119] on link "Locations" at bounding box center [261, 128] width 140 height 32
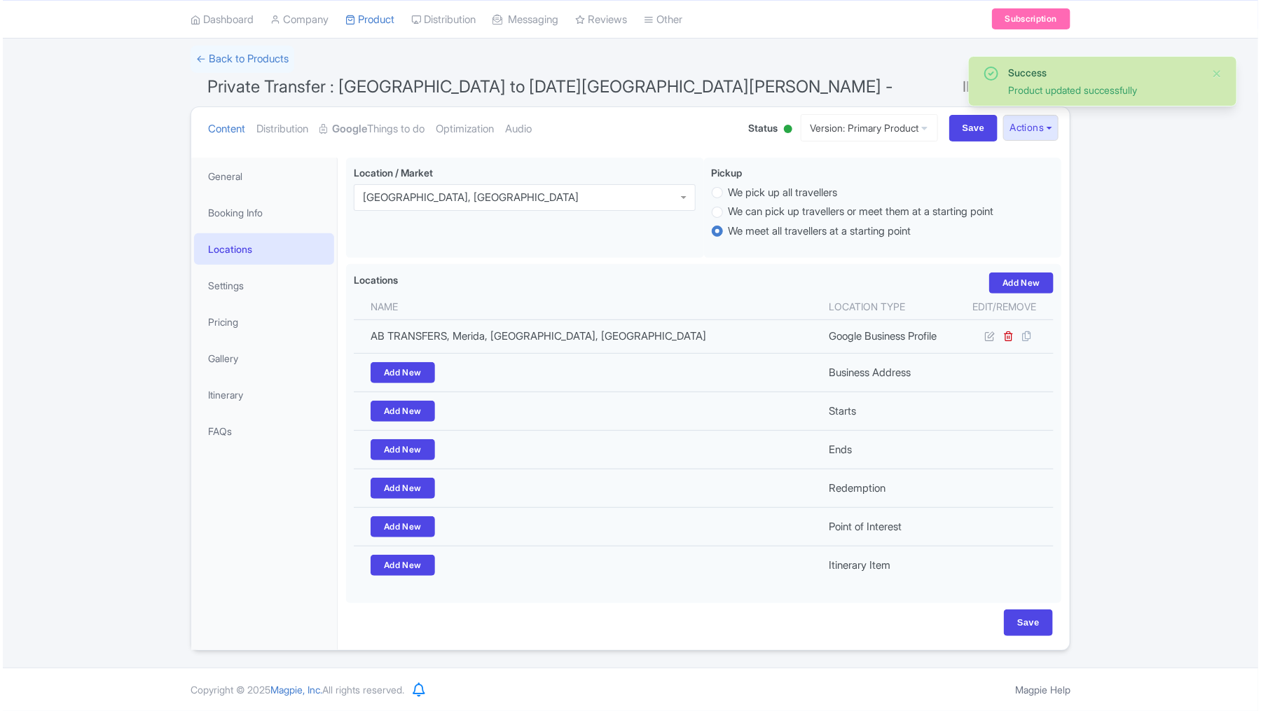
scroll to position [78, 0]
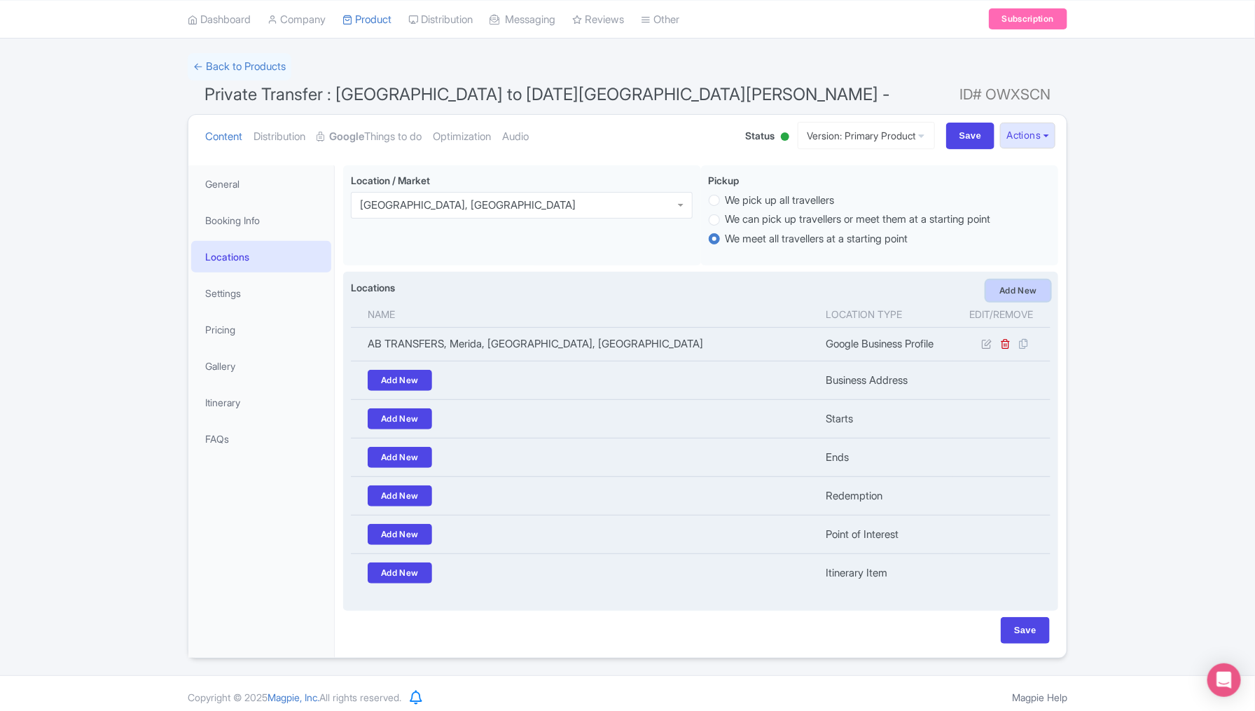
click at [1005, 289] on link "Add New" at bounding box center [1018, 290] width 64 height 21
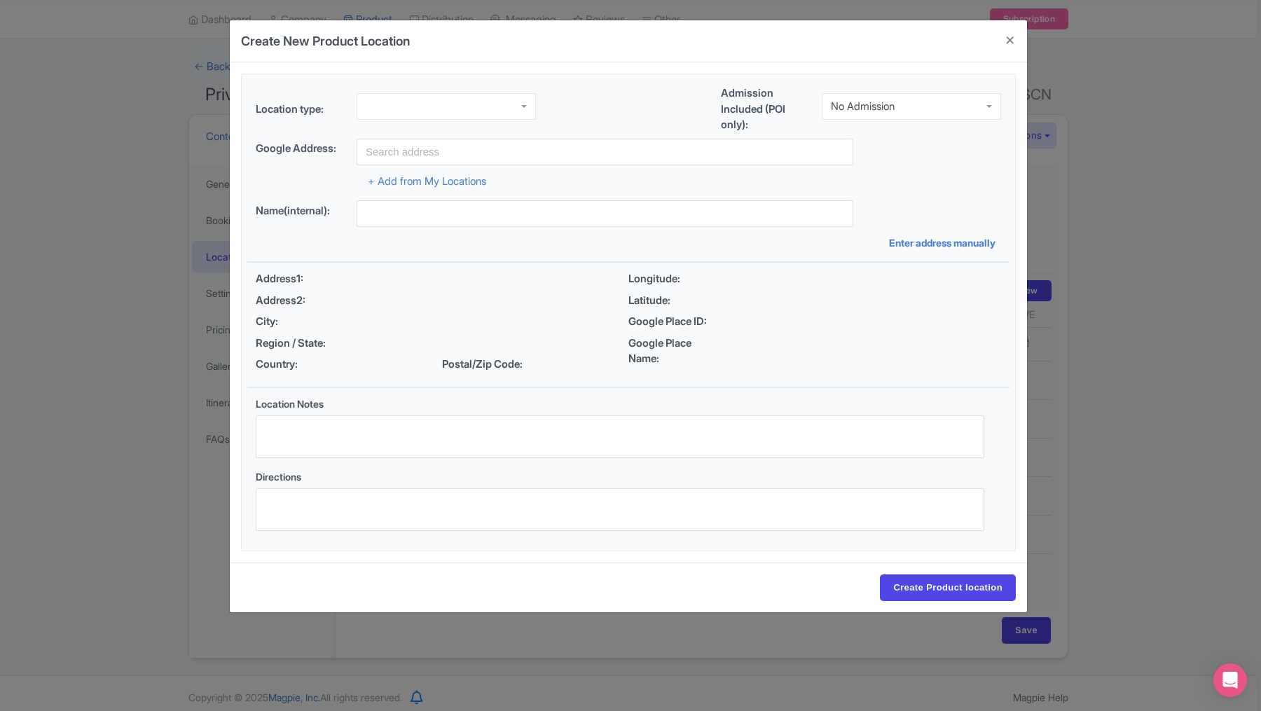
click at [452, 119] on div "Location type:" at bounding box center [396, 112] width 280 height 38
click at [448, 109] on div at bounding box center [446, 106] width 179 height 27
type input "[GEOGRAPHIC_DATA]"
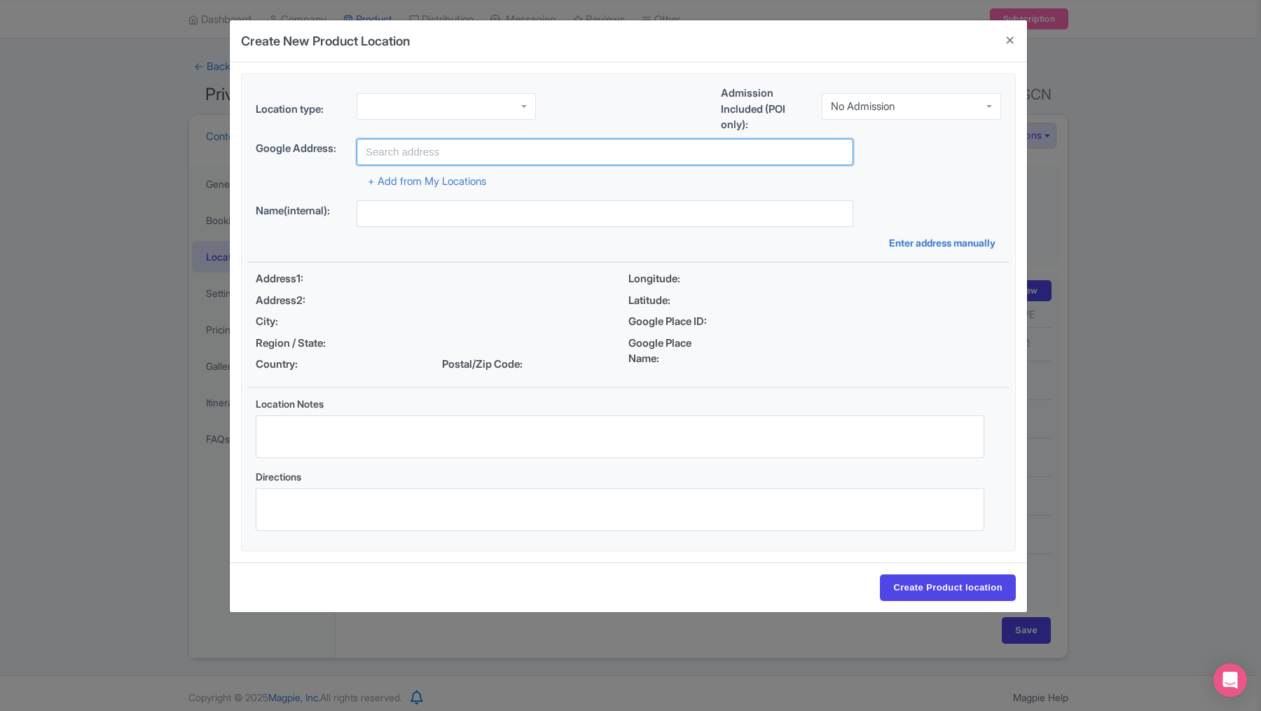
click at [399, 149] on input "text" at bounding box center [605, 152] width 497 height 27
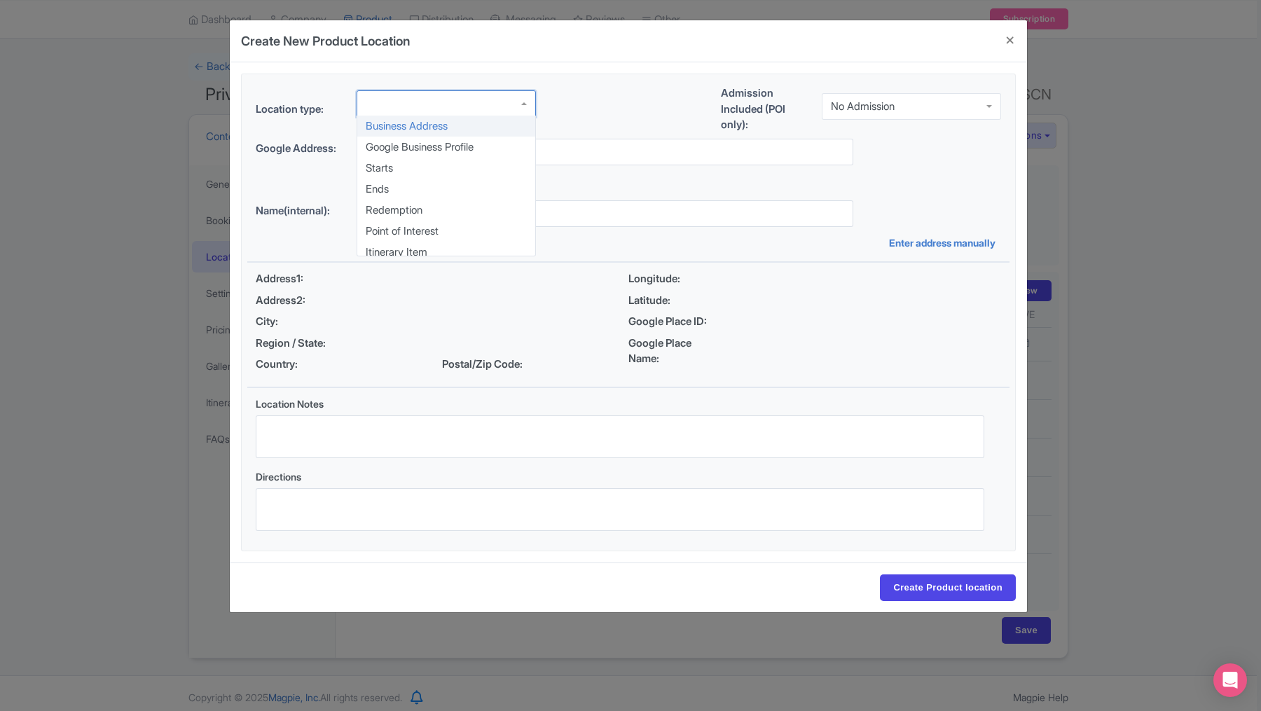
click at [408, 100] on div at bounding box center [446, 103] width 179 height 27
type input "ciudad de [GEOGRAPHIC_DATA]"
click at [880, 574] on input "Create Product location" at bounding box center [948, 587] width 136 height 27
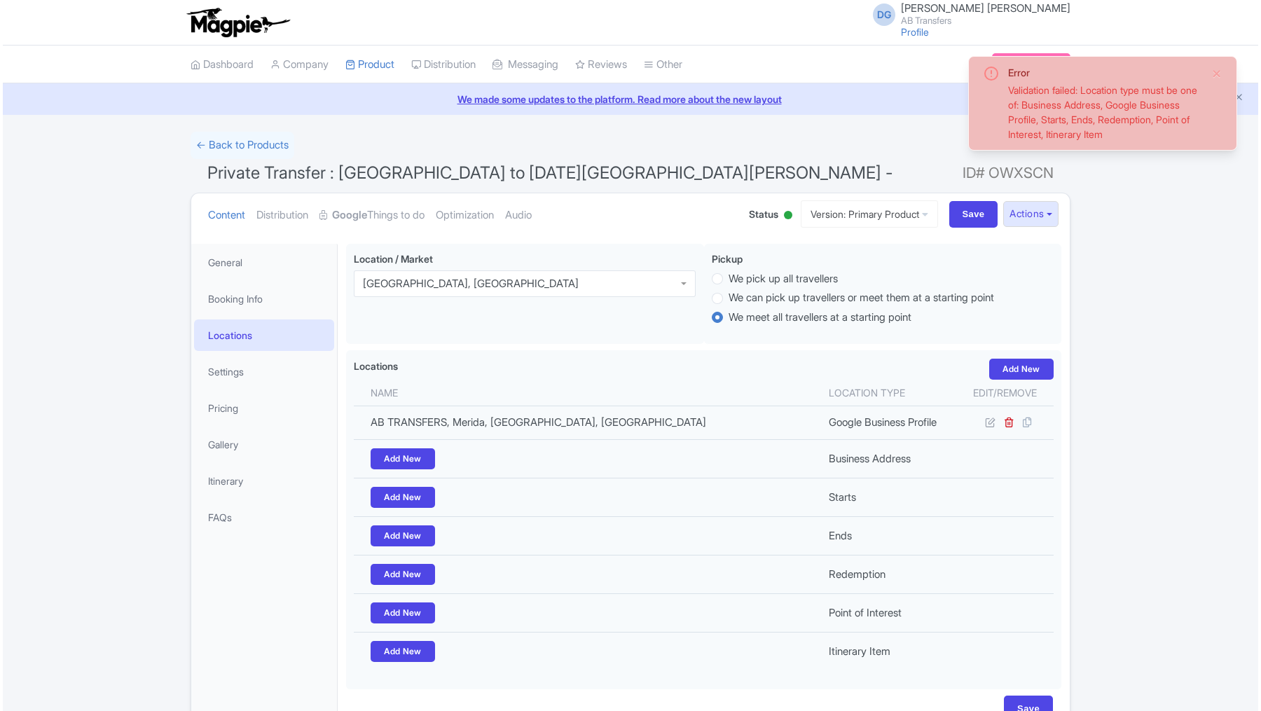
scroll to position [78, 0]
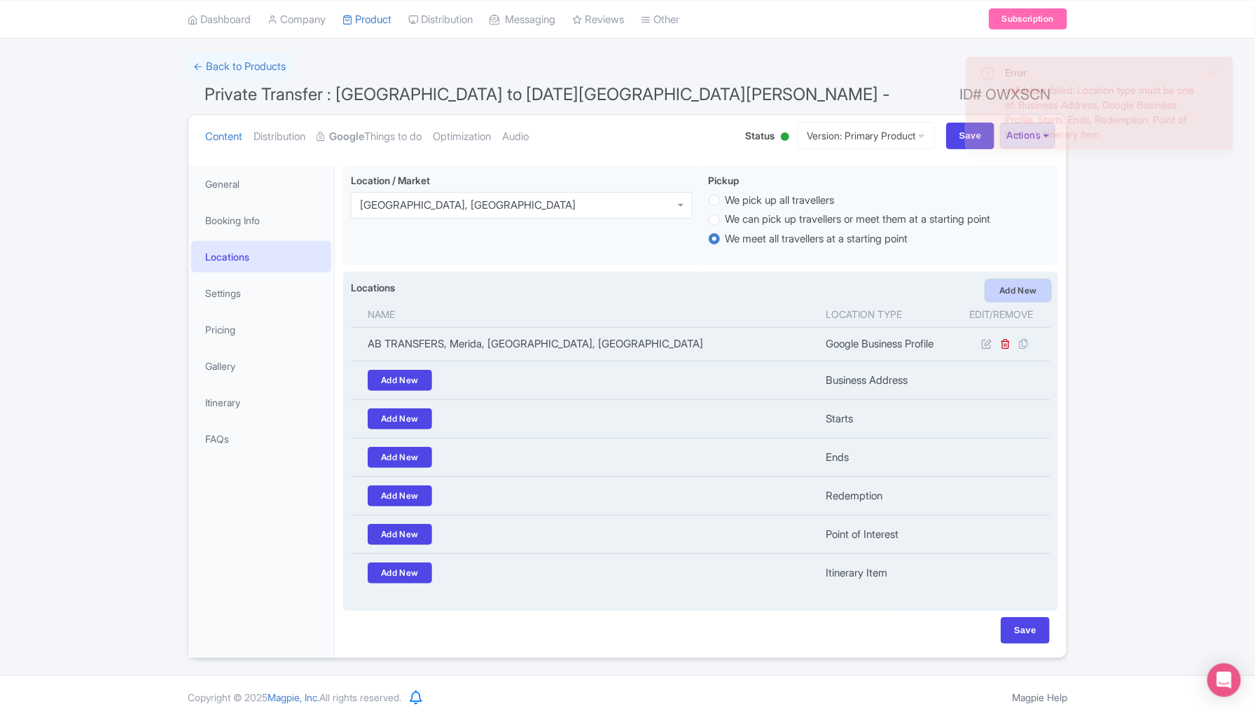
click at [1007, 287] on link "Add New" at bounding box center [1018, 290] width 64 height 21
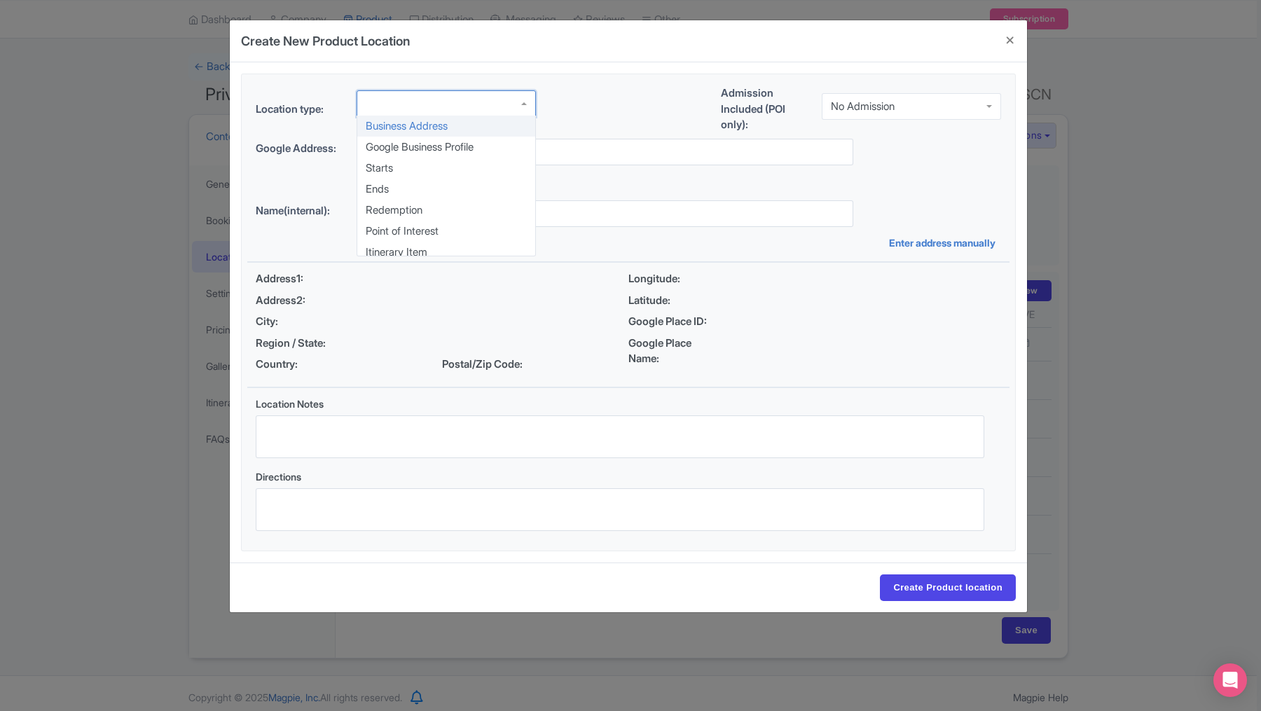
click at [378, 118] on div "Business Address Google Business Profile Starts Ends Redemption Point of Intere…" at bounding box center [446, 106] width 179 height 32
type input "m"
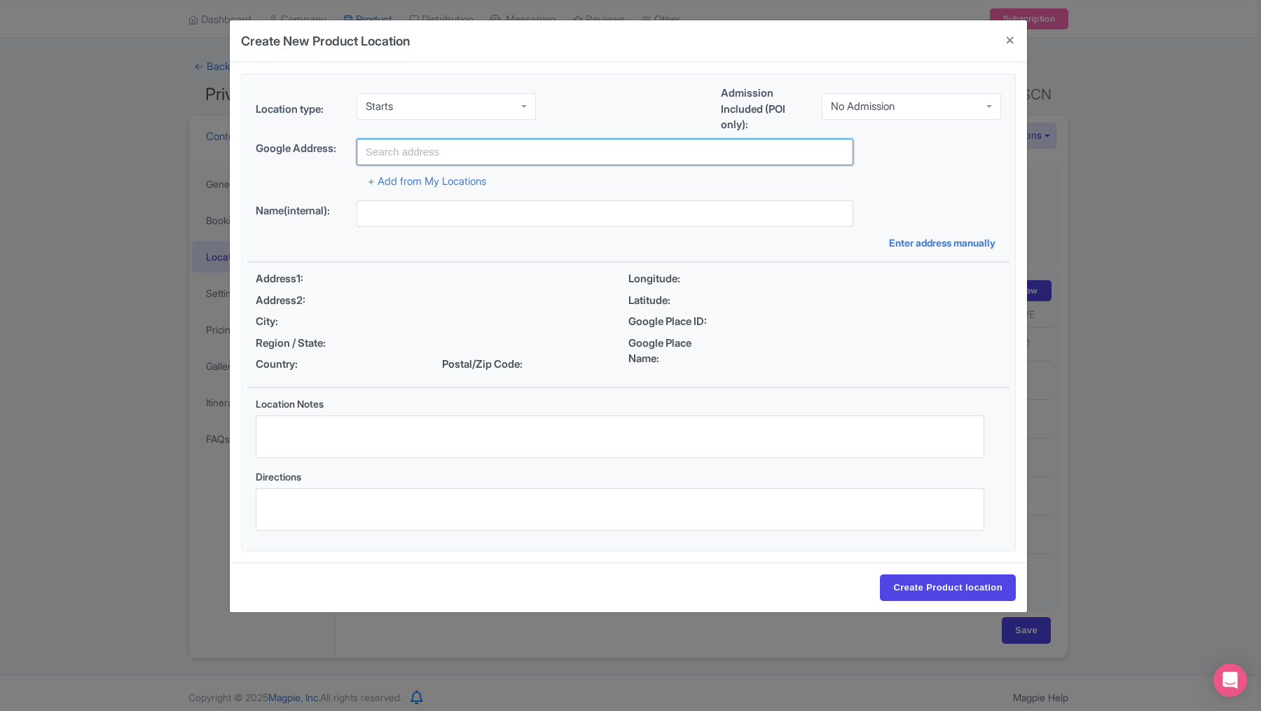
click at [433, 156] on input "text" at bounding box center [605, 152] width 497 height 27
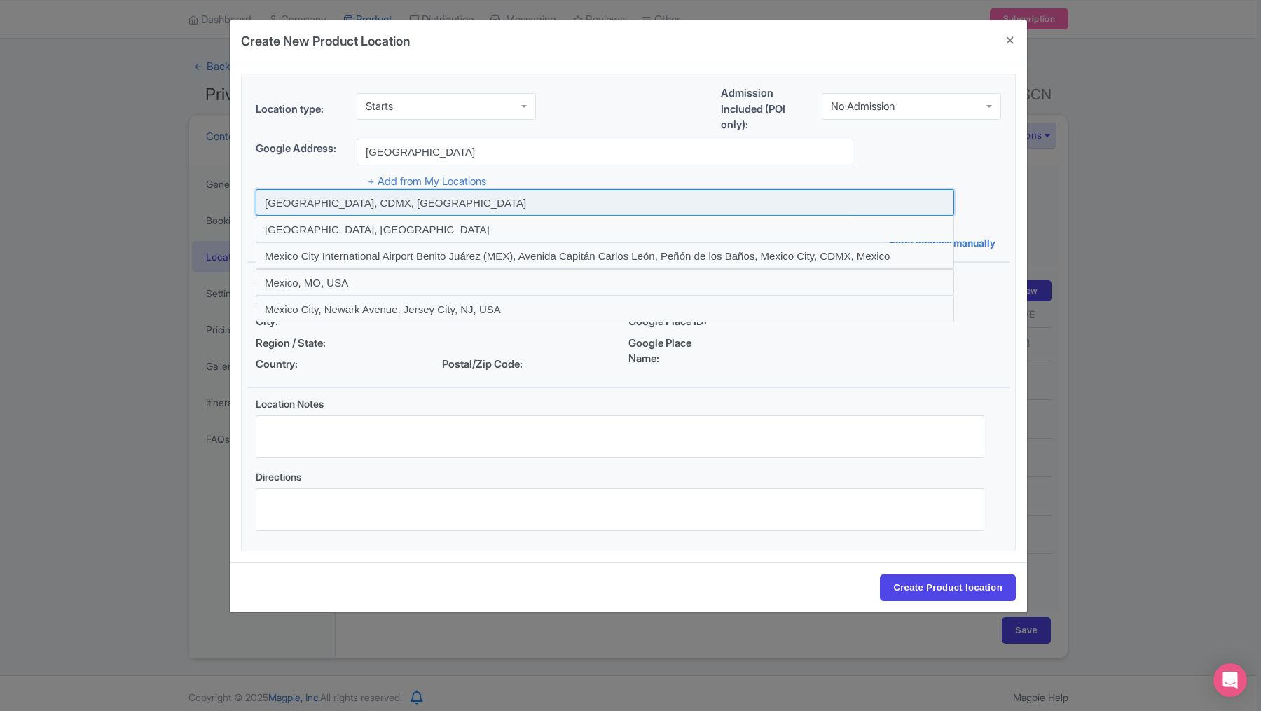
click at [348, 205] on input at bounding box center [605, 202] width 698 height 27
type input "[GEOGRAPHIC_DATA], CDMX, [GEOGRAPHIC_DATA]"
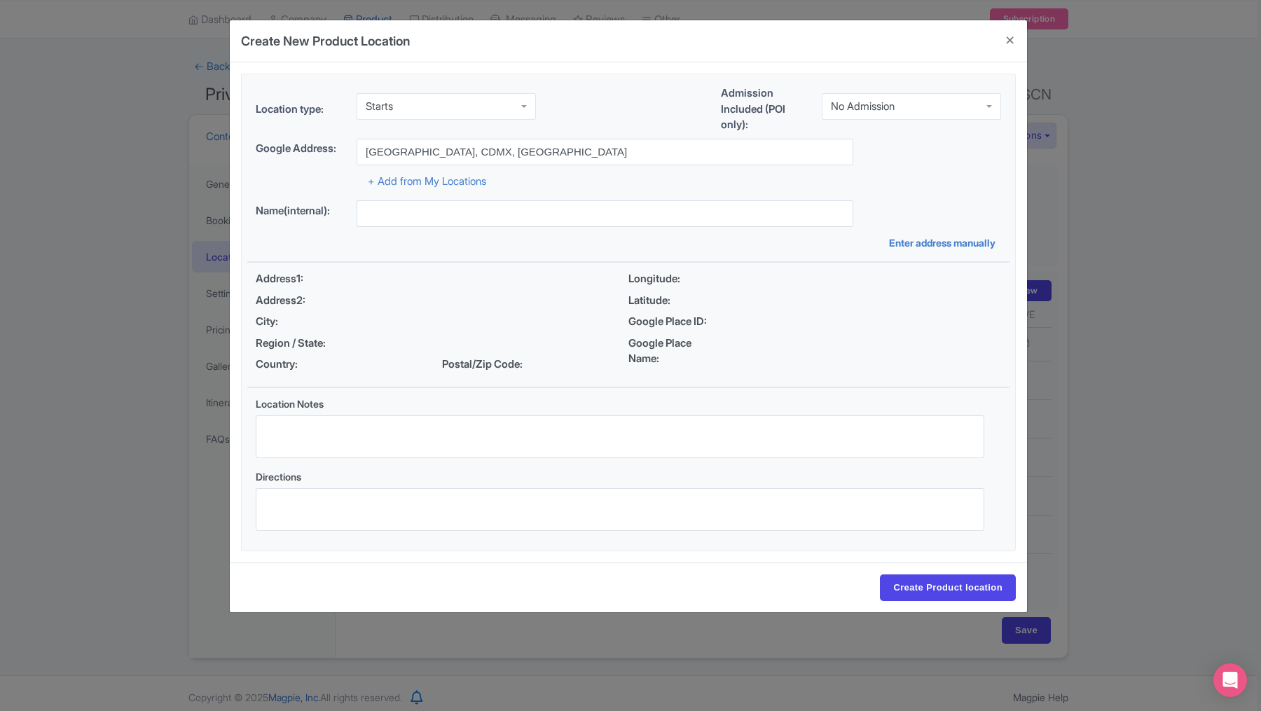
type input "[GEOGRAPHIC_DATA], CDMX, [GEOGRAPHIC_DATA]"
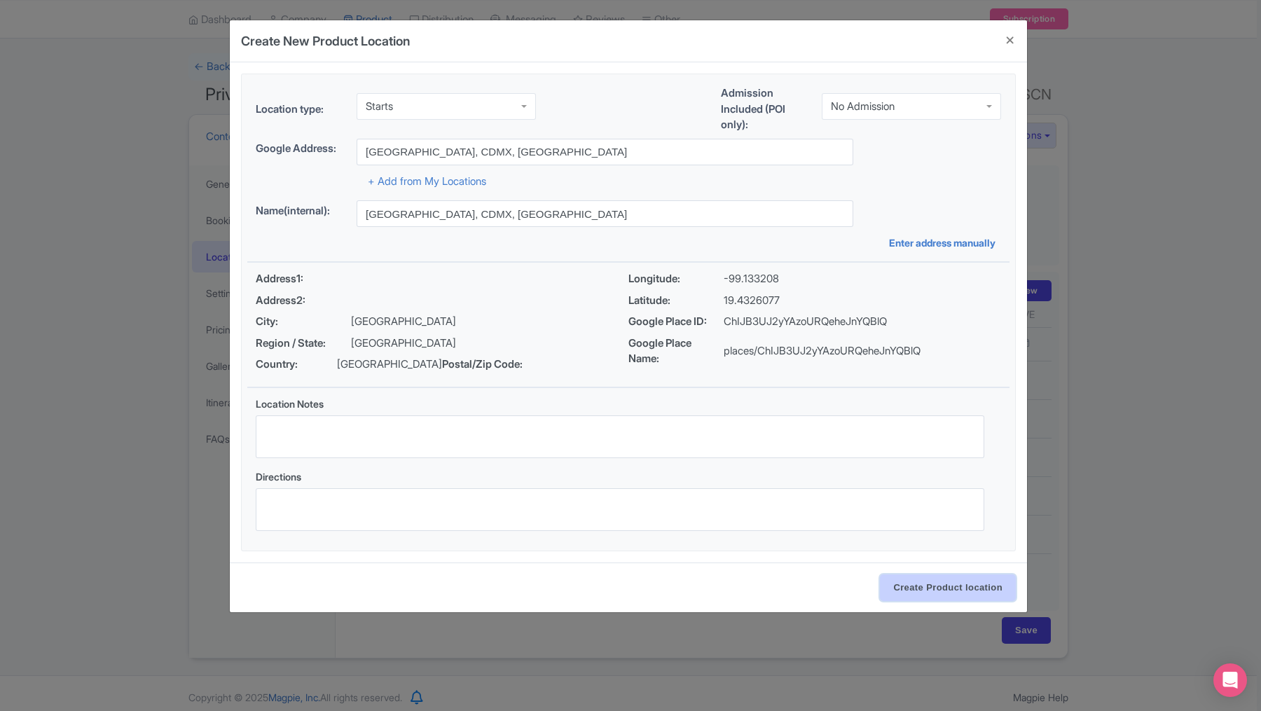
click at [909, 585] on input "Create Product location" at bounding box center [948, 587] width 136 height 27
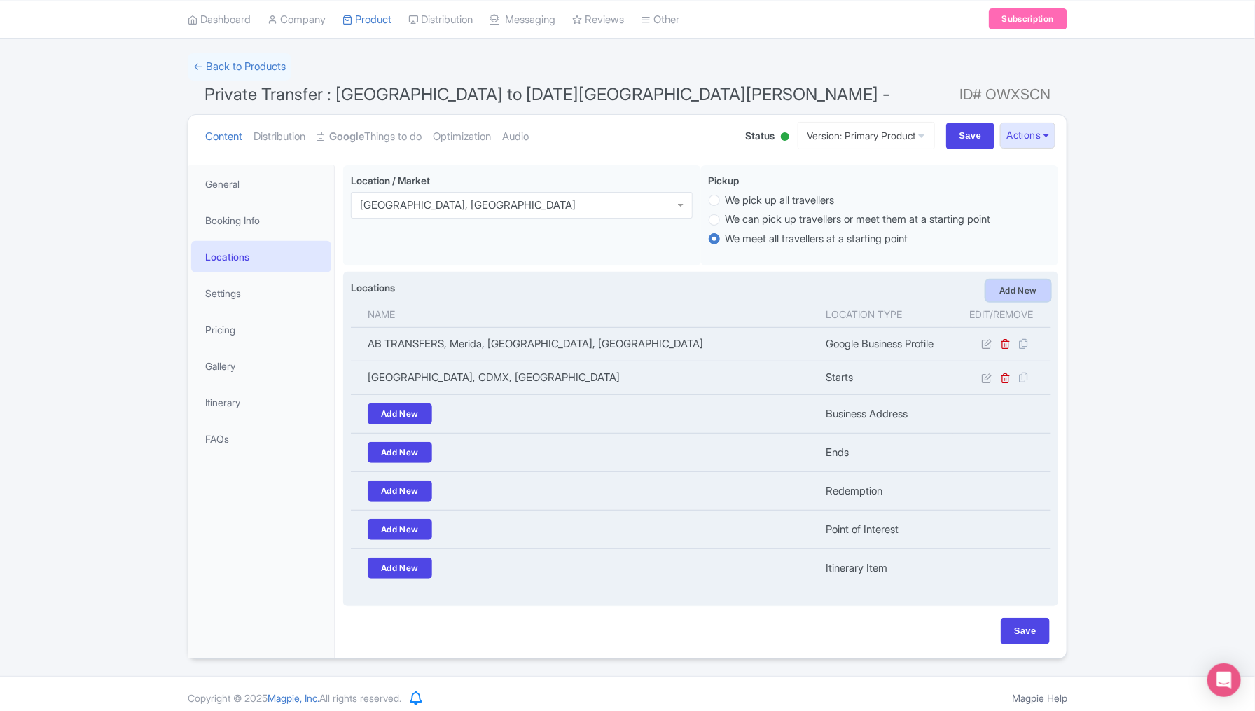
click at [1027, 294] on link "Add New" at bounding box center [1018, 290] width 64 height 21
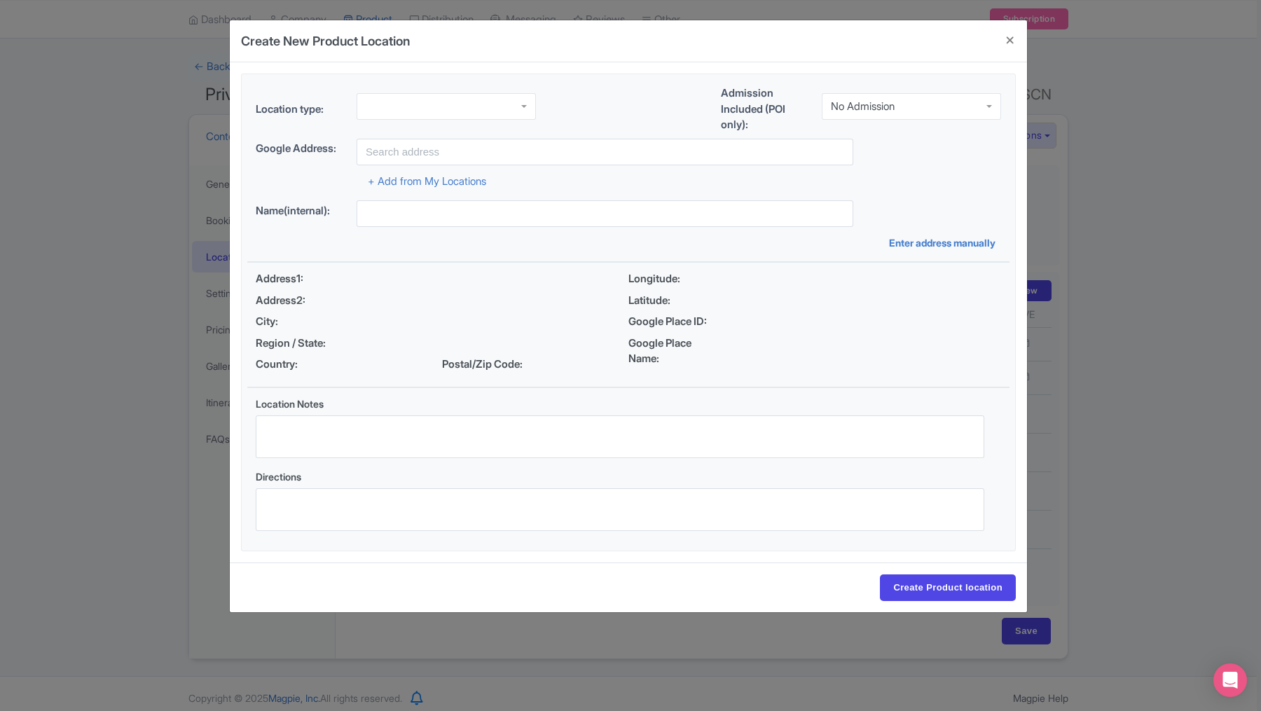
click at [390, 111] on div at bounding box center [446, 106] width 179 height 27
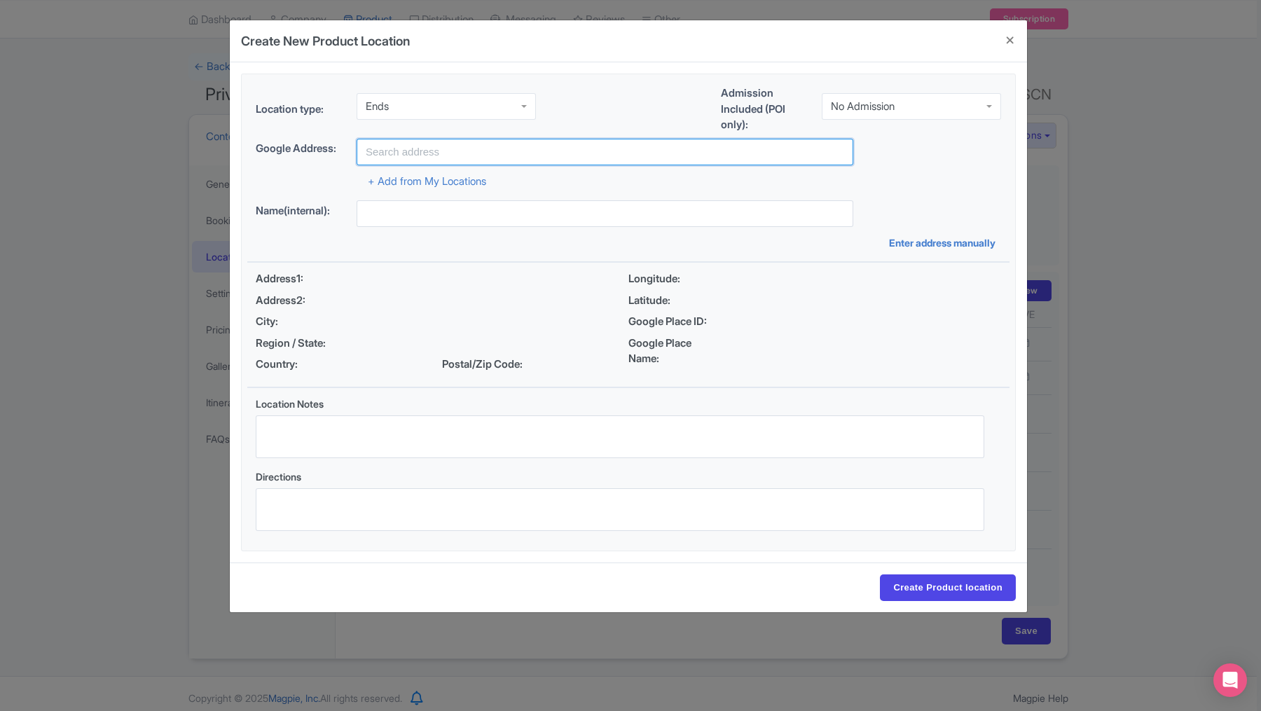
click at [386, 146] on input "text" at bounding box center [605, 152] width 497 height 27
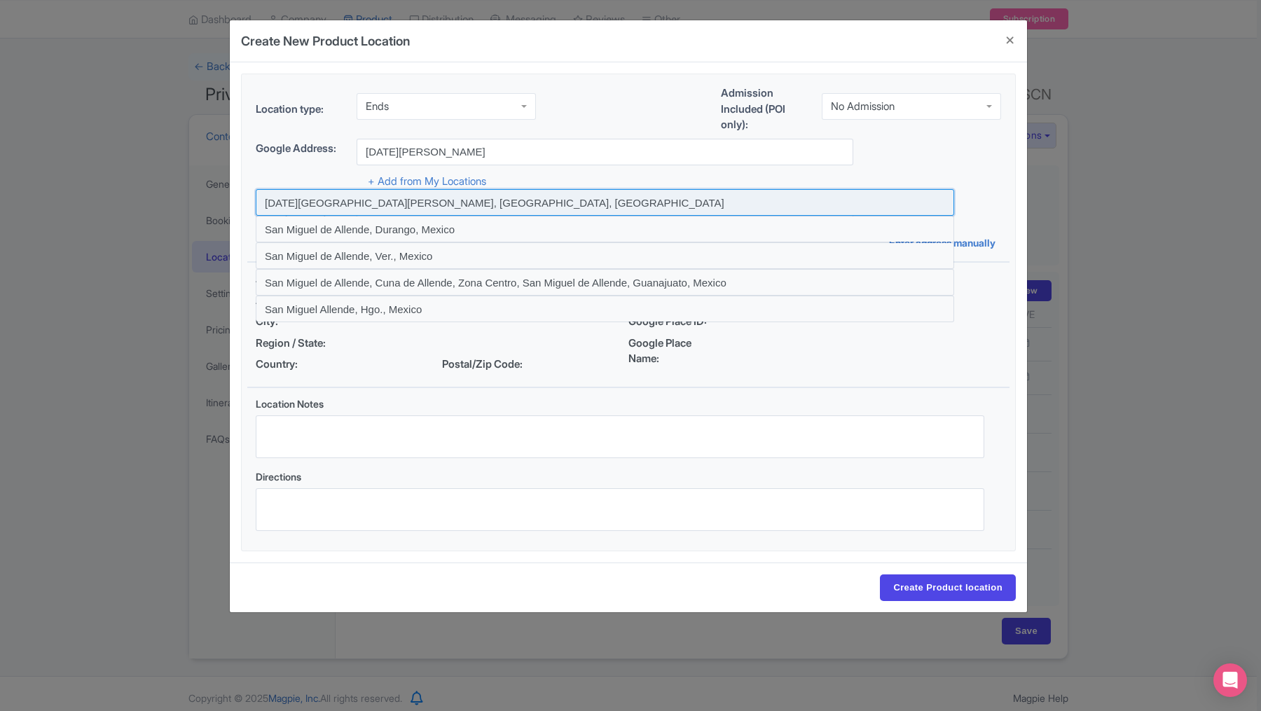
click at [334, 200] on input at bounding box center [605, 202] width 698 height 27
type input "[DATE][GEOGRAPHIC_DATA][PERSON_NAME], [GEOGRAPHIC_DATA], [GEOGRAPHIC_DATA]"
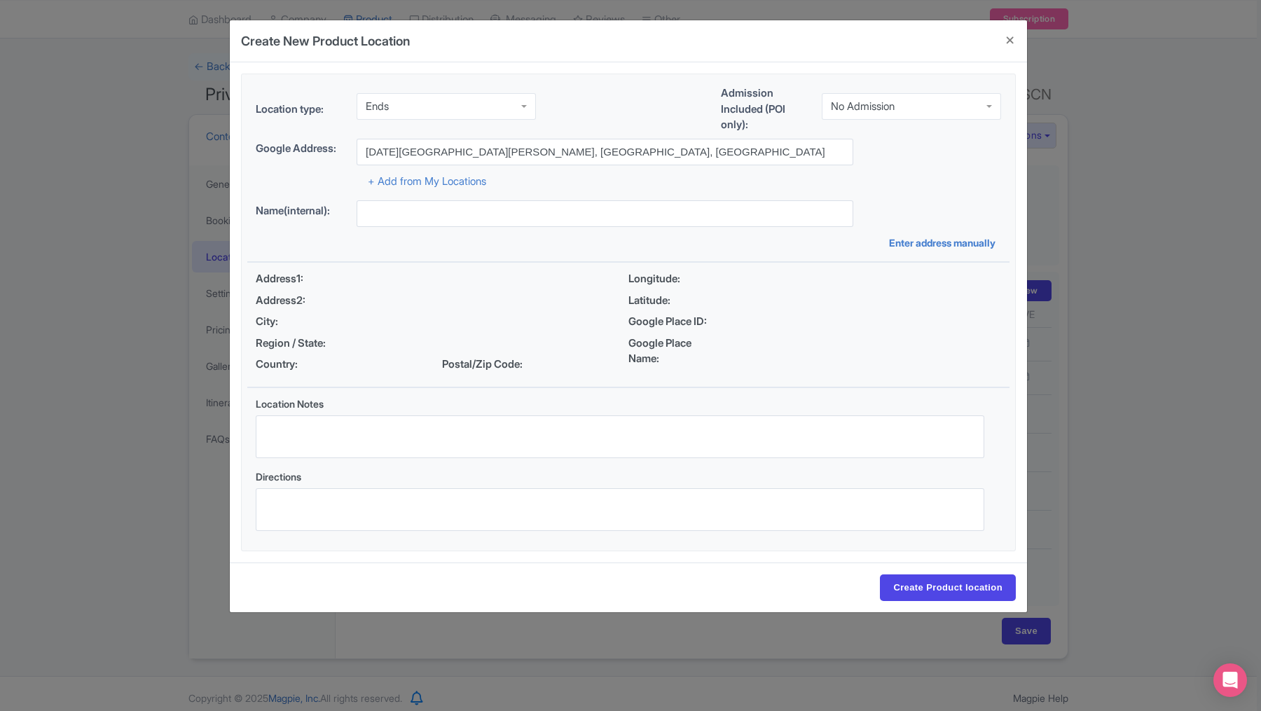
type input "[DATE][GEOGRAPHIC_DATA][PERSON_NAME], [GEOGRAPHIC_DATA], [GEOGRAPHIC_DATA]"
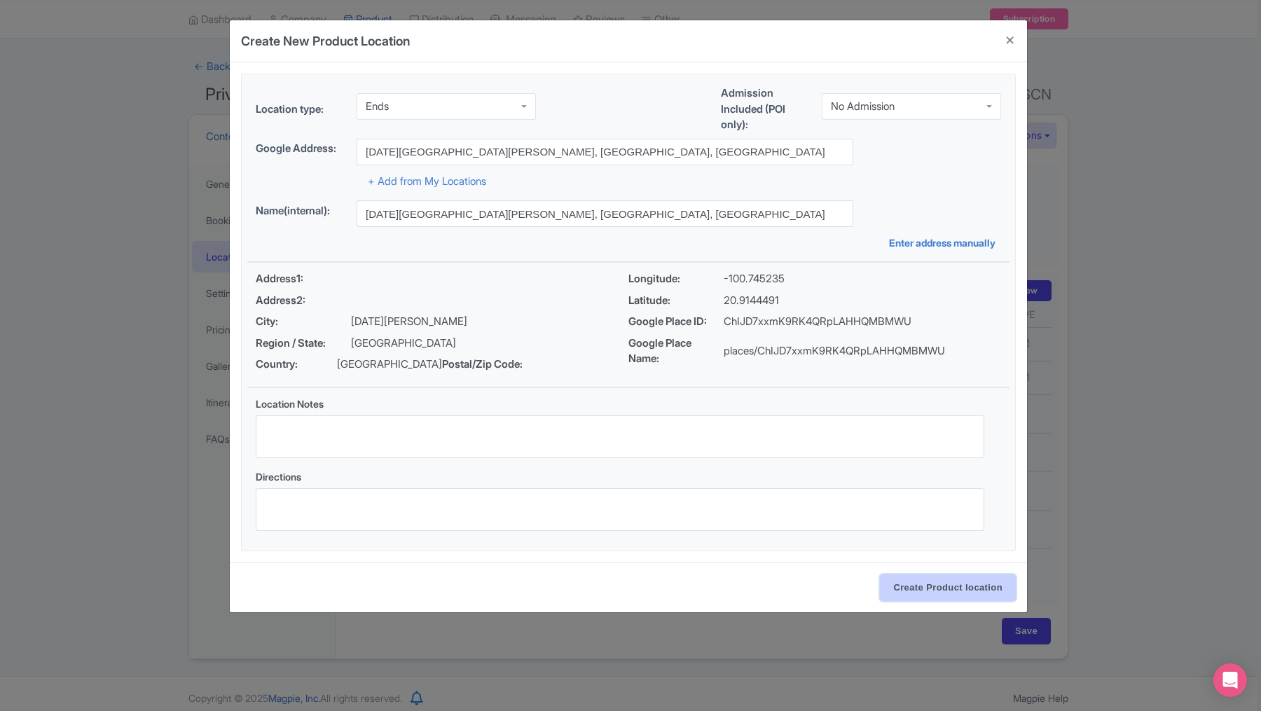
click at [912, 584] on input "Create Product location" at bounding box center [948, 587] width 136 height 27
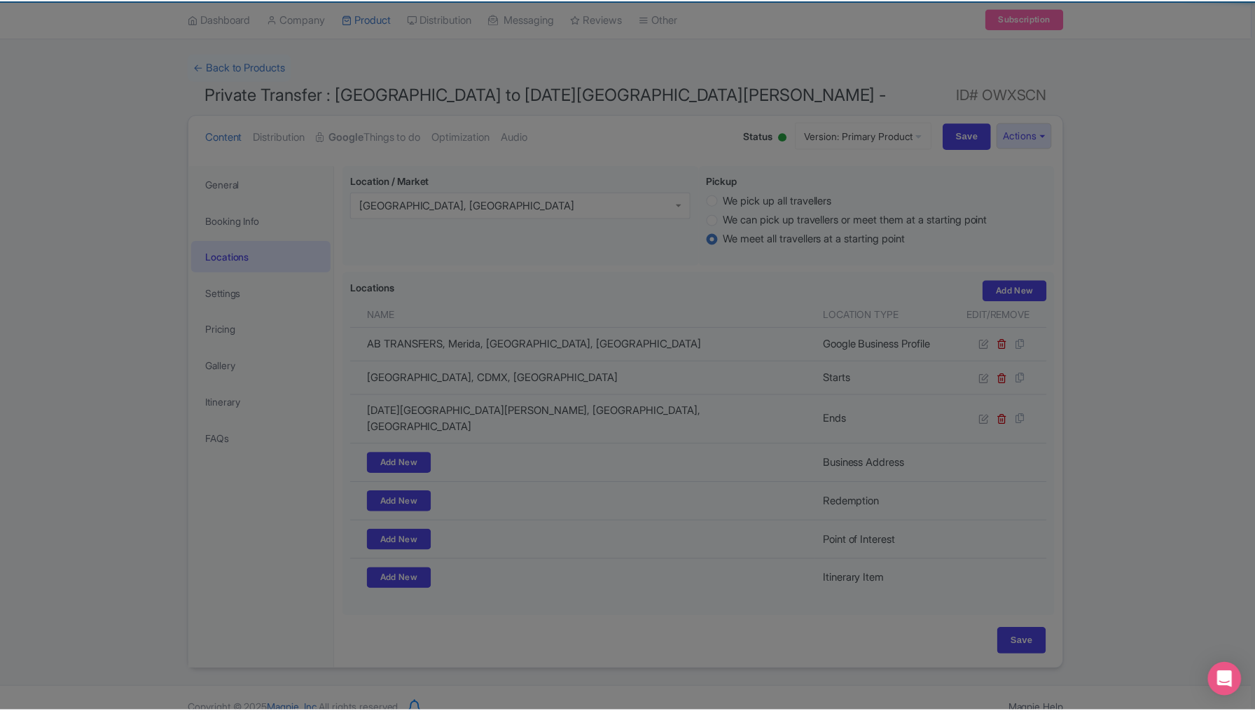
scroll to position [76, 0]
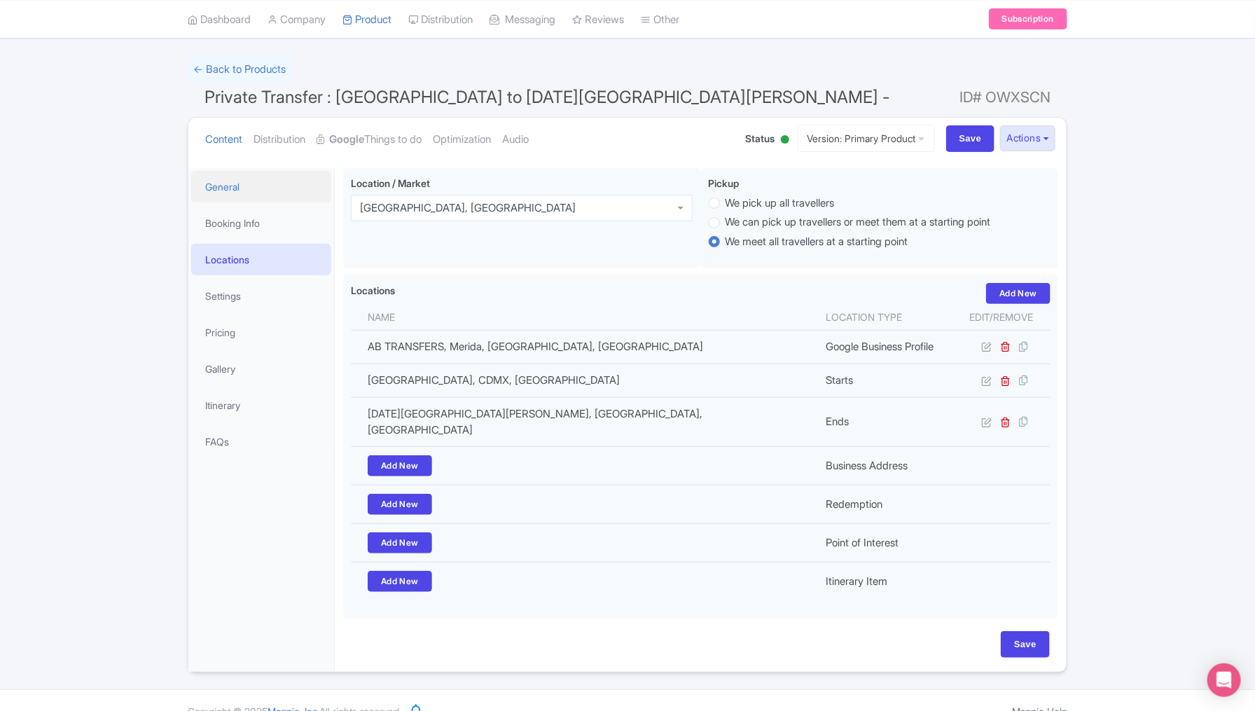
click at [235, 192] on link "General" at bounding box center [261, 187] width 140 height 32
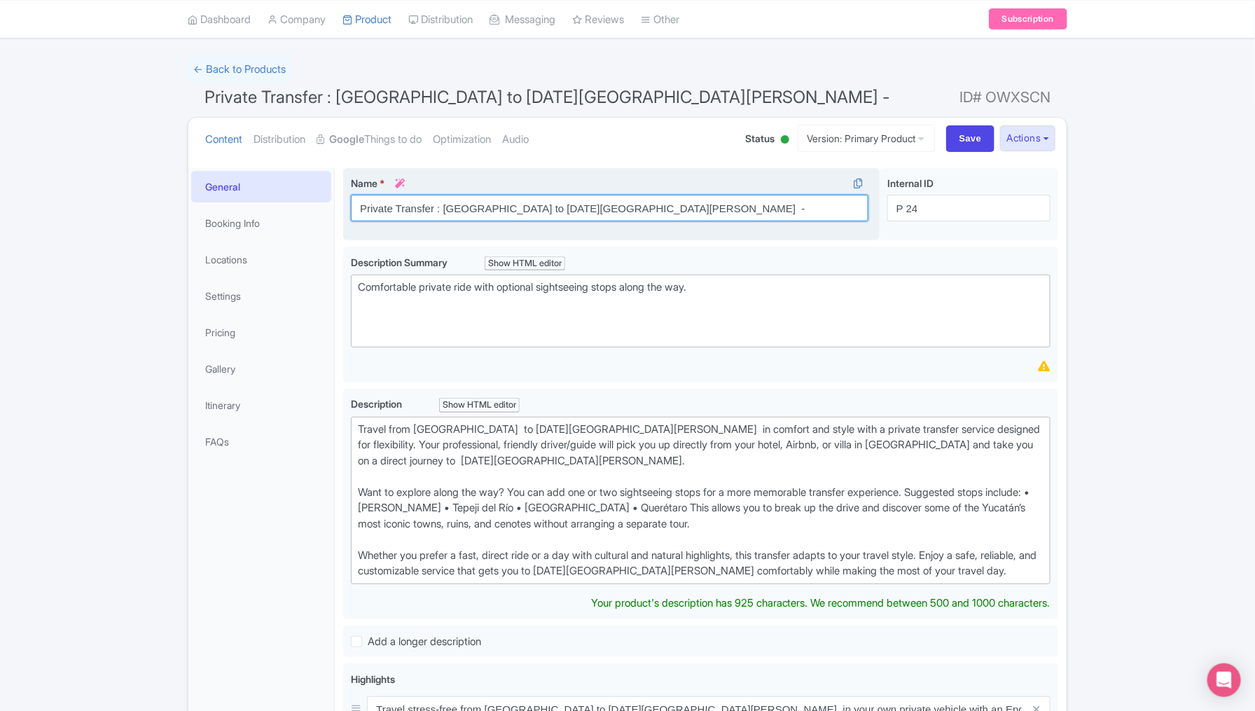
scroll to position [92, 0]
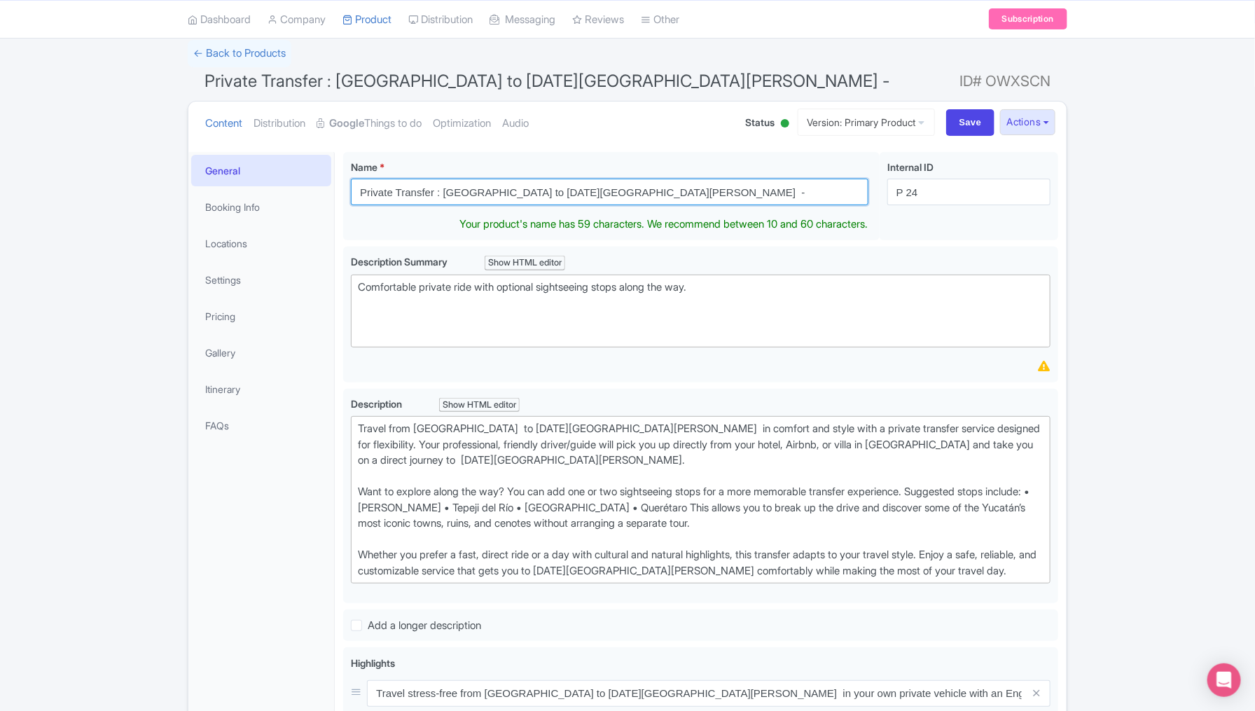
drag, startPoint x: 644, startPoint y: 207, endPoint x: 333, endPoint y: 186, distance: 311.1
click at [333, 186] on div "General Booking Info Locations Settings Pricing Gallery Itinerary FAQs Private …" at bounding box center [627, 661] width 878 height 1035
paste input "Mexico City to San Miguel de Allende with Flexible Stops"
type input "Private Transfer [GEOGRAPHIC_DATA] to [DATE][GEOGRAPHIC_DATA][PERSON_NAME] with…"
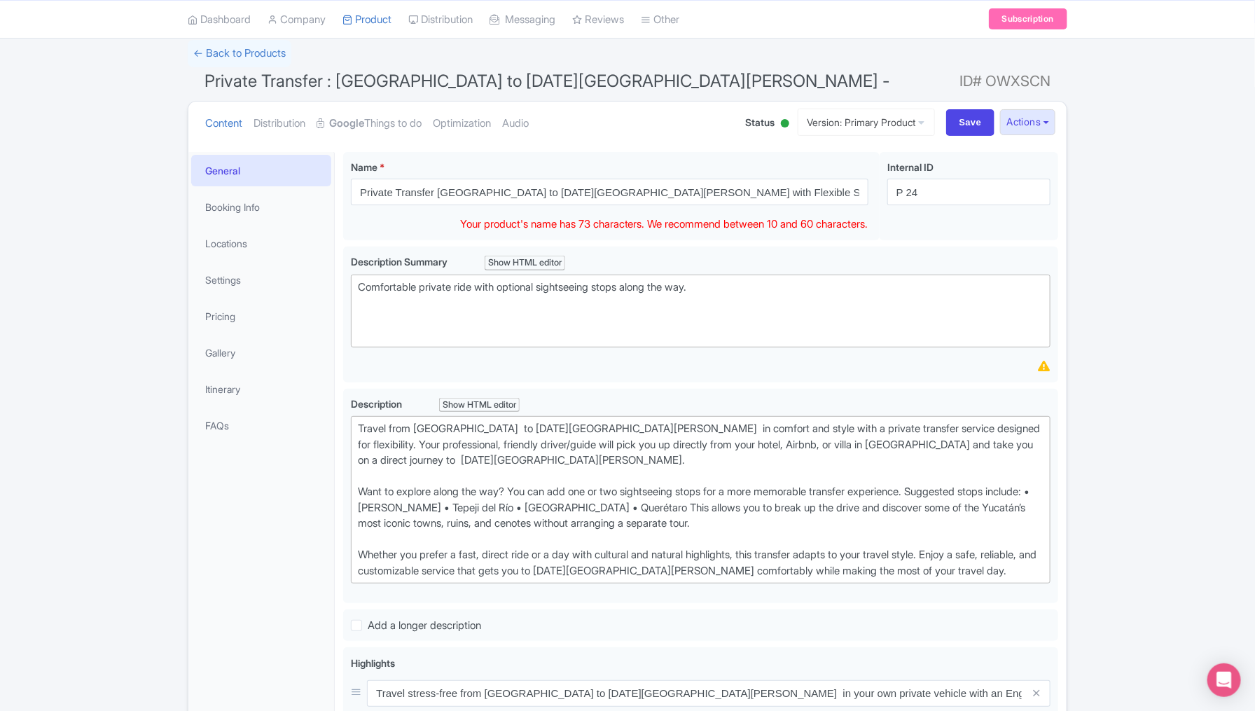
click at [98, 512] on div "Error Validation failed: Location type must be one of: Business Address, Google…" at bounding box center [627, 610] width 1255 height 1140
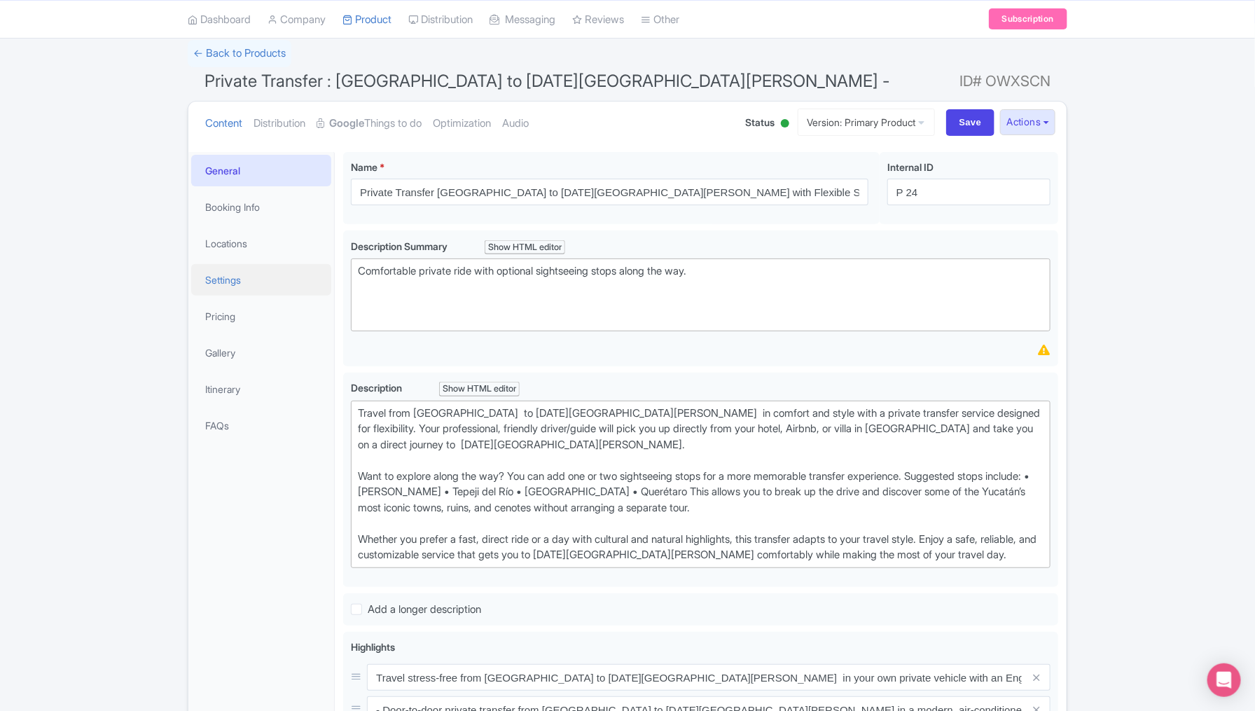
click at [233, 283] on link "Settings" at bounding box center [261, 280] width 140 height 32
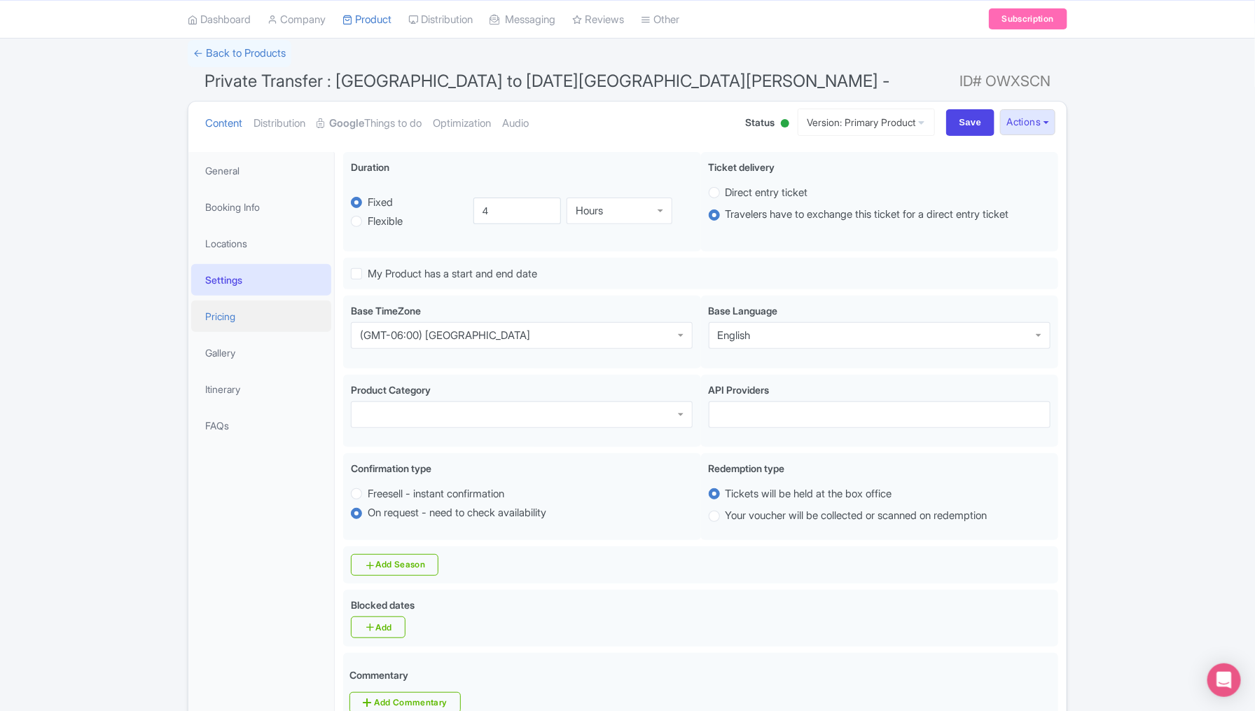
click at [229, 324] on link "Pricing" at bounding box center [261, 317] width 140 height 32
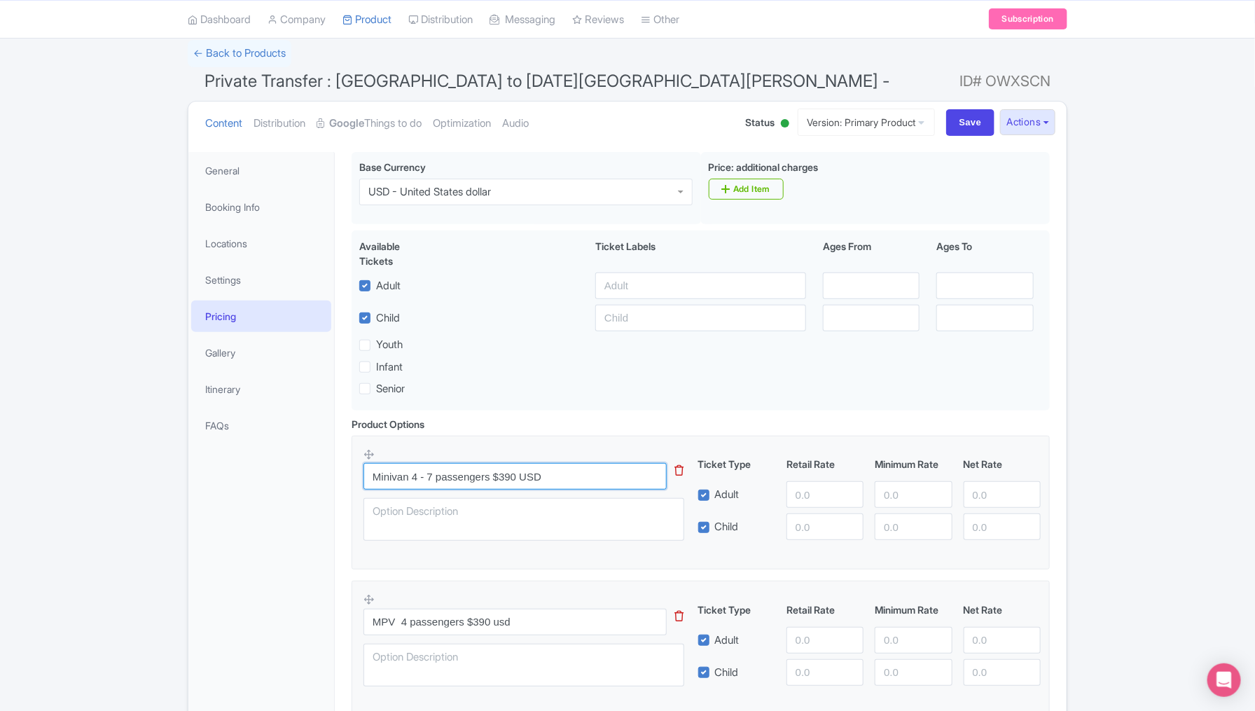
drag, startPoint x: 549, startPoint y: 473, endPoint x: 385, endPoint y: 473, distance: 163.9
click at [385, 473] on input "Minivan 4 - 7 passengers $390 USD" at bounding box center [515, 476] width 303 height 27
type input "M"
paste input "Direct Transfer - Tulum to Merida"
drag, startPoint x: 525, startPoint y: 476, endPoint x: 450, endPoint y: 472, distance: 75.1
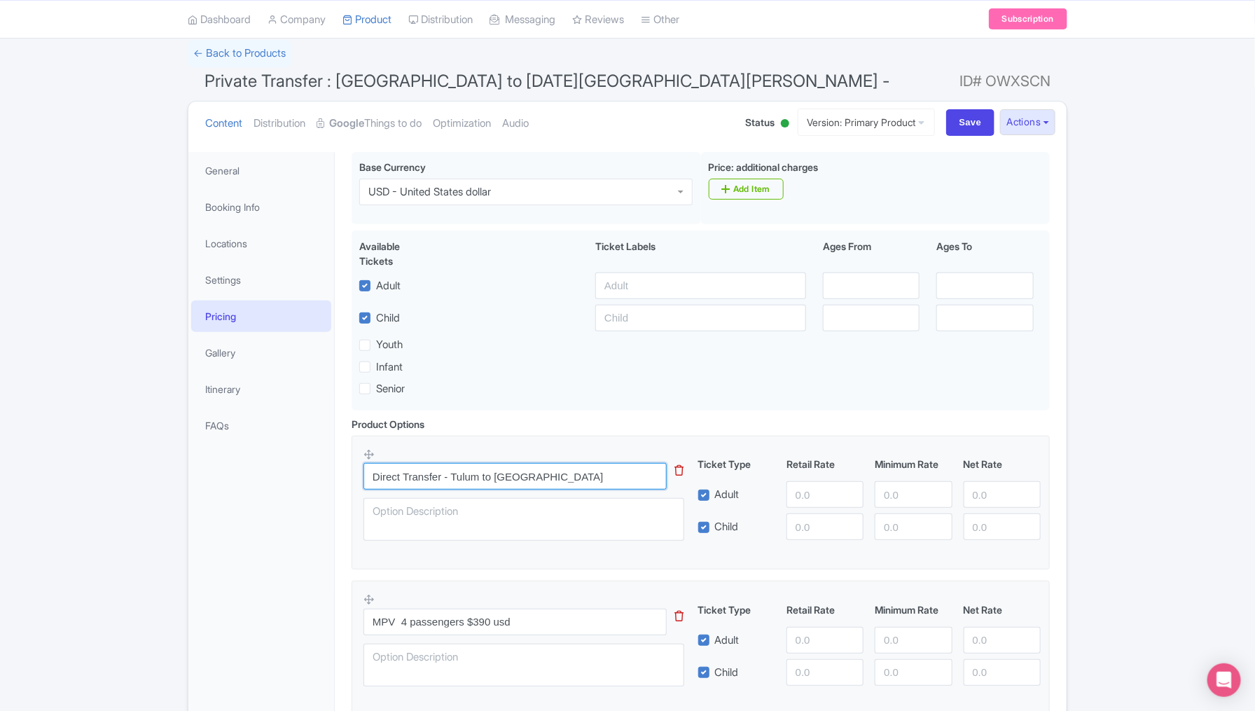
click at [450, 472] on input "Direct Transfer - Tulum to Merida" at bounding box center [515, 476] width 303 height 27
type input "Direct Transfer - [GEOGRAPHIC_DATA] to [DATE][GEOGRAPHIC_DATA][PERSON_NAME]"
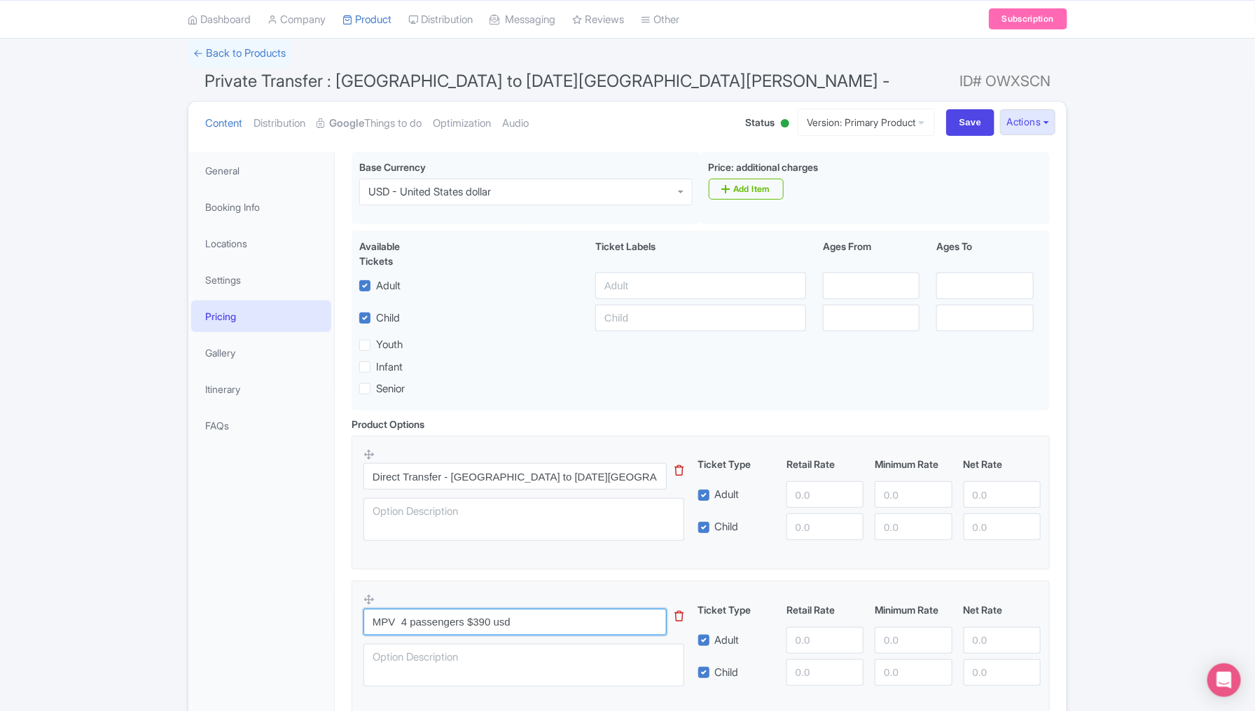
drag, startPoint x: 521, startPoint y: 614, endPoint x: 375, endPoint y: 614, distance: 145.7
click at [375, 614] on input "MPV 4 passengers $390 usd" at bounding box center [515, 622] width 303 height 27
paste input "Transfer + 1 Sightseeing Stop (Approx. 2 Hours)"
type input "Transfer + 1 Sightseeing Stop (Approx. 2 Hours)"
click at [588, 577] on div "Direct Transfer - Mexico city to San Miguel de Allende This tip has not data. C…" at bounding box center [701, 648] width 698 height 425
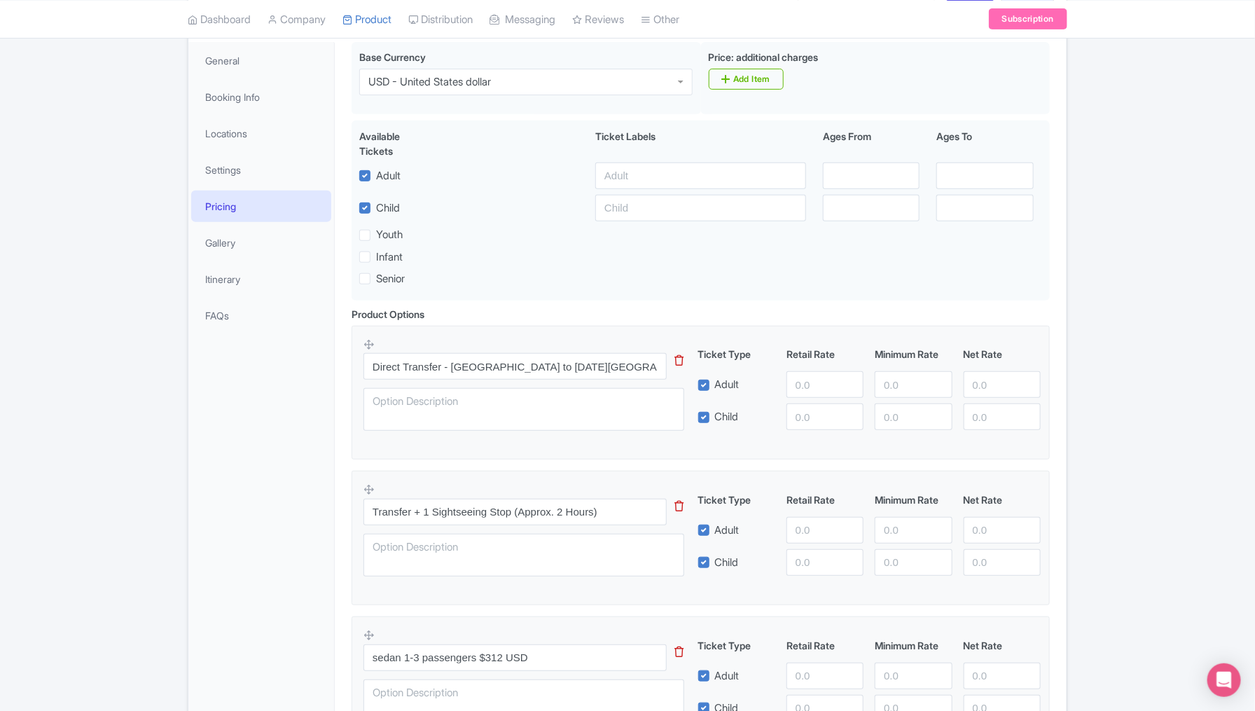
scroll to position [267, 0]
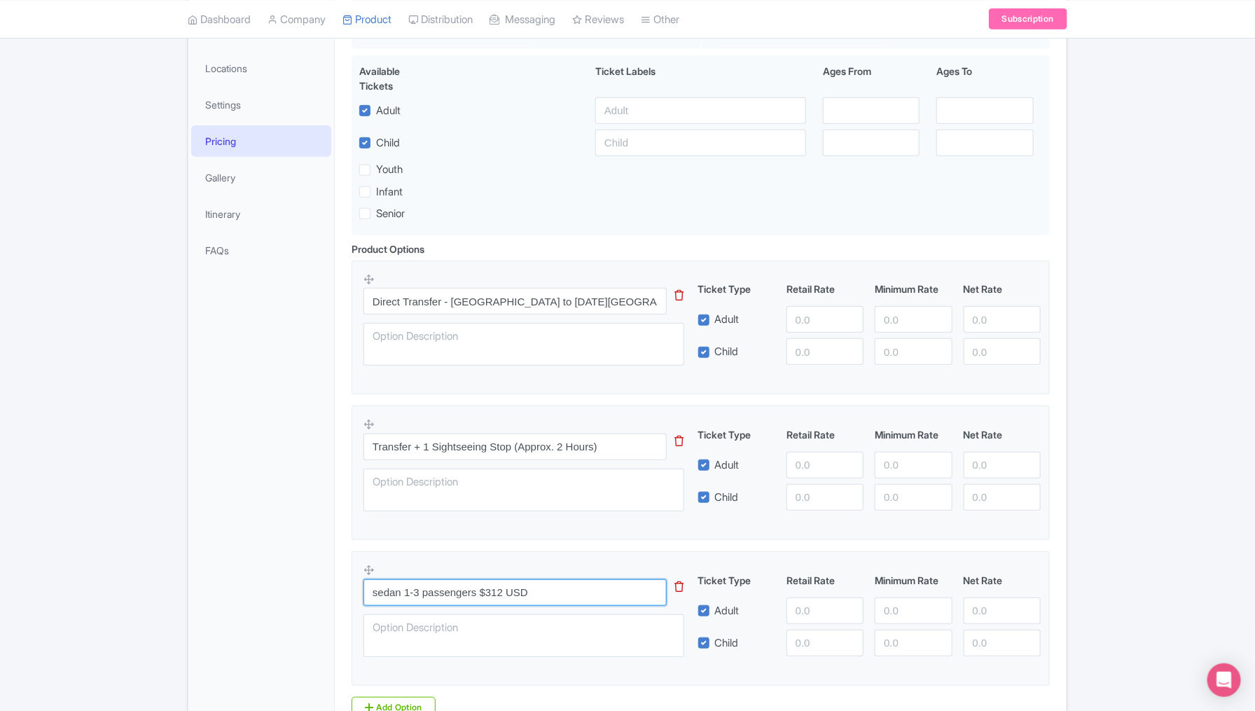
drag, startPoint x: 560, startPoint y: 595, endPoint x: 366, endPoint y: 592, distance: 194.1
click at [366, 592] on input "sedan 1-3 passengers $312 USD" at bounding box center [515, 592] width 303 height 27
paste input "Transfer + 2 Sightseeing Stops (Approx. 4 Hours)"
type input "Transfer + 2 Sightseeing Stops (Approx. 4 Hours)"
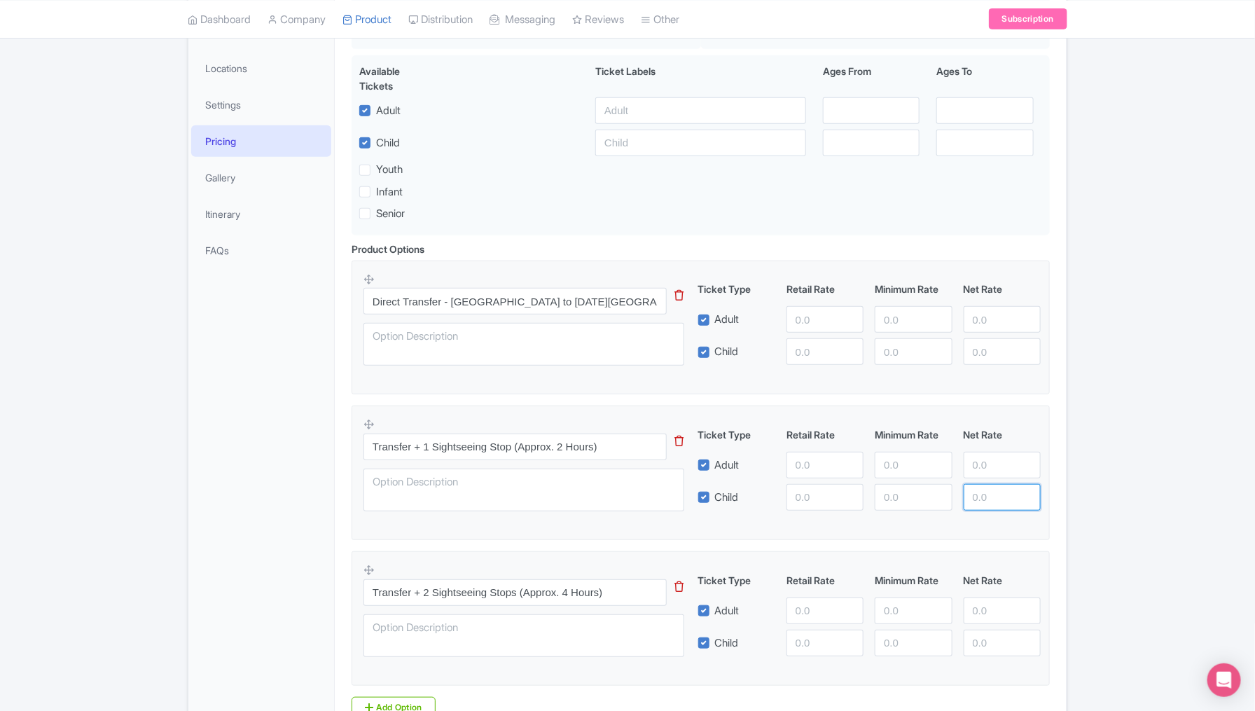
click at [1133, 512] on div "Error Validation failed: Location type must be one of: Business Address, Google…" at bounding box center [627, 323] width 1255 height 917
click at [1023, 492] on input "-3" at bounding box center [1002, 497] width 77 height 27
click at [1023, 492] on input "-2" at bounding box center [1002, 497] width 77 height 27
click at [1023, 492] on input "-1" at bounding box center [1002, 497] width 77 height 27
type input "0"
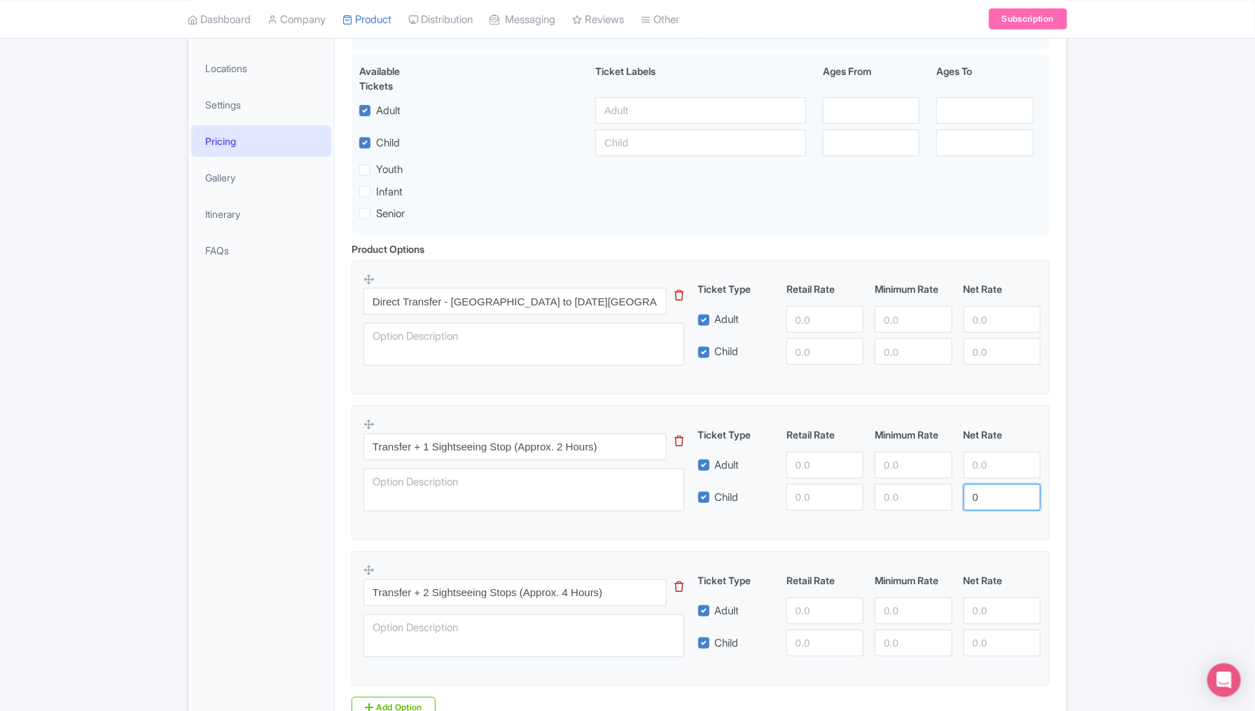
click at [1023, 492] on input "0" at bounding box center [1002, 497] width 77 height 27
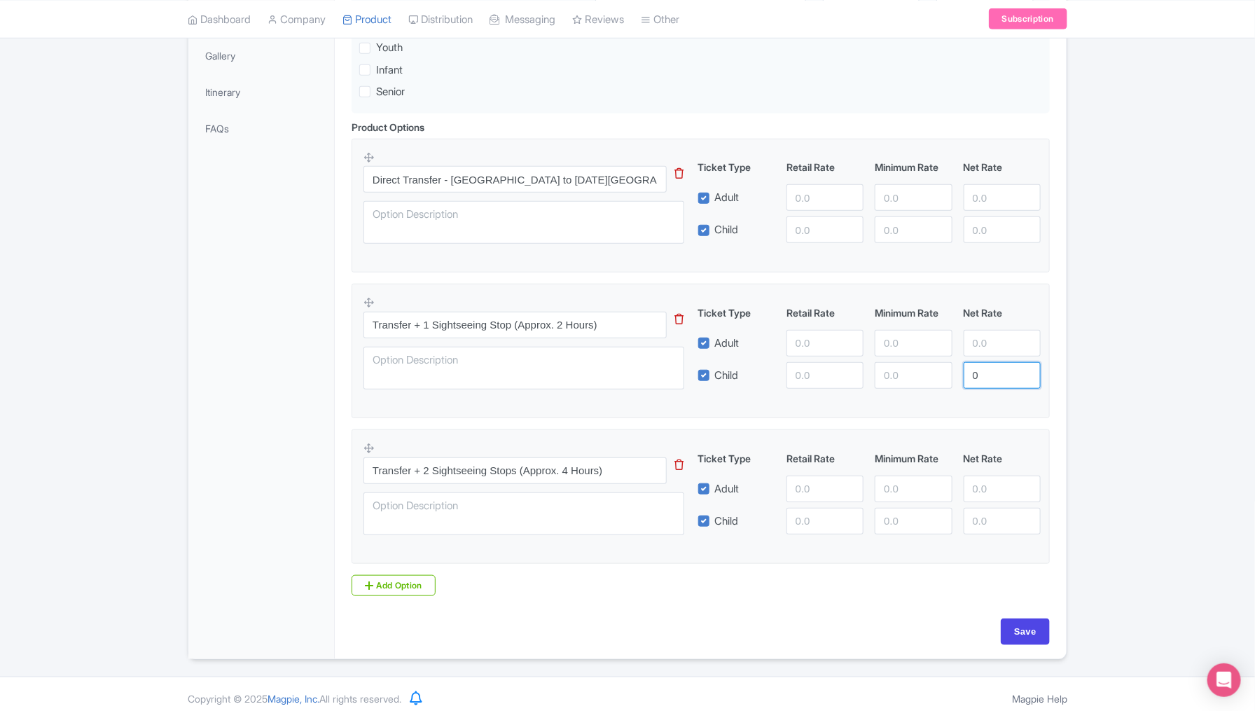
scroll to position [394, 0]
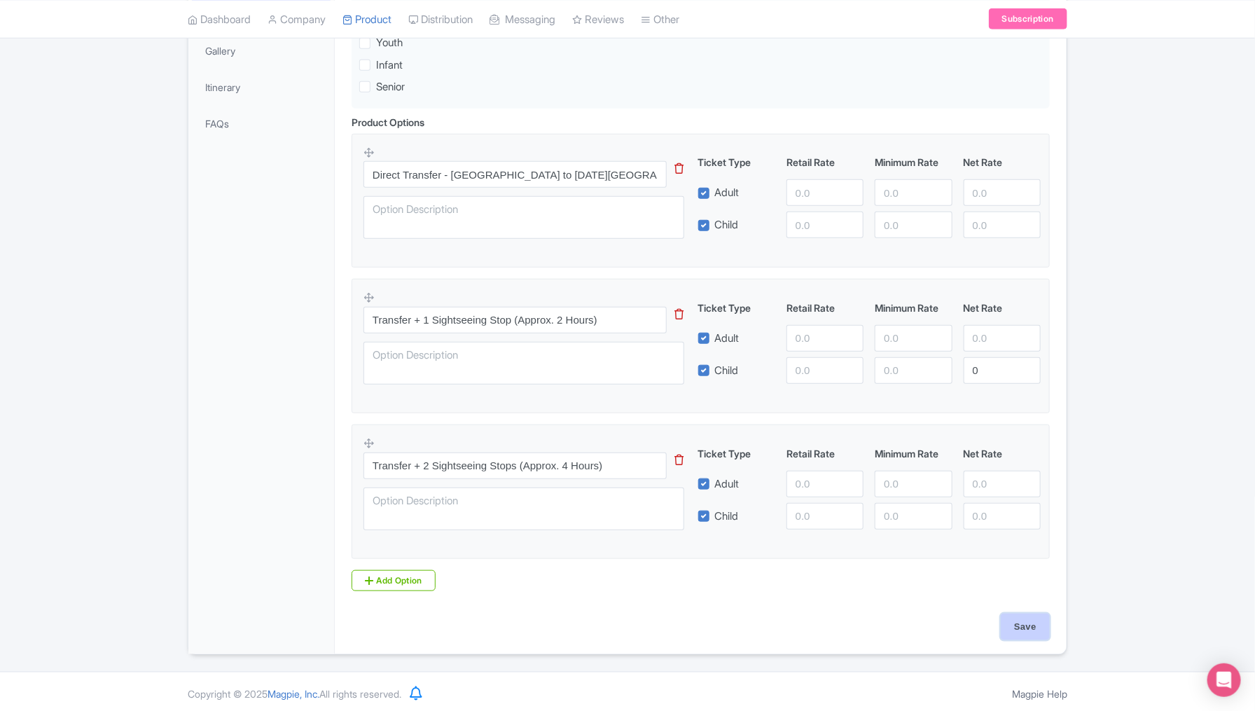
click at [1031, 623] on input "Save" at bounding box center [1025, 627] width 49 height 27
type input "Update Product"
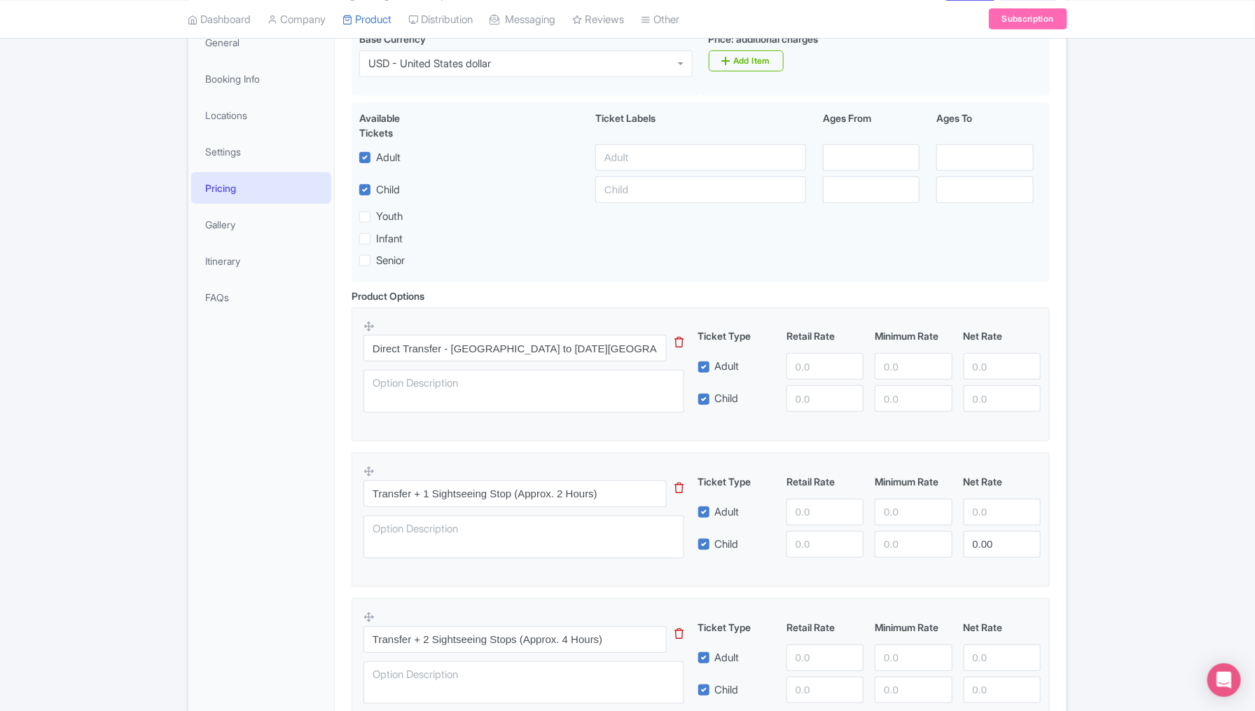
scroll to position [242, 0]
click at [236, 209] on link "Gallery" at bounding box center [261, 225] width 140 height 32
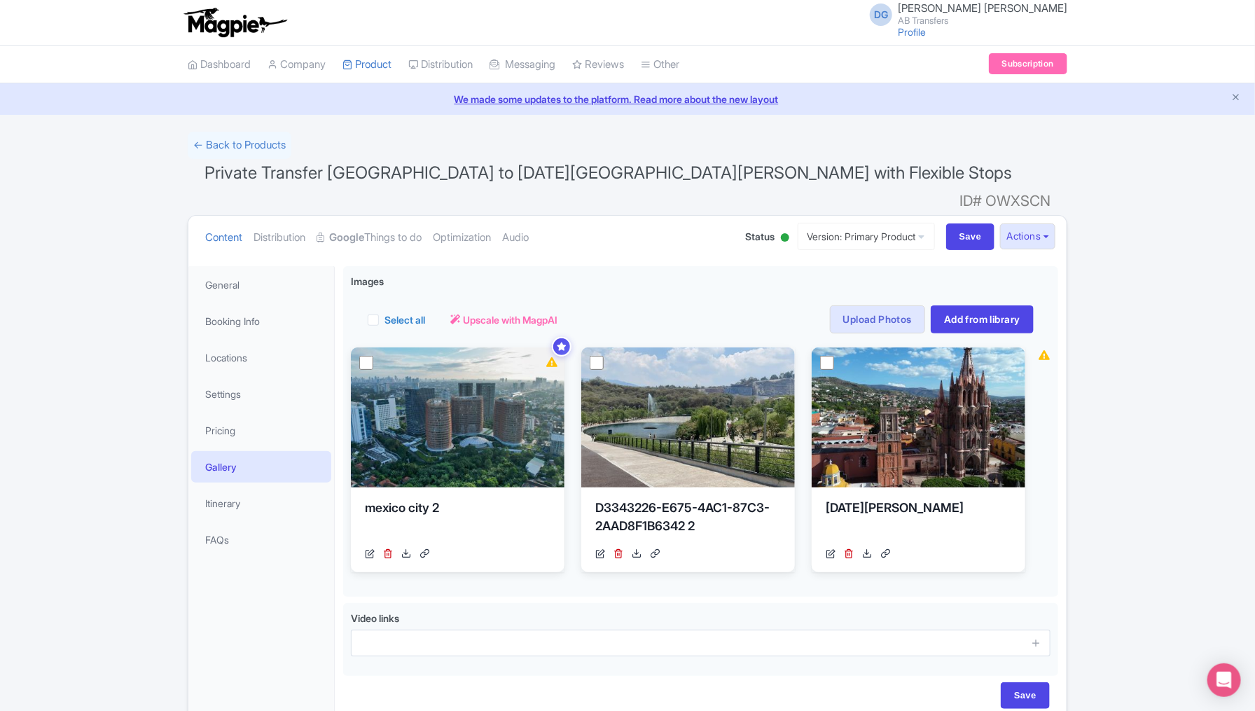
click at [1159, 374] on div "Success Product updated successfully ← Back to Products Private Transfer [GEOGR…" at bounding box center [627, 428] width 1255 height 592
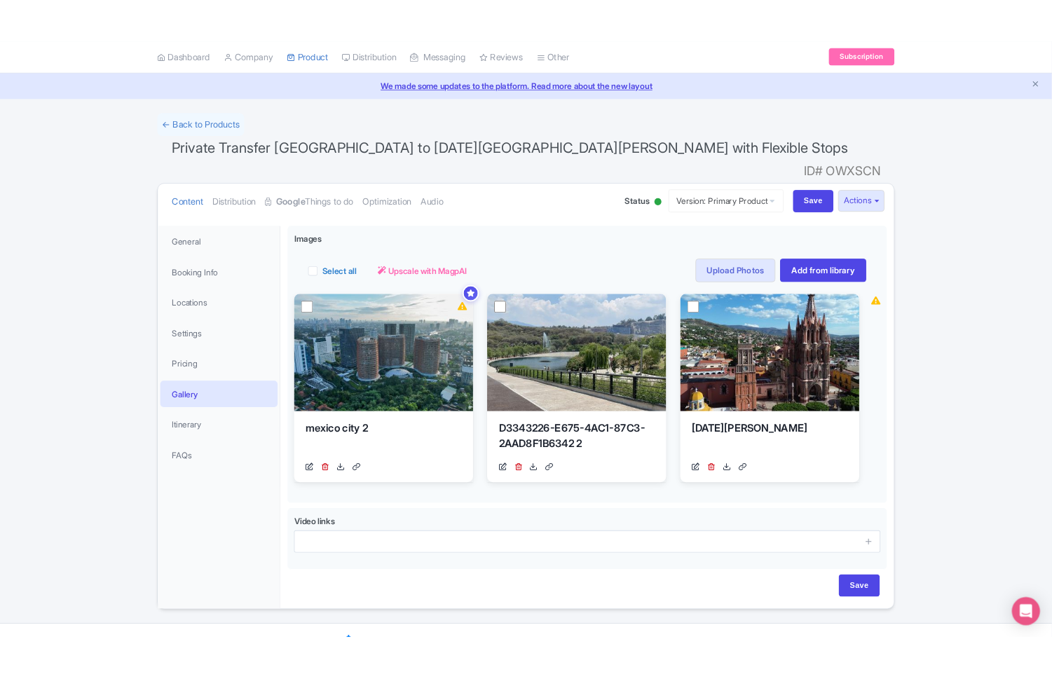
scroll to position [48, 0]
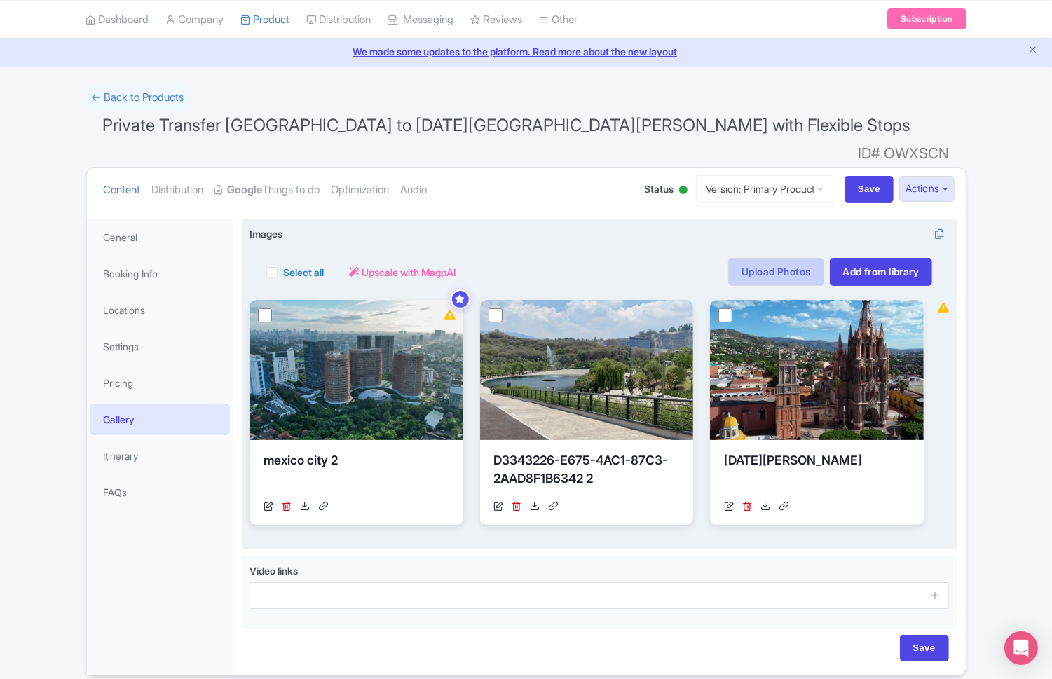
click at [746, 258] on link "Upload Photos" at bounding box center [775, 272] width 95 height 28
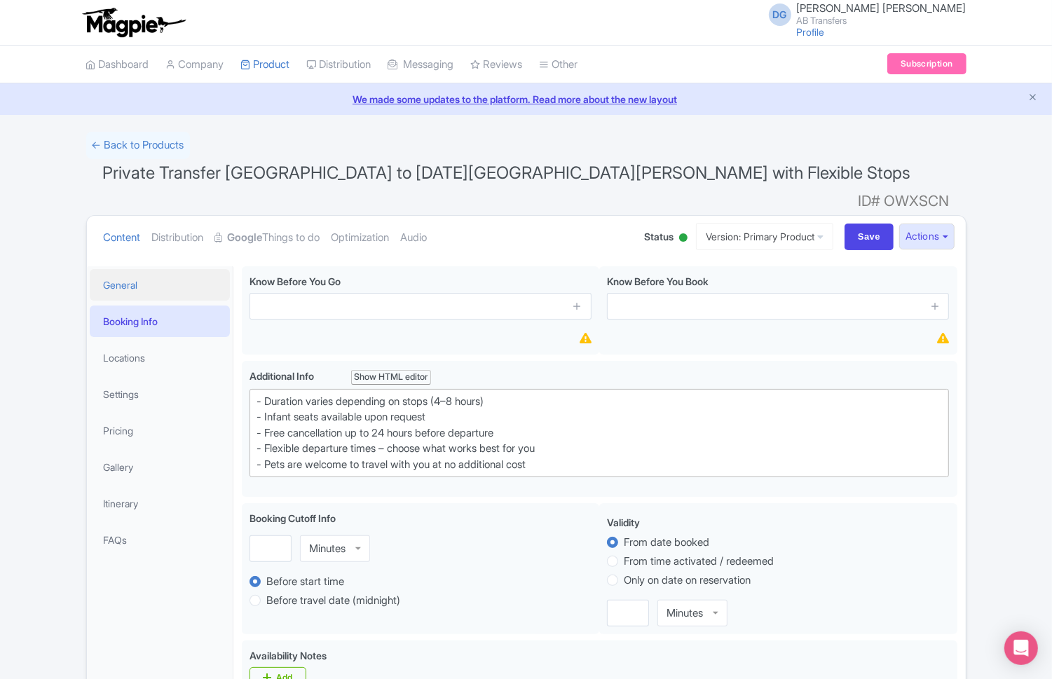
click at [133, 269] on link "General" at bounding box center [160, 285] width 140 height 32
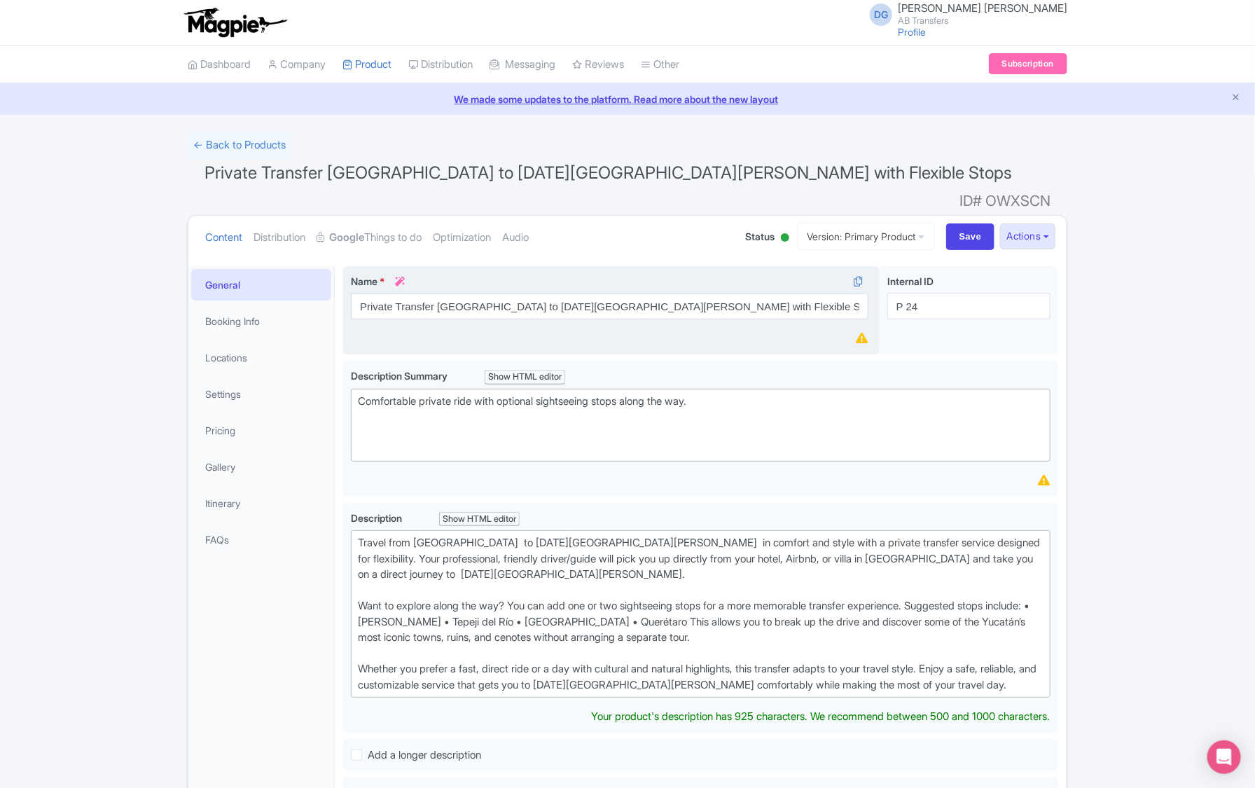
type trix-editor "<div>Travel from [GEOGRAPHIC_DATA]; to [DATE][GEOGRAPHIC_DATA][PERSON_NAME]; in…"
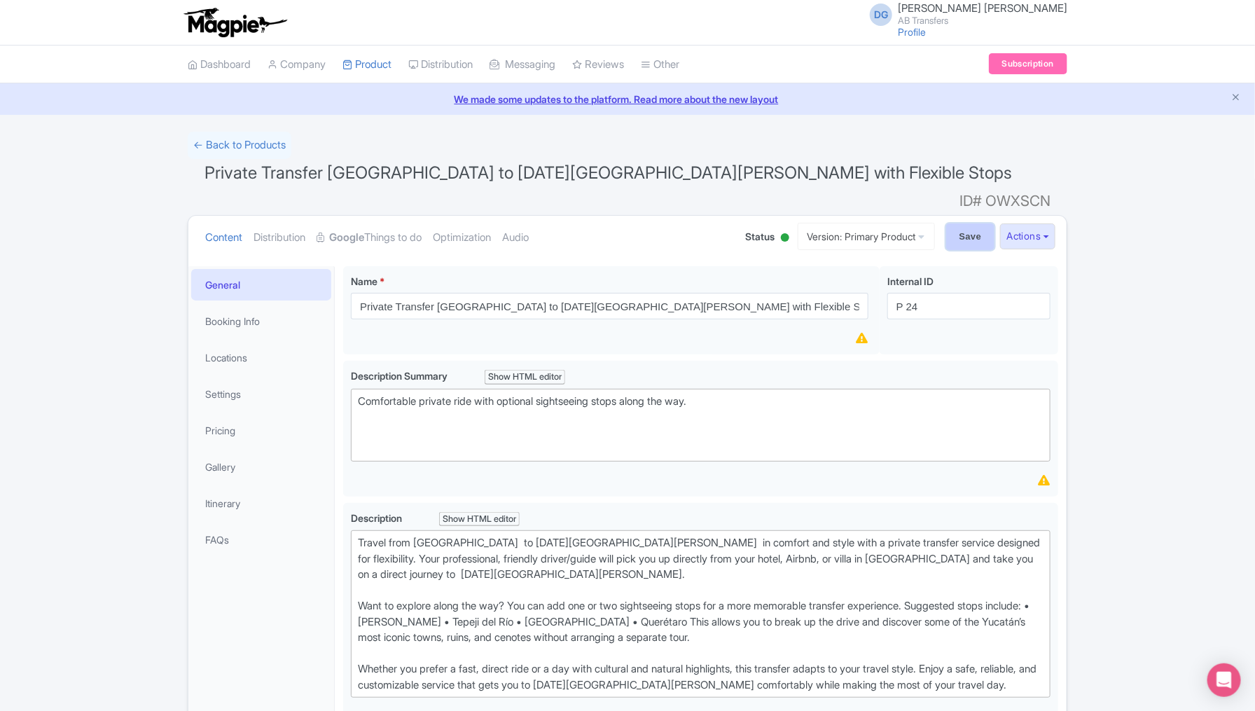
click at [964, 223] on input "Save" at bounding box center [970, 236] width 49 height 27
type input "Saving..."
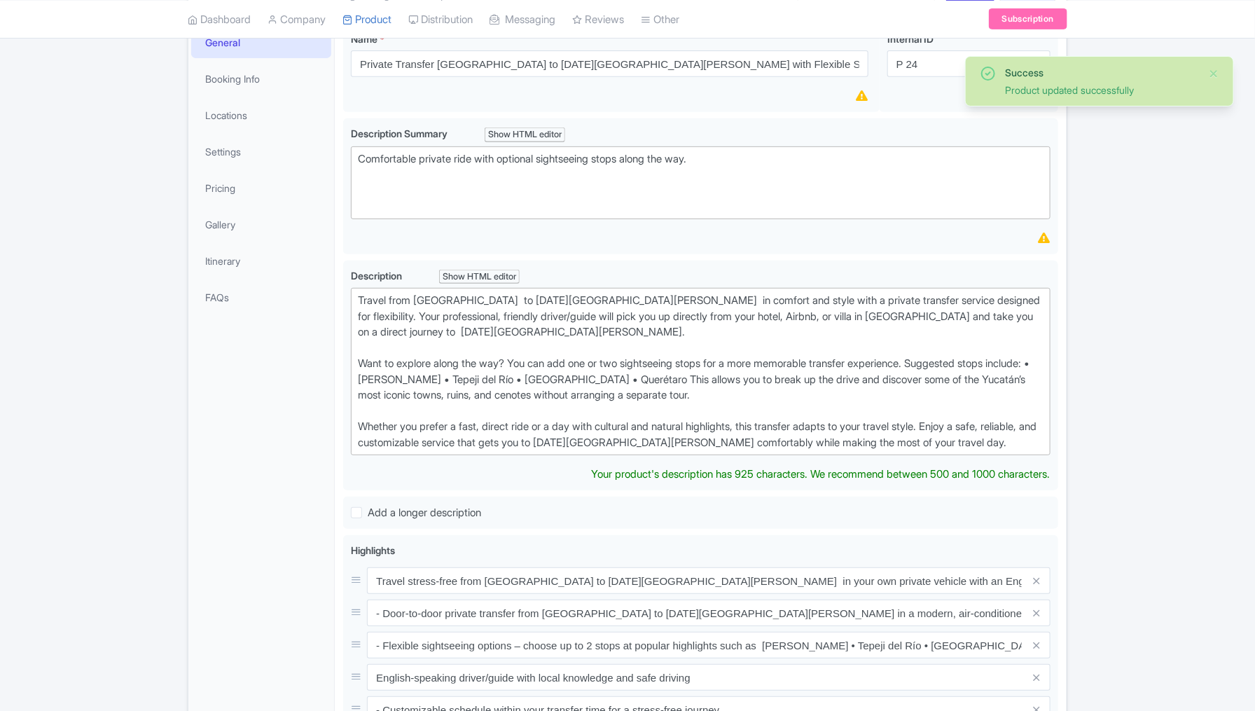
click at [1155, 203] on div "Success Product updated successfully ← Back to Products Private Transfer [GEOGR…" at bounding box center [627, 478] width 1255 height 1178
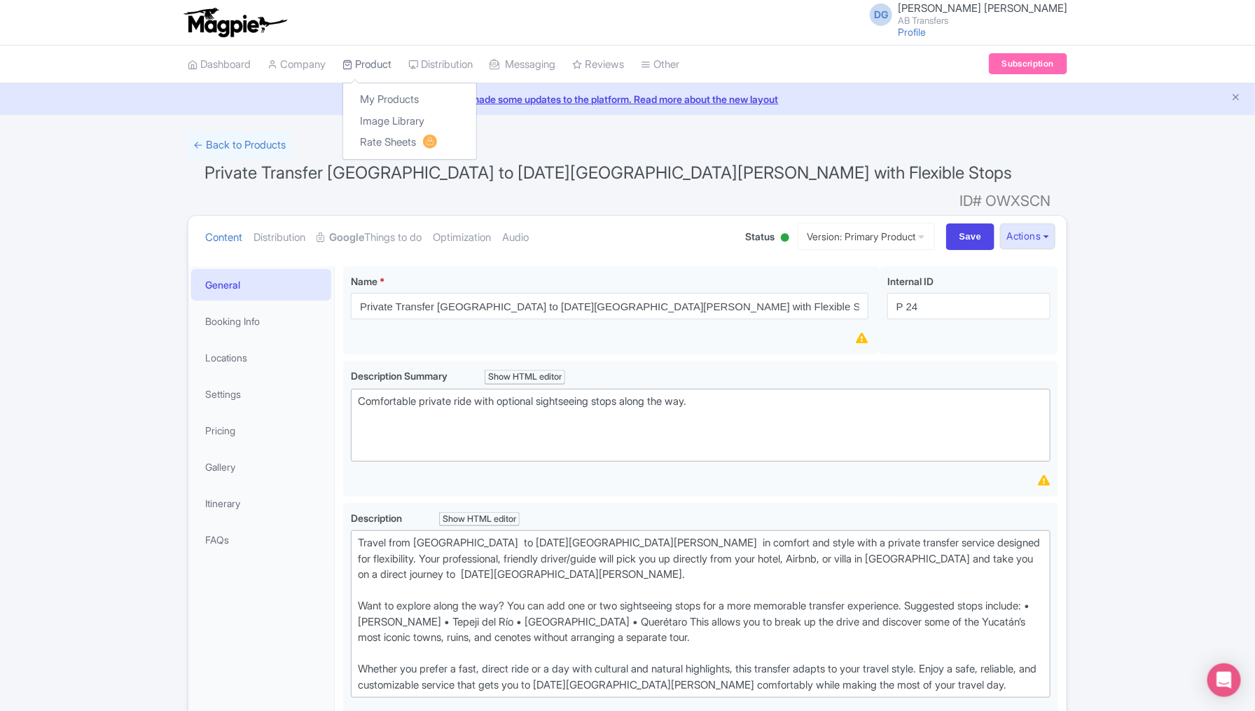
click at [370, 67] on link "Product" at bounding box center [367, 65] width 49 height 39
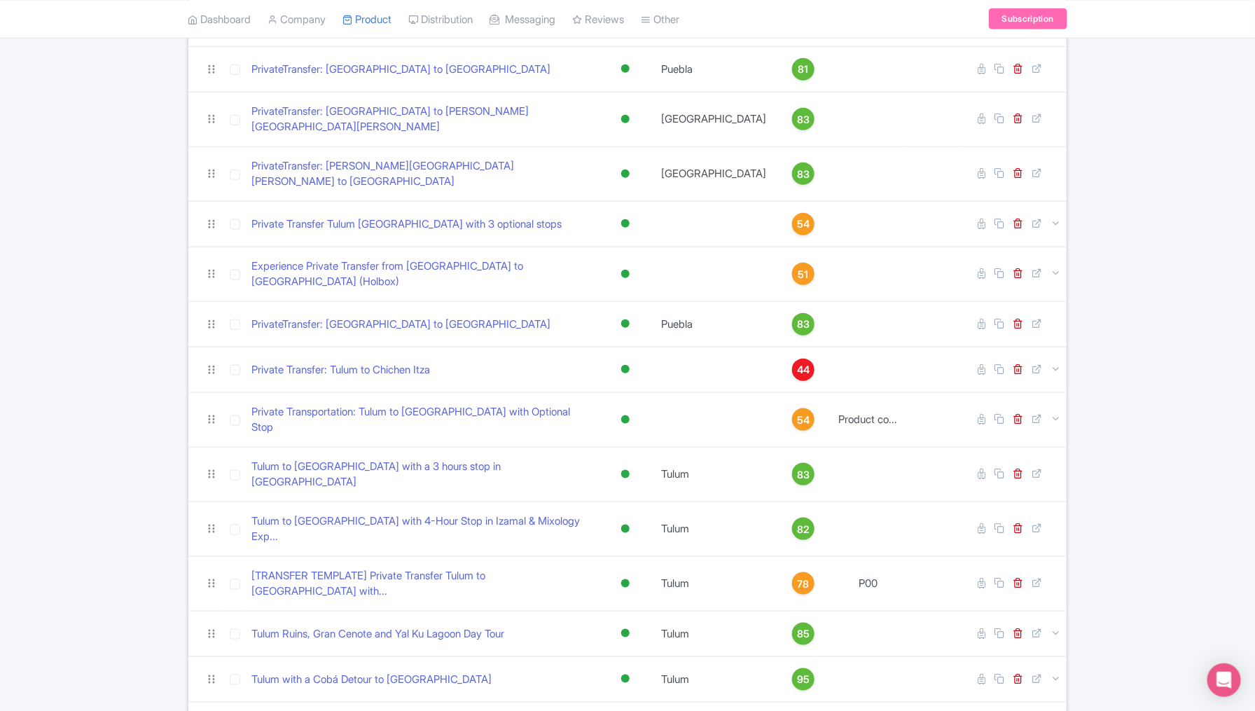
scroll to position [560, 0]
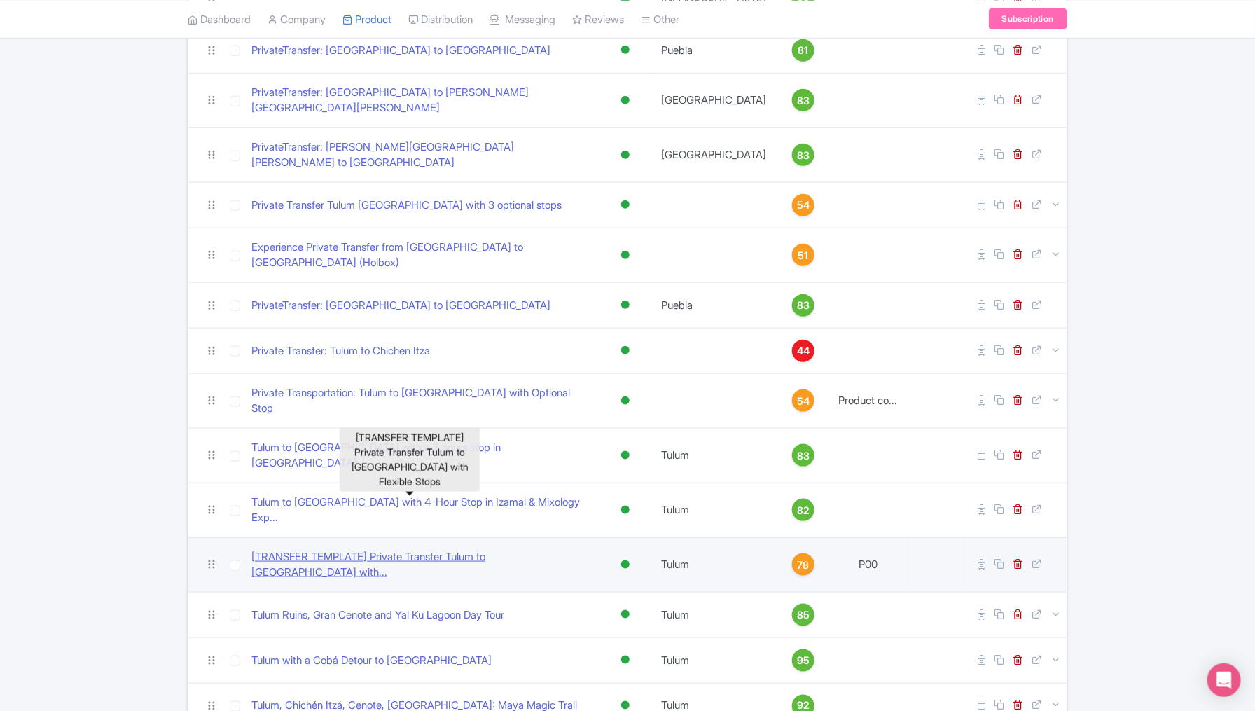
click at [392, 549] on link "[TRANSFER TEMPLATE] Private Transfer Tulum to [GEOGRAPHIC_DATA] with..." at bounding box center [421, 565] width 340 height 32
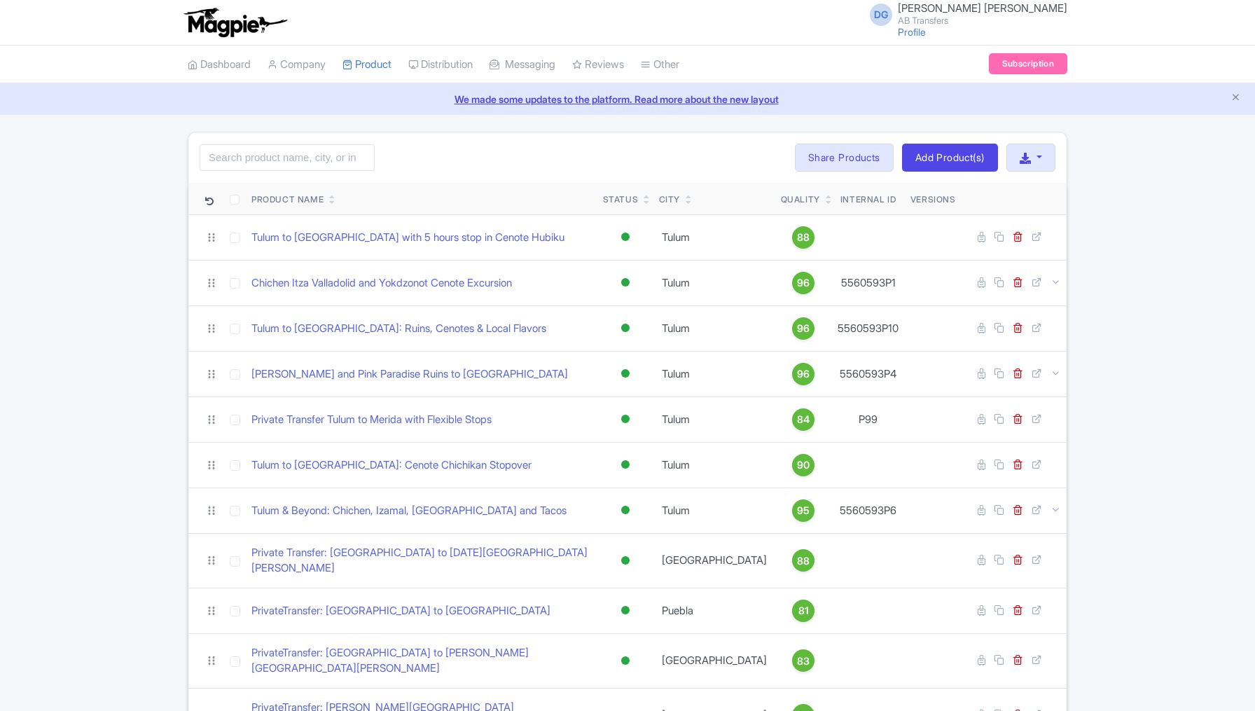
scroll to position [560, 0]
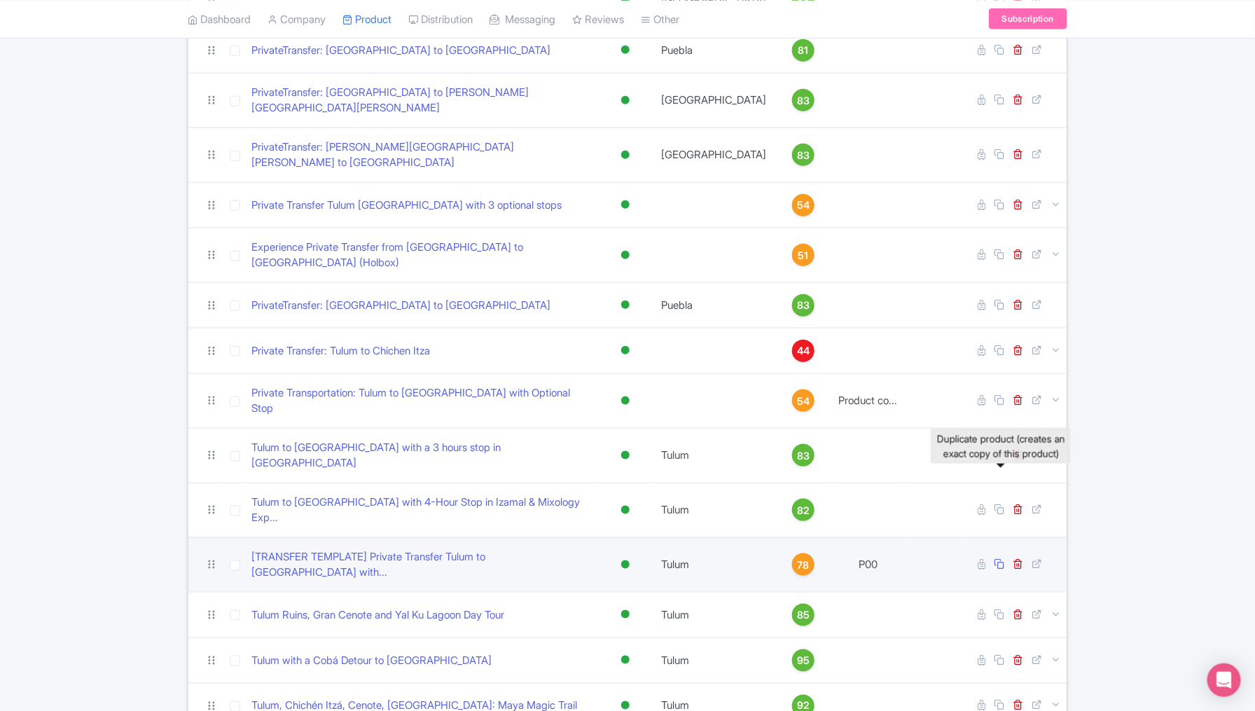
click at [1000, 558] on icon at bounding box center [999, 563] width 11 height 11
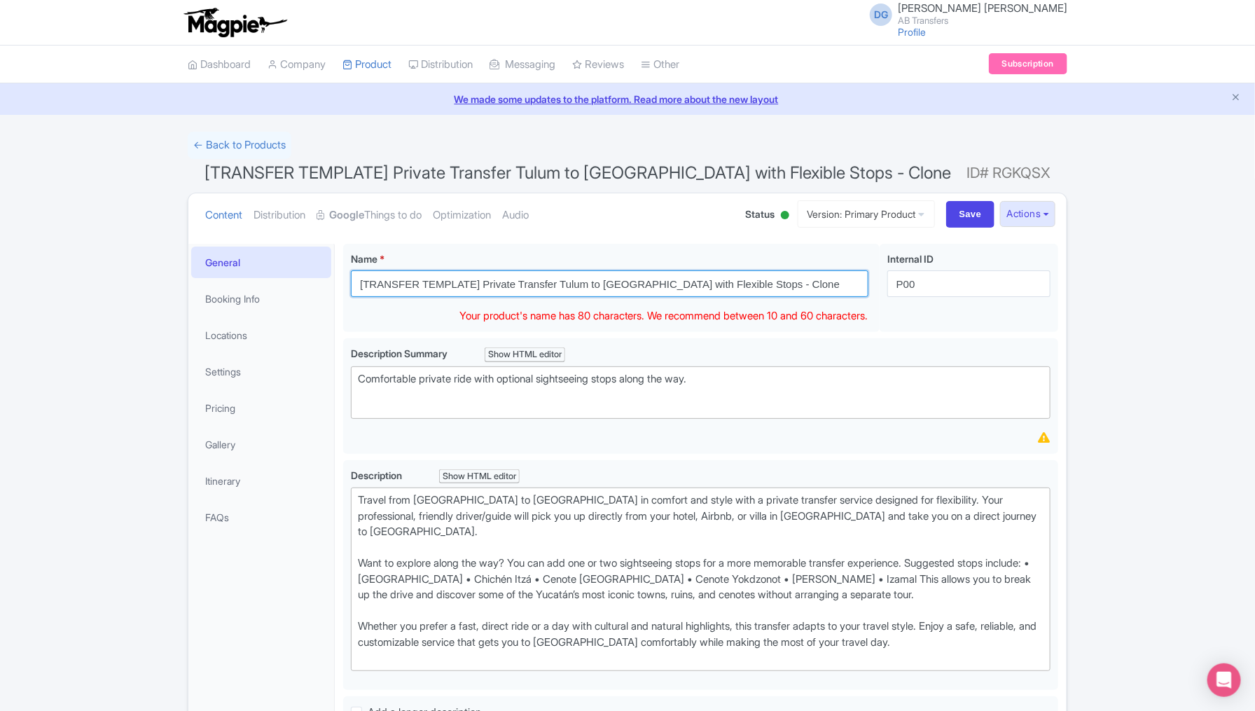
drag, startPoint x: 0, startPoint y: 0, endPoint x: 332, endPoint y: 279, distance: 433.6
paste input "Private Transfer Tulum to Chichen Itza with Flexible Stops"
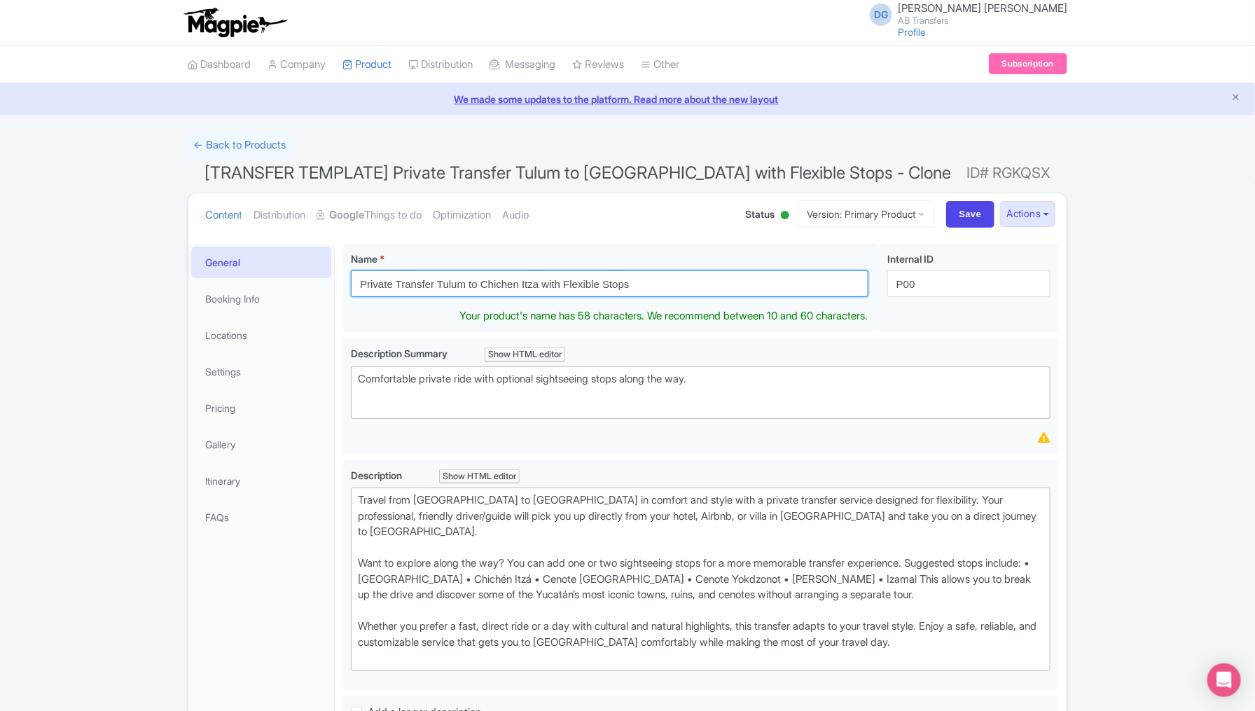
type input "Private Transfer Tulum to Chichen Itza with Flexible Stops"
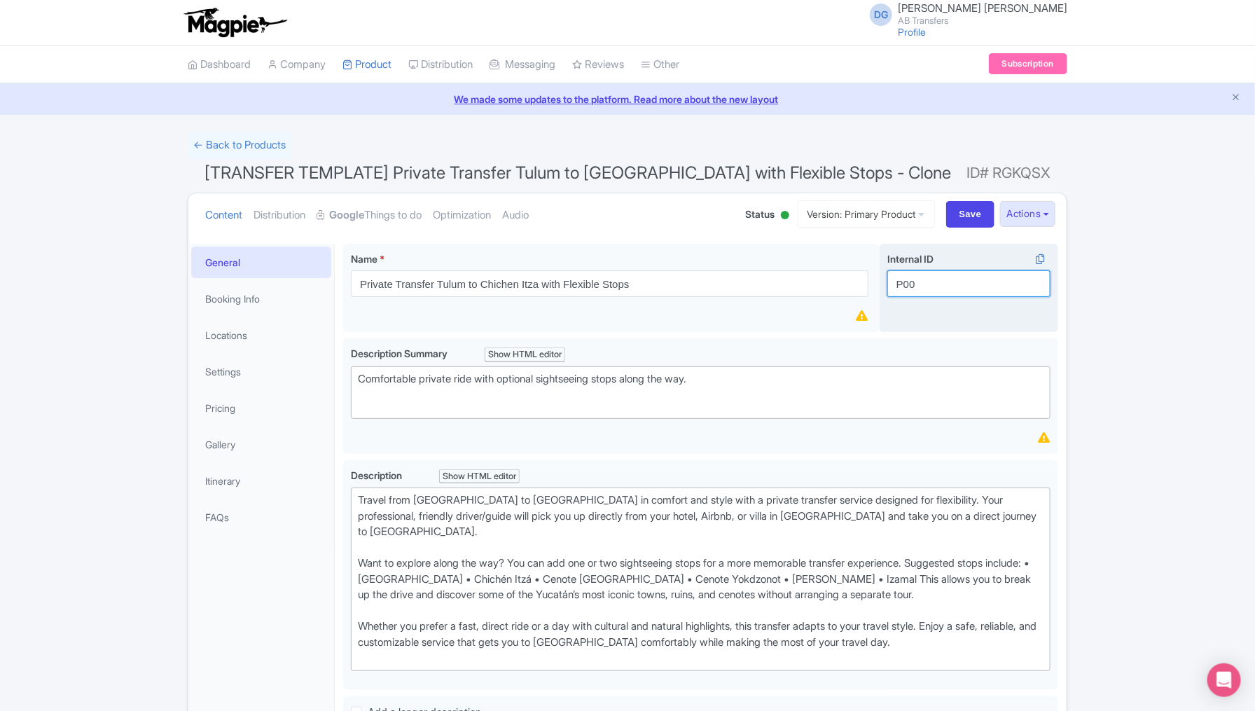
drag, startPoint x: 933, startPoint y: 288, endPoint x: 882, endPoint y: 288, distance: 51.1
click at [882, 288] on div "Internal ID i P00" at bounding box center [969, 288] width 179 height 89
paste input "23"
type input "P23"
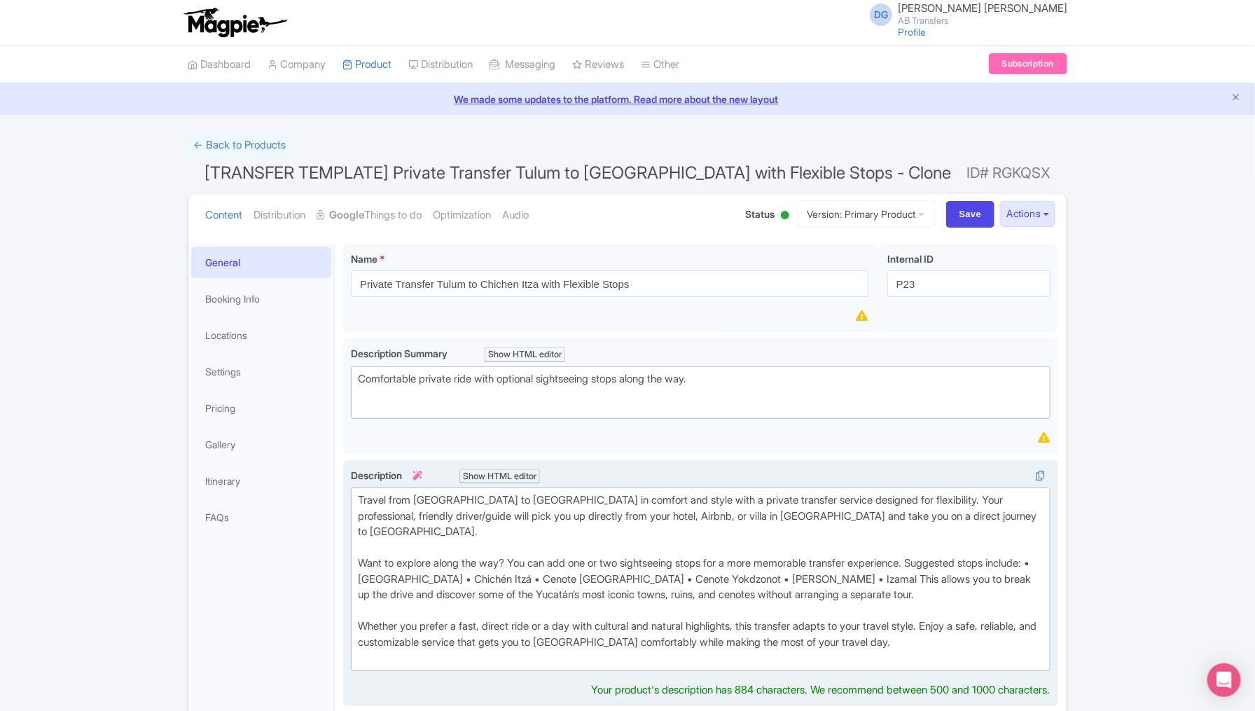
click at [439, 566] on div "Travel from [GEOGRAPHIC_DATA] to [GEOGRAPHIC_DATA] in comfort and style with a …" at bounding box center [701, 579] width 686 height 174
click at [514, 556] on div "Travel from [GEOGRAPHIC_DATA] to [GEOGRAPHIC_DATA] in comfort and style with a …" at bounding box center [701, 579] width 686 height 174
drag, startPoint x: 514, startPoint y: 556, endPoint x: 449, endPoint y: 558, distance: 64.5
click at [449, 558] on div "Travel from [GEOGRAPHIC_DATA] to [GEOGRAPHIC_DATA] in comfort and style with a …" at bounding box center [701, 579] width 686 height 174
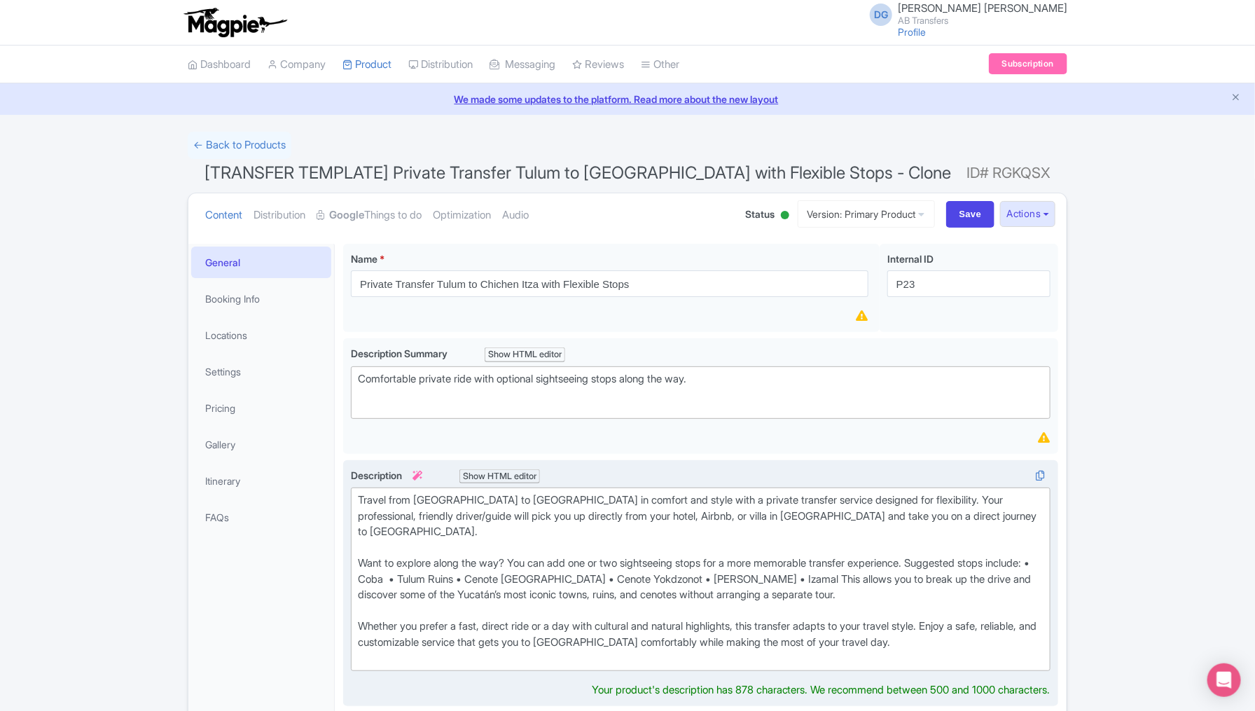
click at [595, 560] on div "Travel from Tulum to Mérida in comfort and style with a private transfer servic…" at bounding box center [701, 579] width 686 height 174
drag, startPoint x: 595, startPoint y: 560, endPoint x: 535, endPoint y: 560, distance: 59.5
click at [535, 560] on div "Travel from Tulum to Mérida in comfort and style with a private transfer servic…" at bounding box center [701, 579] width 686 height 174
click at [656, 558] on div "Travel from Tulum to Mérida in comfort and style with a private transfer servic…" at bounding box center [701, 579] width 686 height 174
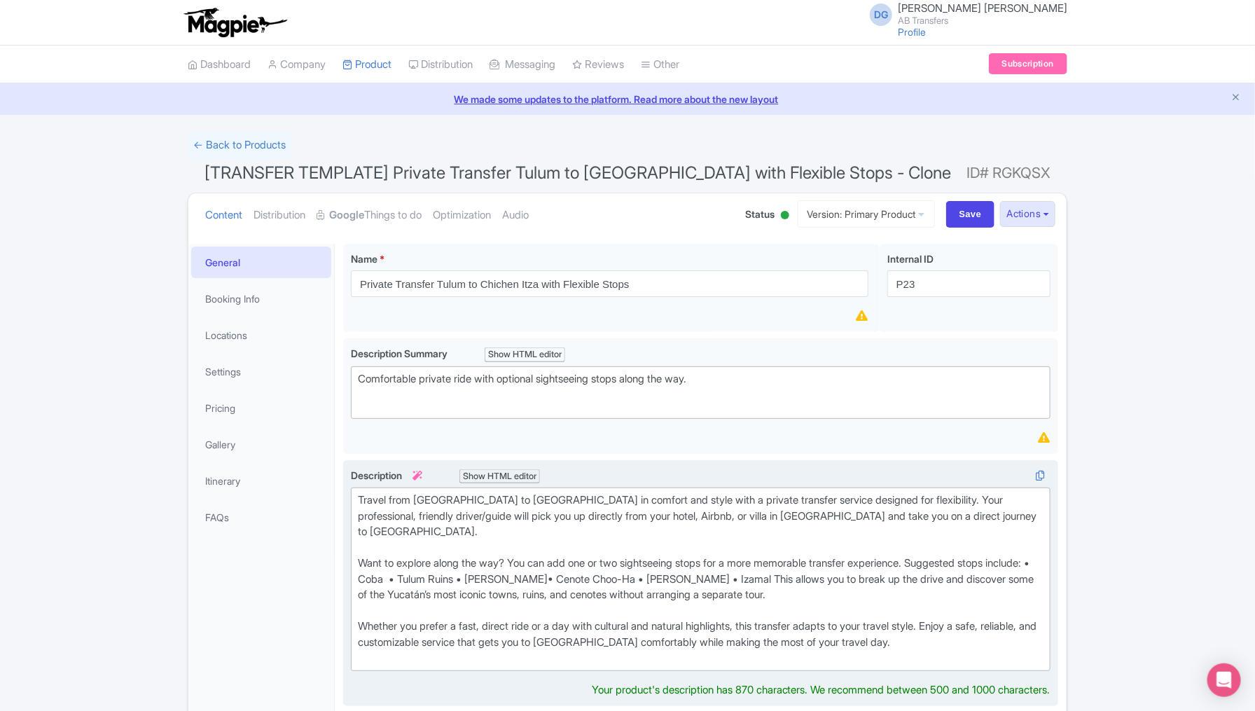
click at [709, 560] on div "Travel from Tulum to Mérida in comfort and style with a private transfer servic…" at bounding box center [701, 579] width 686 height 174
click at [794, 563] on div "Travel from Tulum to Mérida in comfort and style with a private transfer servic…" at bounding box center [701, 579] width 686 height 174
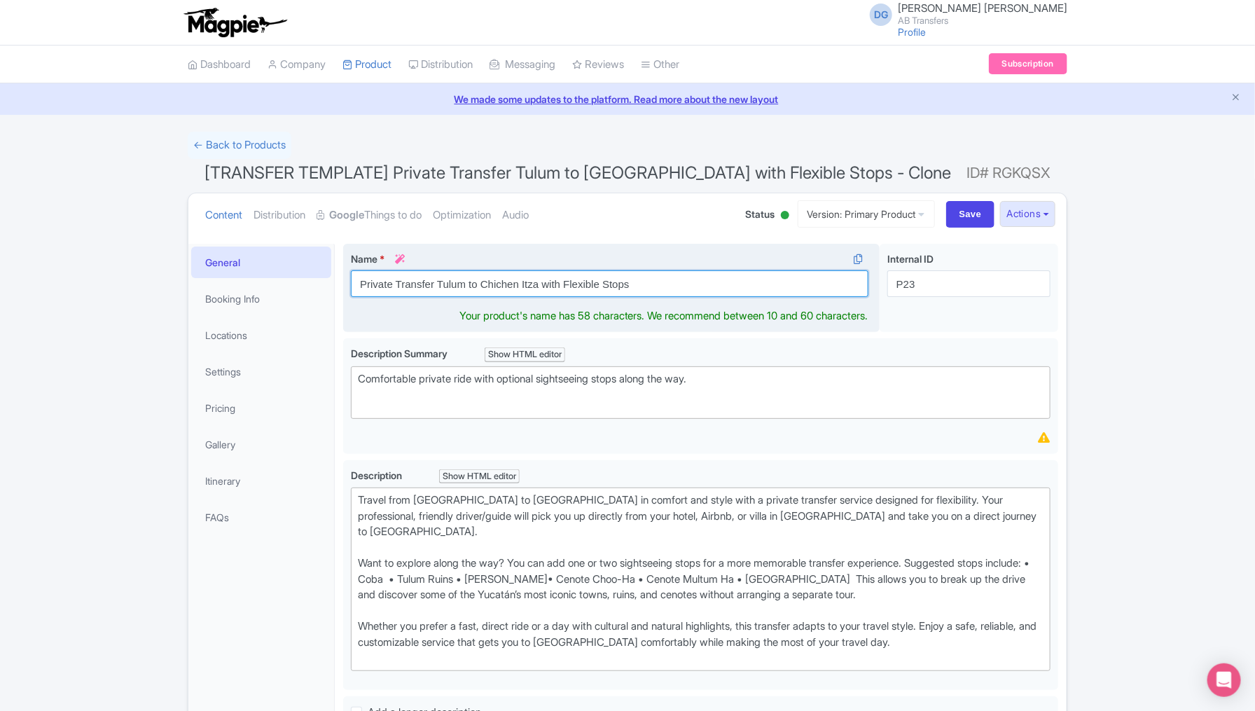
drag, startPoint x: 538, startPoint y: 281, endPoint x: 438, endPoint y: 280, distance: 100.2
click at [438, 280] on input "Private Transfer Tulum to Chichen Itza with Flexible Stops" at bounding box center [610, 283] width 518 height 27
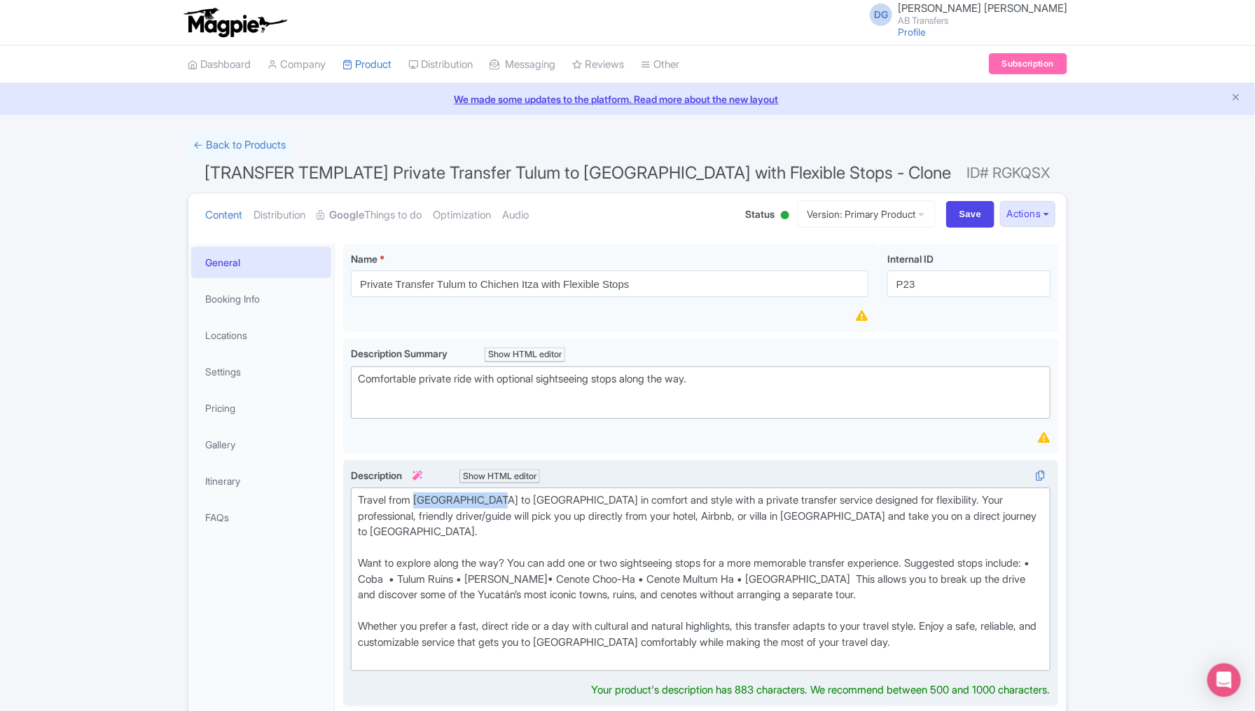
drag, startPoint x: 497, startPoint y: 497, endPoint x: 418, endPoint y: 494, distance: 79.2
click at [418, 494] on div "Travel from Tulum to Mérida in comfort and style with a private transfer servic…" at bounding box center [701, 579] width 686 height 174
paste trix-editor "<div>Travel from Tulum to Chichen Itza in comfort and style with a private tran…"
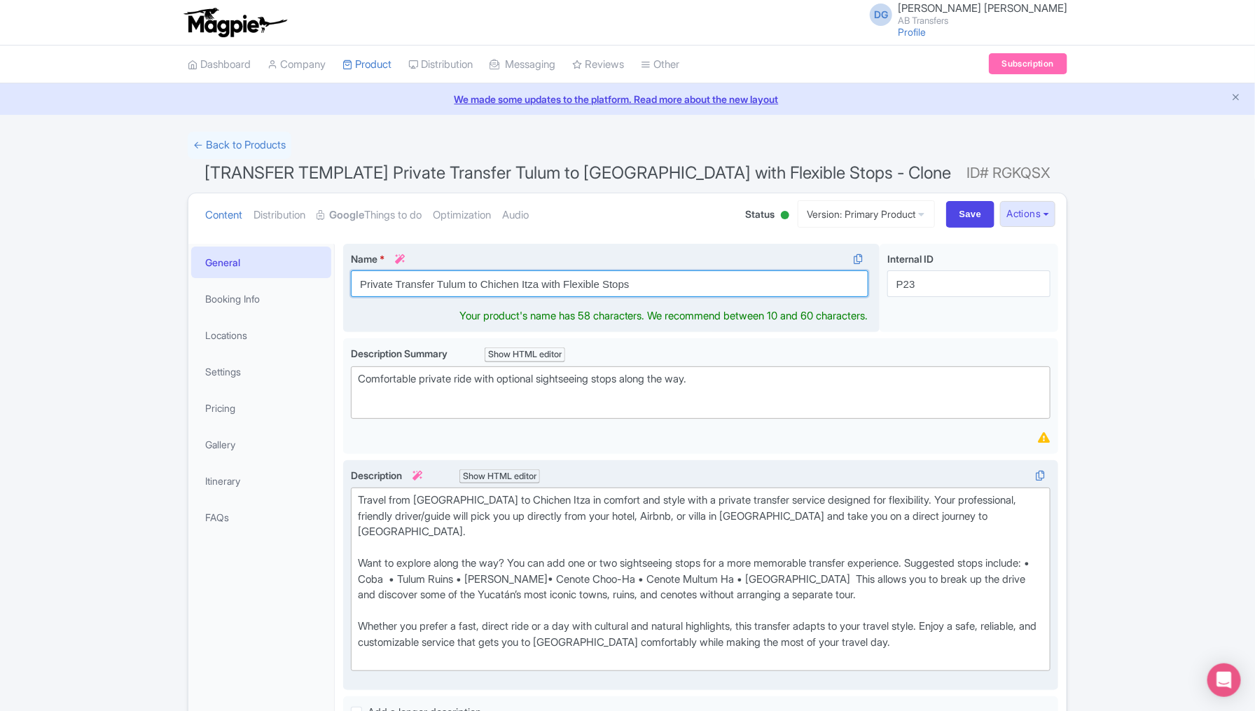
drag, startPoint x: 540, startPoint y: 284, endPoint x: 481, endPoint y: 280, distance: 59.6
click at [481, 280] on input "Private Transfer Tulum to Chichen Itza with Flexible Stops" at bounding box center [610, 283] width 518 height 27
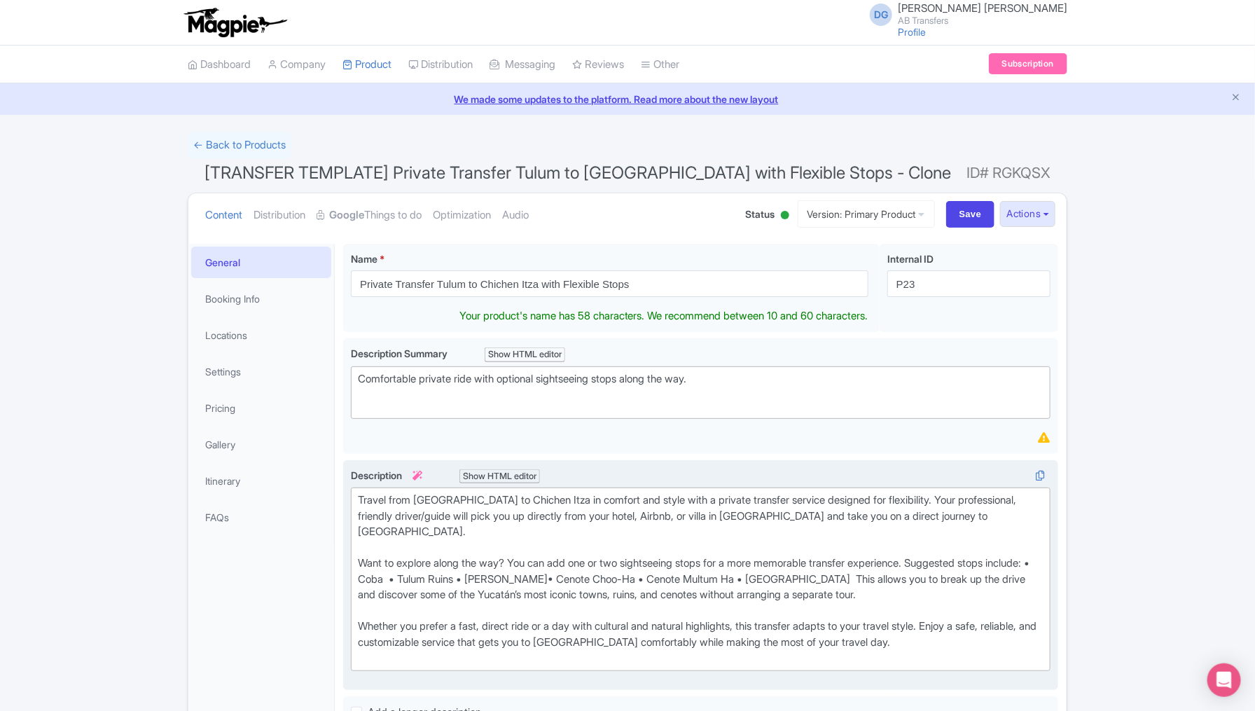
click at [930, 518] on div "Travel from Tulum to Chichen Itza in comfort and style with a private transfer …" at bounding box center [701, 579] width 686 height 174
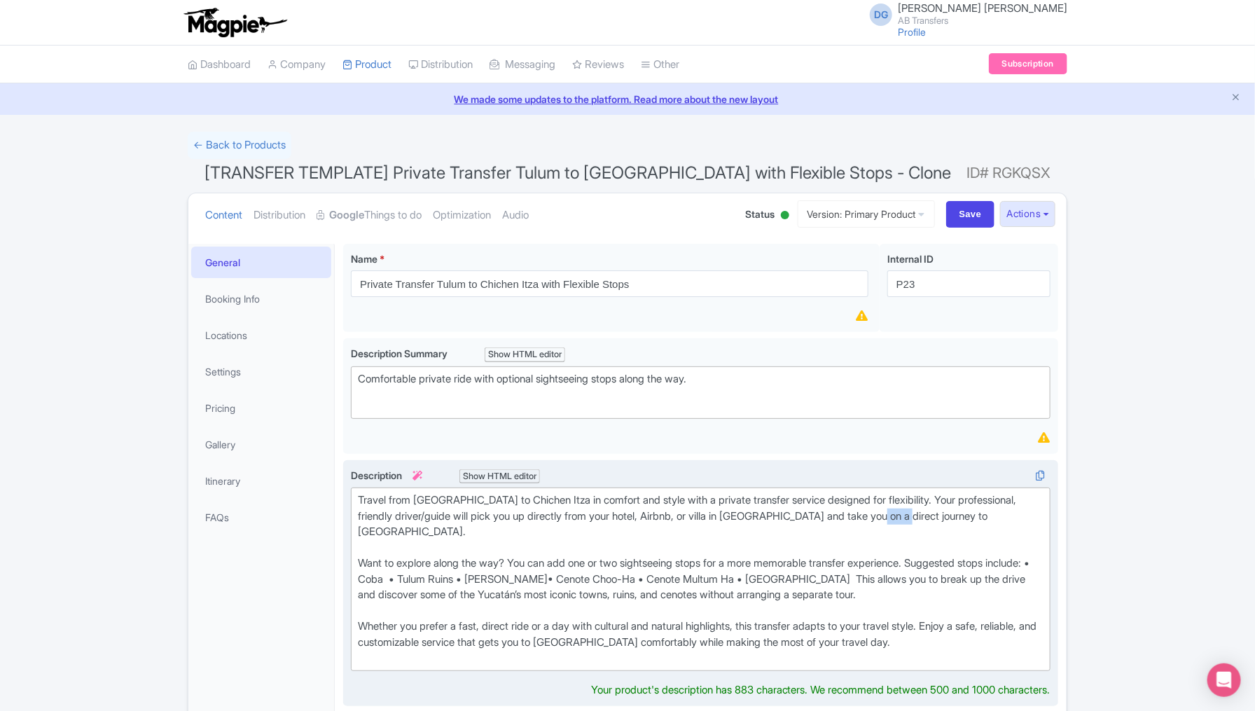
click at [930, 518] on div "Travel from Tulum to Chichen Itza in comfort and style with a private transfer …" at bounding box center [701, 579] width 686 height 174
paste trix-editor "<div>Travel from Tulum to Chichen Itza in comfort and style with a private tran…"
type trix-editor "<div>Travel from Tulum to Chichen Itza in comfort and style with a private tran…"
click at [1105, 534] on div "Success Data saved automatically ← Back to Products [TRANSFER TEMPLATE] Private…" at bounding box center [627, 705] width 1255 height 1147
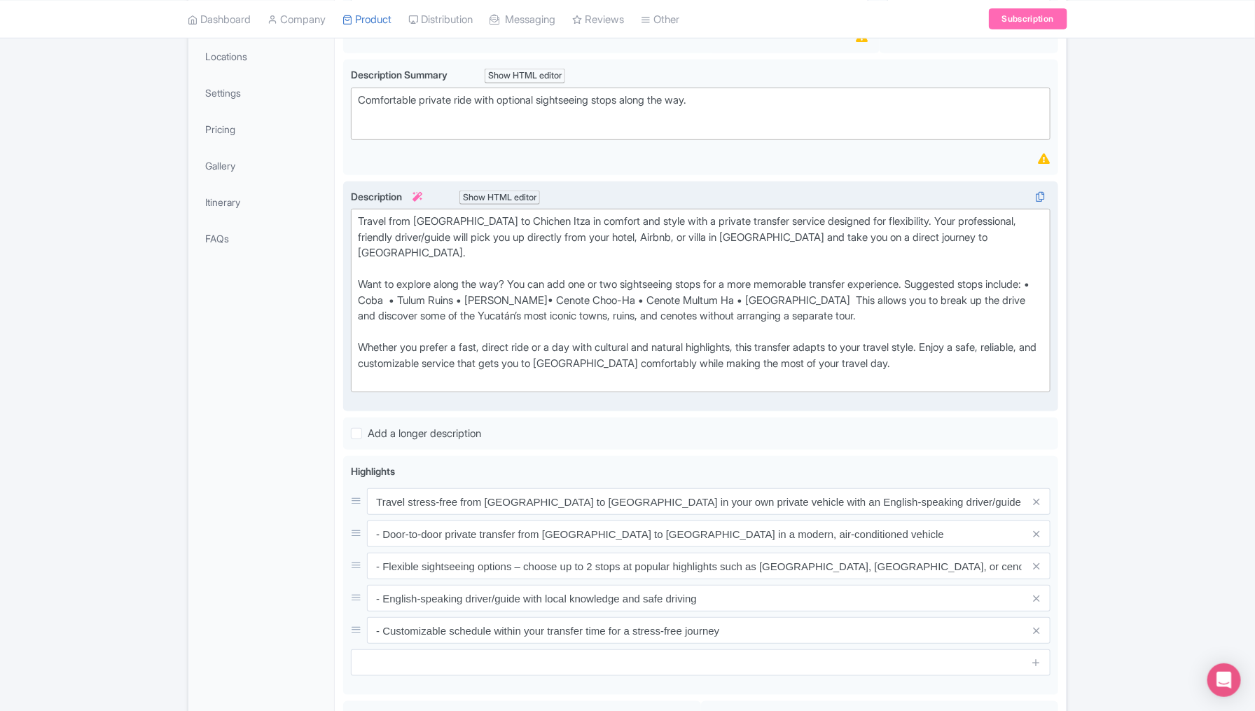
scroll to position [280, 0]
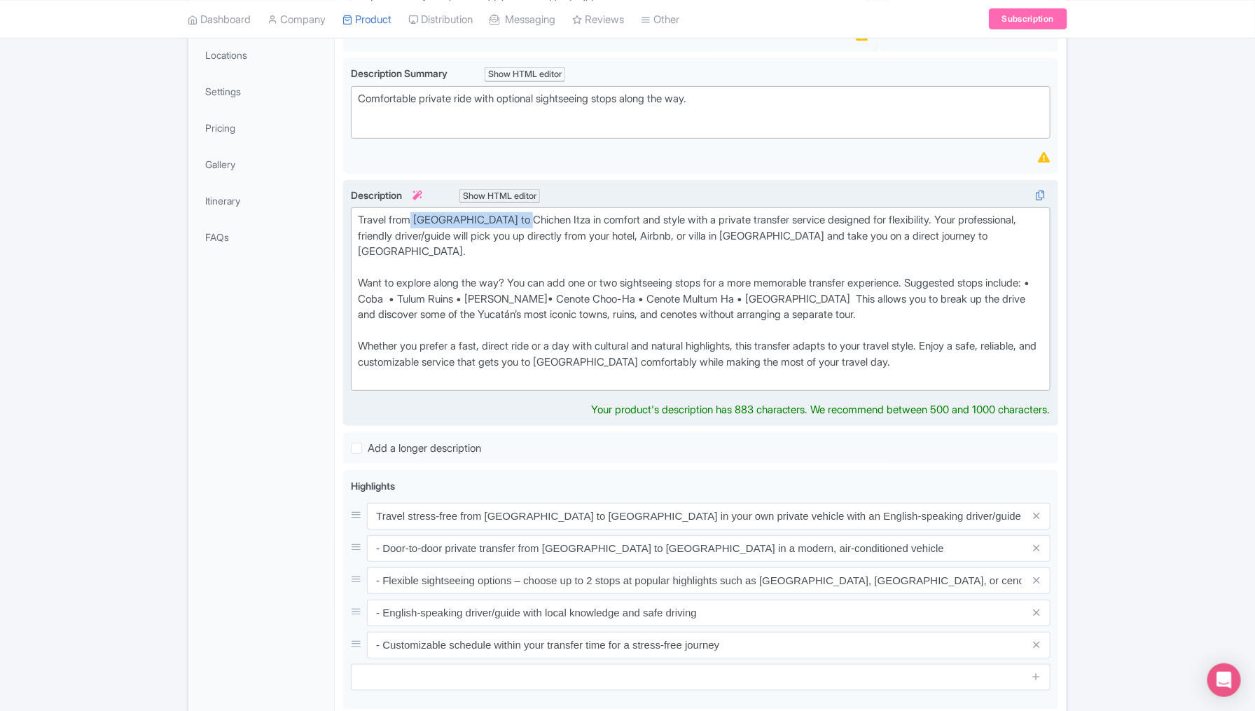
drag, startPoint x: 521, startPoint y: 214, endPoint x: 415, endPoint y: 212, distance: 106.5
click at [415, 212] on div "Travel from Tulum to Chichen Itza in comfort and style with a private transfer …" at bounding box center [701, 299] width 686 height 174
copy div "Tulum to Chichen Itza"
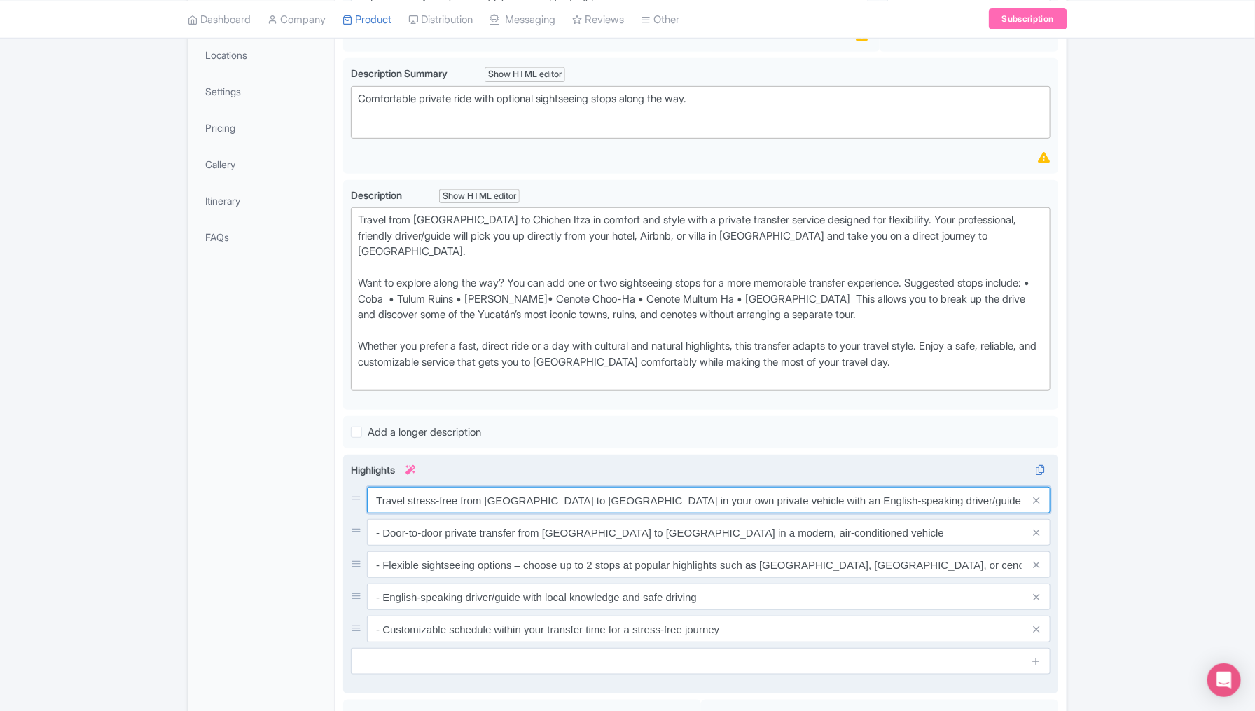
drag, startPoint x: 561, startPoint y: 494, endPoint x: 485, endPoint y: 478, distance: 77.9
click at [485, 487] on input "Travel stress-free from Tulum to Mérida in your own private vehicle with an Eng…" at bounding box center [709, 500] width 684 height 27
drag, startPoint x: 560, startPoint y: 478, endPoint x: 483, endPoint y: 477, distance: 77.1
click at [483, 487] on input "Travel stress-free from Tulum to Mérida in your own private vehicle with an Eng…" at bounding box center [709, 500] width 684 height 27
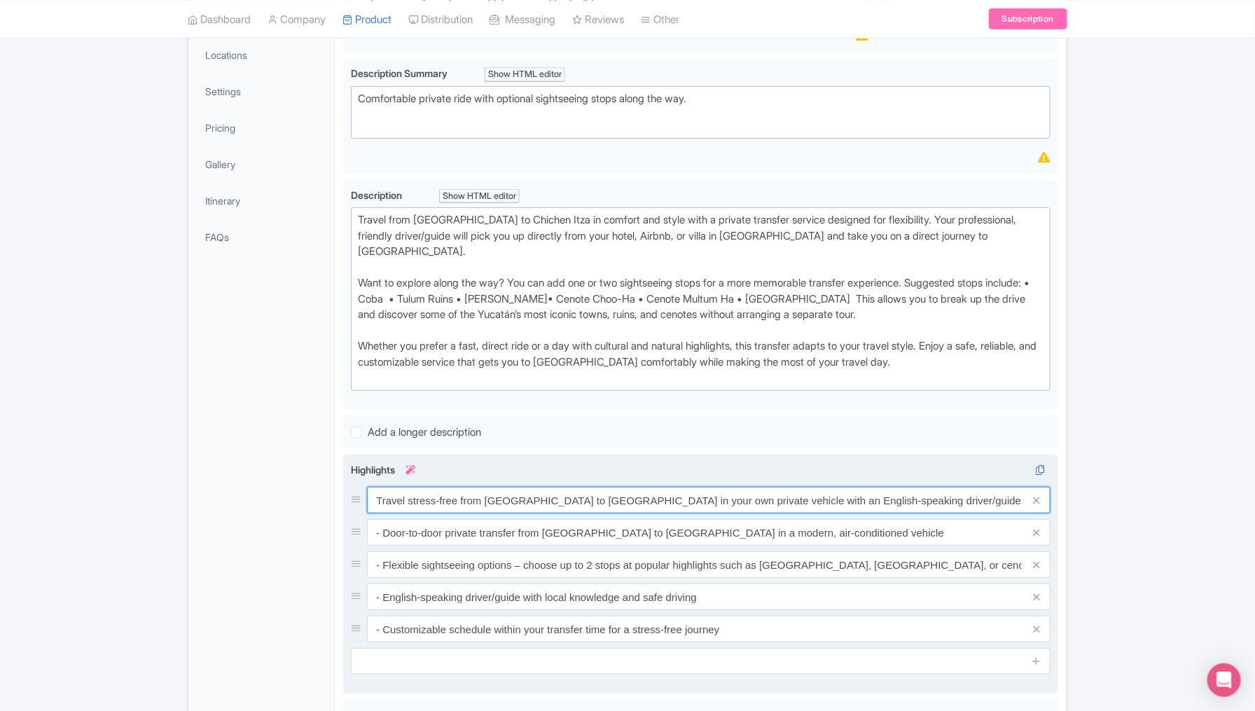
paste input "Chichen Itz"
type input "Travel stress-free from Tulum to Chichen Itza in your own private vehicle with …"
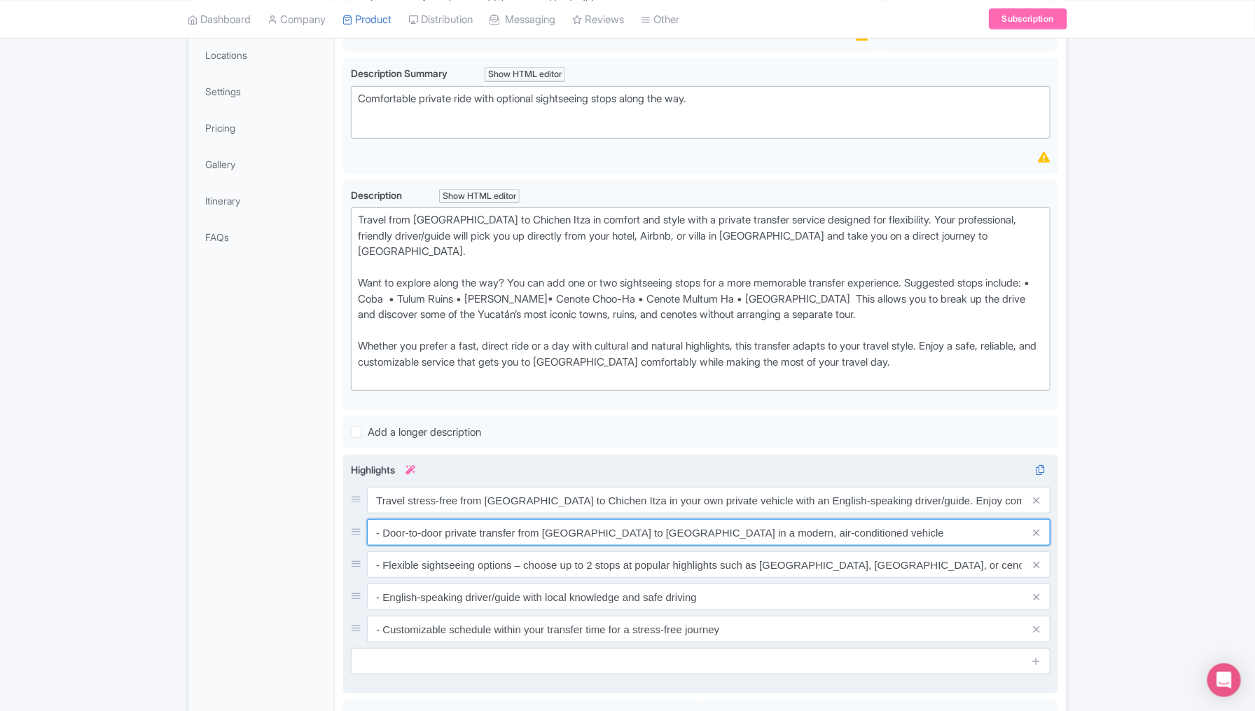
drag, startPoint x: 623, startPoint y: 514, endPoint x: 540, endPoint y: 506, distance: 83.0
click at [540, 519] on input "- Door-to-door private transfer from Tulum to Mérida in a modern, air-condition…" at bounding box center [709, 532] width 684 height 27
paste input "Chichen Itza"
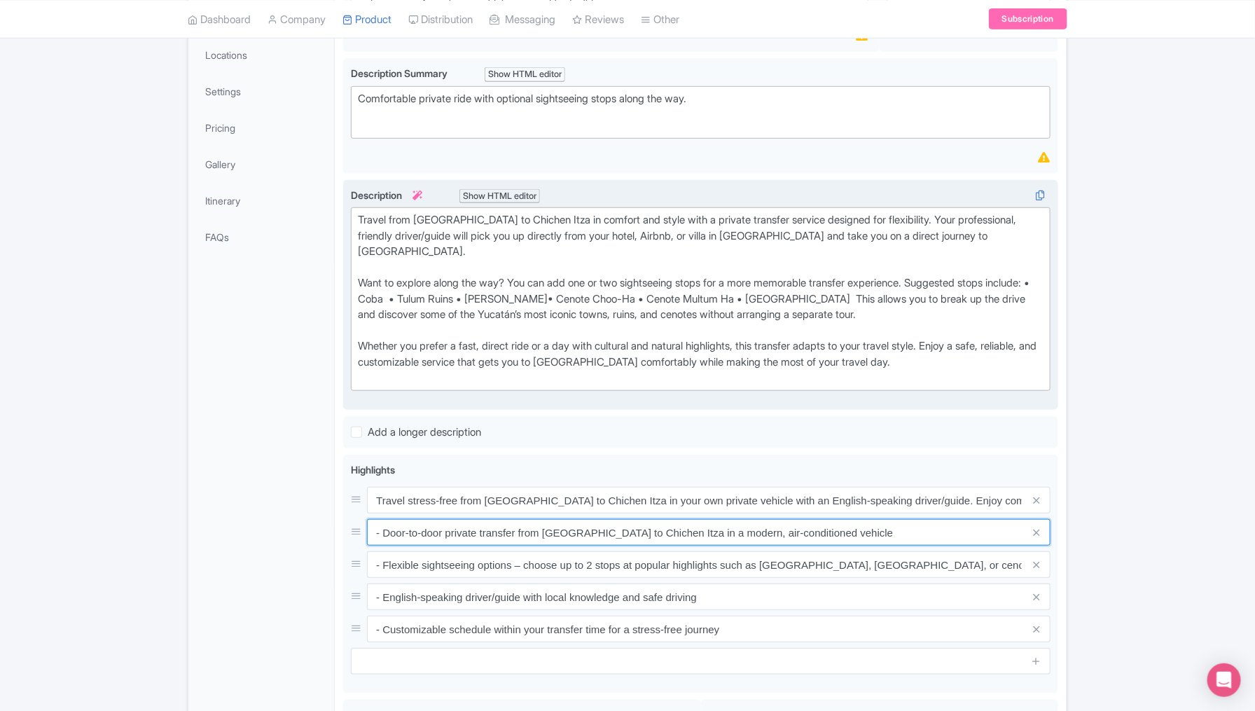
type input "- Door-to-door private transfer from Tulum to Chichen Itza in a modern, air-con…"
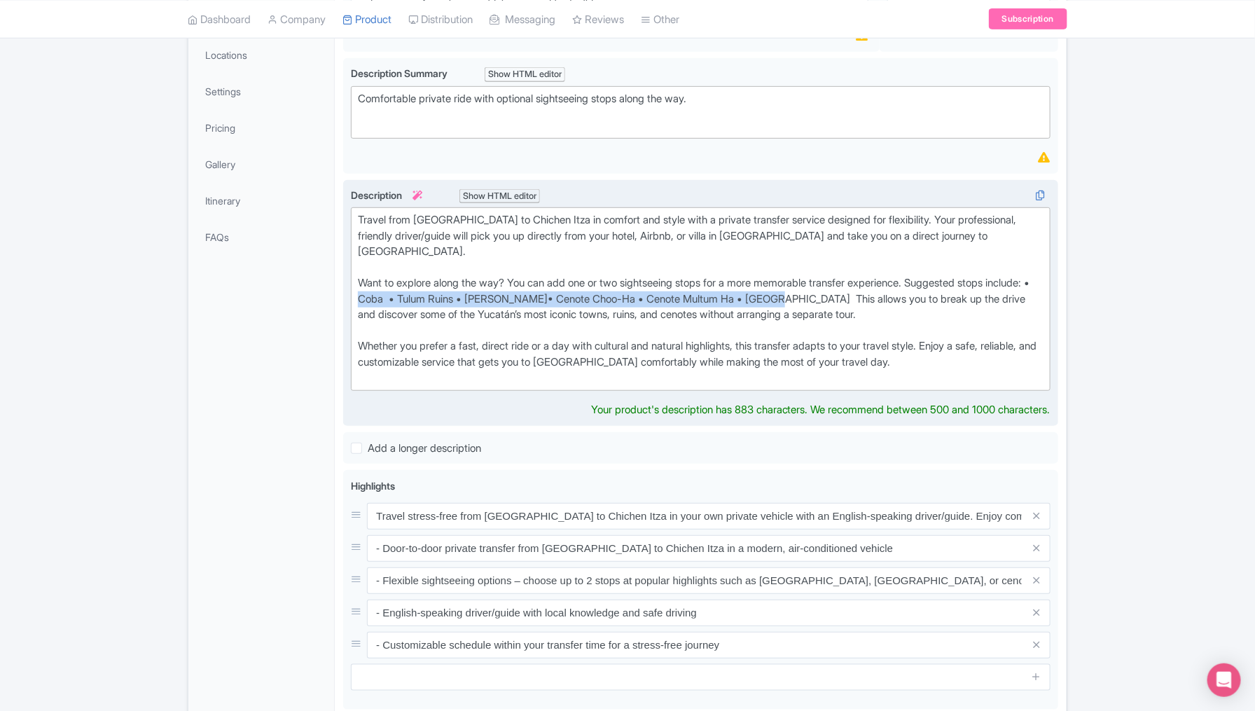
drag, startPoint x: 406, startPoint y: 279, endPoint x: 821, endPoint y: 279, distance: 414.7
click at [821, 279] on div "Travel from Tulum to Chichen Itza in comfort and style with a private transfer …" at bounding box center [701, 299] width 686 height 174
copy div "Coba • Tulum Ruins • Ek Balam• Cenote Choo-Ha • Cenote Multum Ha • Valladolid"
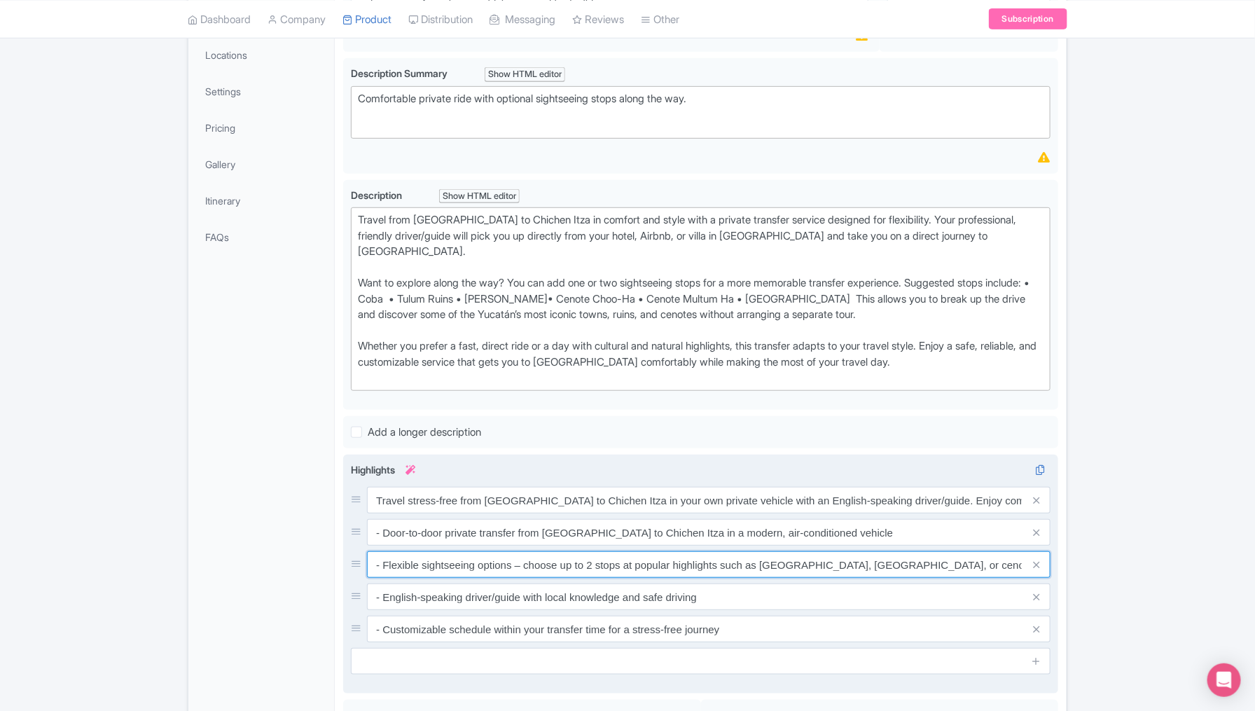
drag, startPoint x: 760, startPoint y: 558, endPoint x: 789, endPoint y: 548, distance: 30.6
click at [789, 551] on input "- Flexible sightseeing options – choose up to 2 stops at popular highlights suc…" at bounding box center [709, 564] width 684 height 27
paste input "Coba • Tulum Ruins • Ek Balam• Cenote Choo-Ha • Cenote Multum Ha • Valladolid"
type input "- Flexible sightseeing options – choose up to 2 stops at popular highlights suc…"
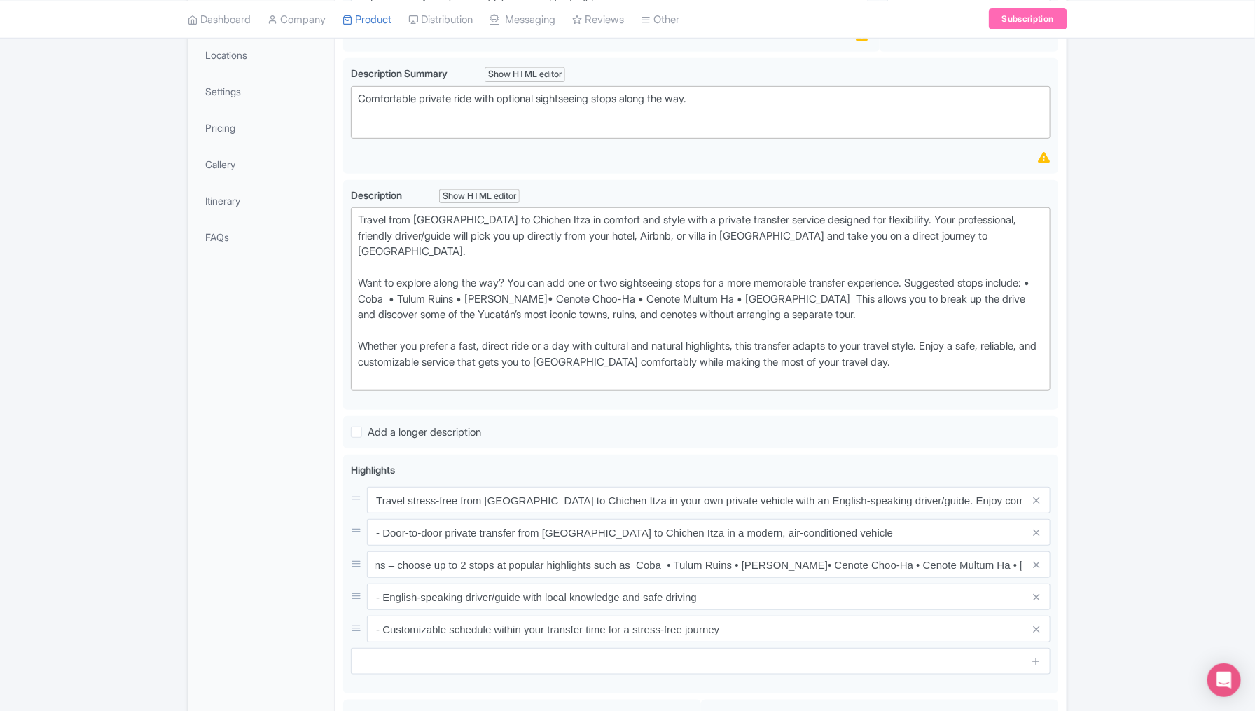
click at [1100, 605] on div "Success Data saved automatically ← Back to Products [TRANSFER TEMPLATE] Private…" at bounding box center [627, 424] width 1255 height 1147
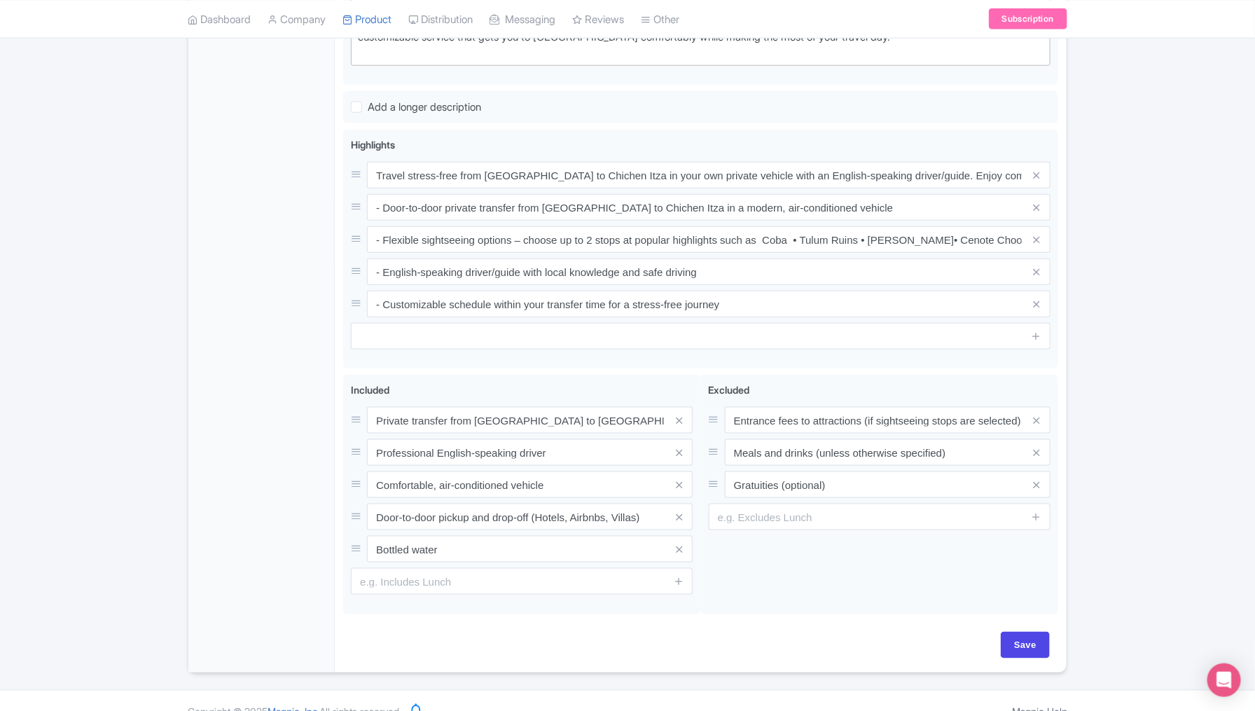
scroll to position [606, 0]
click at [1033, 631] on input "Save" at bounding box center [1025, 644] width 49 height 27
type input "Saving..."
click at [1145, 327] on div "Success Data saved automatically ← Back to Products [TRANSFER TEMPLATE] Private…" at bounding box center [627, 99] width 1255 height 1147
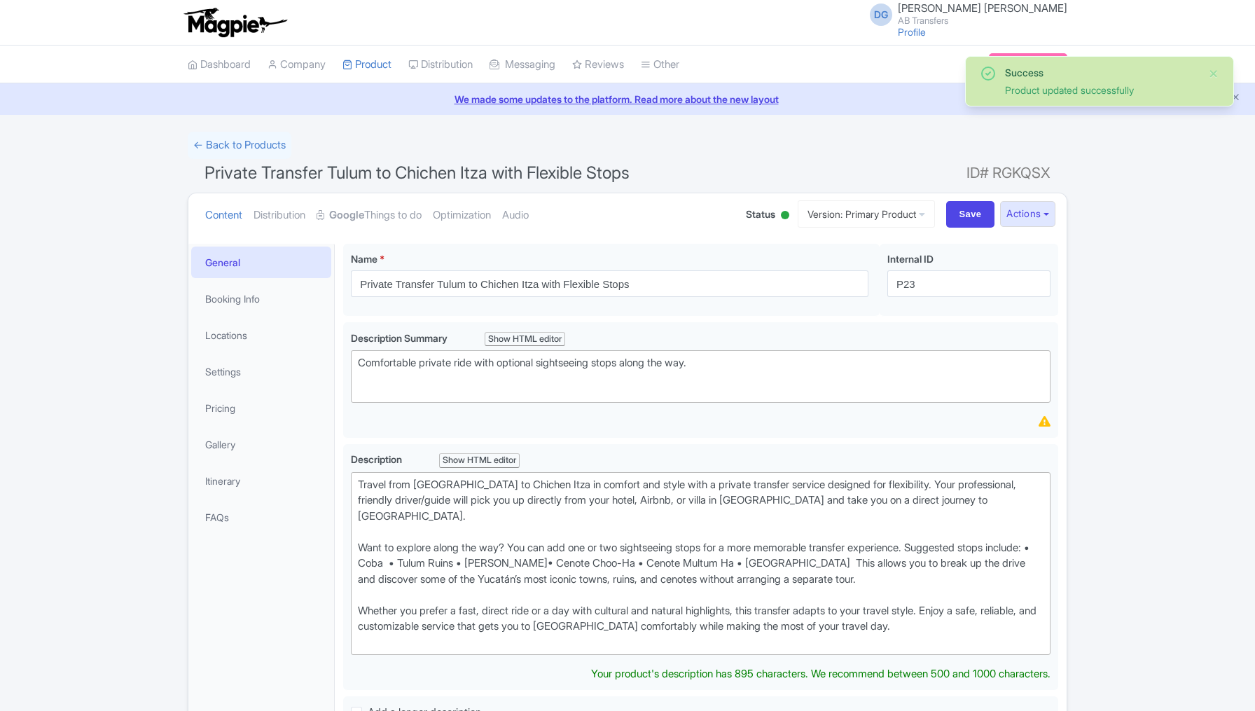
scroll to position [242, 0]
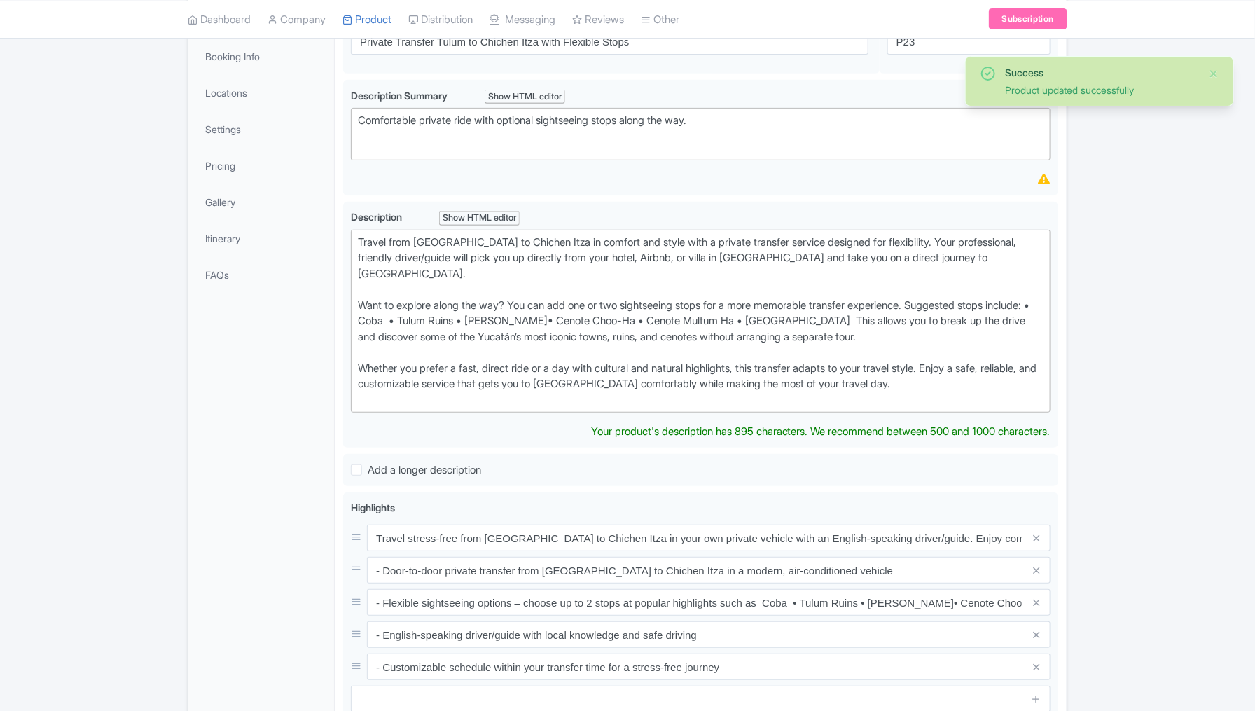
type trix-editor "<div>Travel from [GEOGRAPHIC_DATA] to Chichen Itza in comfort and style with a …"
click at [120, 222] on div "Success Product updated successfully ← Back to Products Private Transfer Tulum …" at bounding box center [627, 457] width 1255 height 1136
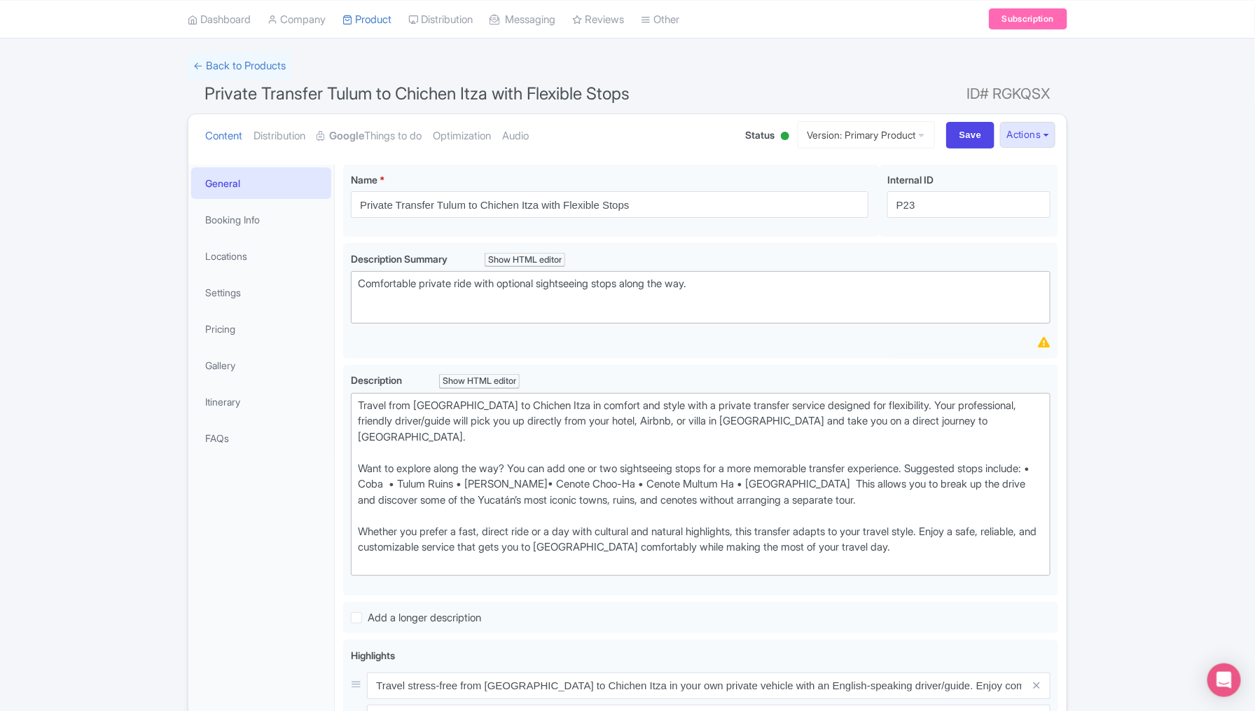
scroll to position [67, 0]
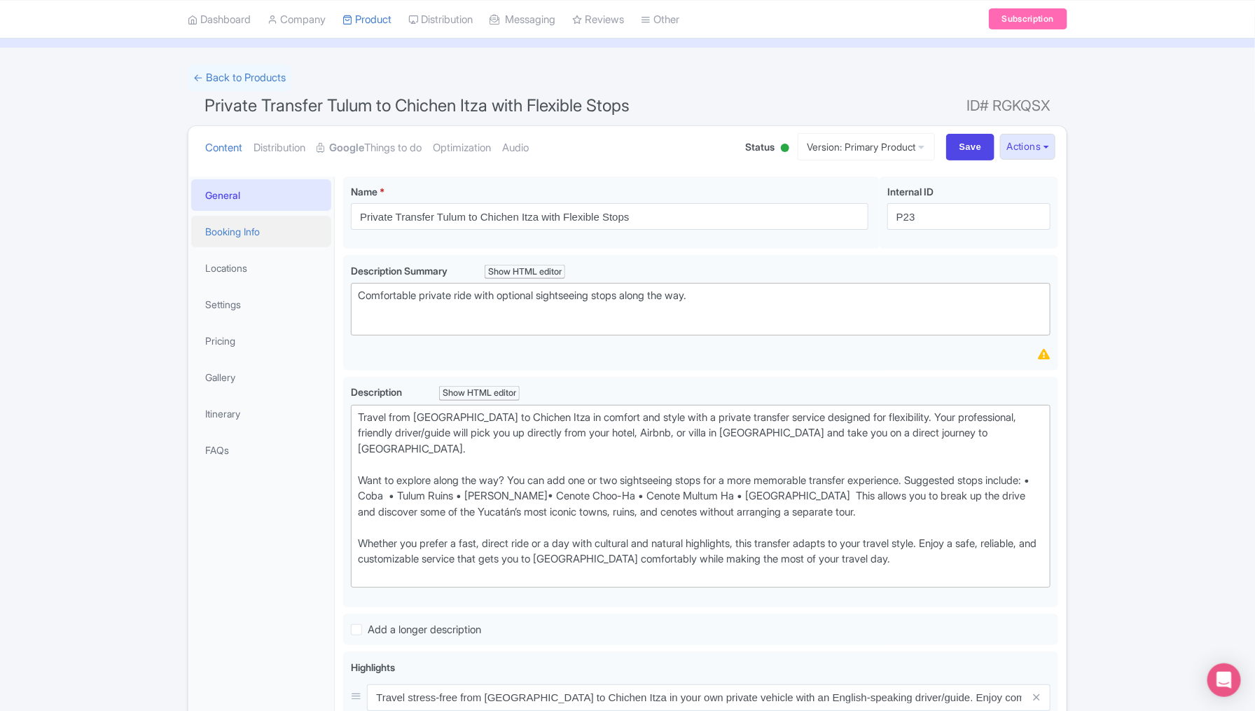
click at [258, 234] on link "Booking Info" at bounding box center [261, 232] width 140 height 32
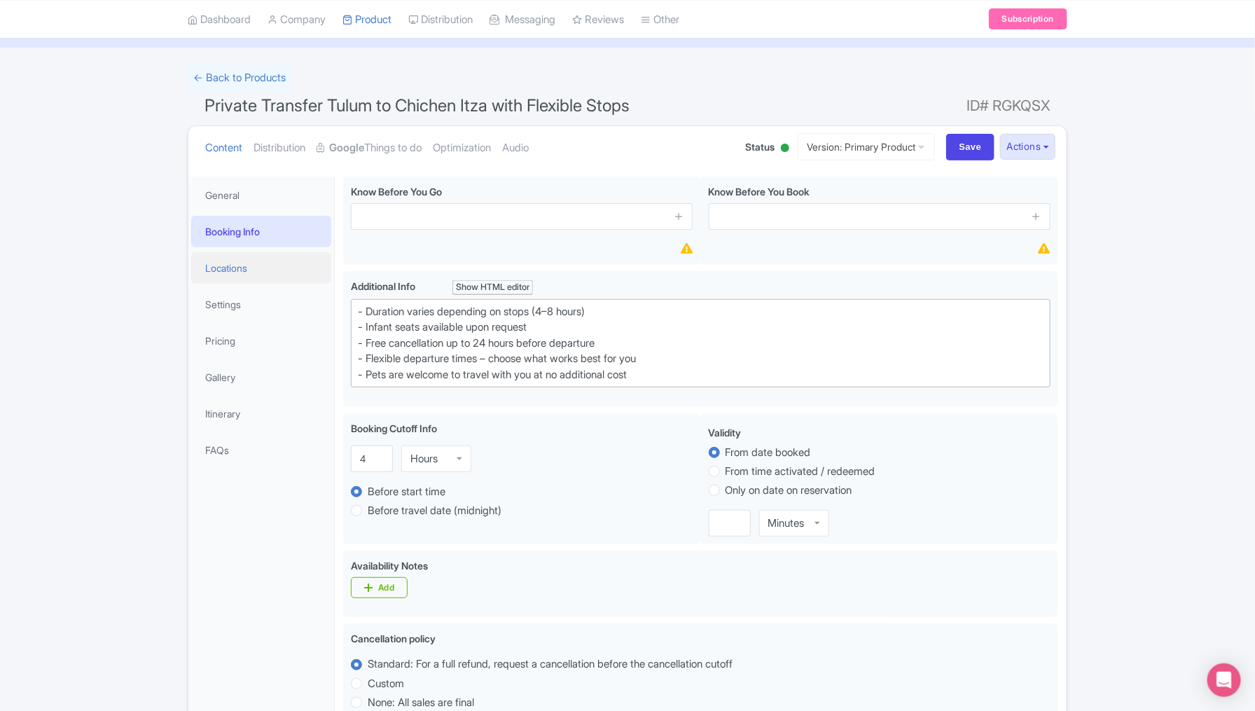
click at [240, 263] on link "Locations" at bounding box center [261, 268] width 140 height 32
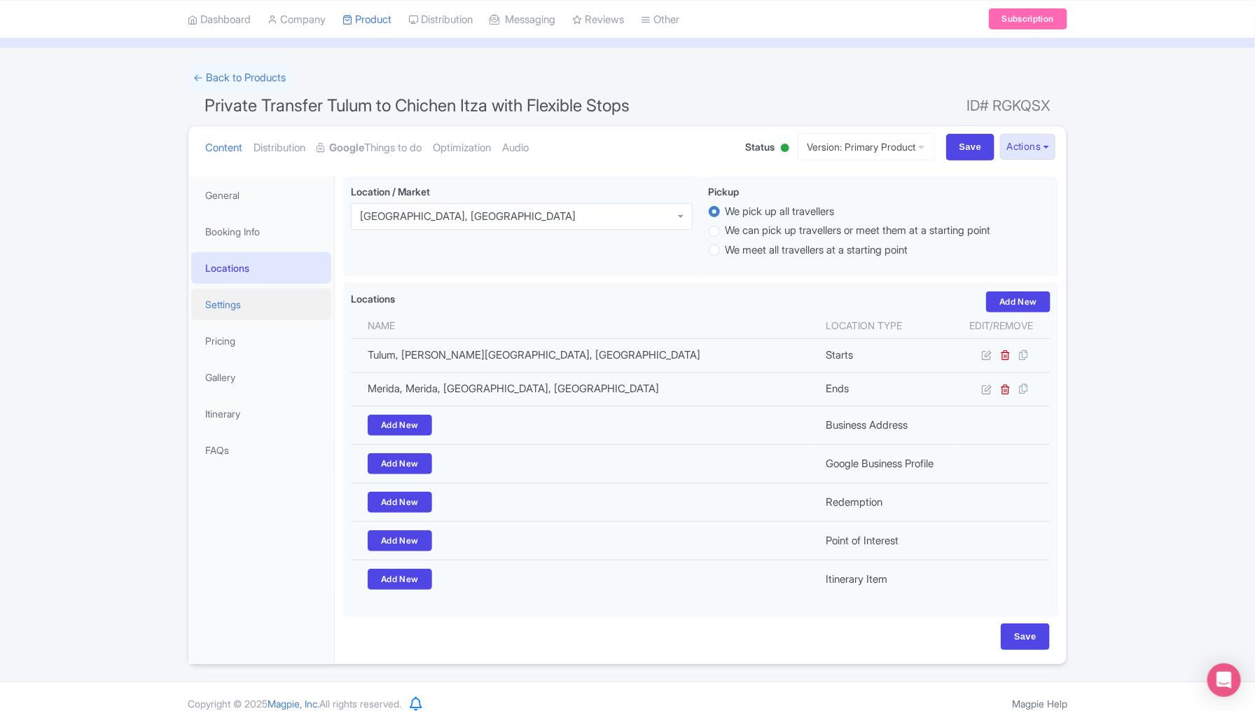
click at [235, 298] on link "Settings" at bounding box center [261, 305] width 140 height 32
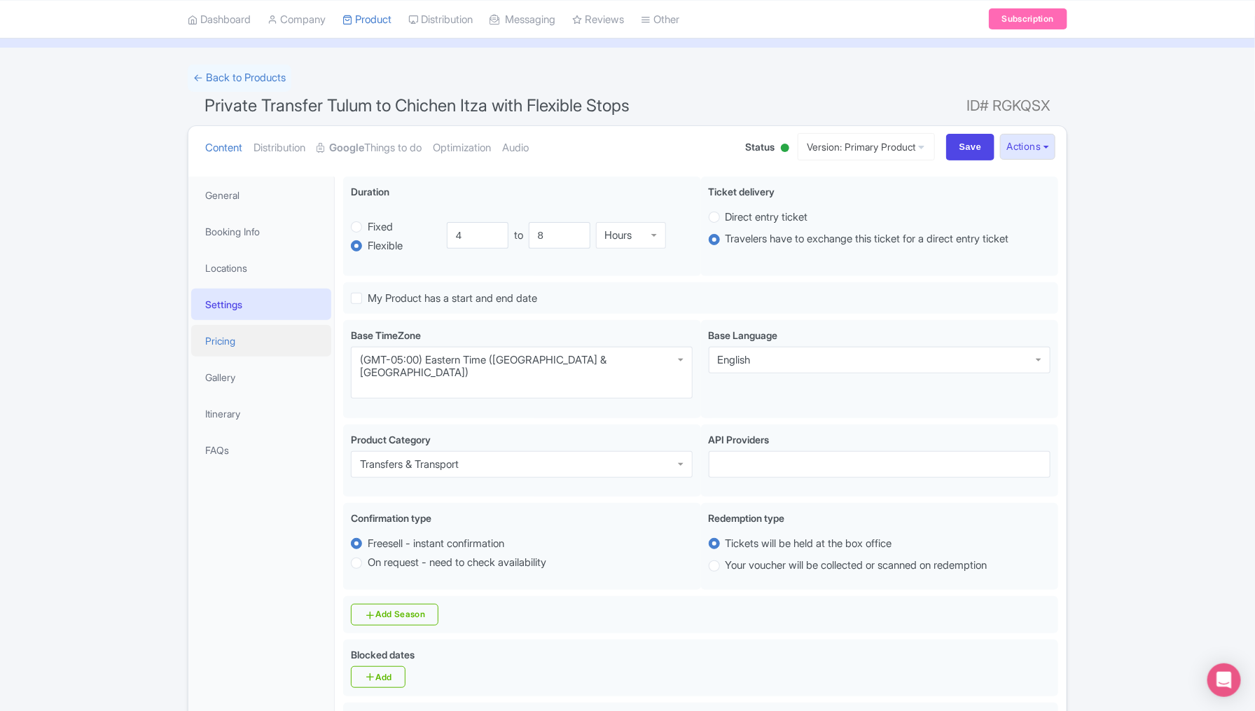
click at [235, 336] on link "Pricing" at bounding box center [261, 341] width 140 height 32
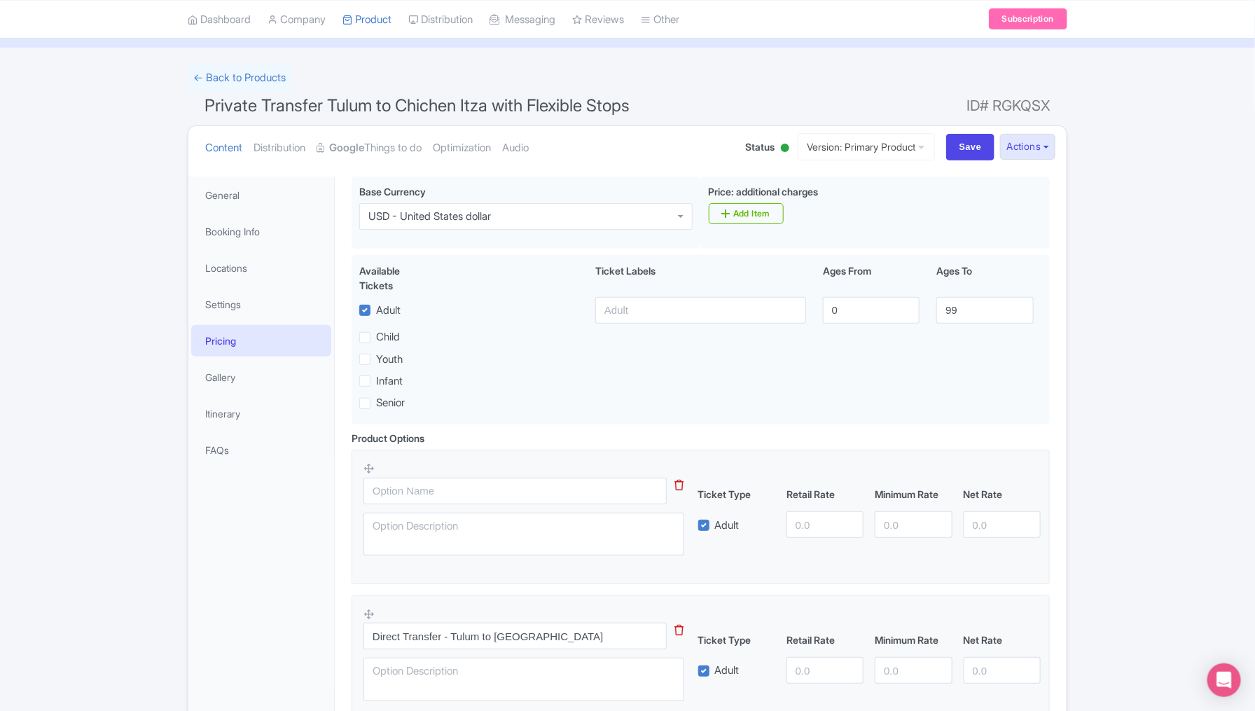
click at [1110, 478] on div "Success Product updated successfully ← Back to Products Private Transfer Tulum …" at bounding box center [627, 590] width 1255 height 1052
click at [245, 371] on link "Gallery" at bounding box center [261, 377] width 140 height 32
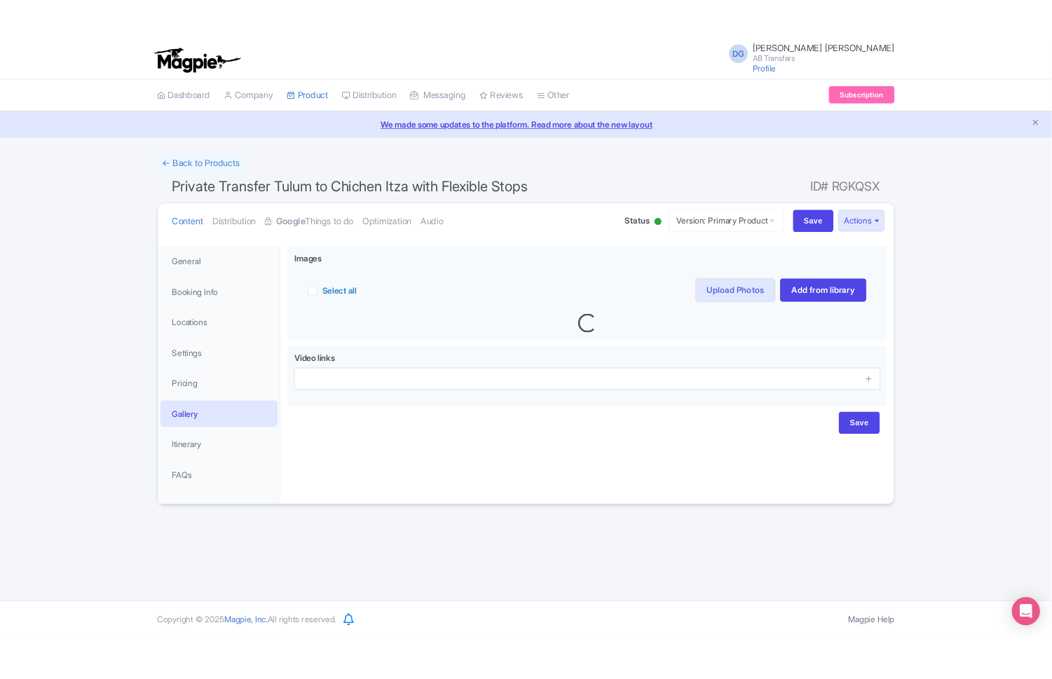
scroll to position [0, 0]
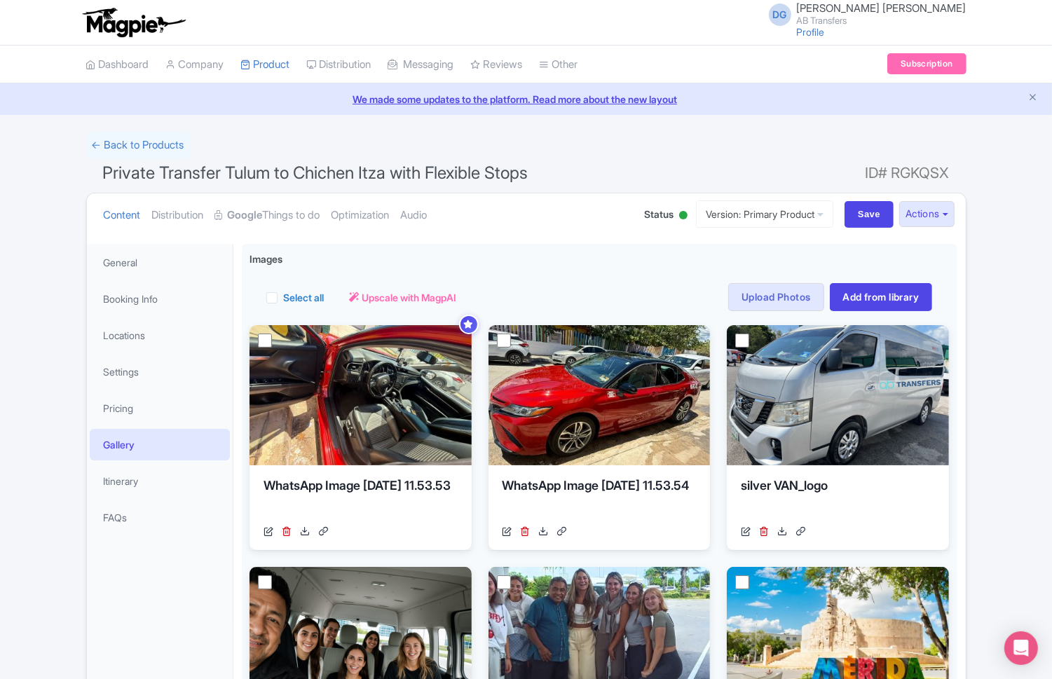
click at [1024, 321] on div "Success Product updated successfully ← Back to Products Private Transfer Tulum …" at bounding box center [526, 658] width 1052 height 1053
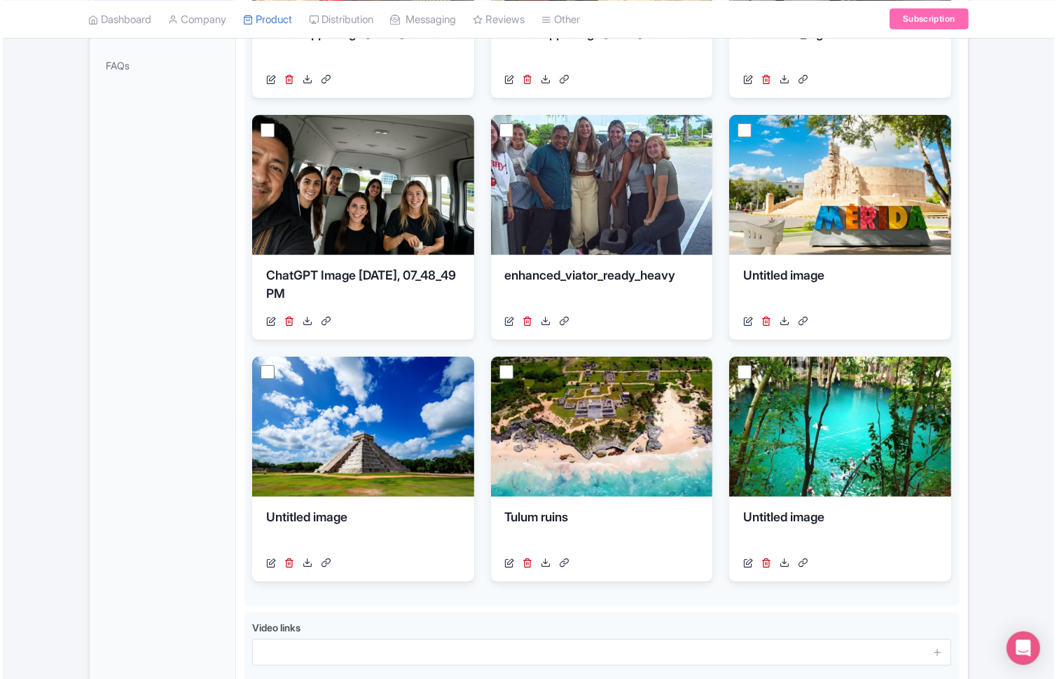
scroll to position [455, 0]
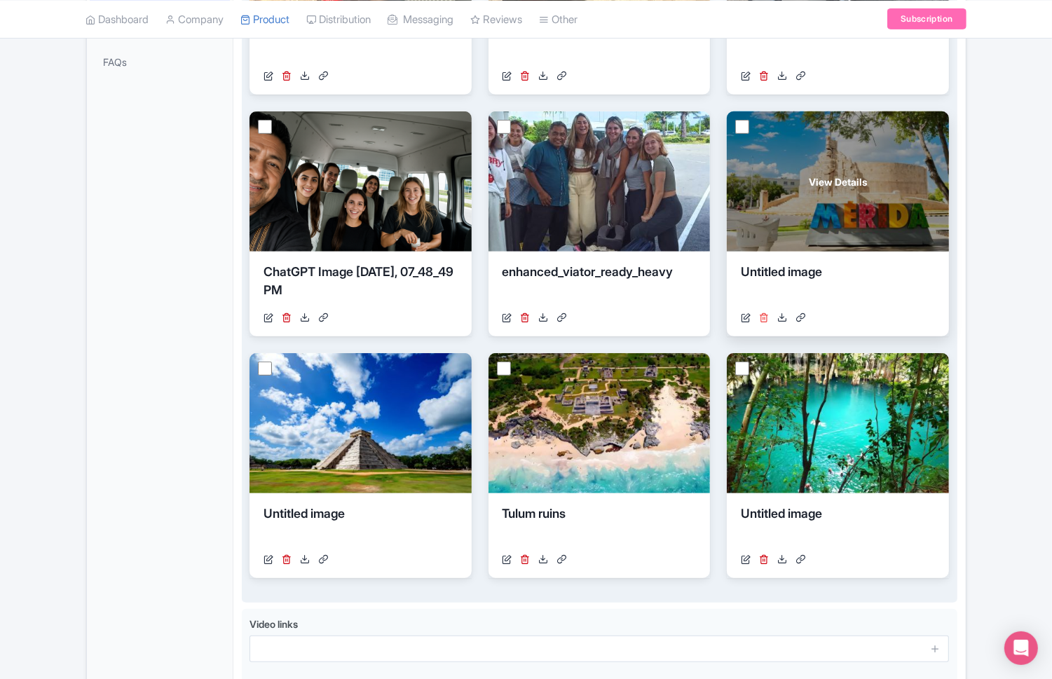
click at [764, 313] on icon at bounding box center [764, 317] width 10 height 10
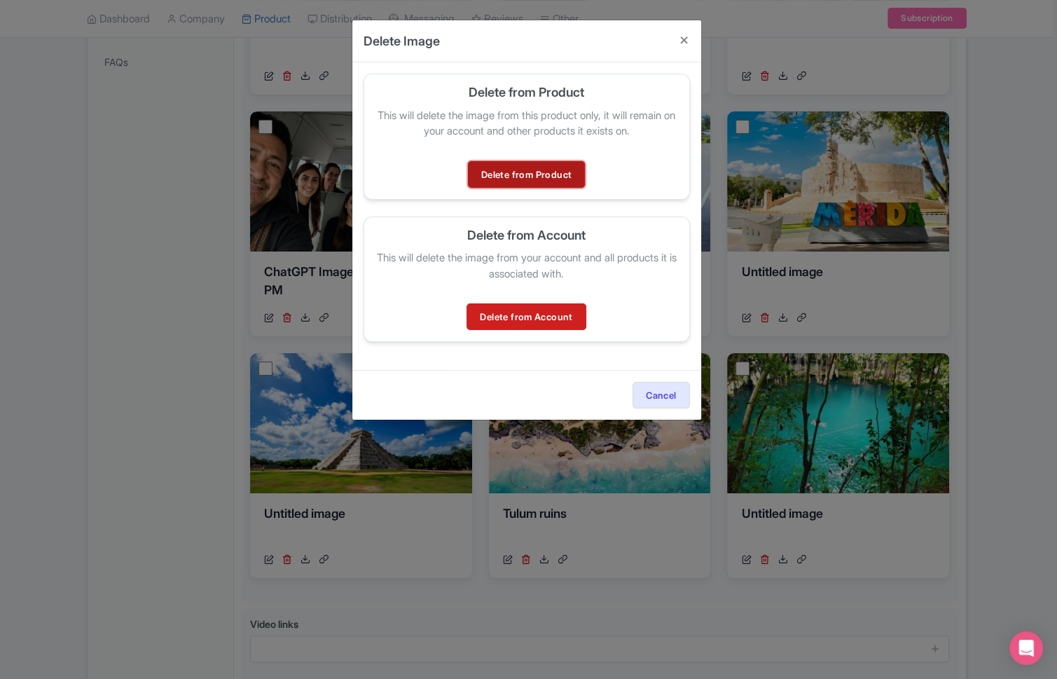
click at [543, 170] on link "Delete from Product" at bounding box center [526, 174] width 117 height 27
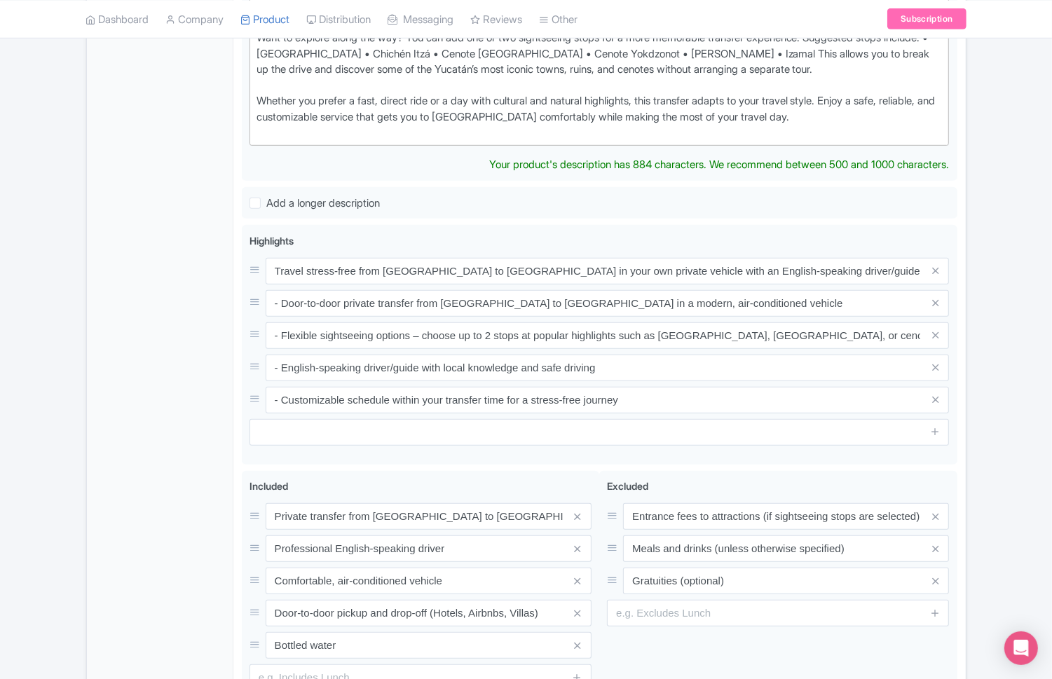
scroll to position [525, 0]
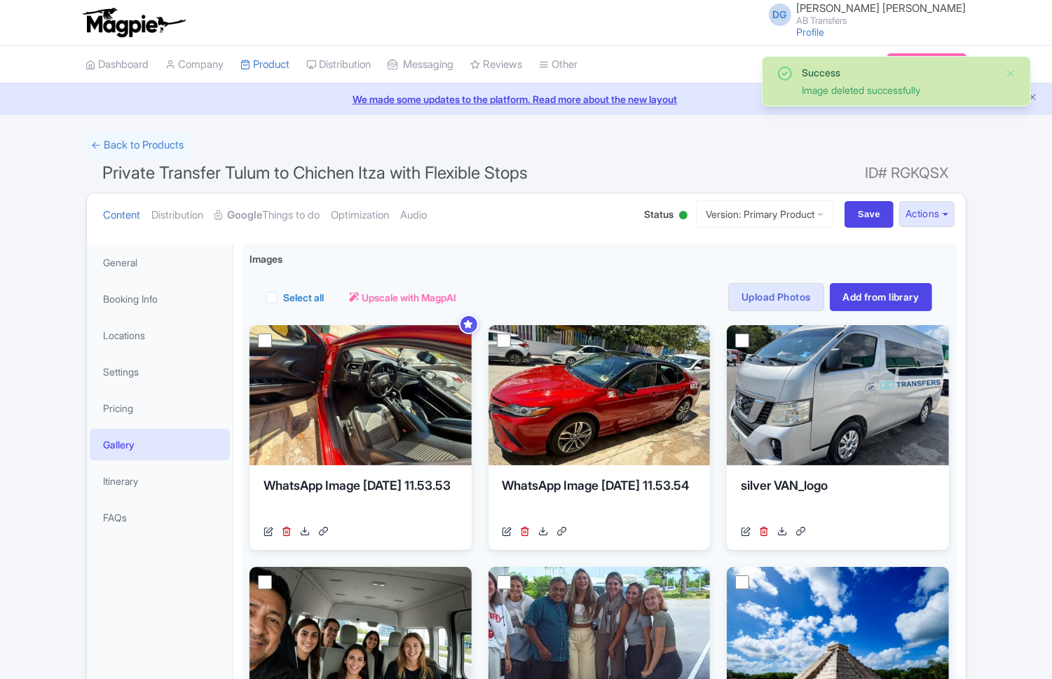
click at [1006, 394] on div "Success Image deleted successfully ← Back to Products Private Transfer Tulum to…" at bounding box center [526, 658] width 1052 height 1053
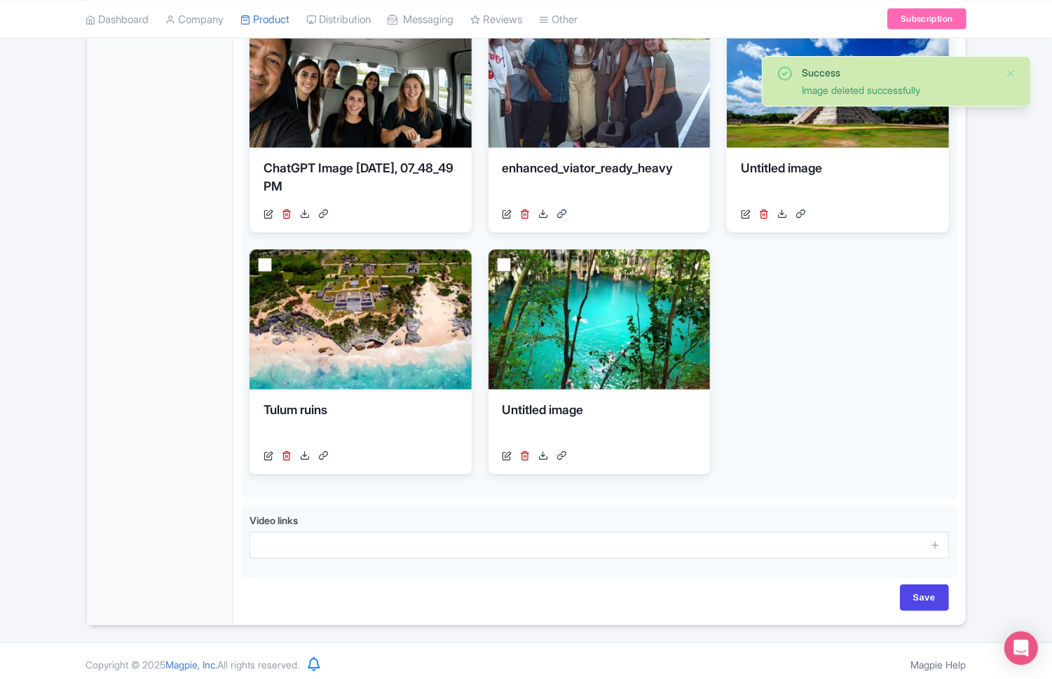
scroll to position [563, 0]
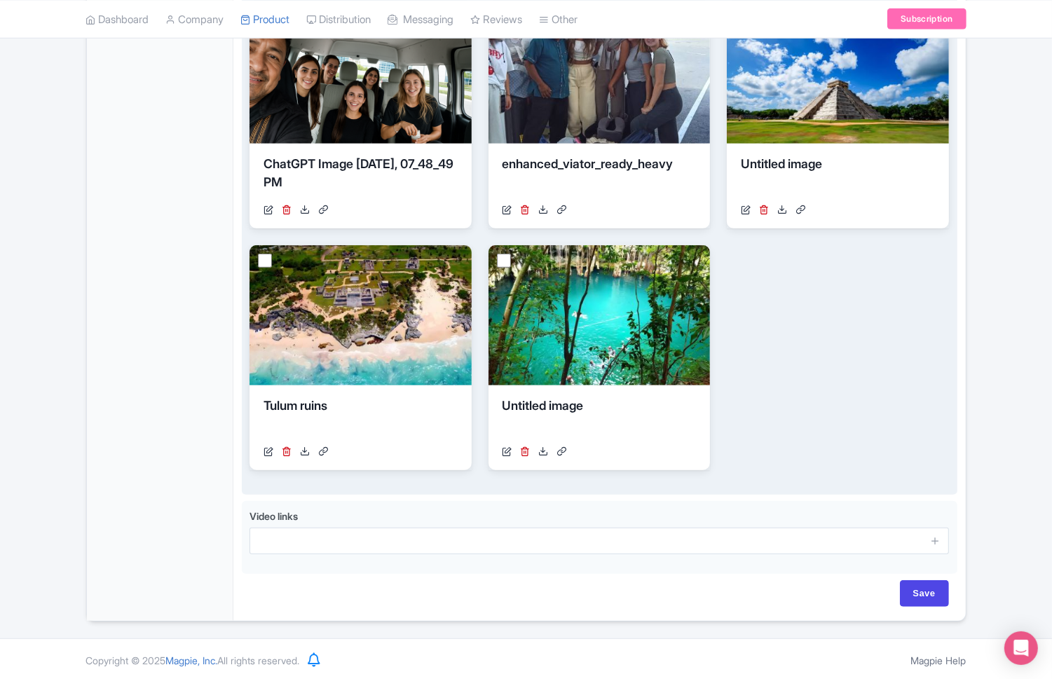
click at [850, 341] on div "View Details WhatsApp Image [DATE] 11.53.53 [URL][DOMAIN_NAME][DATE] Your image…" at bounding box center [599, 116] width 700 height 708
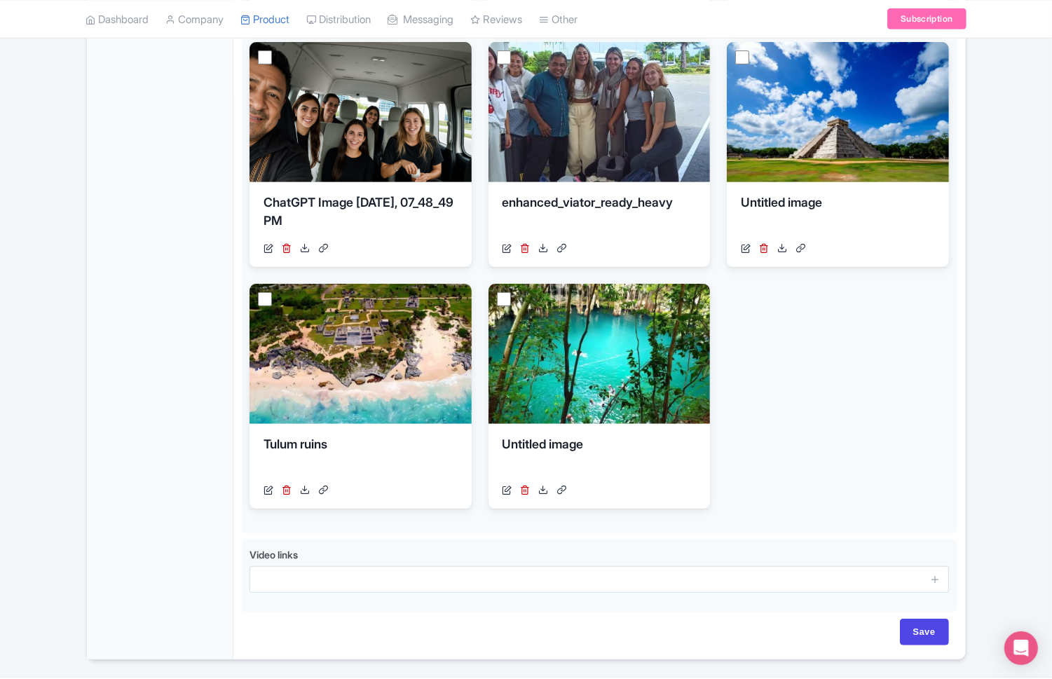
click at [979, 353] on div "Success Image deleted successfully ← Back to Products Private Transfer Tulum to…" at bounding box center [526, 133] width 1052 height 1053
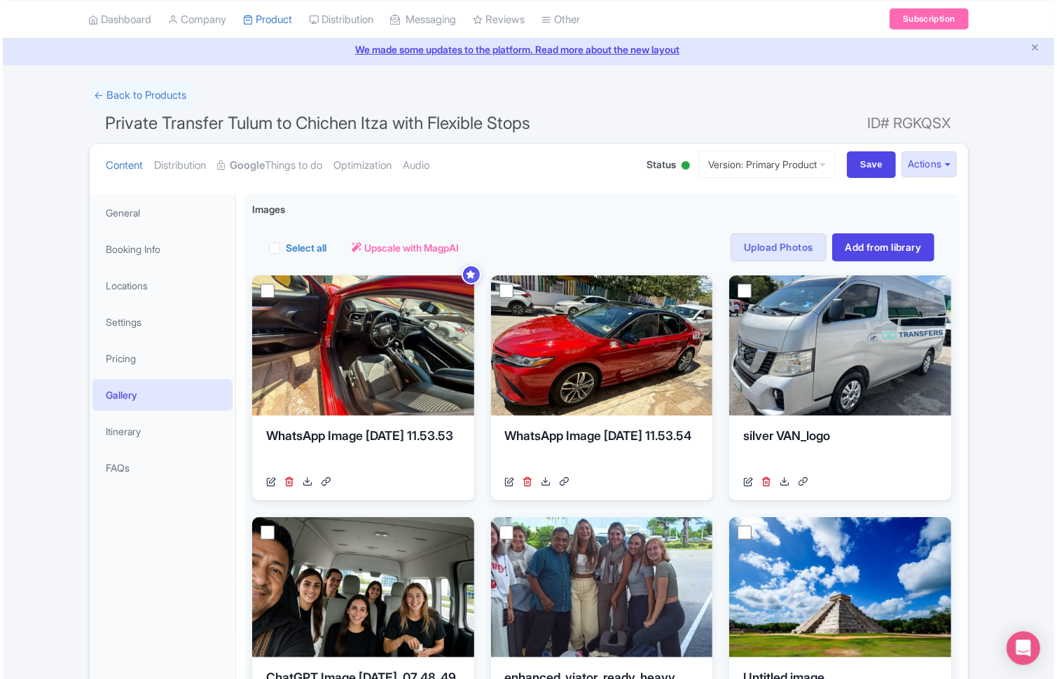
scroll to position [38, 0]
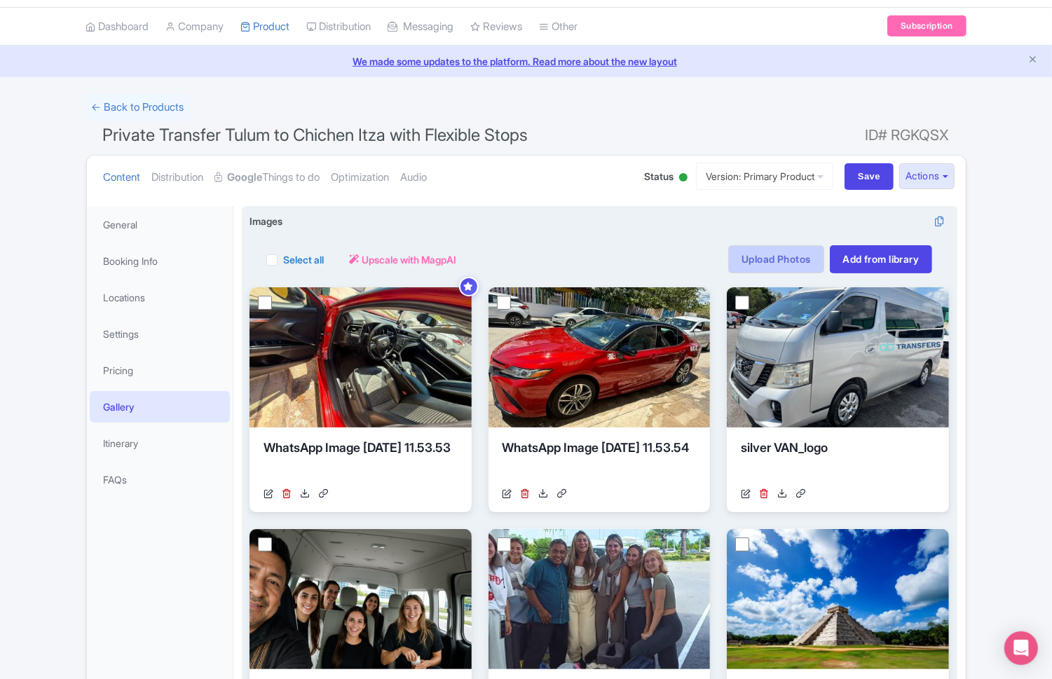
click at [764, 261] on link "Upload Photos" at bounding box center [775, 259] width 95 height 28
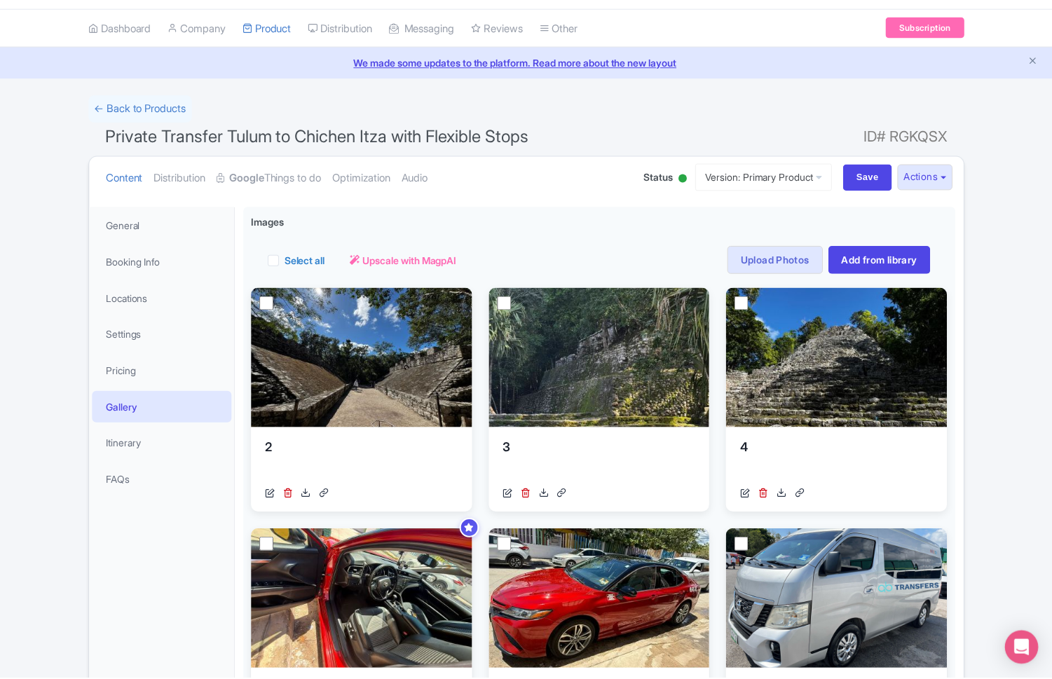
scroll to position [242, 0]
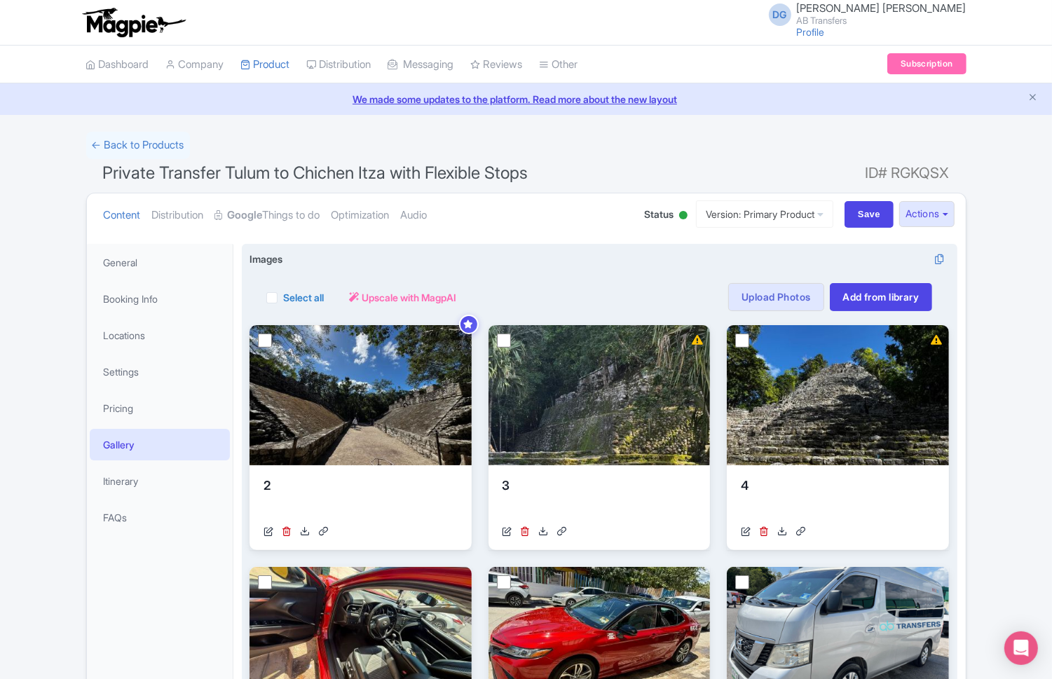
click at [549, 267] on div "Select all Actions Remove from product Delete Download Export Upscale with Magp…" at bounding box center [599, 288] width 700 height 45
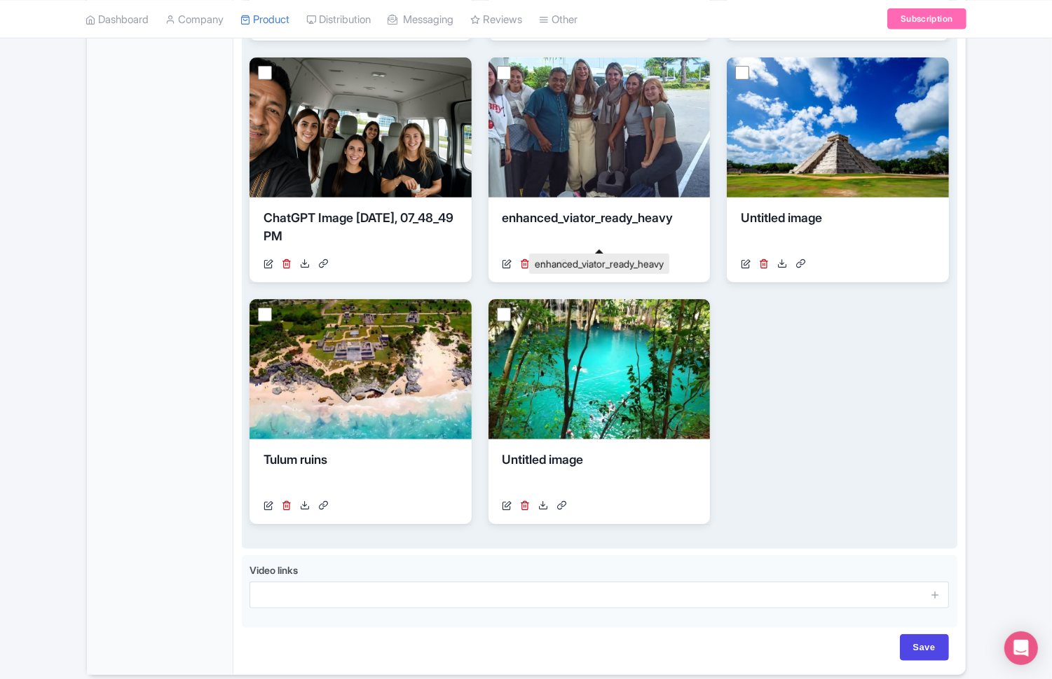
scroll to position [771, 0]
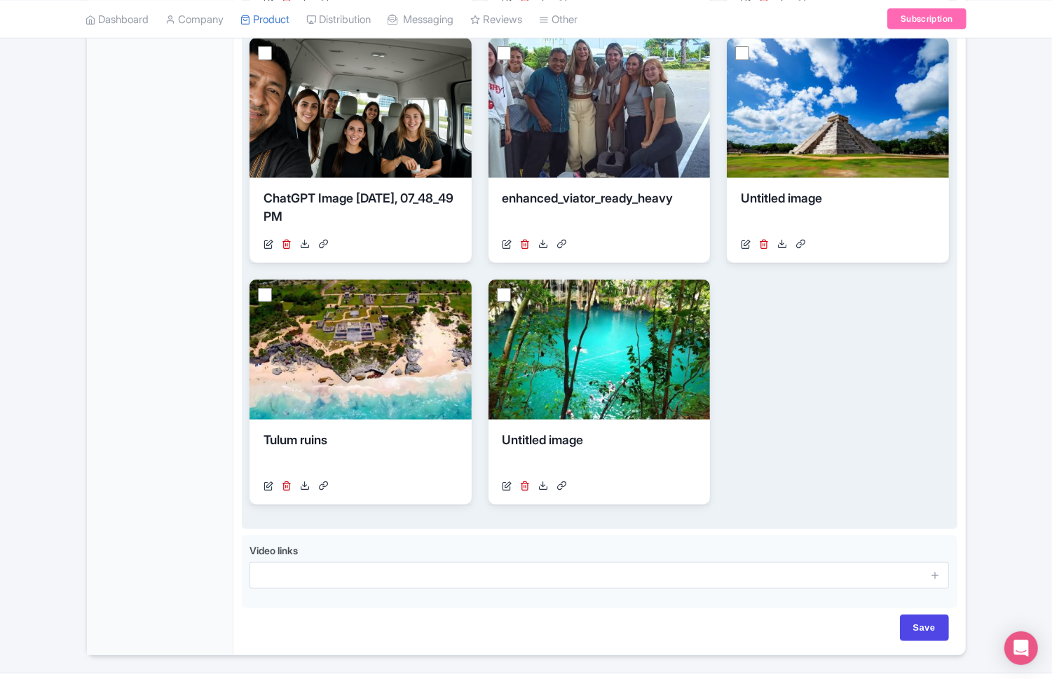
click at [827, 462] on div "View Details 2 [URL][DOMAIN_NAME] Your images are being upscaled View Details 3…" at bounding box center [599, 29] width 700 height 950
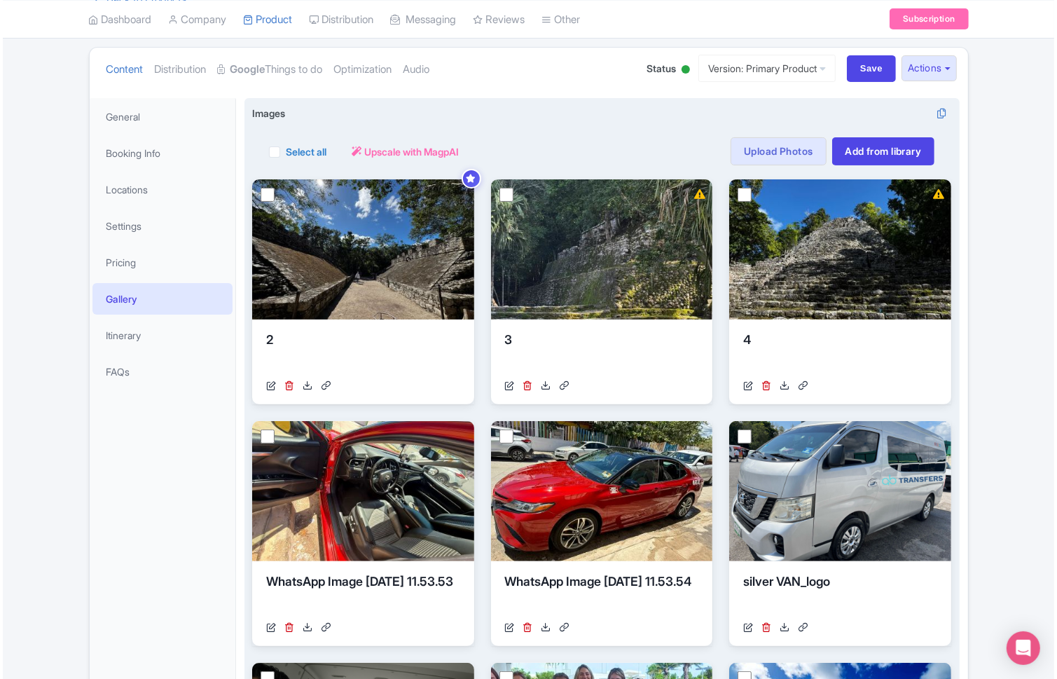
scroll to position [105, 0]
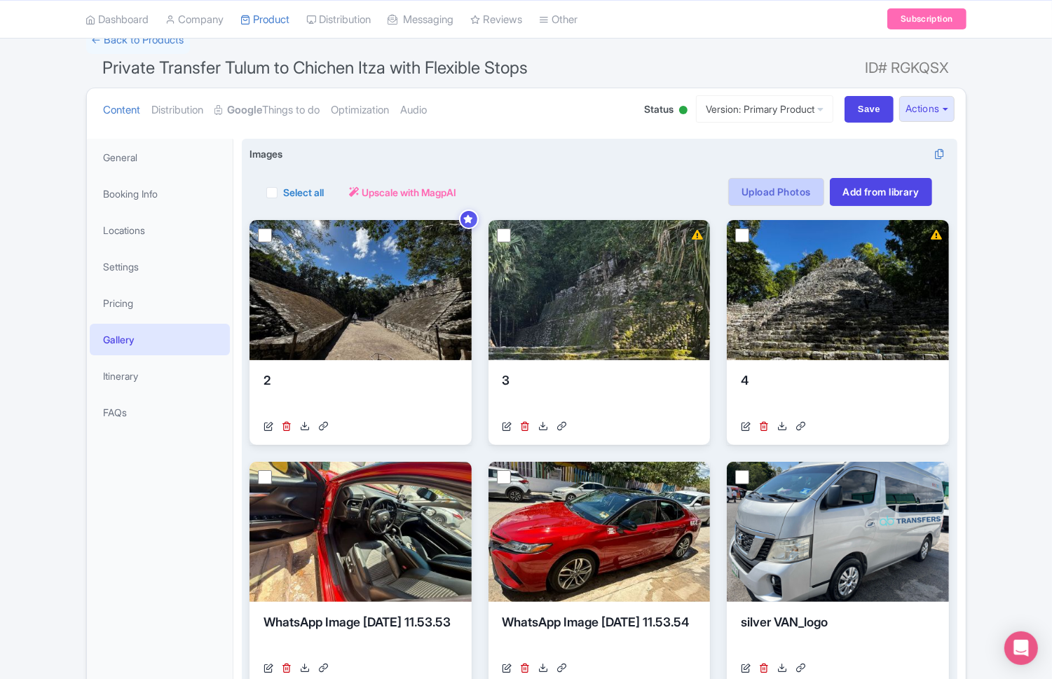
click at [786, 193] on link "Upload Photos" at bounding box center [775, 192] width 95 height 28
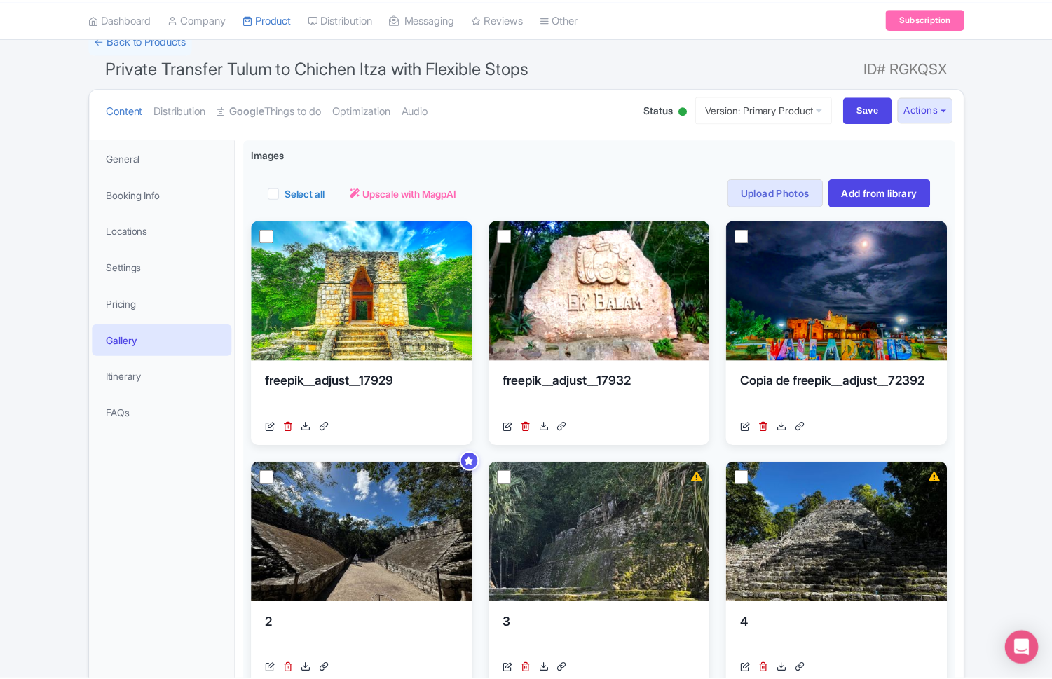
scroll to position [242, 0]
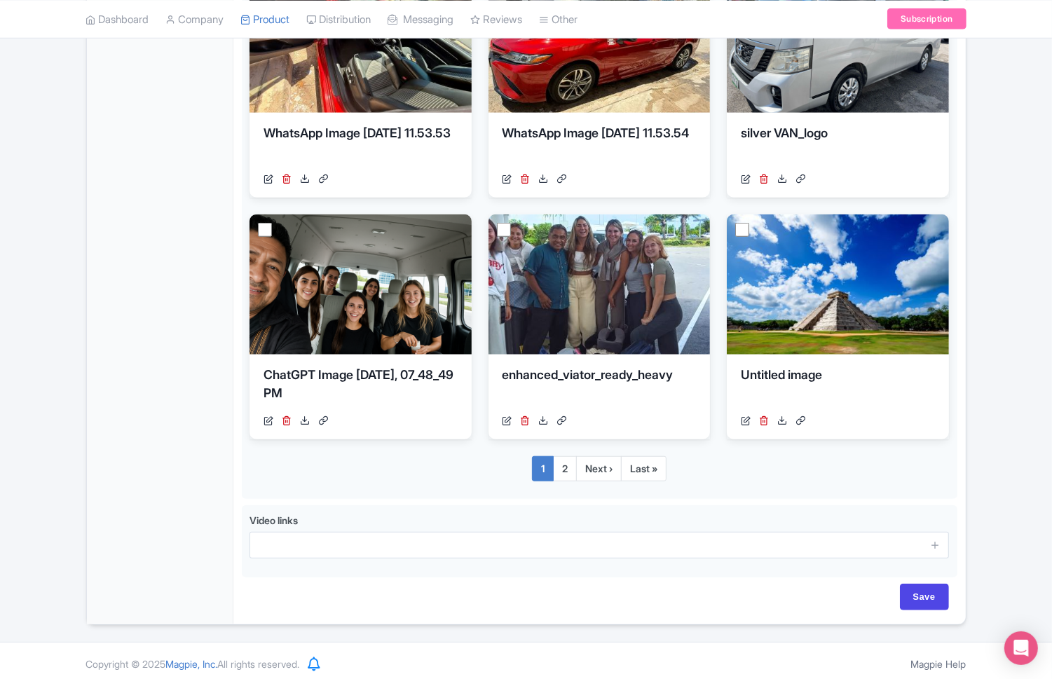
scroll to position [839, 0]
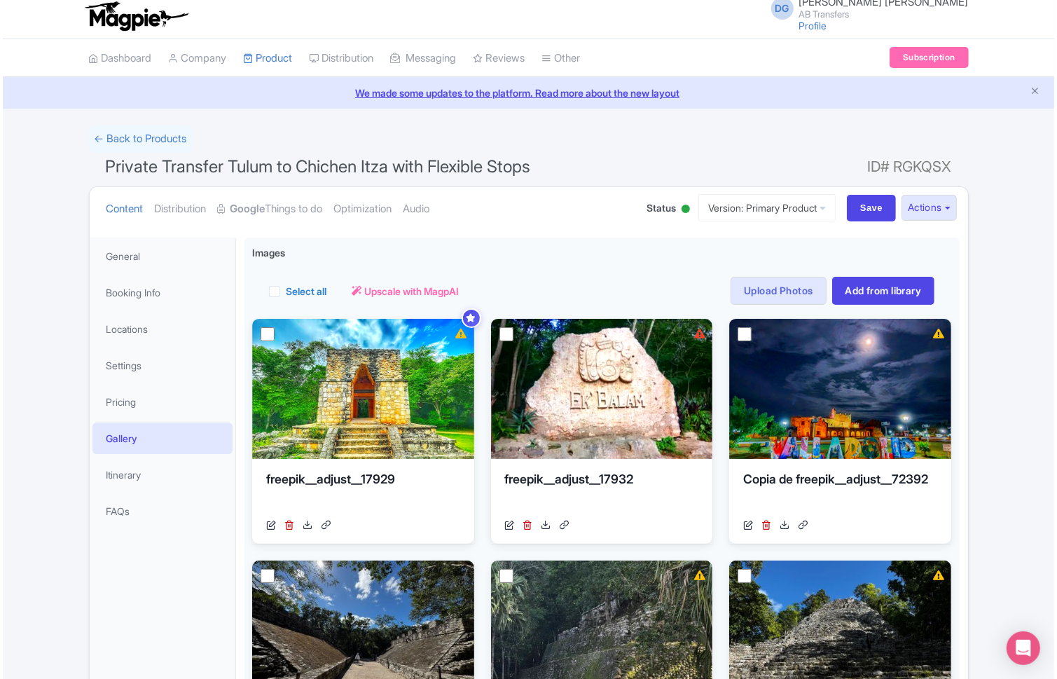
scroll to position [0, 0]
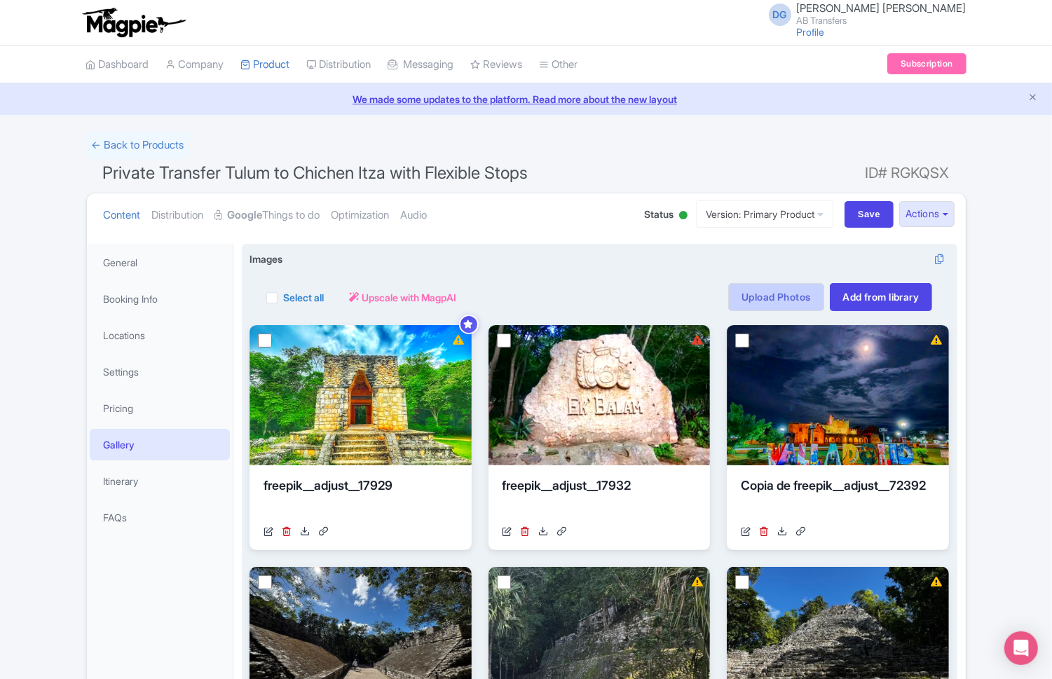
click at [777, 300] on link "Upload Photos" at bounding box center [775, 297] width 95 height 28
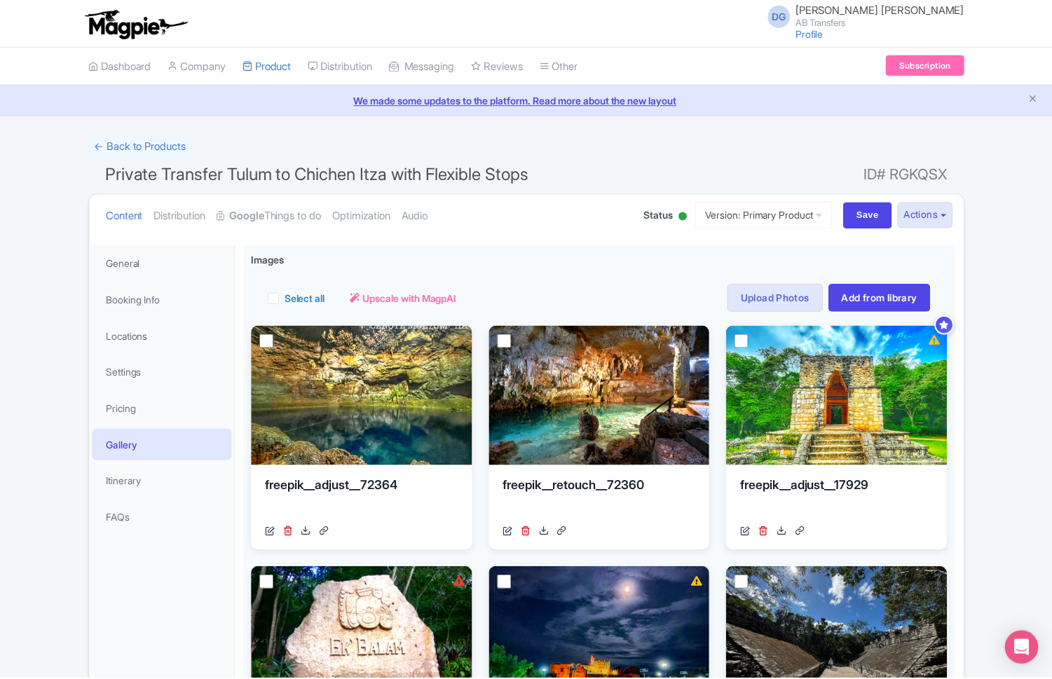
scroll to position [242, 0]
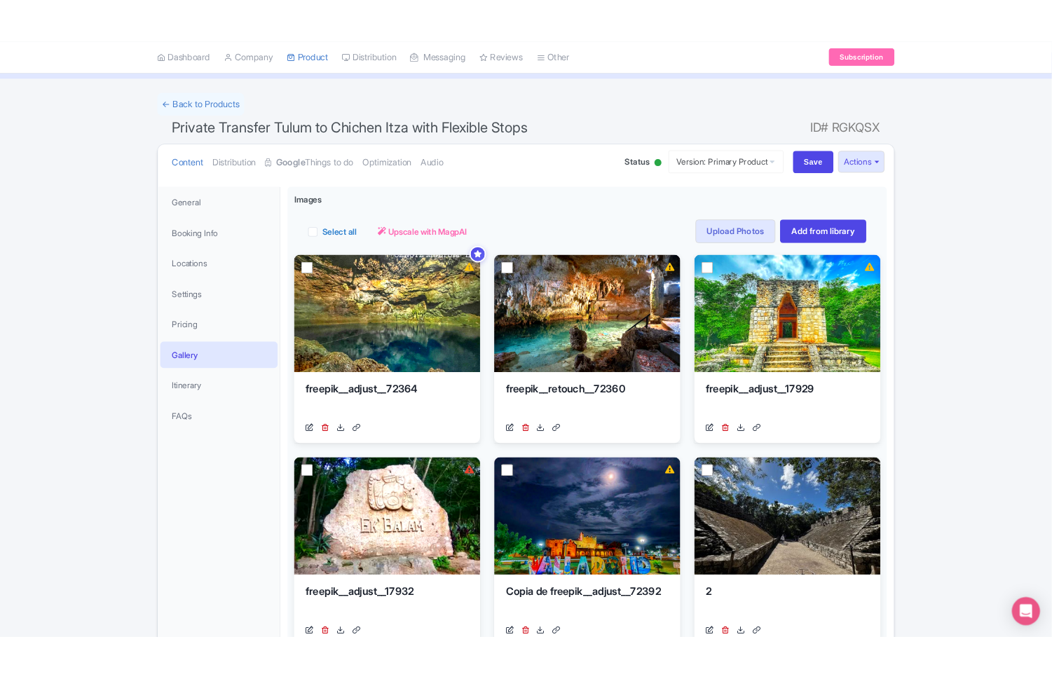
scroll to position [105, 0]
